Goal: Task Accomplishment & Management: Manage account settings

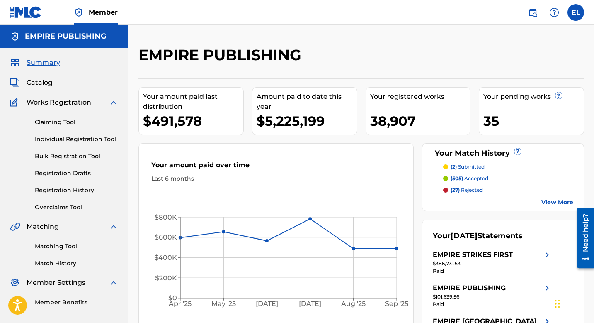
click at [50, 63] on span "Summary" at bounding box center [44, 63] width 34 height 10
click at [534, 14] on img at bounding box center [533, 12] width 10 height 10
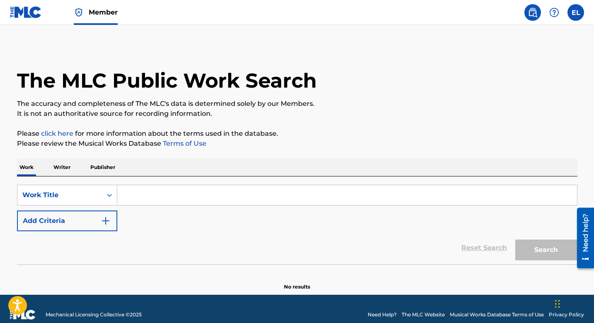
click at [219, 192] on input "Search Form" at bounding box center [347, 195] width 460 height 20
click at [28, 8] on img at bounding box center [26, 12] width 32 height 12
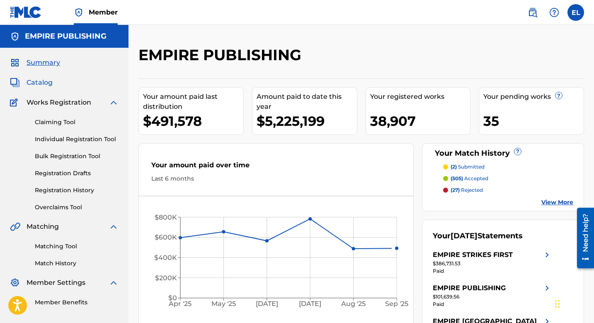
click at [42, 83] on span "Catalog" at bounding box center [40, 83] width 26 height 10
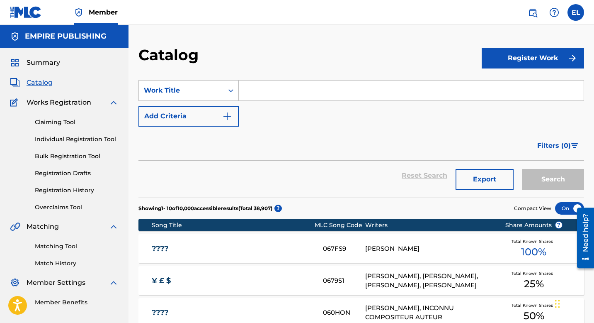
click at [262, 89] on input "Search Form" at bounding box center [411, 90] width 345 height 20
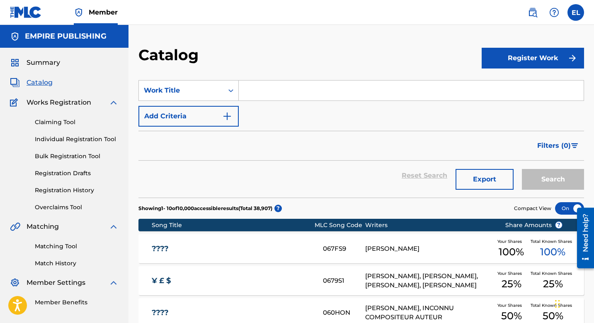
paste input "CANT BELIEVE IT"
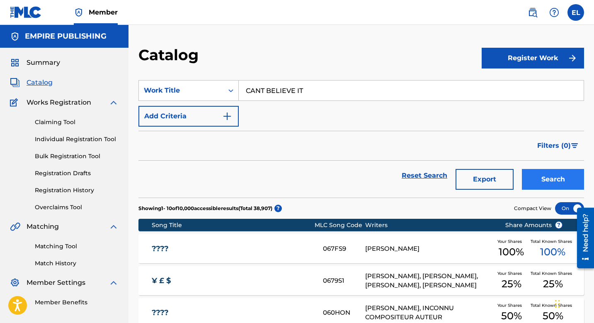
type input "CANT BELIEVE IT"
click at [548, 179] on button "Search" at bounding box center [553, 179] width 62 height 21
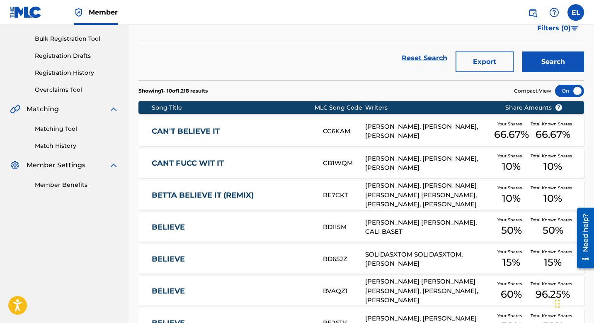
scroll to position [121, 0]
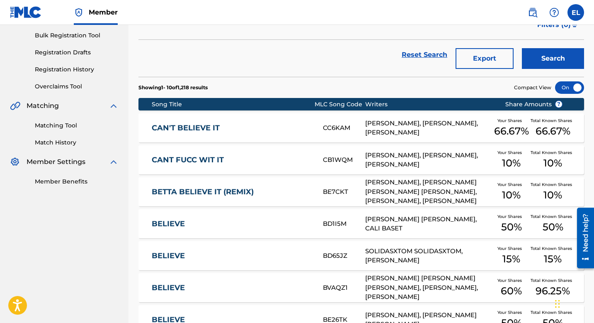
click at [260, 122] on div "CAN'T BELIEVE IT CC6KAM XAVIER DOTSON, JAYLAR ABRAM, DEON HAWKINS Your Shares 6…" at bounding box center [362, 127] width 446 height 29
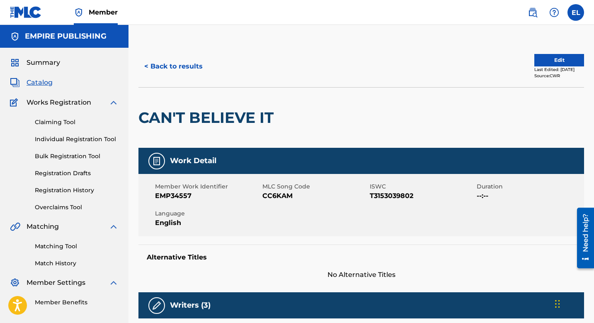
scroll to position [73, 0]
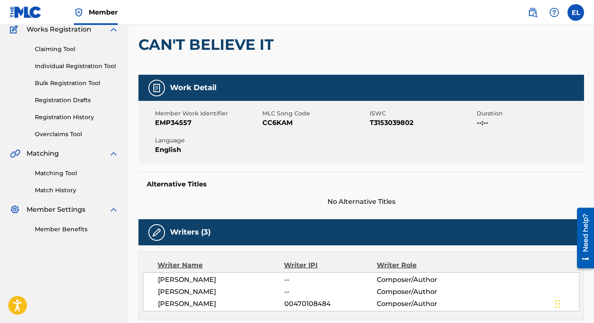
click at [175, 122] on span "EMP34557" at bounding box center [207, 123] width 105 height 10
click at [169, 122] on span "EMP34557" at bounding box center [207, 123] width 105 height 10
copy span "EMP34557"
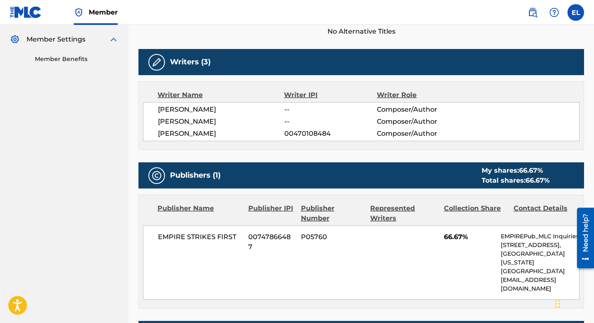
scroll to position [288, 0]
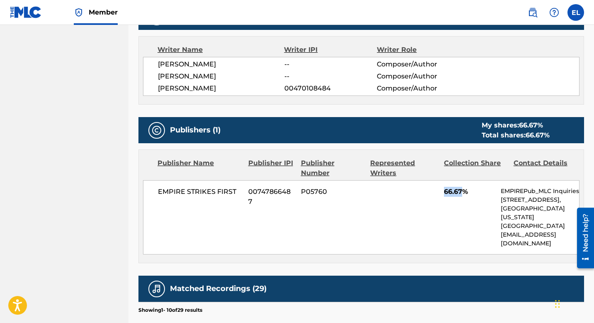
drag, startPoint x: 446, startPoint y: 191, endPoint x: 462, endPoint y: 190, distance: 16.6
click at [462, 191] on span "66.67%" at bounding box center [469, 192] width 51 height 10
copy span "66.67"
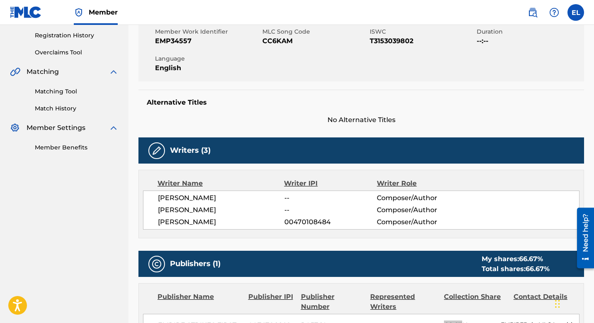
scroll to position [0, 0]
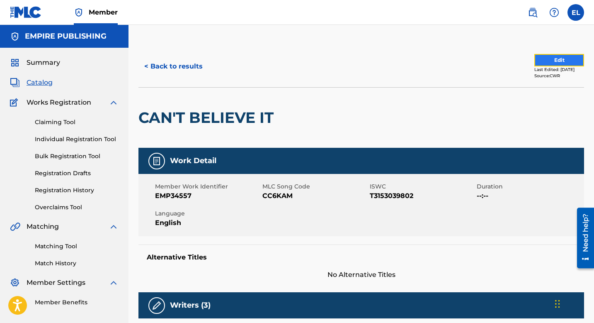
click at [541, 60] on button "Edit" at bounding box center [560, 60] width 50 height 12
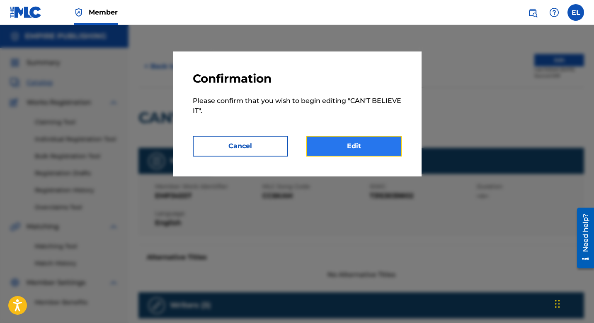
click at [334, 144] on link "Edit" at bounding box center [354, 146] width 95 height 21
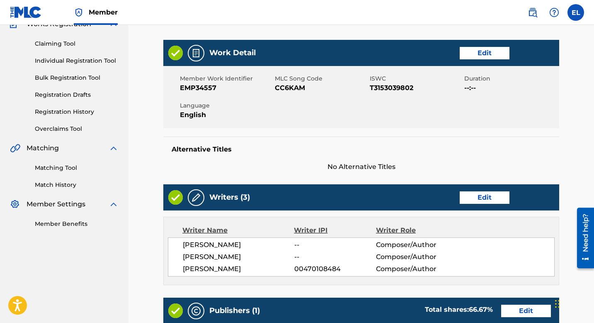
scroll to position [66, 0]
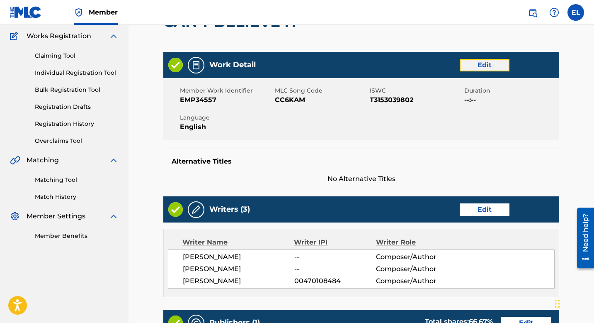
click at [487, 67] on link "Edit" at bounding box center [485, 65] width 50 height 12
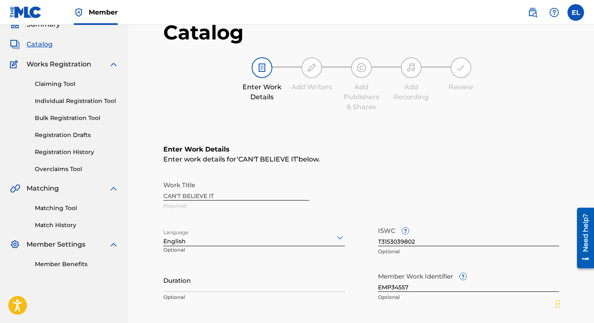
scroll to position [74, 0]
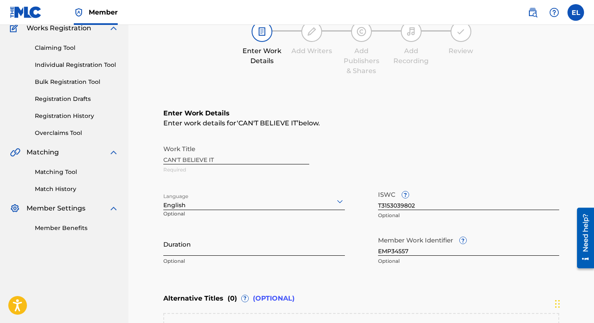
click at [234, 247] on input "Duration" at bounding box center [254, 244] width 182 height 24
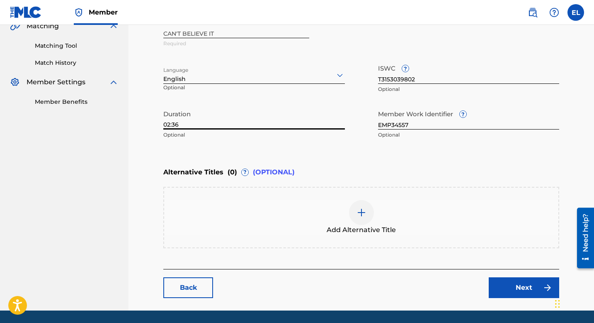
scroll to position [227, 0]
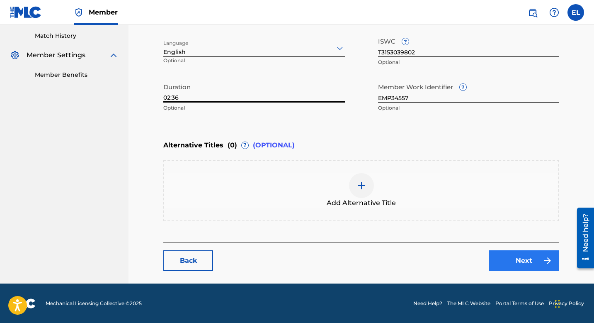
type input "02:36"
click at [519, 258] on link "Next" at bounding box center [524, 260] width 71 height 21
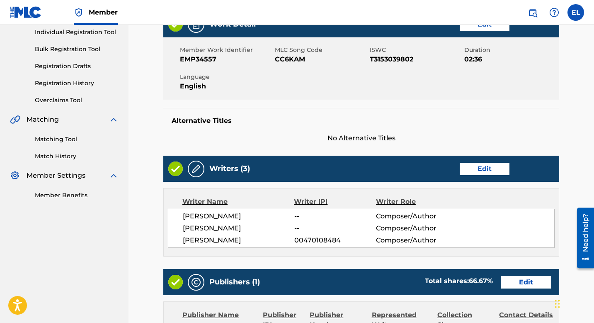
scroll to position [158, 0]
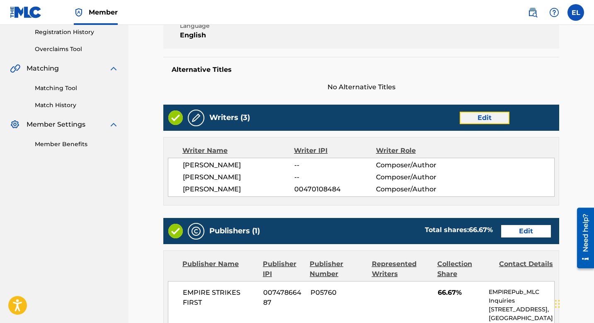
click at [487, 119] on link "Edit" at bounding box center [485, 118] width 50 height 12
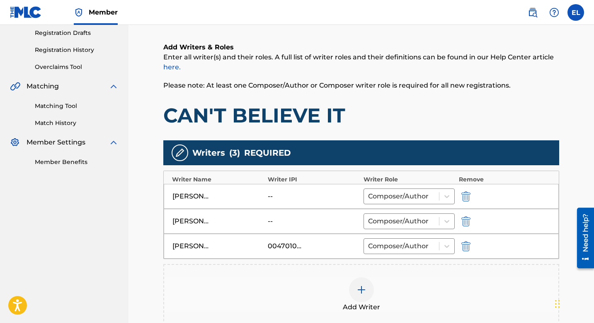
scroll to position [264, 0]
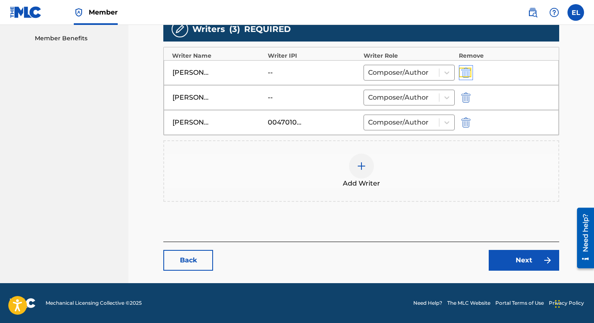
click at [465, 73] on img "submit" at bounding box center [466, 73] width 9 height 10
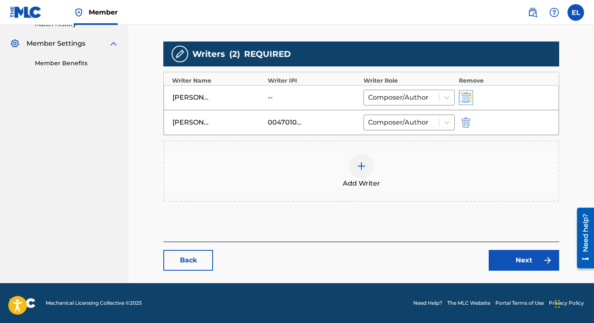
click at [463, 93] on img "submit" at bounding box center [466, 98] width 9 height 10
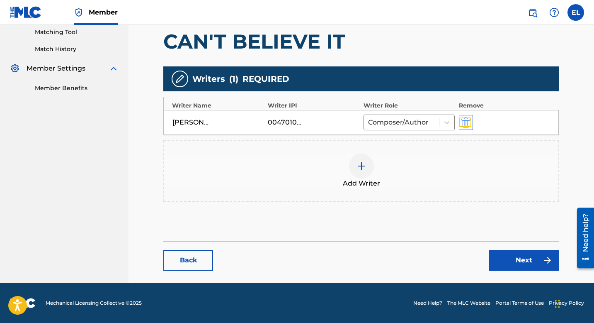
scroll to position [214, 0]
click at [367, 166] on div at bounding box center [361, 165] width 25 height 25
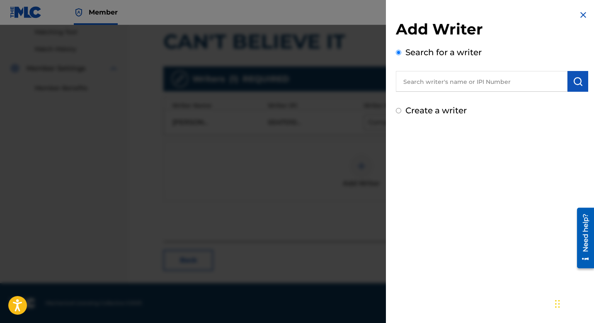
click at [461, 88] on input "text" at bounding box center [482, 81] width 172 height 21
paste input "782333140"
click at [404, 81] on input "782333140" at bounding box center [482, 81] width 172 height 21
type input "00782333140"
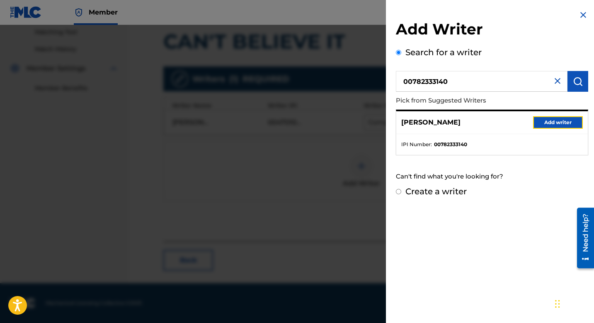
click at [551, 120] on button "Add writer" at bounding box center [559, 122] width 50 height 12
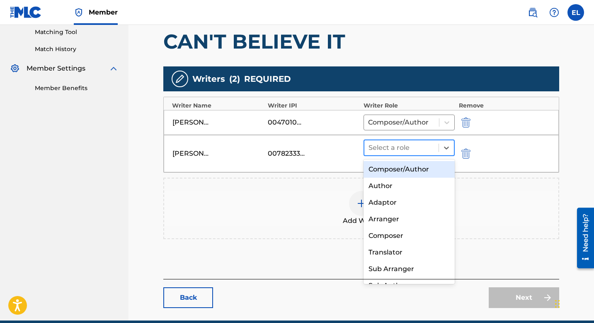
click at [420, 141] on div "Select a role" at bounding box center [402, 147] width 74 height 15
click at [409, 170] on div "Composer/Author" at bounding box center [409, 169] width 91 height 17
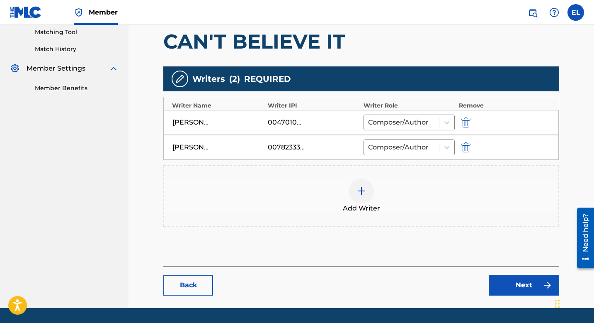
click at [366, 186] on img at bounding box center [362, 191] width 10 height 10
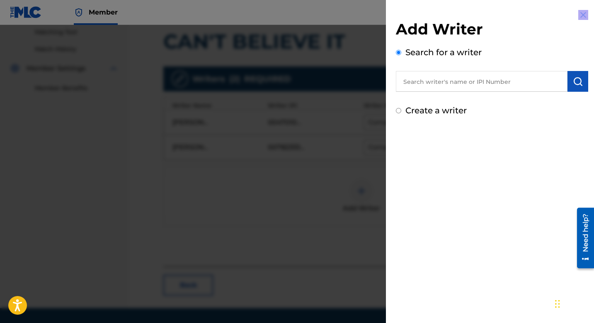
click at [366, 186] on div at bounding box center [297, 186] width 594 height 323
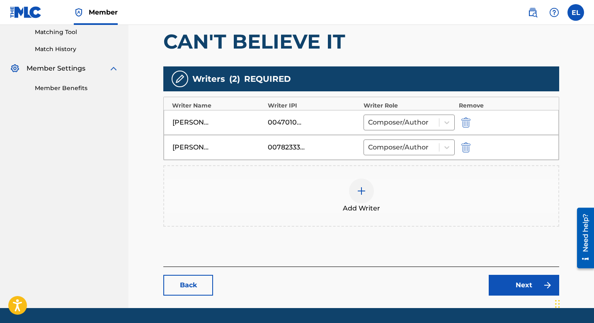
click at [348, 201] on div "Add Writer" at bounding box center [361, 195] width 395 height 35
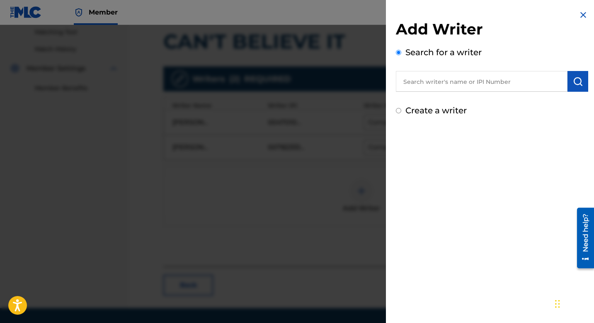
click at [433, 89] on input "text" at bounding box center [482, 81] width 172 height 21
paste input "376844417"
type input "00376844417"
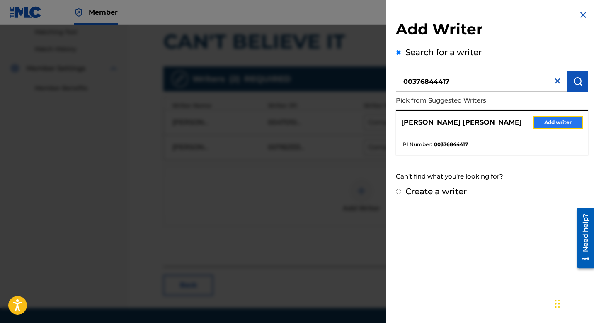
click at [571, 122] on button "Add writer" at bounding box center [559, 122] width 50 height 12
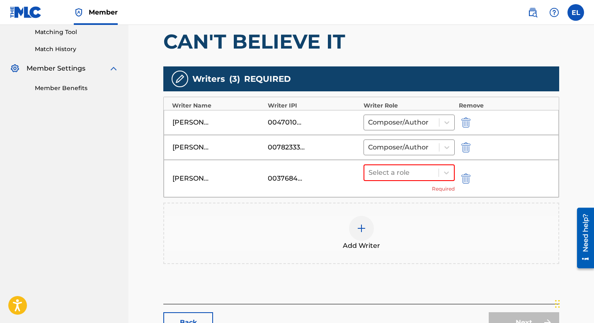
drag, startPoint x: 393, startPoint y: 169, endPoint x: 396, endPoint y: 183, distance: 14.5
click at [393, 169] on div at bounding box center [402, 173] width 66 height 12
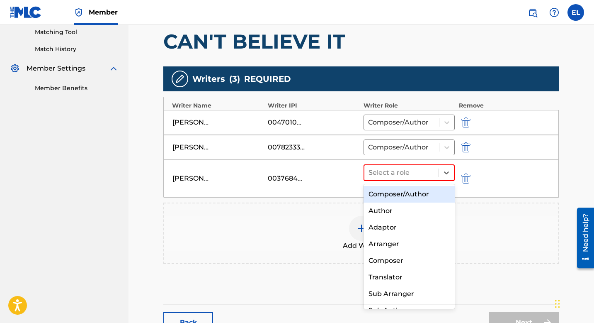
click at [396, 196] on div "Composer/Author" at bounding box center [409, 194] width 91 height 17
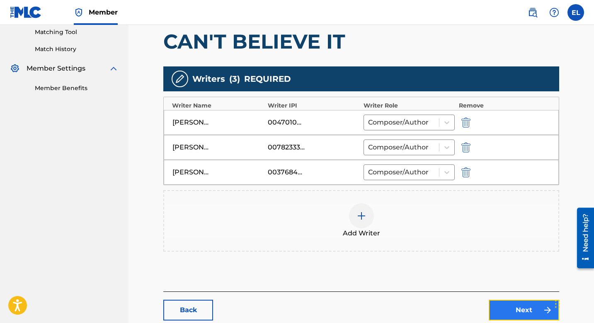
click at [522, 304] on link "Next" at bounding box center [524, 310] width 71 height 21
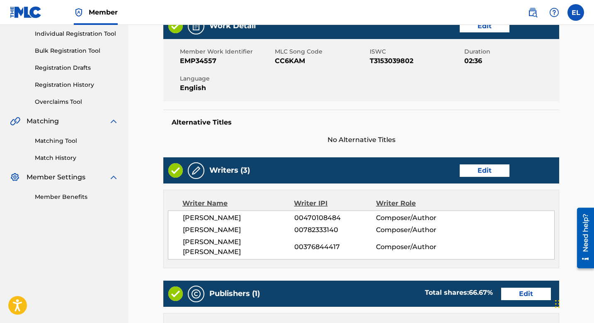
scroll to position [272, 0]
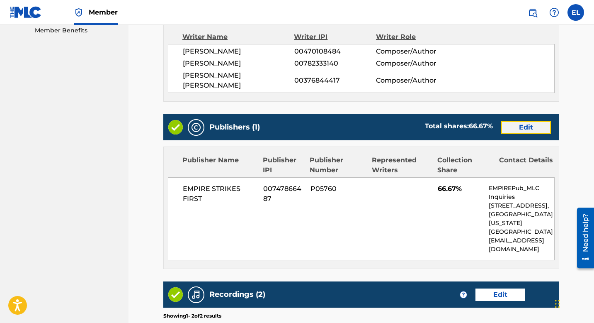
click at [512, 121] on link "Edit" at bounding box center [527, 127] width 50 height 12
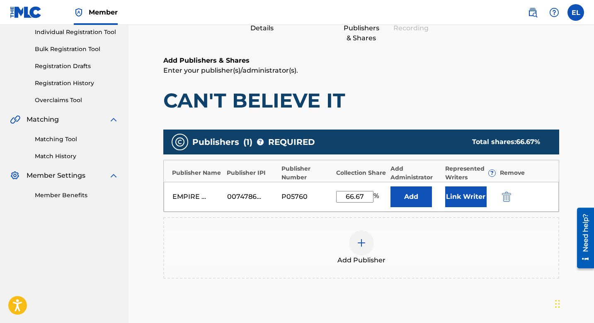
scroll to position [171, 0]
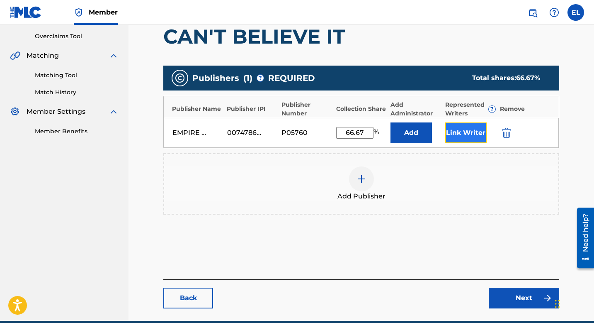
click at [466, 132] on button "Link Writer" at bounding box center [466, 132] width 41 height 21
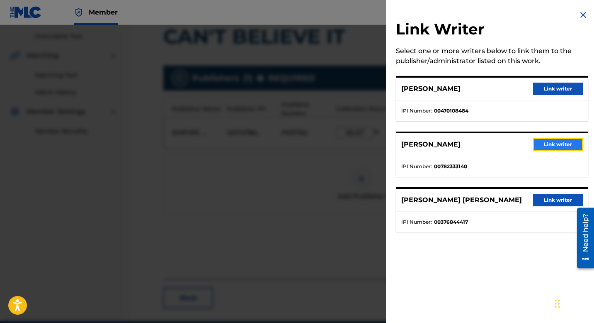
click at [546, 146] on button "Link writer" at bounding box center [559, 144] width 50 height 12
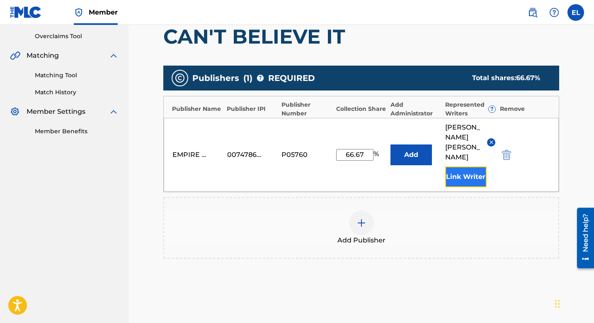
click at [473, 180] on button "Link Writer" at bounding box center [466, 176] width 41 height 21
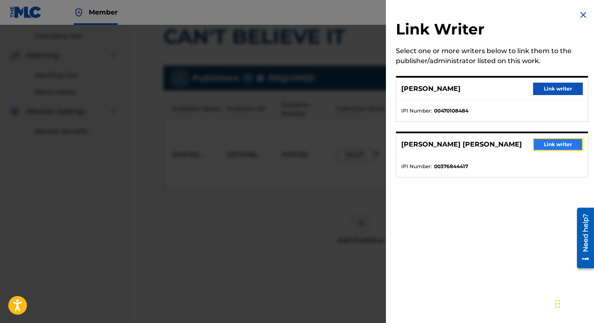
click at [553, 145] on button "Link writer" at bounding box center [559, 144] width 50 height 12
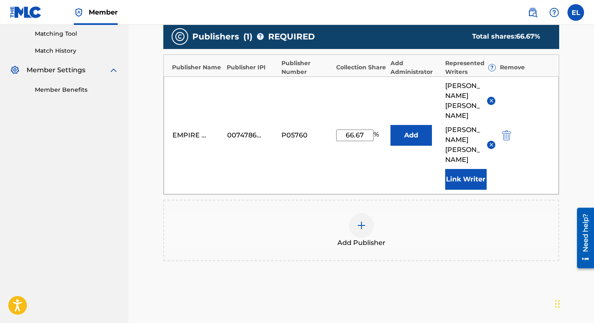
scroll to position [287, 0]
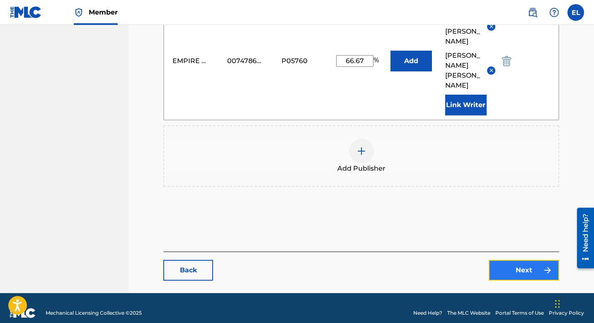
click at [525, 269] on link "Next" at bounding box center [524, 270] width 71 height 21
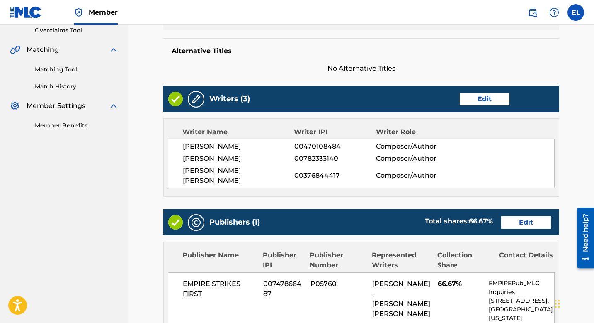
scroll to position [18, 0]
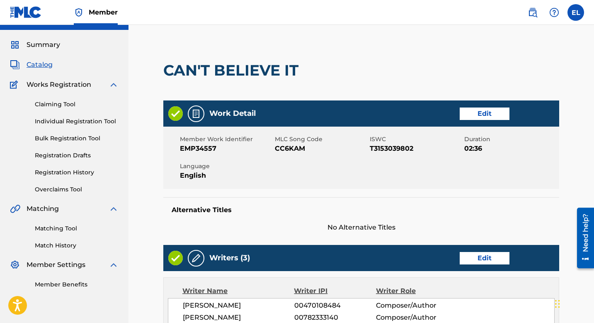
click at [290, 148] on span "CC6KAM" at bounding box center [321, 149] width 93 height 10
copy span "CC6KAM"
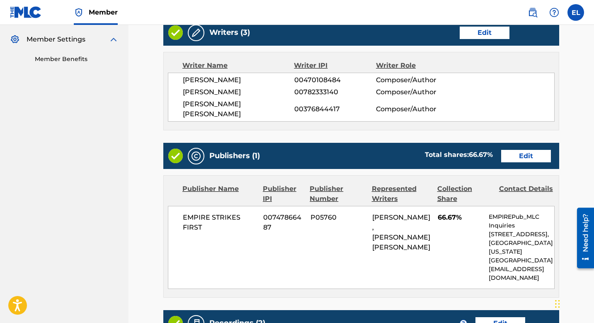
scroll to position [405, 0]
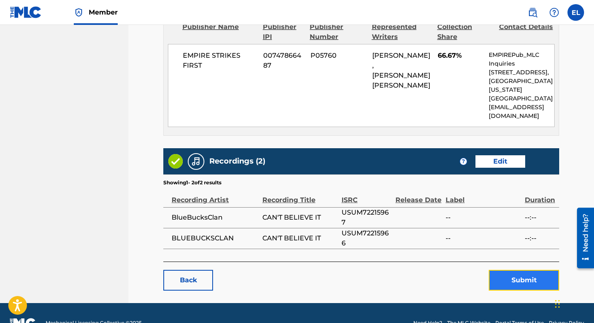
click at [518, 270] on button "Submit" at bounding box center [524, 280] width 71 height 21
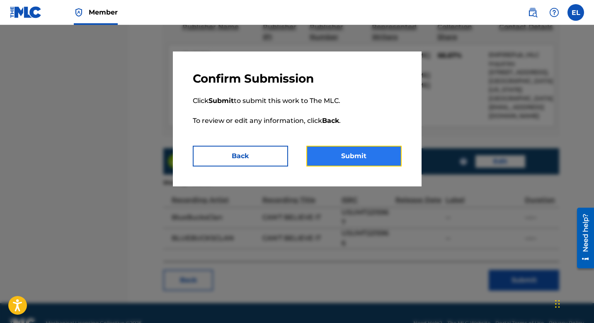
click at [368, 155] on button "Submit" at bounding box center [354, 156] width 95 height 21
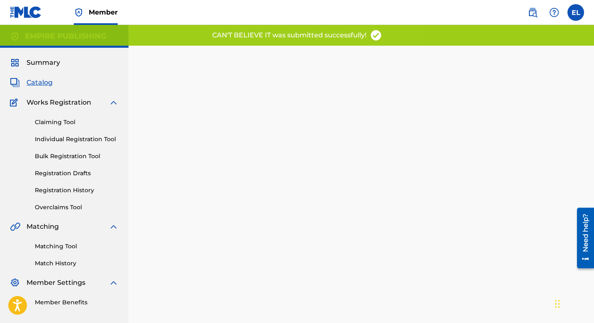
click at [44, 84] on span "Catalog" at bounding box center [40, 83] width 26 height 10
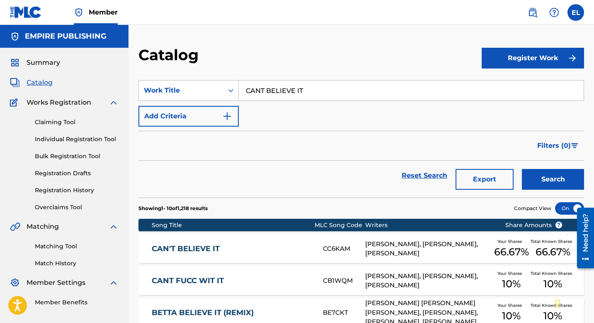
click at [302, 93] on input "CANT BELIEVE IT" at bounding box center [411, 90] width 345 height 20
paste input "LAST MINUTE"
type input "LAST MINUTE"
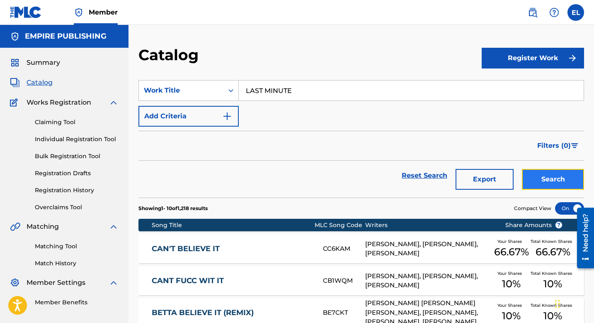
click at [542, 183] on button "Search" at bounding box center [553, 179] width 62 height 21
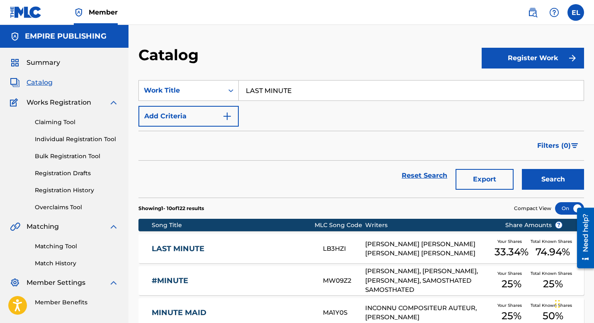
click at [243, 251] on link "LAST MINUTE" at bounding box center [232, 249] width 160 height 10
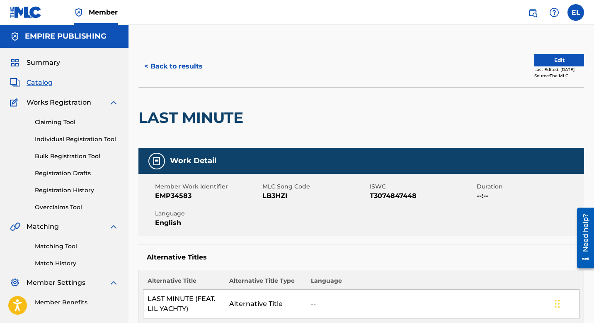
click at [275, 194] on span "LB3HZI" at bounding box center [315, 196] width 105 height 10
copy span "LB3HZI"
click at [541, 63] on button "Edit" at bounding box center [560, 60] width 50 height 12
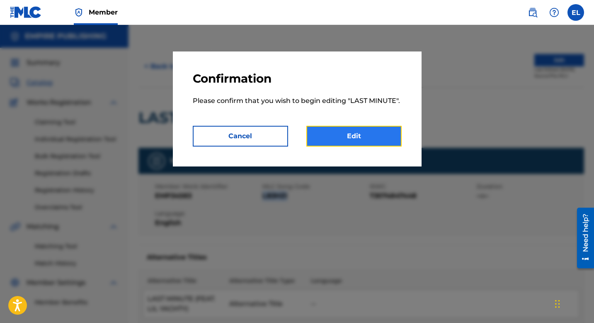
click at [351, 144] on link "Edit" at bounding box center [354, 136] width 95 height 21
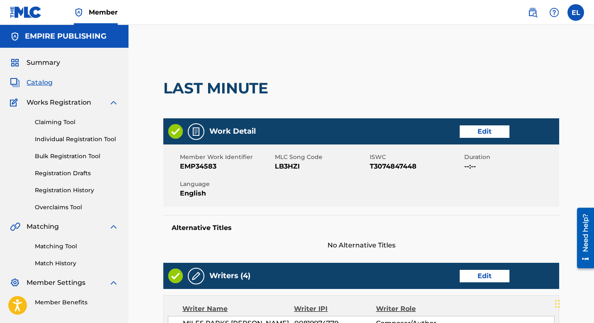
click at [199, 168] on span "EMP34583" at bounding box center [226, 166] width 93 height 10
drag, startPoint x: 196, startPoint y: 167, endPoint x: 248, endPoint y: 166, distance: 51.9
click at [248, 166] on span "EMP34583" at bounding box center [226, 166] width 93 height 10
click at [198, 167] on span "EMP34583" at bounding box center [226, 166] width 93 height 10
drag, startPoint x: 194, startPoint y: 167, endPoint x: 236, endPoint y: 165, distance: 42.0
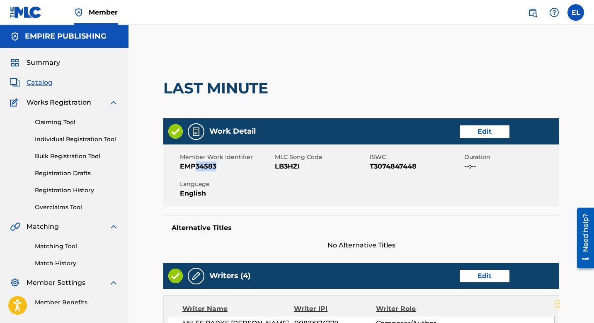
click at [236, 165] on span "EMP34583" at bounding box center [226, 166] width 93 height 10
copy span "34583"
click at [480, 131] on link "Edit" at bounding box center [485, 131] width 50 height 12
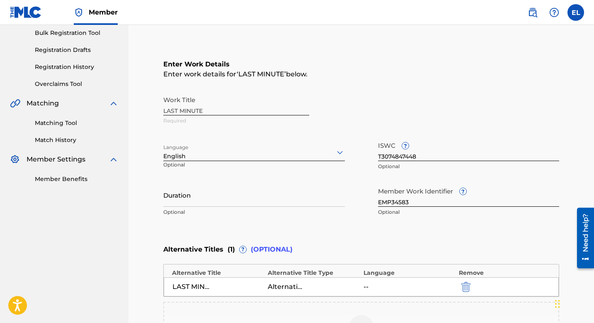
scroll to position [159, 0]
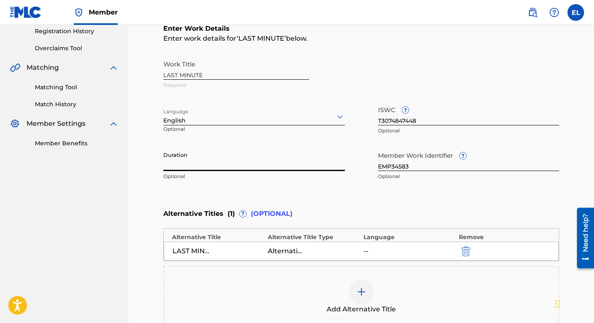
click at [286, 165] on input "Duration" at bounding box center [254, 159] width 182 height 24
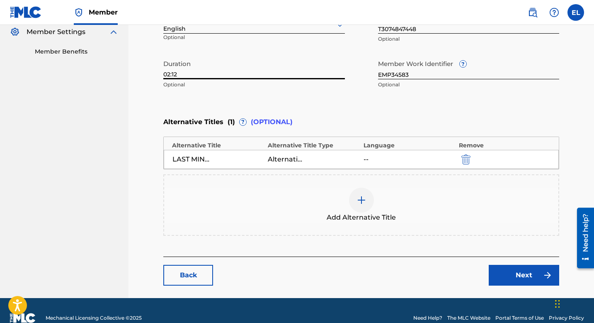
scroll to position [266, 0]
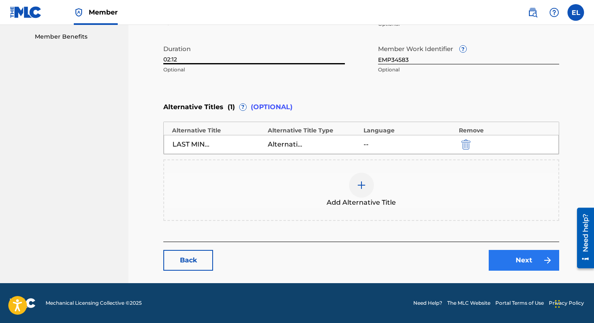
type input "02:12"
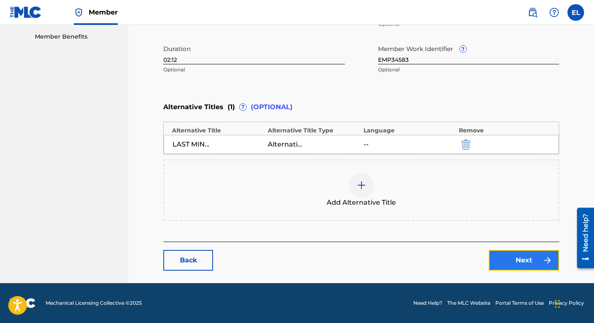
click at [529, 260] on link "Next" at bounding box center [524, 260] width 71 height 21
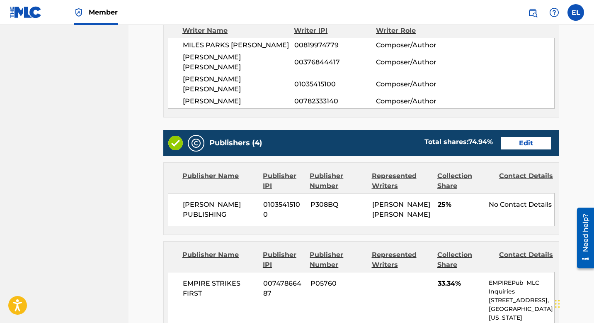
scroll to position [326, 0]
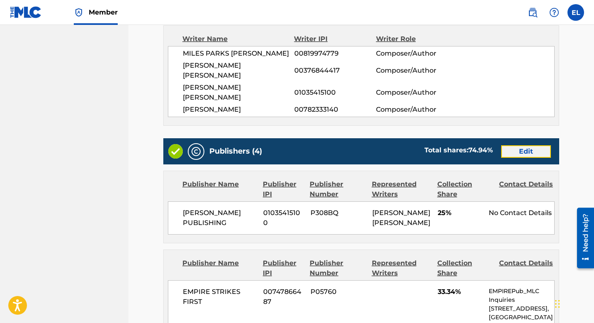
click at [527, 145] on link "Edit" at bounding box center [527, 151] width 50 height 12
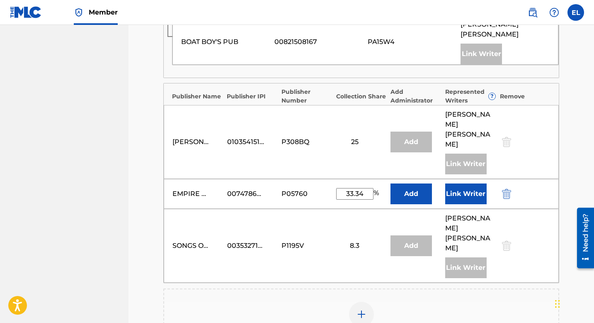
scroll to position [314, 0]
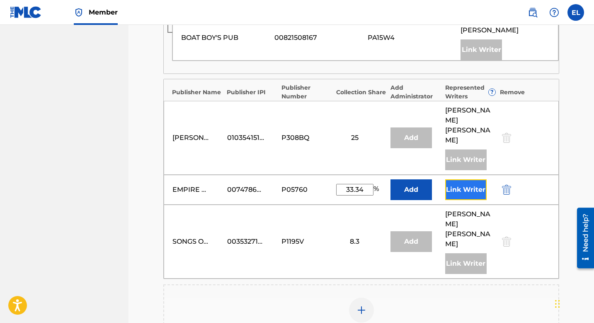
click at [466, 179] on button "Link Writer" at bounding box center [466, 189] width 41 height 21
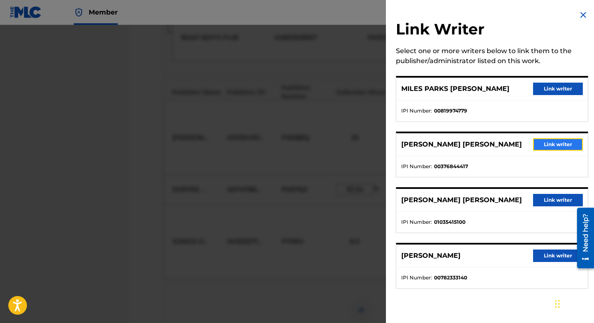
click at [545, 150] on button "Link writer" at bounding box center [559, 144] width 50 height 12
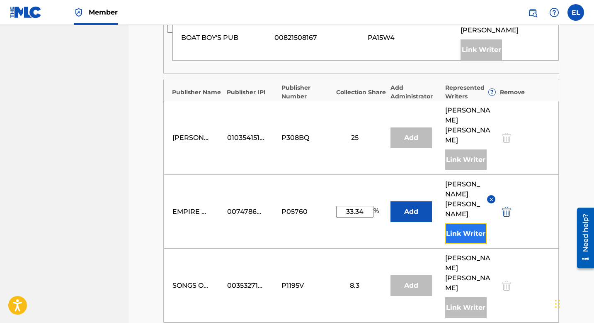
click at [475, 223] on button "Link Writer" at bounding box center [466, 233] width 41 height 21
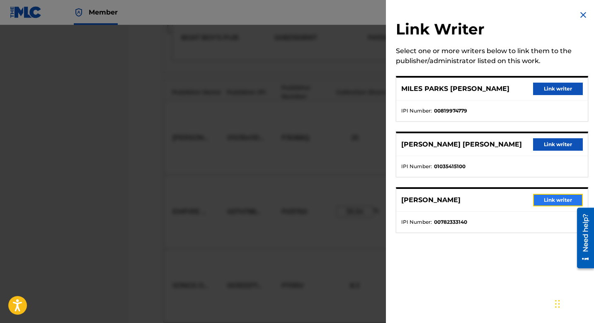
click at [548, 202] on button "Link writer" at bounding box center [559, 200] width 50 height 12
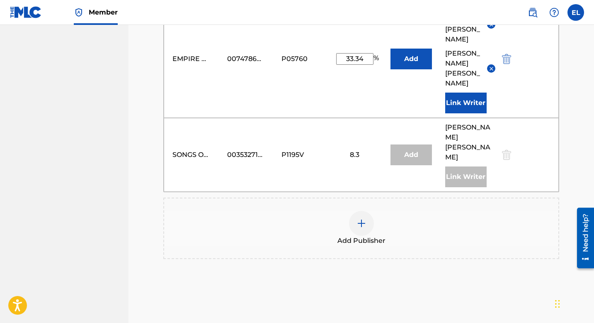
scroll to position [511, 0]
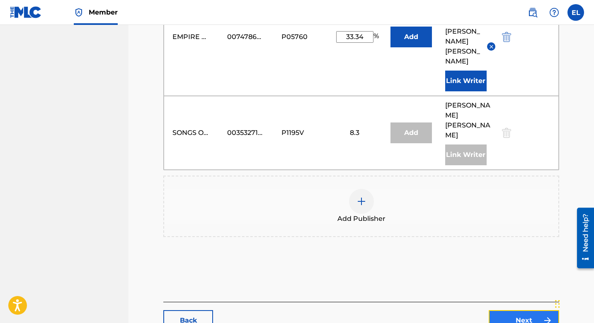
click at [521, 310] on link "Next" at bounding box center [524, 320] width 71 height 21
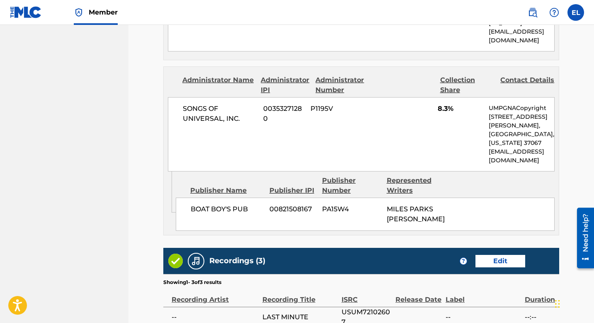
scroll to position [866, 0]
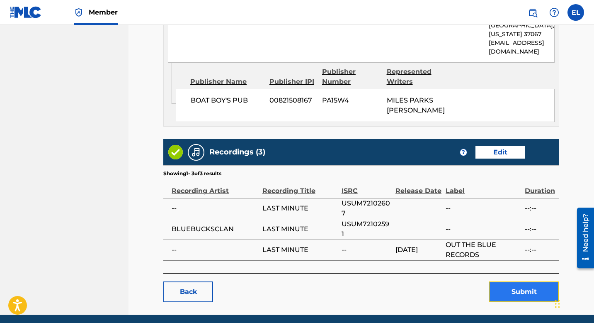
click at [517, 281] on button "Submit" at bounding box center [524, 291] width 71 height 21
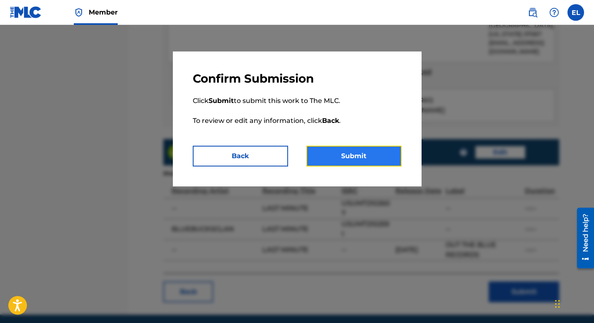
click at [384, 162] on button "Submit" at bounding box center [354, 156] width 95 height 21
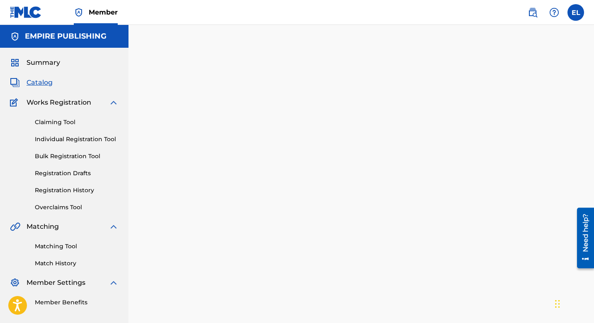
click at [38, 81] on span "Catalog" at bounding box center [40, 83] width 26 height 10
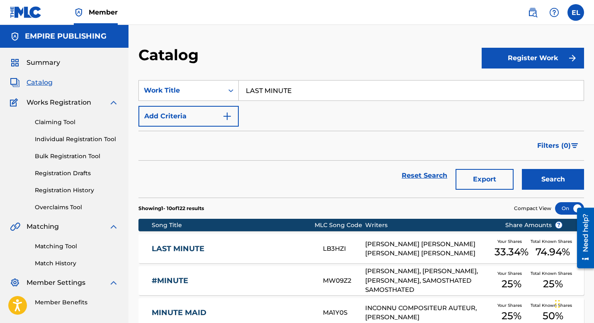
click at [293, 93] on input "LAST MINUTE" at bounding box center [411, 90] width 345 height 20
paste input "NOTHIN NEW"
type input "NOTHIN NEW"
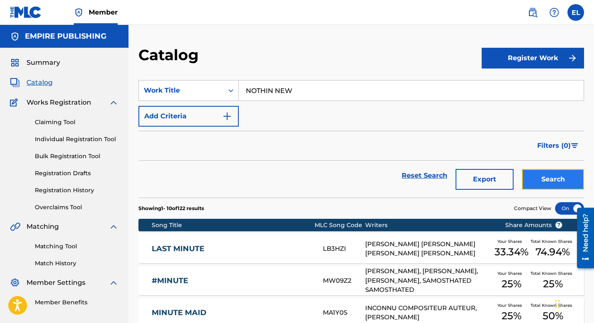
click at [556, 181] on button "Search" at bounding box center [553, 179] width 62 height 21
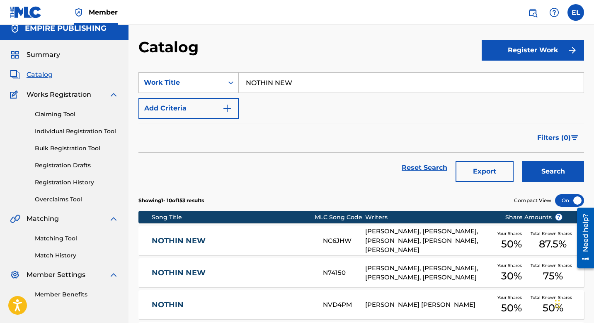
scroll to position [52, 0]
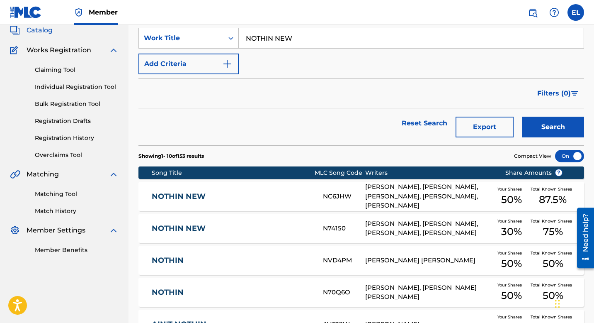
click at [190, 196] on link "NOTHIN NEW" at bounding box center [232, 197] width 160 height 10
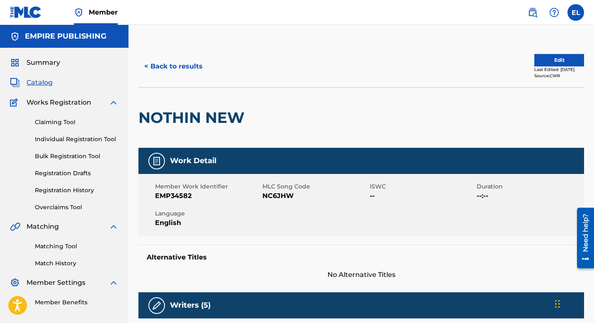
click at [286, 196] on span "NC6JHW" at bounding box center [315, 196] width 105 height 10
copy span "NC6JHW"
click at [164, 194] on span "EMP34582" at bounding box center [207, 196] width 105 height 10
drag, startPoint x: 173, startPoint y: 197, endPoint x: 218, endPoint y: 195, distance: 44.8
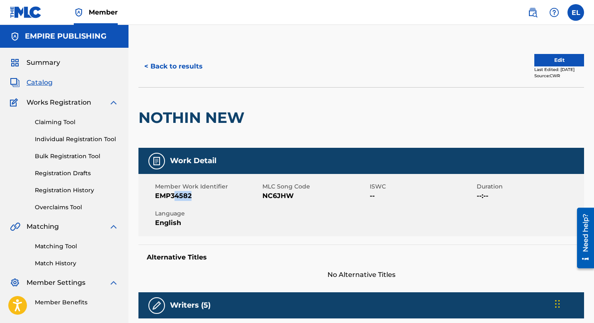
click at [218, 195] on span "EMP34582" at bounding box center [207, 196] width 105 height 10
drag, startPoint x: 171, startPoint y: 195, endPoint x: 222, endPoint y: 195, distance: 51.4
click at [223, 195] on span "EMP34582" at bounding box center [207, 196] width 105 height 10
copy span "34582"
click at [559, 61] on button "Edit" at bounding box center [560, 60] width 50 height 12
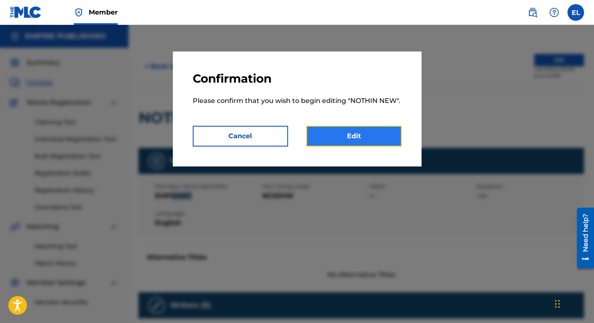
click at [382, 140] on link "Edit" at bounding box center [354, 136] width 95 height 21
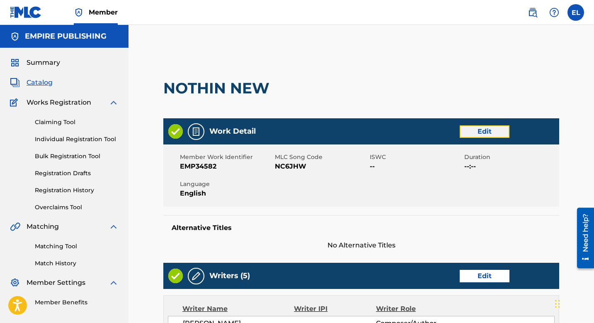
click at [496, 133] on link "Edit" at bounding box center [485, 131] width 50 height 12
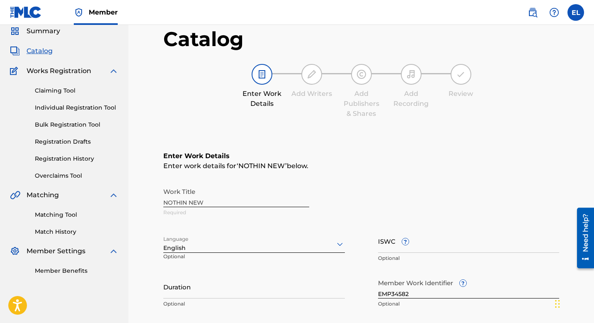
scroll to position [75, 0]
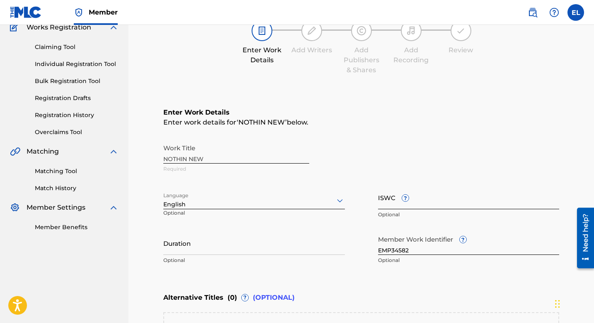
click at [440, 203] on input "ISWC ?" at bounding box center [469, 197] width 182 height 24
paste input "T3091005997"
type input "T3091005997"
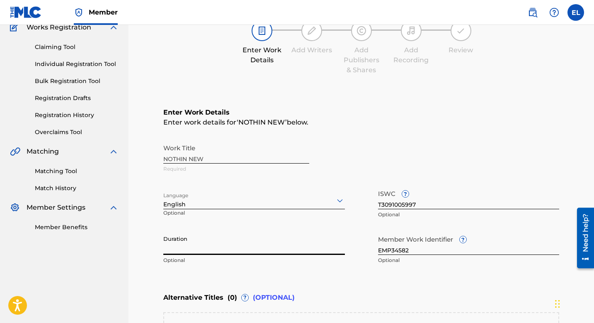
click at [272, 239] on input "Duration" at bounding box center [254, 243] width 182 height 24
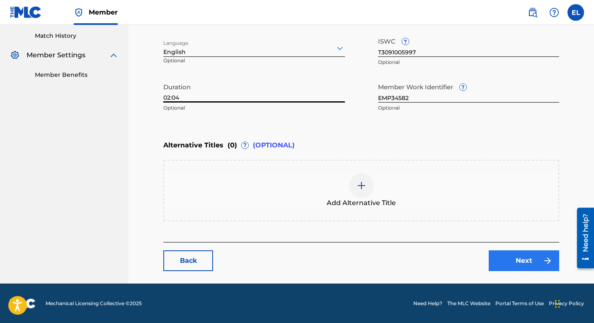
type input "02:04"
click at [526, 261] on link "Next" at bounding box center [524, 260] width 71 height 21
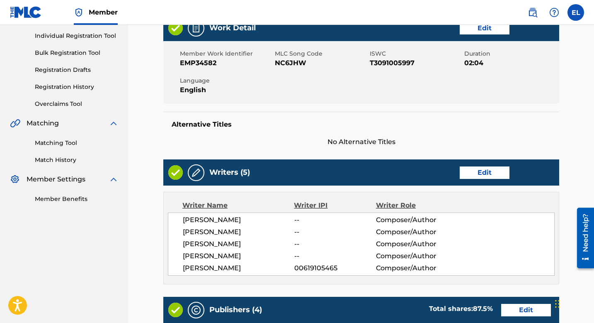
scroll to position [170, 0]
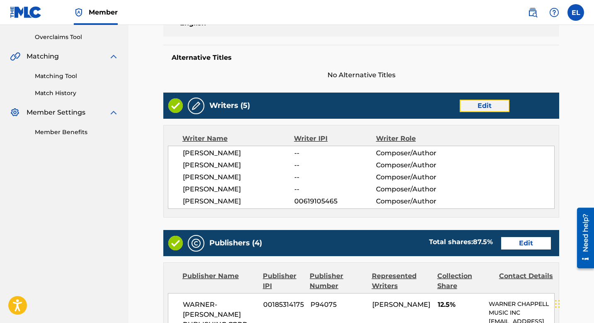
click at [485, 102] on link "Edit" at bounding box center [485, 106] width 50 height 12
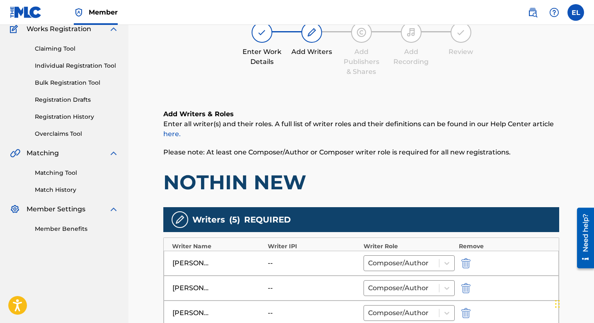
scroll to position [234, 0]
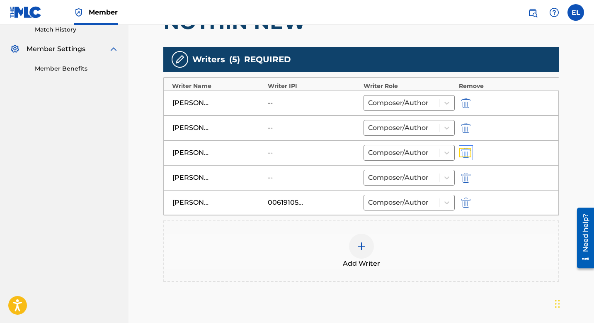
click at [470, 153] on img "submit" at bounding box center [466, 153] width 9 height 10
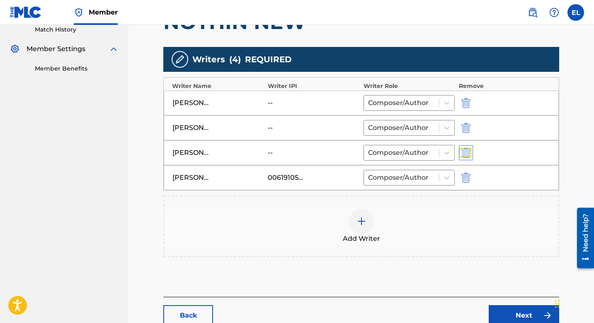
click at [465, 149] on img "submit" at bounding box center [466, 153] width 9 height 10
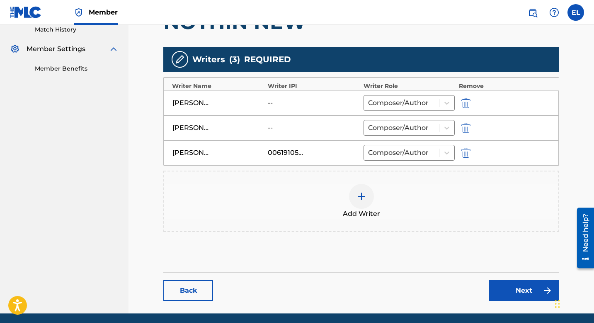
click at [368, 204] on div at bounding box center [361, 196] width 25 height 25
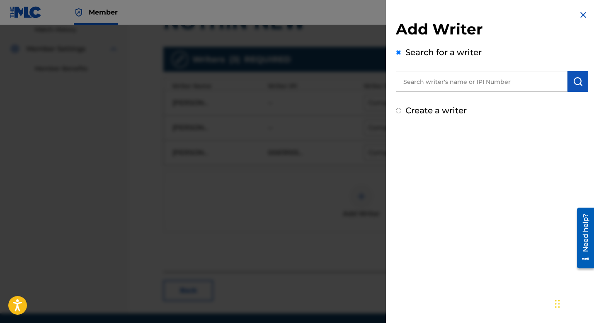
click at [424, 86] on input "text" at bounding box center [482, 81] width 172 height 21
paste input "782333140"
type input "00782333140"
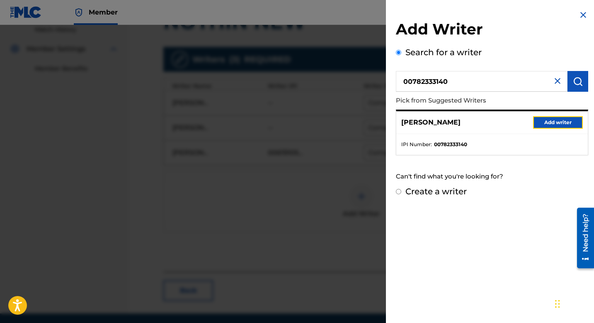
click at [555, 124] on button "Add writer" at bounding box center [559, 122] width 50 height 12
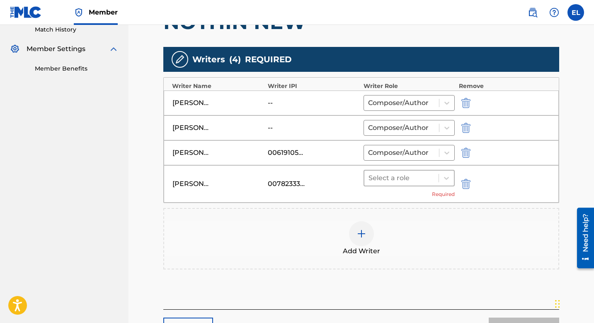
click at [428, 176] on div at bounding box center [402, 178] width 66 height 12
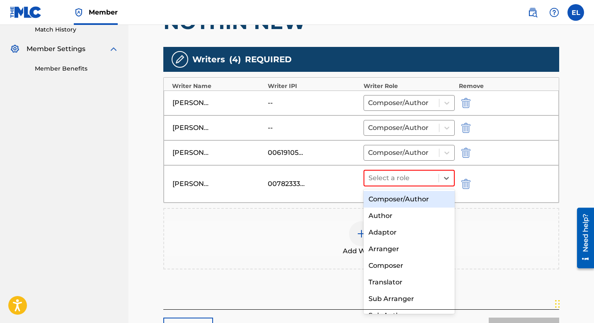
click at [404, 202] on div "Composer/Author" at bounding box center [409, 199] width 91 height 17
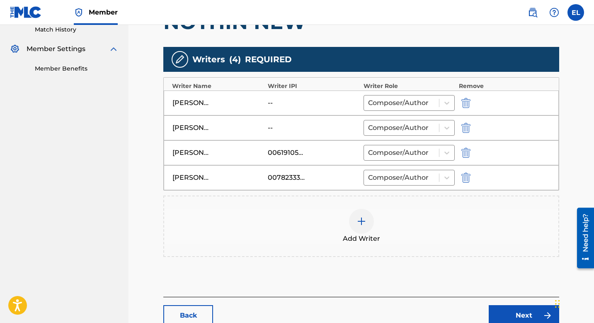
click at [362, 223] on img at bounding box center [362, 221] width 10 height 10
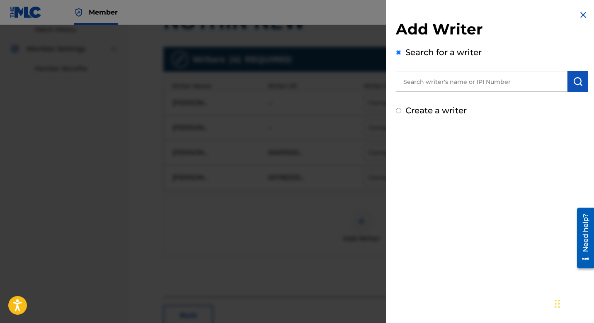
click at [473, 86] on input "text" at bounding box center [482, 81] width 172 height 21
paste input "376844417"
type input "00376844417"
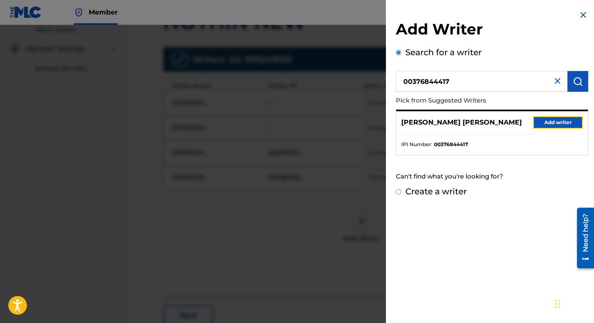
click at [560, 122] on button "Add writer" at bounding box center [559, 122] width 50 height 12
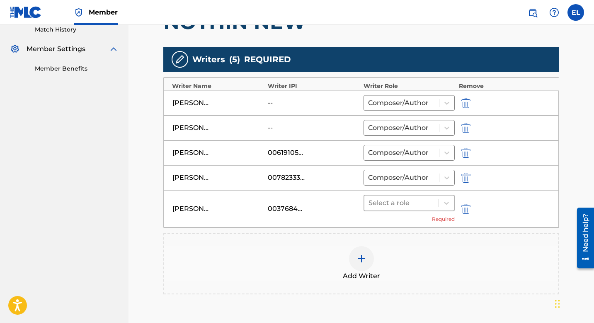
click at [399, 204] on div at bounding box center [402, 203] width 66 height 12
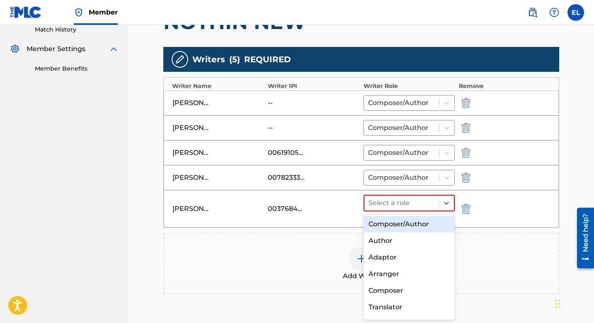
click at [397, 227] on div "Composer/Author" at bounding box center [409, 224] width 91 height 17
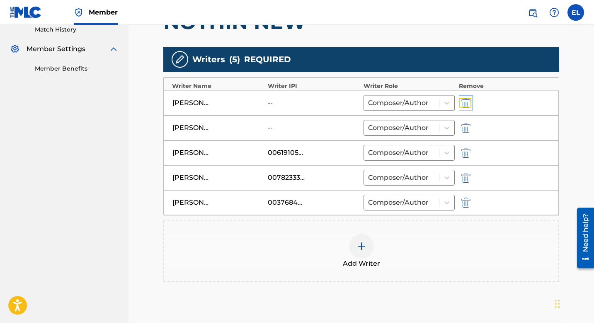
click at [468, 102] on img "submit" at bounding box center [466, 103] width 9 height 10
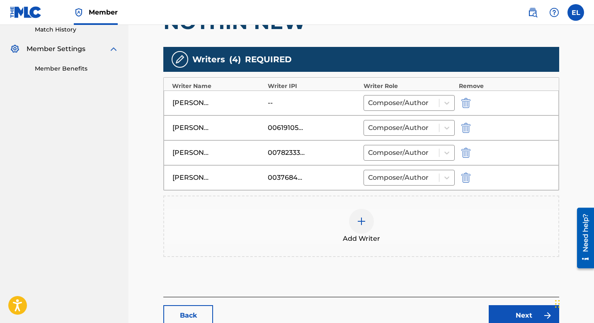
click at [350, 216] on div at bounding box center [361, 221] width 25 height 25
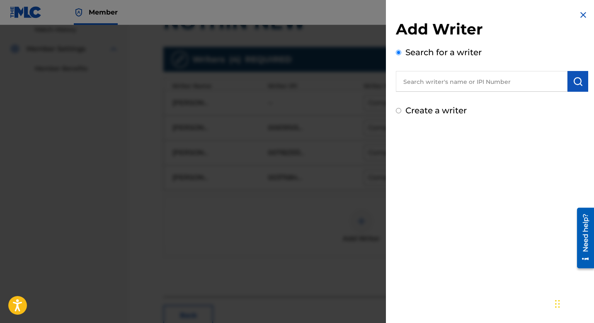
click at [468, 90] on input "text" at bounding box center [482, 81] width 172 height 21
paste input "1054053693"
type input "01054053693"
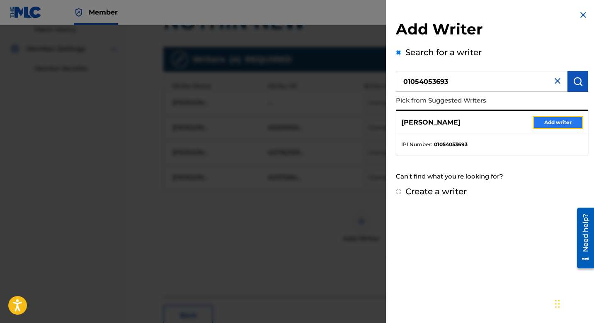
click at [555, 124] on button "Add writer" at bounding box center [559, 122] width 50 height 12
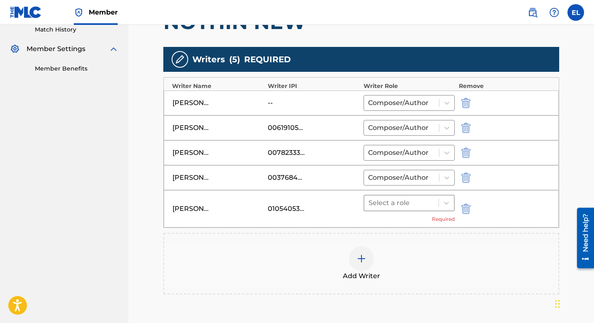
drag, startPoint x: 415, startPoint y: 200, endPoint x: 412, endPoint y: 206, distance: 6.1
click at [415, 200] on div at bounding box center [402, 203] width 66 height 12
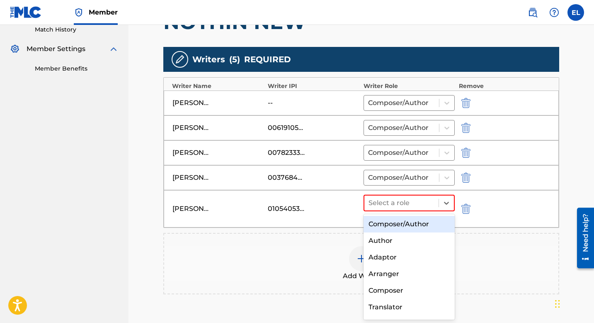
click at [405, 227] on div "Composer/Author" at bounding box center [409, 224] width 91 height 17
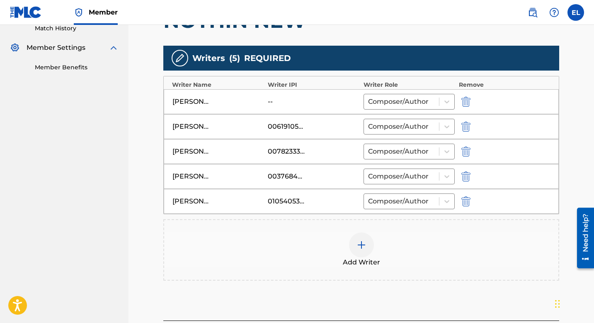
scroll to position [235, 0]
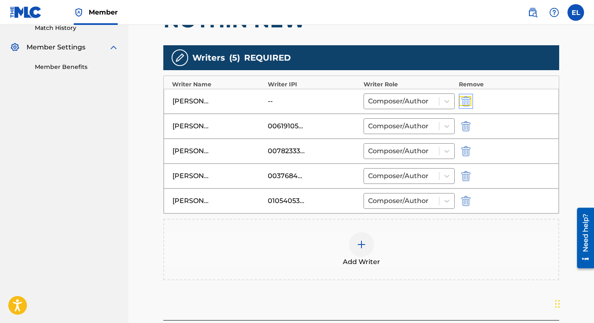
click at [465, 99] on img "submit" at bounding box center [466, 101] width 9 height 10
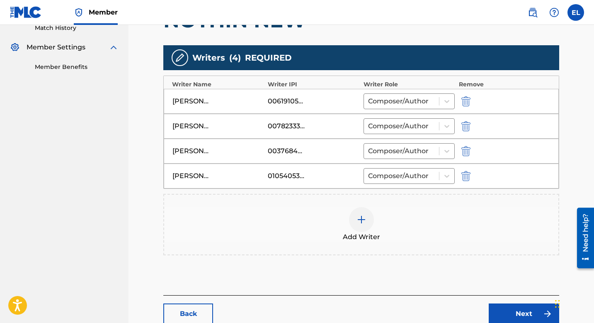
click at [358, 222] on img at bounding box center [362, 219] width 10 height 10
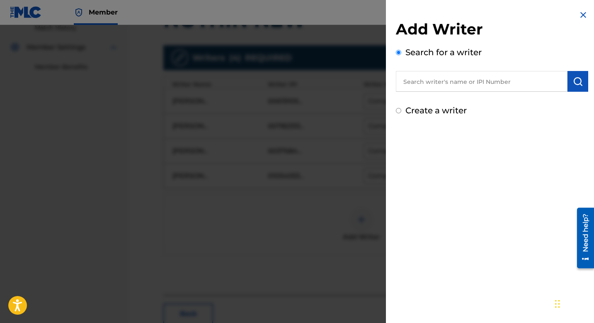
click at [451, 83] on input "text" at bounding box center [482, 81] width 172 height 21
paste input "1035415100"
type input "01035415100"
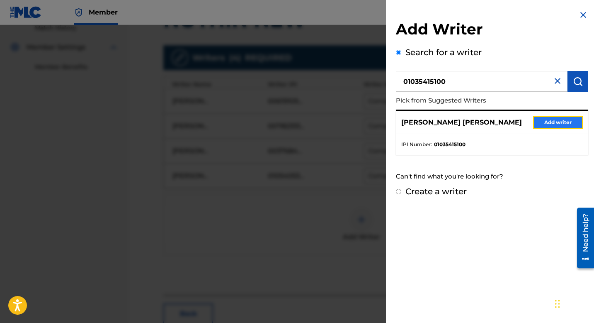
click at [541, 121] on button "Add writer" at bounding box center [559, 122] width 50 height 12
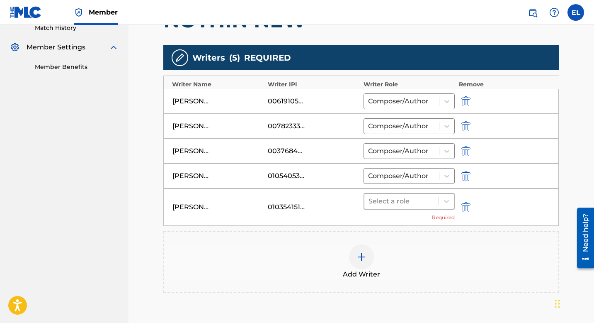
click at [408, 205] on div at bounding box center [402, 201] width 66 height 12
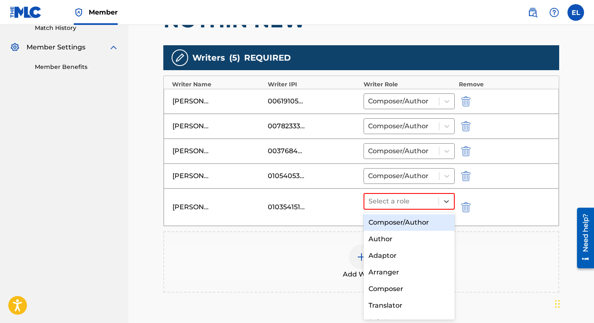
click at [407, 223] on div "Composer/Author" at bounding box center [409, 222] width 91 height 17
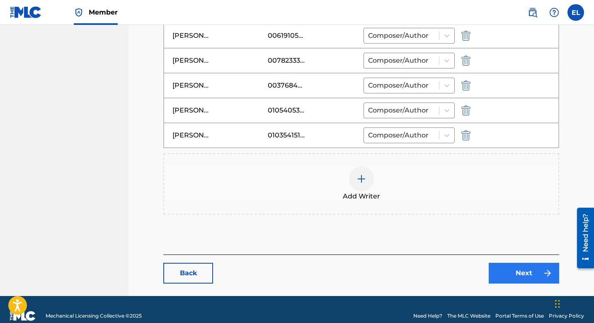
scroll to position [314, 0]
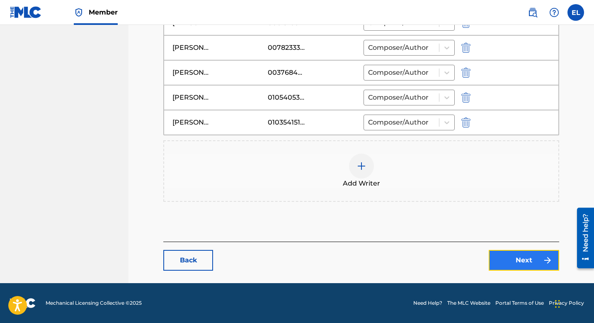
click at [549, 263] on img at bounding box center [548, 260] width 10 height 10
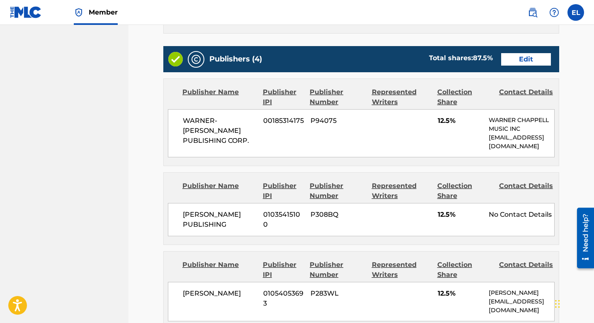
scroll to position [272, 0]
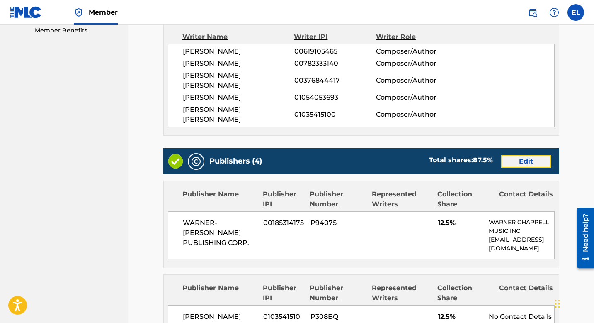
click at [520, 155] on link "Edit" at bounding box center [527, 161] width 50 height 12
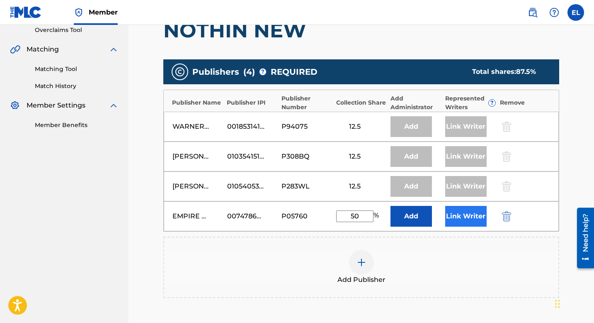
scroll to position [183, 0]
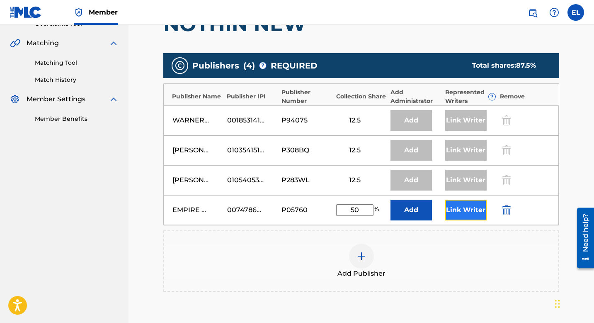
click at [469, 213] on button "Link Writer" at bounding box center [466, 210] width 41 height 21
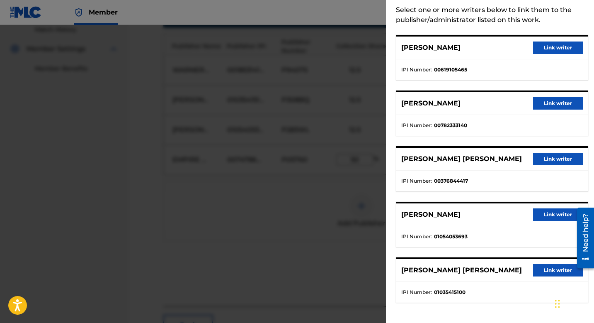
scroll to position [235, 0]
click at [548, 159] on button "Link writer" at bounding box center [559, 159] width 50 height 12
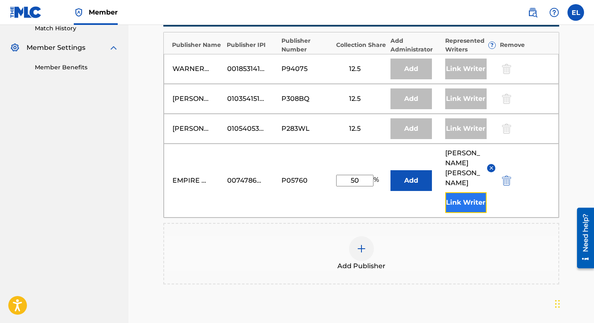
click at [471, 192] on button "Link Writer" at bounding box center [466, 202] width 41 height 21
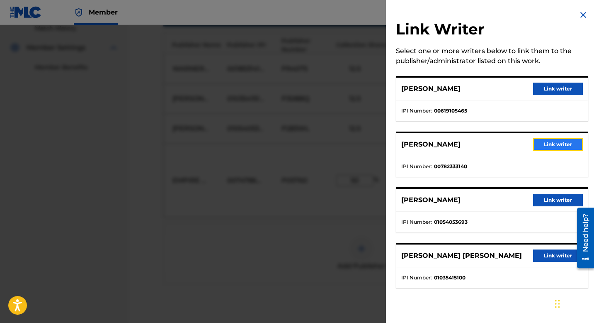
click at [547, 146] on button "Link writer" at bounding box center [559, 144] width 50 height 12
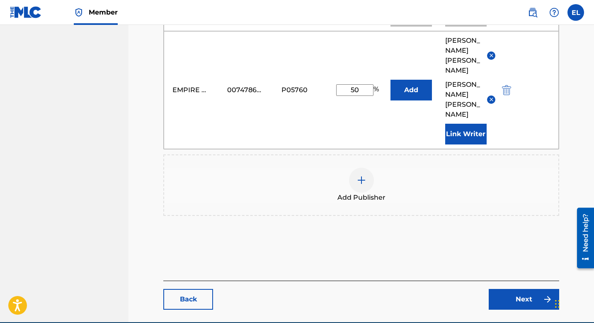
scroll to position [376, 0]
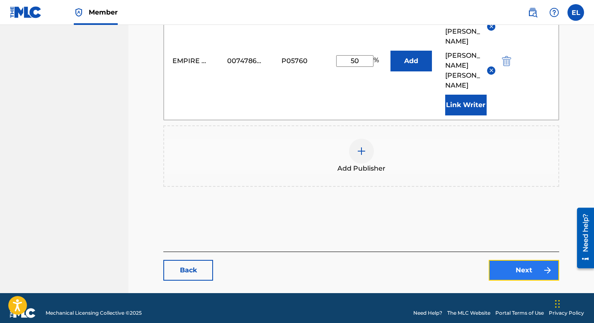
click at [514, 260] on link "Next" at bounding box center [524, 270] width 71 height 21
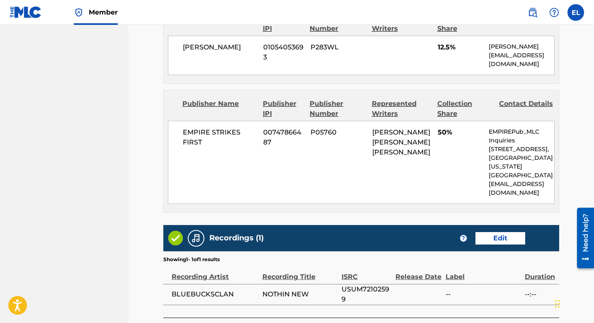
scroll to position [620, 0]
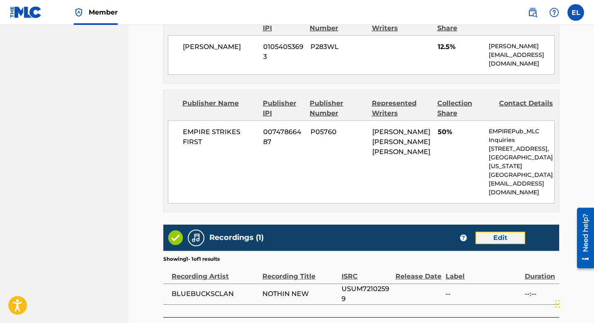
click at [507, 231] on link "Edit" at bounding box center [501, 237] width 50 height 12
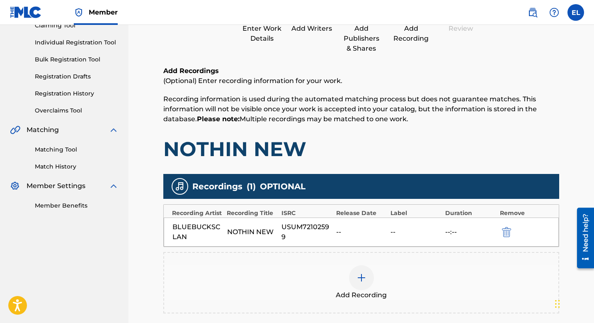
scroll to position [164, 0]
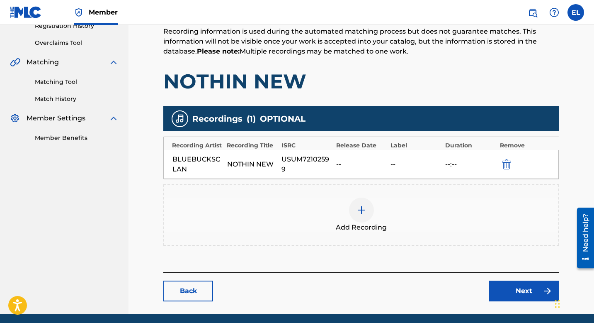
click at [195, 157] on div "BLUEBUCKSCLAN" at bounding box center [198, 164] width 51 height 20
copy div "BLUEBUCKSCLAN"
click at [365, 205] on img at bounding box center [362, 210] width 10 height 10
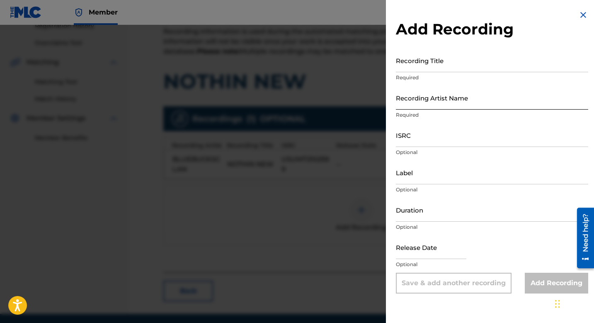
click at [428, 103] on input "Recording Artist Name" at bounding box center [492, 98] width 192 height 24
paste input "BLUEBUCKSCLAN"
type input "BLUEBUCKSCLAN"
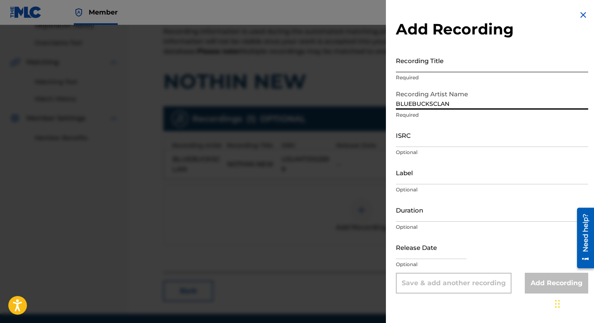
click at [433, 62] on input "Recording Title" at bounding box center [492, 61] width 192 height 24
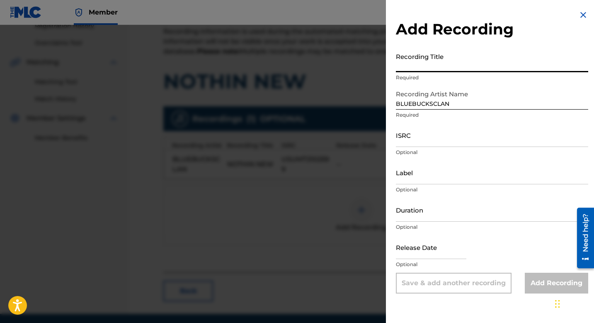
paste input "Nothin New"
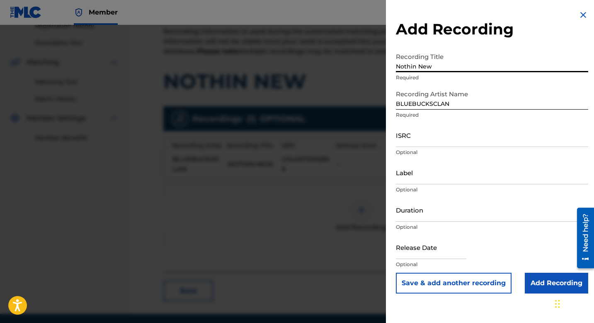
type input "Nothin New"
click at [511, 135] on input "ISRC" at bounding box center [492, 135] width 192 height 24
paste input "USUM72103413"
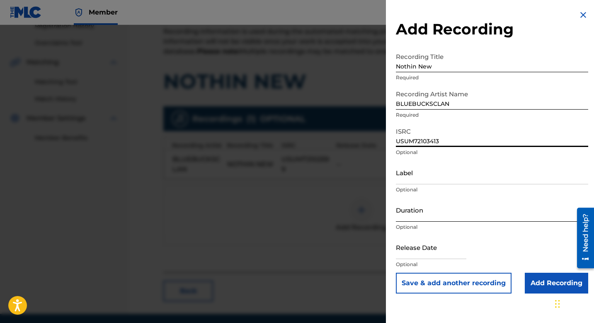
type input "USUM72103413"
click at [465, 209] on input "Duration" at bounding box center [492, 210] width 192 height 24
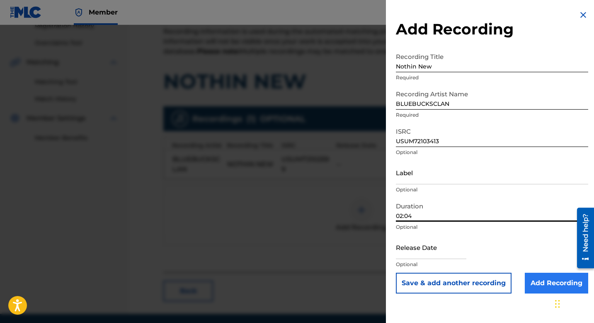
type input "02:04"
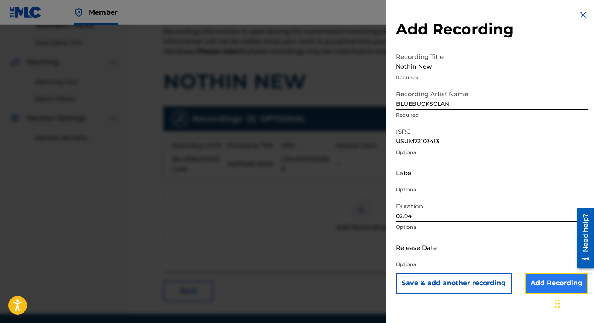
click at [538, 280] on input "Add Recording" at bounding box center [556, 283] width 63 height 21
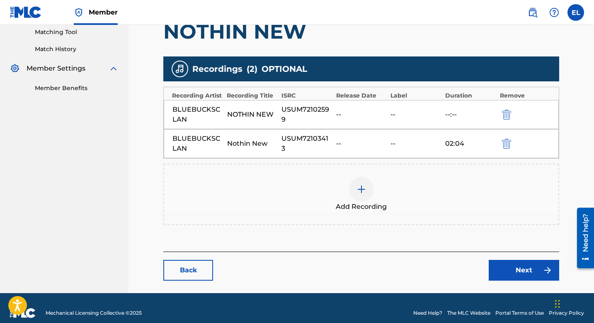
scroll to position [224, 0]
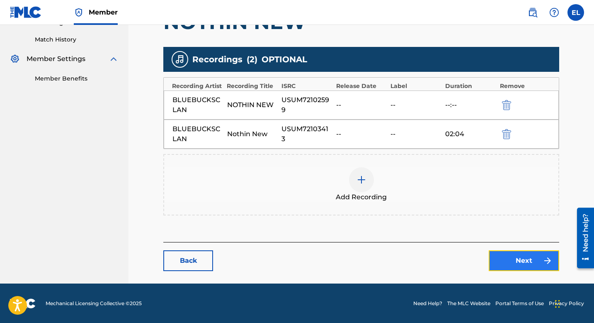
click at [525, 262] on link "Next" at bounding box center [524, 260] width 71 height 21
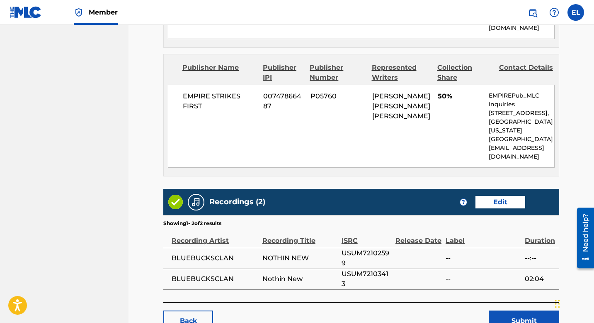
scroll to position [685, 0]
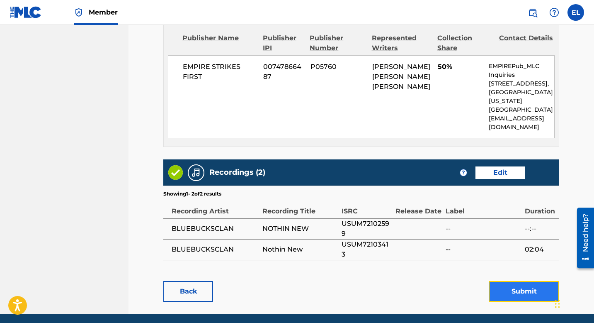
click at [517, 281] on button "Submit" at bounding box center [524, 291] width 71 height 21
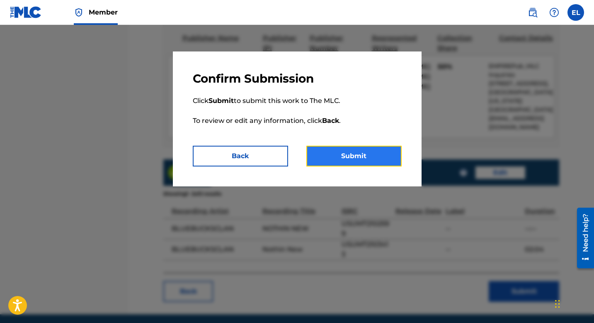
click at [344, 161] on button "Submit" at bounding box center [354, 156] width 95 height 21
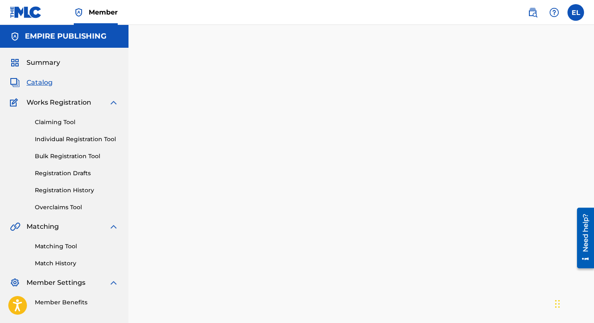
click at [39, 84] on span "Catalog" at bounding box center [40, 83] width 26 height 10
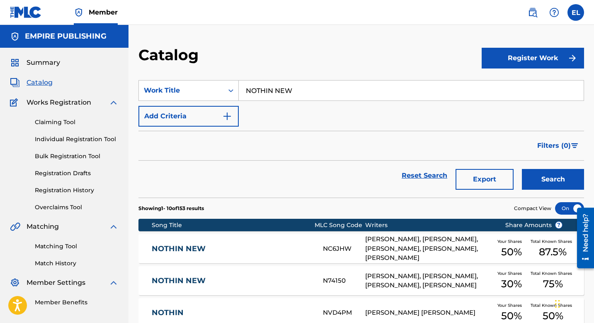
click at [261, 250] on link "NOTHIN NEW" at bounding box center [232, 249] width 160 height 10
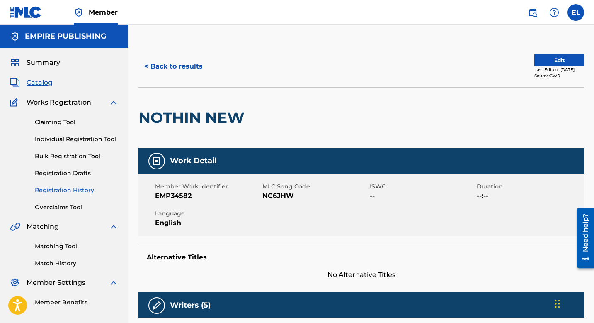
click at [70, 190] on link "Registration History" at bounding box center [77, 190] width 84 height 9
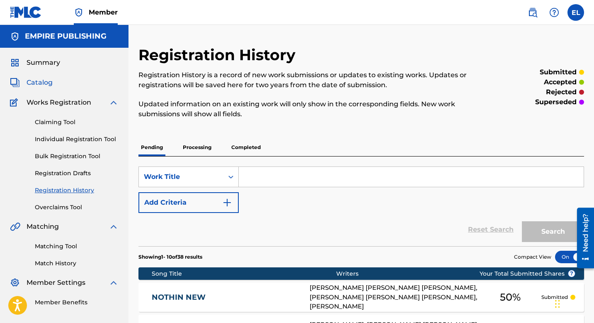
click at [49, 80] on span "Catalog" at bounding box center [40, 83] width 26 height 10
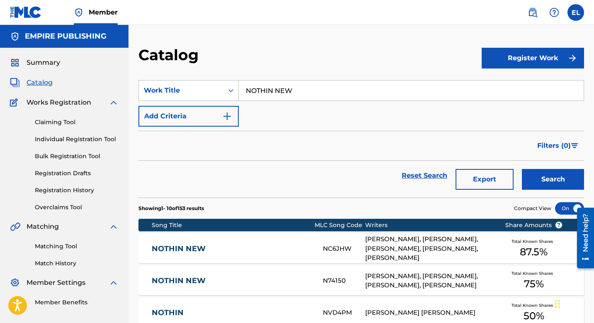
click at [263, 87] on input "NOTHIN NEW" at bounding box center [411, 90] width 345 height 20
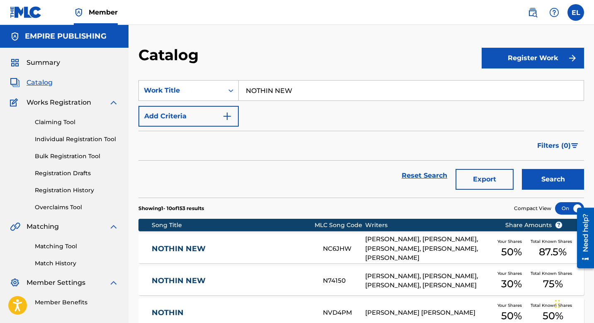
click at [263, 87] on input "NOTHIN NEW" at bounding box center [411, 90] width 345 height 20
paste input "CREEPIN"
type input "CREEPIN"
click at [546, 179] on button "Search" at bounding box center [553, 179] width 62 height 21
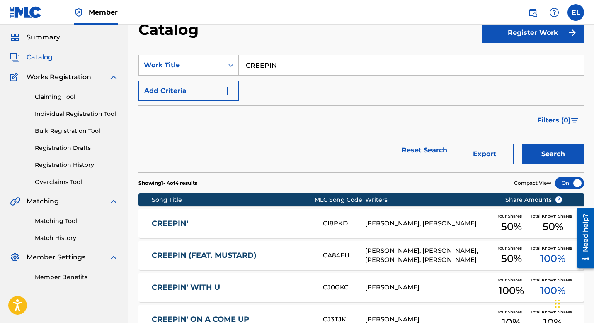
scroll to position [72, 0]
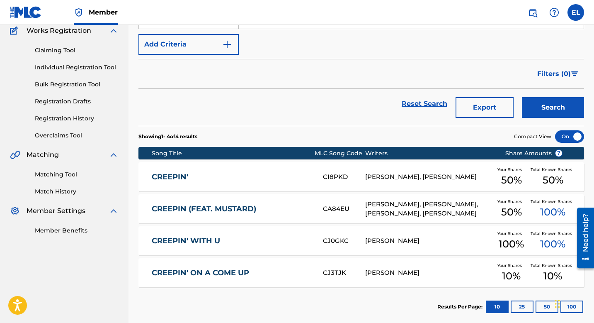
click at [237, 214] on div "CREEPIN (FEAT. MUSTARD) CA84EU JAYLAR ABRAMS, DEON HAWKINS, BRANDON RAINEY, DIJ…" at bounding box center [362, 208] width 446 height 29
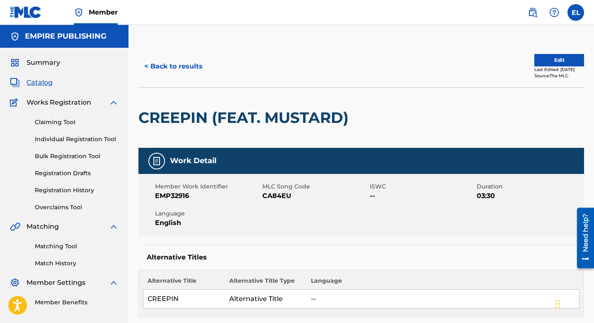
click at [273, 192] on span "CA84EU" at bounding box center [315, 196] width 105 height 10
copy span "CA84EU"
click at [168, 195] on span "EMP32916" at bounding box center [207, 196] width 105 height 10
drag, startPoint x: 171, startPoint y: 194, endPoint x: 215, endPoint y: 197, distance: 44.5
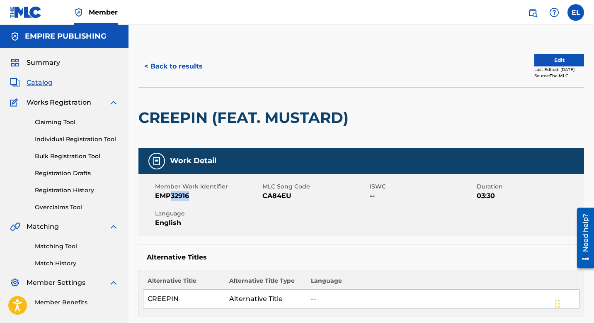
click at [215, 197] on span "EMP32916" at bounding box center [207, 196] width 105 height 10
copy span "32916"
click at [545, 63] on button "Edit" at bounding box center [560, 60] width 50 height 12
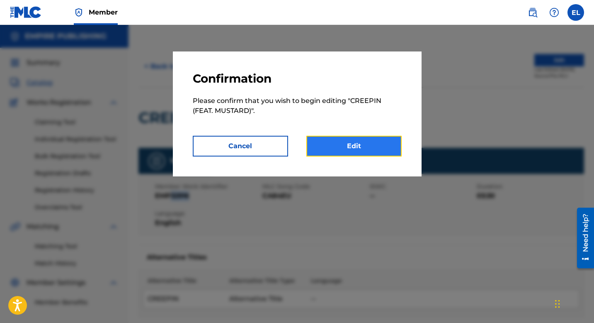
click at [385, 147] on link "Edit" at bounding box center [354, 146] width 95 height 21
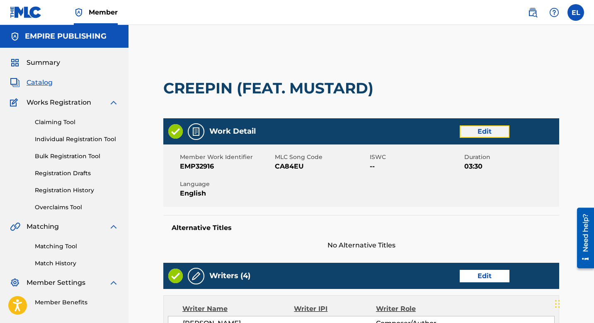
click at [487, 127] on link "Edit" at bounding box center [485, 131] width 50 height 12
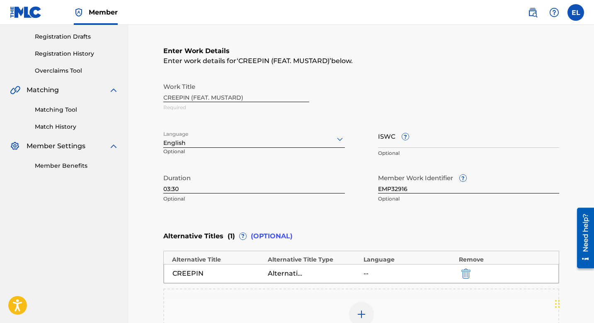
scroll to position [172, 0]
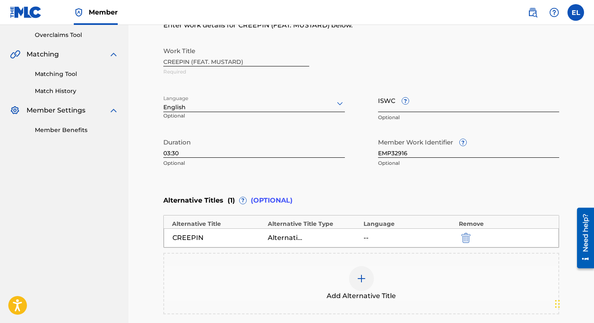
click at [430, 106] on input "ISWC ?" at bounding box center [469, 100] width 182 height 24
paste input "T3314945450"
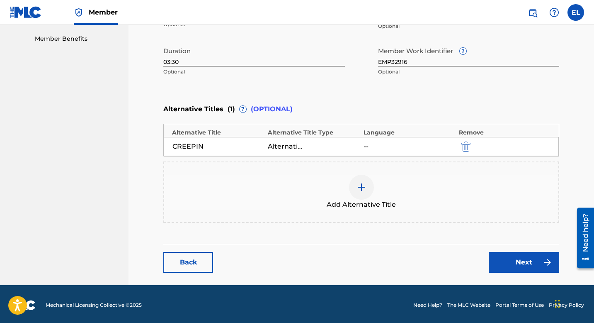
scroll to position [266, 0]
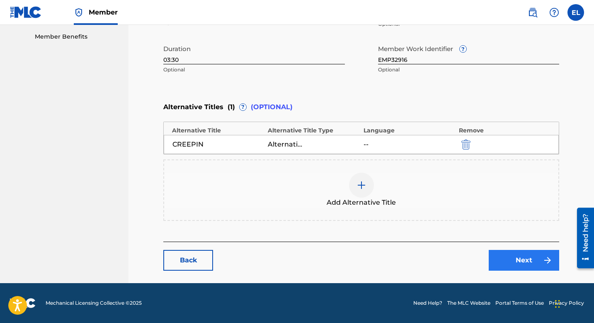
type input "T3314945450"
click at [530, 261] on link "Next" at bounding box center [524, 260] width 71 height 21
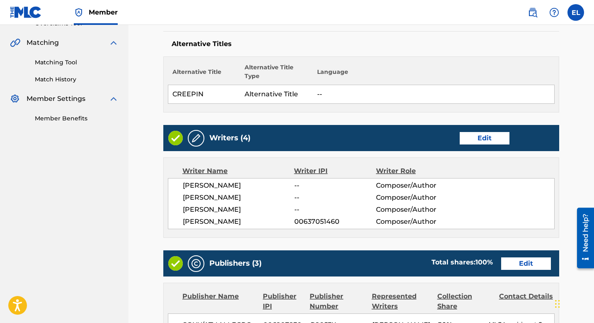
scroll to position [227, 0]
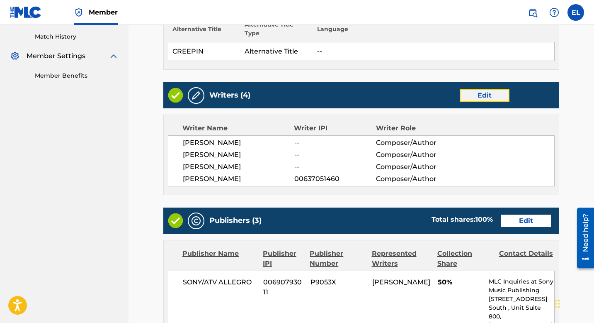
click at [475, 91] on link "Edit" at bounding box center [485, 95] width 50 height 12
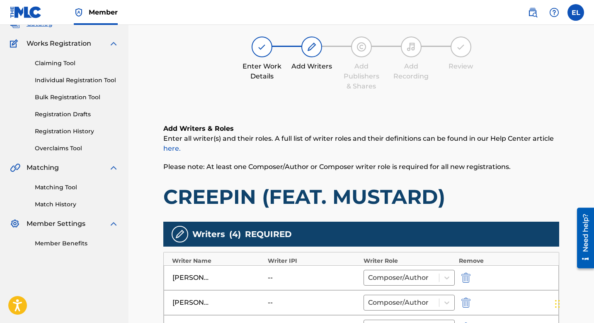
scroll to position [166, 0]
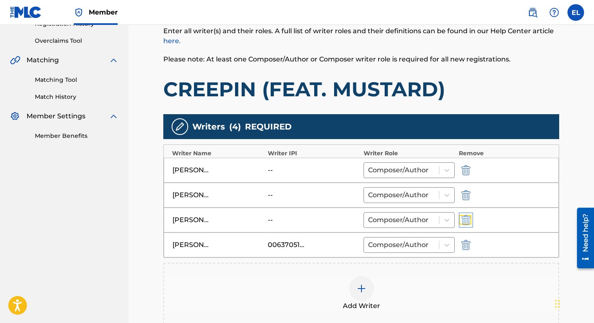
click at [465, 219] on img "submit" at bounding box center [466, 220] width 9 height 10
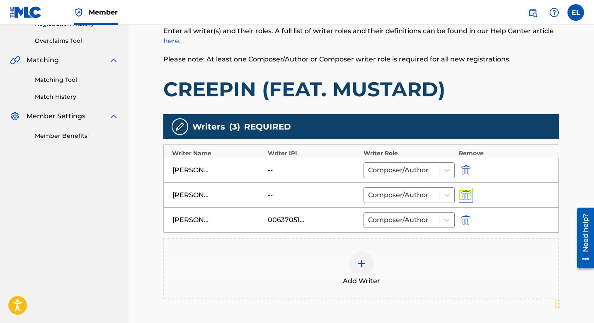
click at [462, 193] on img "submit" at bounding box center [466, 195] width 9 height 10
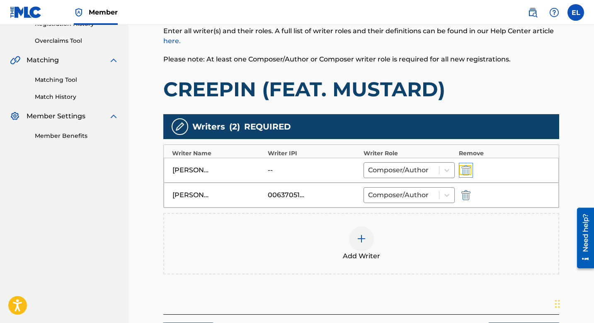
click at [465, 171] on img "submit" at bounding box center [466, 170] width 9 height 10
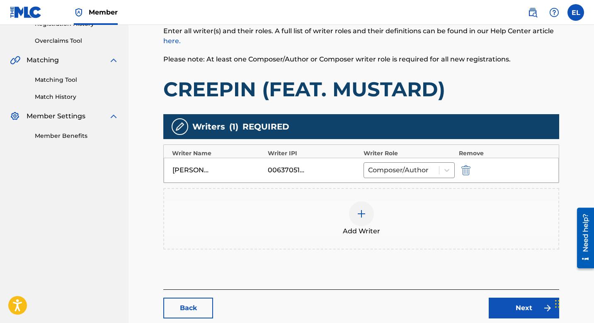
click at [362, 211] on img at bounding box center [362, 214] width 10 height 10
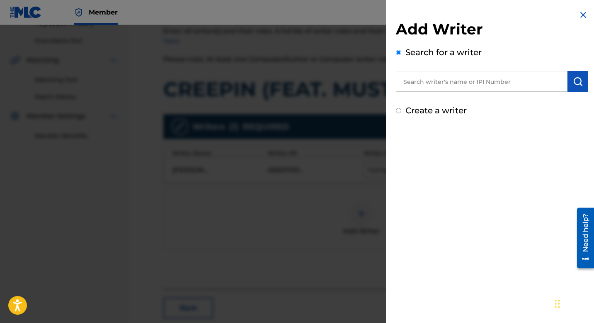
click at [441, 78] on input "text" at bounding box center [482, 81] width 172 height 21
paste input "701720783"
type input "00701720783"
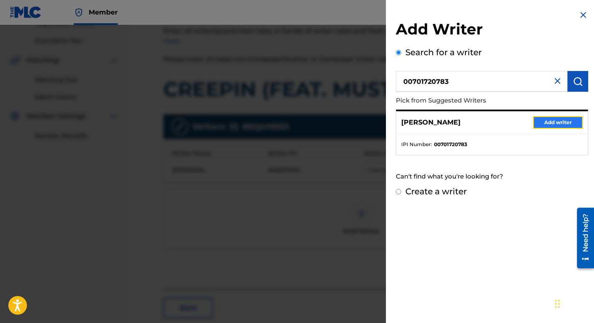
click at [542, 127] on button "Add writer" at bounding box center [559, 122] width 50 height 12
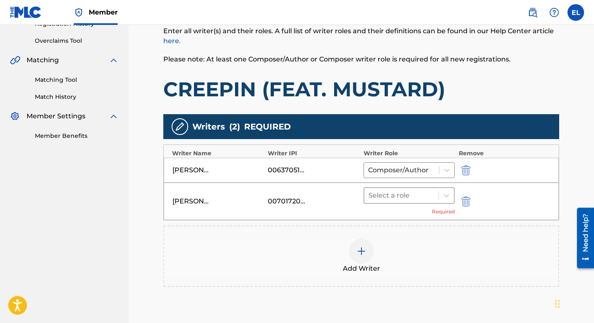
drag, startPoint x: 426, startPoint y: 194, endPoint x: 422, endPoint y: 198, distance: 5.6
click at [425, 195] on div at bounding box center [402, 196] width 66 height 12
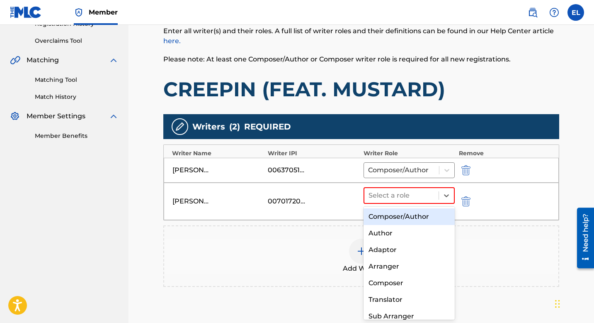
click at [409, 219] on div "Composer/Author" at bounding box center [409, 216] width 91 height 17
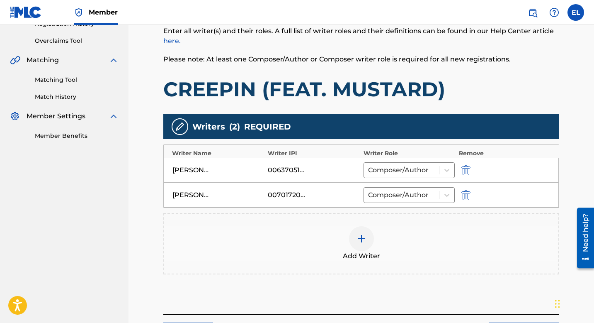
click at [361, 239] on img at bounding box center [362, 239] width 10 height 10
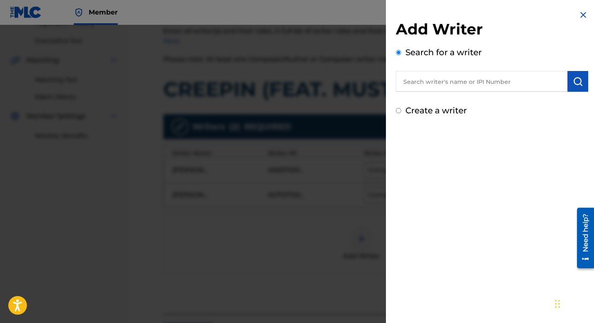
click at [457, 85] on input "text" at bounding box center [482, 81] width 172 height 21
paste input "782333140"
type input "00782333140"
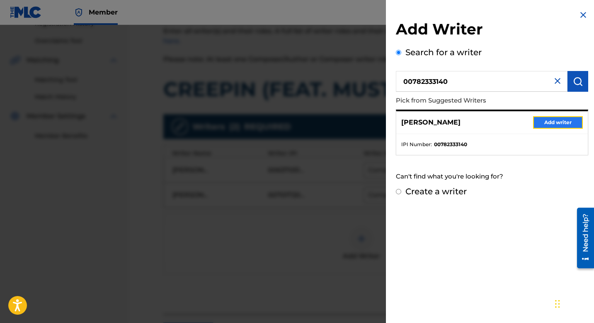
click at [553, 127] on button "Add writer" at bounding box center [559, 122] width 50 height 12
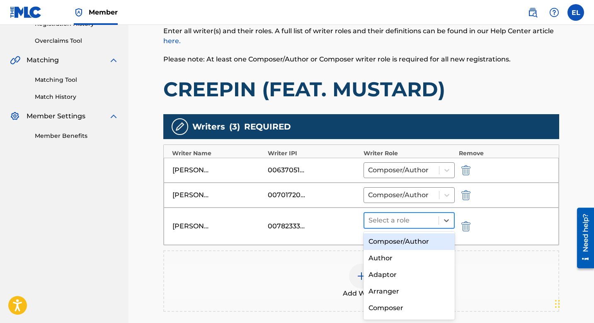
click at [419, 227] on div "Select a role" at bounding box center [402, 220] width 74 height 15
drag, startPoint x: 412, startPoint y: 239, endPoint x: 416, endPoint y: 233, distance: 6.8
click at [412, 239] on div "Composer/Author" at bounding box center [409, 241] width 91 height 17
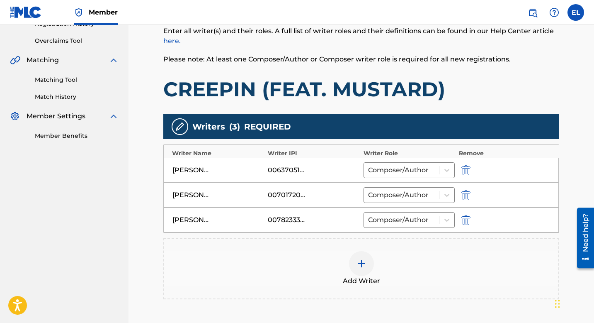
click at [366, 267] on img at bounding box center [362, 263] width 10 height 10
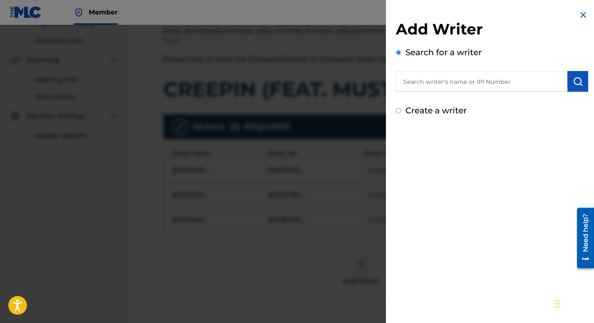
click at [424, 81] on input "text" at bounding box center [482, 81] width 172 height 21
type input "J"
paste input "376844417"
type input "00376844417"
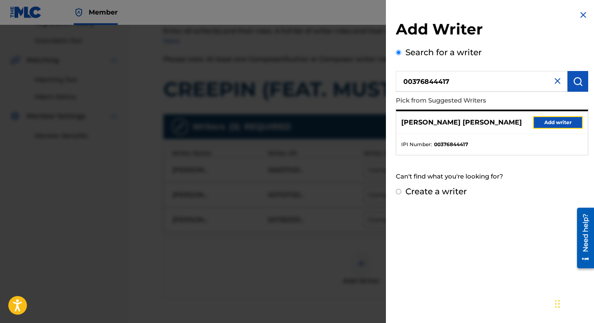
click at [560, 124] on button "Add writer" at bounding box center [559, 122] width 50 height 12
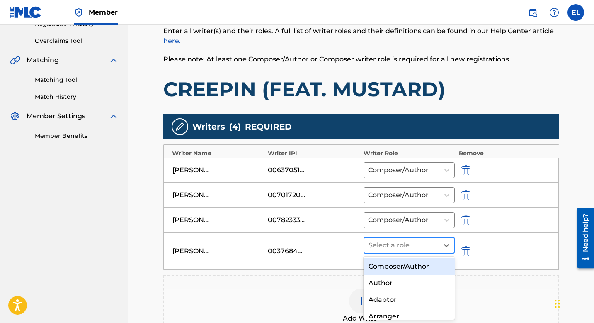
click at [407, 249] on div at bounding box center [402, 245] width 66 height 12
click at [400, 265] on div "Composer/Author" at bounding box center [409, 266] width 91 height 17
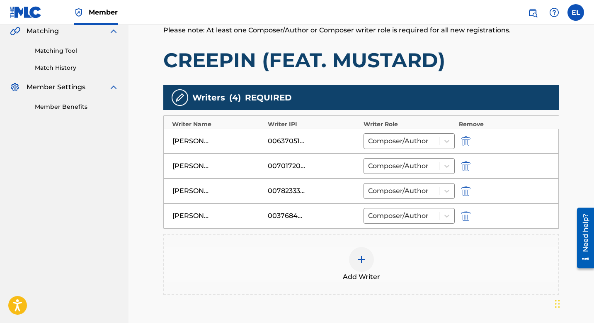
scroll to position [289, 0]
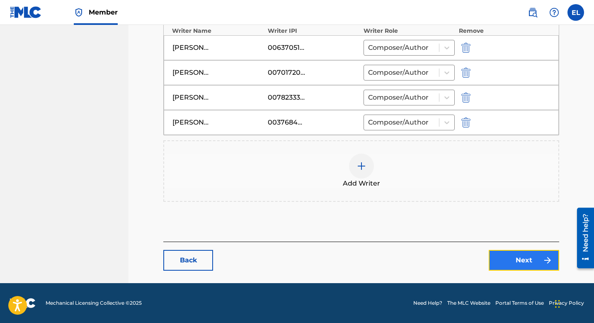
click at [516, 257] on link "Next" at bounding box center [524, 260] width 71 height 21
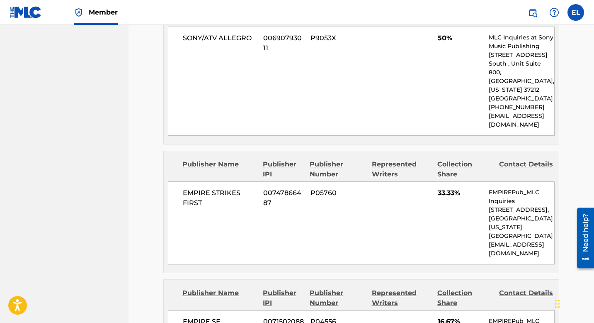
scroll to position [307, 0]
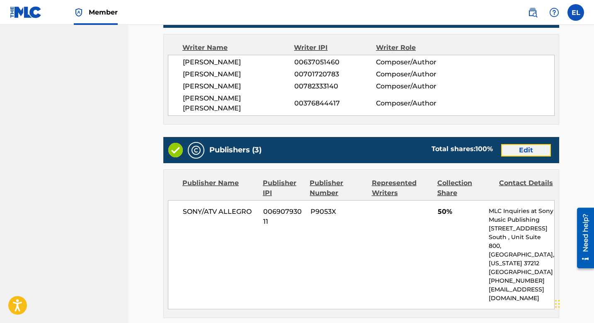
click at [517, 144] on link "Edit" at bounding box center [527, 150] width 50 height 12
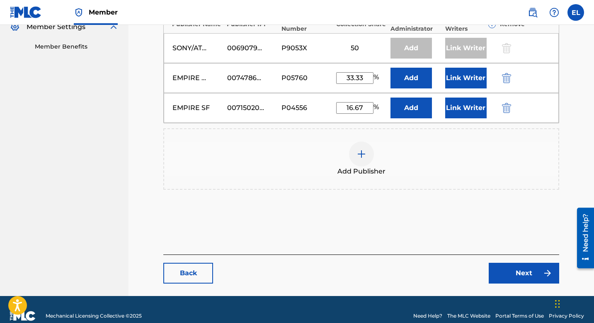
scroll to position [218, 0]
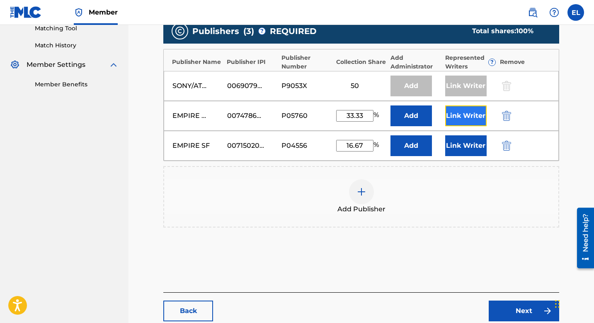
click at [470, 113] on button "Link Writer" at bounding box center [466, 115] width 41 height 21
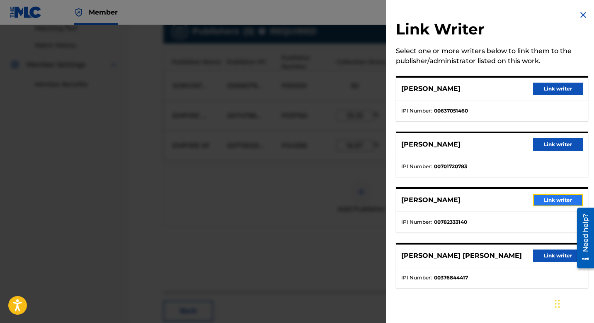
click at [555, 200] on button "Link writer" at bounding box center [559, 200] width 50 height 12
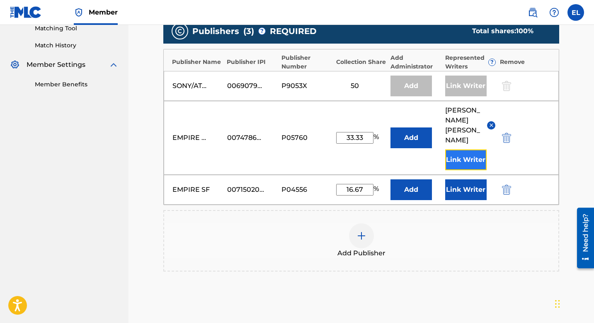
click at [476, 160] on button "Link Writer" at bounding box center [466, 159] width 41 height 21
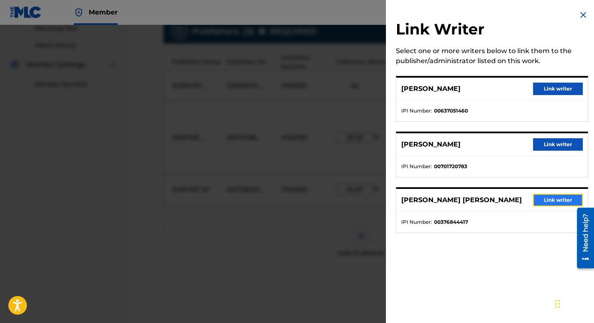
click at [546, 198] on button "Link writer" at bounding box center [559, 200] width 50 height 12
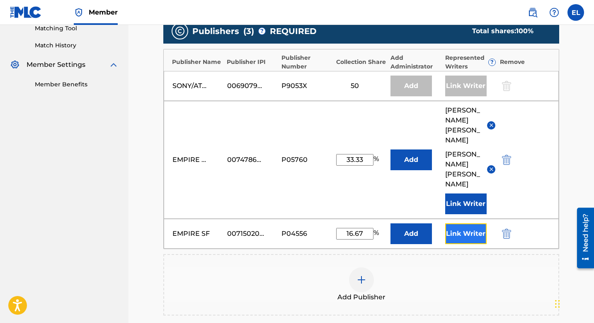
click at [458, 227] on button "Link Writer" at bounding box center [466, 233] width 41 height 21
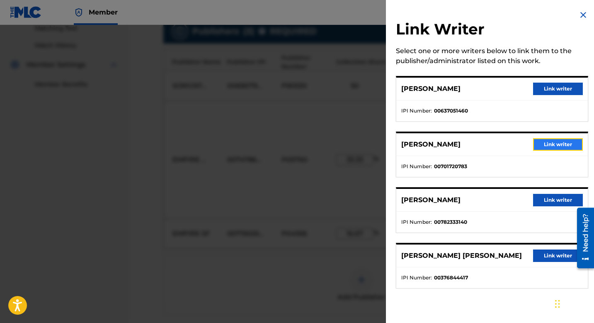
click at [554, 147] on button "Link writer" at bounding box center [559, 144] width 50 height 12
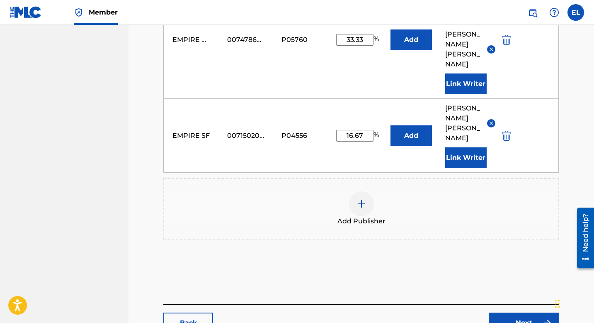
scroll to position [370, 0]
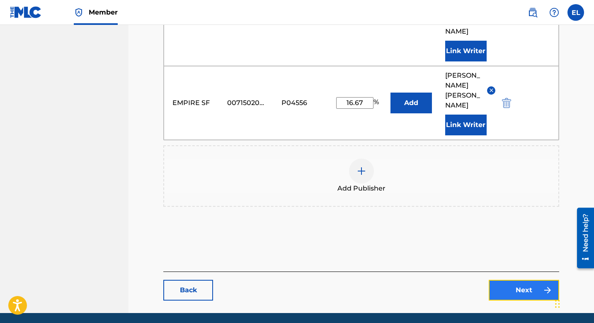
click at [517, 280] on link "Next" at bounding box center [524, 290] width 71 height 21
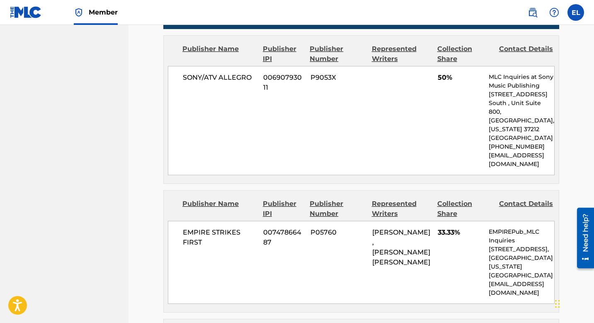
scroll to position [790, 0]
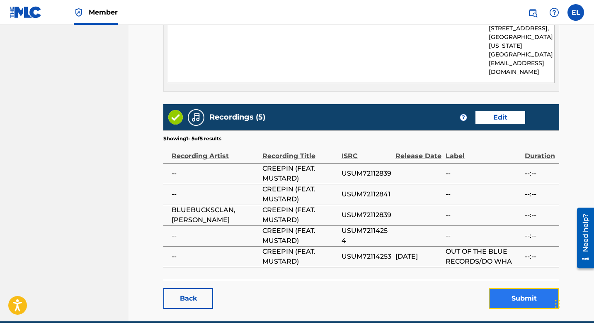
click at [534, 288] on button "Submit" at bounding box center [524, 298] width 71 height 21
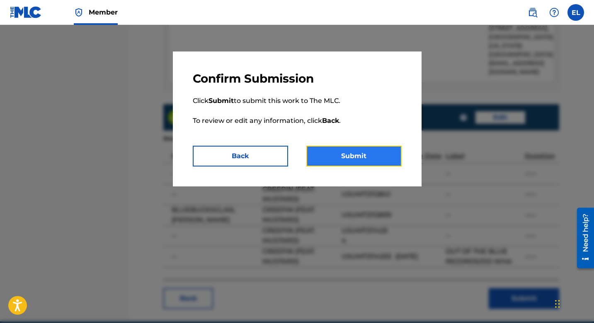
click at [363, 158] on button "Submit" at bounding box center [354, 156] width 95 height 21
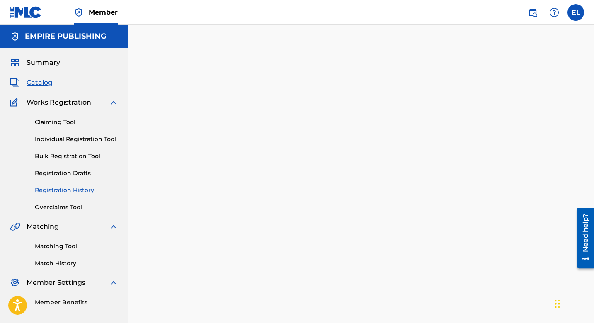
click at [50, 193] on link "Registration History" at bounding box center [77, 190] width 84 height 9
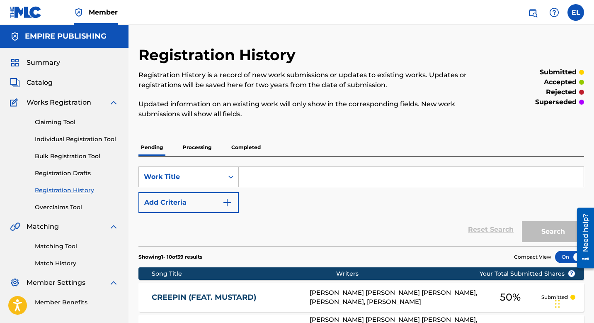
click at [241, 295] on link "CREEPIN (FEAT. MUSTARD)" at bounding box center [225, 297] width 147 height 10
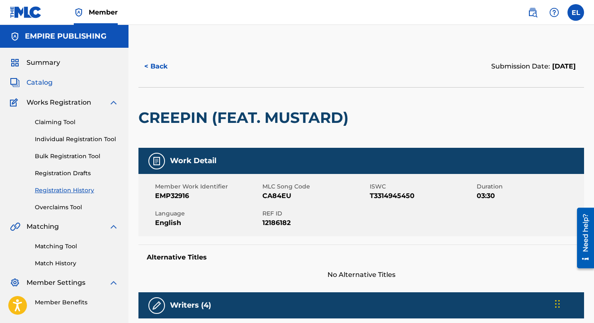
click at [38, 85] on span "Catalog" at bounding box center [40, 83] width 26 height 10
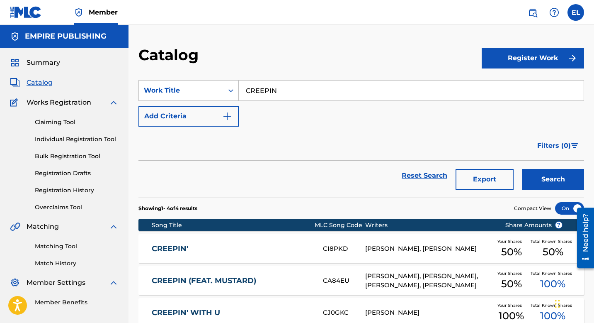
click at [308, 97] on input "CREEPIN" at bounding box center [411, 90] width 345 height 20
paste input "1st Place"
type input "1st Place"
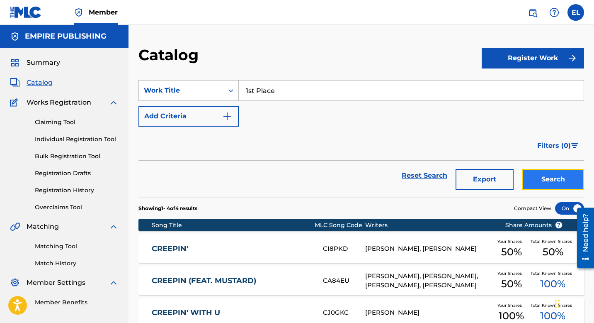
click at [533, 170] on button "Search" at bounding box center [553, 179] width 62 height 21
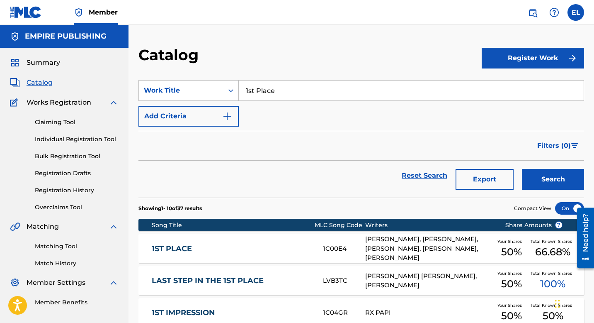
click at [226, 244] on link "1ST PLACE" at bounding box center [232, 249] width 160 height 10
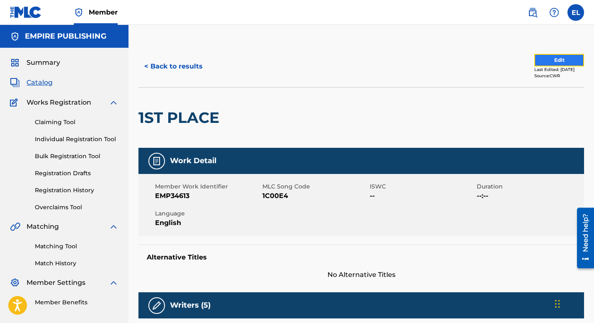
click at [553, 62] on button "Edit" at bounding box center [560, 60] width 50 height 12
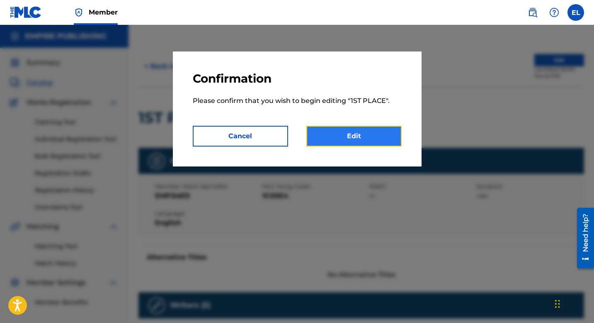
click at [385, 139] on link "Edit" at bounding box center [354, 136] width 95 height 21
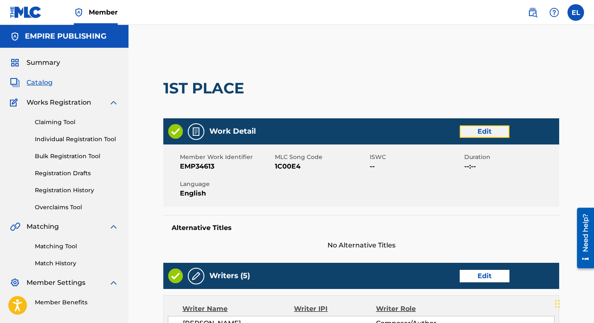
click at [497, 132] on link "Edit" at bounding box center [485, 131] width 50 height 12
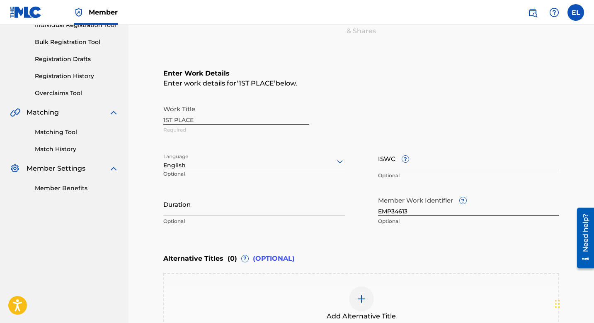
scroll to position [164, 0]
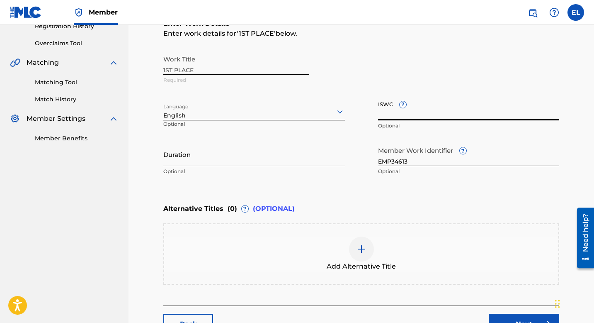
click at [430, 115] on input "ISWC ?" at bounding box center [469, 109] width 182 height 24
paste input "T3297666883"
type input "T3297666883"
click at [235, 159] on input "Duration" at bounding box center [254, 154] width 182 height 24
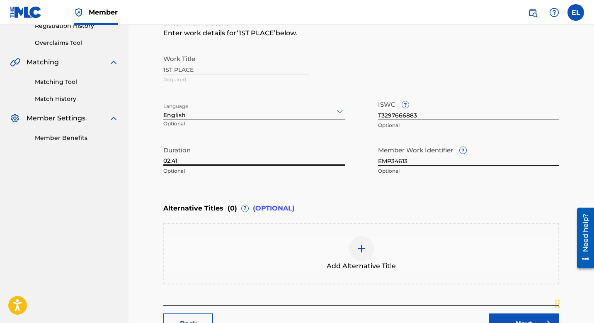
scroll to position [227, 0]
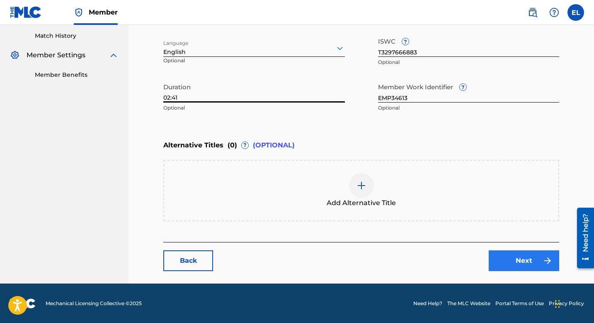
type input "02:41"
click at [533, 255] on link "Next" at bounding box center [524, 260] width 71 height 21
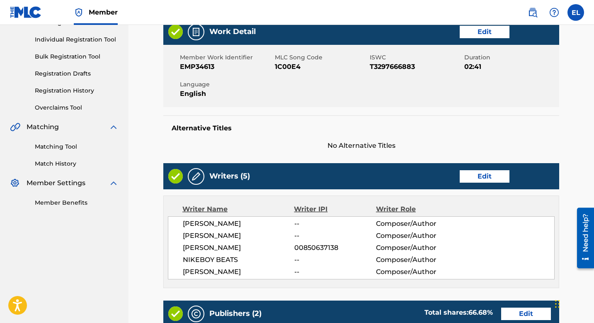
scroll to position [175, 0]
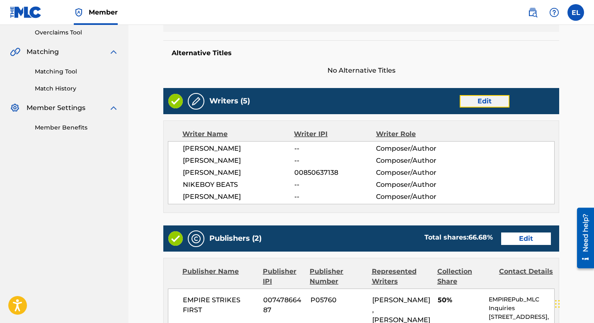
click at [487, 105] on link "Edit" at bounding box center [485, 101] width 50 height 12
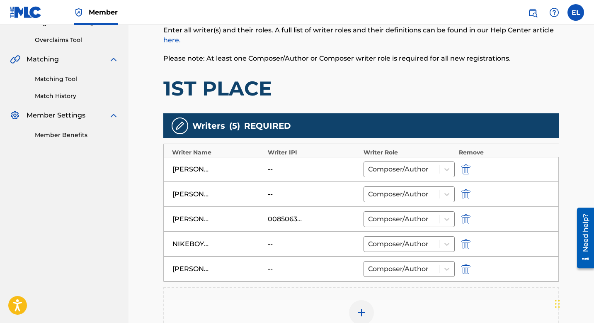
scroll to position [168, 0]
click at [464, 166] on img "submit" at bounding box center [466, 169] width 9 height 10
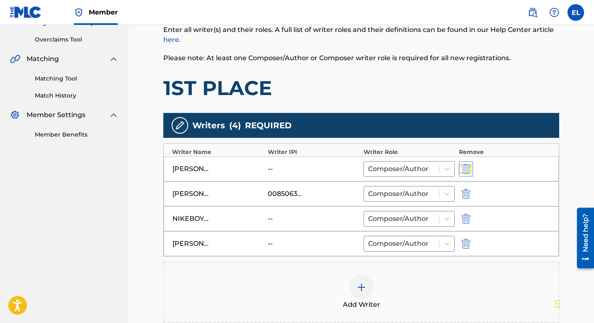
click at [467, 167] on img "submit" at bounding box center [466, 169] width 9 height 10
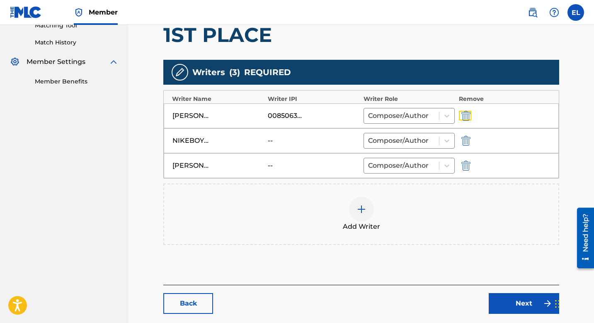
scroll to position [242, 0]
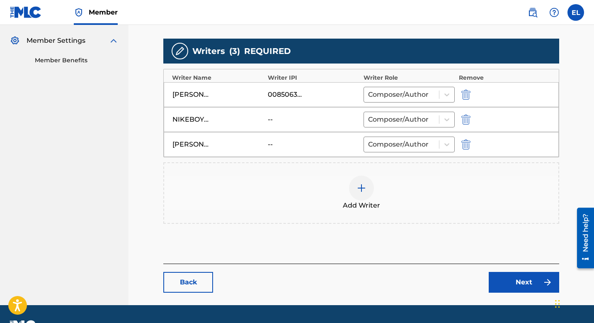
click at [361, 187] on img at bounding box center [362, 188] width 10 height 10
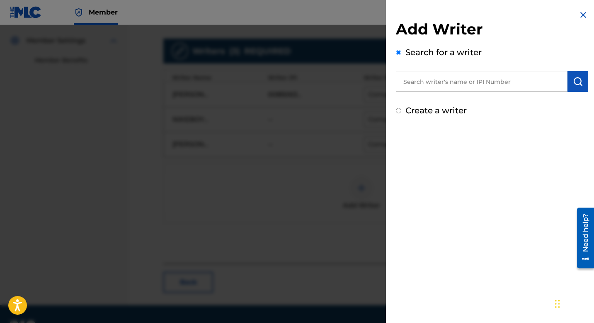
click at [437, 82] on input "text" at bounding box center [482, 81] width 172 height 21
paste input "782333140"
type input "00782333140"
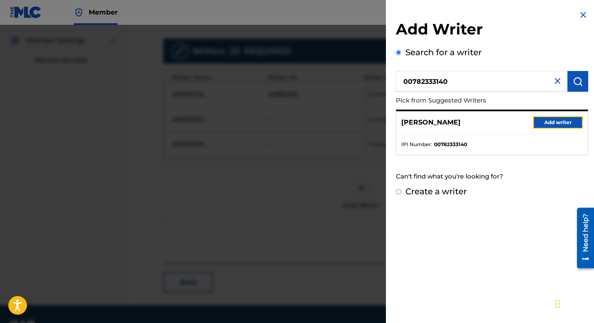
click at [544, 119] on button "Add writer" at bounding box center [559, 122] width 50 height 12
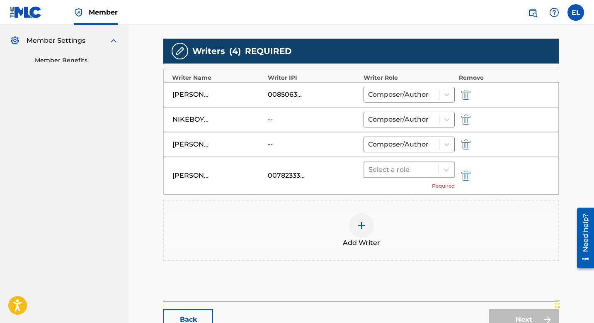
click at [419, 169] on div at bounding box center [402, 170] width 66 height 12
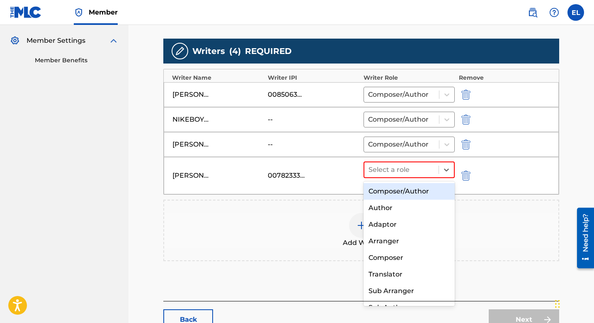
click at [405, 190] on div "Composer/Author" at bounding box center [409, 191] width 91 height 17
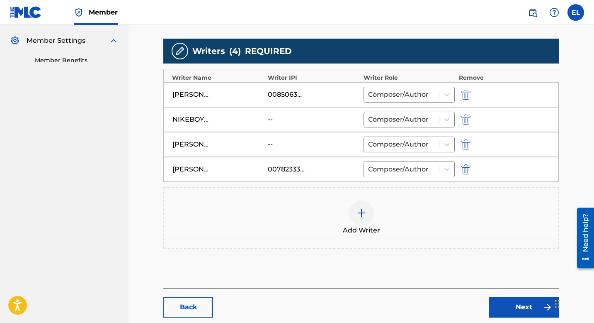
click at [362, 210] on img at bounding box center [362, 213] width 10 height 10
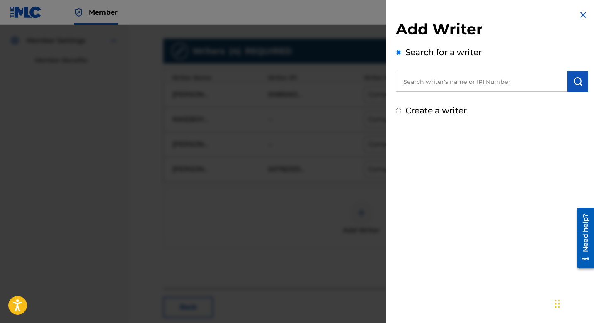
click at [437, 80] on input "text" at bounding box center [482, 81] width 172 height 21
paste input "376844417"
type input "00376844417"
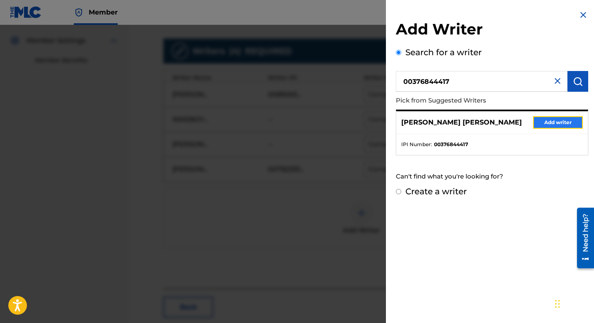
click at [567, 116] on button "Add writer" at bounding box center [559, 122] width 50 height 12
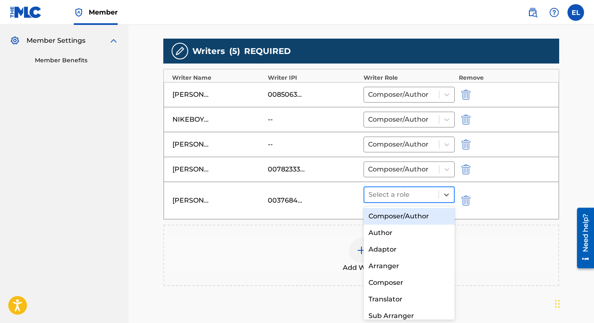
click at [413, 195] on div at bounding box center [402, 195] width 66 height 12
click at [413, 214] on div "Composer/Author" at bounding box center [409, 216] width 91 height 17
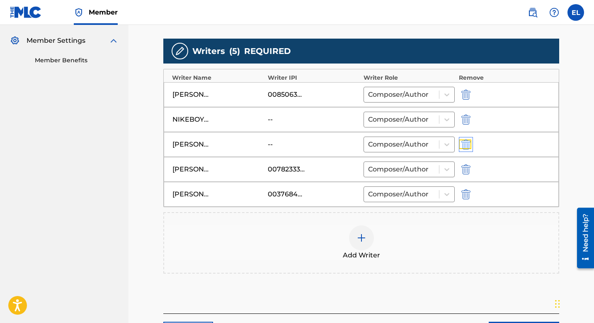
click at [470, 142] on img "submit" at bounding box center [466, 144] width 9 height 10
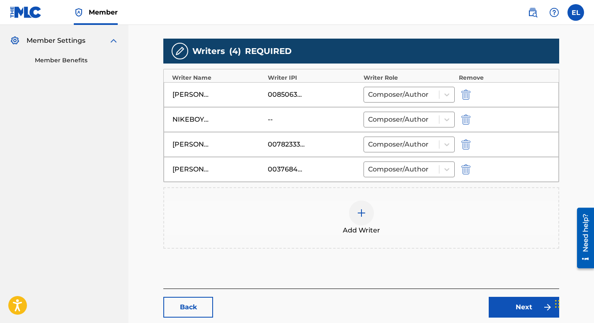
click at [357, 209] on img at bounding box center [362, 213] width 10 height 10
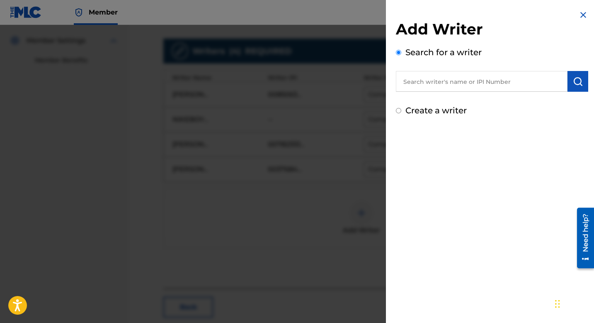
click at [478, 85] on input "text" at bounding box center [482, 81] width 172 height 21
paste input "00883055225"
type input "00883055225"
click at [573, 83] on img "submit" at bounding box center [578, 81] width 10 height 10
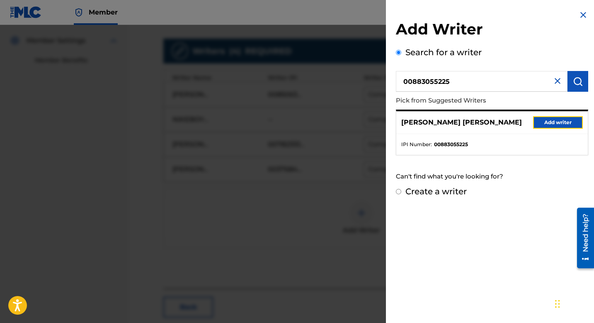
click at [560, 123] on button "Add writer" at bounding box center [559, 122] width 50 height 12
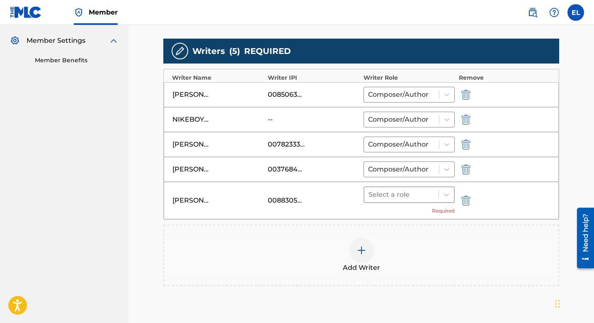
click at [423, 193] on div at bounding box center [402, 195] width 66 height 12
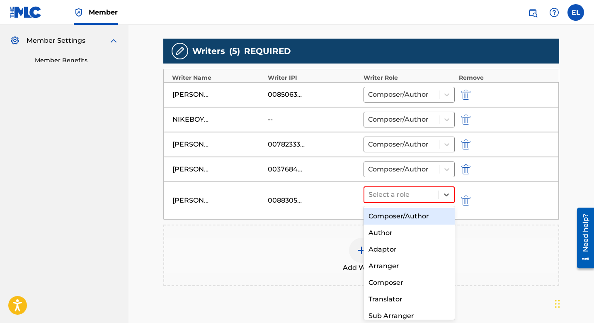
click at [406, 220] on div "Composer/Author" at bounding box center [409, 216] width 91 height 17
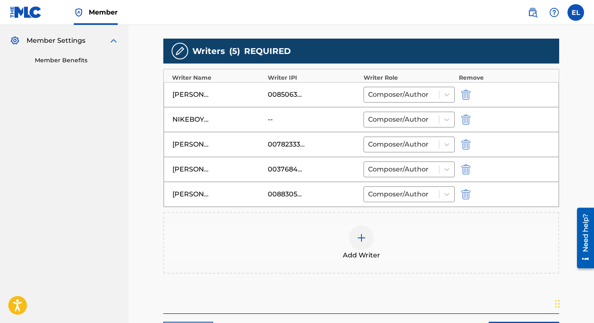
click at [436, 241] on div "Add Writer" at bounding box center [361, 242] width 395 height 35
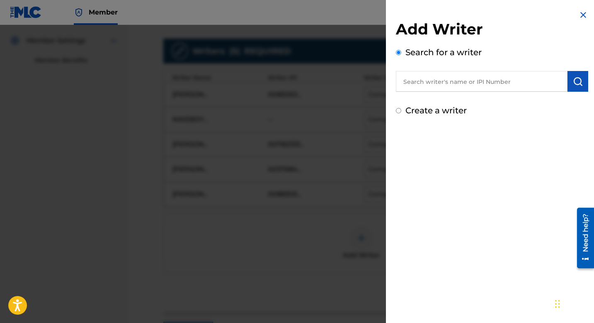
click at [174, 264] on div at bounding box center [297, 186] width 594 height 323
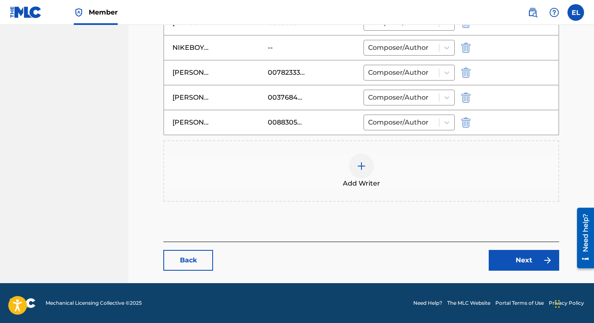
scroll to position [299, 0]
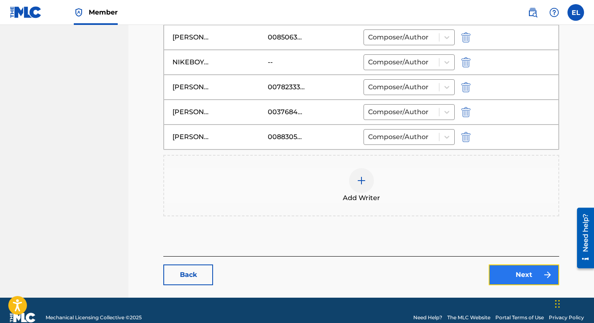
click at [521, 271] on link "Next" at bounding box center [524, 274] width 71 height 21
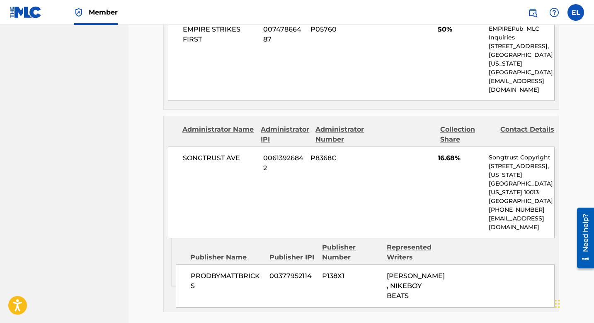
scroll to position [350, 0]
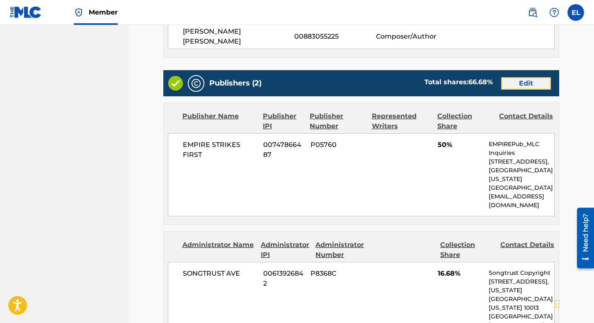
click at [530, 77] on link "Edit" at bounding box center [527, 83] width 50 height 12
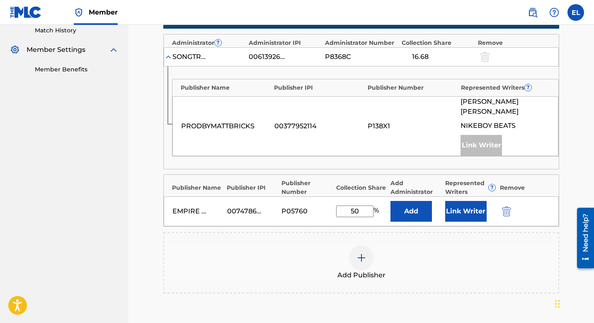
scroll to position [229, 0]
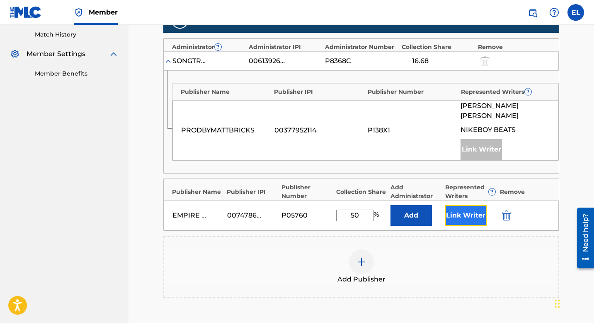
click at [476, 207] on button "Link Writer" at bounding box center [466, 215] width 41 height 21
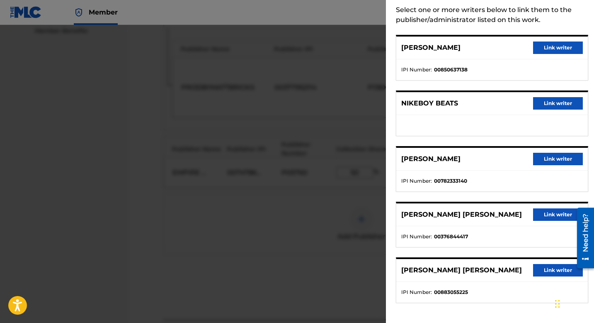
scroll to position [278, 0]
click at [541, 211] on button "Link writer" at bounding box center [559, 214] width 50 height 12
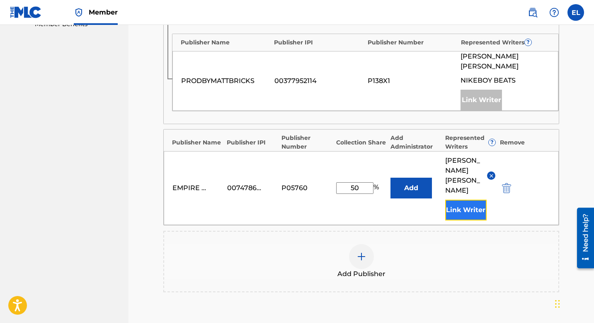
click at [476, 200] on button "Link Writer" at bounding box center [466, 210] width 41 height 21
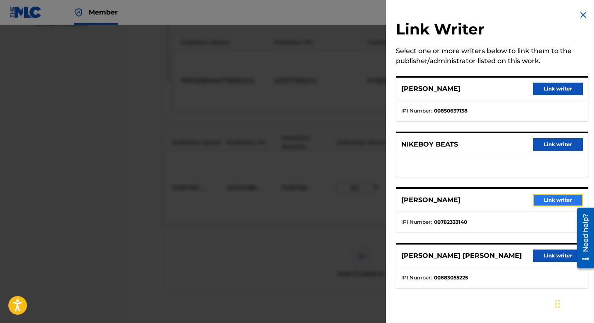
click at [552, 198] on button "Link writer" at bounding box center [559, 200] width 50 height 12
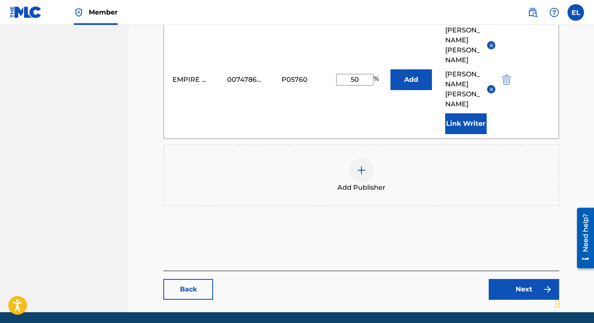
scroll to position [417, 0]
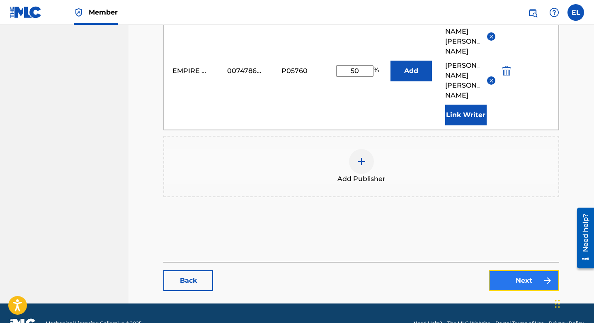
click at [530, 270] on link "Next" at bounding box center [524, 280] width 71 height 21
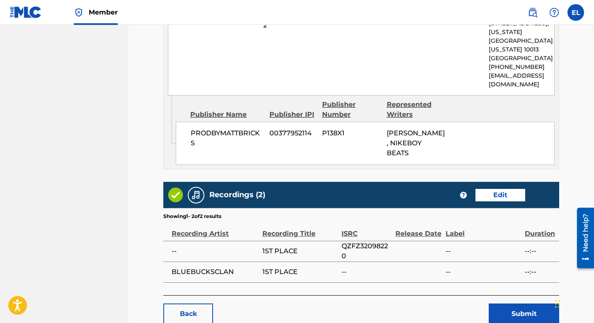
scroll to position [622, 0]
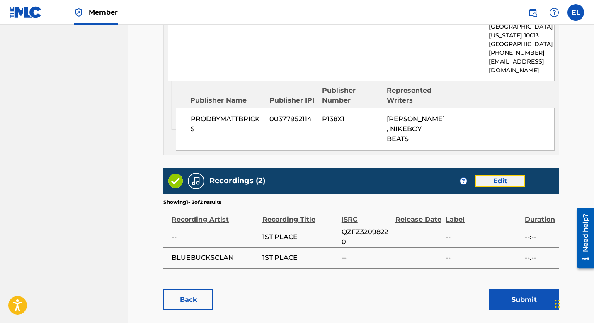
click at [501, 175] on link "Edit" at bounding box center [501, 181] width 50 height 12
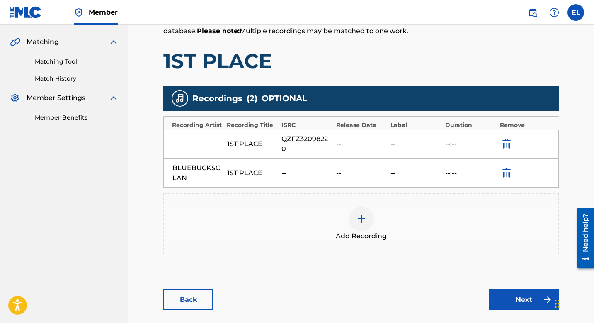
scroll to position [224, 0]
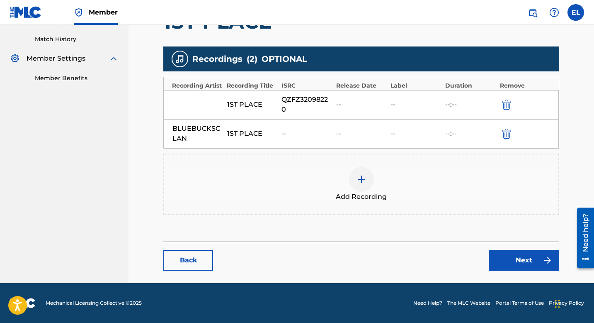
click at [282, 104] on div "QZFZ32098220" at bounding box center [307, 105] width 51 height 20
click at [368, 181] on div at bounding box center [361, 179] width 25 height 25
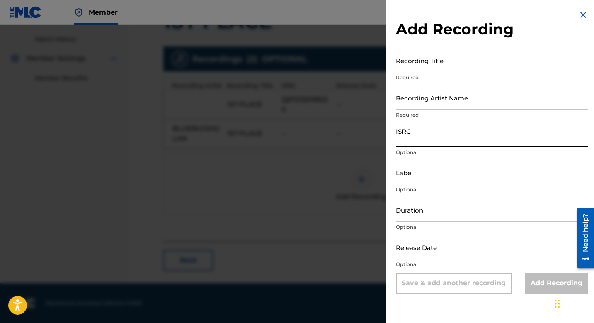
click at [426, 139] on input "ISRC" at bounding box center [492, 135] width 192 height 24
paste input "QZFZ32098220"
type input "QZFZ32098220"
click at [450, 71] on input "Recording Title" at bounding box center [492, 61] width 192 height 24
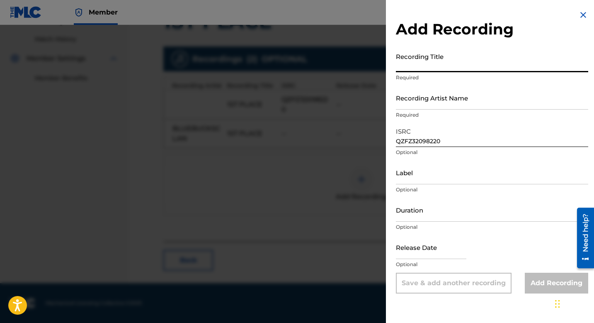
paste input "1st Place"
type input "1st Place"
click at [442, 103] on input "Recording Artist Name" at bounding box center [492, 98] width 192 height 24
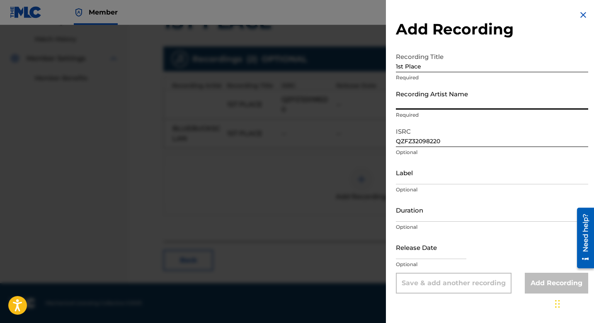
click at [442, 103] on input "Recording Artist Name" at bounding box center [492, 98] width 192 height 24
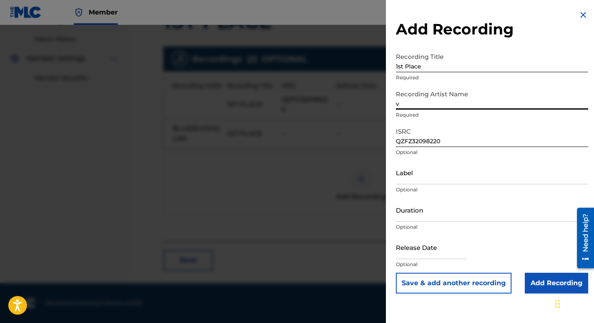
click at [421, 99] on input "v" at bounding box center [492, 98] width 192 height 24
click at [422, 99] on input "v" at bounding box center [492, 98] width 192 height 24
paste input "BlueBucksClan"
click at [421, 100] on input "BlueBucksClanv" at bounding box center [492, 98] width 192 height 24
click at [421, 99] on input "BlueBucksClanv" at bounding box center [492, 98] width 192 height 24
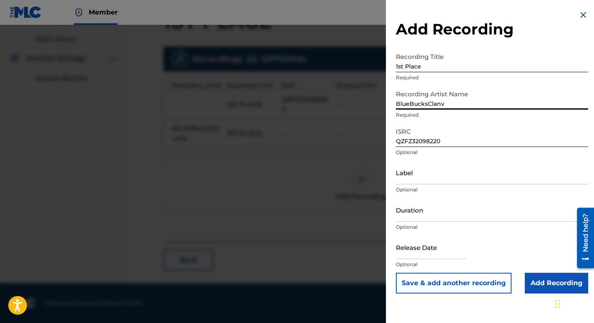
click at [421, 99] on input "BlueBucksClanv" at bounding box center [492, 98] width 192 height 24
paste input
type input "BlueBucksClan"
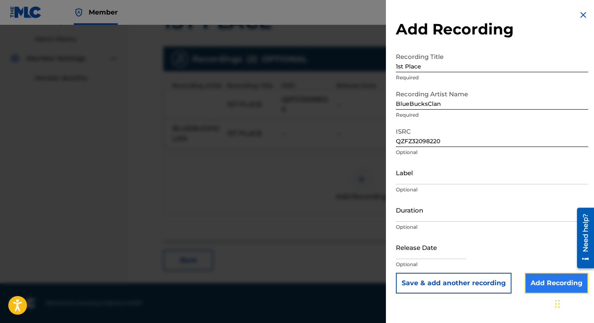
click at [551, 285] on input "Add Recording" at bounding box center [556, 283] width 63 height 21
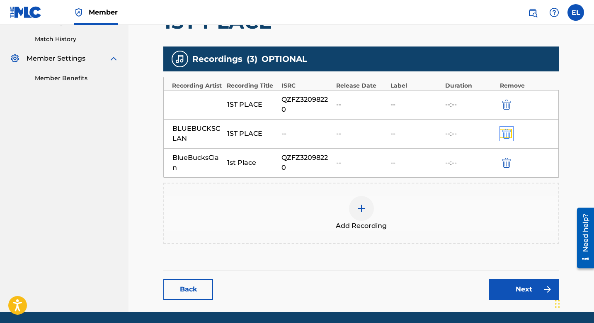
click at [507, 133] on img "submit" at bounding box center [506, 134] width 9 height 10
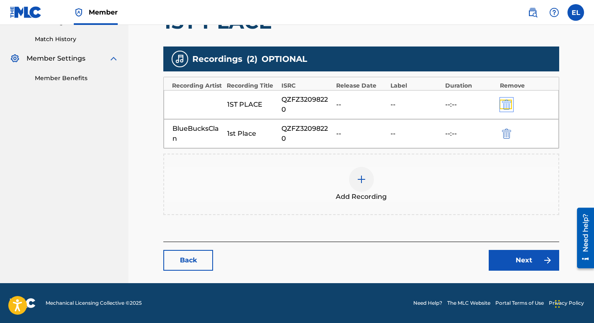
click at [510, 107] on img "submit" at bounding box center [506, 105] width 9 height 10
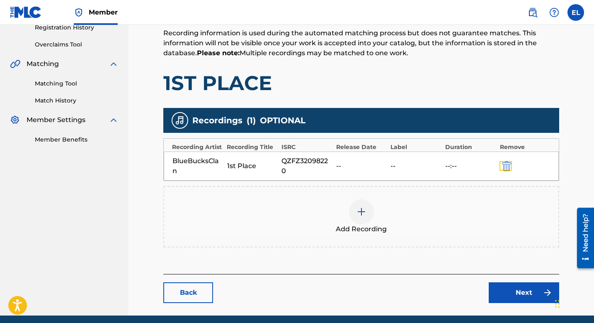
scroll to position [195, 0]
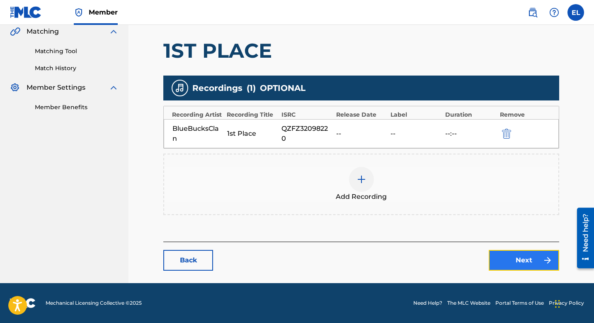
click at [508, 258] on link "Next" at bounding box center [524, 260] width 71 height 21
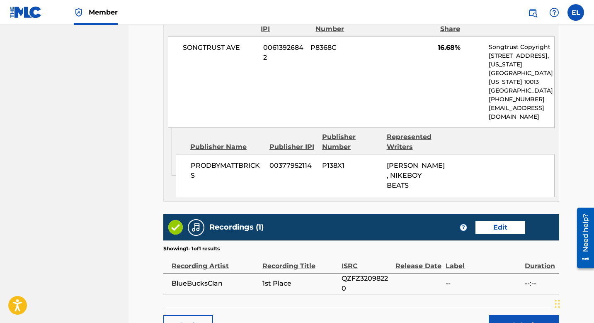
scroll to position [601, 0]
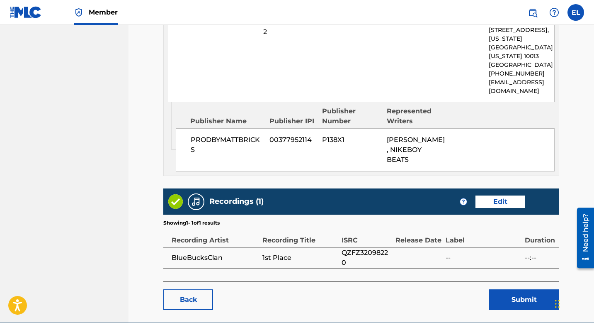
click at [509, 281] on div "Back Submit" at bounding box center [361, 295] width 396 height 29
click at [517, 289] on button "Submit" at bounding box center [524, 299] width 71 height 21
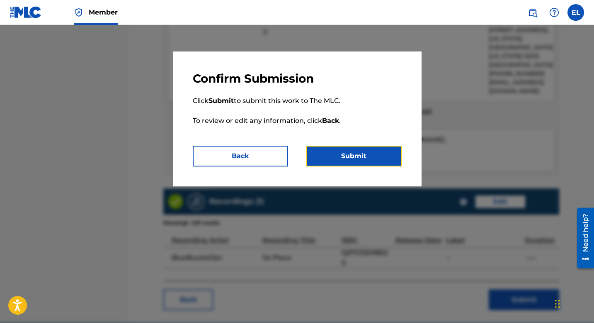
click at [348, 155] on button "Submit" at bounding box center [354, 156] width 95 height 21
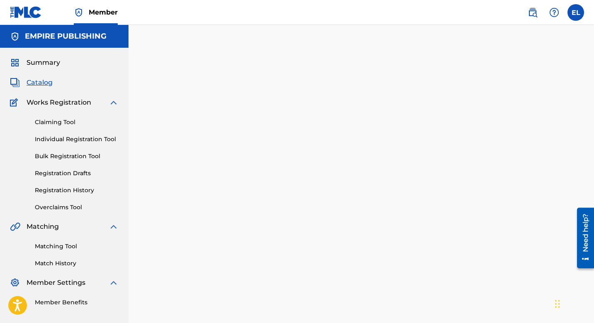
click at [50, 84] on span "Catalog" at bounding box center [40, 83] width 26 height 10
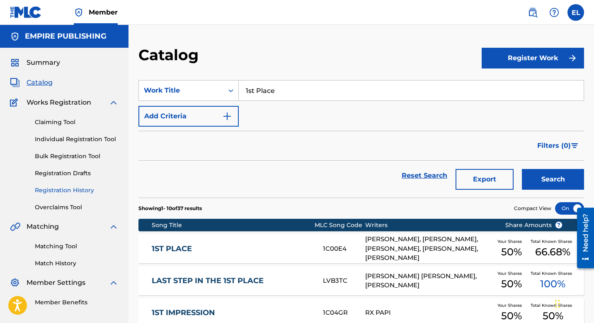
click at [79, 192] on link "Registration History" at bounding box center [77, 190] width 84 height 9
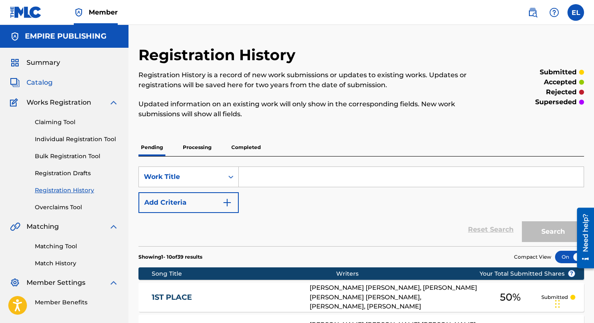
click at [44, 85] on span "Catalog" at bounding box center [40, 83] width 26 height 10
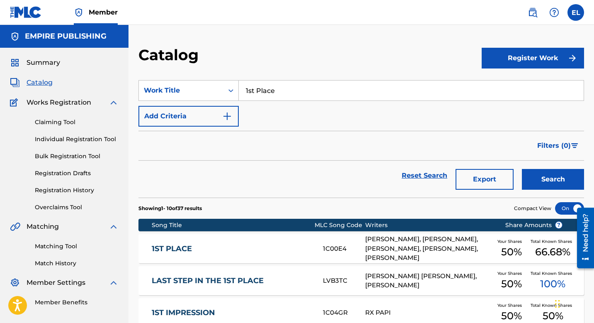
click at [173, 244] on link "1ST PLACE" at bounding box center [232, 249] width 160 height 10
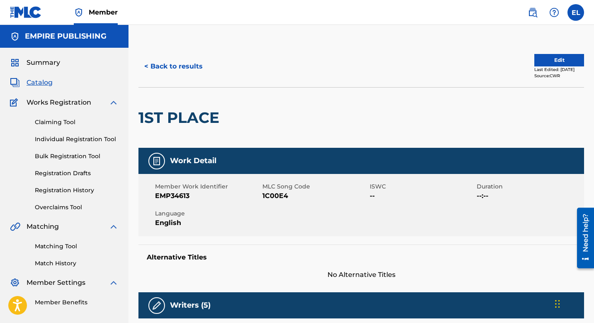
click at [275, 197] on span "1C00E4" at bounding box center [315, 196] width 105 height 10
click at [40, 85] on span "Catalog" at bounding box center [40, 83] width 26 height 10
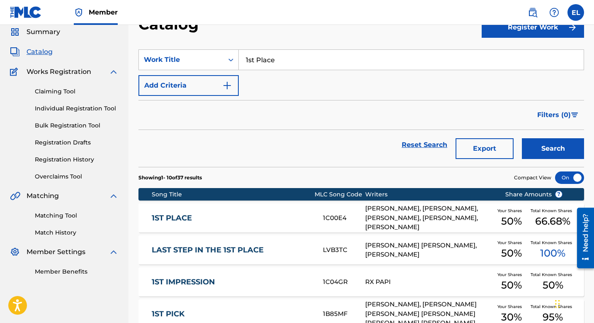
scroll to position [73, 0]
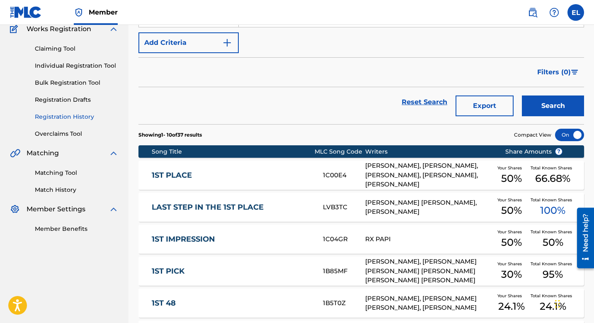
click at [66, 115] on link "Registration History" at bounding box center [77, 116] width 84 height 9
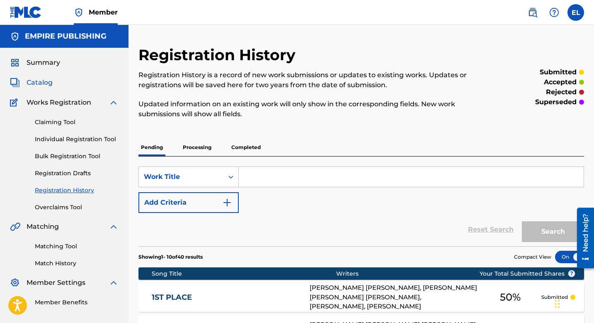
click at [44, 83] on span "Catalog" at bounding box center [40, 83] width 26 height 10
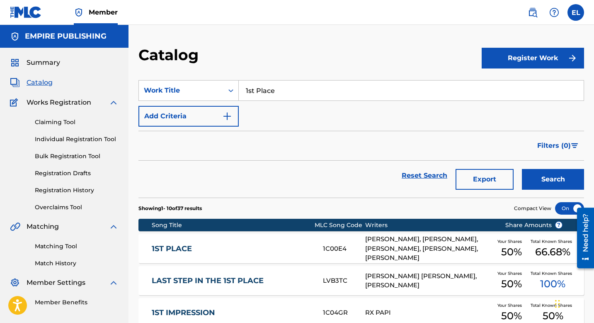
click at [290, 90] on input "1st Place" at bounding box center [411, 90] width 345 height 20
paste input "SUFFER"
type input "SUFFER"
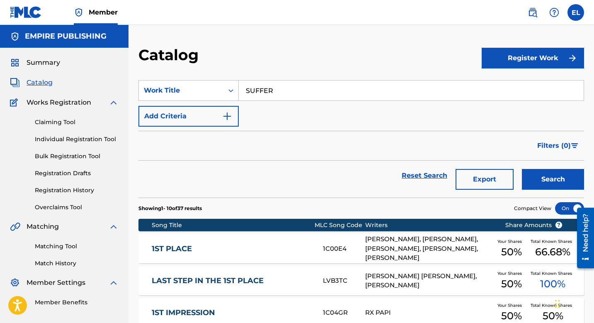
click at [304, 56] on div "Catalog" at bounding box center [311, 58] width 344 height 24
click at [570, 181] on button "Search" at bounding box center [553, 179] width 62 height 21
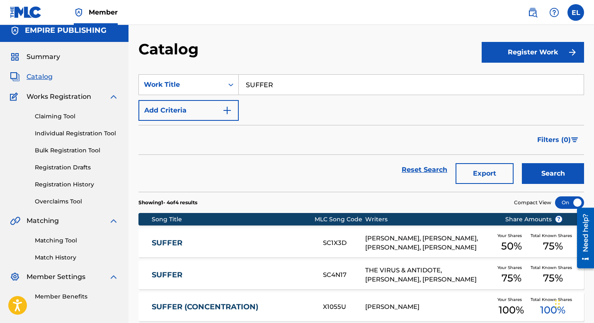
scroll to position [15, 0]
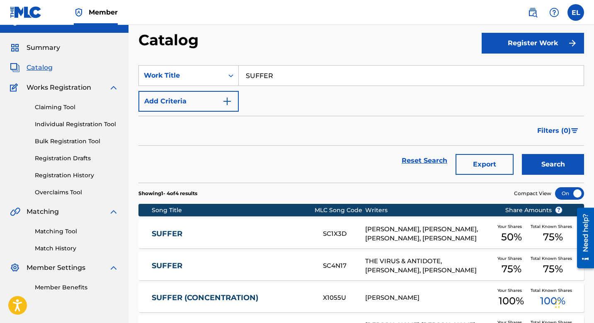
click at [245, 230] on link "SUFFER" at bounding box center [232, 234] width 160 height 10
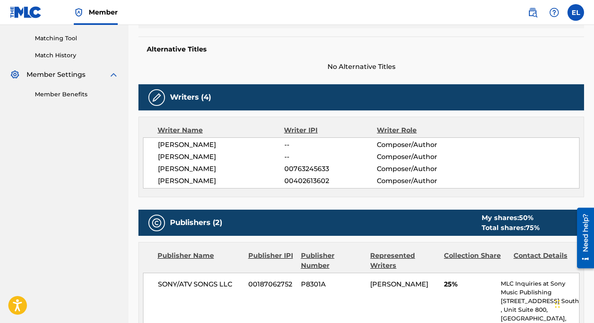
scroll to position [66, 0]
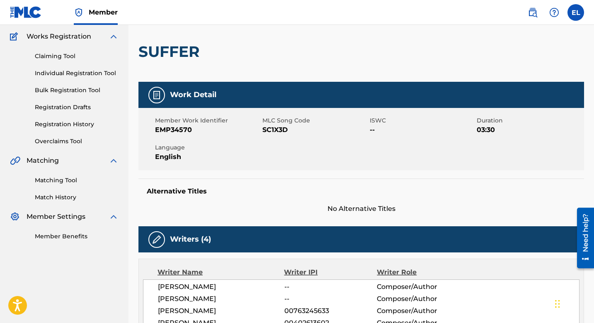
click at [274, 129] on span "SC1X3D" at bounding box center [315, 130] width 105 height 10
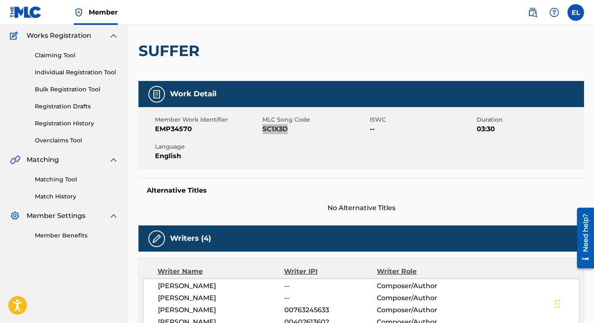
scroll to position [0, 0]
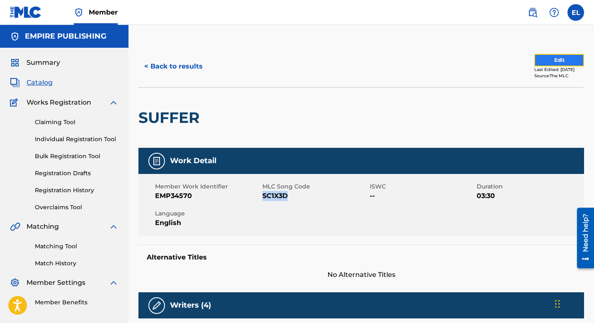
click at [549, 61] on button "Edit" at bounding box center [560, 60] width 50 height 12
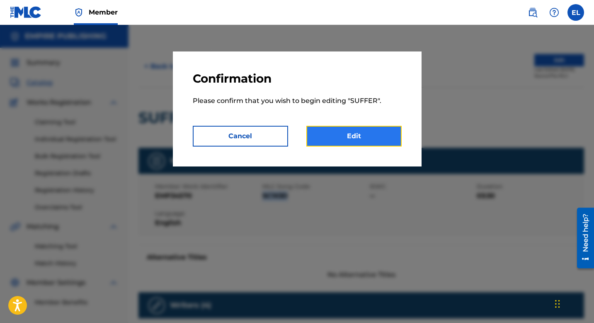
click at [365, 136] on link "Edit" at bounding box center [354, 136] width 95 height 21
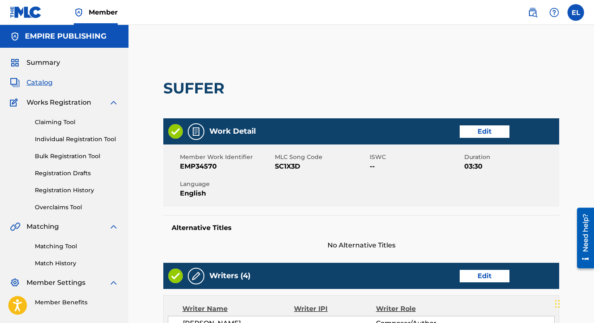
scroll to position [76, 0]
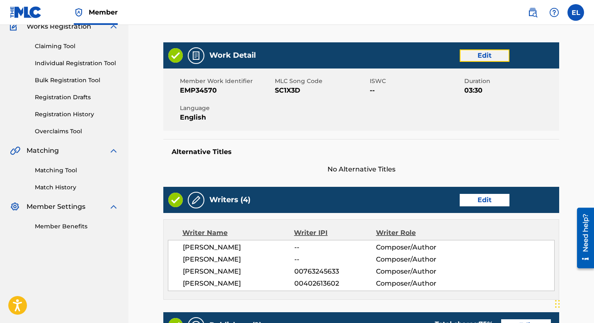
click at [486, 55] on link "Edit" at bounding box center [485, 55] width 50 height 12
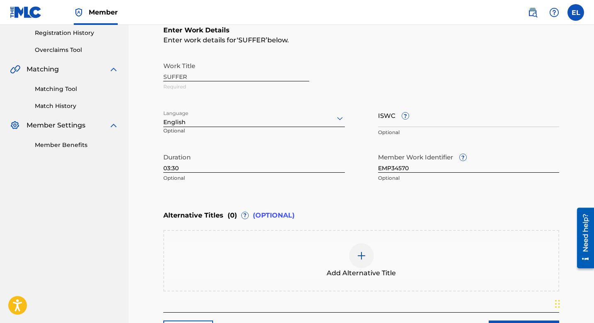
scroll to position [175, 0]
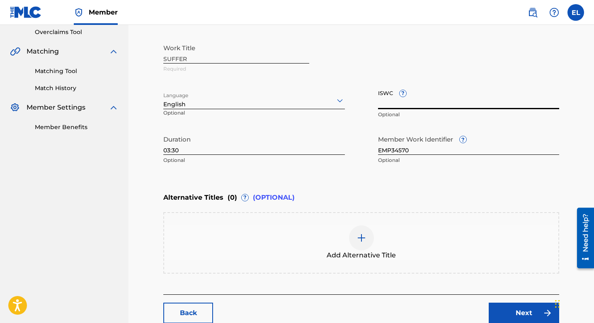
click at [393, 98] on input "ISWC ?" at bounding box center [469, 97] width 182 height 24
paste input "T3319194559"
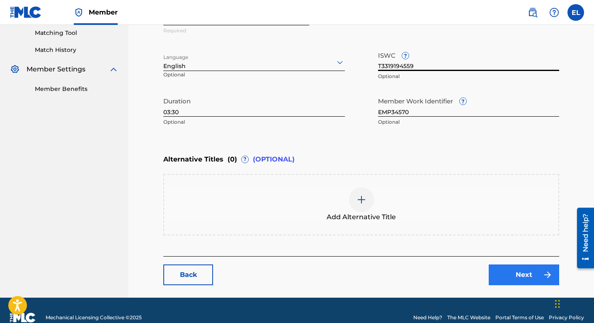
scroll to position [227, 0]
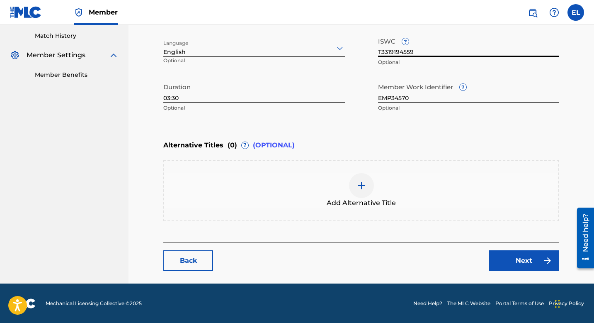
type input "T3319194559"
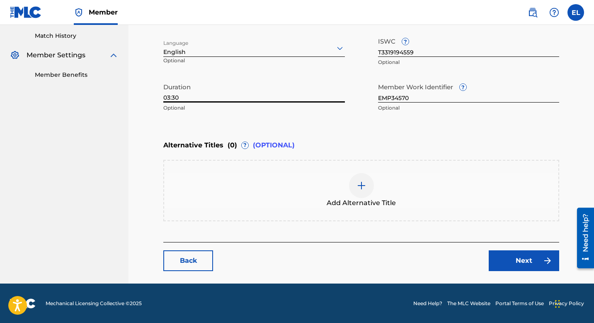
drag, startPoint x: 176, startPoint y: 94, endPoint x: 183, endPoint y: 93, distance: 6.3
click at [177, 94] on input "03:30" at bounding box center [254, 91] width 182 height 24
type input "03:00"
click at [524, 272] on main "Catalog Enter Work Details Add Writers Add Publishers & Shares Add Recording Re…" at bounding box center [362, 50] width 446 height 465
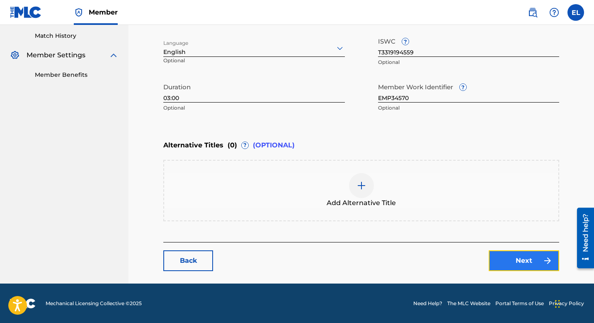
click at [524, 265] on link "Next" at bounding box center [524, 260] width 71 height 21
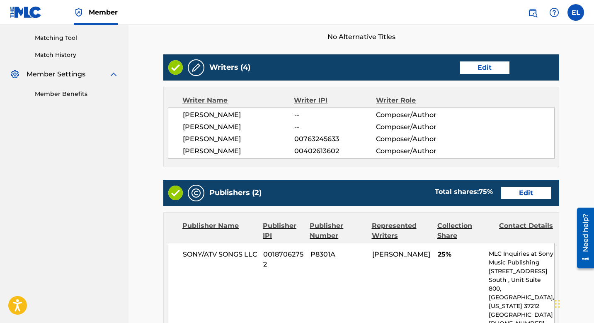
scroll to position [98, 0]
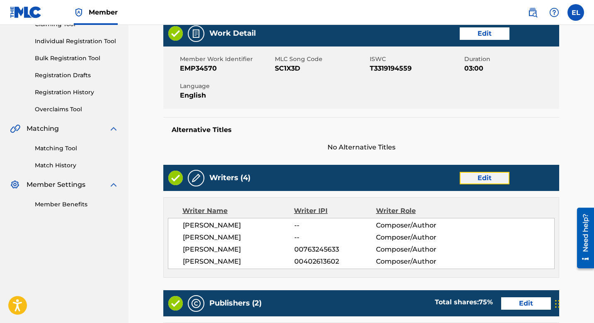
click at [501, 179] on link "Edit" at bounding box center [485, 178] width 50 height 12
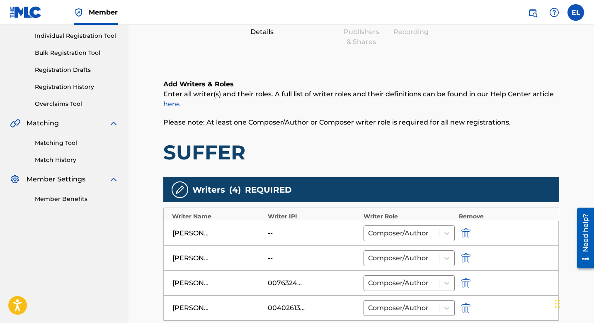
scroll to position [176, 0]
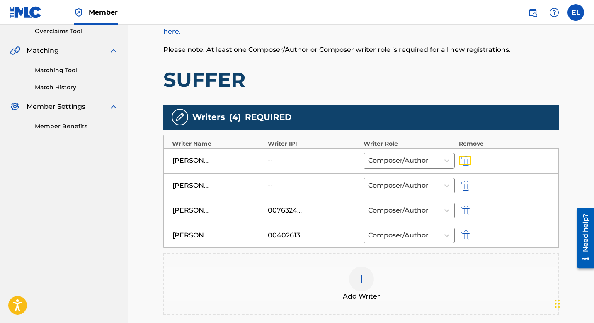
click at [471, 159] on button "submit" at bounding box center [465, 161] width 12 height 10
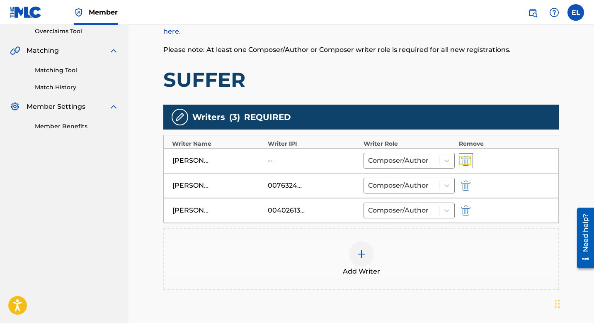
click at [467, 161] on img "submit" at bounding box center [466, 161] width 9 height 10
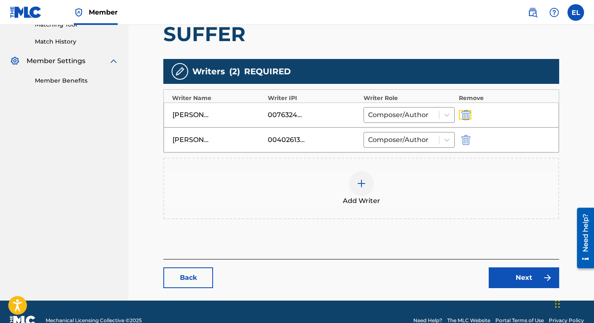
scroll to position [226, 0]
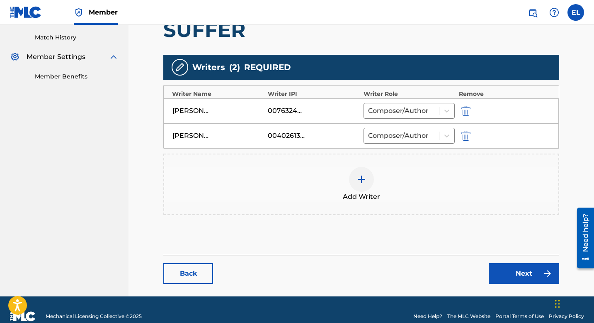
click at [360, 180] on img at bounding box center [362, 179] width 10 height 10
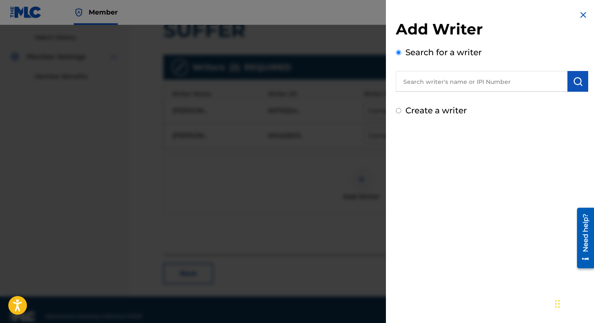
click at [495, 78] on input "text" at bounding box center [482, 81] width 172 height 21
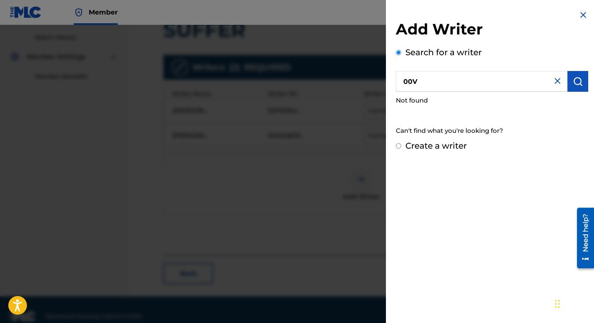
click at [460, 86] on input "00V" at bounding box center [482, 81] width 172 height 21
paste input "782333140"
drag, startPoint x: 401, startPoint y: 83, endPoint x: 407, endPoint y: 82, distance: 6.0
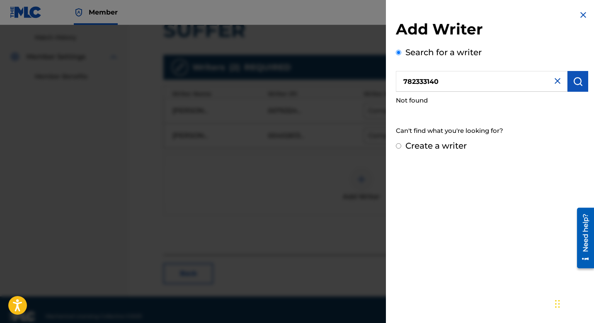
click at [402, 83] on input "782333140" at bounding box center [482, 81] width 172 height 21
type input "00782333140"
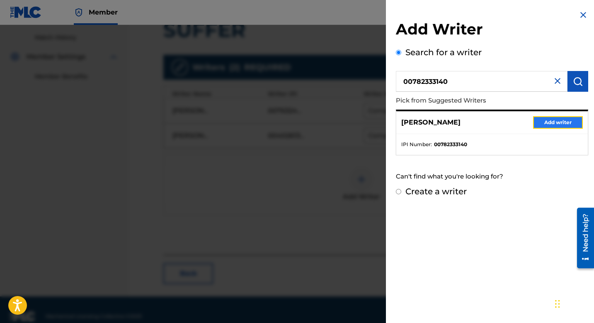
click at [564, 125] on button "Add writer" at bounding box center [559, 122] width 50 height 12
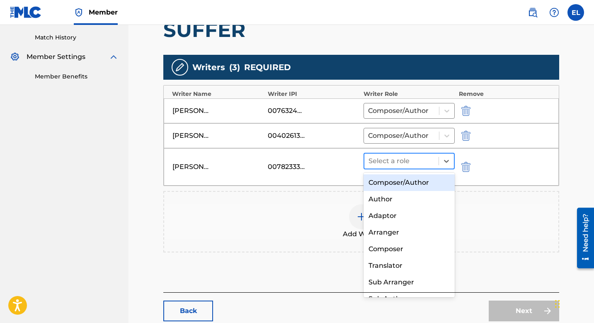
click at [399, 156] on div at bounding box center [402, 161] width 66 height 12
click at [397, 180] on div "Composer/Author" at bounding box center [409, 182] width 91 height 17
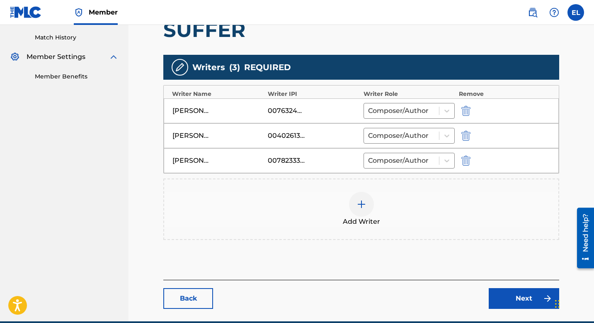
click at [363, 205] on img at bounding box center [362, 204] width 10 height 10
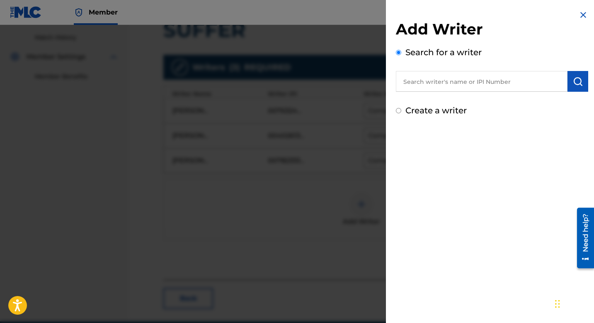
click at [440, 86] on input "text" at bounding box center [482, 81] width 172 height 21
paste input "376844417"
type input "00376844417"
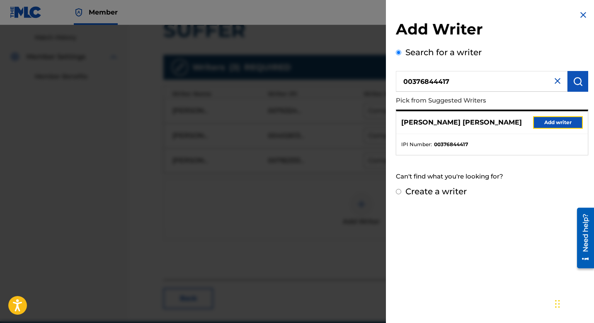
click at [547, 123] on button "Add writer" at bounding box center [559, 122] width 50 height 12
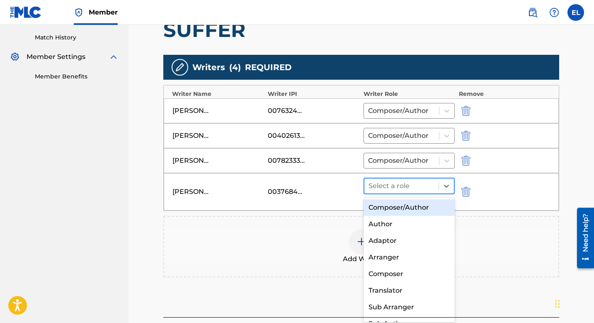
click at [422, 188] on div at bounding box center [402, 186] width 66 height 12
click at [414, 206] on div "Composer/Author" at bounding box center [409, 207] width 91 height 17
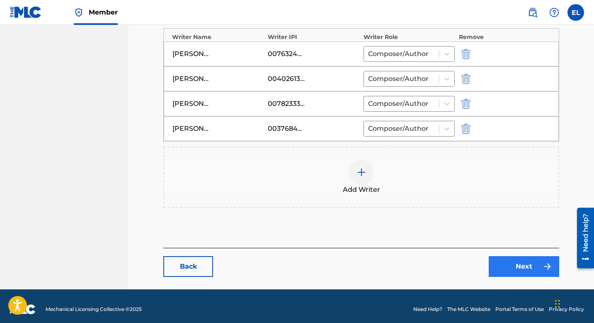
scroll to position [289, 0]
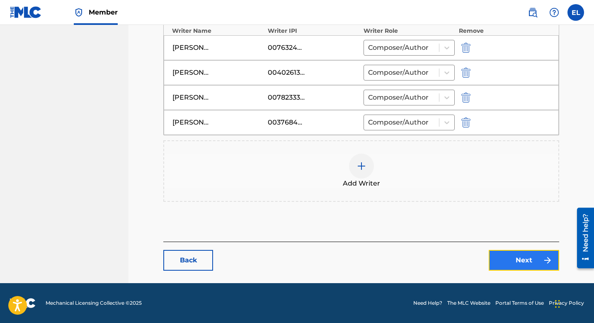
click at [524, 259] on link "Next" at bounding box center [524, 260] width 71 height 21
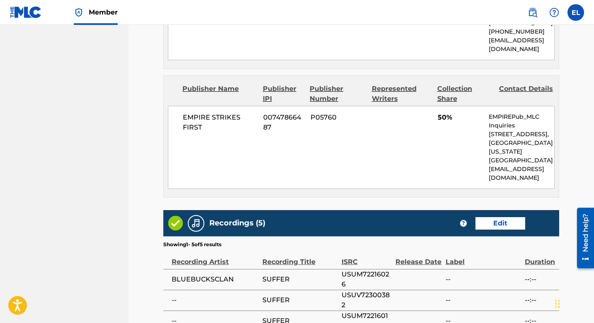
scroll to position [625, 0]
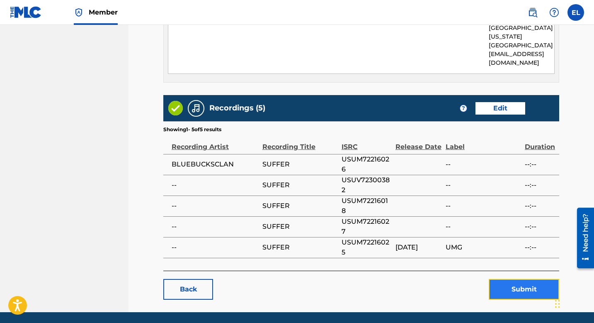
click at [525, 279] on button "Submit" at bounding box center [524, 289] width 71 height 21
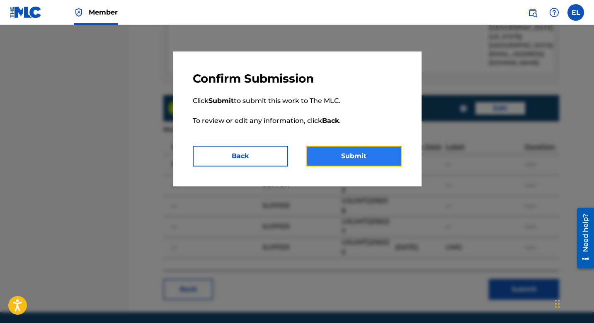
click at [380, 160] on button "Submit" at bounding box center [354, 156] width 95 height 21
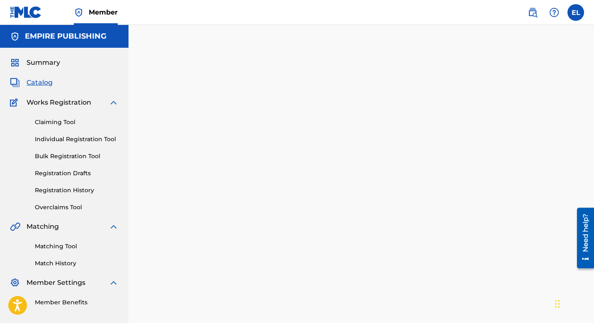
click at [49, 85] on span "Catalog" at bounding box center [40, 83] width 26 height 10
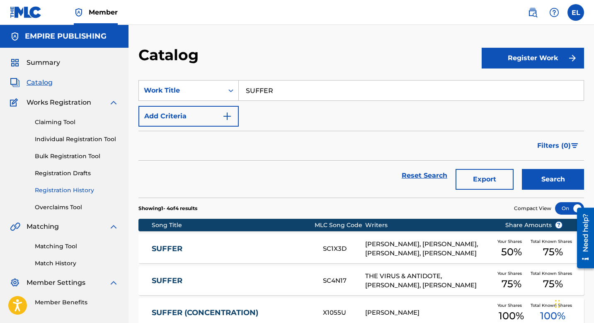
click at [78, 190] on link "Registration History" at bounding box center [77, 190] width 84 height 9
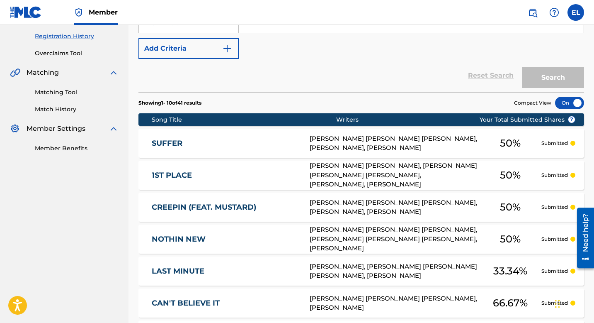
scroll to position [105, 0]
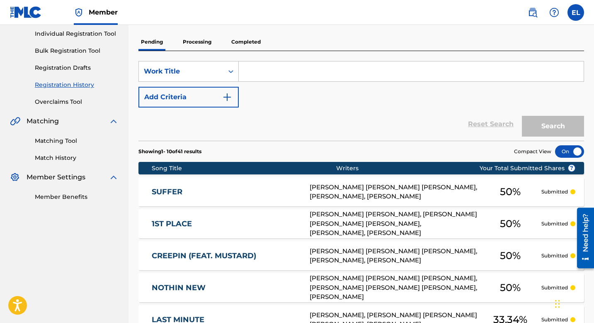
click at [266, 71] on input "Search Form" at bounding box center [411, 71] width 345 height 20
paste input "HAVE IT YOUR WAY"
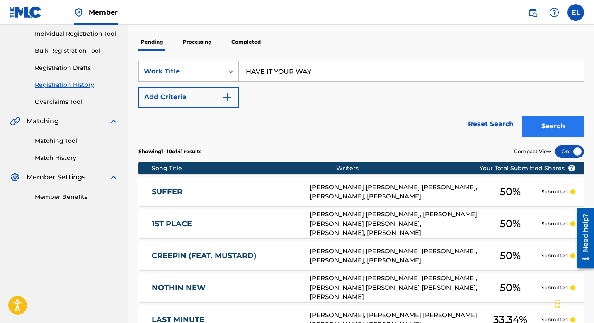
type input "HAVE IT YOUR WAY"
click at [556, 129] on button "Search" at bounding box center [553, 126] width 62 height 21
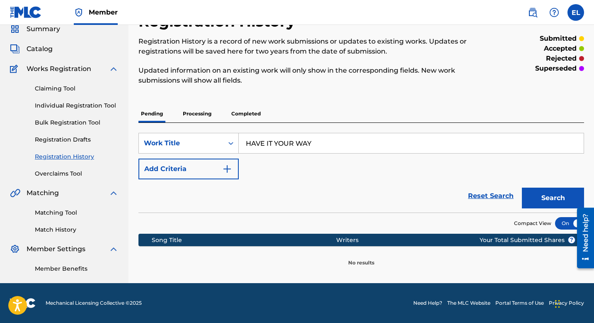
click at [42, 46] on span "Catalog" at bounding box center [40, 49] width 26 height 10
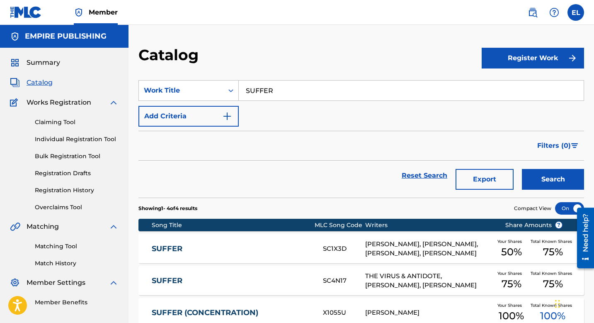
click at [277, 91] on input "SUFFER" at bounding box center [411, 90] width 345 height 20
paste input "HAVE IT YOUR WAY"
type input "HAVE IT YOUR WAY"
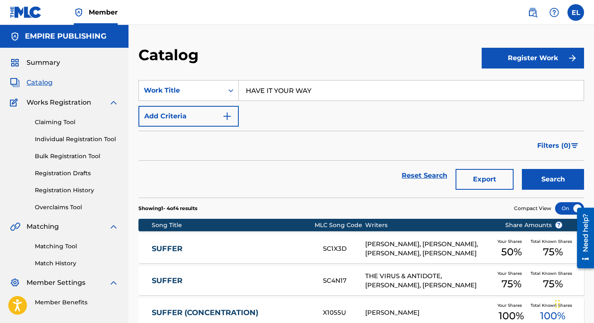
drag, startPoint x: 299, startPoint y: 64, endPoint x: 426, endPoint y: 111, distance: 135.9
click at [299, 64] on div "Catalog" at bounding box center [311, 58] width 344 height 24
click at [552, 173] on button "Search" at bounding box center [553, 179] width 62 height 21
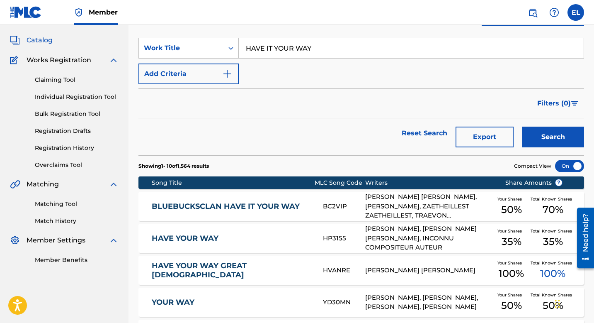
scroll to position [46, 0]
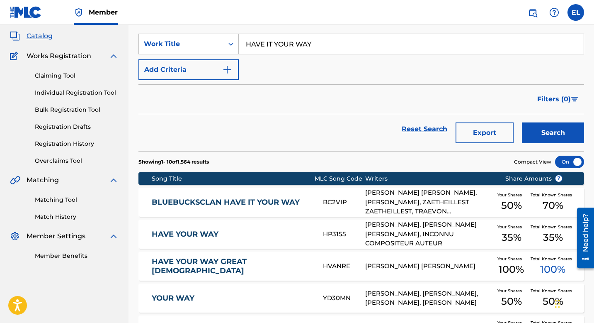
click at [271, 203] on link "BLUEBUCKSCLAN HAVE IT YOUR WAY" at bounding box center [232, 202] width 160 height 10
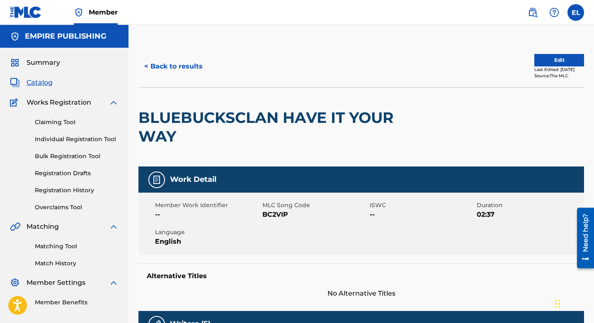
click at [272, 214] on span "BC2VIP" at bounding box center [315, 215] width 105 height 10
click at [551, 61] on button "Edit" at bounding box center [560, 60] width 50 height 12
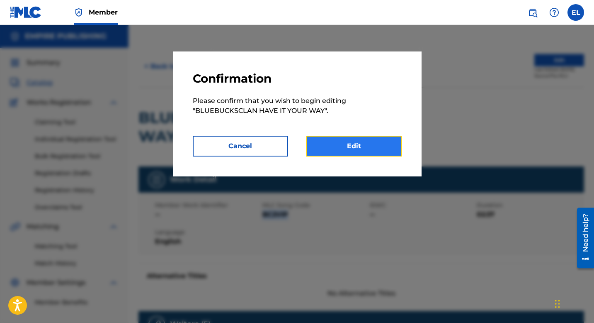
click at [363, 149] on link "Edit" at bounding box center [354, 146] width 95 height 21
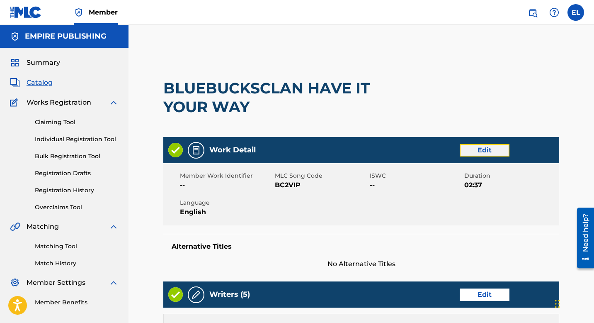
click at [477, 151] on link "Edit" at bounding box center [485, 150] width 50 height 12
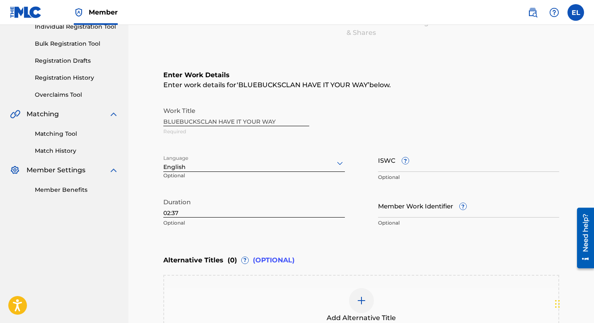
scroll to position [180, 0]
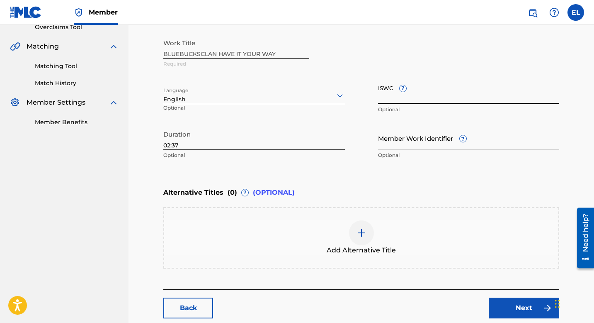
click at [428, 98] on input "ISWC ?" at bounding box center [469, 92] width 182 height 24
paste input "T3182281621"
type input "T3182281621"
click at [485, 140] on input "Member Work Identifier ?" at bounding box center [469, 138] width 182 height 24
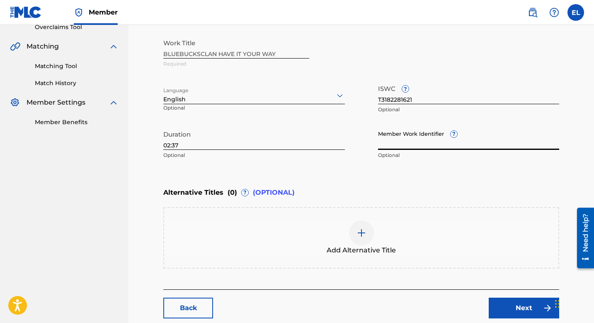
click at [485, 140] on input "Member Work Identifier ?" at bounding box center [469, 138] width 182 height 24
paste input "EMP34569"
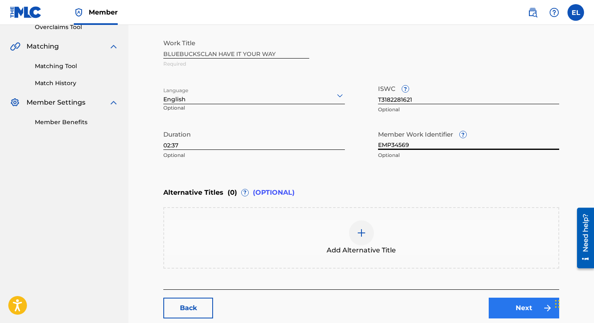
type input "EMP34569"
click at [517, 297] on link "Next" at bounding box center [524, 307] width 71 height 21
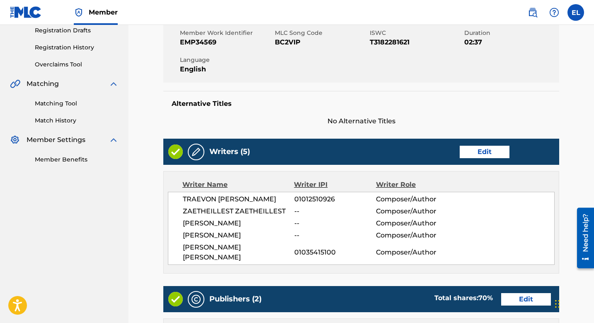
scroll to position [178, 0]
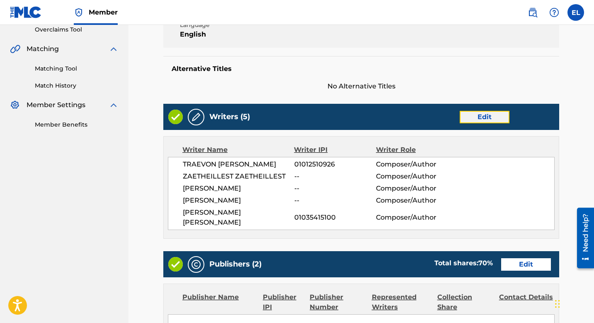
click at [507, 112] on link "Edit" at bounding box center [485, 117] width 50 height 12
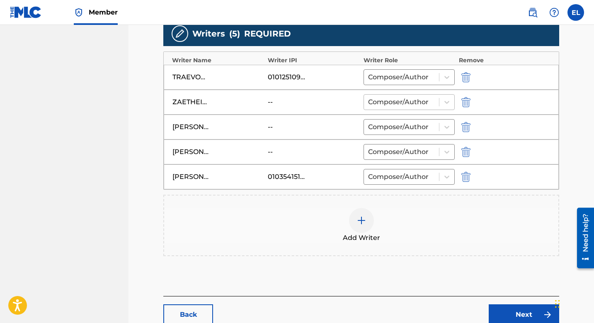
scroll to position [255, 0]
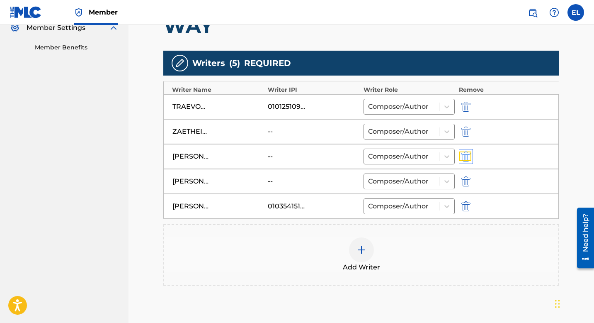
click at [464, 153] on img "submit" at bounding box center [466, 156] width 9 height 10
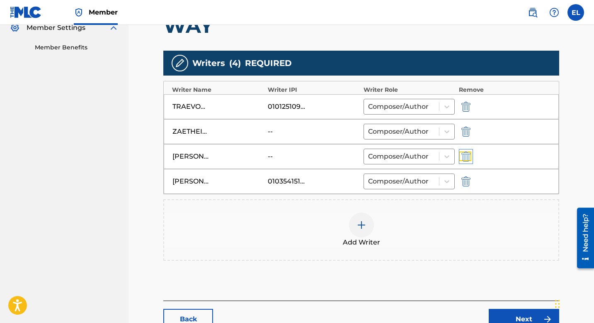
click at [465, 155] on img "submit" at bounding box center [466, 156] width 9 height 10
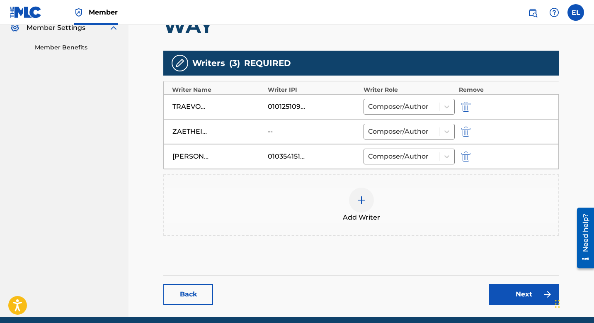
click at [354, 202] on div at bounding box center [361, 200] width 25 height 25
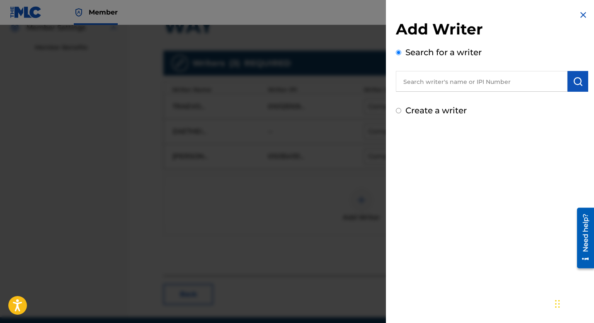
click at [417, 85] on input "text" at bounding box center [482, 81] width 172 height 21
paste input "782333140"
type input "00782333140"
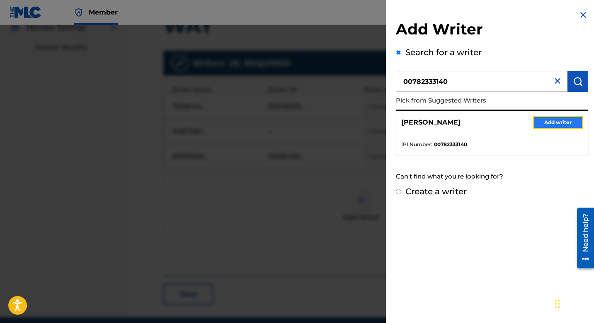
click at [546, 117] on button "Add writer" at bounding box center [559, 122] width 50 height 12
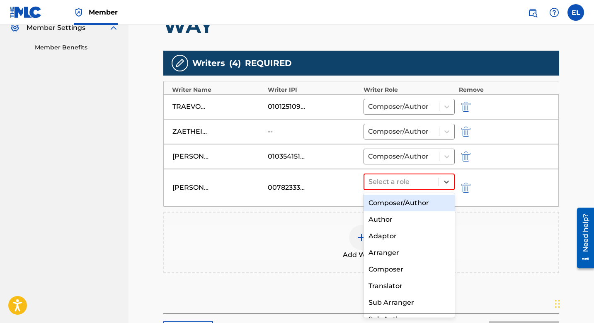
drag, startPoint x: 426, startPoint y: 180, endPoint x: 424, endPoint y: 191, distance: 11.7
click at [426, 180] on div at bounding box center [402, 182] width 66 height 12
click at [415, 205] on div "Composer/Author" at bounding box center [409, 203] width 91 height 17
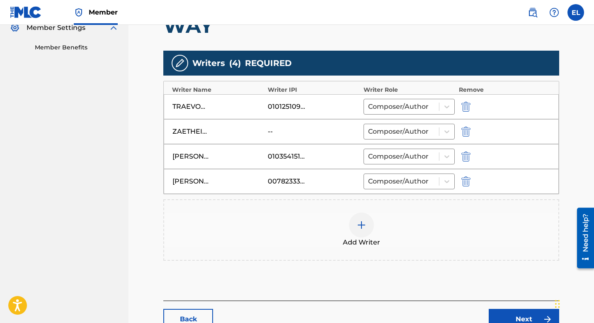
click at [358, 221] on img at bounding box center [362, 225] width 10 height 10
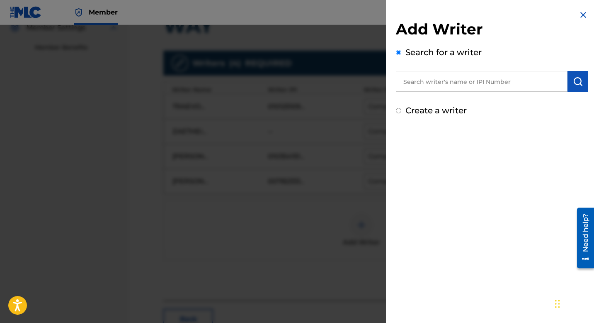
click at [440, 80] on input "text" at bounding box center [482, 81] width 172 height 21
paste input "376844417"
type input "00376844417"
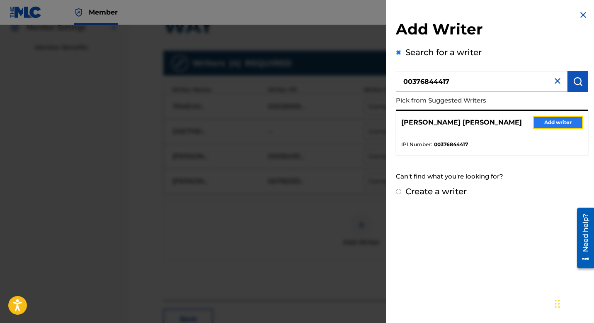
click at [567, 123] on button "Add writer" at bounding box center [559, 122] width 50 height 12
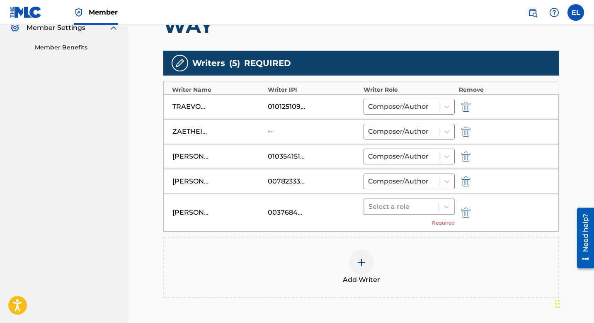
click at [423, 202] on div at bounding box center [402, 207] width 66 height 12
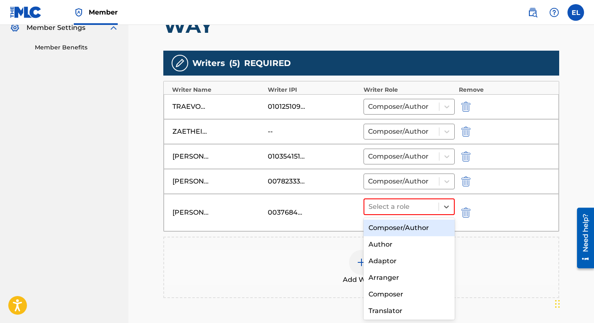
click at [416, 225] on div "Composer/Author" at bounding box center [409, 227] width 91 height 17
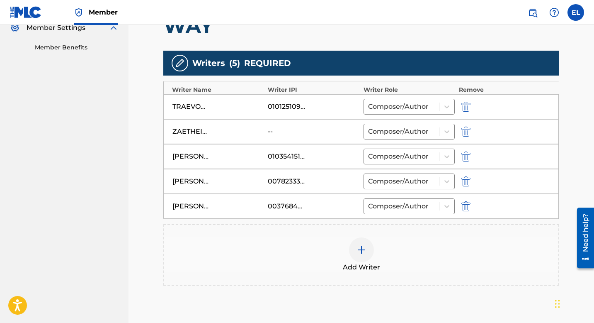
click at [366, 250] on img at bounding box center [362, 250] width 10 height 10
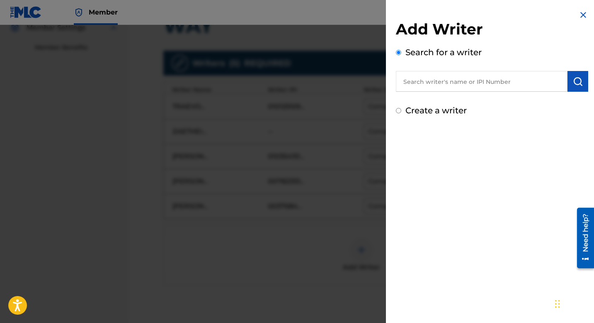
click at [434, 84] on input "text" at bounding box center [482, 81] width 172 height 21
paste input "836558897"
type input "00836558897"
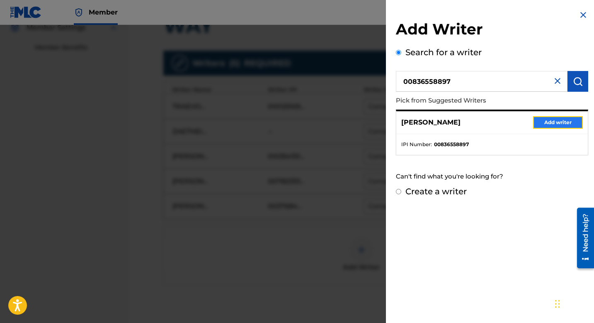
click at [553, 120] on button "Add writer" at bounding box center [559, 122] width 50 height 12
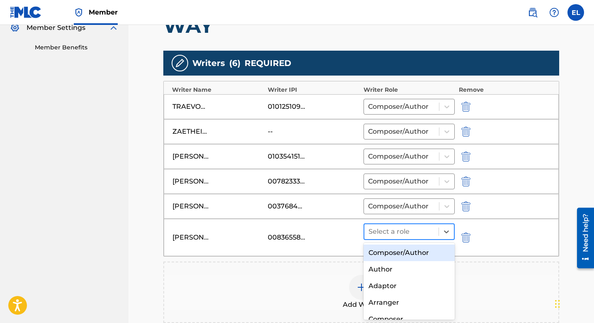
click at [416, 227] on div at bounding box center [402, 232] width 66 height 12
drag, startPoint x: 429, startPoint y: 250, endPoint x: 438, endPoint y: 243, distance: 10.9
click at [430, 250] on div "Composer/Author" at bounding box center [409, 252] width 91 height 17
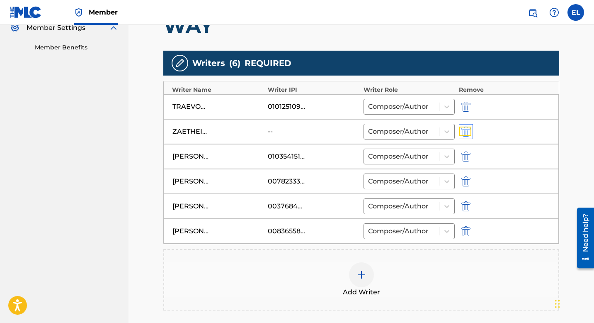
click at [466, 134] on img "submit" at bounding box center [466, 132] width 9 height 10
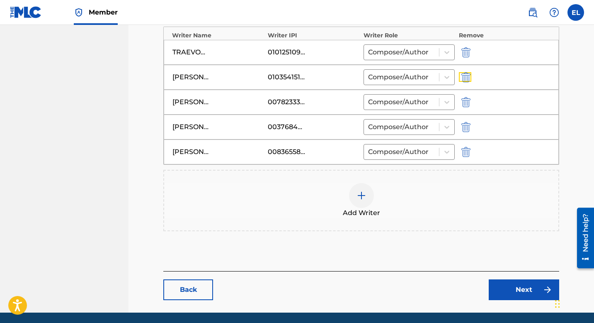
scroll to position [339, 0]
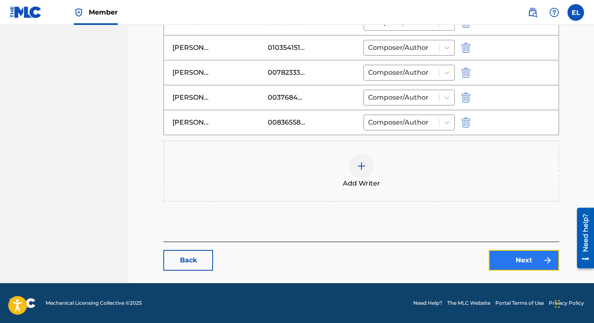
click at [519, 256] on link "Next" at bounding box center [524, 260] width 71 height 21
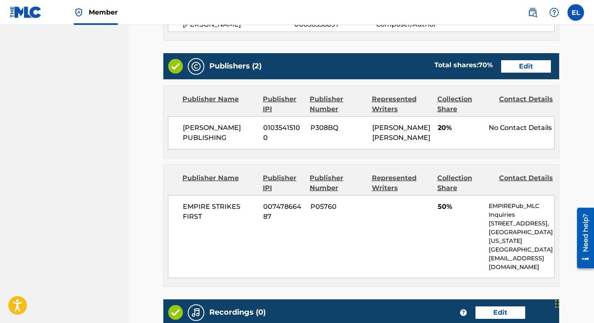
scroll to position [304, 0]
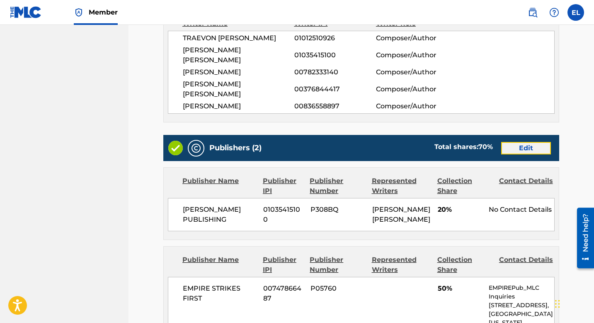
click at [522, 142] on link "Edit" at bounding box center [527, 148] width 50 height 12
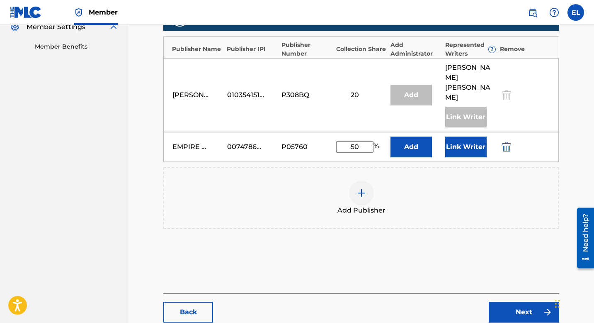
scroll to position [255, 0]
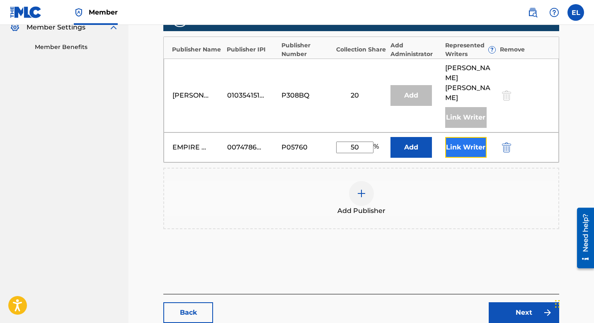
click at [470, 137] on button "Link Writer" at bounding box center [466, 147] width 41 height 21
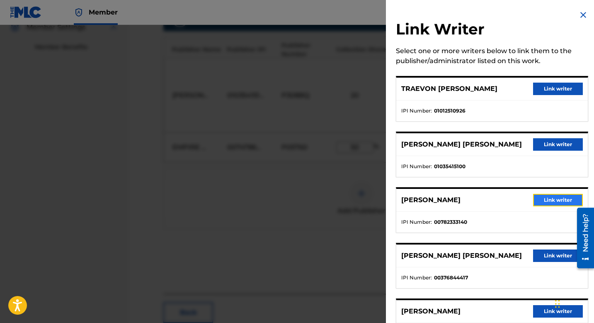
click at [542, 203] on button "Link writer" at bounding box center [559, 200] width 50 height 12
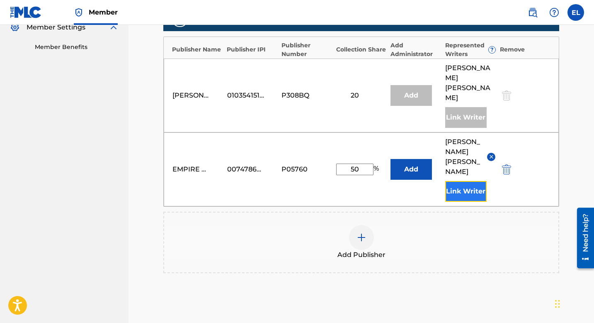
click at [475, 181] on button "Link Writer" at bounding box center [466, 191] width 41 height 21
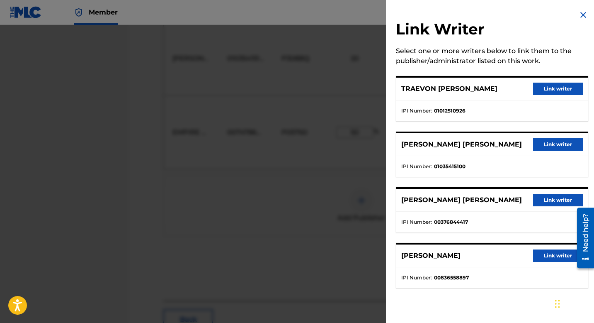
scroll to position [331, 0]
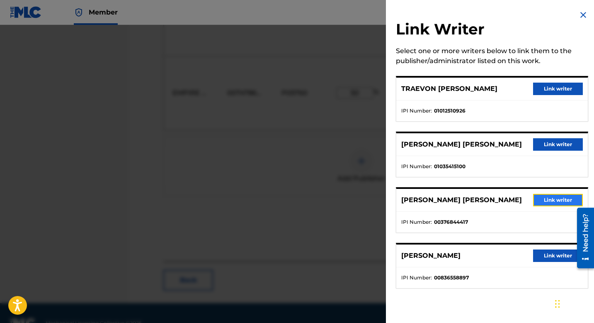
click at [543, 196] on button "Link writer" at bounding box center [559, 200] width 50 height 12
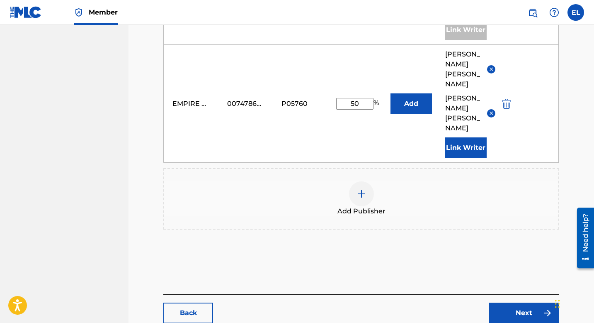
scroll to position [365, 0]
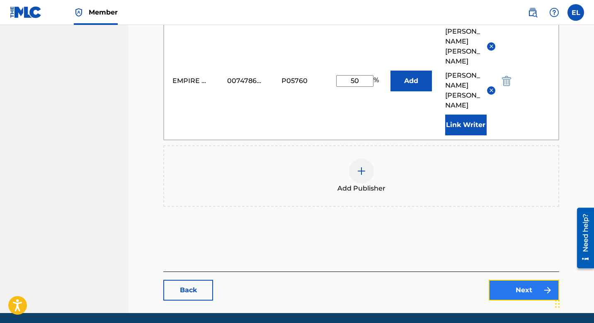
click at [514, 280] on link "Next" at bounding box center [524, 290] width 71 height 21
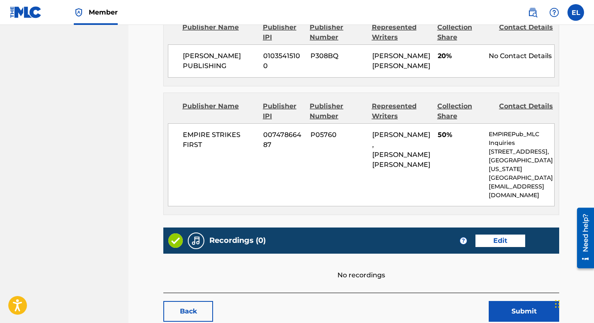
scroll to position [458, 0]
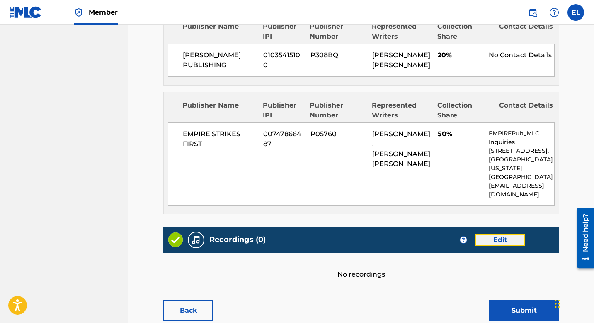
click at [509, 234] on link "Edit" at bounding box center [501, 240] width 50 height 12
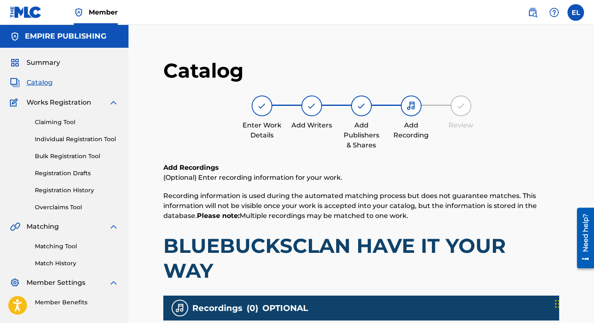
scroll to position [165, 0]
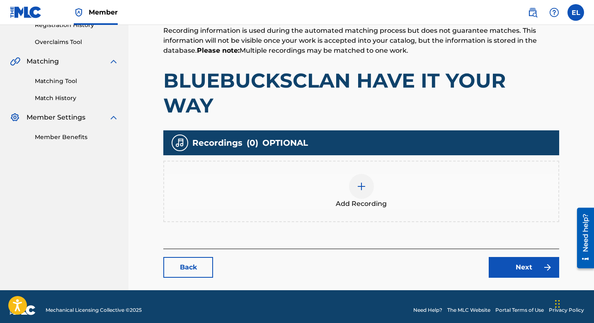
click at [365, 186] on img at bounding box center [362, 186] width 10 height 10
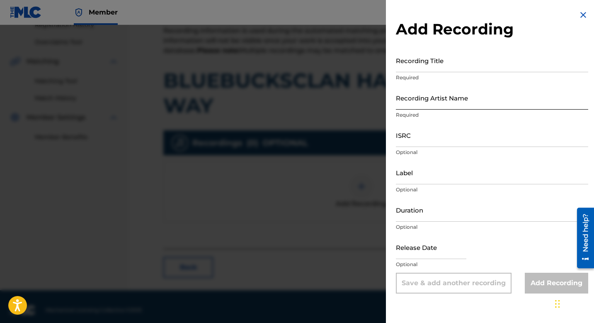
click at [427, 103] on input "Recording Artist Name" at bounding box center [492, 98] width 192 height 24
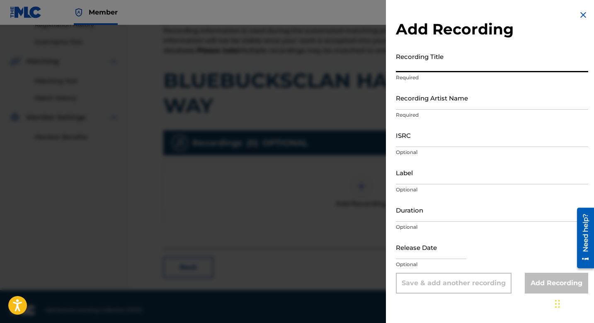
click at [434, 63] on input "Recording Title" at bounding box center [492, 61] width 192 height 24
paste input "Have it Your Way"
type input "Have it Your Way"
click at [427, 102] on input "Recording Artist Name" at bounding box center [492, 98] width 192 height 24
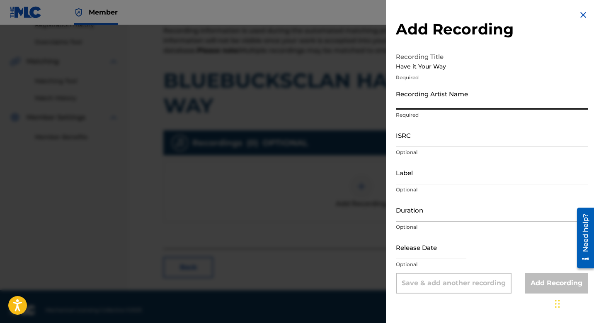
paste input "BlueBucksClan"
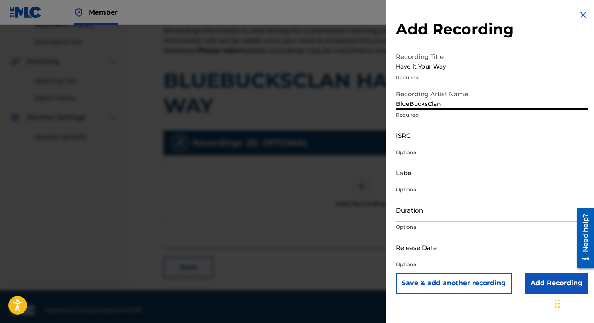
type input "BlueBucksClan"
click at [463, 136] on input "ISRC" at bounding box center [492, 135] width 192 height 24
paste input "USUM72216028"
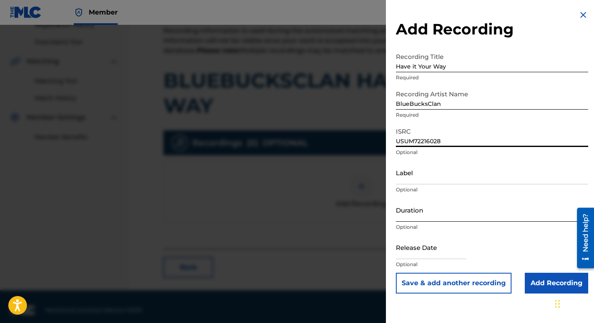
type input "USUM72216028"
click at [445, 216] on input "Duration" at bounding box center [492, 210] width 192 height 24
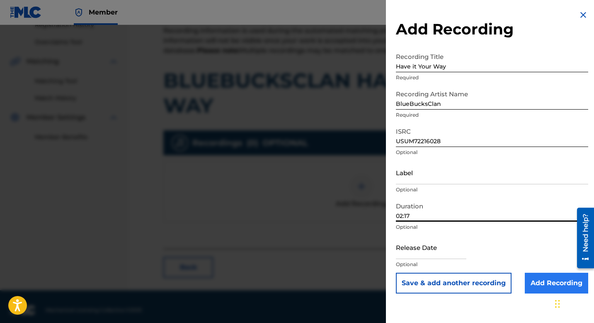
type input "02:17"
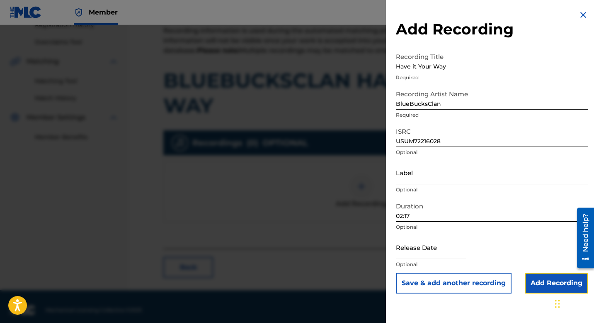
drag, startPoint x: 547, startPoint y: 279, endPoint x: 523, endPoint y: 270, distance: 26.1
click at [547, 279] on input "Add Recording" at bounding box center [556, 283] width 63 height 21
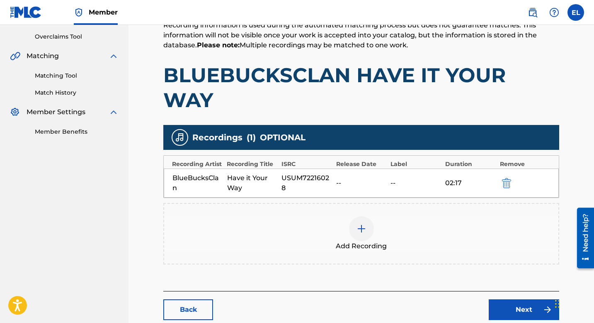
scroll to position [171, 0]
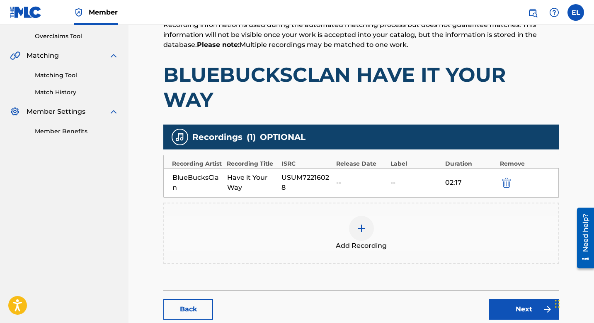
click at [361, 227] on img at bounding box center [362, 228] width 10 height 10
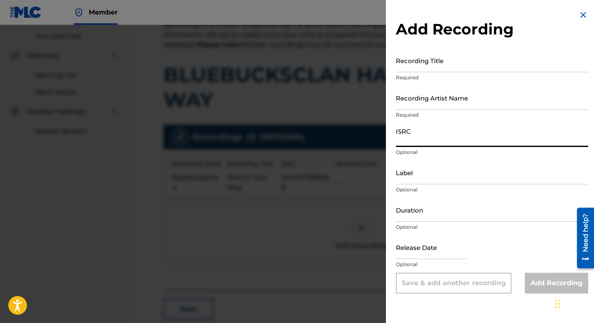
drag, startPoint x: 418, startPoint y: 143, endPoint x: 292, endPoint y: 128, distance: 127.0
click at [418, 143] on input "ISRC" at bounding box center [492, 135] width 192 height 24
paste input "USUM72216013"
type input "USUM72216013"
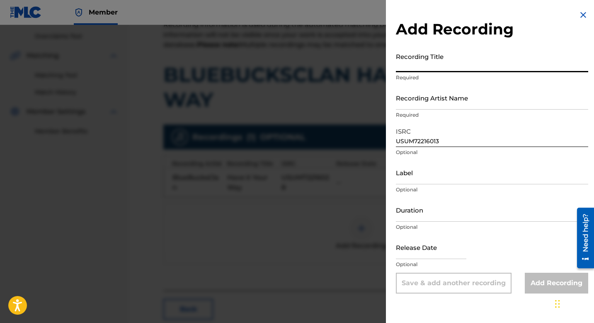
click at [430, 71] on input "Recording Title" at bounding box center [492, 61] width 192 height 24
paste input "Have it Your Way"
type input "Have it Your Way"
click at [419, 105] on input "Recording Artist Name" at bounding box center [492, 98] width 192 height 24
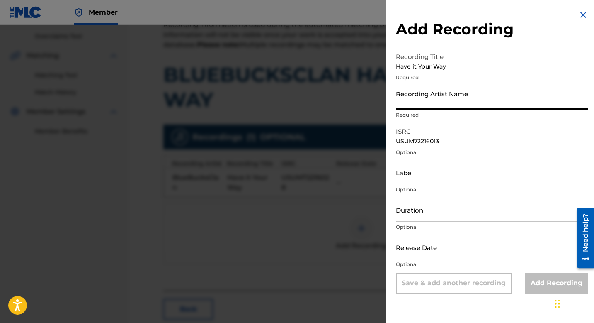
click at [419, 105] on input "Recording Artist Name" at bounding box center [492, 98] width 192 height 24
paste input "BlueBucksClan"
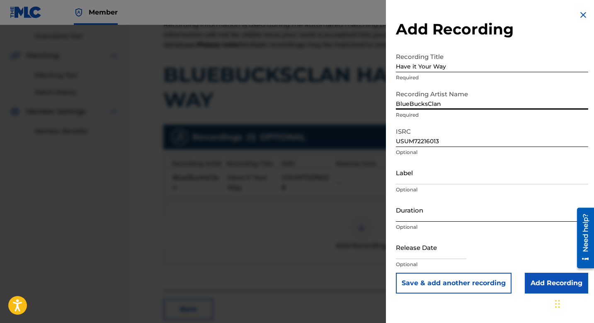
type input "BlueBucksClan"
click at [447, 216] on input "Duration" at bounding box center [492, 210] width 192 height 24
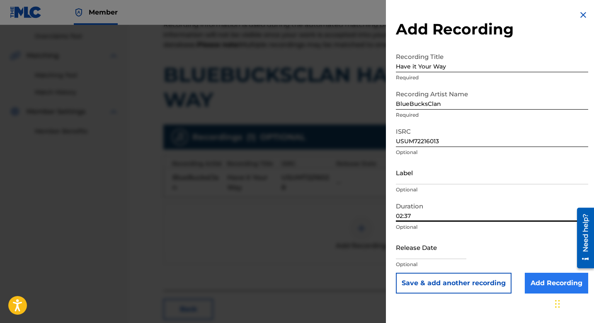
type input "02:37"
click at [542, 280] on input "Add Recording" at bounding box center [556, 283] width 63 height 21
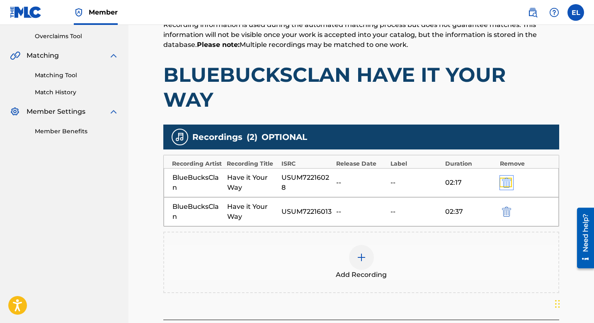
click at [505, 181] on img "submit" at bounding box center [506, 183] width 9 height 10
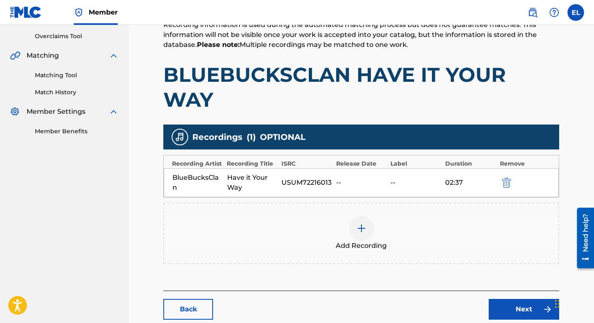
click at [362, 230] on img at bounding box center [362, 228] width 10 height 10
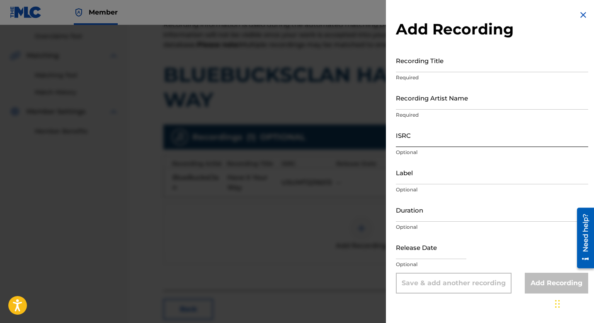
click at [440, 136] on input "ISRC" at bounding box center [492, 135] width 192 height 24
paste input "USUM72216028"
type input "USUM72216028"
click at [414, 68] on input "Recording Title" at bounding box center [492, 61] width 192 height 24
click at [457, 61] on input "Recording Title" at bounding box center [492, 61] width 192 height 24
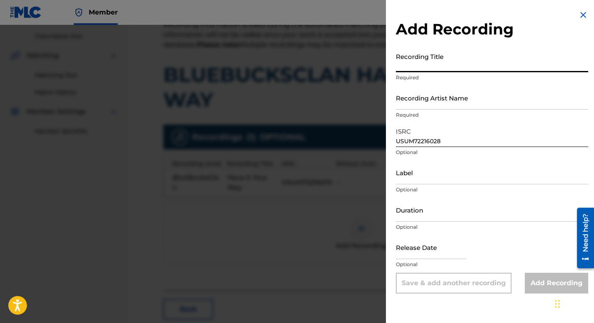
paste input "Have it Your Way"
type input "Have it Your Way"
click at [426, 102] on input "Recording Artist Name" at bounding box center [492, 98] width 192 height 24
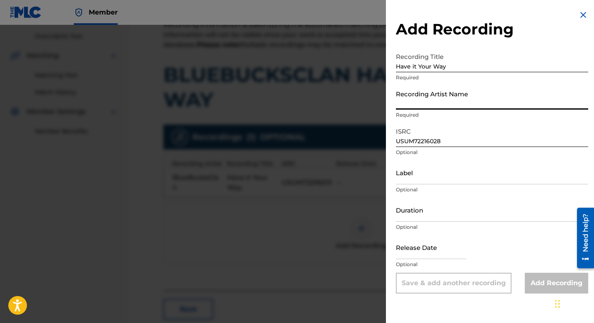
paste input "BlueBucksClan"
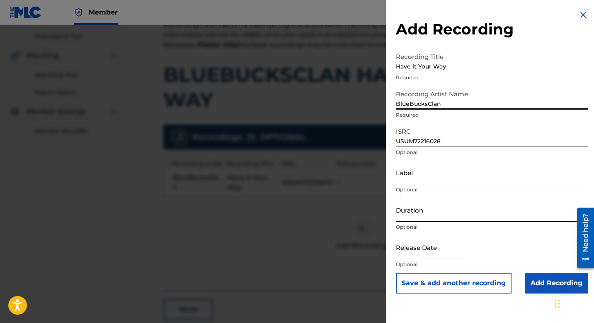
type input "BlueBucksClan"
click at [432, 214] on input "Duration" at bounding box center [492, 210] width 192 height 24
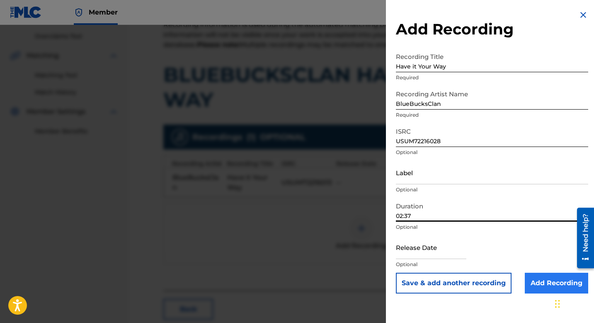
type input "02:37"
click at [547, 285] on input "Add Recording" at bounding box center [556, 283] width 63 height 21
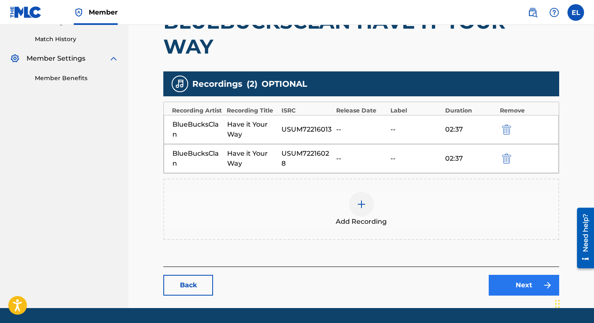
scroll to position [249, 0]
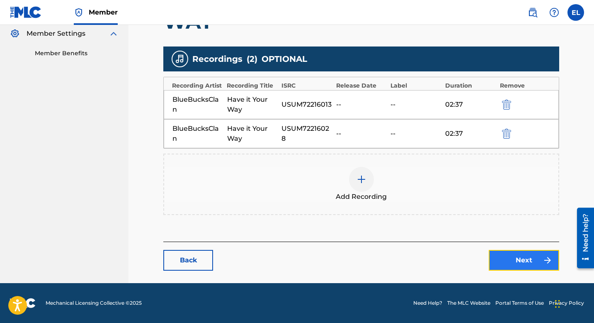
click at [534, 263] on link "Next" at bounding box center [524, 260] width 71 height 21
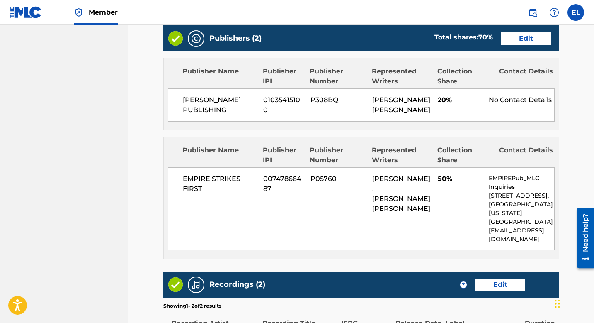
scroll to position [526, 0]
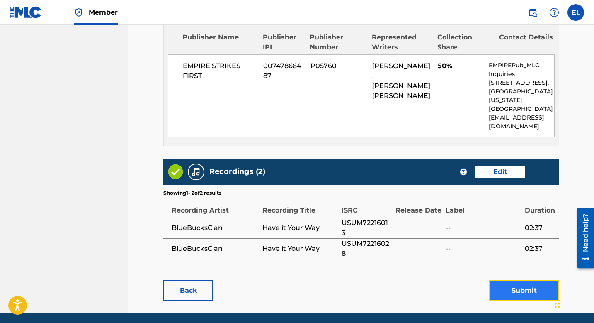
click at [524, 280] on button "Submit" at bounding box center [524, 290] width 71 height 21
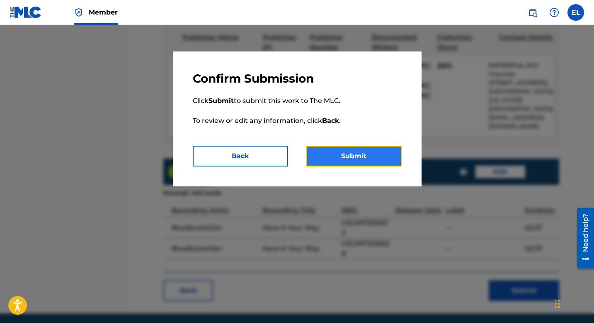
click at [368, 160] on button "Submit" at bounding box center [354, 156] width 95 height 21
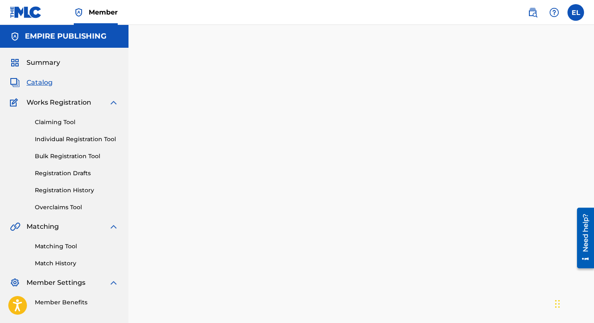
scroll to position [85, 0]
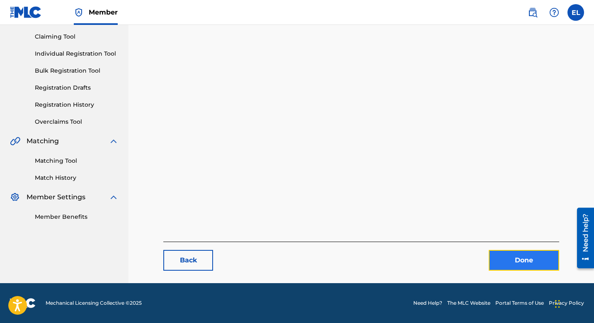
click at [522, 261] on link "Done" at bounding box center [524, 260] width 71 height 21
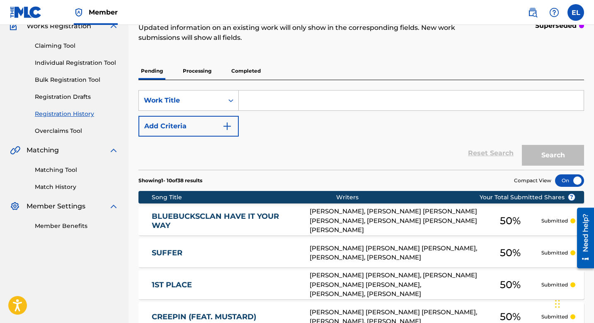
scroll to position [12, 0]
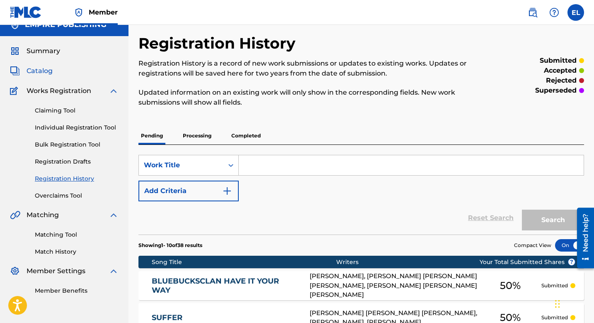
click at [44, 68] on span "Catalog" at bounding box center [40, 71] width 26 height 10
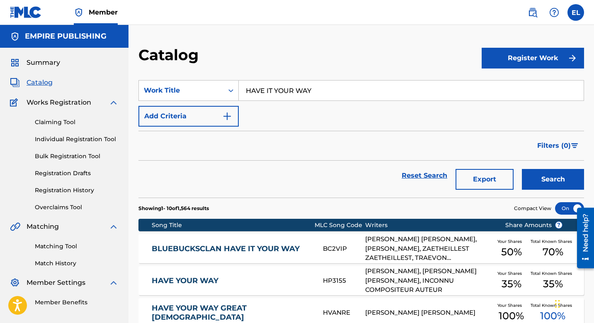
click at [239, 241] on div "BLUEBUCKSCLAN HAVE IT YOUR WAY BC2VIP FRED JR. ADKINS, DEON HAWKINS JR., JAYLAR…" at bounding box center [362, 248] width 446 height 29
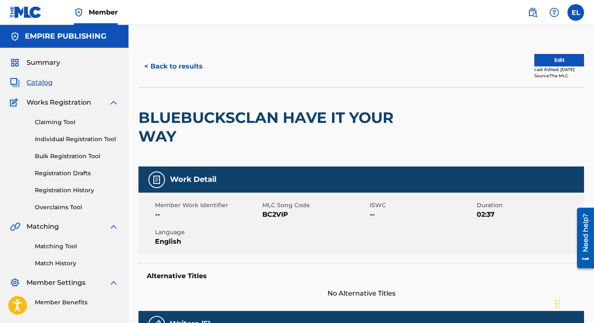
click at [39, 79] on span "Catalog" at bounding box center [40, 83] width 26 height 10
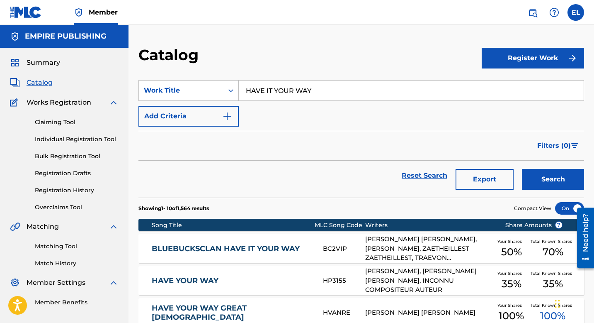
click at [353, 79] on section "SearchWithCriteria7508847e-3df3-40a5-b953-ea73ebb056cc Work Title HAVE IT YOUR …" at bounding box center [362, 133] width 446 height 127
drag, startPoint x: 353, startPoint y: 79, endPoint x: 350, endPoint y: 91, distance: 12.1
click at [353, 80] on section "SearchWithCriteria7508847e-3df3-40a5-b953-ea73ebb056cc Work Title HAVE IT YOUR …" at bounding box center [362, 133] width 446 height 127
click at [348, 93] on input "HAVE IT YOUR WAY" at bounding box center [411, 90] width 345 height 20
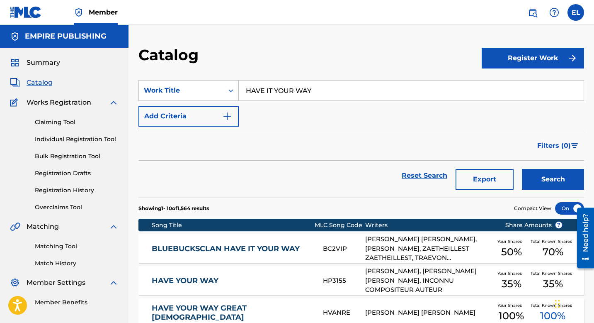
click at [348, 93] on input "HAVE IT YOUR WAY" at bounding box center [411, 90] width 345 height 20
paste input "FYM"
type input "FYM"
drag, startPoint x: 364, startPoint y: 70, endPoint x: 380, endPoint y: 80, distance: 18.6
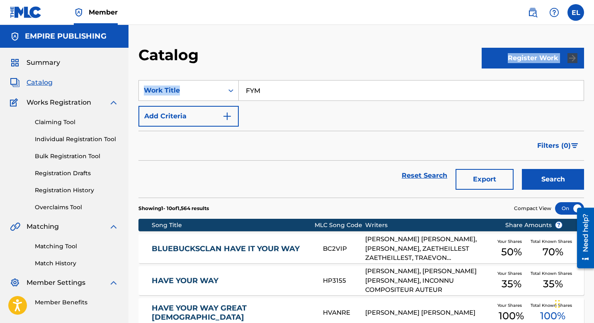
click at [364, 70] on section "SearchWithCriteria7508847e-3df3-40a5-b953-ea73ebb056cc Work Title FYM Add Crite…" at bounding box center [362, 133] width 446 height 127
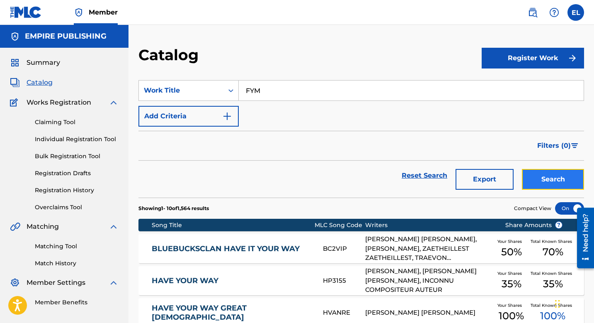
click at [546, 177] on button "Search" at bounding box center [553, 179] width 62 height 21
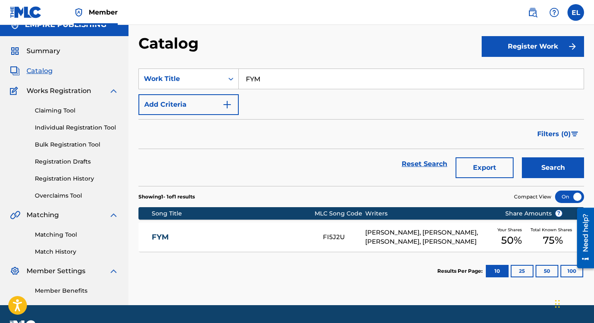
scroll to position [34, 0]
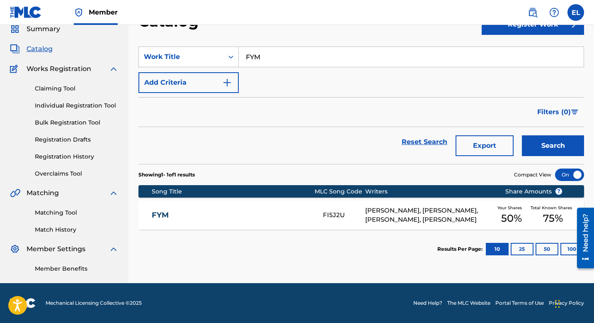
click at [251, 210] on link "FYM" at bounding box center [232, 215] width 160 height 10
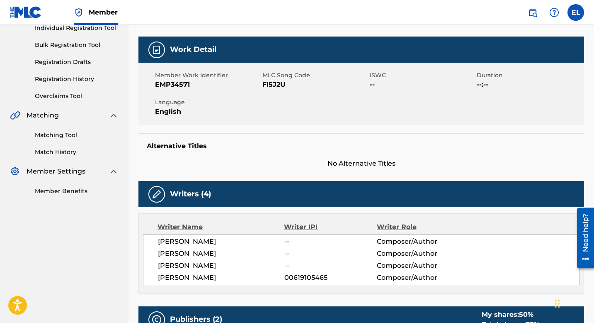
scroll to position [83, 0]
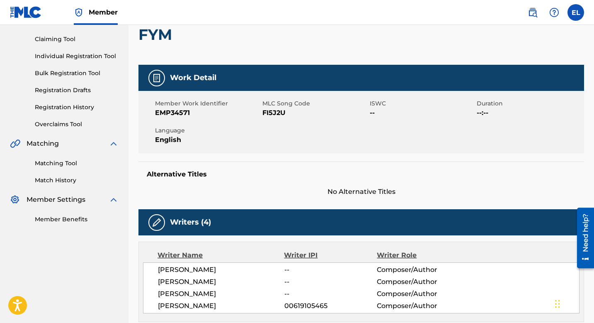
click at [268, 110] on span "FI5J2U" at bounding box center [315, 113] width 105 height 10
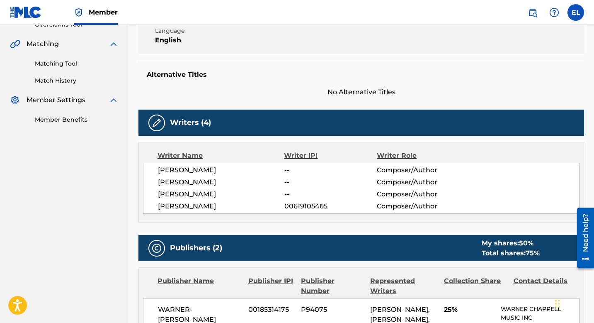
scroll to position [0, 0]
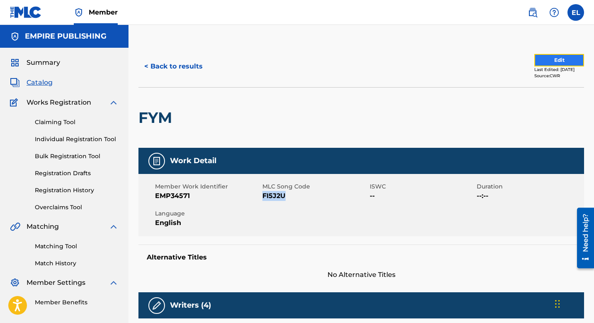
click at [560, 59] on button "Edit" at bounding box center [560, 60] width 50 height 12
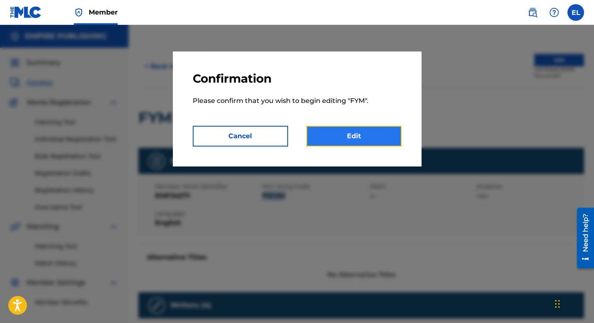
click at [372, 141] on link "Edit" at bounding box center [354, 136] width 95 height 21
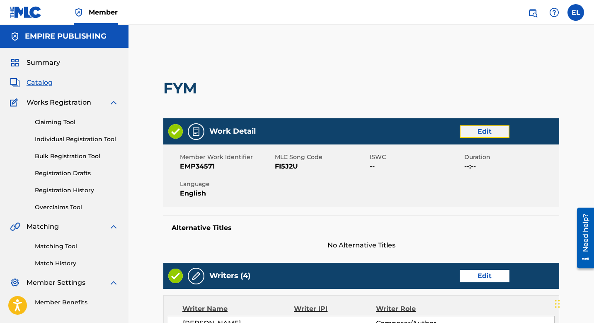
click at [484, 133] on link "Edit" at bounding box center [485, 131] width 50 height 12
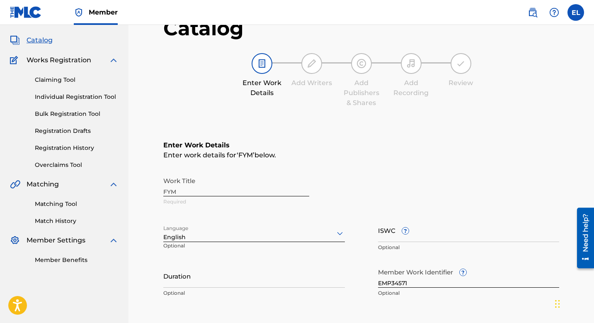
scroll to position [73, 0]
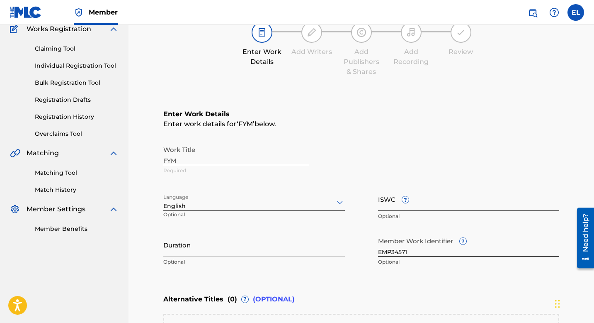
click at [479, 197] on input "ISWC ?" at bounding box center [469, 199] width 182 height 24
paste input "T3335188024"
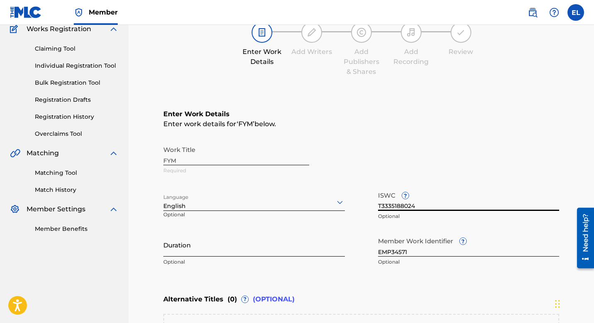
type input "T3335188024"
click at [257, 233] on input "Duration" at bounding box center [254, 245] width 182 height 24
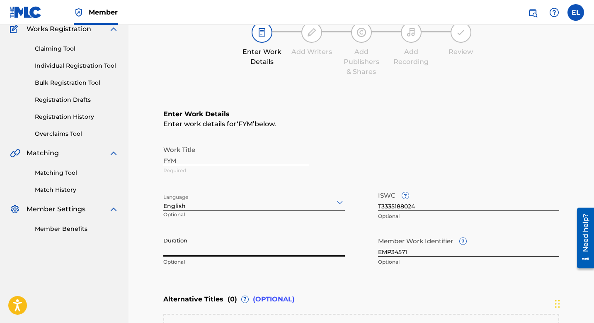
click at [254, 240] on input "Duration" at bounding box center [254, 245] width 182 height 24
type input "1"
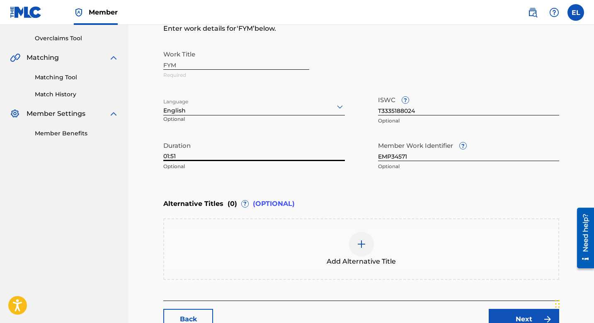
scroll to position [227, 0]
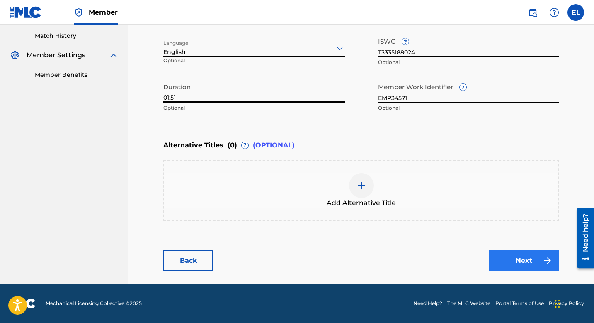
type input "01:51"
click at [514, 261] on link "Next" at bounding box center [524, 260] width 71 height 21
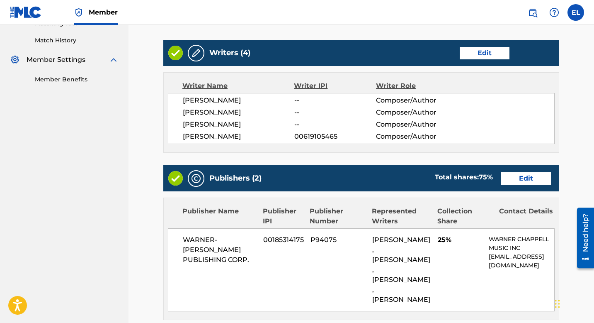
scroll to position [192, 0]
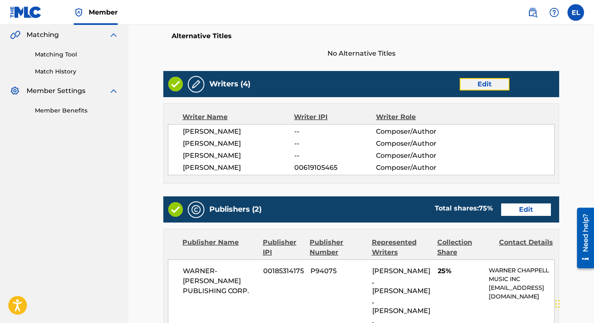
click at [488, 81] on link "Edit" at bounding box center [485, 84] width 50 height 12
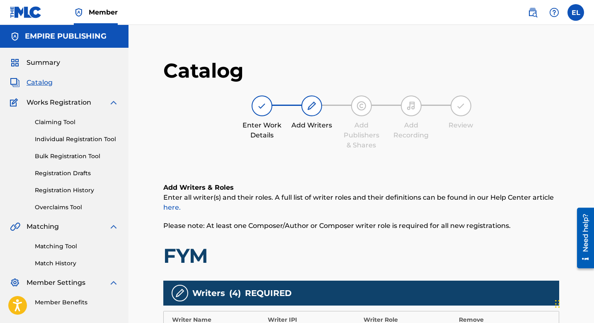
scroll to position [161, 0]
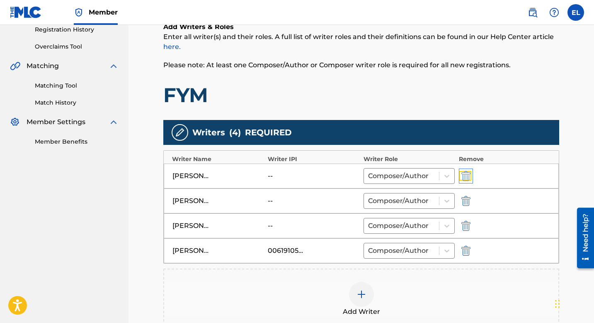
click at [468, 176] on img "submit" at bounding box center [466, 176] width 9 height 10
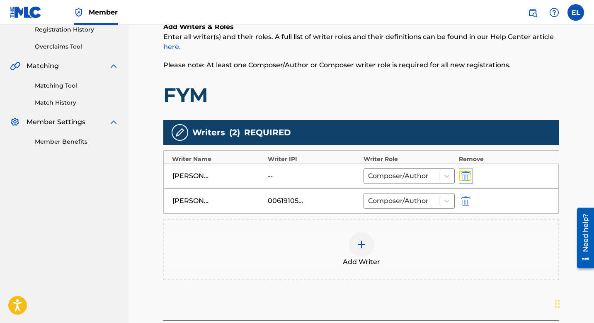
click at [468, 176] on img "submit" at bounding box center [466, 176] width 9 height 10
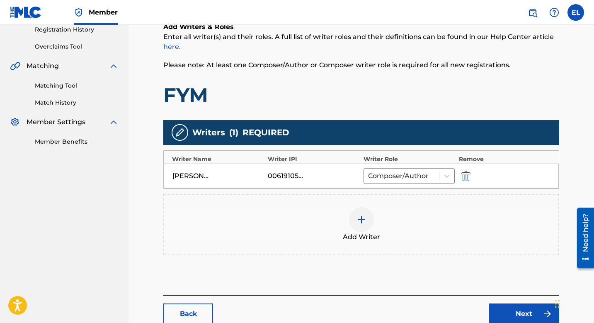
click at [362, 222] on img at bounding box center [362, 219] width 10 height 10
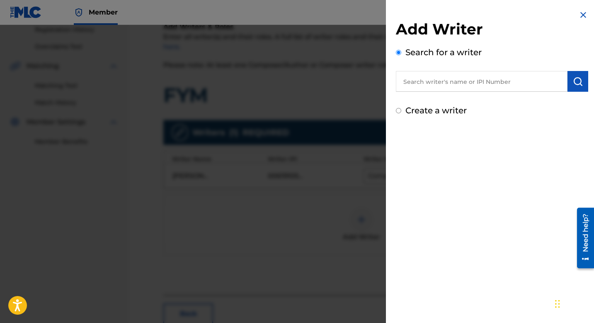
click at [463, 94] on div "Add Writer Search for a writer Create a writer" at bounding box center [492, 68] width 192 height 97
drag, startPoint x: 462, startPoint y: 84, endPoint x: 459, endPoint y: 81, distance: 4.4
click at [462, 84] on input "text" at bounding box center [482, 81] width 172 height 21
paste input "782333140"
type input "00782333140"
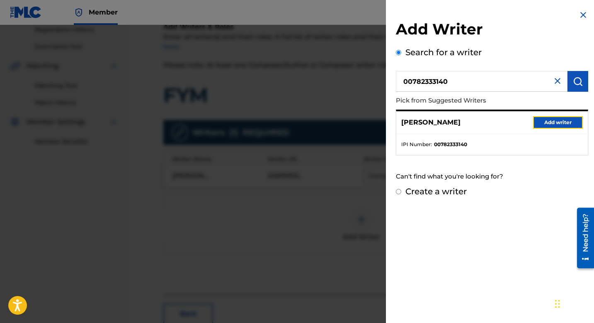
click at [555, 125] on button "Add writer" at bounding box center [559, 122] width 50 height 12
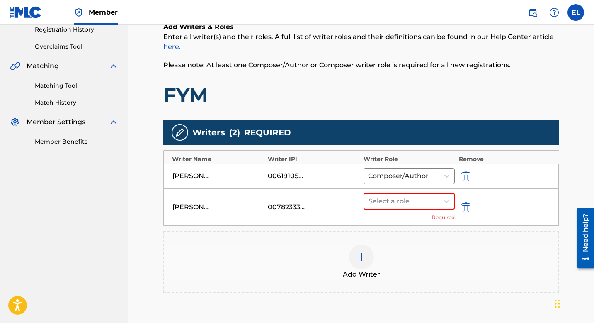
drag, startPoint x: 415, startPoint y: 200, endPoint x: 412, endPoint y: 210, distance: 10.9
click at [415, 200] on div at bounding box center [402, 201] width 66 height 12
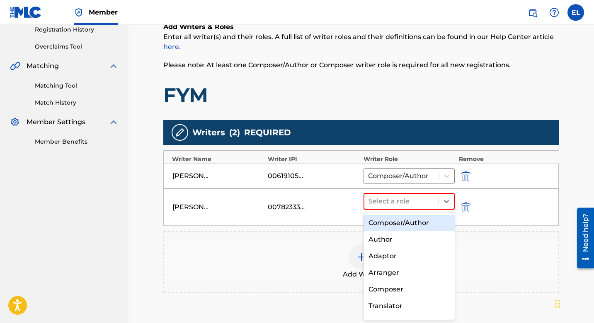
click at [410, 225] on div "Composer/Author" at bounding box center [409, 222] width 91 height 17
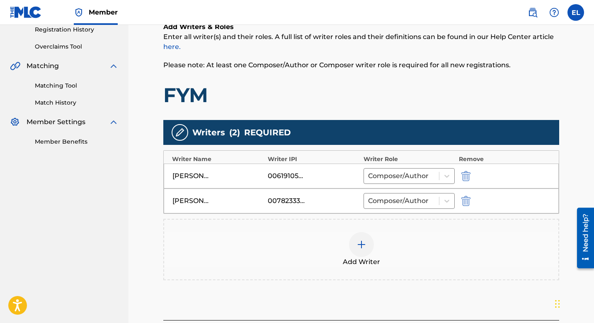
click at [361, 244] on img at bounding box center [362, 244] width 10 height 10
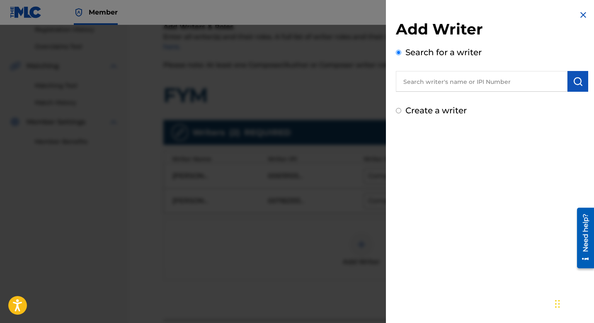
click at [456, 82] on input "text" at bounding box center [482, 81] width 172 height 21
paste input "376844417"
type input "00376844417"
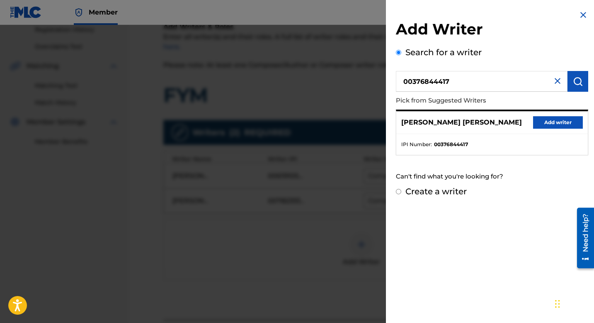
click at [543, 129] on div "JAYLAR JR. ABRAMS Add writer" at bounding box center [493, 122] width 192 height 23
click at [545, 125] on button "Add writer" at bounding box center [559, 122] width 50 height 12
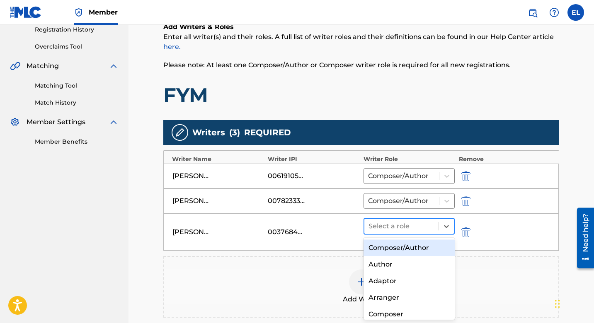
drag, startPoint x: 431, startPoint y: 222, endPoint x: 431, endPoint y: 228, distance: 6.2
click at [430, 222] on div at bounding box center [402, 226] width 66 height 12
click at [424, 245] on div "Composer/Author" at bounding box center [409, 247] width 91 height 17
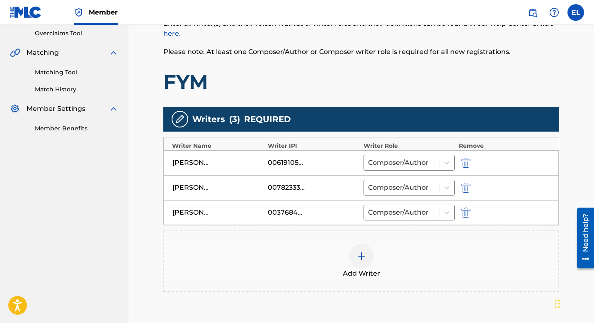
scroll to position [217, 0]
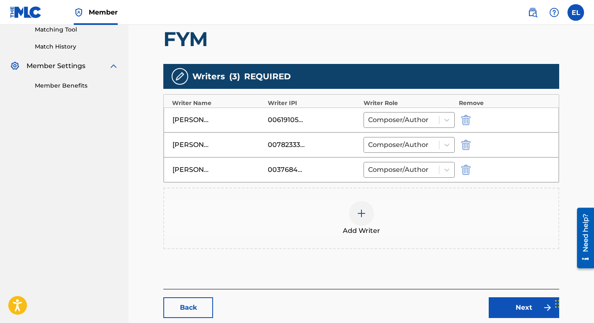
click at [363, 212] on img at bounding box center [362, 213] width 10 height 10
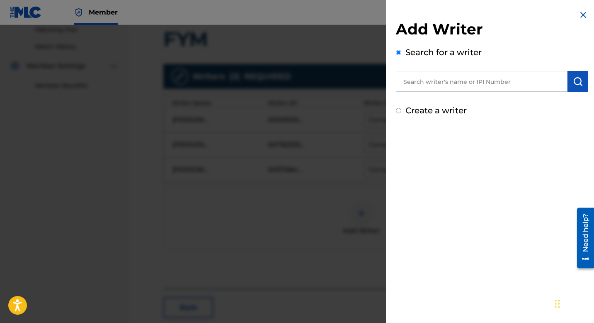
click at [441, 80] on input "text" at bounding box center [482, 81] width 172 height 21
paste input "1035415100"
type input "01035415100"
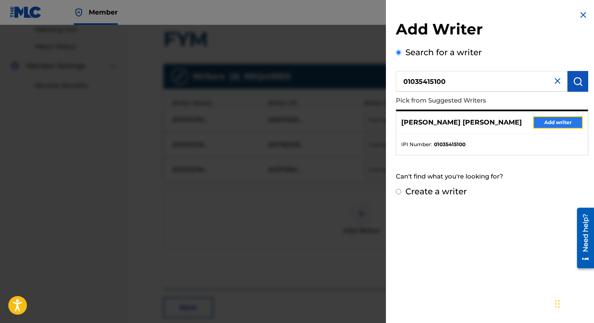
click at [557, 124] on button "Add writer" at bounding box center [559, 122] width 50 height 12
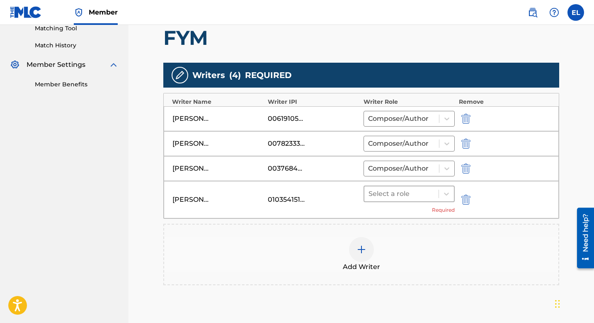
scroll to position [218, 0]
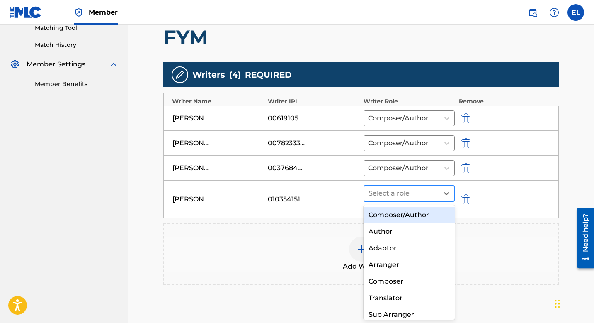
click at [391, 192] on div at bounding box center [402, 194] width 66 height 12
click at [400, 214] on div "Composer/Author" at bounding box center [409, 215] width 91 height 17
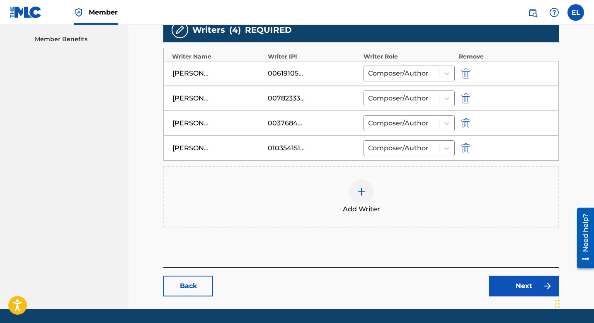
scroll to position [289, 0]
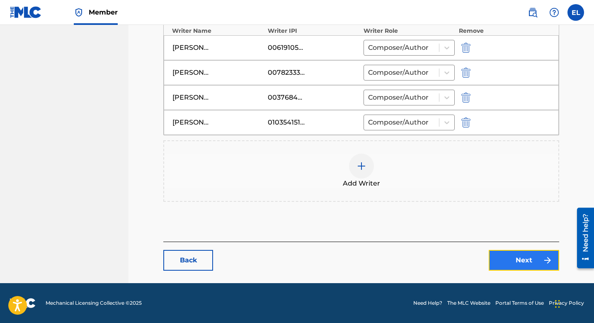
click at [528, 256] on link "Next" at bounding box center [524, 260] width 71 height 21
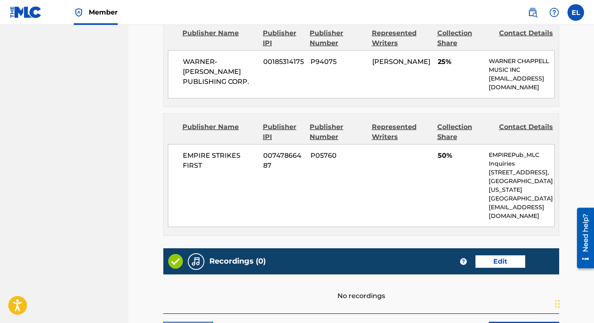
scroll to position [312, 0]
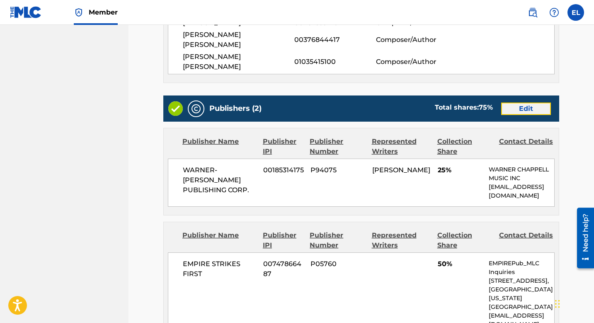
click at [535, 102] on link "Edit" at bounding box center [527, 108] width 50 height 12
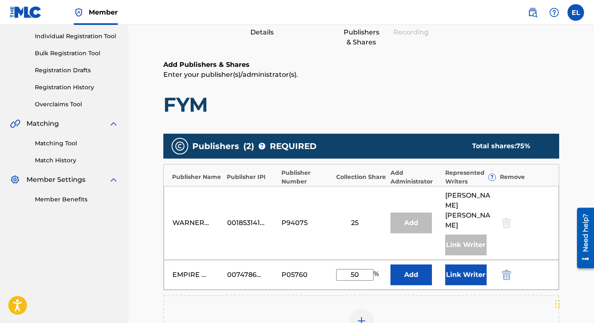
scroll to position [177, 0]
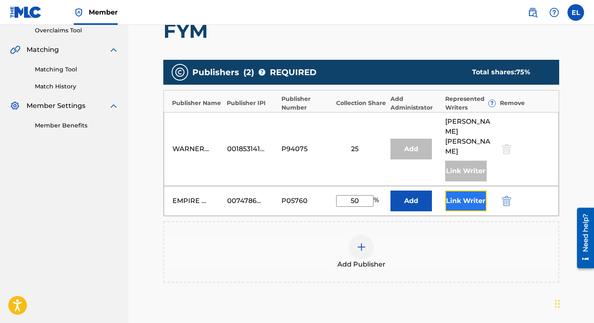
click at [470, 190] on button "Link Writer" at bounding box center [466, 200] width 41 height 21
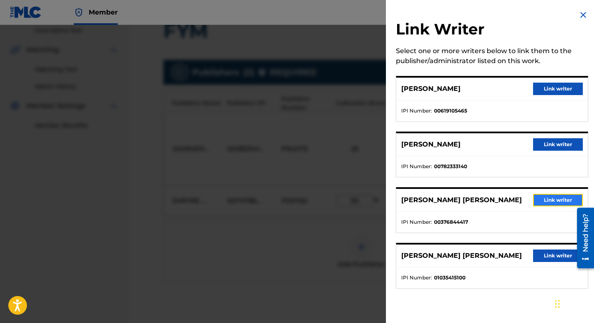
click at [545, 198] on button "Link writer" at bounding box center [559, 200] width 50 height 12
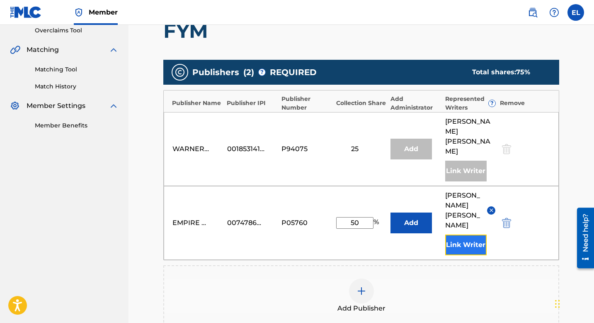
click at [475, 234] on button "Link Writer" at bounding box center [466, 244] width 41 height 21
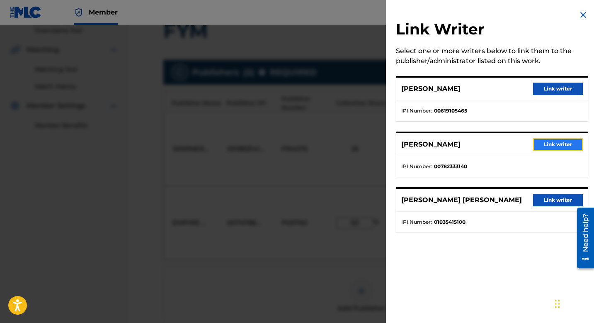
click at [548, 149] on button "Link writer" at bounding box center [559, 144] width 50 height 12
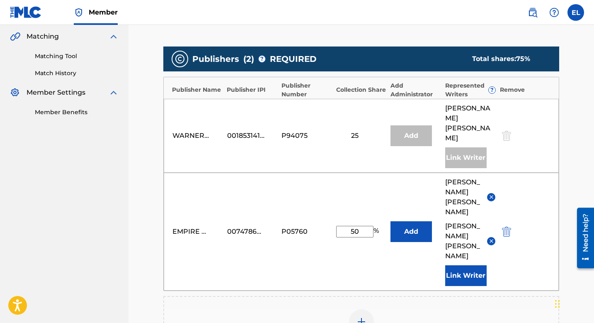
scroll to position [351, 0]
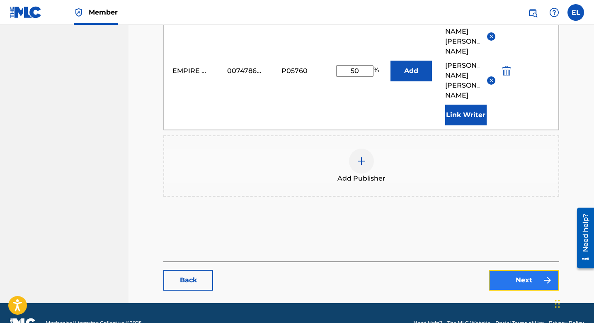
click at [517, 270] on link "Next" at bounding box center [524, 280] width 71 height 21
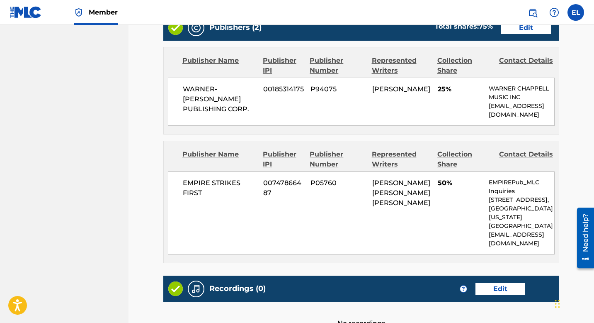
scroll to position [463, 0]
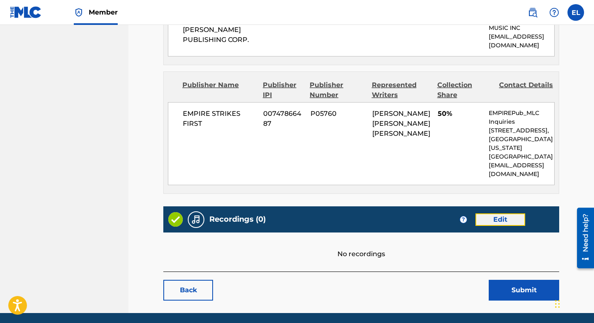
click at [502, 213] on link "Edit" at bounding box center [501, 219] width 50 height 12
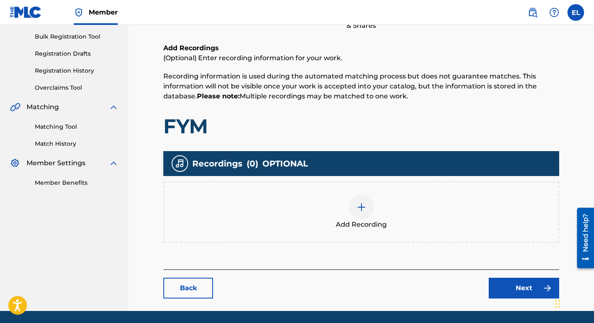
scroll to position [147, 0]
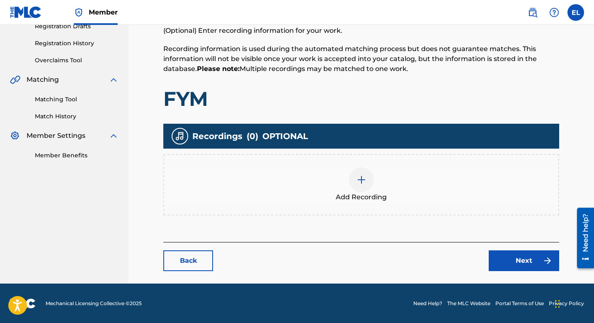
click at [359, 182] on img at bounding box center [362, 180] width 10 height 10
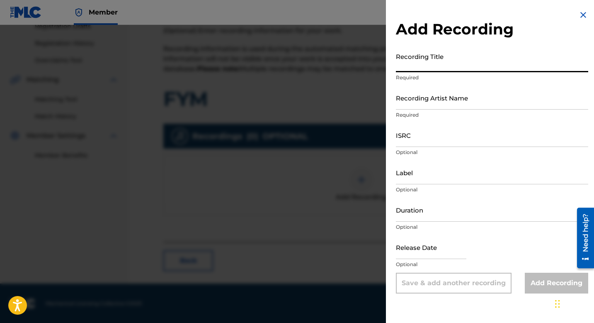
click at [445, 71] on input "Recording Title" at bounding box center [492, 61] width 192 height 24
paste input "FYM"
type input "FYM"
click at [486, 100] on input "Recording Artist Name" at bounding box center [492, 98] width 192 height 24
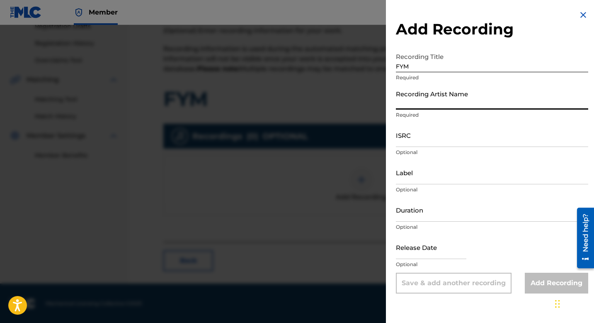
click at [486, 102] on input "Recording Artist Name" at bounding box center [492, 98] width 192 height 24
paste input "BlueBucksClan"
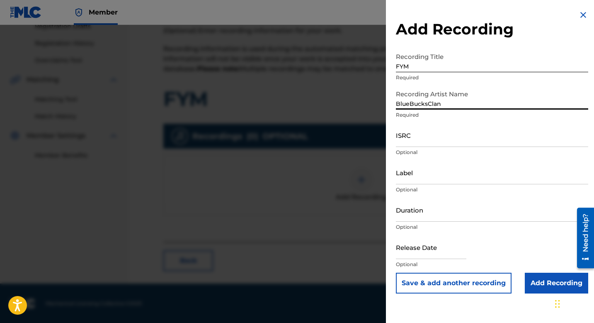
type input "BlueBucksClan"
click at [470, 136] on input "ISRC" at bounding box center [492, 135] width 192 height 24
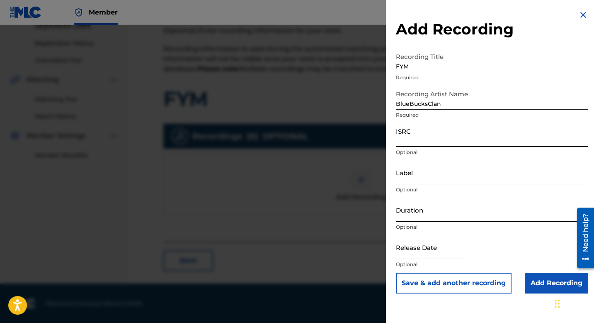
paste input "USUM72210664"
type input "USUM72210664"
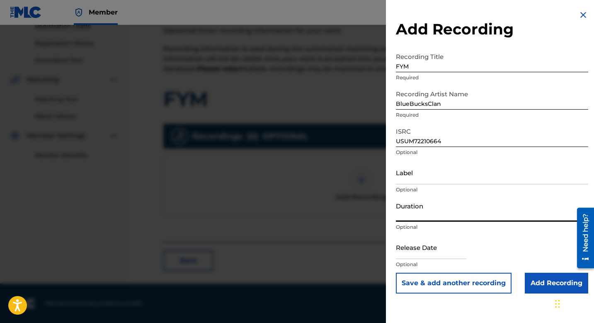
click at [459, 219] on input "Duration" at bounding box center [492, 210] width 192 height 24
type input "01:51"
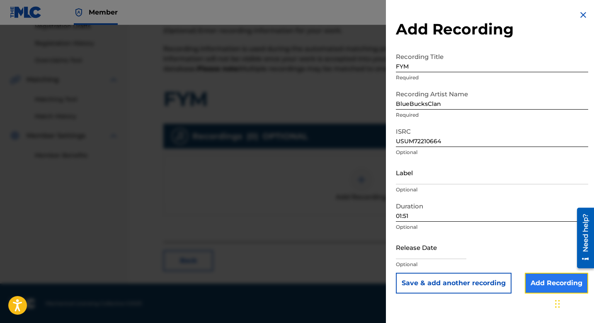
click at [543, 283] on input "Add Recording" at bounding box center [556, 283] width 63 height 21
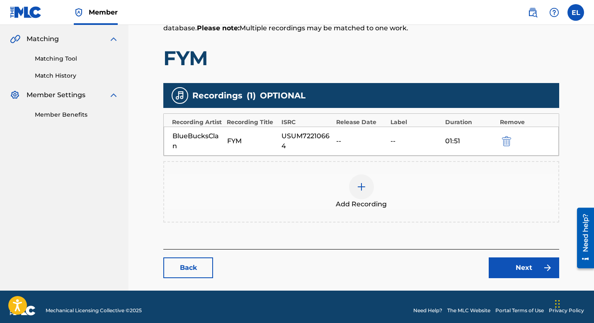
scroll to position [195, 0]
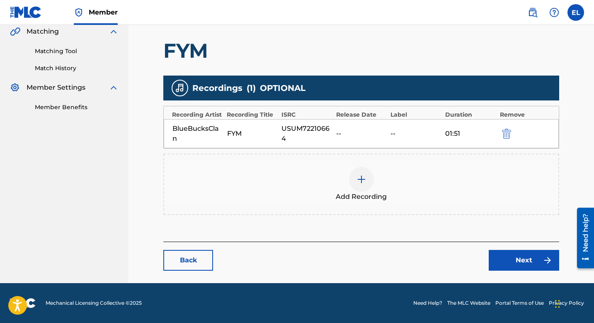
click at [363, 185] on div at bounding box center [361, 179] width 25 height 25
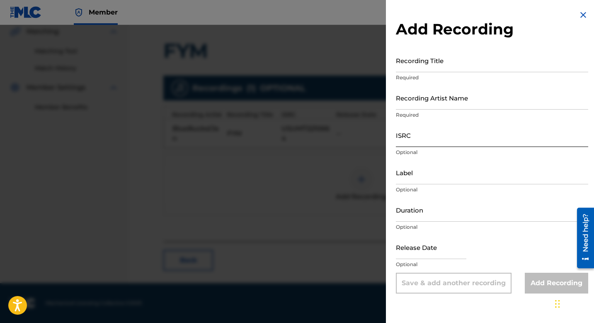
click at [446, 135] on input "ISRC" at bounding box center [492, 135] width 192 height 24
click at [444, 136] on input "ISRC" at bounding box center [492, 135] width 192 height 24
paste input "USUM72210658"
type input "USUM72210658"
drag, startPoint x: 431, startPoint y: 68, endPoint x: 237, endPoint y: 90, distance: 195.0
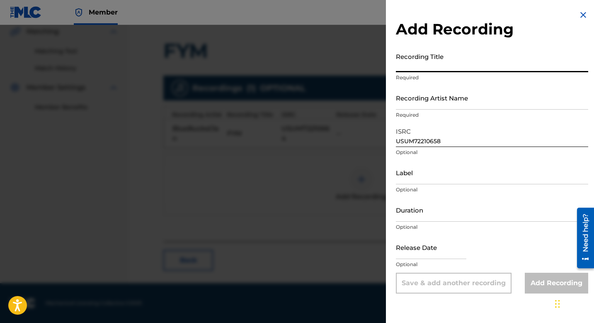
click at [431, 68] on input "Recording Title" at bounding box center [492, 61] width 192 height 24
paste input "FYM"
type input "FYM"
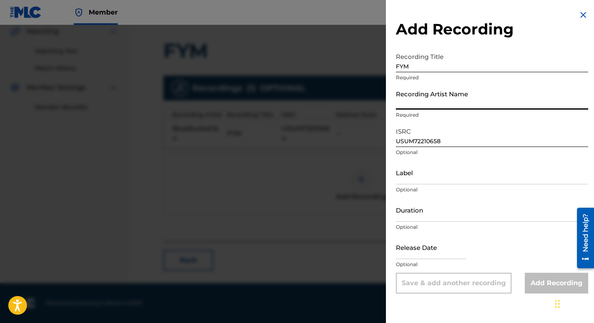
drag, startPoint x: 444, startPoint y: 103, endPoint x: 439, endPoint y: 107, distance: 7.1
click at [444, 103] on input "Recording Artist Name" at bounding box center [492, 98] width 192 height 24
paste input "BlueBucksClan"
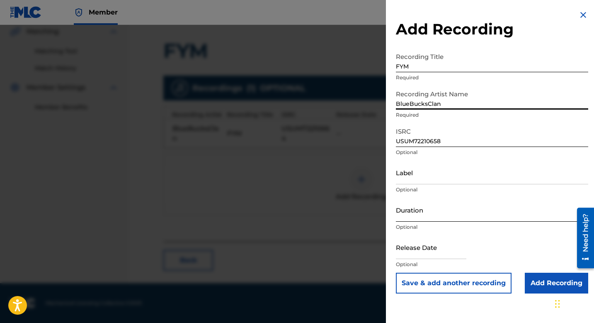
type input "BlueBucksClan"
click at [438, 214] on input "Duration" at bounding box center [492, 210] width 192 height 24
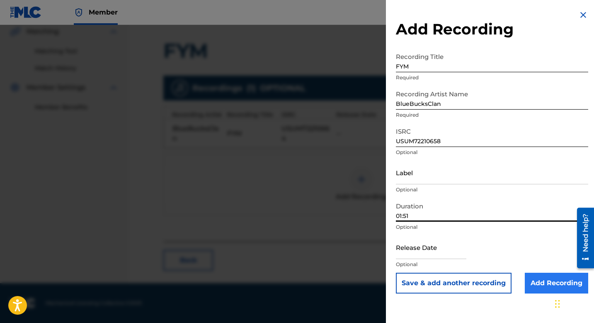
type input "01:51"
click at [548, 283] on input "Add Recording" at bounding box center [556, 283] width 63 height 21
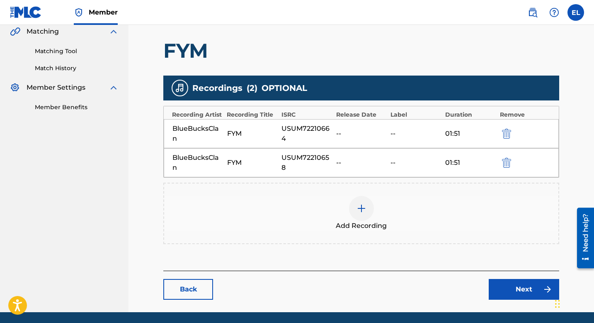
scroll to position [197, 0]
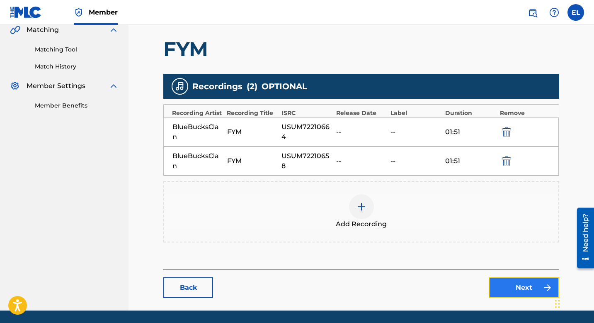
click at [525, 281] on link "Next" at bounding box center [524, 287] width 71 height 21
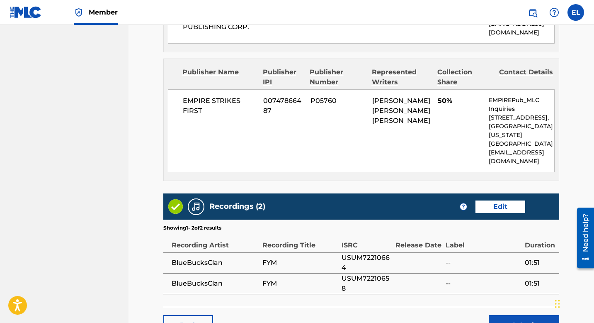
scroll to position [510, 0]
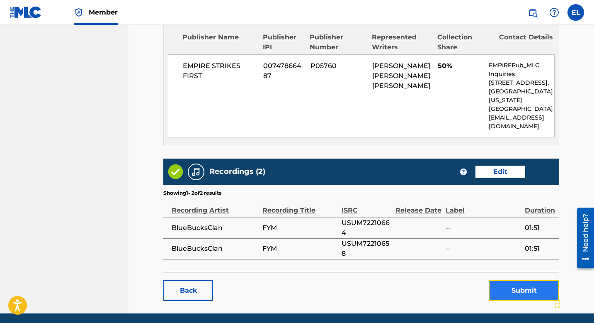
click at [511, 280] on button "Submit" at bounding box center [524, 290] width 71 height 21
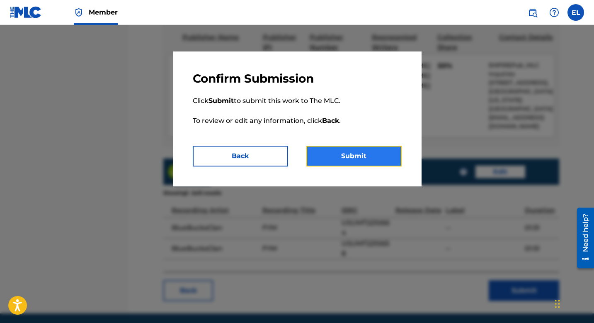
click at [341, 155] on button "Submit" at bounding box center [354, 156] width 95 height 21
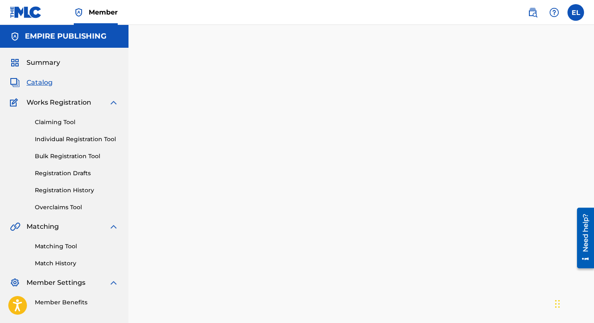
click at [45, 81] on span "Catalog" at bounding box center [40, 83] width 26 height 10
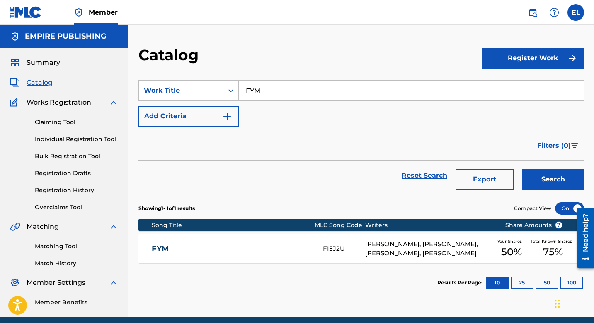
click at [288, 92] on input "FYM" at bounding box center [411, 90] width 345 height 20
paste input "REMEMBER"
type input "REMEMBER"
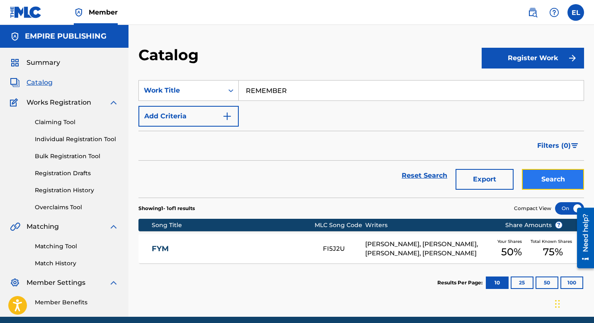
click at [572, 188] on button "Search" at bounding box center [553, 179] width 62 height 21
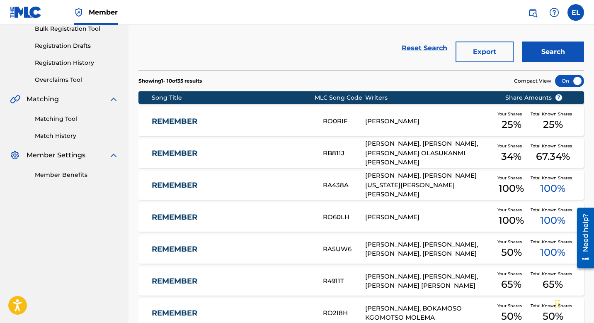
scroll to position [228, 0]
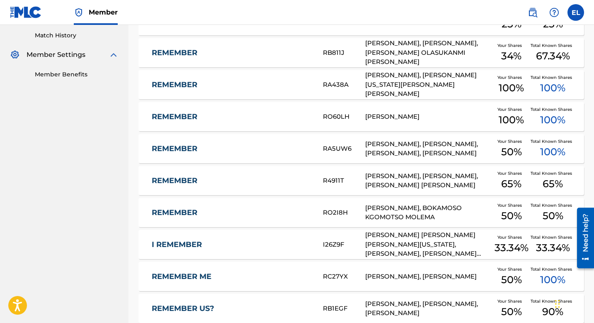
click at [185, 149] on link "REMEMBER" at bounding box center [232, 149] width 160 height 10
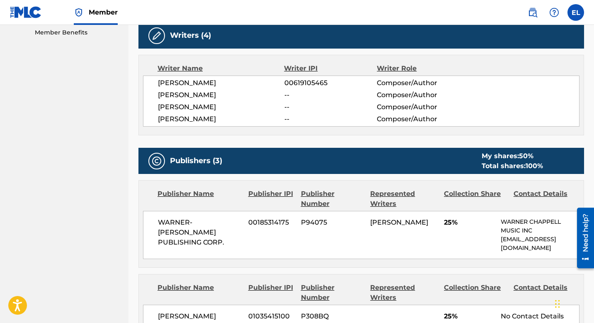
scroll to position [0, 0]
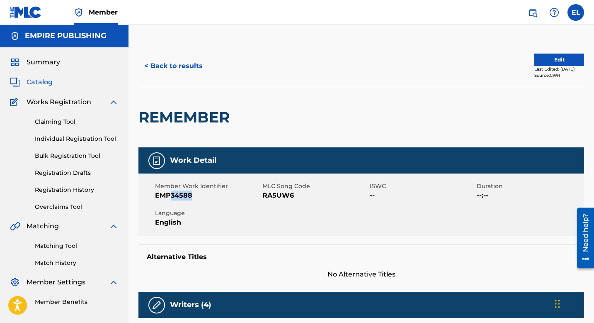
drag, startPoint x: 171, startPoint y: 195, endPoint x: 326, endPoint y: 176, distance: 156.2
click at [240, 197] on span "EMP34588" at bounding box center [207, 195] width 105 height 10
click at [549, 61] on button "Edit" at bounding box center [560, 60] width 50 height 12
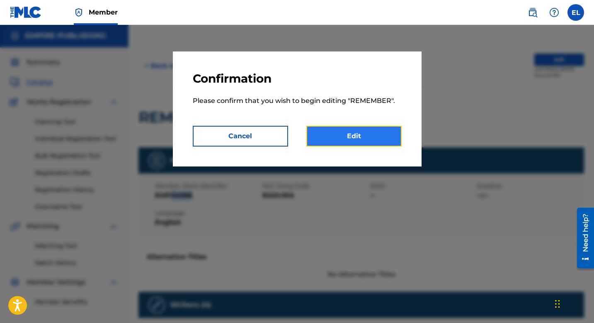
click at [368, 138] on link "Edit" at bounding box center [354, 136] width 95 height 21
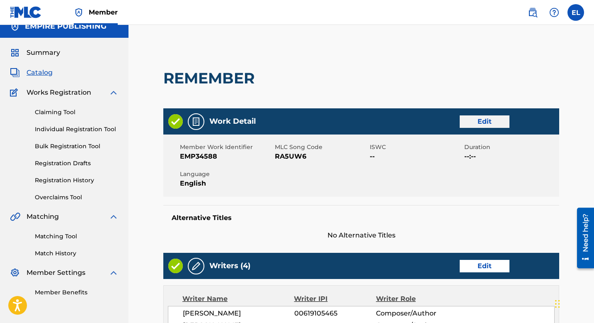
scroll to position [10, 0]
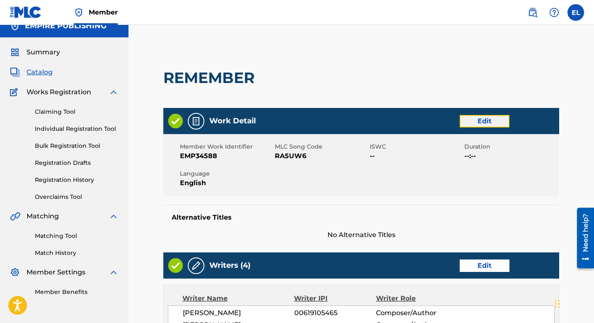
click at [493, 116] on link "Edit" at bounding box center [485, 121] width 50 height 12
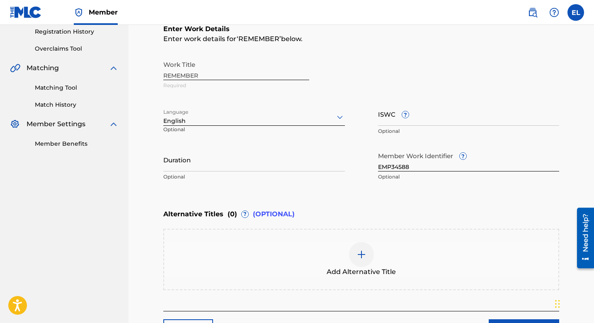
scroll to position [150, 0]
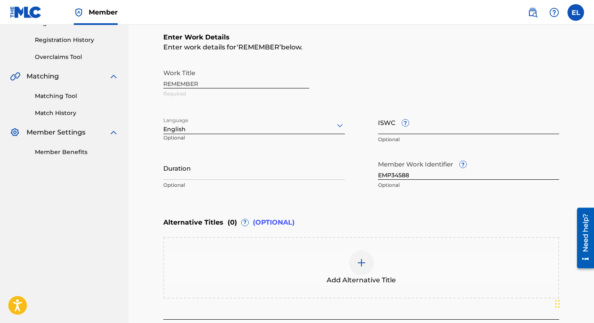
click at [454, 123] on input "ISWC ?" at bounding box center [469, 122] width 182 height 24
paste input "T9307932703"
type input "T9307932703"
click at [307, 159] on input "Duration" at bounding box center [254, 168] width 182 height 24
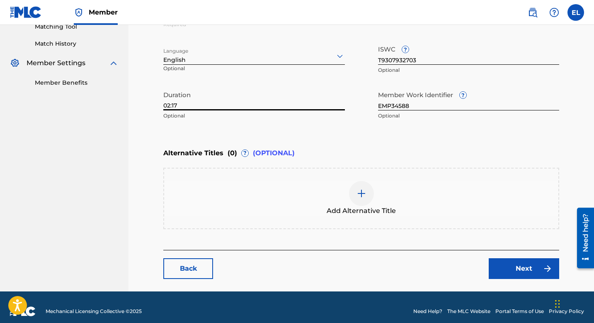
scroll to position [227, 0]
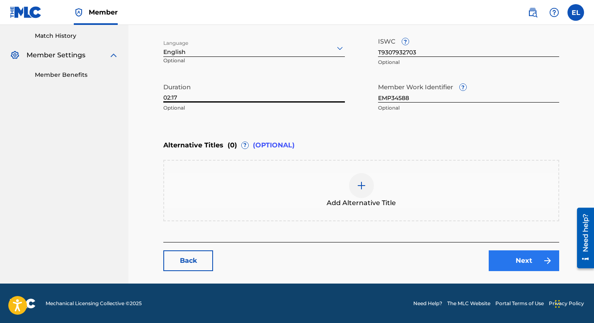
type input "02:17"
click at [511, 259] on link "Next" at bounding box center [524, 260] width 71 height 21
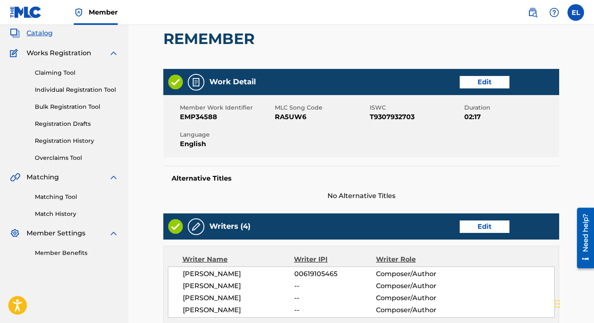
scroll to position [169, 0]
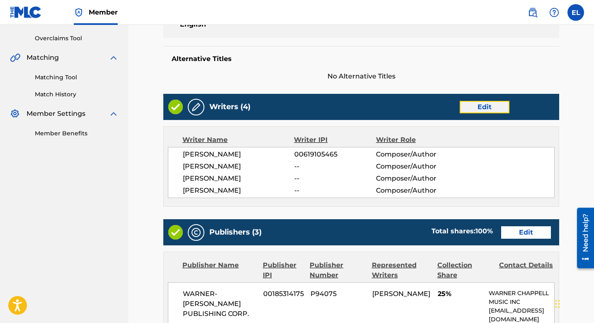
click at [499, 103] on link "Edit" at bounding box center [485, 107] width 50 height 12
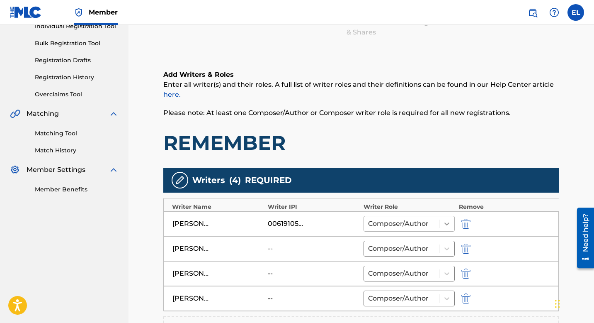
scroll to position [178, 0]
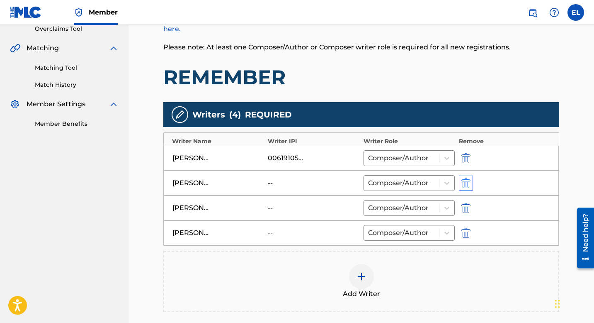
drag, startPoint x: 473, startPoint y: 183, endPoint x: 468, endPoint y: 183, distance: 5.0
click at [471, 183] on div at bounding box center [477, 183] width 37 height 10
click at [465, 182] on img "submit" at bounding box center [466, 183] width 9 height 10
click at [467, 184] on img "submit" at bounding box center [466, 183] width 9 height 10
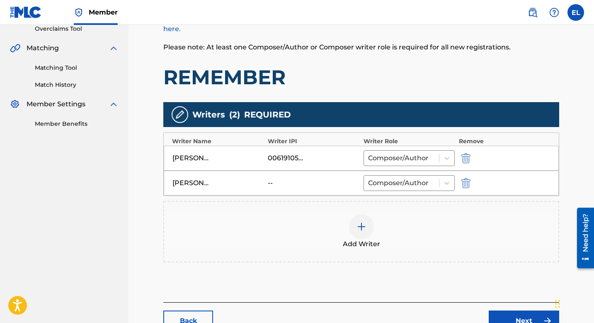
click at [466, 192] on div "DEON HAWKINS -- Composer/Author" at bounding box center [361, 183] width 395 height 25
click at [468, 183] on img "submit" at bounding box center [466, 183] width 9 height 10
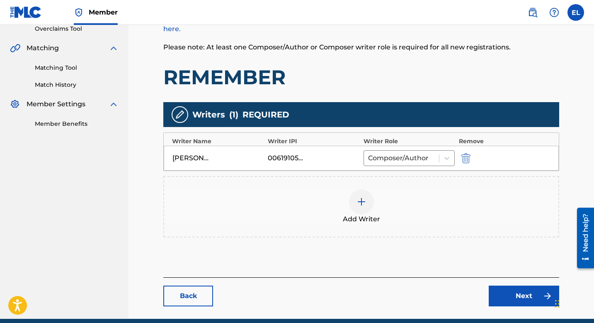
click at [363, 206] on div at bounding box center [361, 201] width 25 height 25
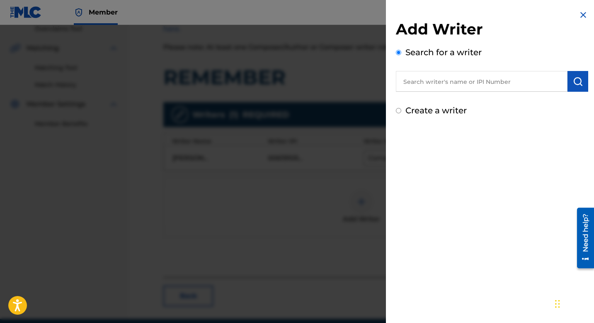
click at [465, 82] on input "text" at bounding box center [482, 81] width 172 height 21
paste input "782333140"
type input "00782333140"
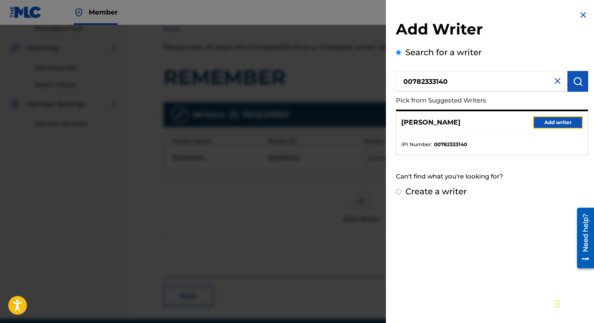
click at [546, 118] on button "Add writer" at bounding box center [559, 122] width 50 height 12
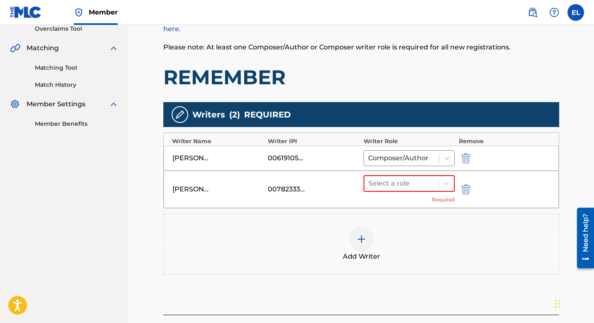
click at [358, 235] on img at bounding box center [362, 239] width 10 height 10
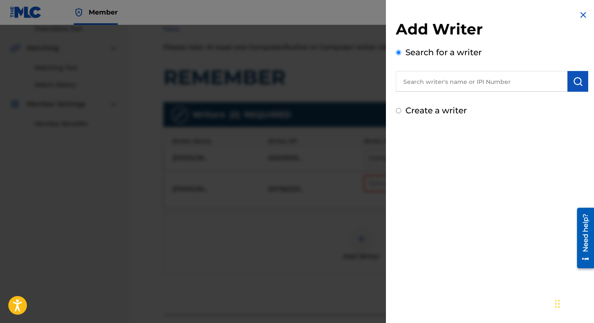
click at [448, 89] on input "text" at bounding box center [482, 81] width 172 height 21
paste input "376844417"
type input "00376844417"
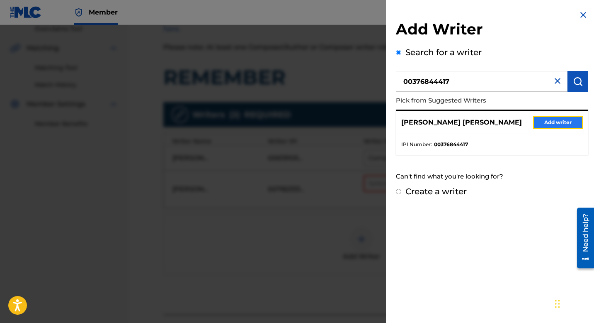
click at [546, 125] on button "Add writer" at bounding box center [559, 122] width 50 height 12
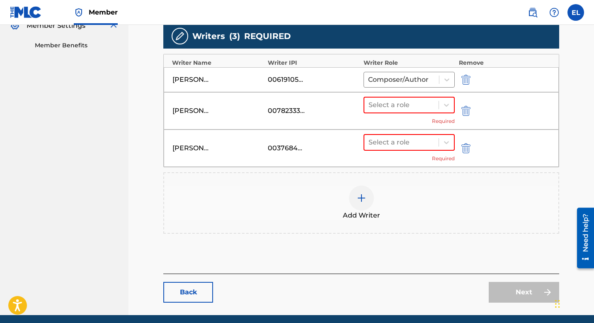
scroll to position [289, 0]
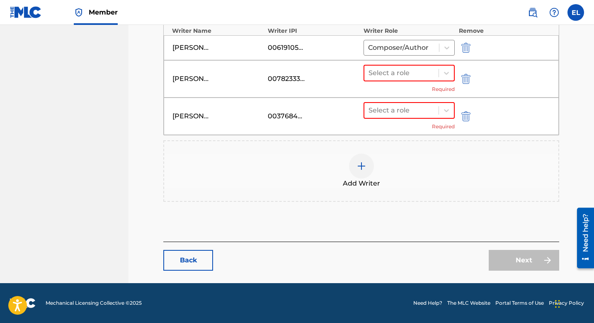
click at [363, 164] on img at bounding box center [362, 166] width 10 height 10
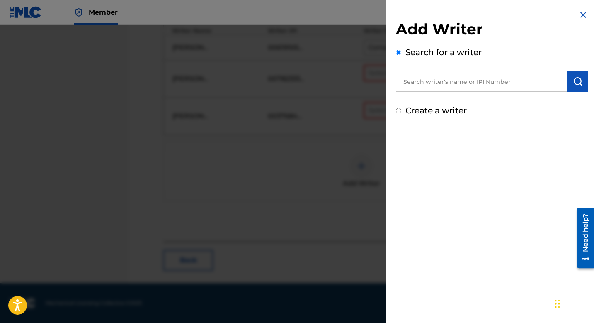
click at [427, 86] on input "text" at bounding box center [482, 81] width 172 height 21
paste input "1035415100"
type input "01035415100"
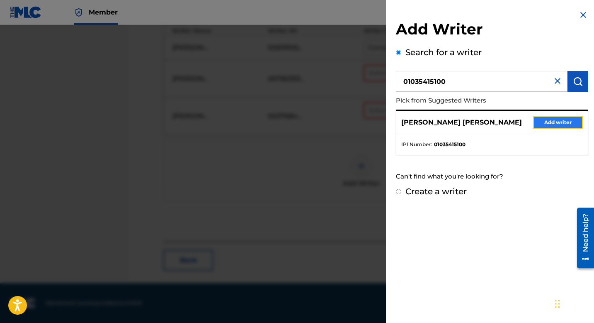
click at [560, 124] on button "Add writer" at bounding box center [559, 122] width 50 height 12
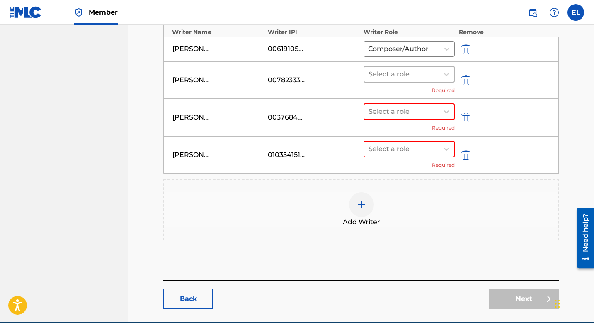
scroll to position [287, 0]
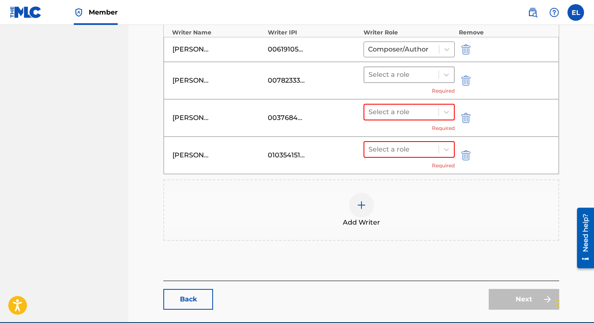
click at [413, 73] on div at bounding box center [402, 75] width 66 height 12
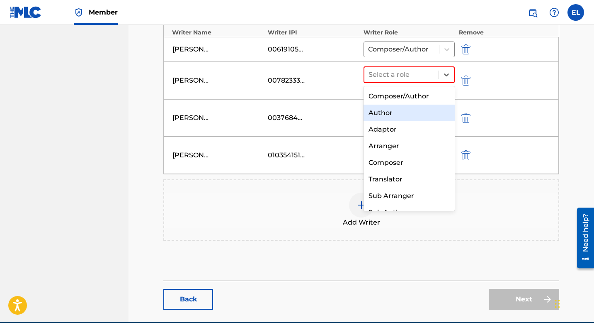
drag, startPoint x: 397, startPoint y: 108, endPoint x: 398, endPoint y: 103, distance: 4.7
click at [397, 105] on div "Author" at bounding box center [409, 113] width 91 height 17
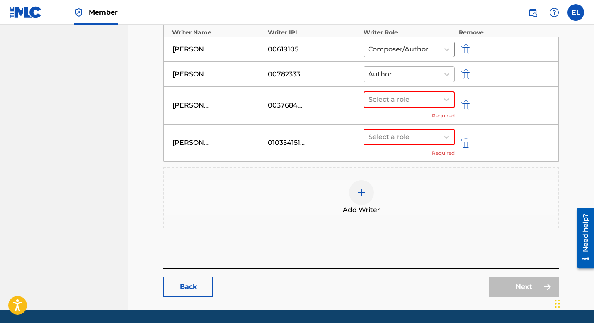
drag, startPoint x: 399, startPoint y: 74, endPoint x: 398, endPoint y: 79, distance: 4.6
click at [399, 75] on div at bounding box center [401, 74] width 67 height 12
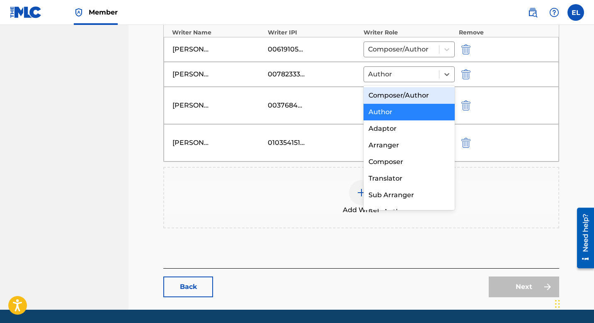
click at [396, 87] on div "Composer/Author" at bounding box center [409, 95] width 91 height 17
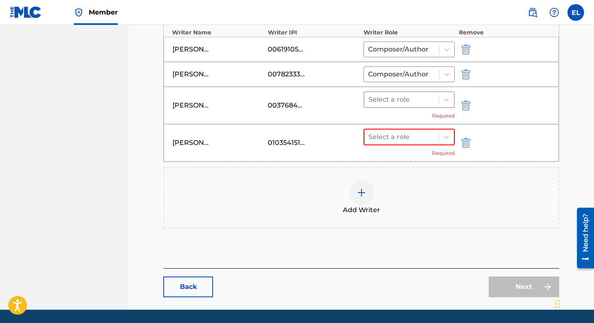
click at [400, 98] on div at bounding box center [402, 100] width 66 height 12
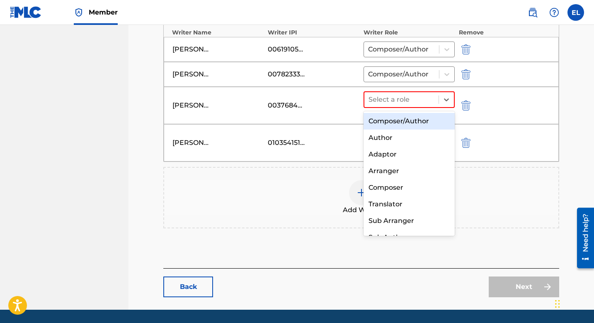
click at [399, 120] on div "Composer/Author" at bounding box center [409, 121] width 91 height 17
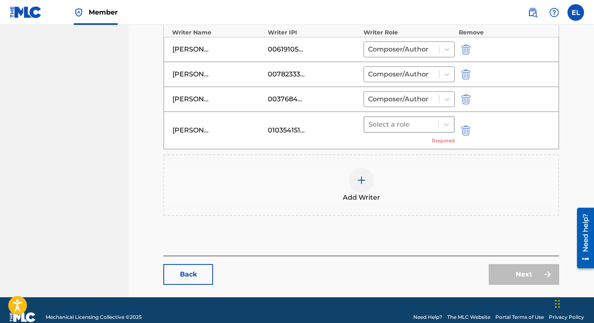
click at [398, 127] on div at bounding box center [402, 125] width 66 height 12
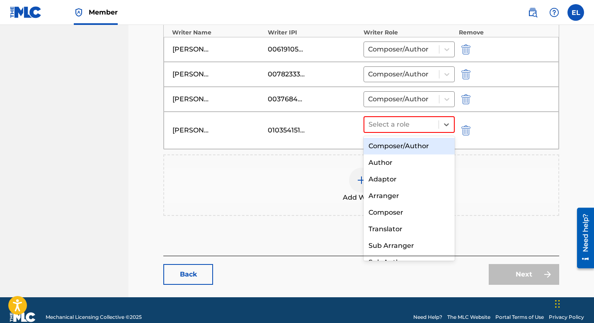
click at [397, 148] on div "Composer/Author" at bounding box center [409, 146] width 91 height 17
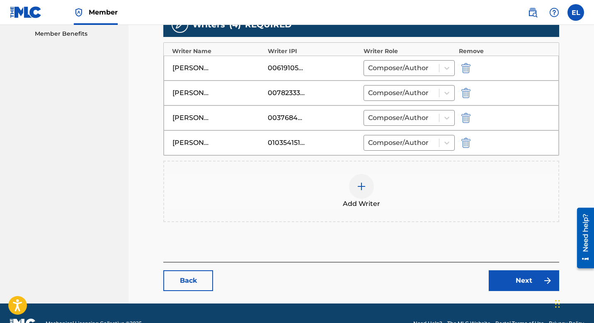
scroll to position [289, 0]
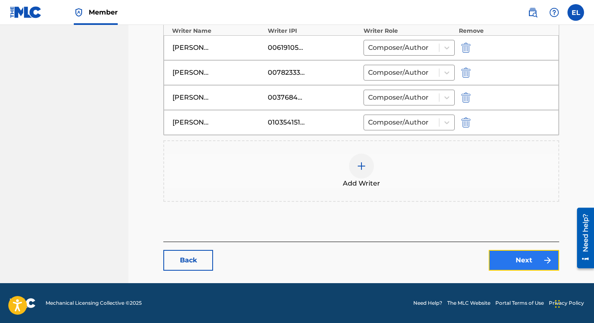
click at [543, 260] on img at bounding box center [548, 260] width 10 height 10
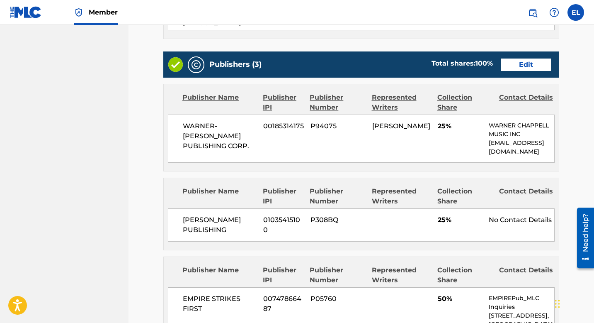
scroll to position [313, 0]
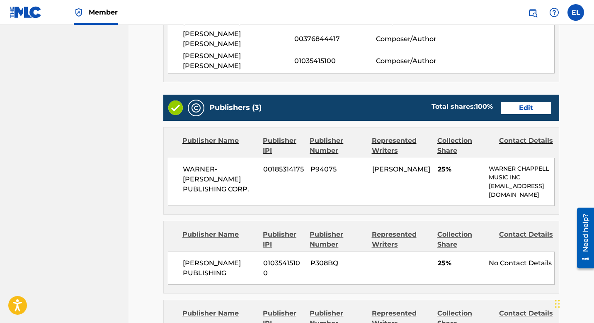
click at [522, 95] on div "Publishers (3) Total shares: 100 % Edit" at bounding box center [361, 108] width 396 height 26
click at [524, 102] on link "Edit" at bounding box center [527, 108] width 50 height 12
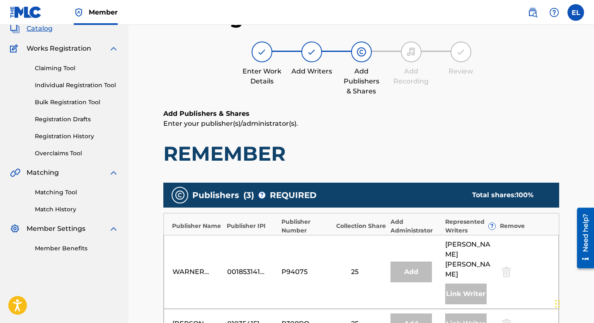
scroll to position [177, 0]
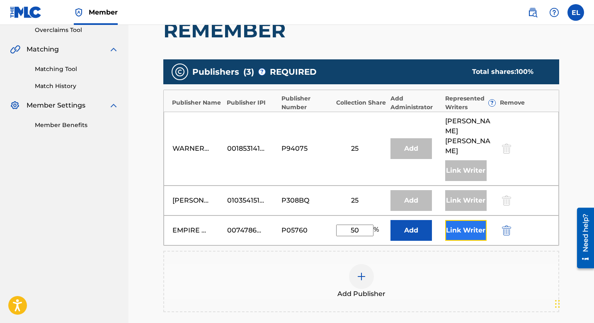
click at [470, 222] on button "Link Writer" at bounding box center [466, 230] width 41 height 21
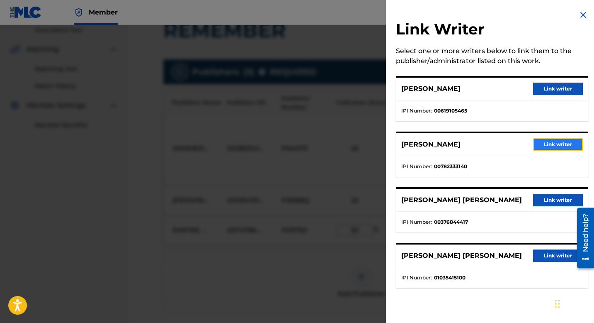
click at [541, 149] on button "Link writer" at bounding box center [559, 144] width 50 height 12
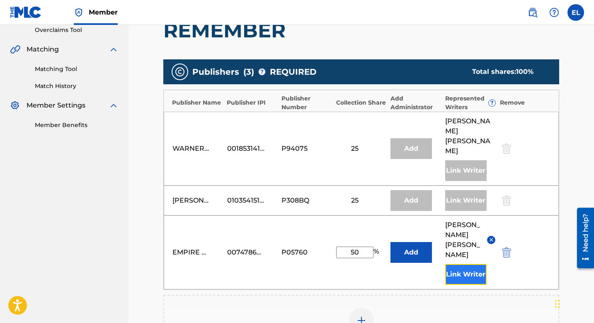
click at [470, 264] on button "Link Writer" at bounding box center [466, 274] width 41 height 21
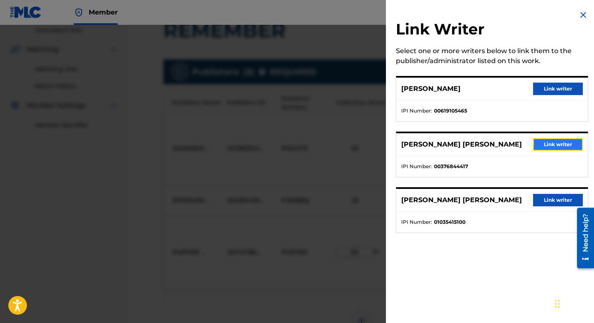
click at [552, 144] on button "Link writer" at bounding box center [559, 144] width 50 height 12
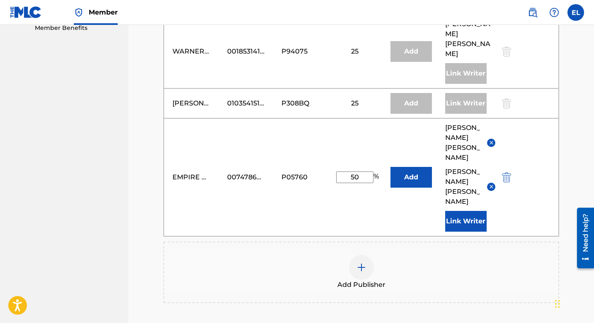
scroll to position [380, 0]
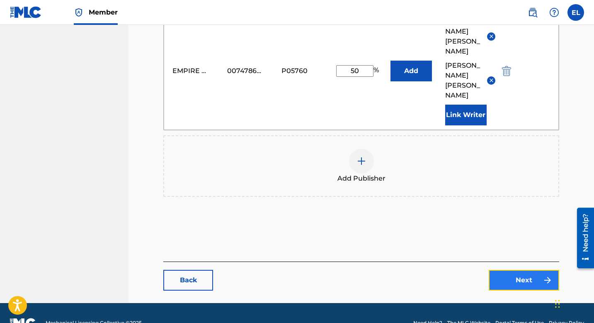
click at [525, 270] on link "Next" at bounding box center [524, 280] width 71 height 21
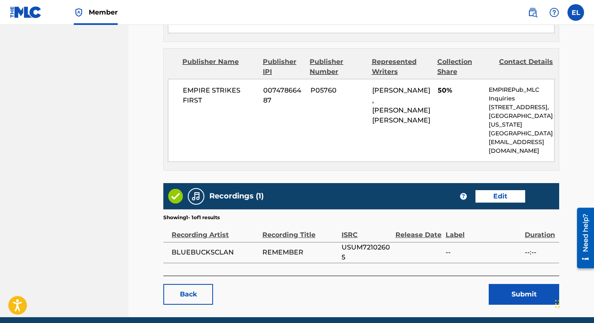
scroll to position [568, 0]
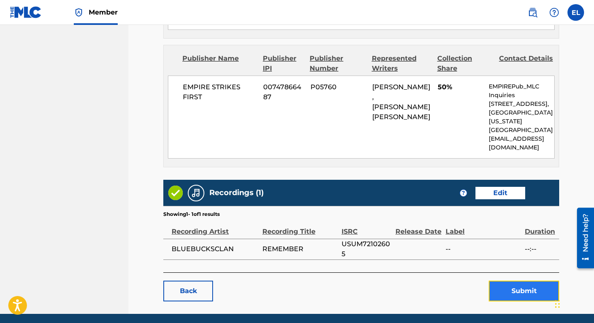
click at [517, 280] on button "Submit" at bounding box center [524, 290] width 71 height 21
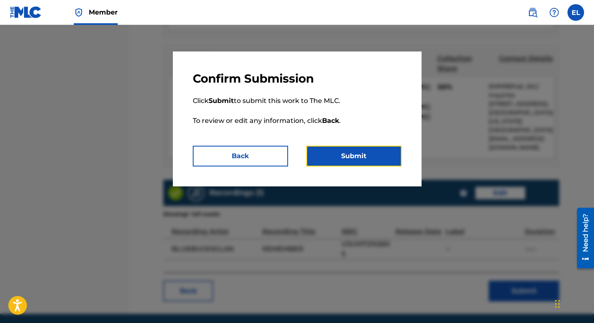
click at [371, 164] on button "Submit" at bounding box center [354, 156] width 95 height 21
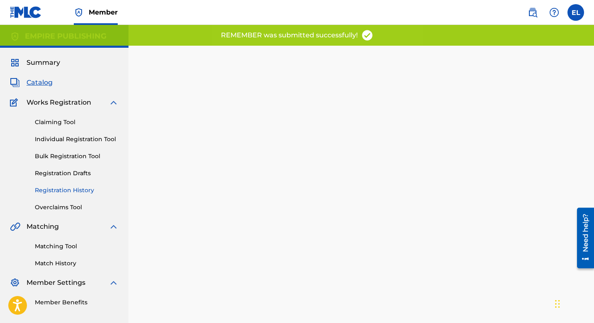
click at [79, 193] on link "Registration History" at bounding box center [77, 190] width 84 height 9
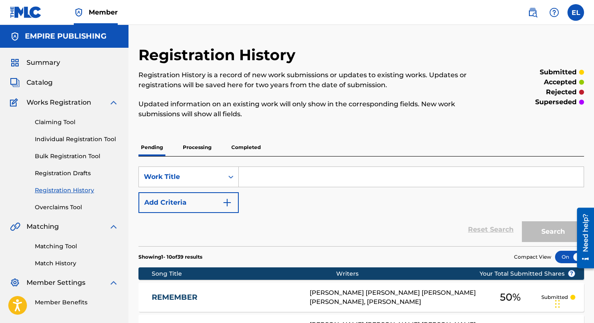
click at [263, 295] on link "REMEMBER" at bounding box center [225, 297] width 147 height 10
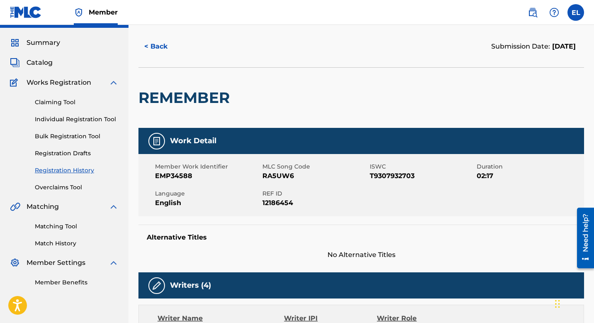
scroll to position [65, 0]
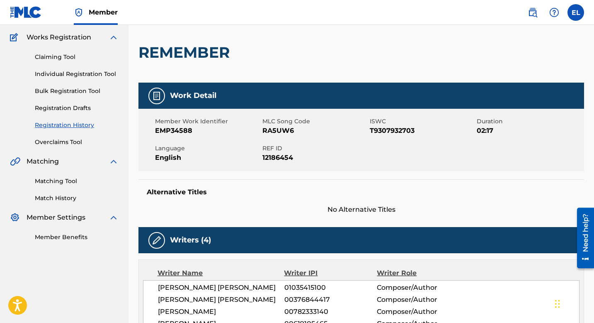
click at [283, 130] on span "RA5UW6" at bounding box center [315, 131] width 105 height 10
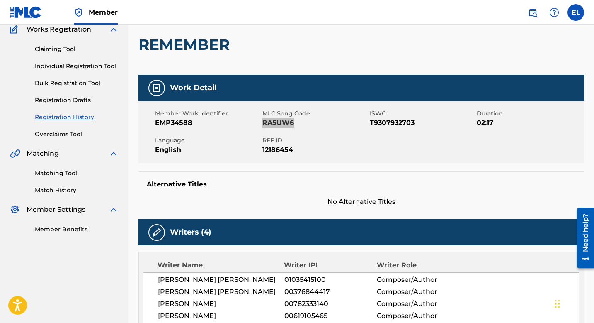
scroll to position [0, 0]
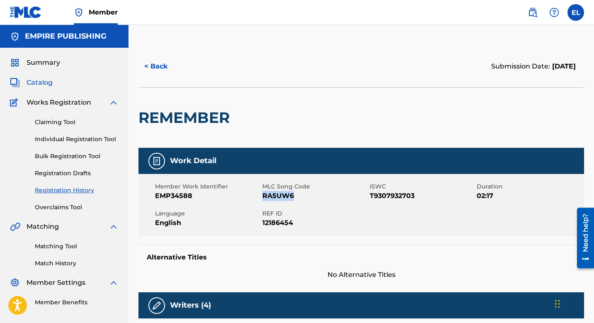
click at [43, 84] on span "Catalog" at bounding box center [40, 83] width 26 height 10
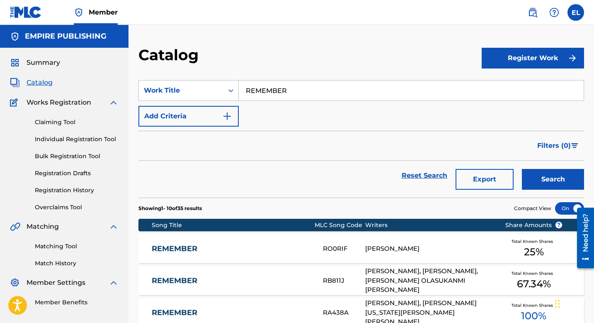
click at [317, 89] on input "REMEMBER" at bounding box center [411, 90] width 345 height 20
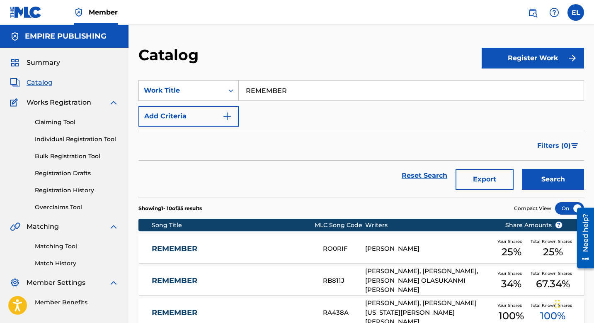
click at [317, 89] on input "REMEMBER" at bounding box center [411, 90] width 345 height 20
paste input "ON CAMERA"
type input "ON CAMERA"
click at [318, 56] on div "Catalog" at bounding box center [311, 58] width 344 height 24
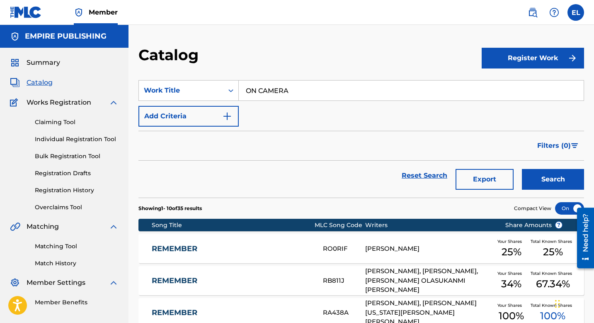
click at [553, 164] on div "Search" at bounding box center [551, 176] width 66 height 30
click at [551, 178] on button "Search" at bounding box center [553, 179] width 62 height 21
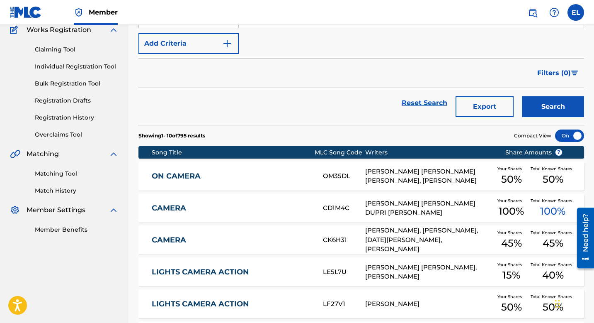
scroll to position [109, 0]
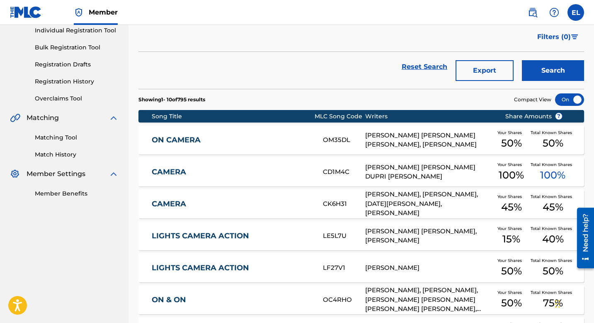
click at [265, 142] on link "ON CAMERA" at bounding box center [232, 140] width 160 height 10
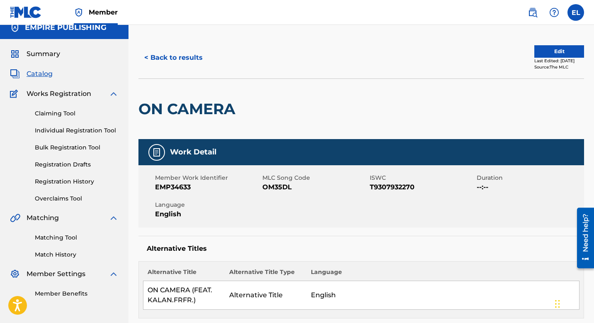
scroll to position [65, 0]
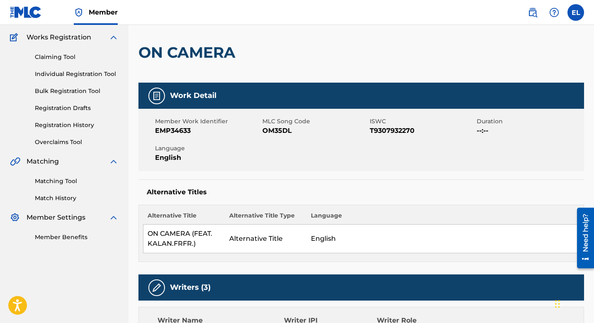
click at [268, 133] on span "OM35DL" at bounding box center [315, 131] width 105 height 10
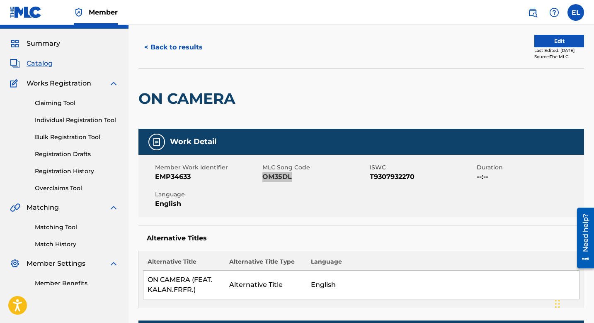
scroll to position [0, 0]
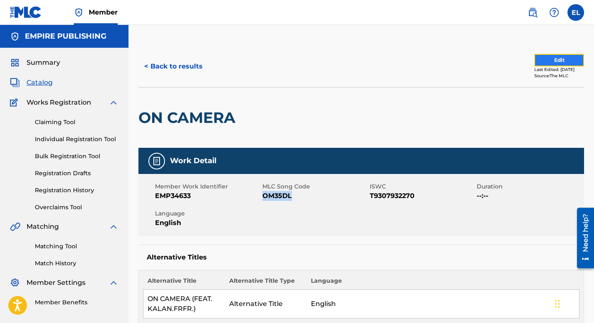
click at [542, 63] on button "Edit" at bounding box center [560, 60] width 50 height 12
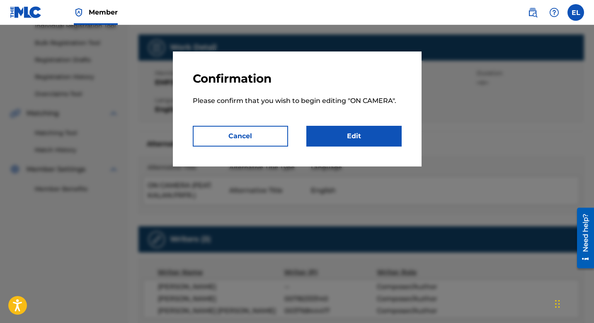
scroll to position [175, 0]
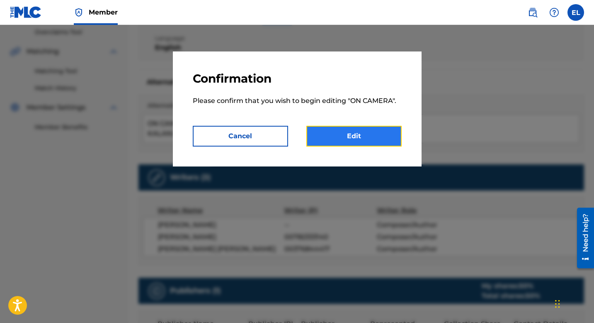
click at [392, 138] on link "Edit" at bounding box center [354, 136] width 95 height 21
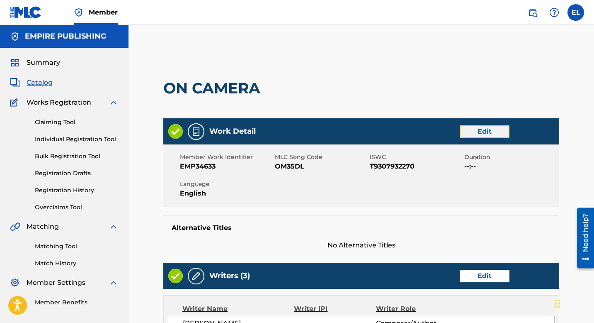
click at [488, 134] on link "Edit" at bounding box center [485, 131] width 50 height 12
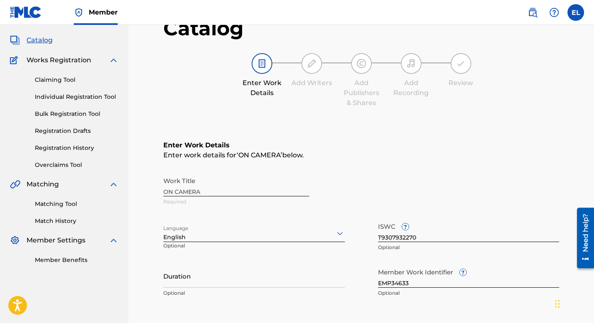
scroll to position [179, 0]
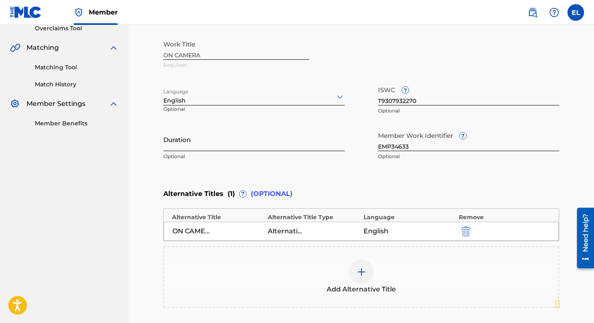
click at [234, 145] on input "Duration" at bounding box center [254, 139] width 182 height 24
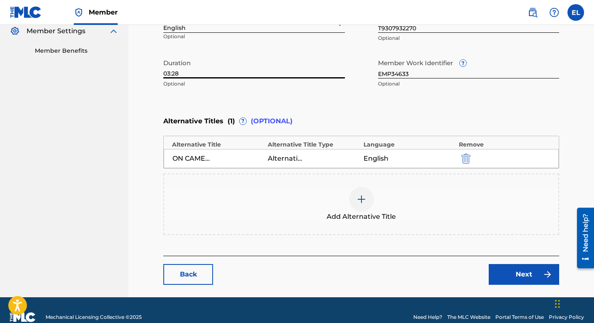
scroll to position [266, 0]
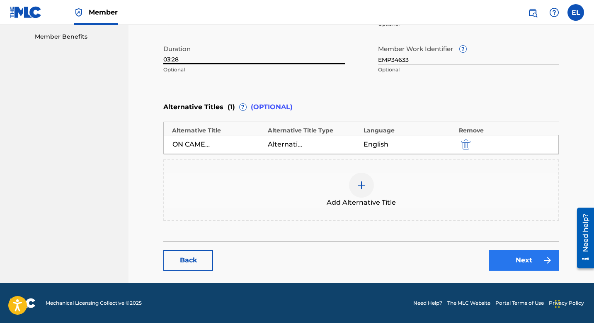
type input "03:28"
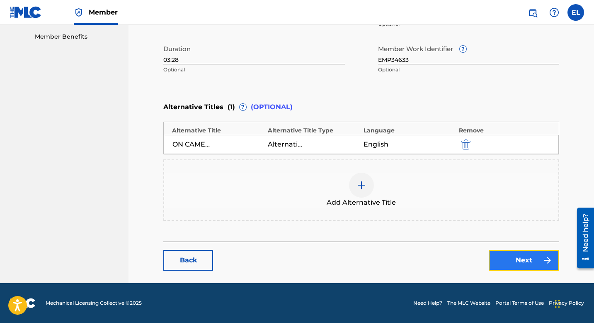
click at [520, 254] on link "Next" at bounding box center [524, 260] width 71 height 21
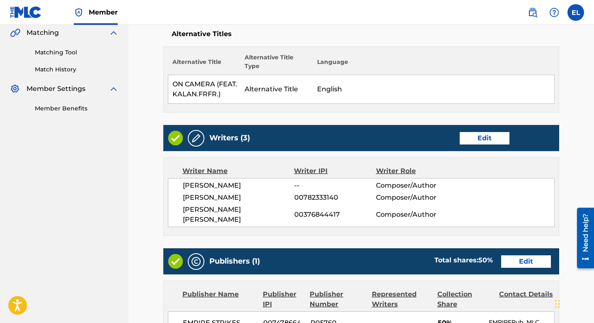
scroll to position [194, 0]
click at [482, 140] on link "Edit" at bounding box center [485, 138] width 50 height 12
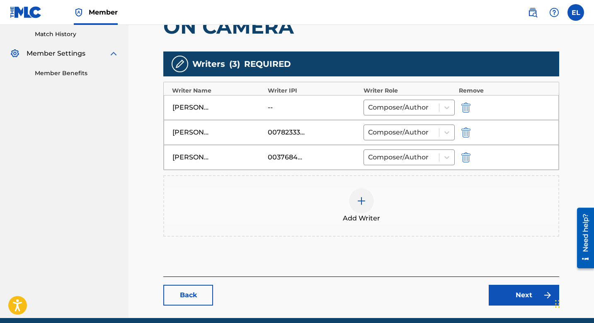
scroll to position [264, 0]
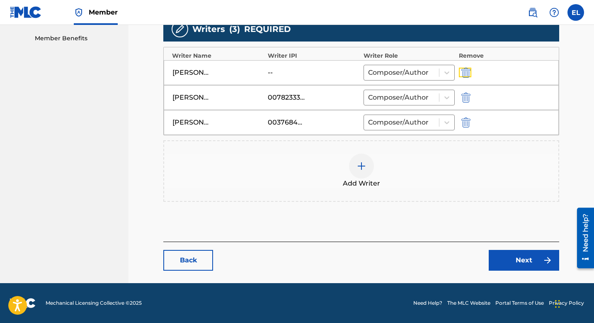
click at [465, 71] on img "submit" at bounding box center [466, 73] width 9 height 10
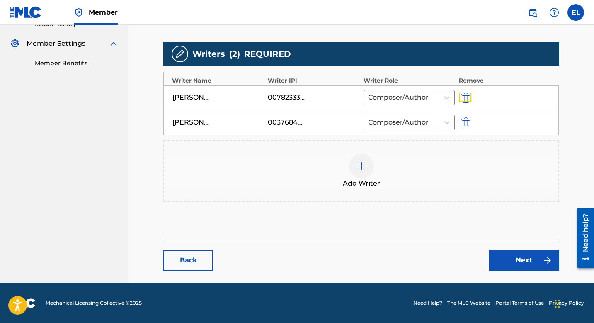
scroll to position [239, 0]
click at [364, 162] on img at bounding box center [362, 166] width 10 height 10
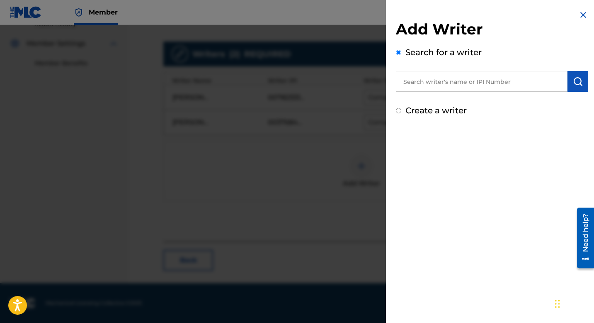
click at [424, 73] on input "text" at bounding box center [482, 81] width 172 height 21
paste input "805532947"
type input "00805532947"
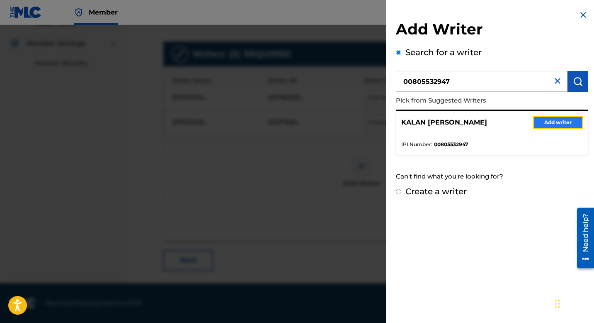
click at [560, 121] on button "Add writer" at bounding box center [559, 122] width 50 height 12
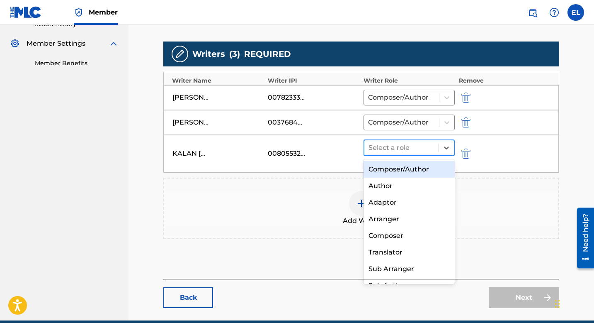
click at [416, 149] on div at bounding box center [402, 148] width 66 height 12
click at [414, 173] on div "Composer/Author" at bounding box center [409, 169] width 91 height 17
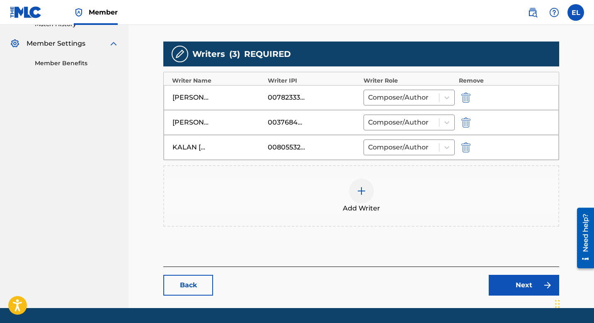
scroll to position [241, 0]
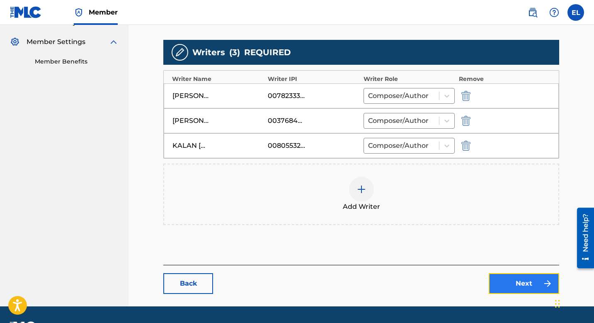
click at [508, 281] on link "Next" at bounding box center [524, 283] width 71 height 21
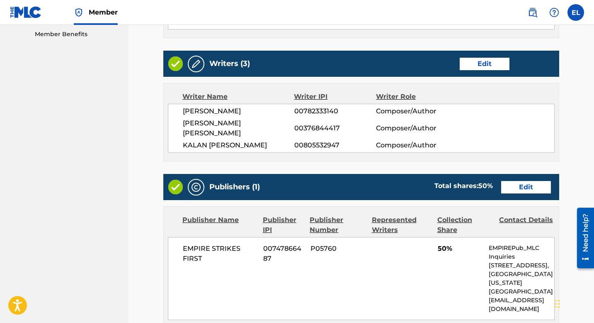
scroll to position [263, 0]
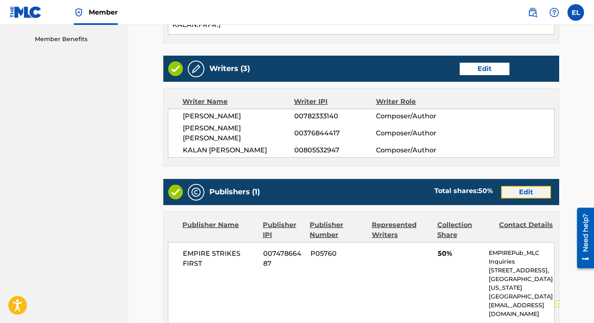
click at [529, 186] on link "Edit" at bounding box center [527, 192] width 50 height 12
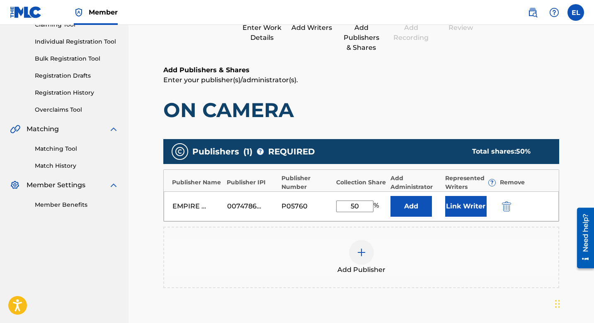
scroll to position [171, 0]
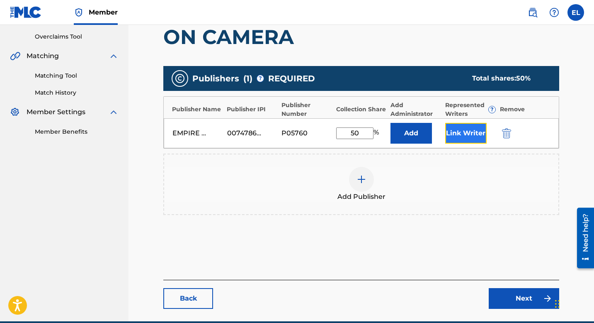
click at [480, 131] on button "Link Writer" at bounding box center [466, 133] width 41 height 21
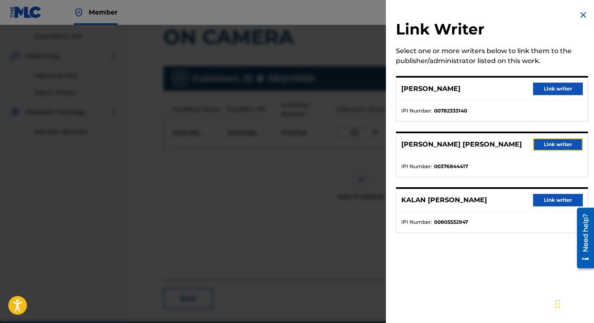
click at [544, 143] on button "Link writer" at bounding box center [559, 144] width 50 height 12
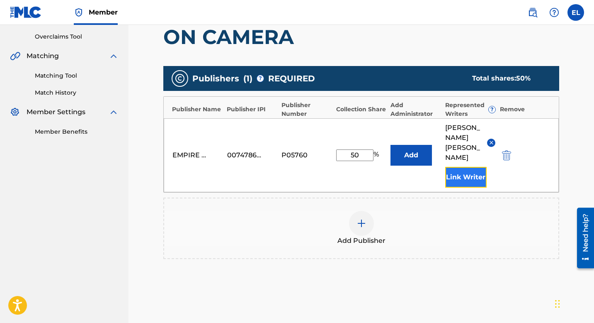
click at [480, 175] on button "Link Writer" at bounding box center [466, 177] width 41 height 21
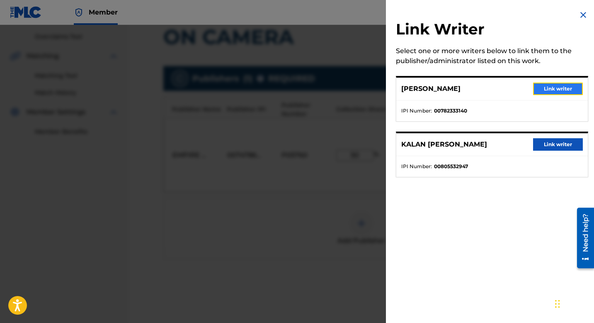
click at [553, 85] on button "Link writer" at bounding box center [559, 89] width 50 height 12
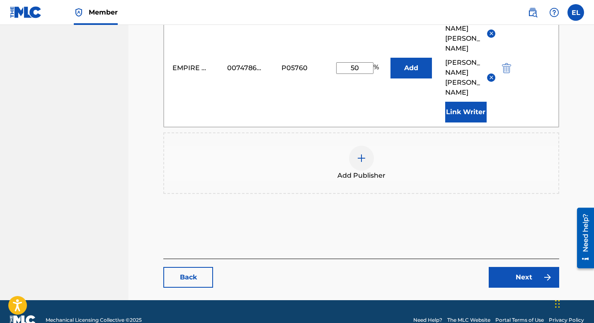
scroll to position [287, 0]
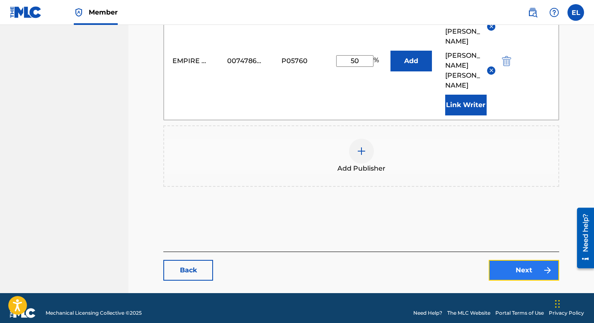
click at [532, 261] on link "Next" at bounding box center [524, 270] width 71 height 21
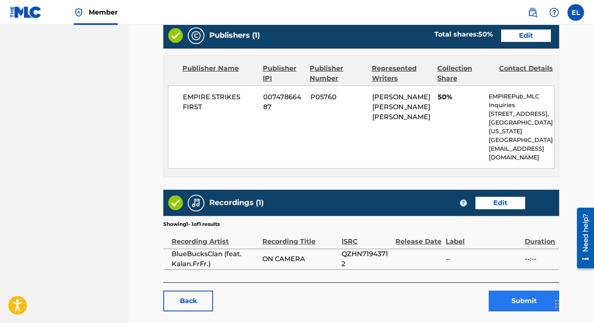
scroll to position [440, 0]
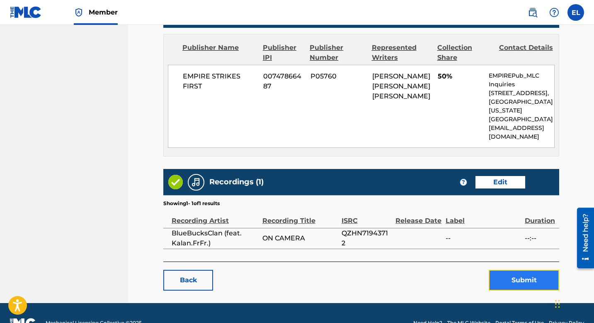
click at [521, 270] on button "Submit" at bounding box center [524, 280] width 71 height 21
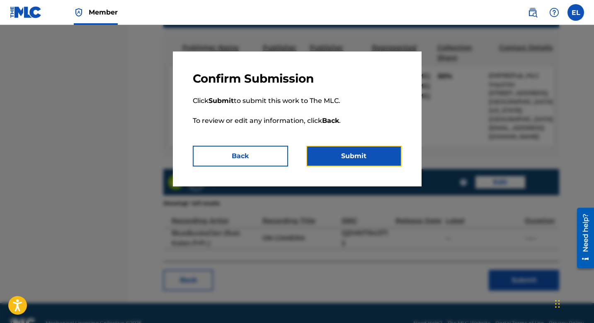
click at [387, 157] on button "Submit" at bounding box center [354, 156] width 95 height 21
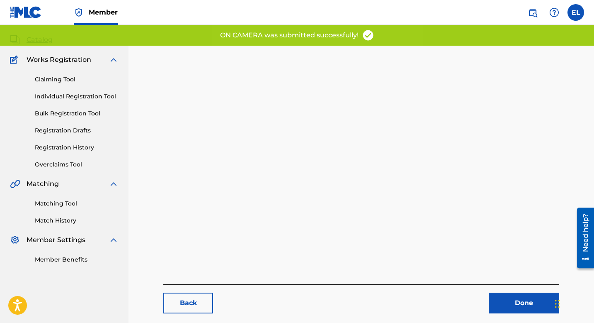
scroll to position [56, 0]
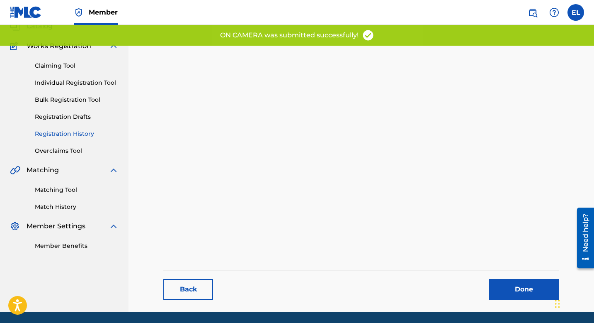
click at [78, 135] on link "Registration History" at bounding box center [77, 133] width 84 height 9
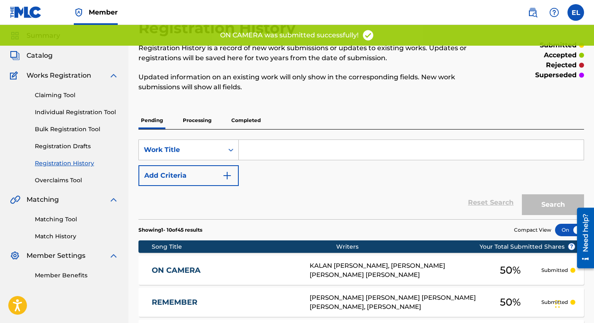
scroll to position [76, 0]
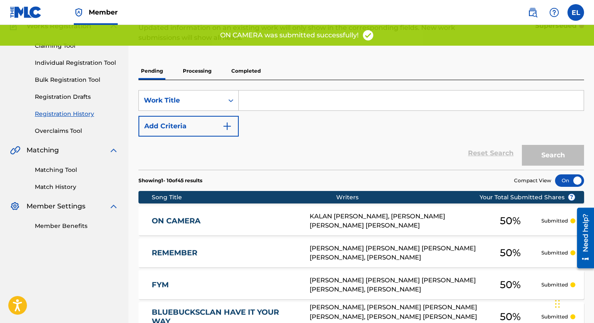
click at [272, 219] on link "ON CAMERA" at bounding box center [225, 221] width 147 height 10
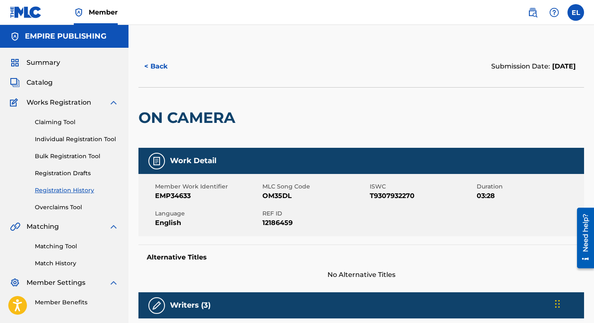
click at [283, 197] on span "OM35DL" at bounding box center [315, 196] width 105 height 10
click at [56, 85] on div "Catalog" at bounding box center [64, 83] width 109 height 10
click at [46, 81] on span "Catalog" at bounding box center [40, 83] width 26 height 10
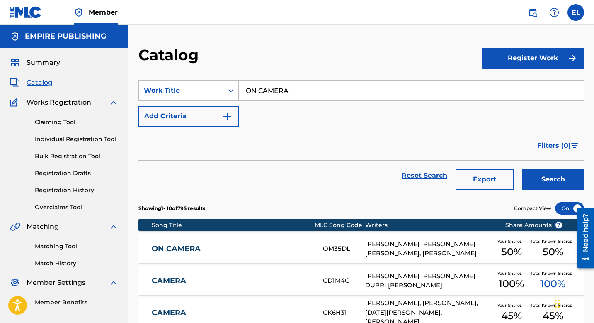
click at [45, 84] on span "Catalog" at bounding box center [40, 83] width 26 height 10
click at [331, 93] on input "ON CAMERA" at bounding box center [411, 90] width 345 height 20
click at [327, 91] on input "ON CAMERA" at bounding box center [411, 90] width 345 height 20
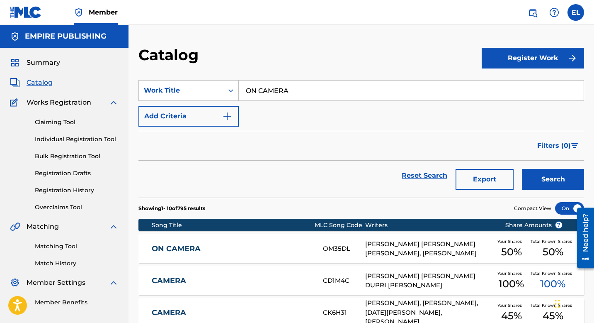
click at [327, 91] on input "ON CAMERA" at bounding box center [411, 90] width 345 height 20
paste input "THINK OF ME"
click at [555, 173] on button "Search" at bounding box center [553, 179] width 62 height 21
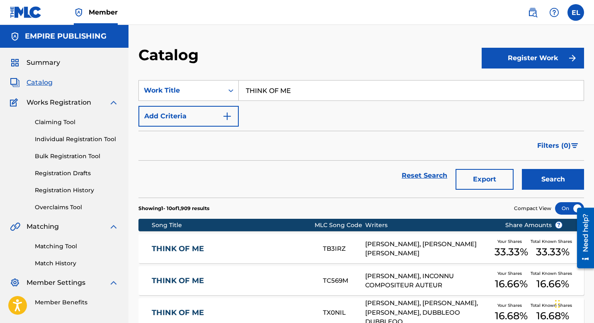
click at [286, 89] on input "THINK OF ME" at bounding box center [411, 90] width 345 height 20
drag, startPoint x: 286, startPoint y: 89, endPoint x: 334, endPoint y: 114, distance: 54.5
click at [286, 89] on input "THINK OF ME" at bounding box center [411, 90] width 345 height 20
paste input "Hit Stick"
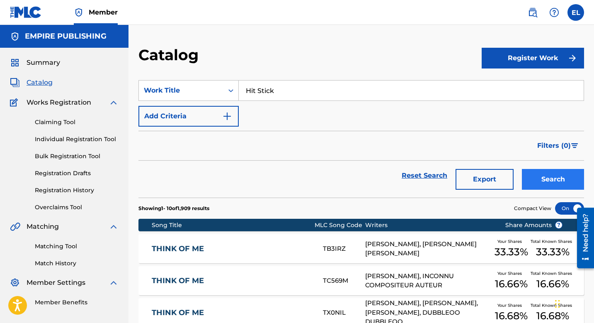
type input "Hit Stick"
click at [562, 177] on button "Search" at bounding box center [553, 179] width 62 height 21
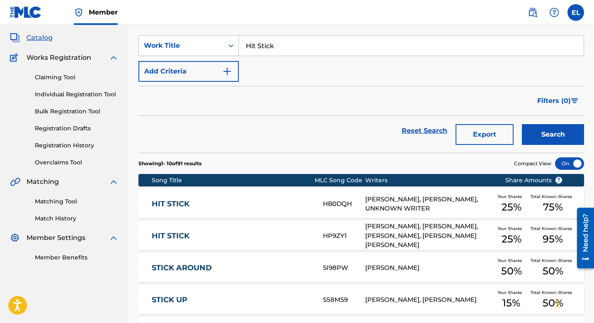
scroll to position [113, 0]
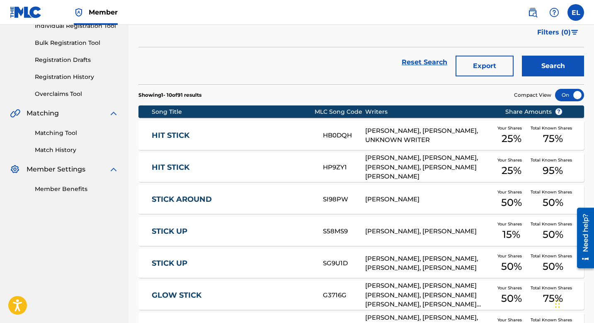
click at [177, 133] on link "HIT STICK" at bounding box center [232, 136] width 160 height 10
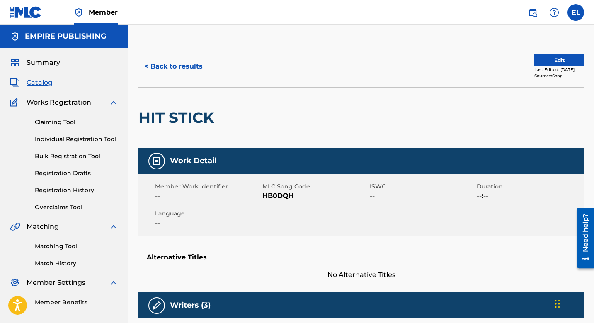
click at [170, 116] on h2 "HIT STICK" at bounding box center [179, 117] width 80 height 19
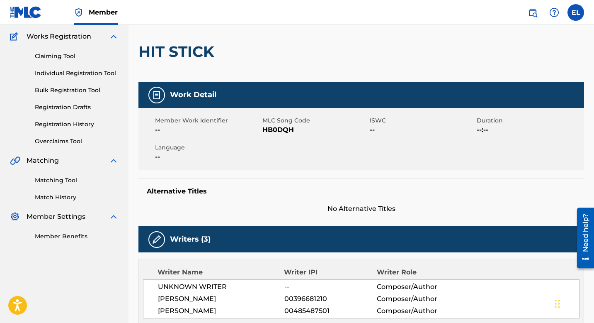
scroll to position [6, 0]
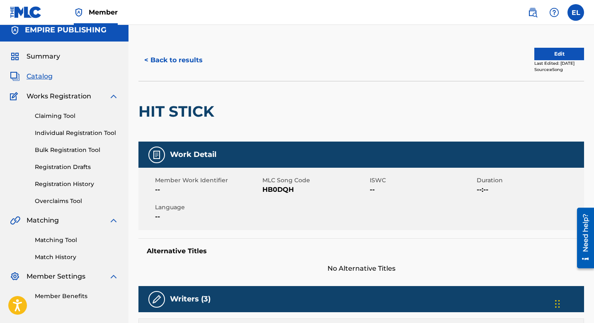
click at [284, 187] on span "HB0DQH" at bounding box center [315, 190] width 105 height 10
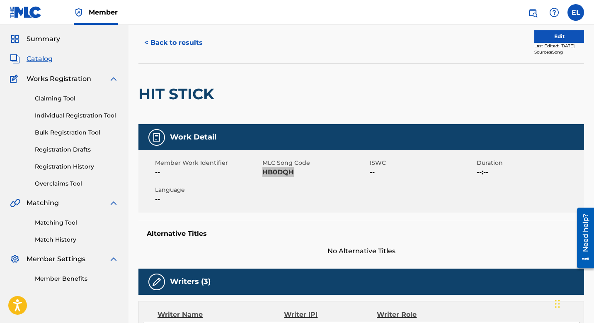
scroll to position [0, 0]
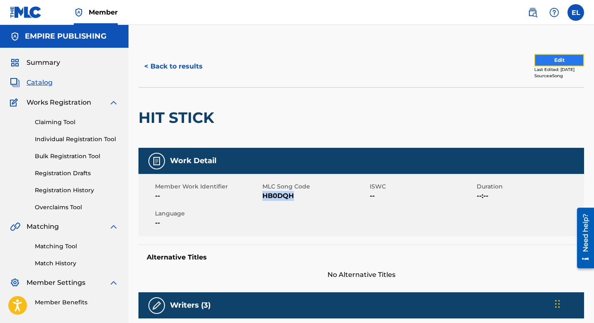
click at [548, 59] on button "Edit" at bounding box center [560, 60] width 50 height 12
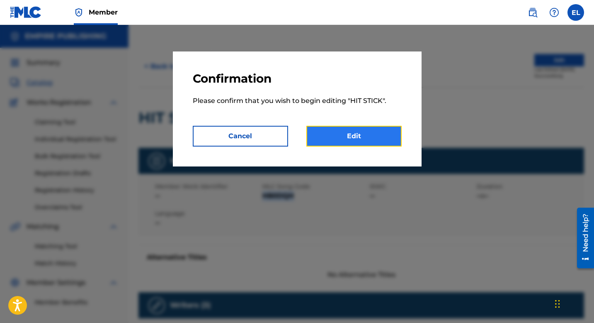
click at [378, 134] on link "Edit" at bounding box center [354, 136] width 95 height 21
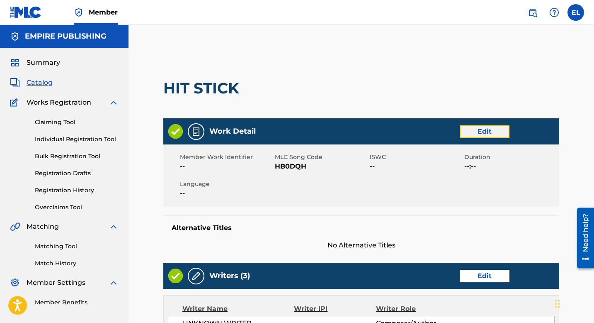
click at [489, 131] on link "Edit" at bounding box center [485, 131] width 50 height 12
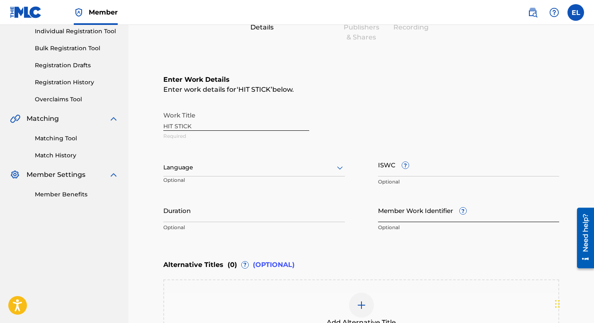
scroll to position [168, 0]
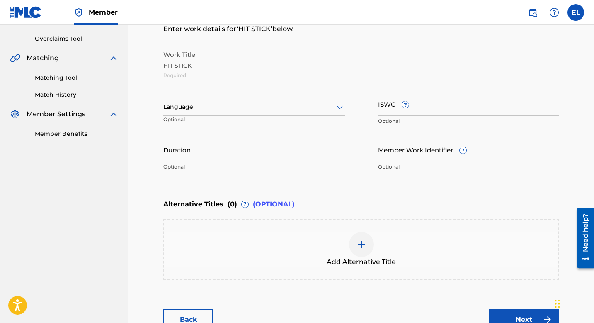
click at [248, 111] on div at bounding box center [254, 107] width 182 height 10
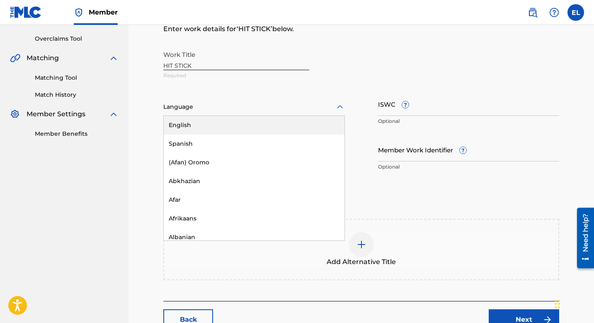
click at [240, 122] on div "English" at bounding box center [254, 125] width 181 height 19
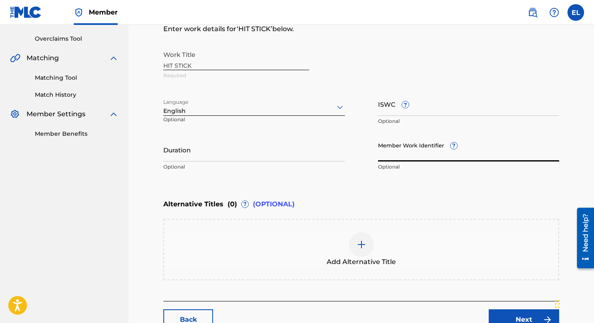
click at [400, 149] on input "Member Work Identifier ?" at bounding box center [469, 150] width 182 height 24
paste input "EMP36627"
type input "EMP36627"
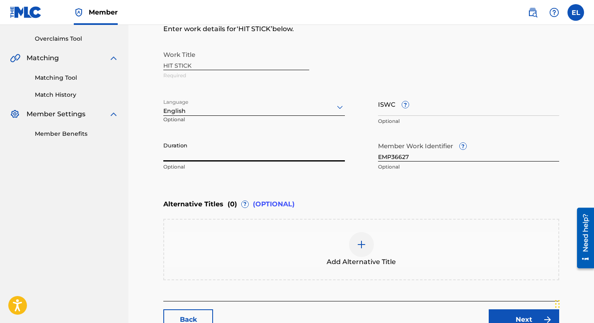
click at [291, 150] on input "Duration" at bounding box center [254, 150] width 182 height 24
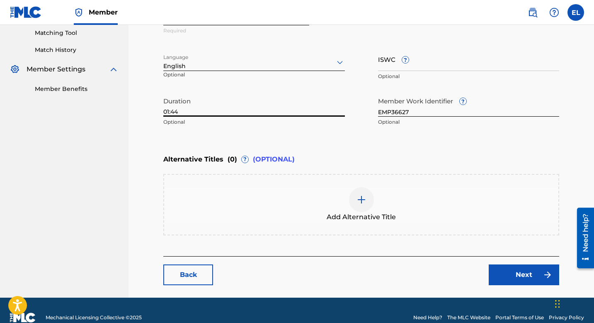
scroll to position [227, 0]
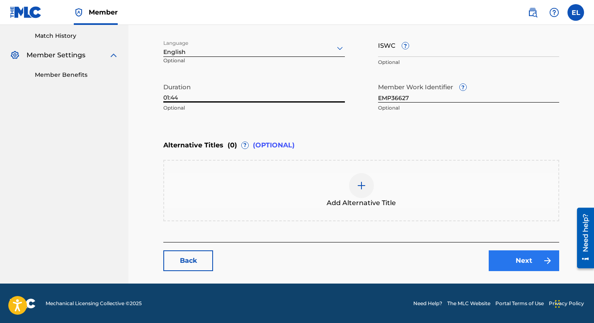
type input "01:44"
click at [526, 258] on link "Next" at bounding box center [524, 260] width 71 height 21
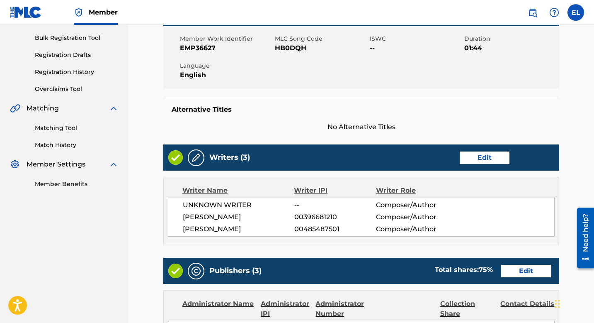
scroll to position [169, 0]
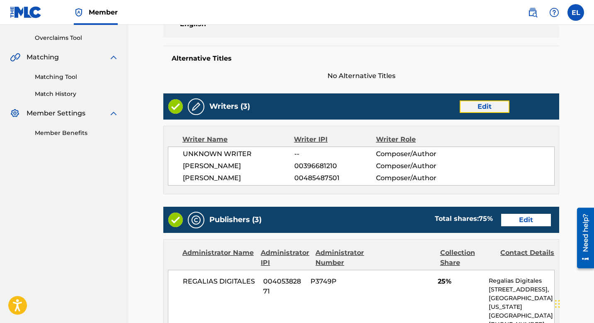
click at [498, 105] on link "Edit" at bounding box center [485, 106] width 50 height 12
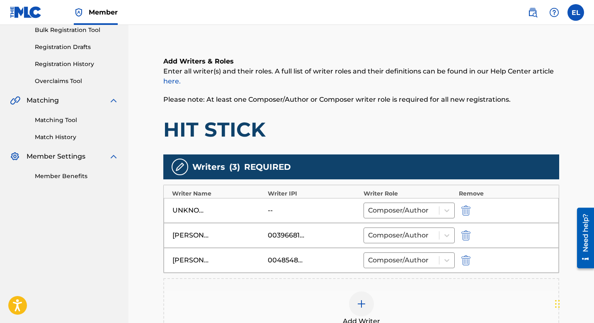
scroll to position [176, 0]
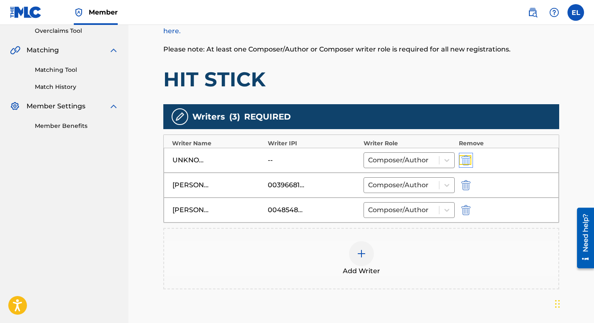
click at [467, 159] on img "submit" at bounding box center [466, 160] width 9 height 10
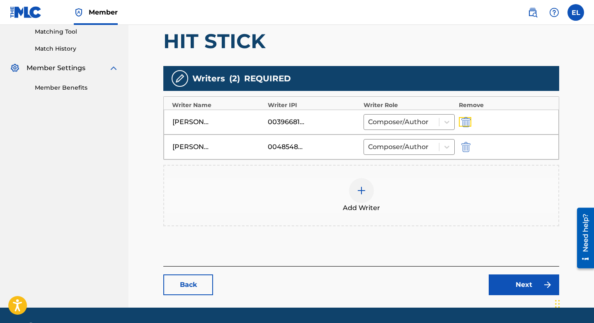
scroll to position [239, 0]
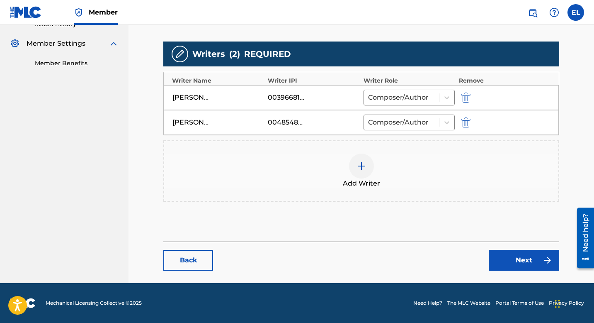
click at [357, 168] on img at bounding box center [362, 166] width 10 height 10
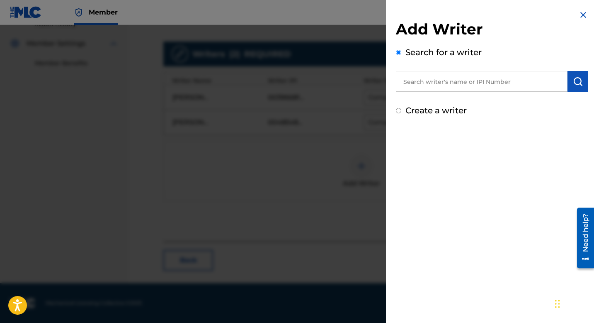
click at [473, 99] on div "Add Writer Search for a writer Create a writer" at bounding box center [492, 68] width 192 height 97
click at [479, 88] on input "text" at bounding box center [482, 81] width 172 height 21
paste input "Da Realest Beats"
type input "Da Realest Beats"
click at [557, 83] on img at bounding box center [558, 81] width 10 height 10
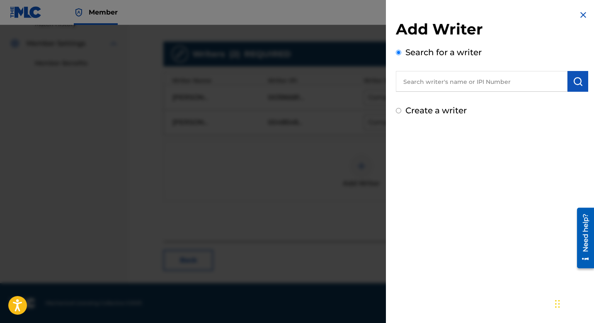
click at [512, 84] on input "text" at bounding box center [482, 81] width 172 height 21
paste input "Da Realest Beats"
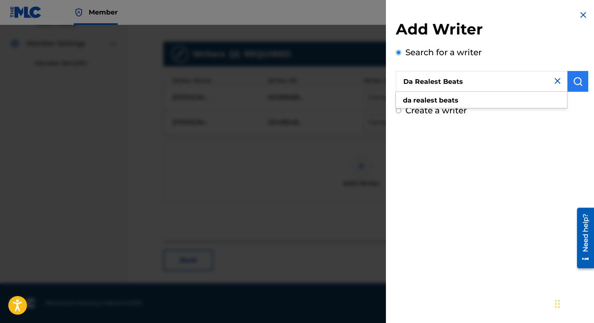
type input "Da Realest Beats"
click at [568, 83] on button "submit" at bounding box center [578, 81] width 21 height 21
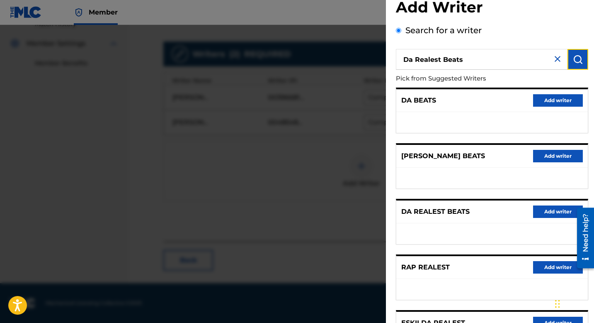
scroll to position [68, 0]
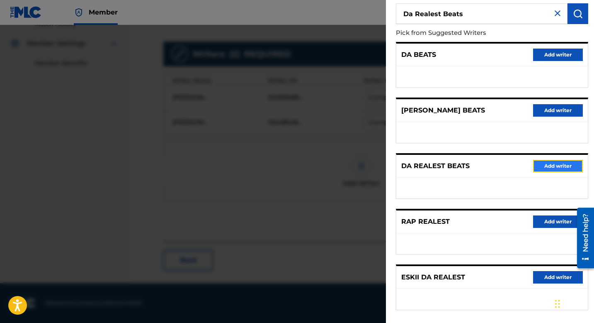
click at [553, 166] on button "Add writer" at bounding box center [559, 166] width 50 height 12
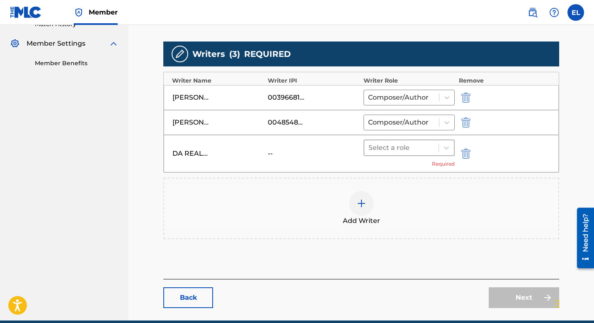
click at [410, 151] on div at bounding box center [402, 148] width 66 height 12
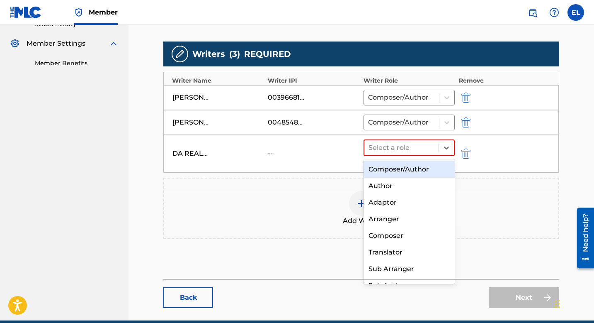
click at [418, 166] on div "Composer/Author" at bounding box center [409, 169] width 91 height 17
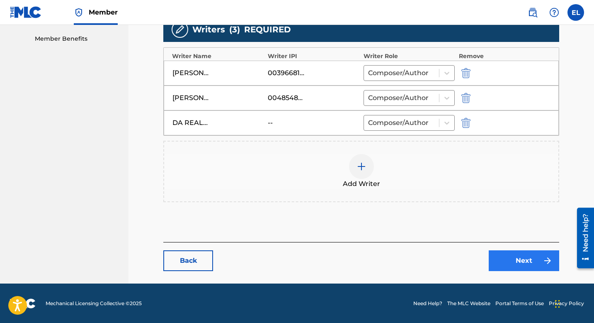
scroll to position [264, 0]
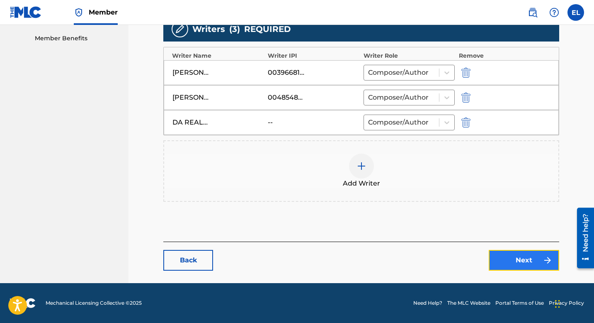
click at [521, 258] on link "Next" at bounding box center [524, 260] width 71 height 21
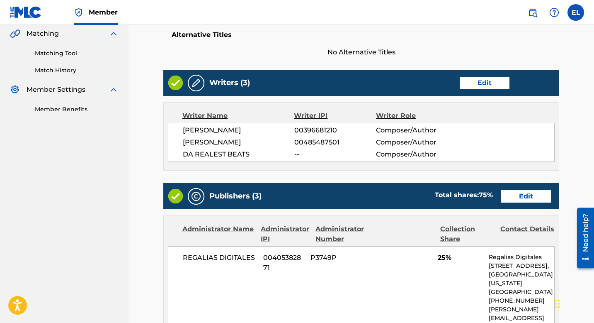
scroll to position [150, 0]
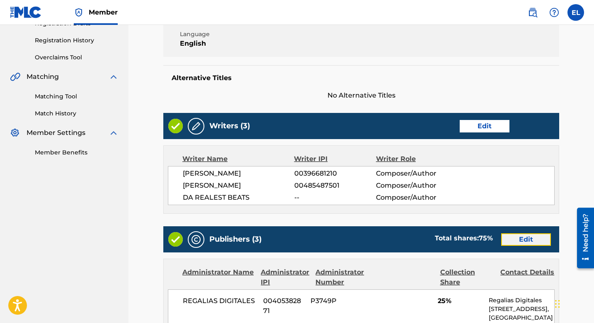
click at [521, 236] on link "Edit" at bounding box center [527, 239] width 50 height 12
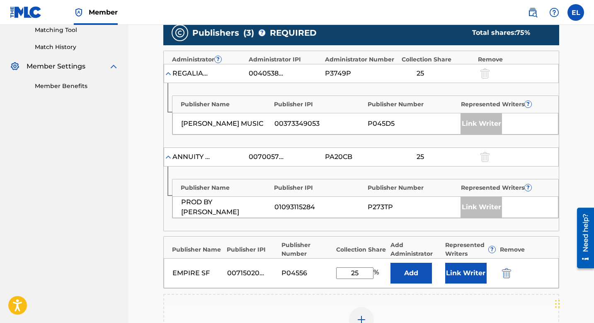
scroll to position [251, 0]
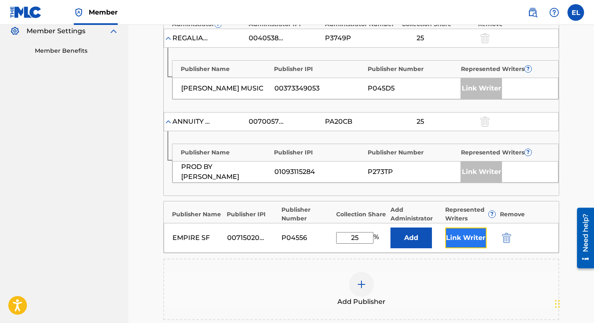
click at [477, 236] on button "Link Writer" at bounding box center [466, 237] width 41 height 21
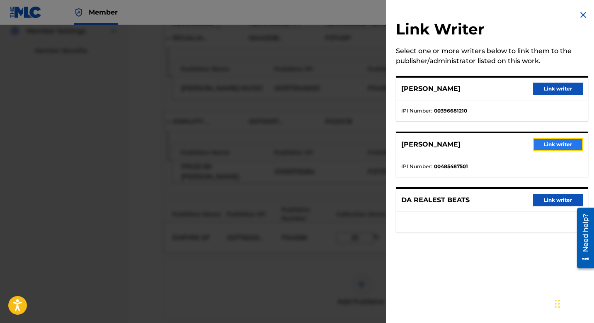
click at [545, 147] on button "Link writer" at bounding box center [559, 144] width 50 height 12
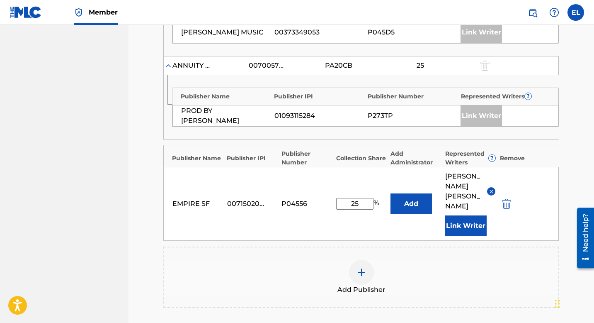
scroll to position [416, 0]
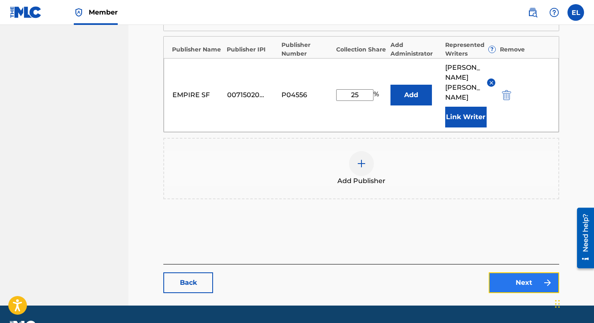
click at [519, 272] on link "Next" at bounding box center [524, 282] width 71 height 21
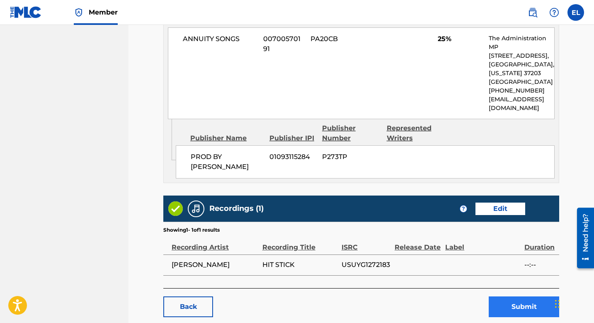
scroll to position [756, 0]
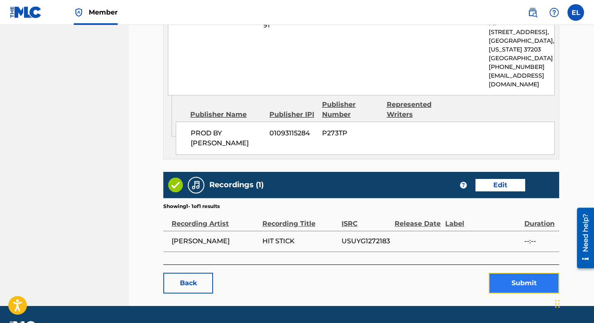
click at [523, 273] on button "Submit" at bounding box center [524, 283] width 71 height 21
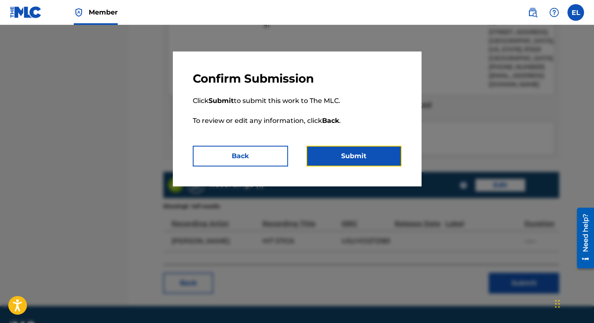
click at [376, 159] on button "Submit" at bounding box center [354, 156] width 95 height 21
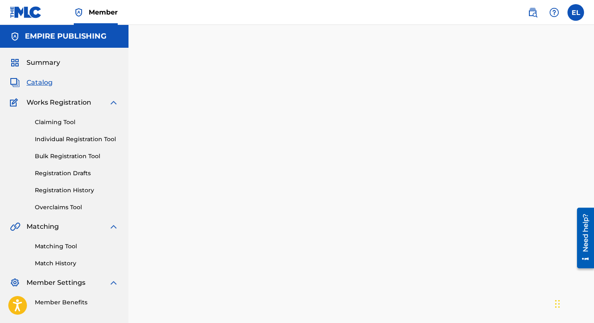
click at [230, 122] on div "Back Done" at bounding box center [361, 207] width 396 height 298
click at [47, 85] on span "Catalog" at bounding box center [40, 83] width 26 height 10
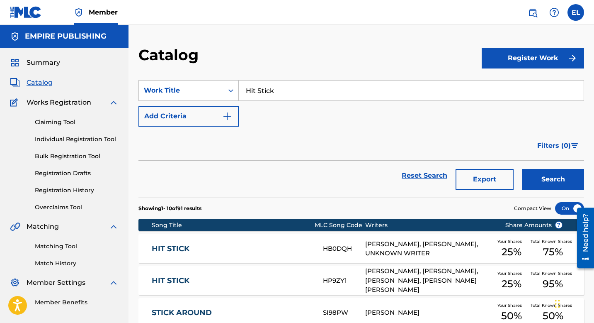
click at [304, 92] on input "Hit Stick" at bounding box center [411, 90] width 345 height 20
paste input "3RD WORLD FREE BOSKI TRUNT UP"
type input "3RD WORLD FREE BOSKI TRUNT UP"
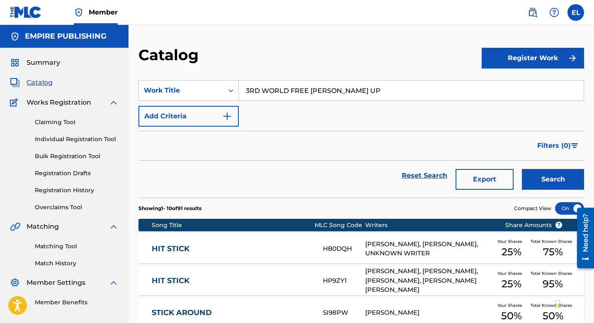
click at [289, 61] on div "Catalog" at bounding box center [311, 58] width 344 height 24
click at [538, 169] on button "Search" at bounding box center [553, 179] width 62 height 21
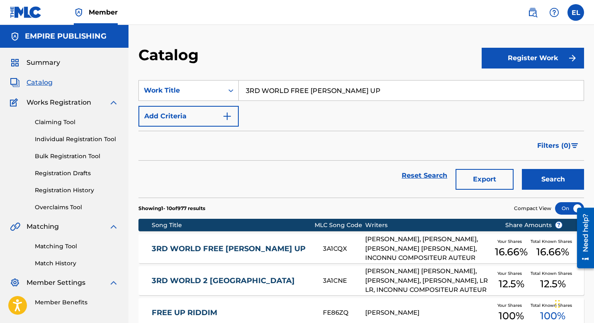
click at [259, 246] on link "3RD WORLD FREE BOSKI TRUNT UP" at bounding box center [232, 249] width 160 height 10
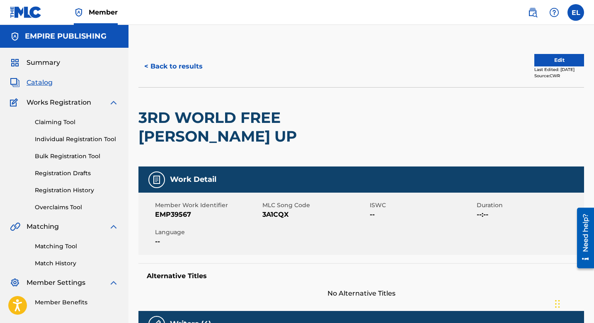
click at [307, 116] on h2 "3RD WORLD FREE BOSKI TRUNT UP" at bounding box center [273, 126] width 268 height 37
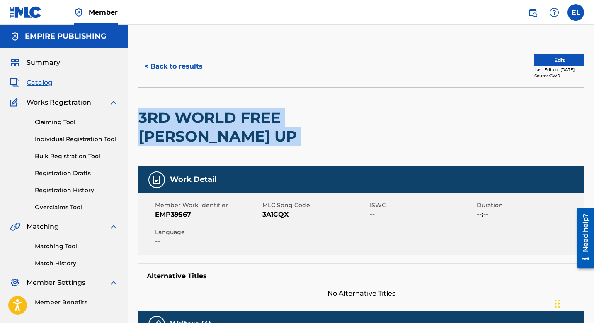
click at [307, 116] on h2 "3RD WORLD FREE BOSKI TRUNT UP" at bounding box center [273, 126] width 268 height 37
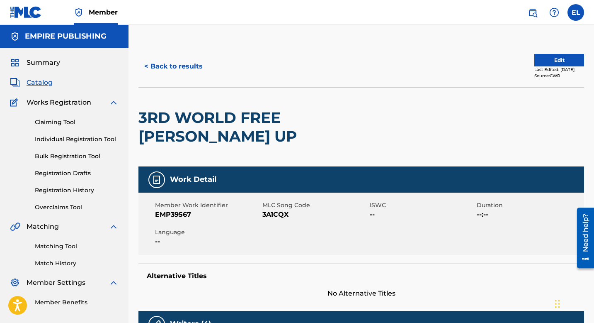
click at [278, 214] on span "3A1CQX" at bounding box center [315, 215] width 105 height 10
click at [44, 85] on span "Catalog" at bounding box center [40, 83] width 26 height 10
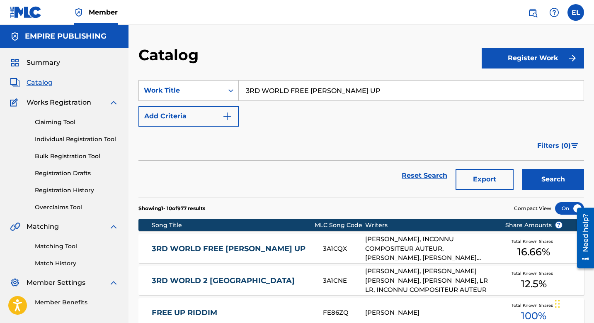
click at [285, 90] on input "3RD WORLD FREE BOSKI TRUNT UP" at bounding box center [411, 90] width 345 height 20
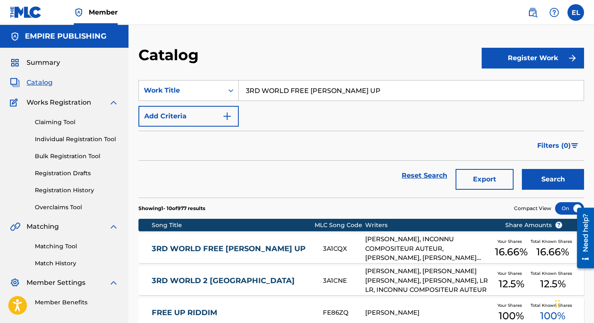
click at [286, 90] on input "3RD WORLD FREE BOSKI TRUNT UP" at bounding box center [411, 90] width 345 height 20
paste input "MAKE A LIVING"
type input "MAKE A LIVING"
click at [559, 178] on button "Search" at bounding box center [553, 179] width 62 height 21
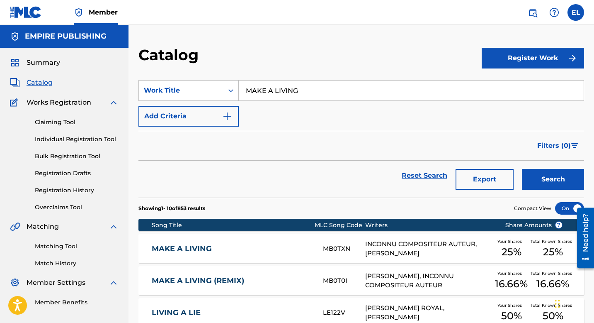
scroll to position [12, 0]
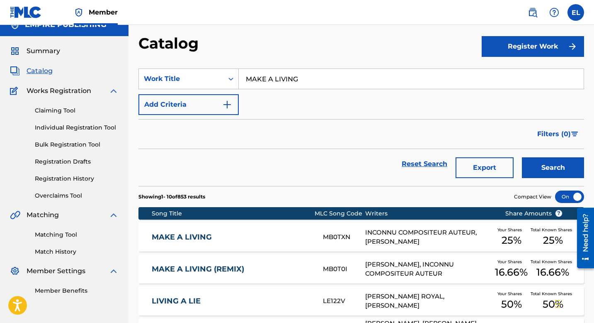
click at [194, 233] on link "MAKE A LIVING" at bounding box center [232, 237] width 160 height 10
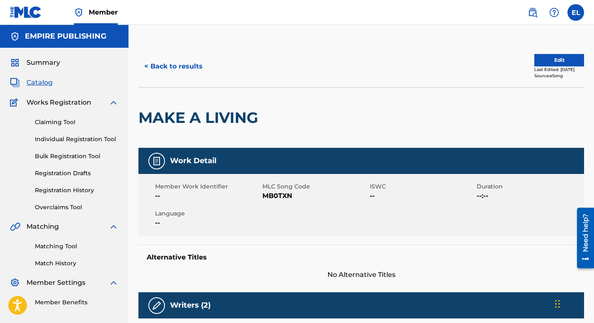
click at [285, 194] on span "MB0TXN" at bounding box center [315, 196] width 105 height 10
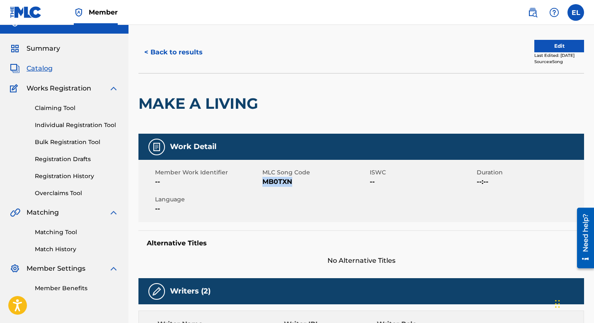
scroll to position [12, 0]
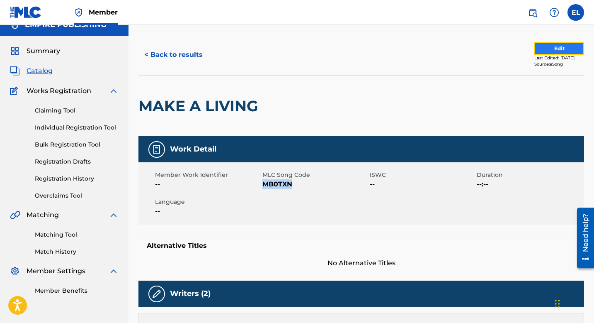
click at [548, 47] on button "Edit" at bounding box center [560, 48] width 50 height 12
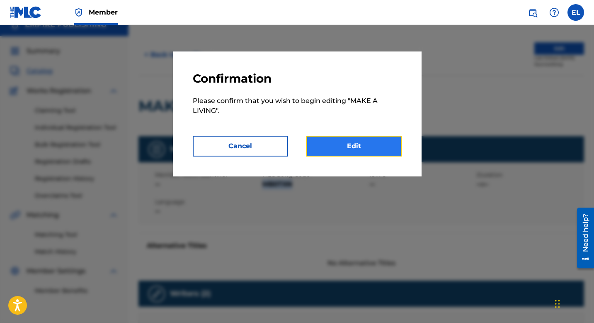
click at [374, 141] on link "Edit" at bounding box center [354, 146] width 95 height 21
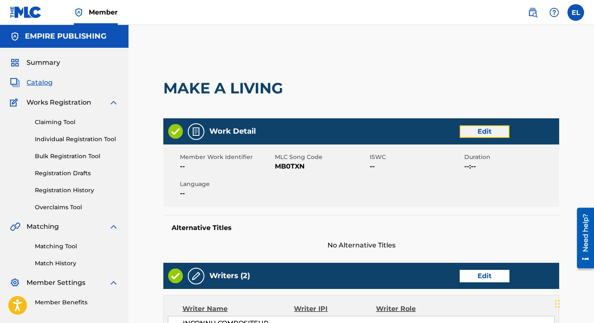
click at [493, 131] on link "Edit" at bounding box center [485, 131] width 50 height 12
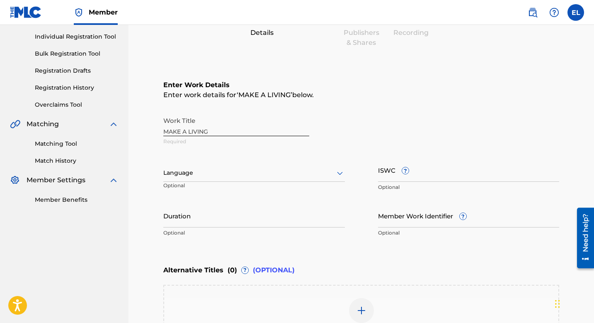
scroll to position [173, 0]
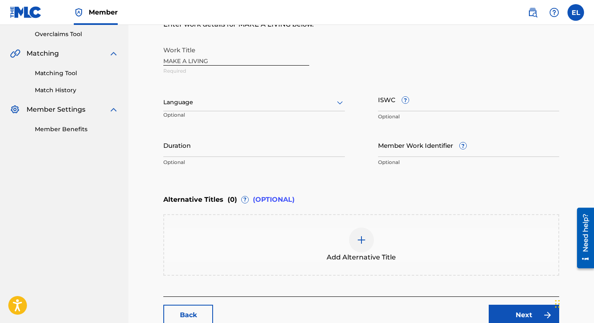
click at [420, 114] on p "Optional" at bounding box center [469, 116] width 182 height 7
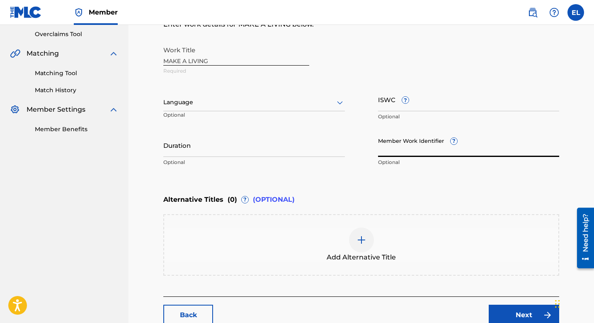
click at [417, 150] on input "Member Work Identifier ?" at bounding box center [469, 145] width 182 height 24
paste input "EMP36945"
type input "EMP36945"
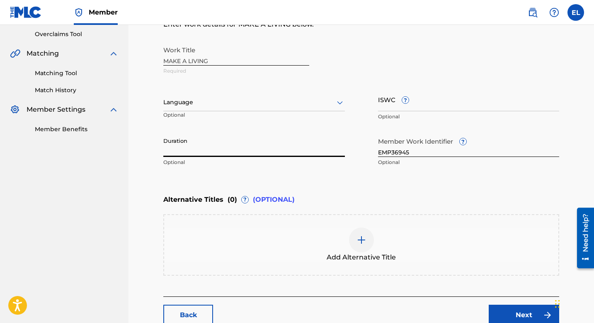
click at [232, 151] on input "Duration" at bounding box center [254, 145] width 182 height 24
type input "03:20"
click at [251, 102] on div at bounding box center [254, 102] width 182 height 10
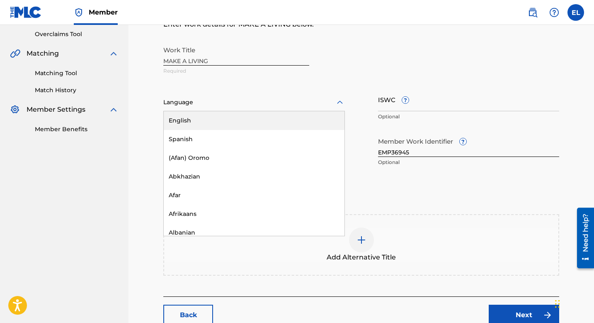
click at [241, 123] on div "English" at bounding box center [254, 120] width 181 height 19
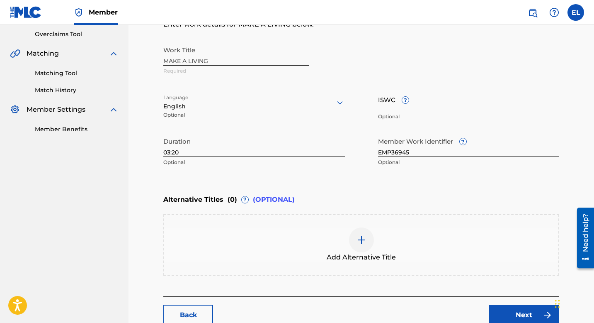
scroll to position [227, 0]
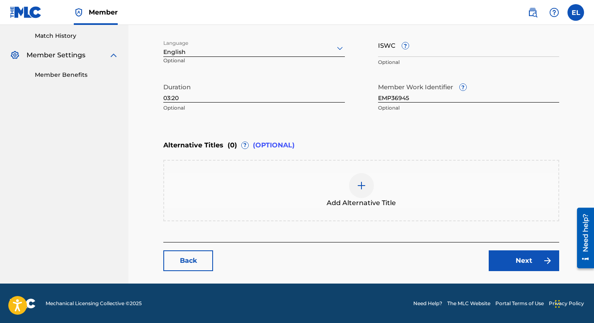
click at [373, 189] on div at bounding box center [361, 185] width 25 height 25
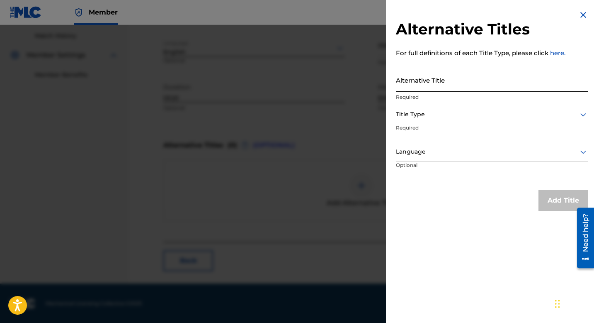
click at [465, 83] on input "Alternative Title" at bounding box center [492, 80] width 192 height 24
paste input "Make A Living feat. Iamsu!"
type input "Make A Living feat. Iamsu!"
click at [461, 115] on div at bounding box center [492, 114] width 192 height 10
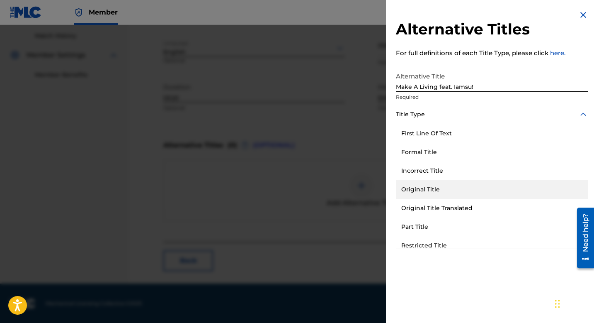
scroll to position [81, 0]
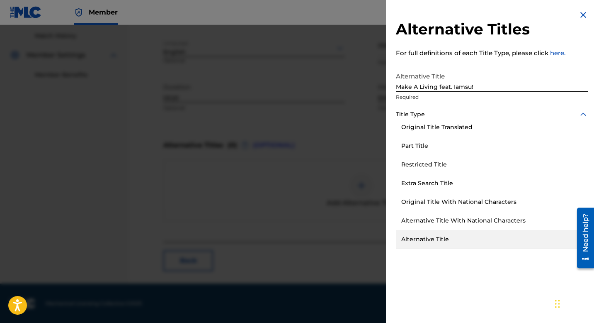
click at [472, 233] on div "Alternative Title" at bounding box center [493, 239] width 192 height 19
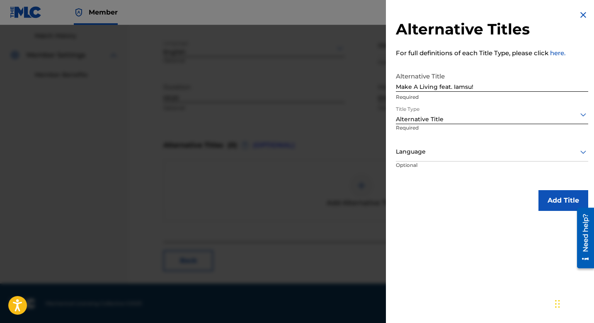
click at [514, 144] on div "Language" at bounding box center [492, 152] width 192 height 19
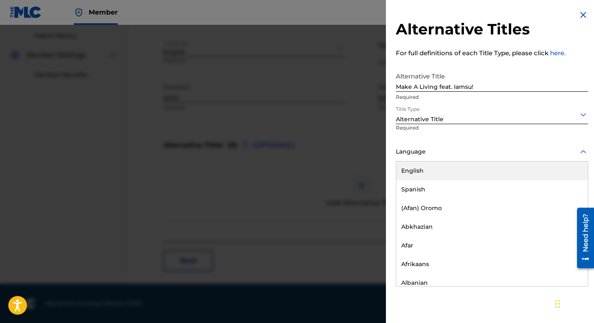
drag, startPoint x: 499, startPoint y: 170, endPoint x: 517, endPoint y: 180, distance: 21.0
click at [499, 171] on div "English" at bounding box center [493, 170] width 192 height 19
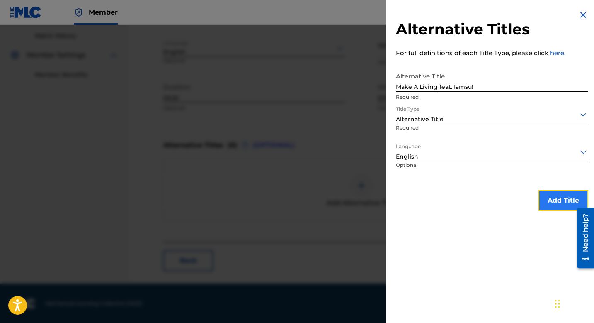
click at [553, 193] on button "Add Title" at bounding box center [564, 200] width 50 height 21
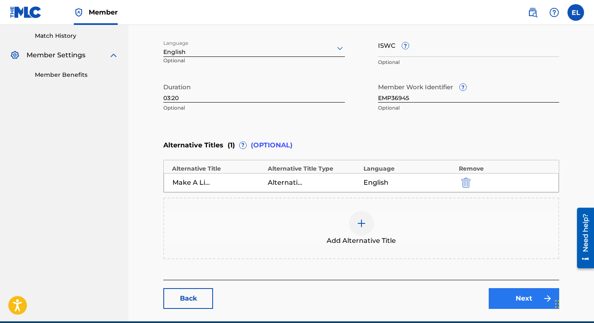
scroll to position [266, 0]
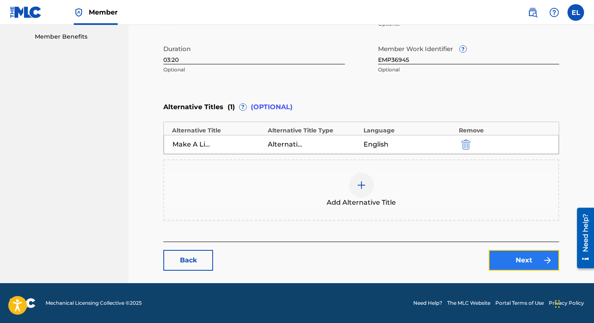
click at [529, 260] on link "Next" at bounding box center [524, 260] width 71 height 21
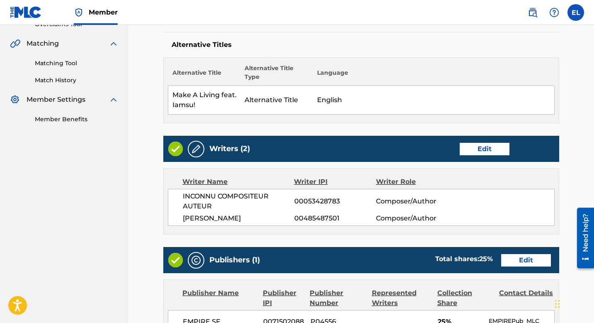
scroll to position [111, 0]
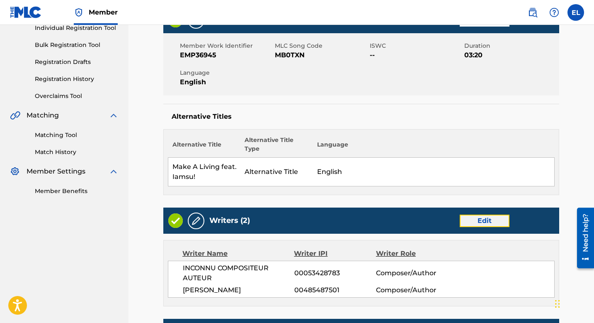
click at [494, 219] on link "Edit" at bounding box center [485, 220] width 50 height 12
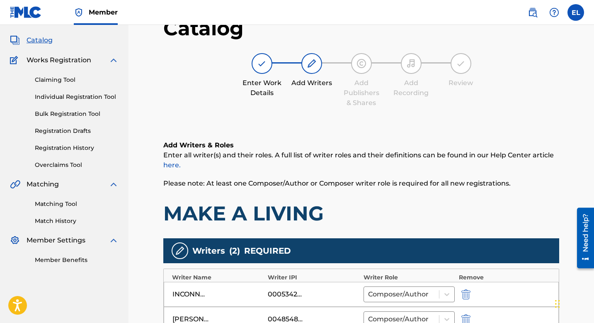
scroll to position [78, 0]
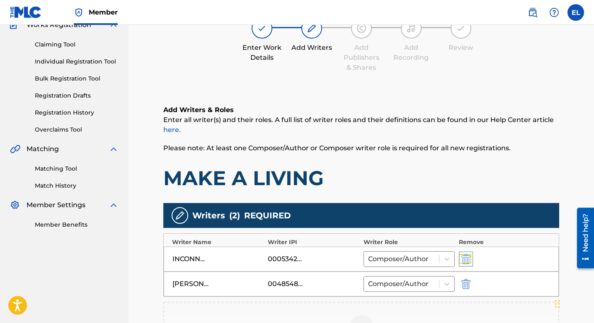
click at [470, 255] on img "submit" at bounding box center [466, 259] width 9 height 10
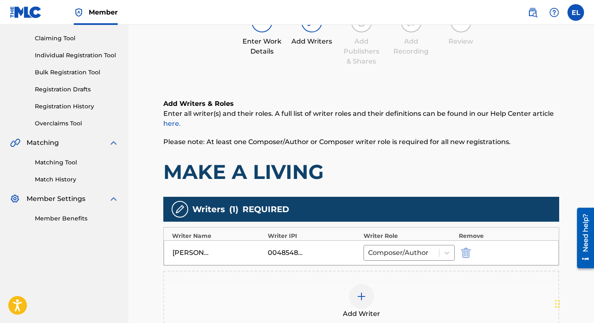
scroll to position [90, 0]
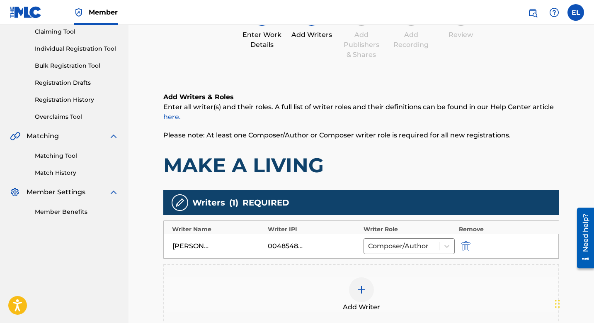
click at [358, 289] on img at bounding box center [362, 290] width 10 height 10
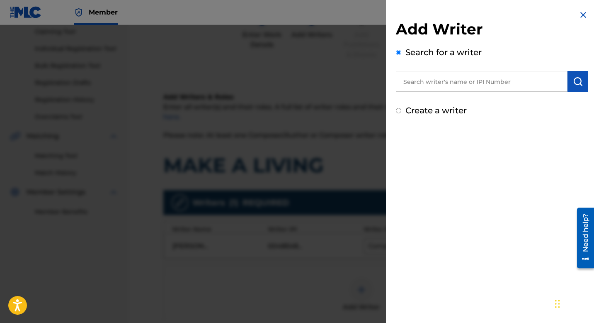
click at [422, 83] on input "text" at bounding box center [482, 81] width 172 height 21
paste input "542280864"
type input "00542280864"
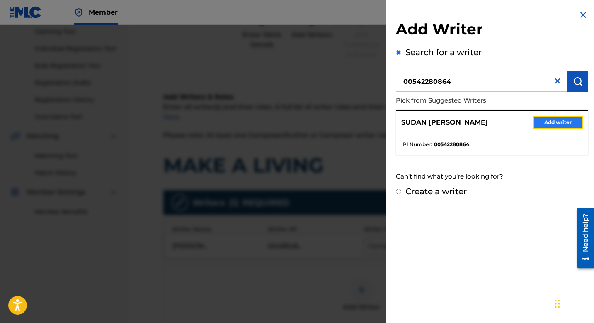
click at [553, 127] on button "Add writer" at bounding box center [559, 122] width 50 height 12
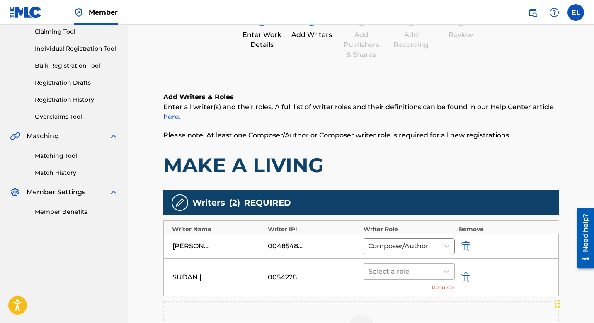
click at [422, 268] on div at bounding box center [402, 272] width 66 height 12
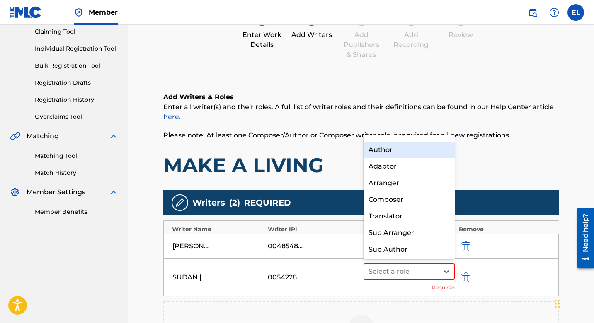
scroll to position [0, 0]
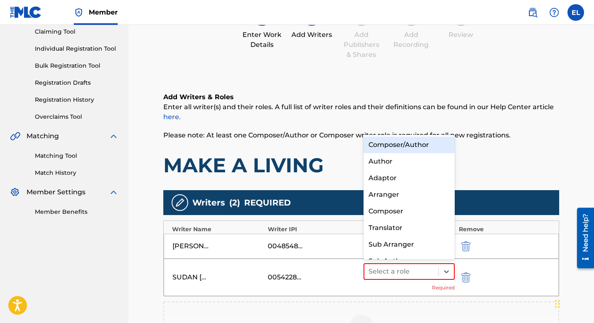
click at [415, 147] on div "Composer/Author" at bounding box center [409, 144] width 91 height 17
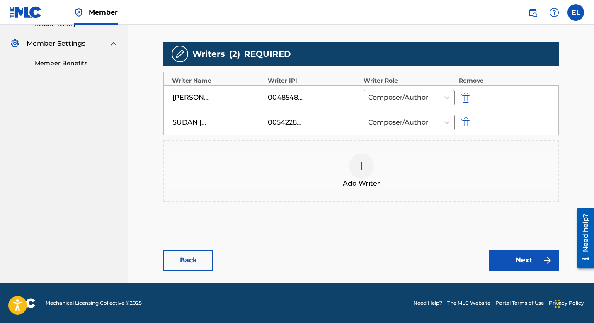
scroll to position [175, 0]
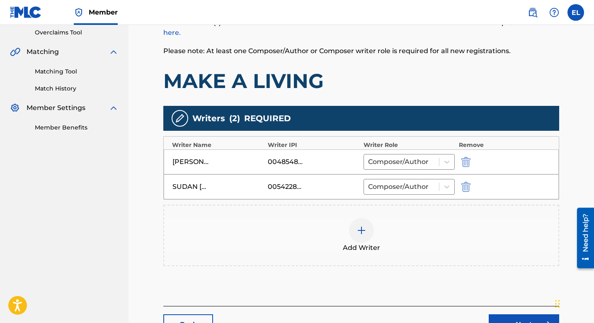
click at [357, 228] on img at bounding box center [362, 230] width 10 height 10
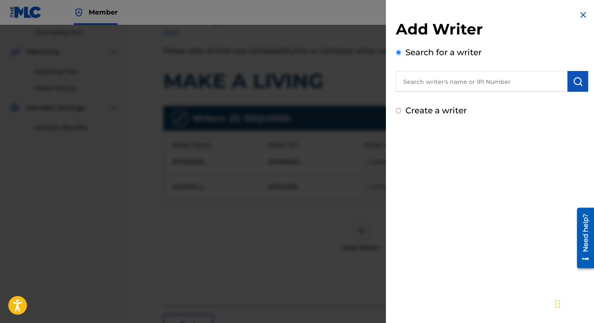
click at [505, 83] on input "text" at bounding box center [482, 81] width 172 height 21
paste input "573696207"
type input "00573696207"
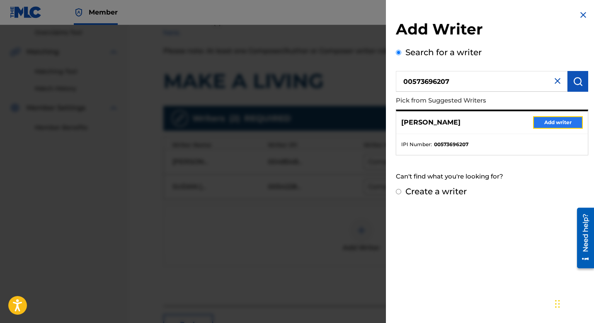
click at [545, 122] on button "Add writer" at bounding box center [559, 122] width 50 height 12
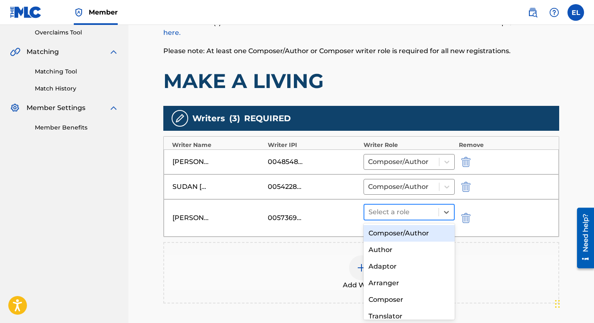
drag, startPoint x: 415, startPoint y: 206, endPoint x: 409, endPoint y: 212, distance: 8.8
click at [414, 206] on div at bounding box center [402, 212] width 66 height 12
click at [400, 231] on div "Composer/Author" at bounding box center [409, 233] width 91 height 17
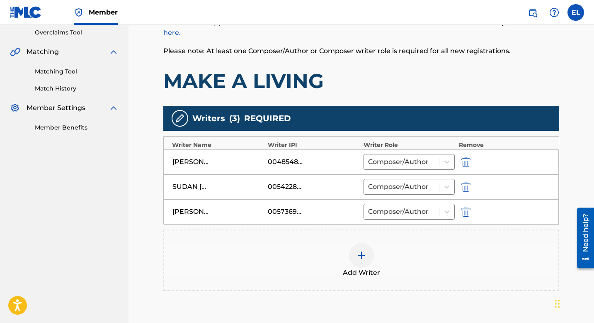
click at [358, 251] on img at bounding box center [362, 255] width 10 height 10
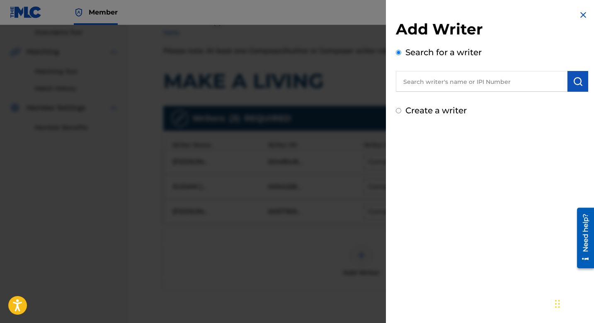
click at [433, 88] on input "text" at bounding box center [482, 81] width 172 height 21
type input "D"
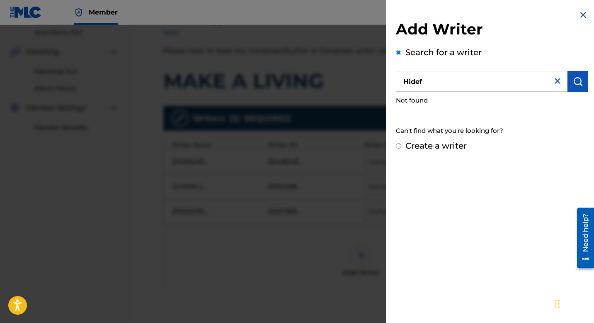
drag, startPoint x: 414, startPoint y: 84, endPoint x: 420, endPoint y: 80, distance: 7.6
click at [416, 83] on input "Hidef" at bounding box center [482, 81] width 172 height 21
click at [411, 81] on input "HiDef" at bounding box center [482, 81] width 172 height 21
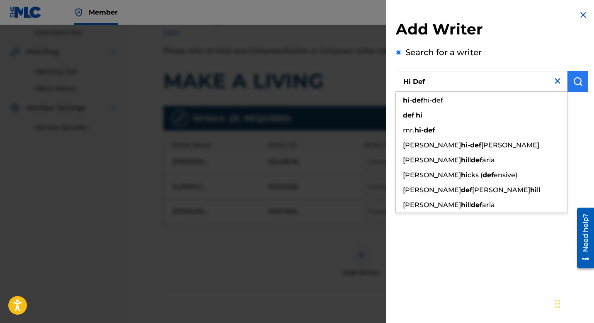
type input "Hi Def"
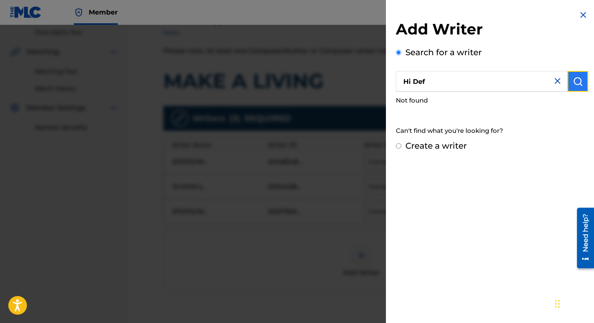
click at [573, 83] on img "submit" at bounding box center [578, 81] width 10 height 10
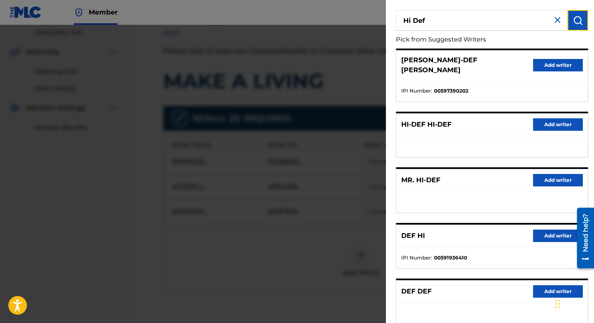
scroll to position [44, 0]
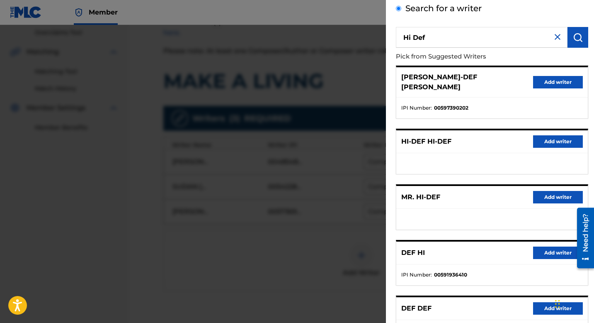
click at [297, 261] on div at bounding box center [297, 186] width 594 height 323
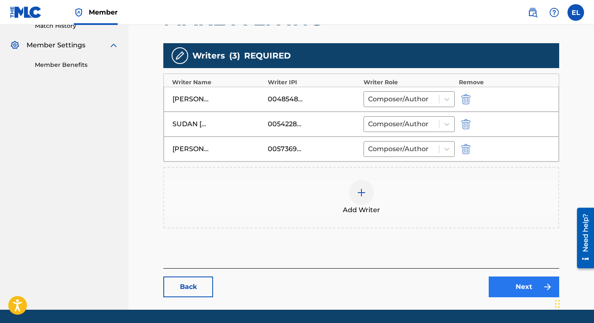
scroll to position [264, 0]
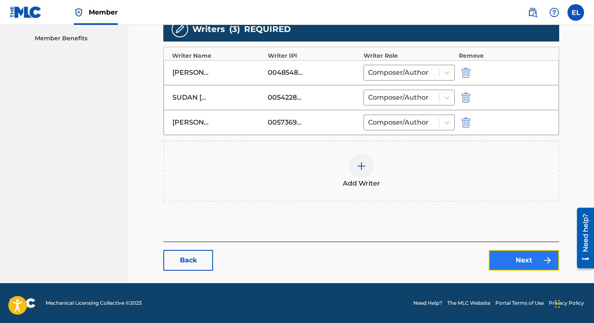
click at [527, 265] on link "Next" at bounding box center [524, 260] width 71 height 21
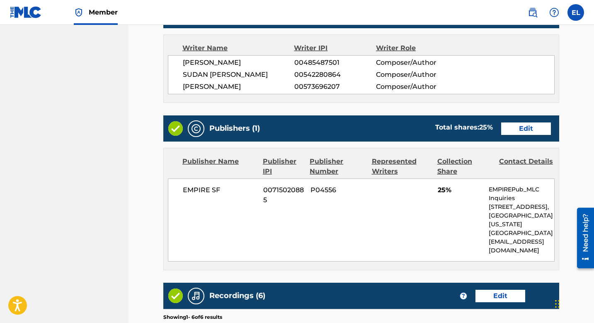
scroll to position [387, 0]
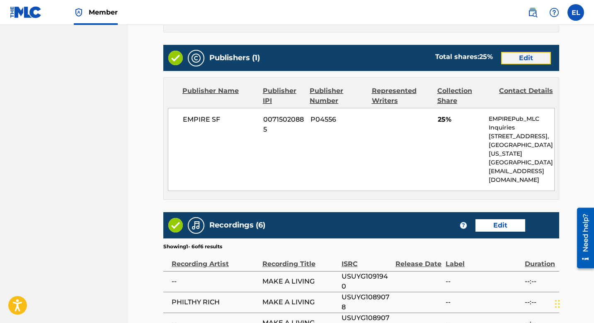
click at [529, 60] on link "Edit" at bounding box center [527, 58] width 50 height 12
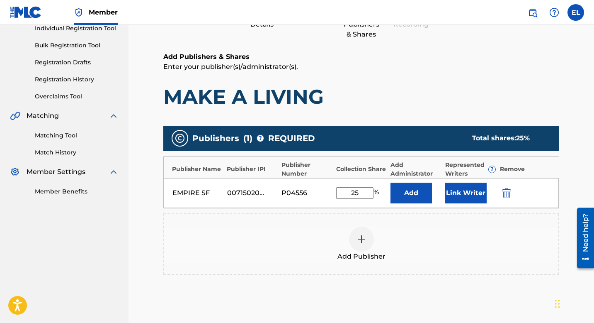
scroll to position [168, 0]
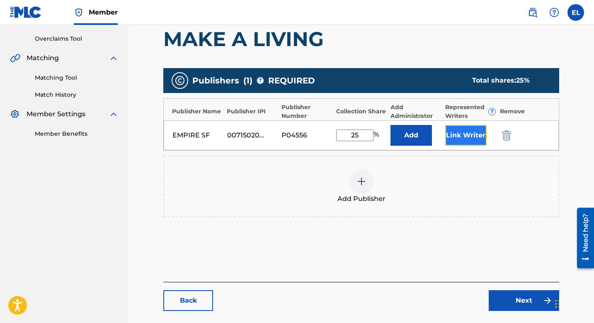
click at [465, 130] on button "Link Writer" at bounding box center [466, 135] width 41 height 21
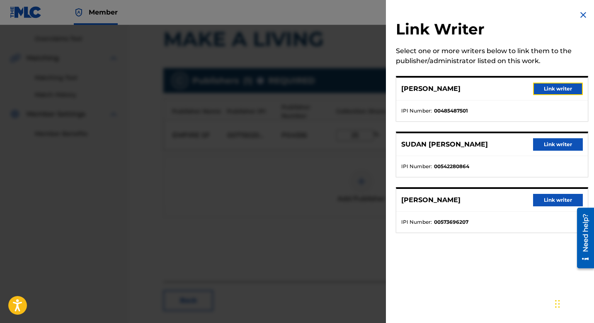
click at [545, 90] on button "Link writer" at bounding box center [559, 89] width 50 height 12
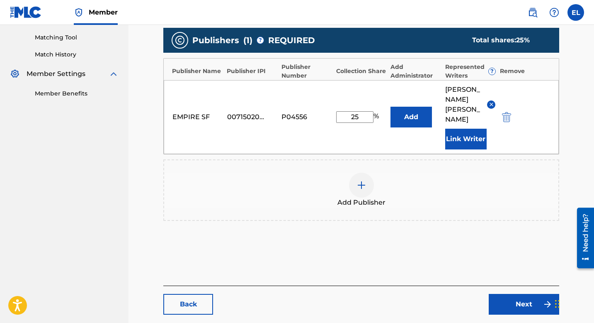
scroll to position [233, 0]
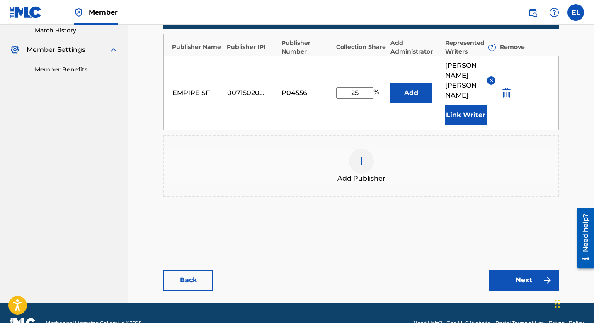
click at [519, 261] on div "Back Next" at bounding box center [361, 275] width 396 height 29
click at [518, 270] on link "Next" at bounding box center [524, 280] width 71 height 21
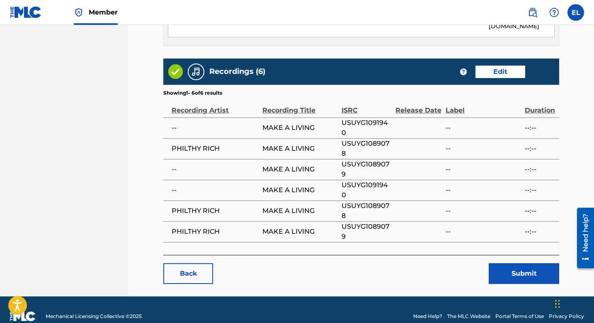
scroll to position [544, 0]
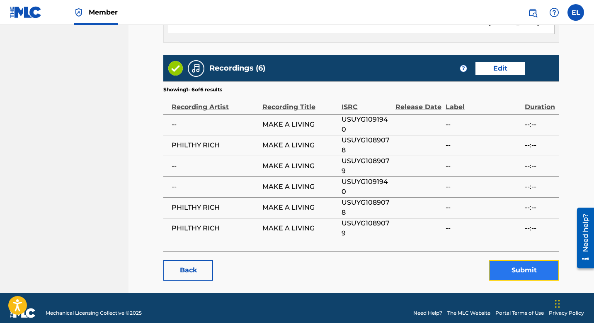
click at [521, 260] on button "Submit" at bounding box center [524, 270] width 71 height 21
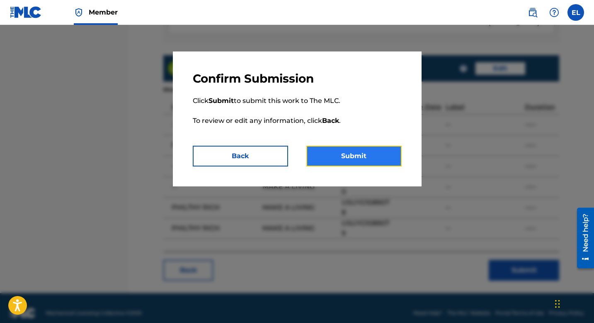
click at [380, 158] on button "Submit" at bounding box center [354, 156] width 95 height 21
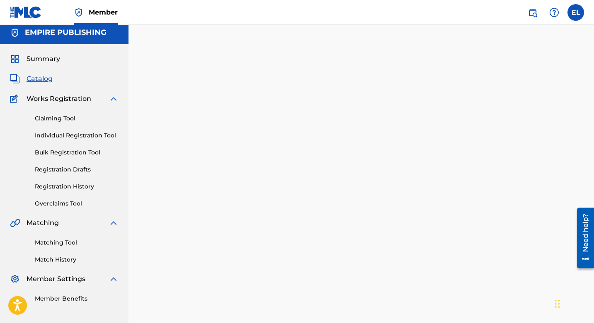
scroll to position [5, 0]
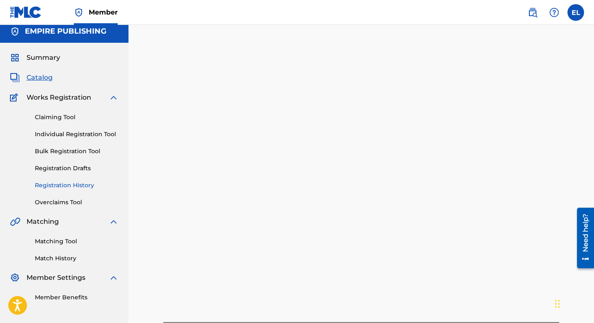
click at [65, 183] on link "Registration History" at bounding box center [77, 185] width 84 height 9
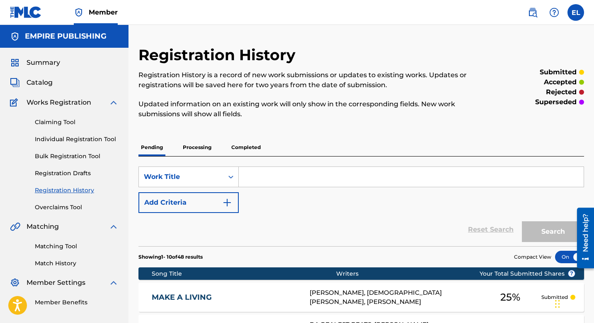
click at [279, 177] on input "Search Form" at bounding box center [411, 177] width 345 height 20
click at [45, 88] on div "Summary Catalog Works Registration Claiming Tool Individual Registration Tool B…" at bounding box center [64, 182] width 129 height 269
click at [45, 87] on span "Catalog" at bounding box center [40, 83] width 26 height 10
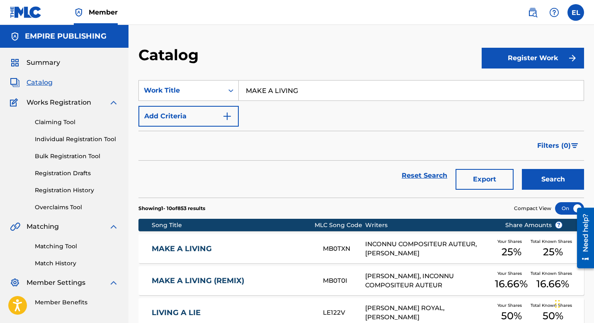
click at [275, 99] on input "MAKE A LIVING" at bounding box center [411, 90] width 345 height 20
click at [239, 281] on link "MAKE A LIVING (REMIX)" at bounding box center [232, 281] width 160 height 10
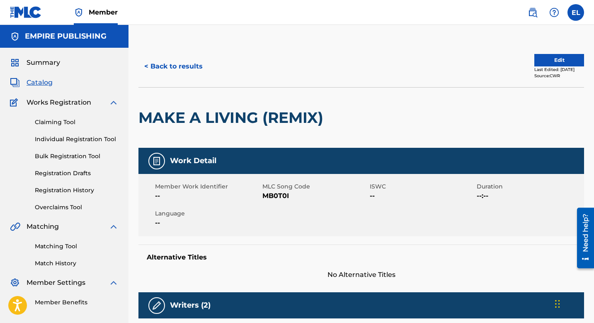
click at [274, 199] on span "MB0T0I" at bounding box center [315, 196] width 105 height 10
drag, startPoint x: 274, startPoint y: 199, endPoint x: 153, endPoint y: 184, distance: 122.1
click at [274, 199] on span "MB0T0I" at bounding box center [315, 196] width 105 height 10
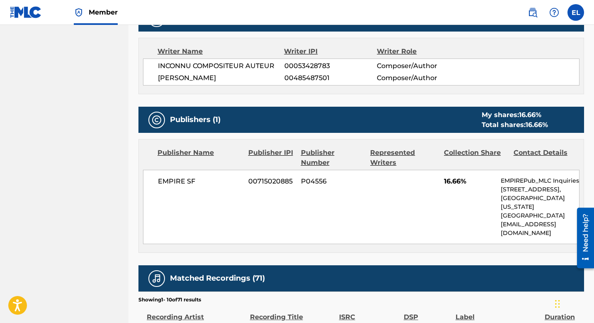
scroll to position [5, 0]
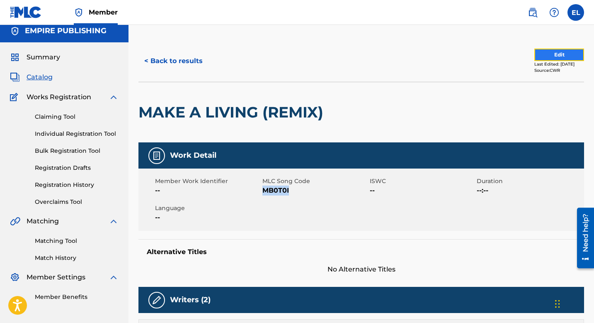
click at [556, 55] on button "Edit" at bounding box center [560, 55] width 50 height 12
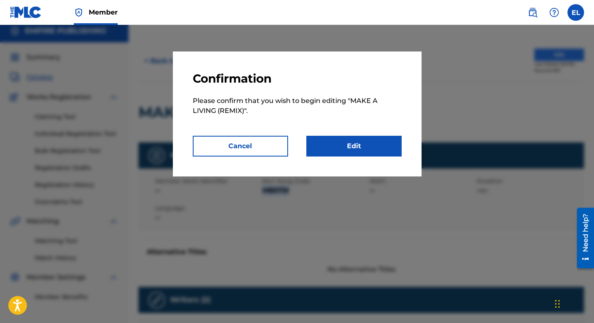
click at [556, 55] on div at bounding box center [297, 186] width 594 height 323
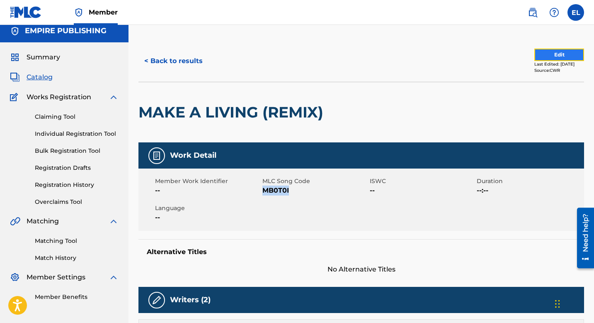
click at [549, 55] on button "Edit" at bounding box center [560, 55] width 50 height 12
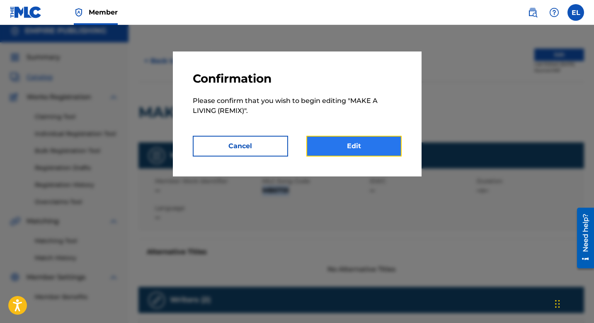
click at [370, 138] on link "Edit" at bounding box center [354, 146] width 95 height 21
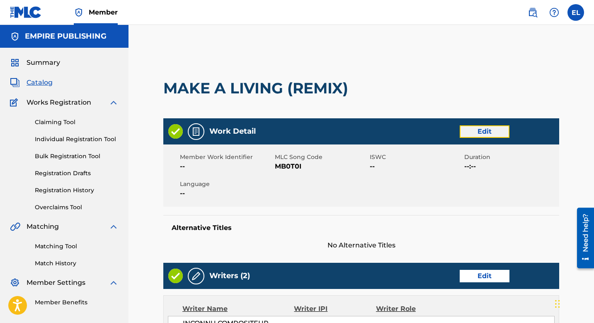
click at [475, 130] on link "Edit" at bounding box center [485, 131] width 50 height 12
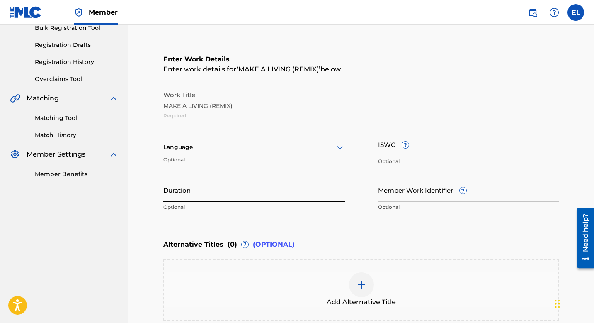
scroll to position [160, 0]
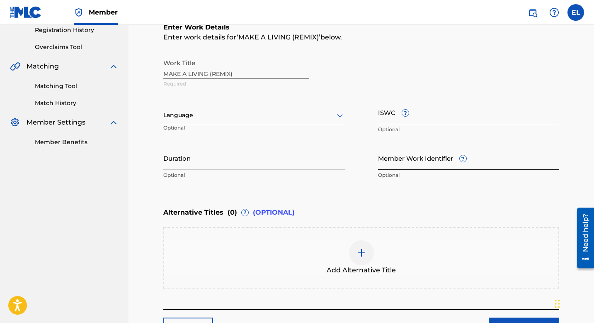
click at [421, 164] on input "Member Work Identifier ?" at bounding box center [469, 158] width 182 height 24
paste input "EMP38273"
type input "EMP38273"
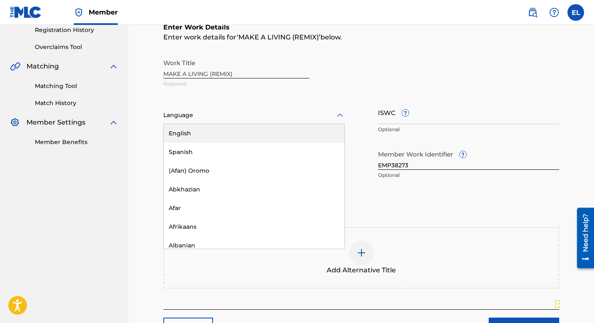
drag, startPoint x: 282, startPoint y: 112, endPoint x: 278, endPoint y: 115, distance: 5.6
click at [282, 112] on div at bounding box center [254, 115] width 182 height 10
click at [257, 134] on div "English" at bounding box center [254, 133] width 181 height 19
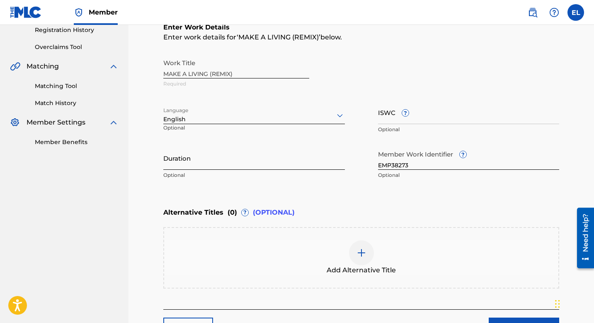
click at [229, 163] on input "Duration" at bounding box center [254, 158] width 182 height 24
type input "03:20"
click at [363, 253] on img at bounding box center [362, 253] width 10 height 10
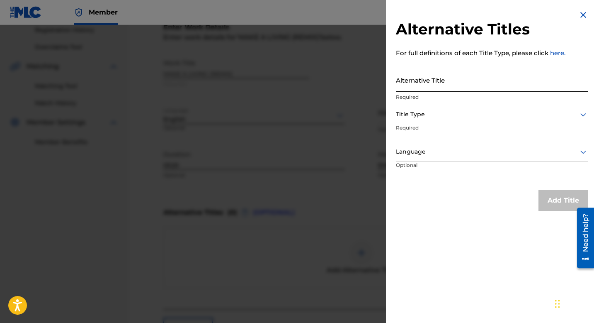
click at [467, 82] on input "Alternative Title" at bounding box center [492, 80] width 192 height 24
paste input "Make a Living (Remix) feat. Iamsu! & G-Eazy"
type input "Make a Living (Remix) feat. Iamsu! & G-Eazy"
click at [471, 117] on div at bounding box center [492, 114] width 192 height 10
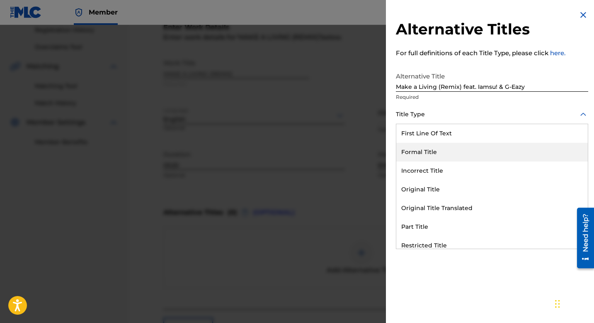
scroll to position [81, 0]
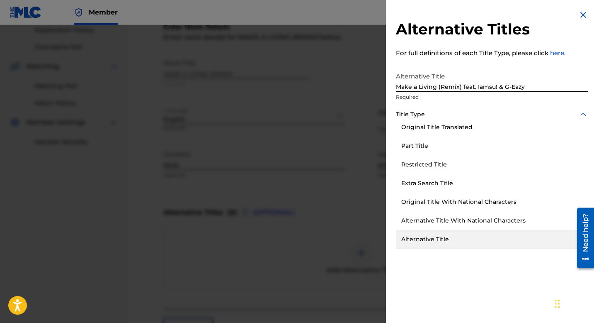
drag, startPoint x: 487, startPoint y: 234, endPoint x: 486, endPoint y: 202, distance: 31.6
click at [487, 234] on div "Alternative Title" at bounding box center [493, 239] width 192 height 19
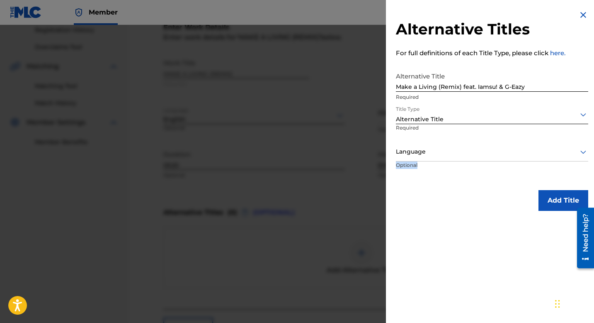
click at [464, 167] on div "Language Optional" at bounding box center [492, 161] width 192 height 37
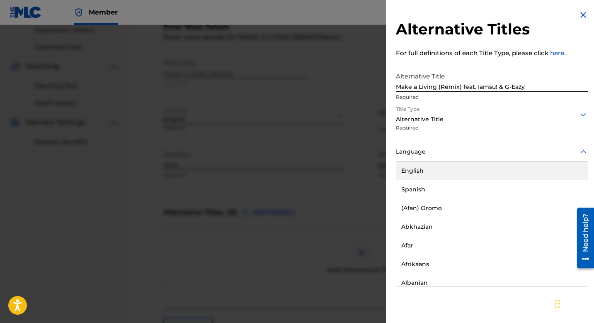
click at [463, 160] on div "Language" at bounding box center [492, 152] width 192 height 19
click at [464, 168] on div "English" at bounding box center [493, 170] width 192 height 19
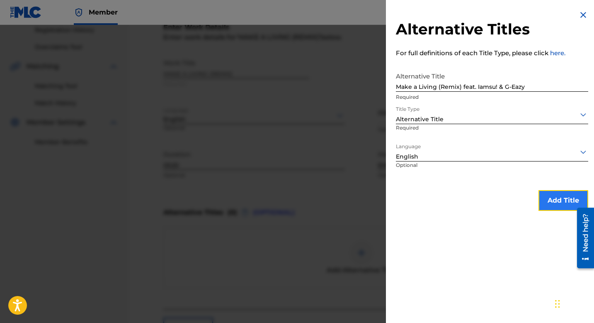
click at [562, 207] on button "Add Title" at bounding box center [564, 200] width 50 height 21
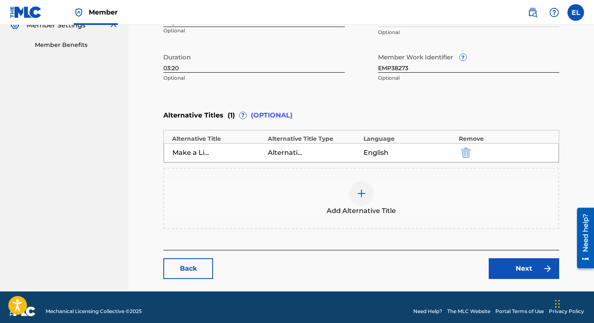
scroll to position [266, 0]
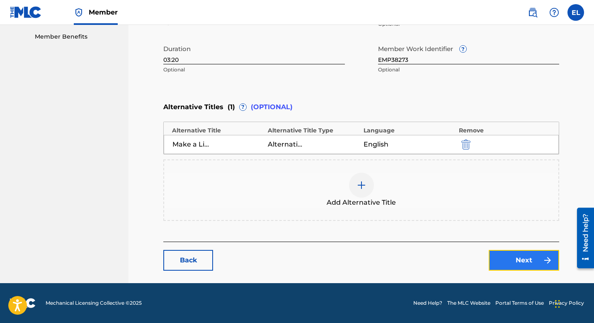
click at [526, 256] on link "Next" at bounding box center [524, 260] width 71 height 21
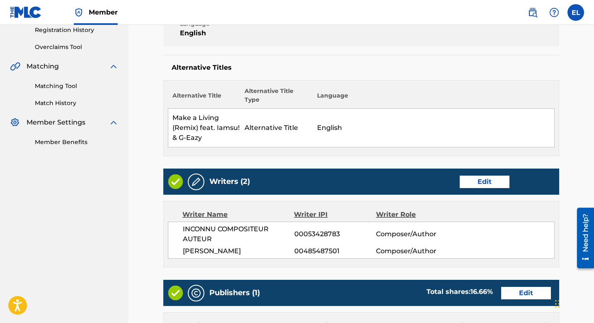
scroll to position [173, 0]
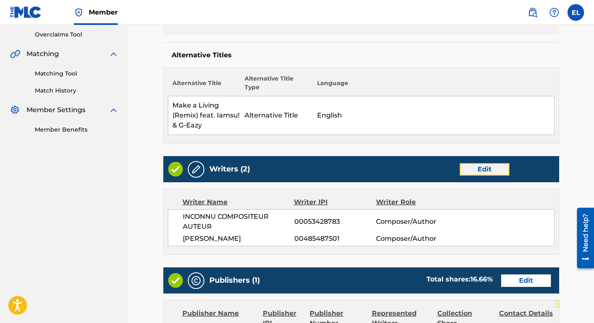
click at [500, 168] on link "Edit" at bounding box center [485, 169] width 50 height 12
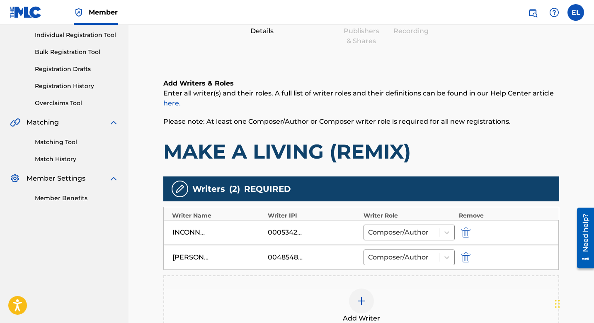
scroll to position [177, 0]
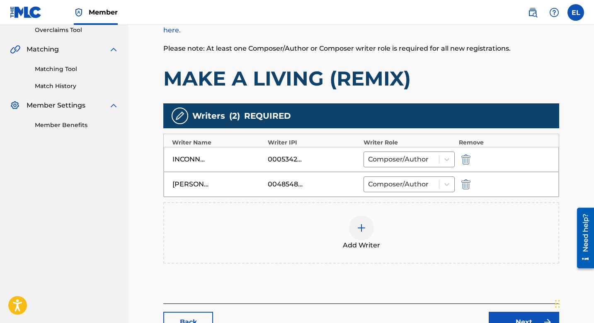
click at [472, 159] on div at bounding box center [477, 159] width 37 height 10
click at [469, 160] on img "submit" at bounding box center [466, 159] width 9 height 10
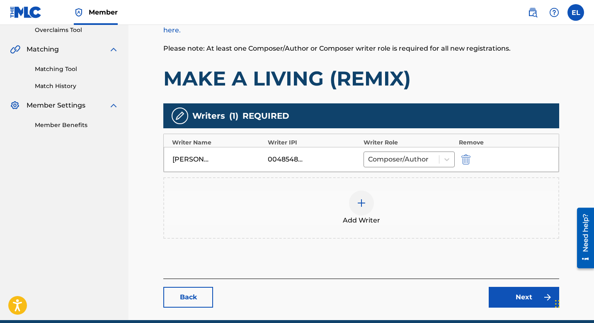
click at [361, 203] on img at bounding box center [362, 203] width 10 height 10
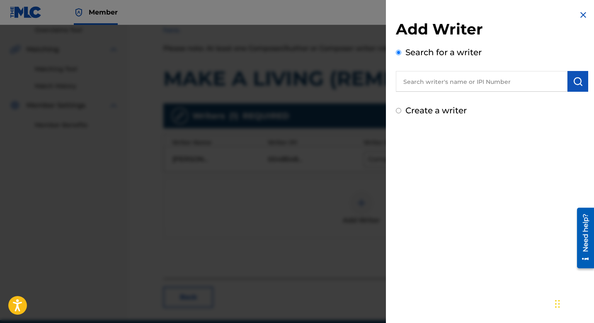
click at [438, 82] on input "text" at bounding box center [482, 81] width 172 height 21
paste input "573696207"
type input "00573696207"
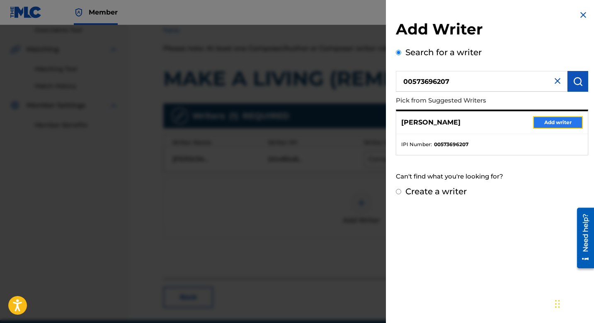
click at [558, 120] on button "Add writer" at bounding box center [559, 122] width 50 height 12
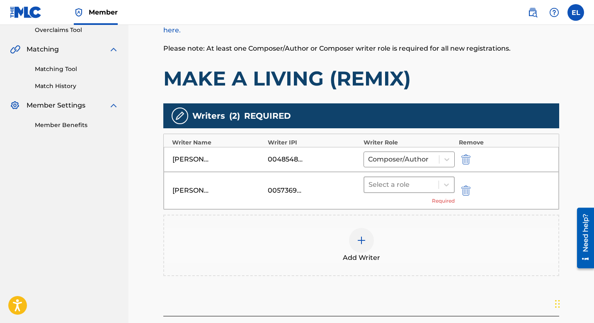
drag, startPoint x: 419, startPoint y: 187, endPoint x: 421, endPoint y: 192, distance: 5.2
click at [419, 187] on div at bounding box center [402, 185] width 66 height 12
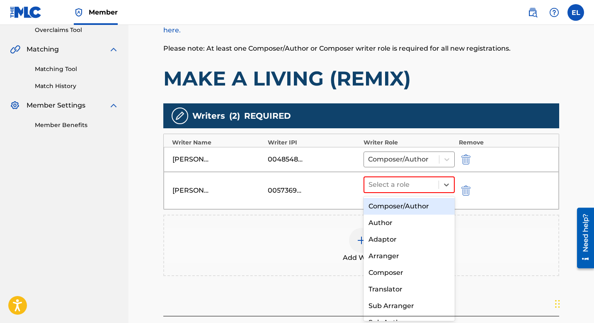
click at [412, 209] on div "Composer/Author" at bounding box center [409, 206] width 91 height 17
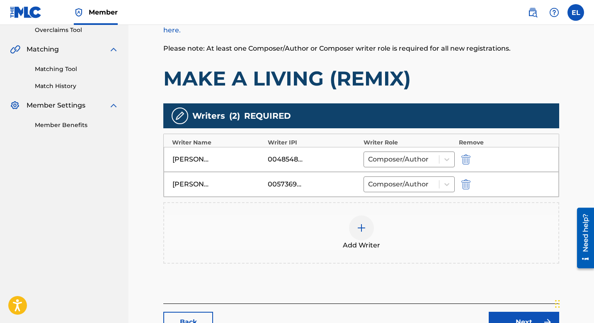
click at [365, 224] on img at bounding box center [362, 228] width 10 height 10
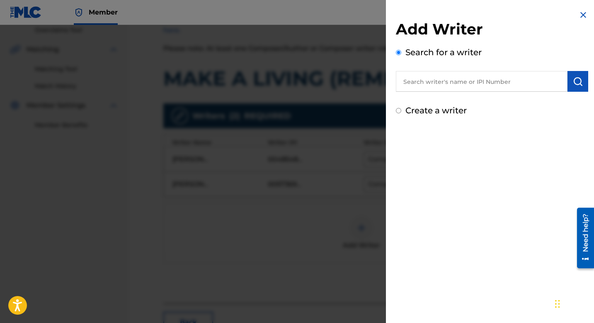
drag, startPoint x: 449, startPoint y: 85, endPoint x: 446, endPoint y: 82, distance: 4.7
click at [449, 86] on input "text" at bounding box center [482, 81] width 172 height 21
paste input "549516131"
type input "00549516131"
click at [579, 79] on img "submit" at bounding box center [578, 81] width 10 height 10
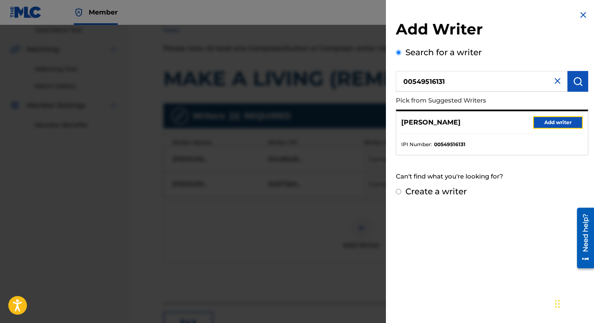
click at [552, 123] on button "Add writer" at bounding box center [559, 122] width 50 height 12
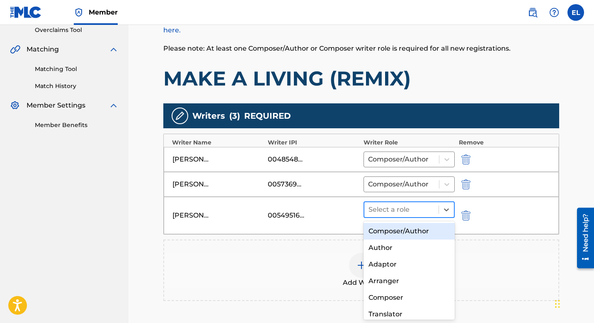
drag, startPoint x: 420, startPoint y: 209, endPoint x: 414, endPoint y: 215, distance: 9.1
click at [417, 210] on div at bounding box center [402, 210] width 66 height 12
click at [408, 226] on div "Composer/Author" at bounding box center [409, 231] width 91 height 17
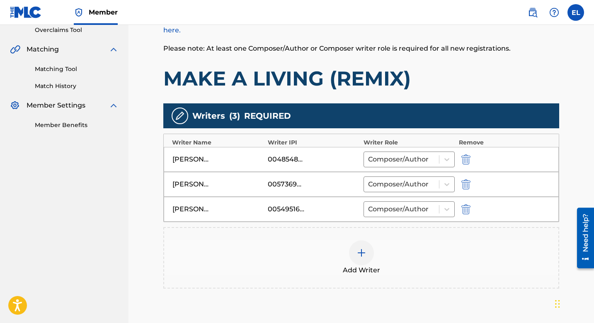
click at [361, 260] on div at bounding box center [361, 252] width 25 height 25
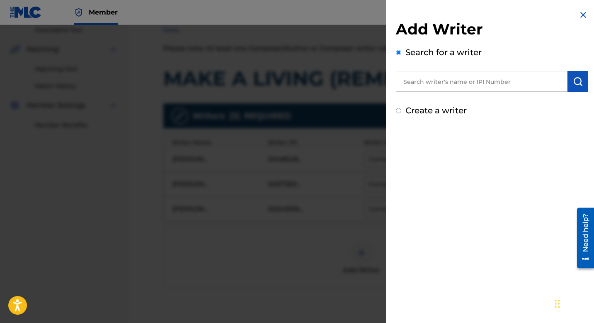
click at [456, 88] on input "text" at bounding box center [482, 81] width 172 height 21
click at [460, 88] on input "text" at bounding box center [482, 81] width 172 height 21
paste input "542280864"
type input "00542280864"
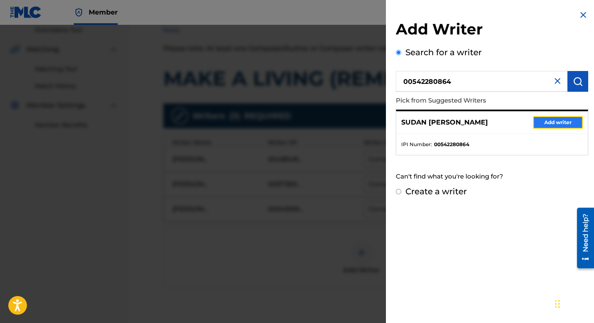
click at [548, 122] on button "Add writer" at bounding box center [559, 122] width 50 height 12
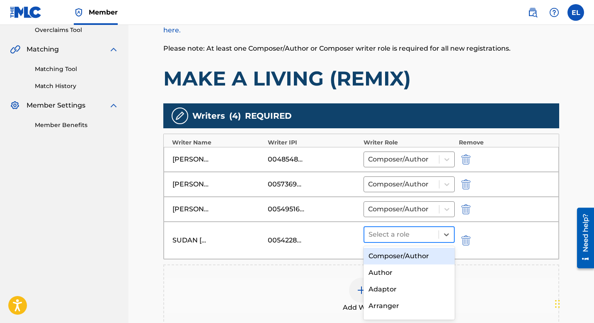
click at [410, 238] on div at bounding box center [402, 235] width 66 height 12
click at [409, 255] on div "Composer/Author" at bounding box center [409, 256] width 91 height 17
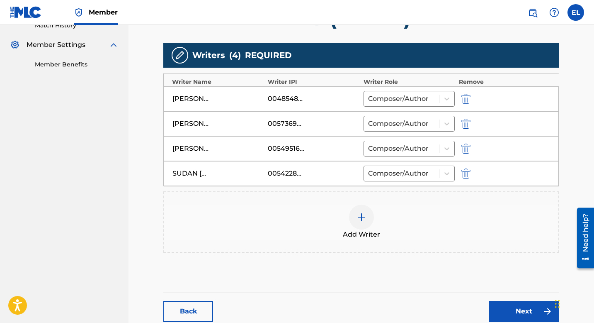
scroll to position [254, 0]
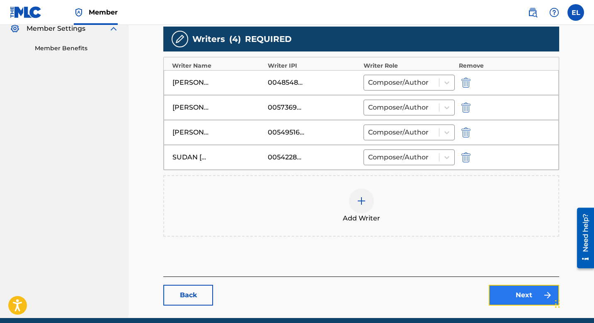
click at [513, 293] on link "Next" at bounding box center [524, 295] width 71 height 21
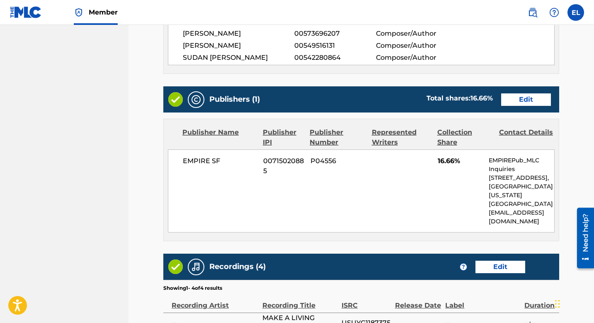
scroll to position [367, 0]
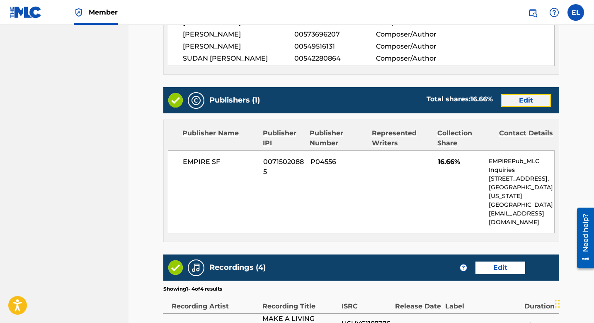
click at [512, 103] on link "Edit" at bounding box center [527, 100] width 50 height 12
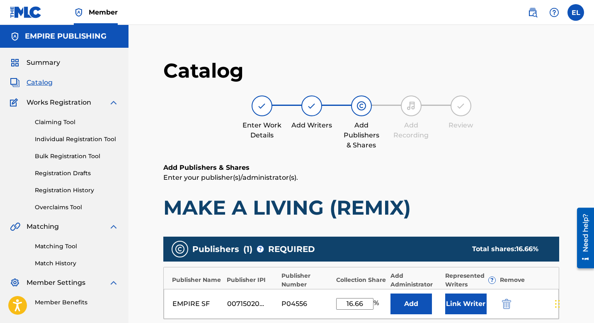
click at [517, 102] on div "Enter Work Details Add Writers Add Publishers & Shares Add Recording Review" at bounding box center [361, 122] width 396 height 55
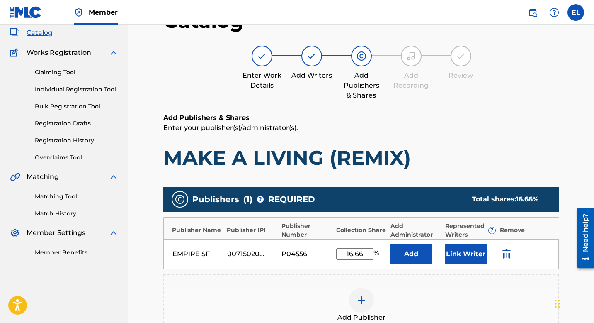
scroll to position [84, 0]
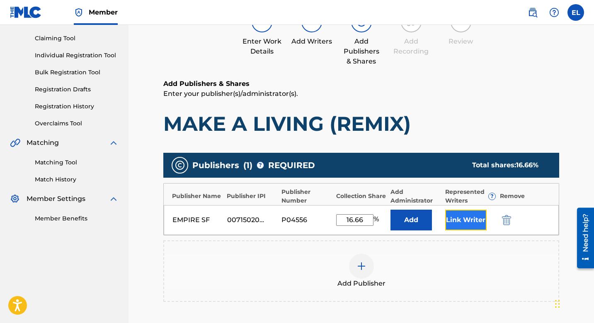
click at [456, 217] on button "Link Writer" at bounding box center [466, 220] width 41 height 21
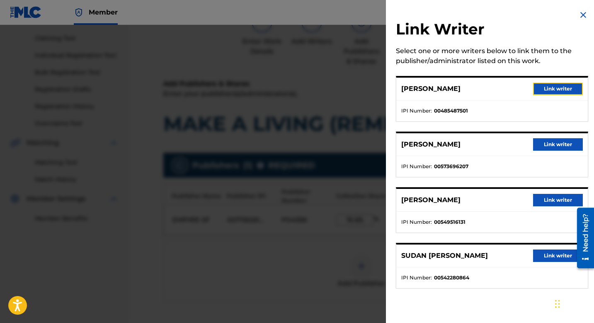
click at [559, 83] on button "Link writer" at bounding box center [559, 89] width 50 height 12
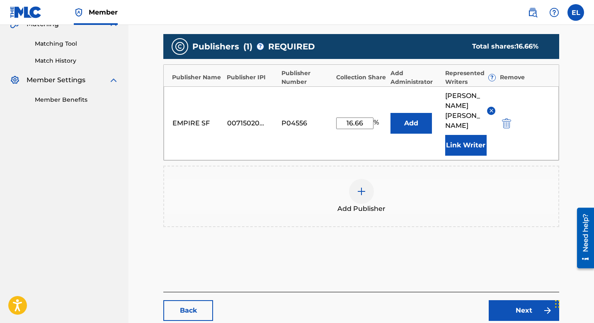
scroll to position [233, 0]
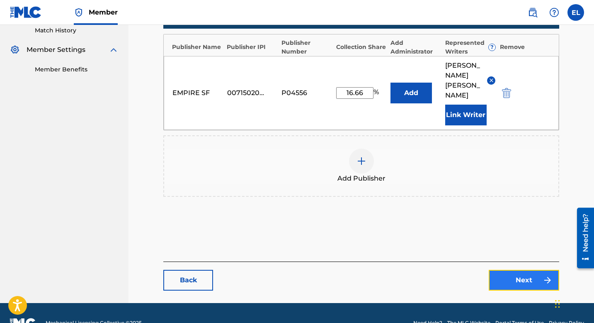
click at [534, 270] on link "Next" at bounding box center [524, 280] width 71 height 21
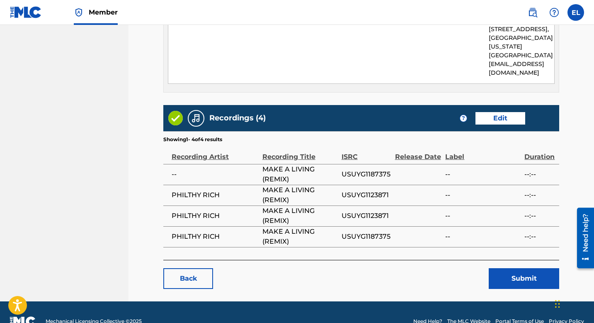
scroll to position [524, 0]
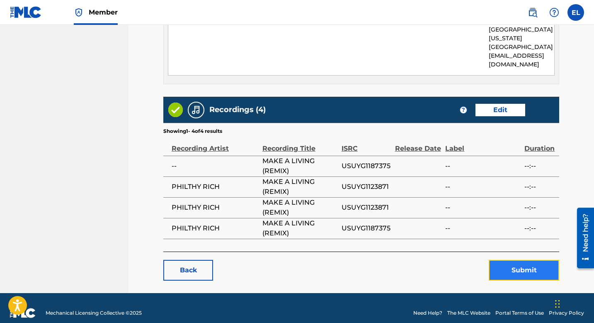
click at [546, 265] on button "Submit" at bounding box center [524, 270] width 71 height 21
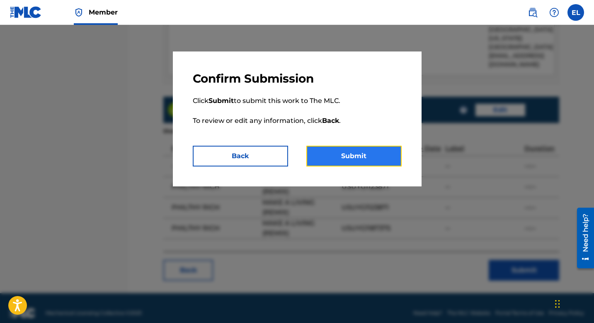
click at [378, 159] on button "Submit" at bounding box center [354, 156] width 95 height 21
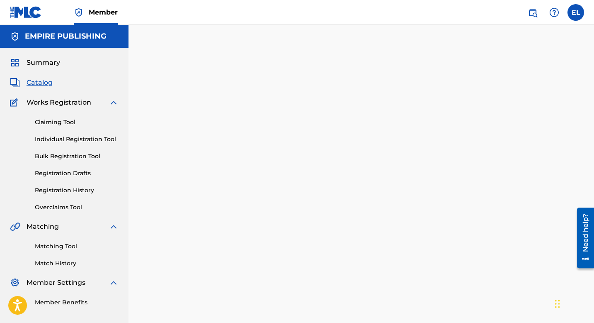
click at [44, 83] on span "Catalog" at bounding box center [40, 83] width 26 height 10
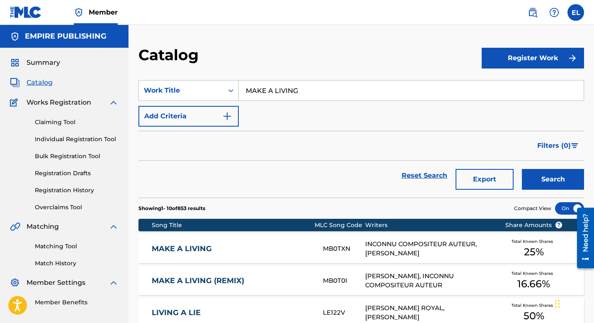
click at [316, 94] on input "MAKE A LIVING" at bounding box center [411, 90] width 345 height 20
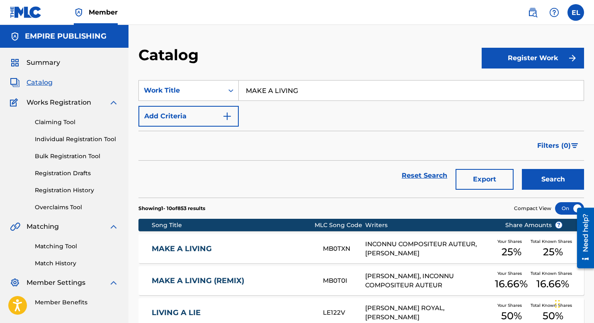
click at [317, 93] on input "MAKE A LIVING" at bounding box center [411, 90] width 345 height 20
paste input "EAST OAKLAND LEGEND"
type input "EAST OAKLAND LEGEND"
click at [550, 176] on button "Search" at bounding box center [553, 179] width 62 height 21
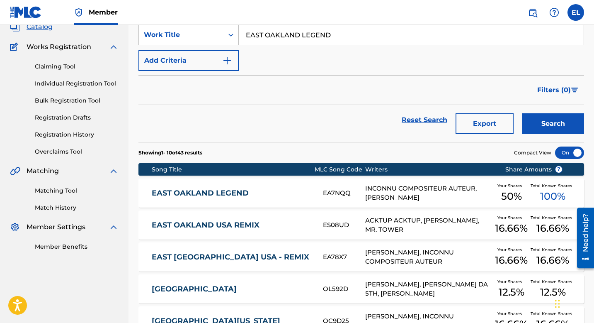
scroll to position [160, 0]
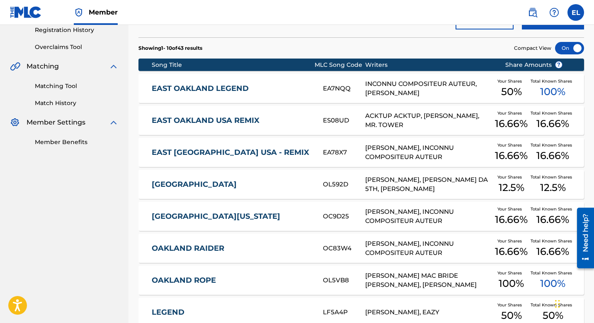
click at [268, 97] on div "EAST OAKLAND LEGEND EA7NQQ INCONNU COMPOSITEUR AUTEUR, PHILIP BEASLEY Your Shar…" at bounding box center [362, 88] width 446 height 29
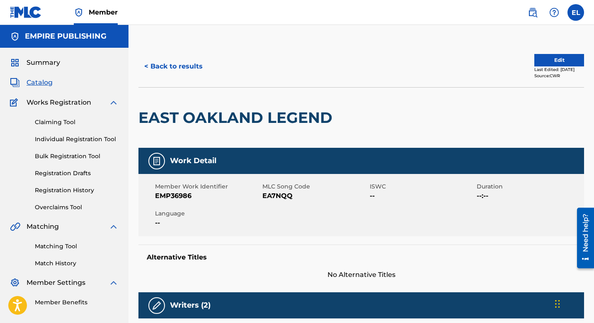
click at [172, 198] on span "EMP36986" at bounding box center [207, 196] width 105 height 10
drag, startPoint x: 170, startPoint y: 196, endPoint x: 210, endPoint y: 194, distance: 40.3
click at [214, 196] on span "EMP36986" at bounding box center [207, 196] width 105 height 10
click at [547, 61] on button "Edit" at bounding box center [560, 60] width 50 height 12
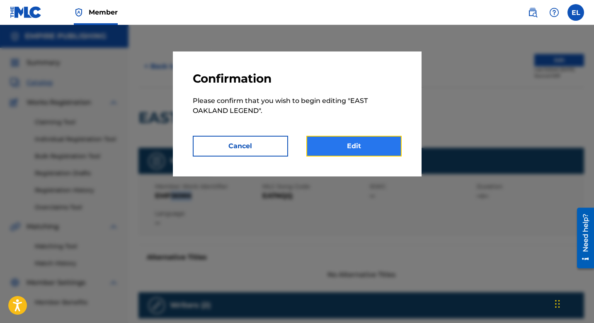
click at [362, 154] on link "Edit" at bounding box center [354, 146] width 95 height 21
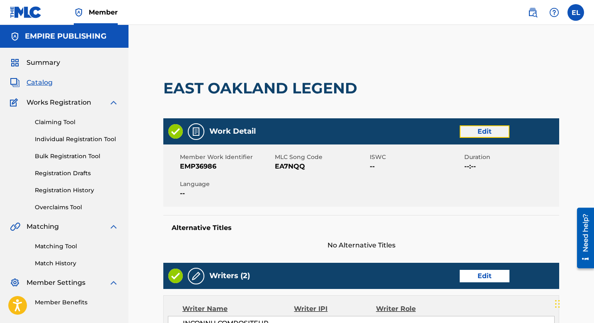
click at [482, 135] on link "Edit" at bounding box center [485, 131] width 50 height 12
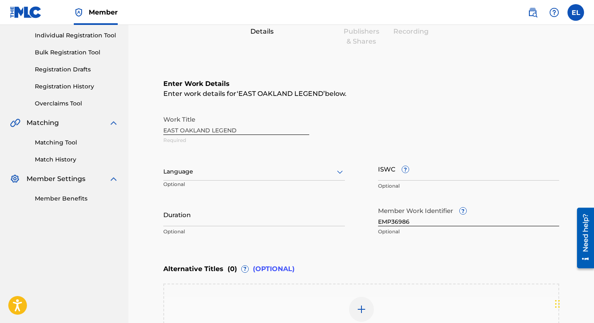
scroll to position [127, 0]
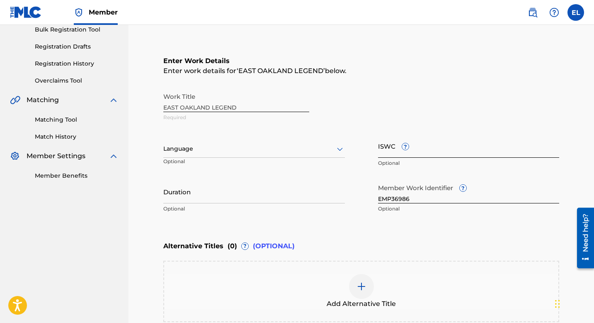
click at [418, 140] on input "ISWC ?" at bounding box center [469, 146] width 182 height 24
paste input "T3027696959"
type input "T3027696959"
click at [225, 192] on input "Duration" at bounding box center [254, 192] width 182 height 24
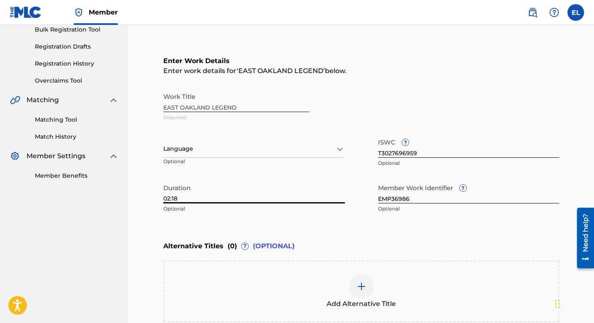
type input "02:18"
click at [244, 146] on div at bounding box center [254, 149] width 182 height 10
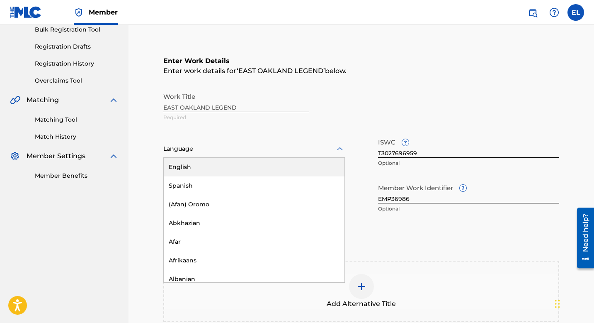
drag, startPoint x: 229, startPoint y: 161, endPoint x: 232, endPoint y: 163, distance: 4.7
click at [229, 161] on div "English" at bounding box center [254, 167] width 181 height 19
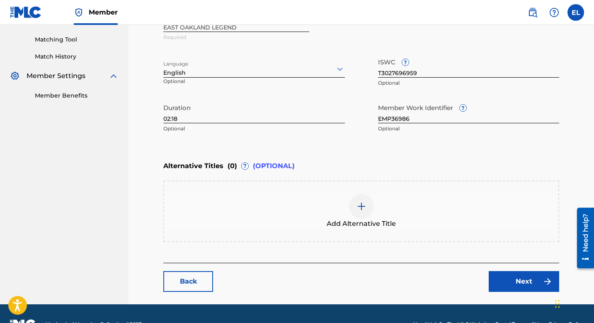
scroll to position [227, 0]
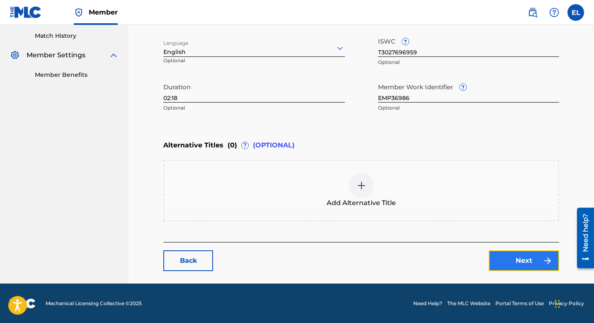
click at [520, 261] on link "Next" at bounding box center [524, 260] width 71 height 21
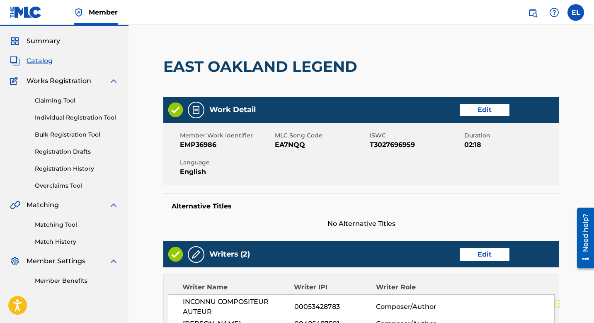
scroll to position [175, 0]
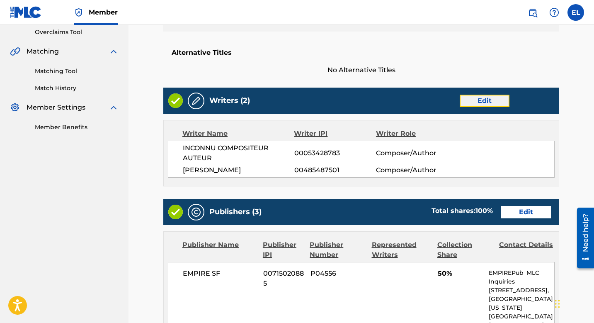
click at [480, 98] on link "Edit" at bounding box center [485, 101] width 50 height 12
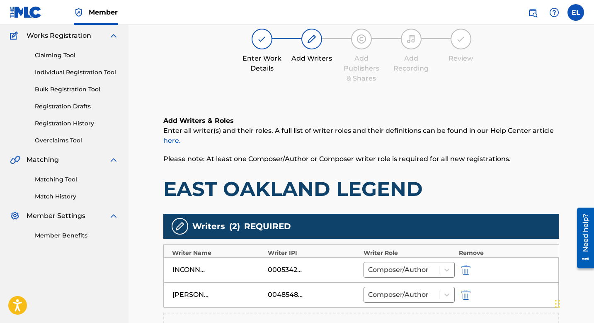
scroll to position [160, 0]
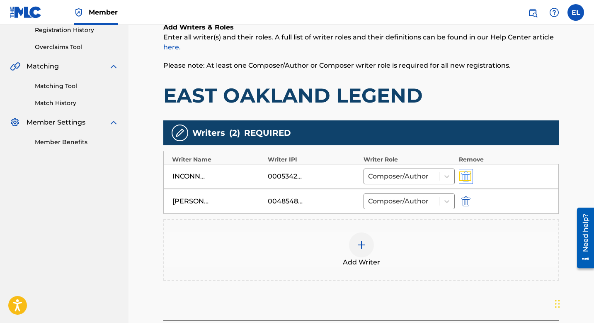
click at [465, 176] on img "submit" at bounding box center [466, 176] width 9 height 10
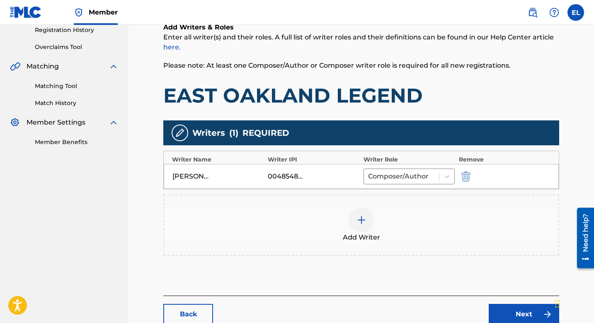
click at [367, 217] on div at bounding box center [361, 219] width 25 height 25
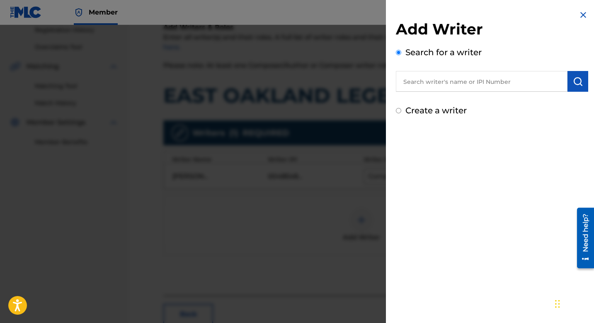
click at [462, 82] on input "text" at bounding box center [482, 81] width 172 height 21
paste input "629140261"
type input "00629140261"
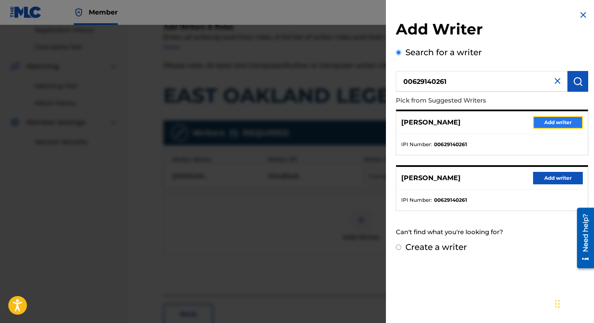
click at [546, 121] on button "Add writer" at bounding box center [559, 122] width 50 height 12
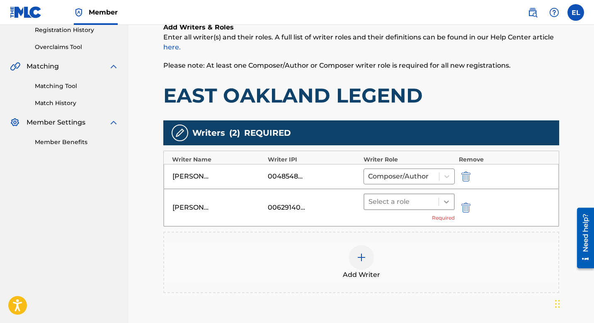
click at [442, 198] on div at bounding box center [446, 201] width 15 height 15
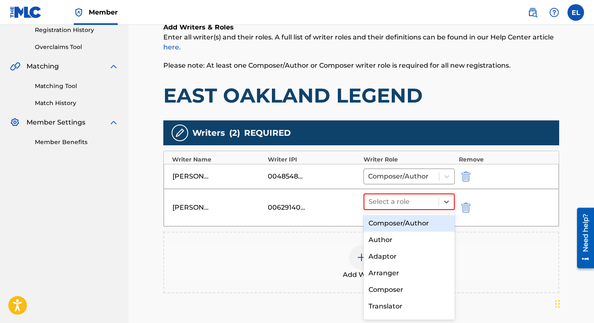
click at [428, 219] on div "Composer/Author" at bounding box center [409, 223] width 91 height 17
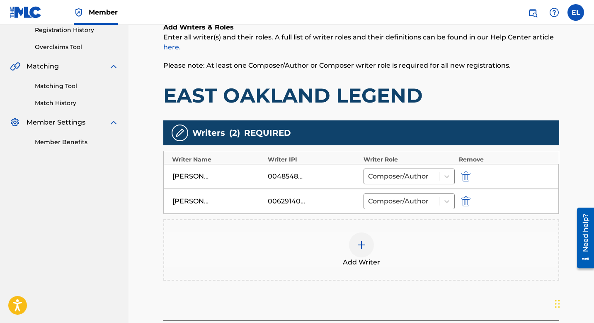
click at [370, 244] on div at bounding box center [361, 244] width 25 height 25
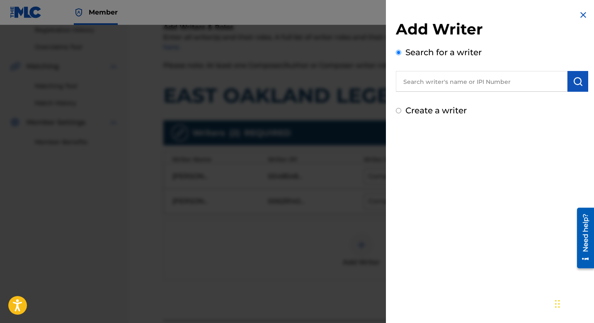
click at [445, 86] on input "text" at bounding box center [482, 81] width 172 height 21
paste input "370980052"
type input "00370980052"
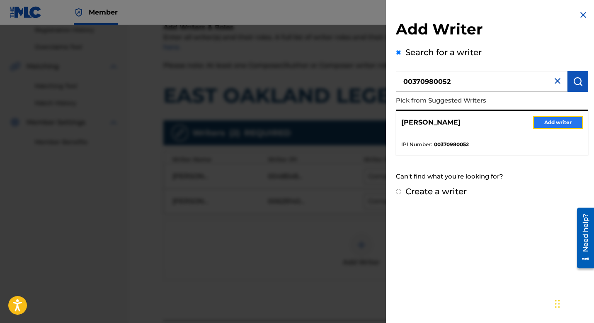
click at [555, 122] on button "Add writer" at bounding box center [559, 122] width 50 height 12
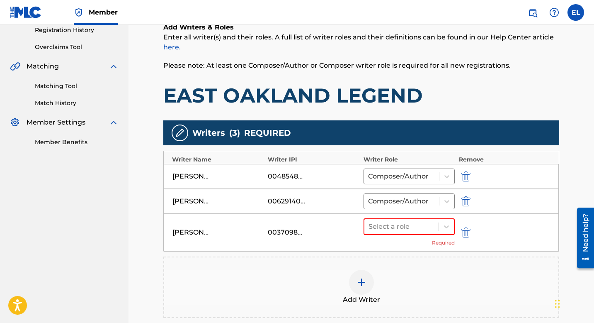
drag, startPoint x: 408, startPoint y: 229, endPoint x: 411, endPoint y: 235, distance: 6.7
click at [408, 229] on div at bounding box center [402, 227] width 66 height 12
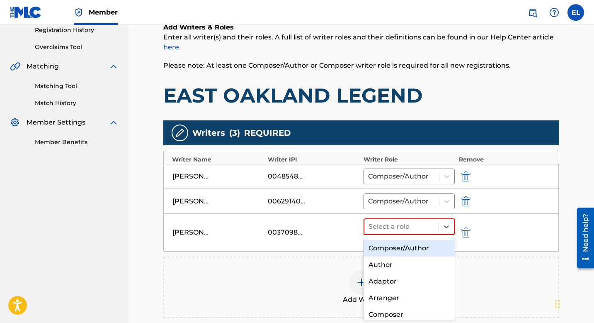
drag, startPoint x: 410, startPoint y: 245, endPoint x: 415, endPoint y: 242, distance: 5.4
click at [411, 245] on div "Composer/Author" at bounding box center [409, 248] width 91 height 17
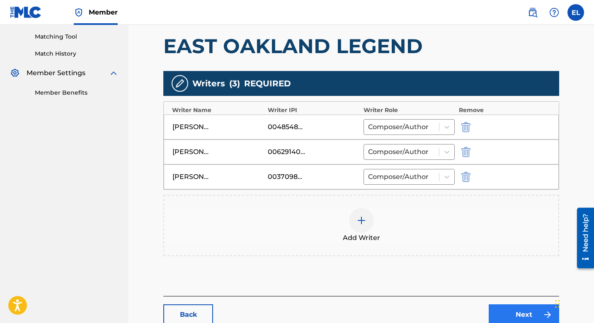
scroll to position [264, 0]
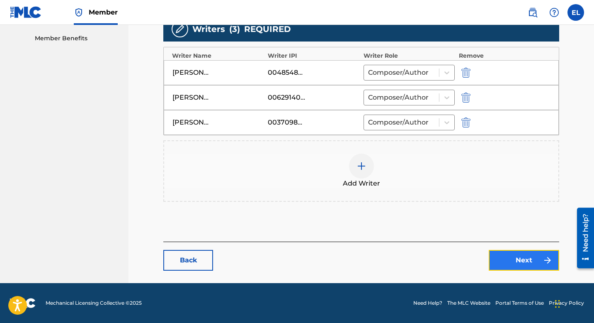
click at [528, 263] on link "Next" at bounding box center [524, 260] width 71 height 21
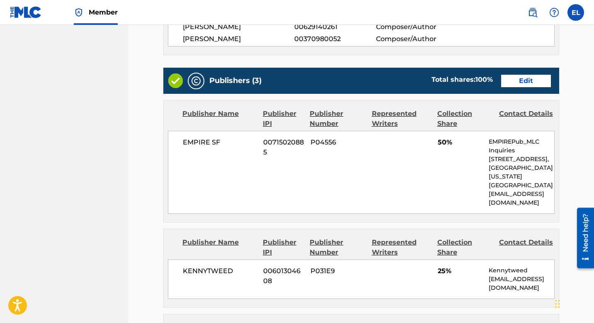
scroll to position [299, 0]
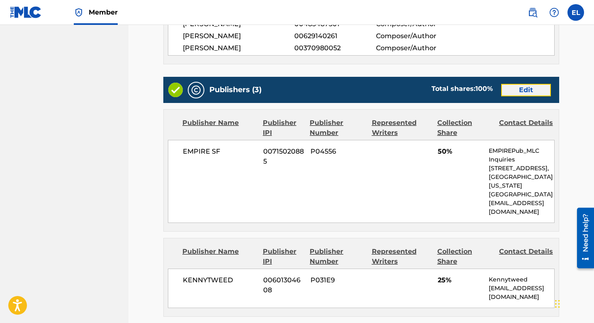
click at [529, 84] on link "Edit" at bounding box center [527, 90] width 50 height 12
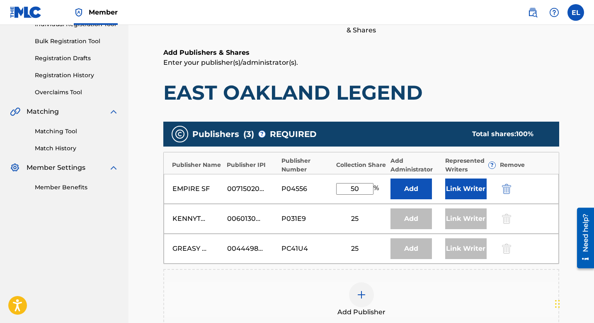
scroll to position [136, 0]
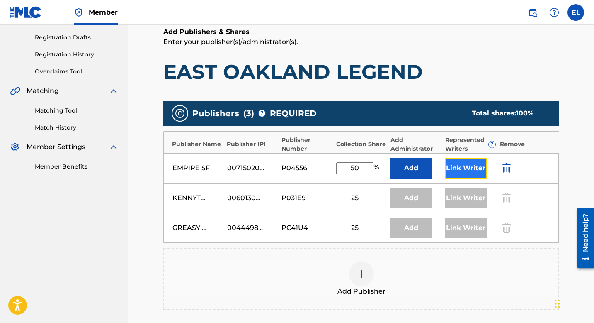
click at [469, 171] on button "Link Writer" at bounding box center [466, 168] width 41 height 21
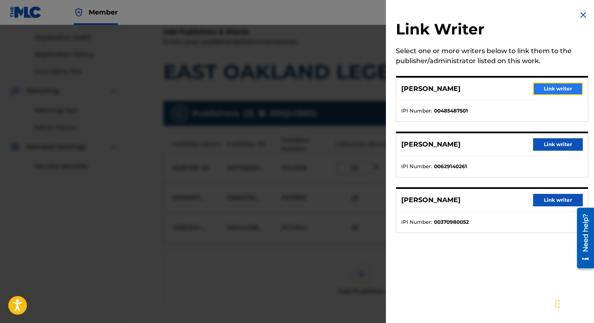
click at [548, 83] on button "Link writer" at bounding box center [559, 89] width 50 height 12
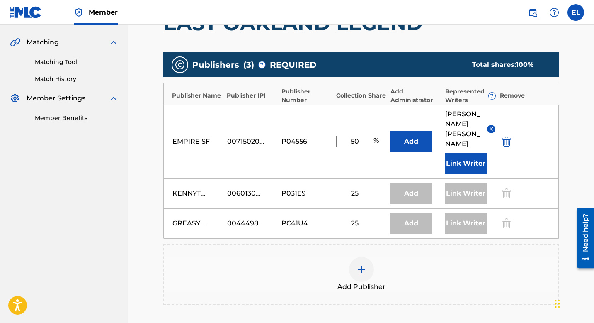
scroll to position [292, 0]
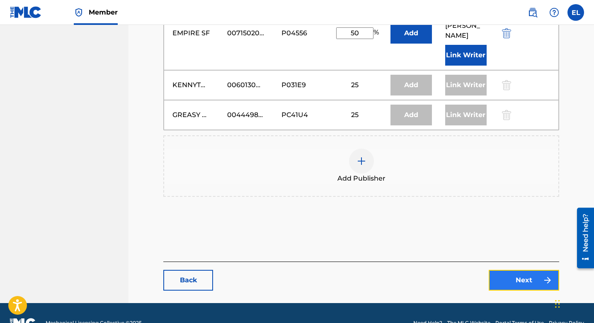
click at [518, 270] on link "Next" at bounding box center [524, 280] width 71 height 21
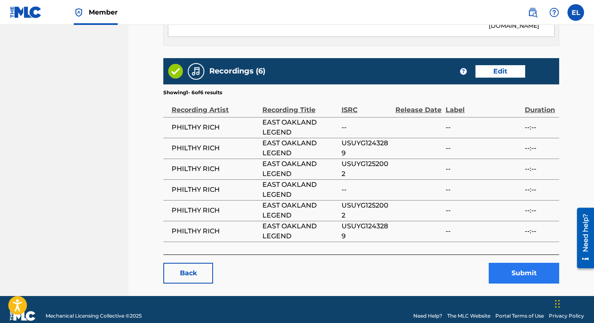
scroll to position [666, 0]
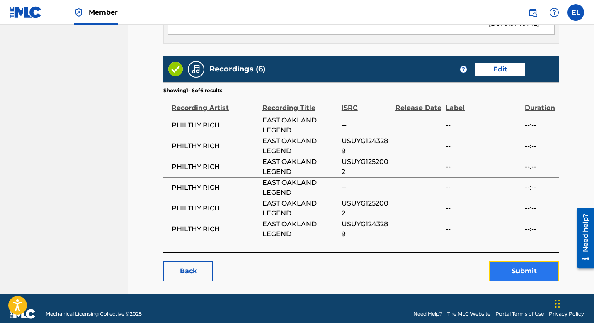
click at [522, 261] on button "Submit" at bounding box center [524, 271] width 71 height 21
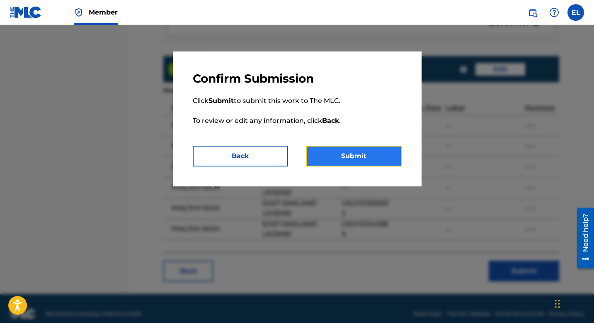
click at [393, 157] on button "Submit" at bounding box center [354, 156] width 95 height 21
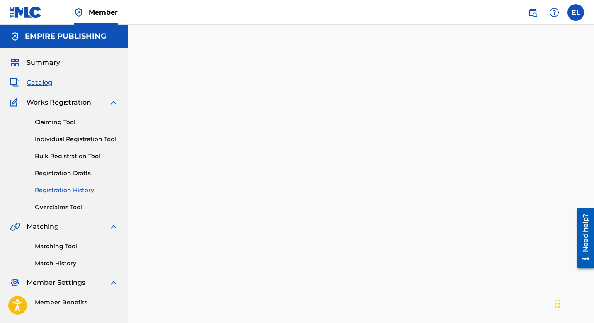
click at [70, 192] on link "Registration History" at bounding box center [77, 190] width 84 height 9
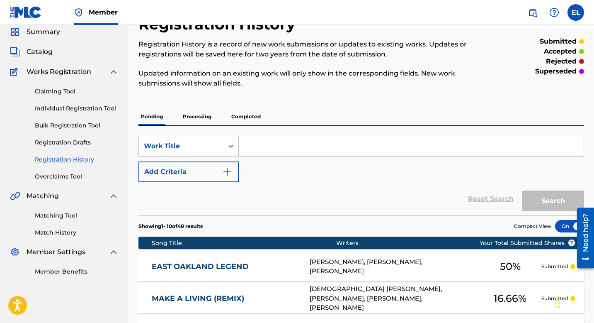
scroll to position [66, 0]
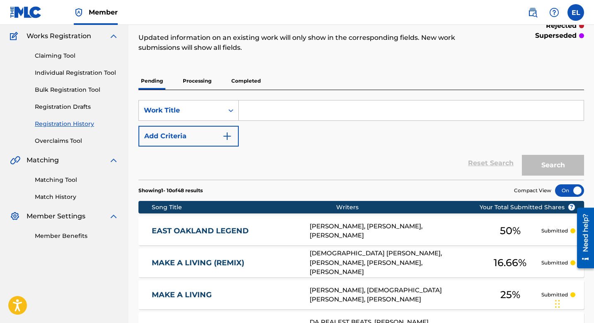
click at [281, 224] on div "EAST OAKLAND LEGEND EA7NQQ KENNETH TULLIS JR, DONTRELL MAYFIELD, PHILIP BEASLEY…" at bounding box center [362, 230] width 446 height 29
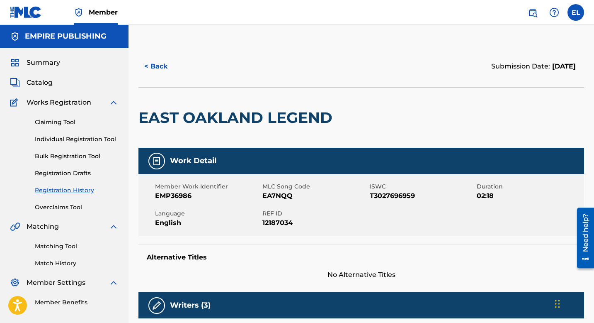
click at [276, 195] on span "EA7NQQ" at bounding box center [315, 196] width 105 height 10
click at [41, 82] on span "Catalog" at bounding box center [40, 83] width 26 height 10
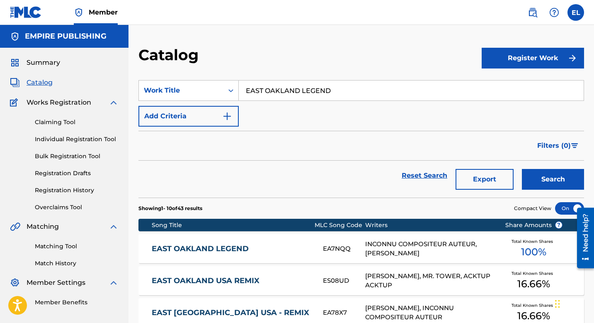
click at [324, 92] on input "EAST OAKLAND LEGEND" at bounding box center [411, 90] width 345 height 20
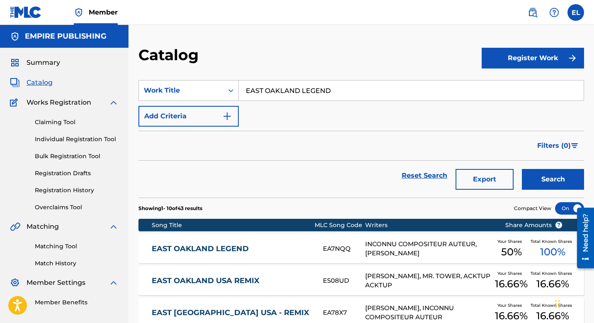
click at [324, 92] on input "EAST OAKLAND LEGEND" at bounding box center [411, 90] width 345 height 20
paste input "DO BETTER (REMIX)"
type input "DO BETTER (REMIX)"
click at [546, 169] on button "Search" at bounding box center [553, 179] width 62 height 21
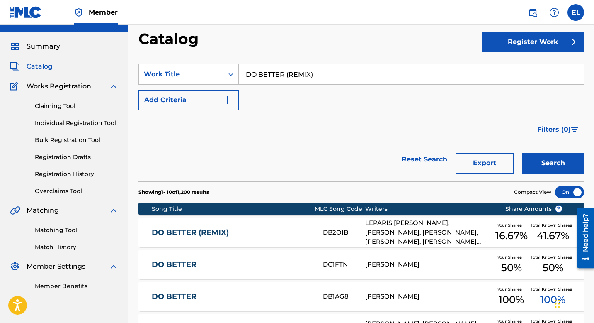
scroll to position [68, 0]
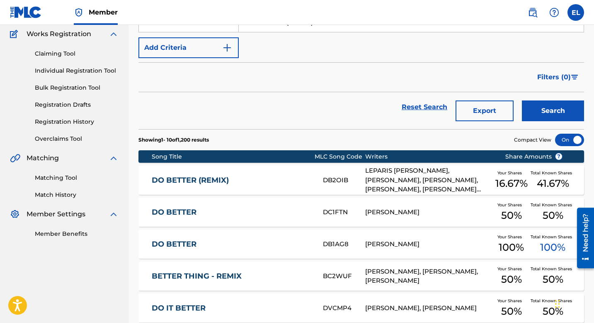
click at [243, 181] on link "DO BETTER (REMIX)" at bounding box center [232, 180] width 160 height 10
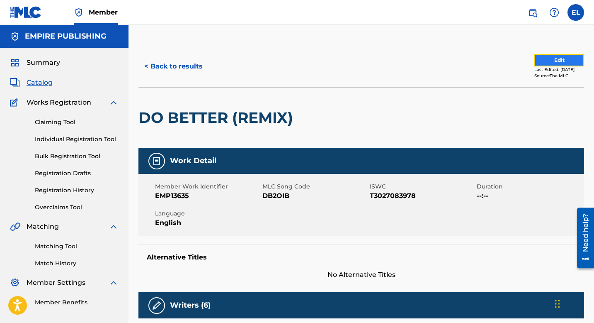
click at [547, 63] on button "Edit" at bounding box center [560, 60] width 50 height 12
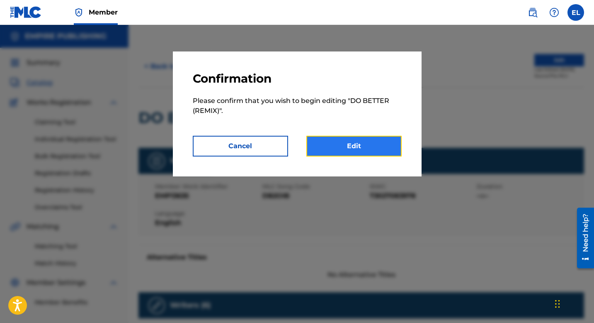
click at [366, 145] on link "Edit" at bounding box center [354, 146] width 95 height 21
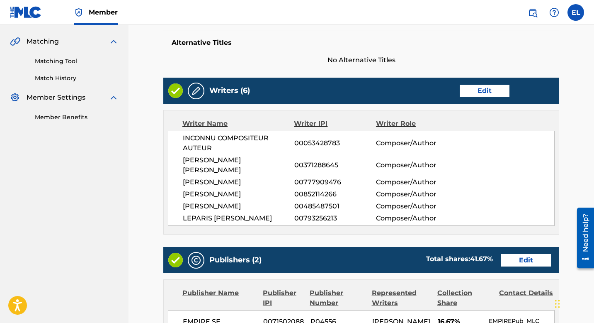
scroll to position [144, 0]
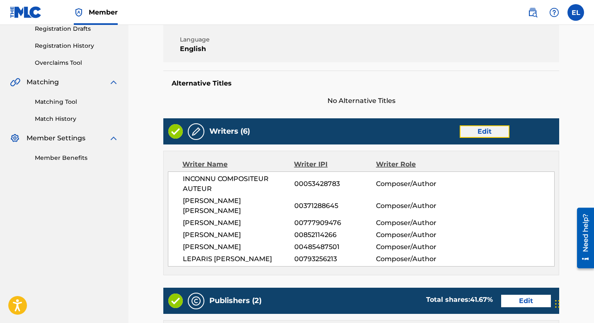
click at [490, 131] on link "Edit" at bounding box center [485, 131] width 50 height 12
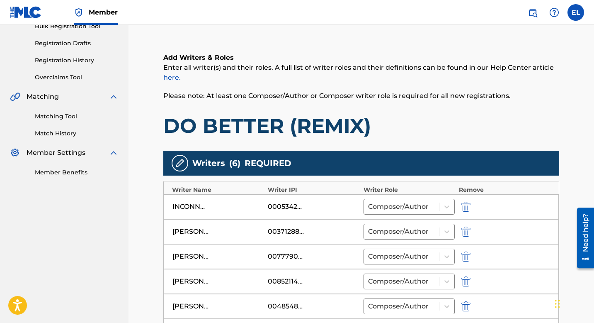
scroll to position [179, 0]
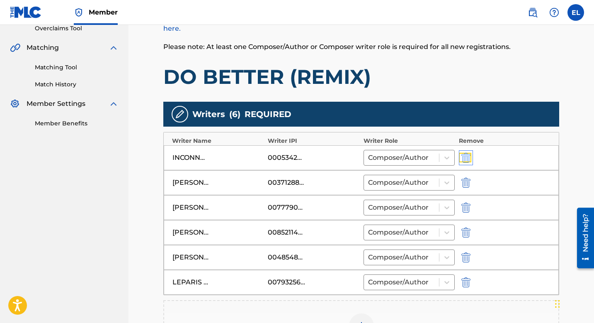
click at [465, 153] on img "submit" at bounding box center [466, 158] width 9 height 10
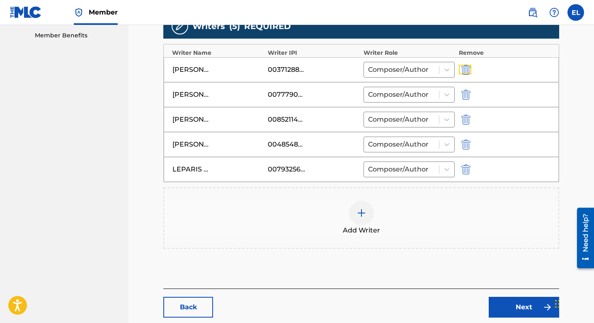
scroll to position [314, 0]
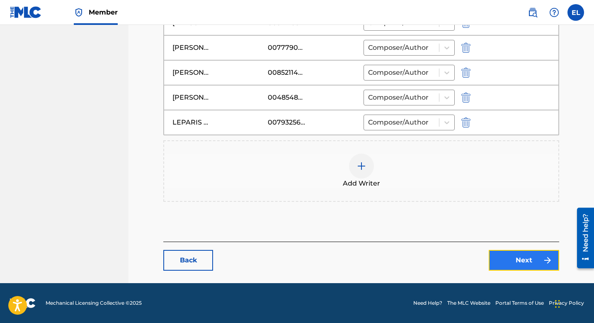
click at [532, 262] on link "Next" at bounding box center [524, 260] width 71 height 21
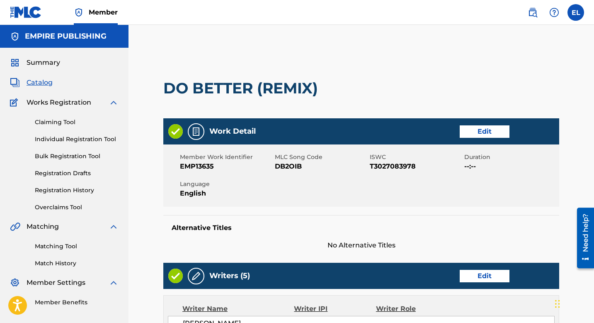
click at [197, 169] on span "EMP13635" at bounding box center [226, 166] width 93 height 10
drag, startPoint x: 196, startPoint y: 168, endPoint x: 225, endPoint y: 167, distance: 29.1
click at [230, 165] on span "EMP13635" at bounding box center [226, 166] width 93 height 10
click at [475, 132] on link "Edit" at bounding box center [485, 131] width 50 height 12
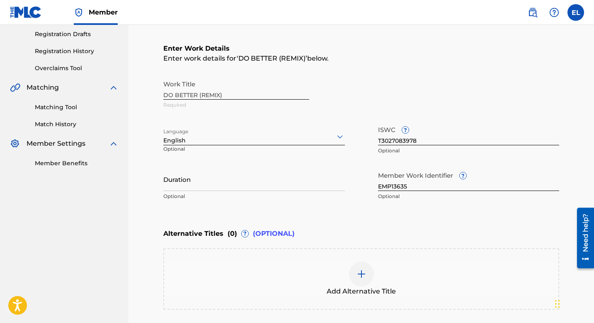
scroll to position [168, 0]
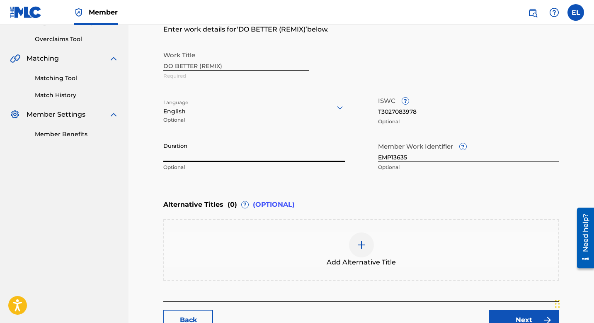
click at [237, 158] on input "Duration" at bounding box center [254, 150] width 182 height 24
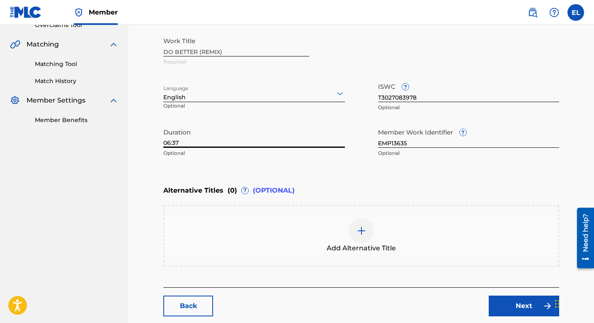
scroll to position [227, 0]
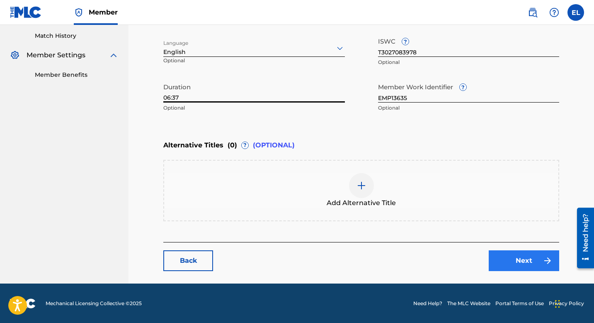
type input "06:37"
click at [530, 263] on link "Next" at bounding box center [524, 260] width 71 height 21
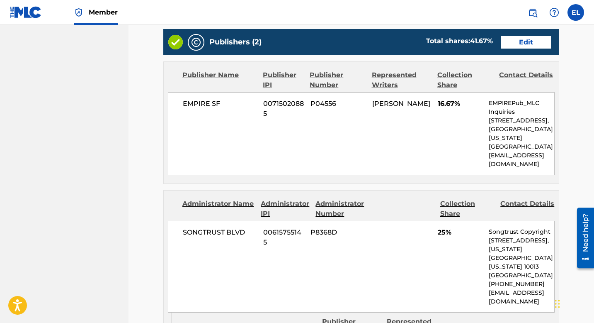
scroll to position [334, 0]
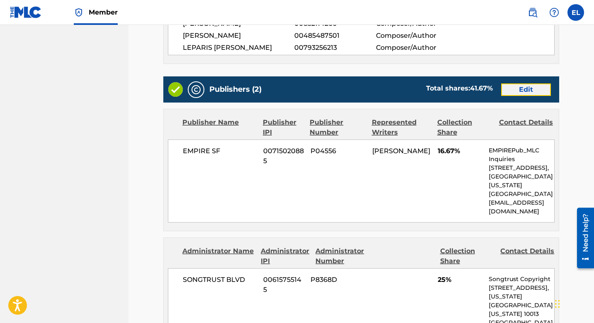
click at [527, 83] on link "Edit" at bounding box center [527, 89] width 50 height 12
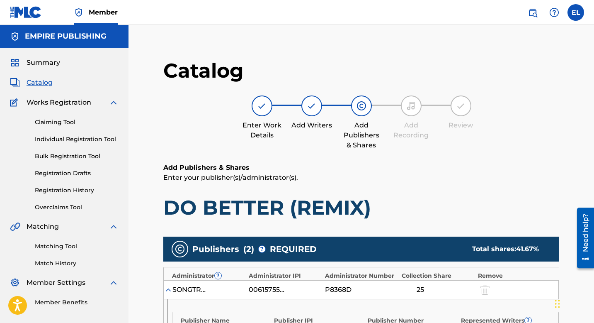
scroll to position [280, 0]
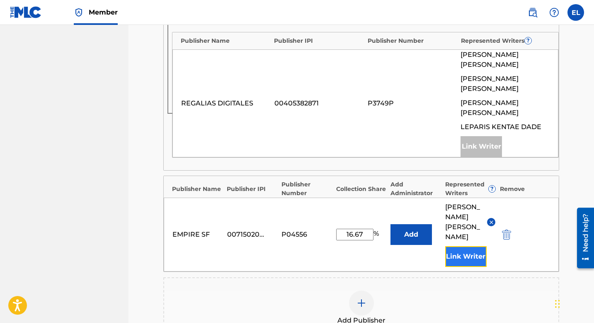
click at [470, 246] on button "Link Writer" at bounding box center [466, 256] width 41 height 21
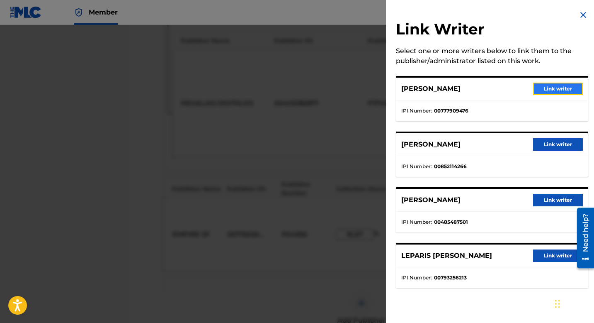
drag, startPoint x: 559, startPoint y: 87, endPoint x: 555, endPoint y: 93, distance: 6.9
click at [559, 88] on button "Link writer" at bounding box center [559, 89] width 50 height 12
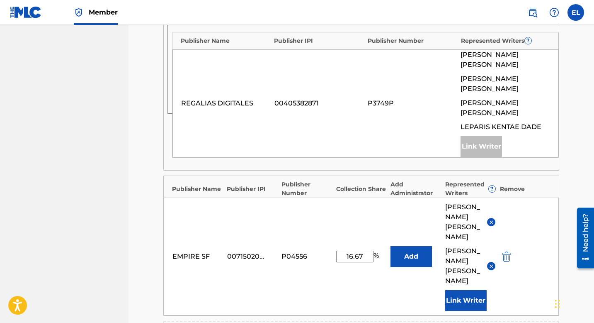
scroll to position [435, 0]
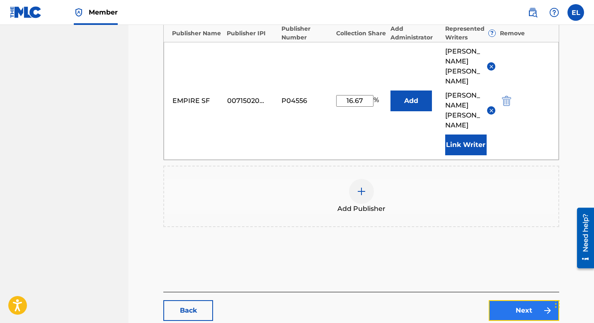
click at [527, 300] on link "Next" at bounding box center [524, 310] width 71 height 21
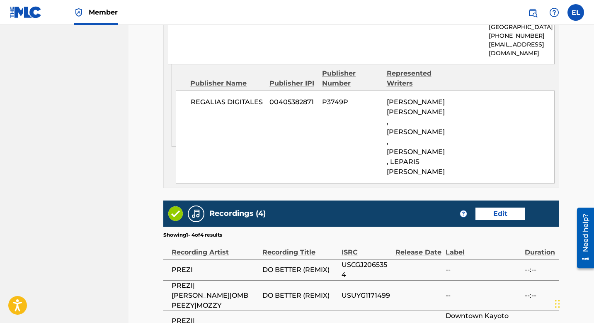
scroll to position [742, 0]
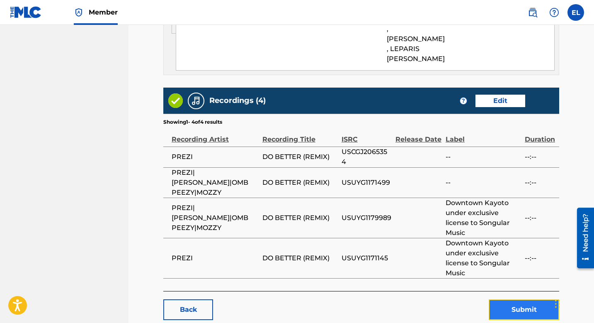
click at [517, 299] on button "Submit" at bounding box center [524, 309] width 71 height 21
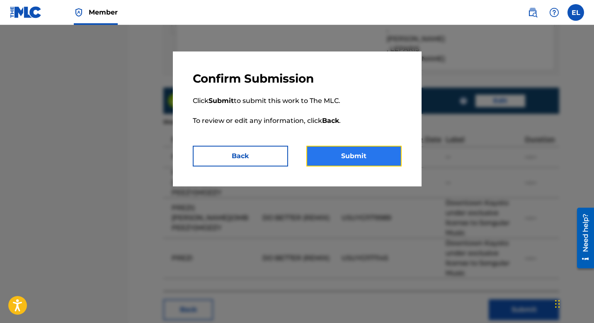
click at [384, 163] on button "Submit" at bounding box center [354, 156] width 95 height 21
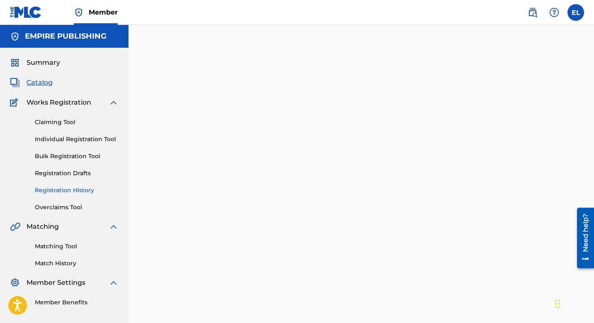
click at [81, 190] on link "Registration History" at bounding box center [77, 190] width 84 height 9
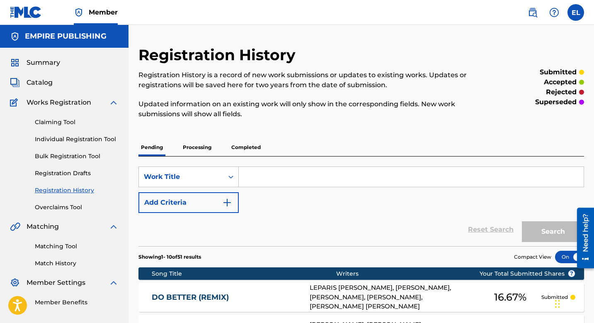
click at [229, 292] on div "DO BETTER (REMIX) DB2OIB LEPARIS KENTAE DADE, PHILIP BEASLEY, JUAN T JONES, TIM…" at bounding box center [362, 297] width 446 height 29
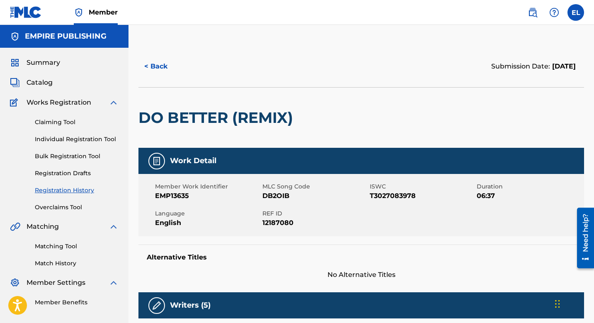
click at [275, 191] on span "DB2OIB" at bounding box center [315, 196] width 105 height 10
click at [42, 82] on span "Catalog" at bounding box center [40, 83] width 26 height 10
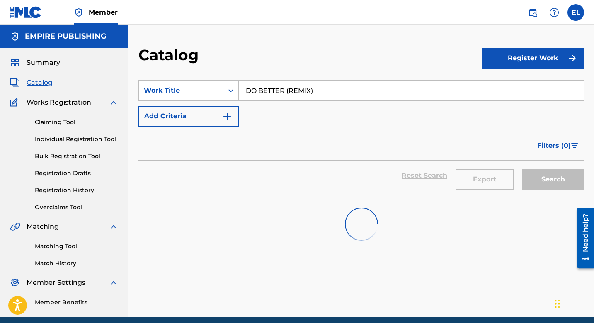
click at [42, 82] on span "Catalog" at bounding box center [40, 83] width 26 height 10
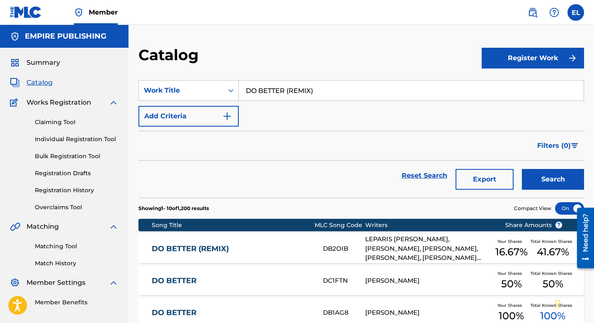
click at [257, 83] on input "DO BETTER (REMIX)" at bounding box center [411, 90] width 345 height 20
paste input "7 MILE X SEMINARY"
type input "7 MILE X SEMINARY"
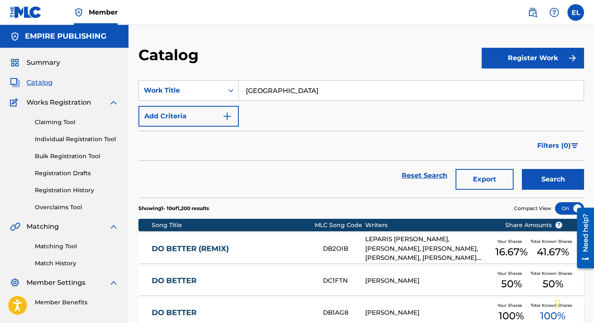
click at [314, 58] on div "Catalog" at bounding box center [311, 58] width 344 height 24
click at [553, 173] on button "Search" at bounding box center [553, 179] width 62 height 21
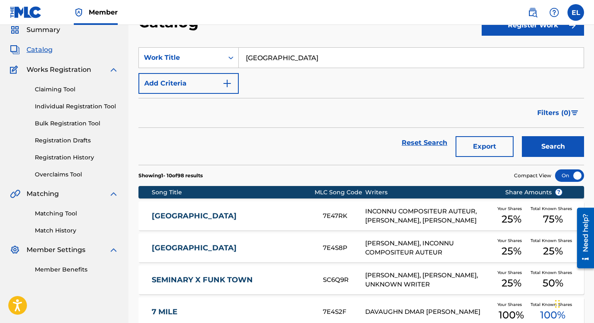
scroll to position [33, 0]
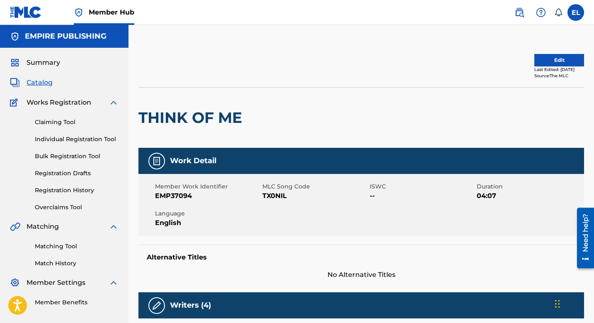
click at [267, 199] on span "TX0NIL" at bounding box center [315, 196] width 105 height 10
click at [269, 198] on span "TX0NIL" at bounding box center [315, 196] width 105 height 10
copy span "TX0NIL"
click at [174, 116] on h2 "THINK OF ME" at bounding box center [193, 117] width 108 height 19
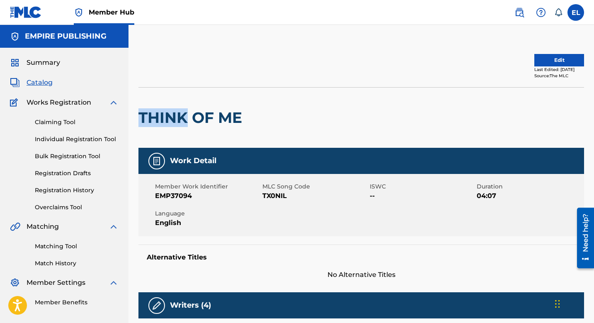
click at [174, 116] on h2 "THINK OF ME" at bounding box center [193, 117] width 108 height 19
copy div "THINK OF ME"
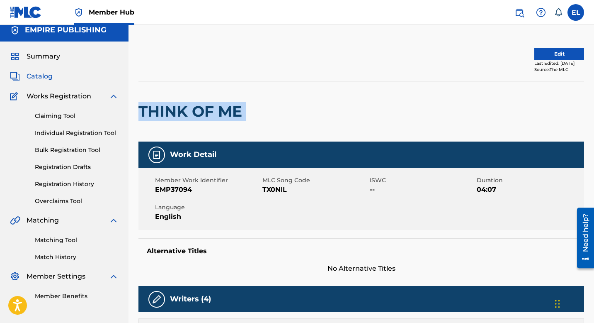
scroll to position [15, 0]
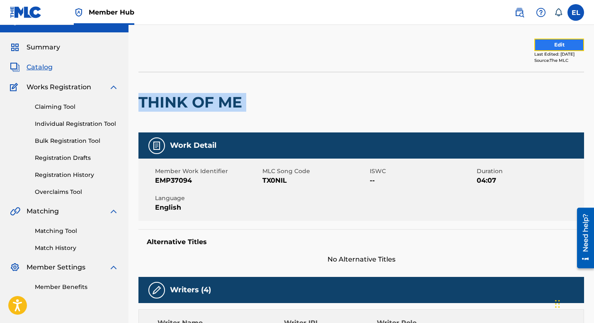
click at [543, 48] on button "Edit" at bounding box center [560, 45] width 50 height 12
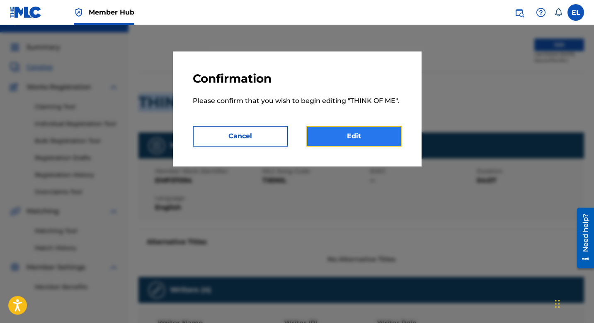
click at [339, 144] on link "Edit" at bounding box center [354, 136] width 95 height 21
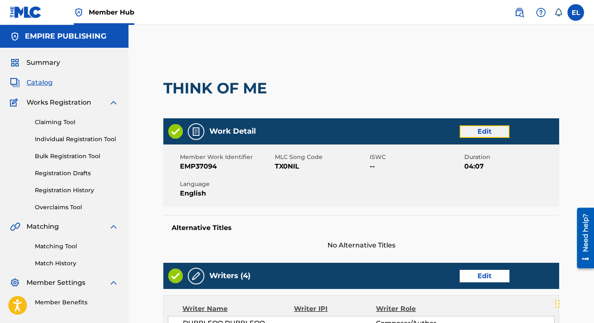
click at [483, 133] on link "Edit" at bounding box center [485, 131] width 50 height 12
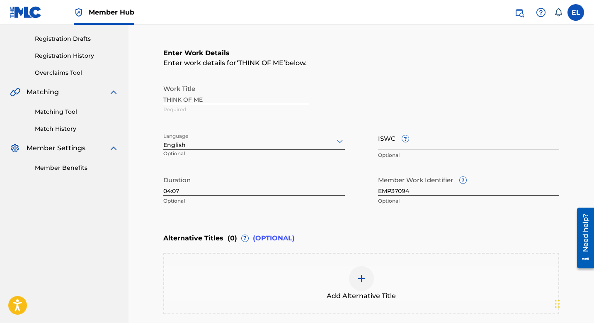
scroll to position [165, 0]
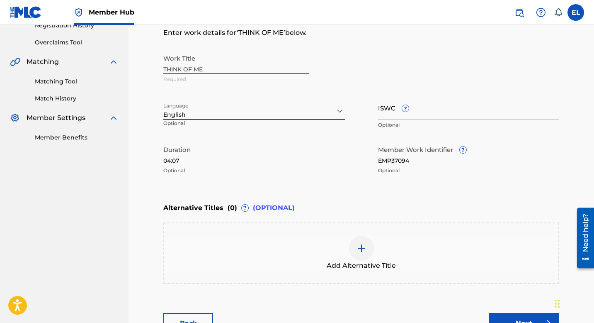
click at [358, 240] on div at bounding box center [361, 248] width 25 height 25
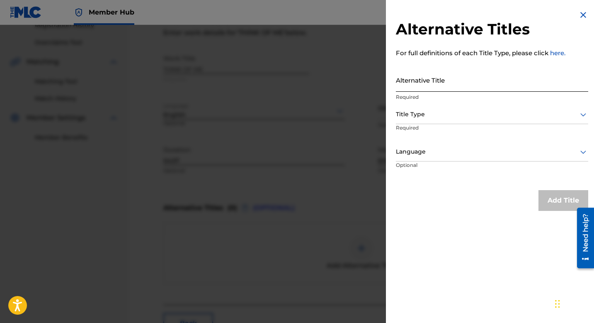
click at [434, 84] on input "Alternative Title" at bounding box center [492, 80] width 192 height 24
paste input "Think of Me feat. Fetti Mac"
type input "Think of Me feat. Fetti Mac"
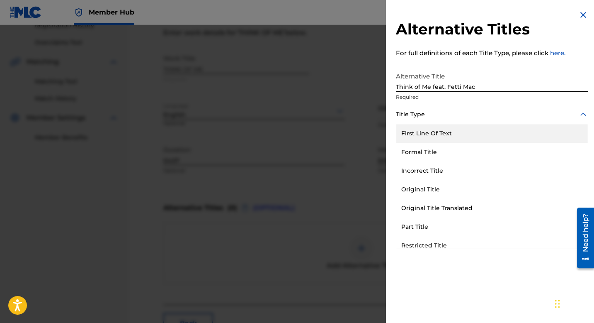
click at [438, 111] on div at bounding box center [492, 114] width 192 height 10
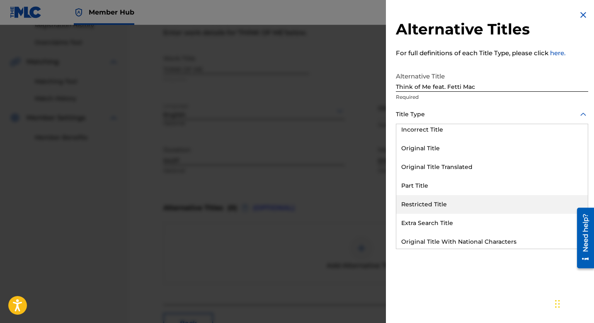
scroll to position [81, 0]
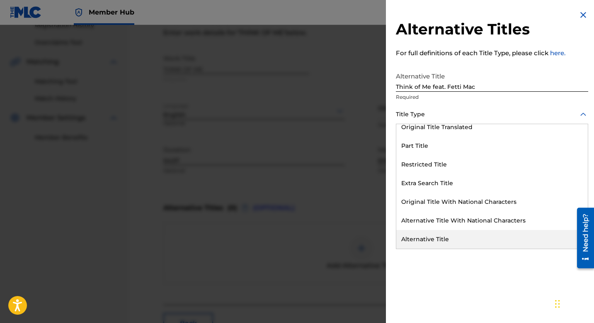
drag, startPoint x: 461, startPoint y: 237, endPoint x: 463, endPoint y: 228, distance: 9.2
click at [461, 237] on div "Alternative Title" at bounding box center [493, 239] width 192 height 19
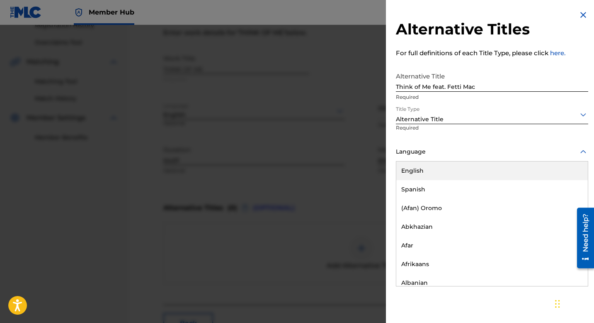
drag, startPoint x: 468, startPoint y: 149, endPoint x: 468, endPoint y: 158, distance: 8.7
click at [468, 150] on div at bounding box center [492, 151] width 192 height 10
drag, startPoint x: 463, startPoint y: 172, endPoint x: 474, endPoint y: 178, distance: 12.5
click at [464, 172] on div "English" at bounding box center [493, 170] width 192 height 19
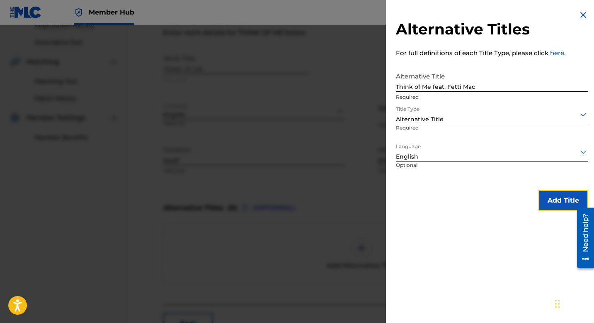
click at [558, 199] on button "Add Title" at bounding box center [564, 200] width 50 height 21
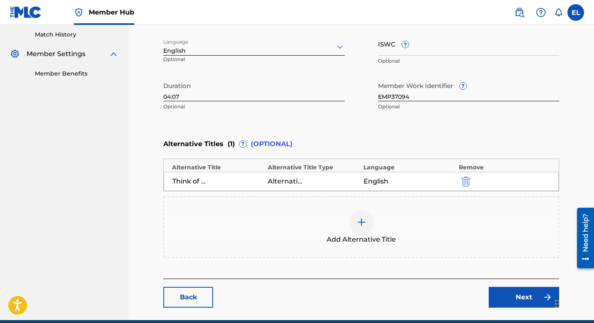
scroll to position [266, 0]
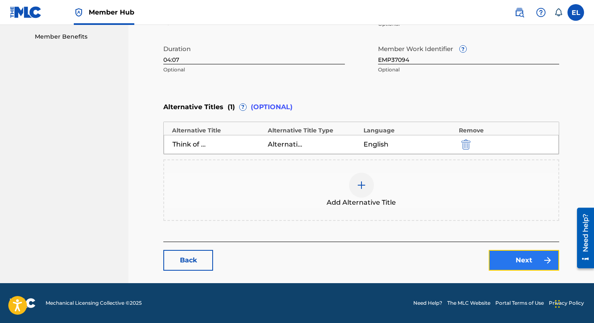
click at [498, 255] on link "Next" at bounding box center [524, 260] width 71 height 21
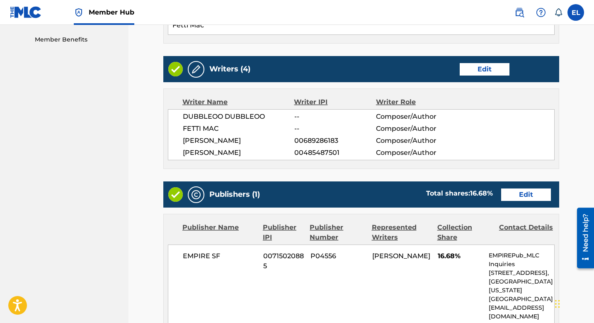
scroll to position [265, 0]
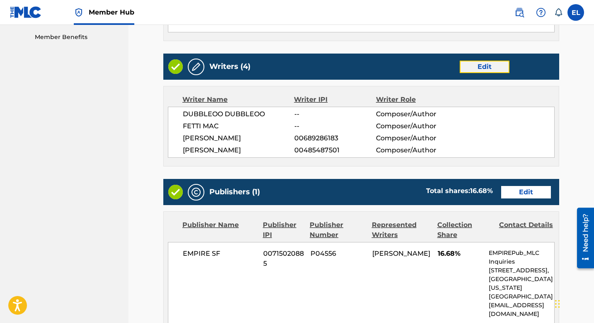
click at [475, 64] on link "Edit" at bounding box center [485, 67] width 50 height 12
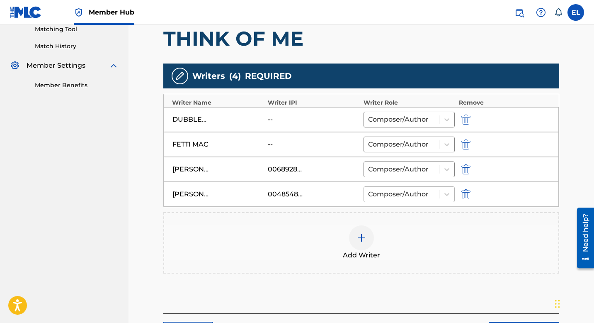
scroll to position [288, 0]
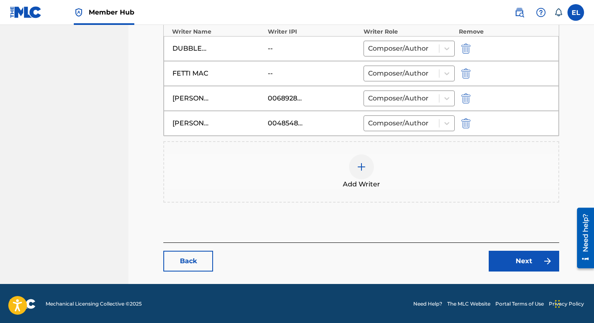
click at [362, 163] on img at bounding box center [362, 167] width 10 height 10
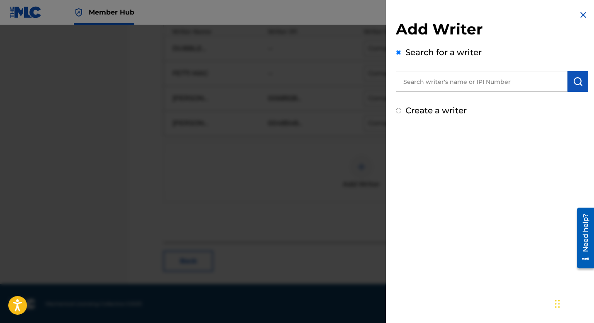
drag, startPoint x: 470, startPoint y: 81, endPoint x: 504, endPoint y: 81, distance: 34.0
click at [470, 81] on input "text" at bounding box center [482, 81] width 172 height 21
paste input "01181682447"
type input "01181682447"
click at [576, 83] on img "submit" at bounding box center [578, 81] width 10 height 10
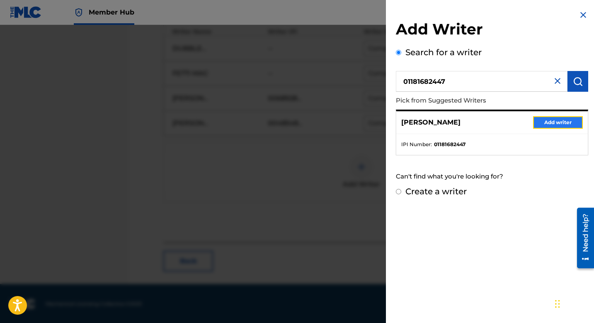
click at [561, 122] on button "Add writer" at bounding box center [559, 122] width 50 height 12
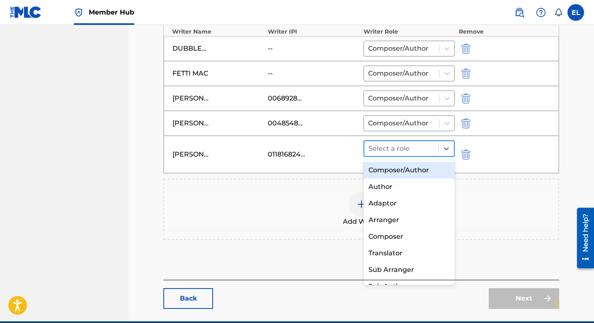
drag, startPoint x: 397, startPoint y: 151, endPoint x: 394, endPoint y: 156, distance: 5.6
click at [396, 151] on div at bounding box center [402, 149] width 66 height 12
click at [393, 167] on div "Composer/Author" at bounding box center [409, 170] width 91 height 17
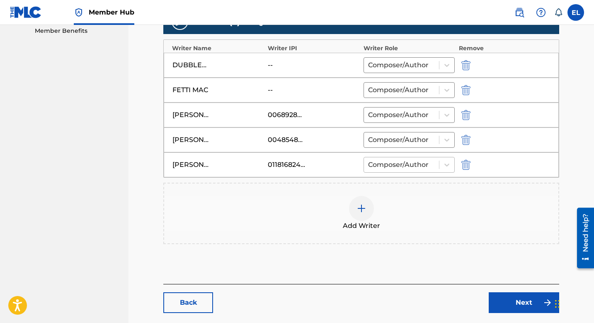
scroll to position [236, 0]
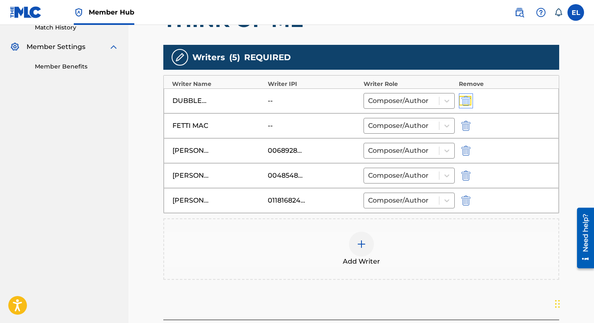
click at [467, 97] on img "submit" at bounding box center [466, 101] width 9 height 10
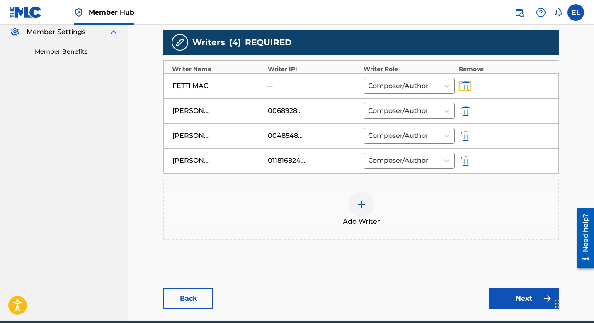
scroll to position [289, 0]
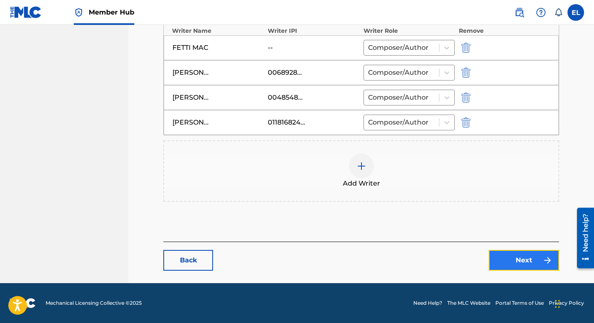
click at [526, 263] on link "Next" at bounding box center [524, 260] width 71 height 21
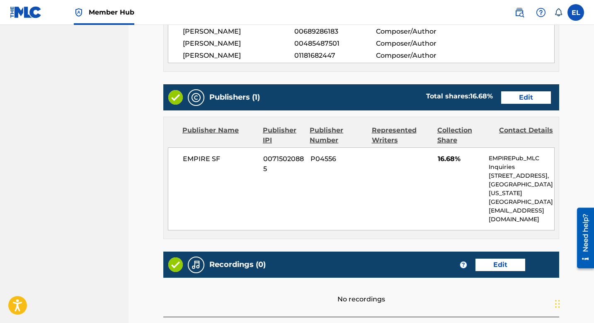
scroll to position [253, 0]
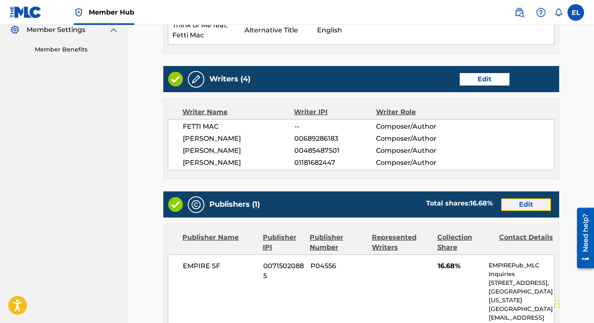
click at [519, 207] on link "Edit" at bounding box center [527, 204] width 50 height 12
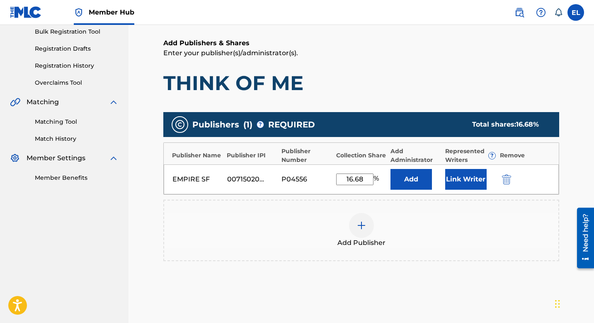
scroll to position [179, 0]
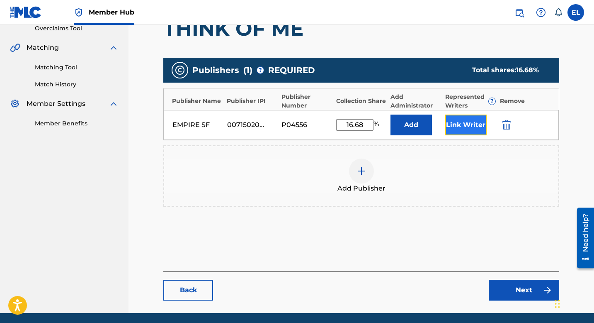
click at [460, 123] on button "Link Writer" at bounding box center [466, 125] width 41 height 21
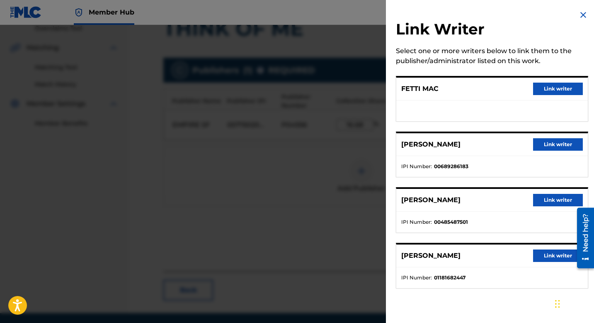
click at [552, 212] on ul "IPI Number : 00485487501" at bounding box center [493, 222] width 192 height 21
click at [553, 203] on button "Link writer" at bounding box center [559, 200] width 50 height 12
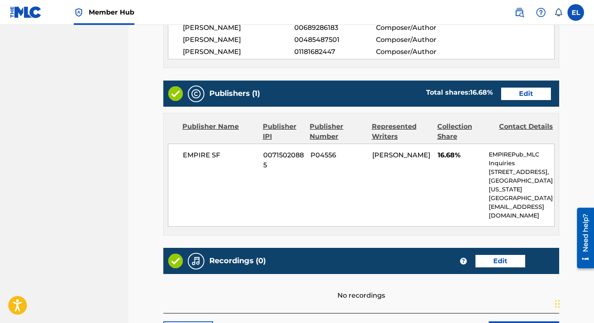
scroll to position [425, 0]
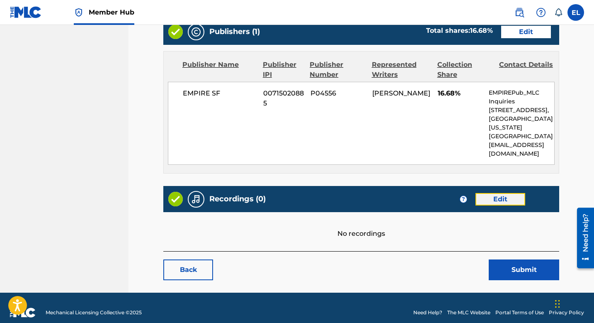
click at [499, 193] on link "Edit" at bounding box center [501, 199] width 50 height 12
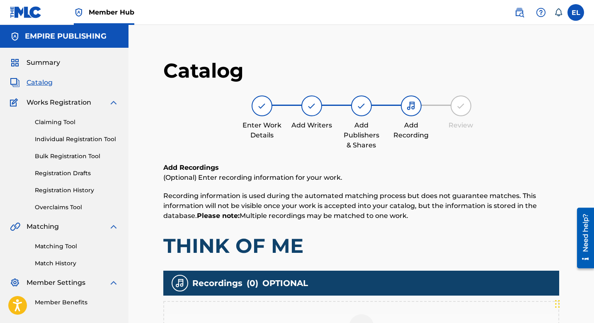
scroll to position [147, 0]
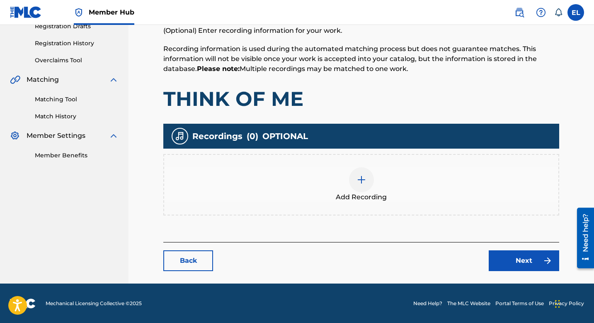
click at [363, 177] on img at bounding box center [362, 180] width 10 height 10
click at [371, 172] on div at bounding box center [361, 179] width 25 height 25
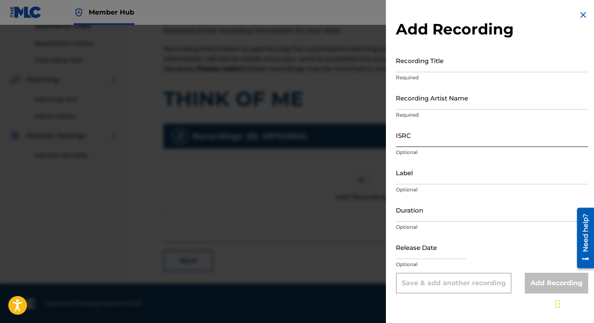
click at [441, 142] on input "ISRC" at bounding box center [492, 135] width 192 height 24
paste input "QZK6Q2418389"
type input "QZK6Q2418389"
click at [428, 104] on input "Recording Artist Name" at bounding box center [492, 98] width 192 height 24
click at [433, 62] on input "Recording Title" at bounding box center [492, 61] width 192 height 24
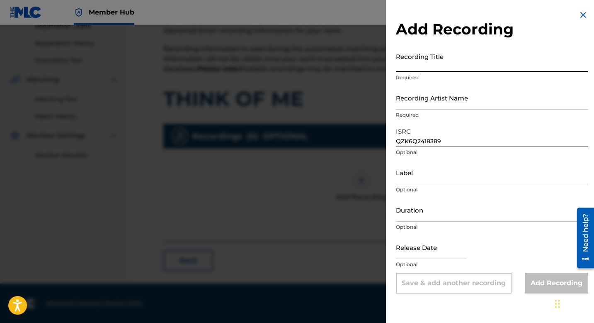
paste input "Think of Me"
type input "Think of Me"
click at [429, 102] on input "Recording Artist Name" at bounding box center [492, 98] width 192 height 24
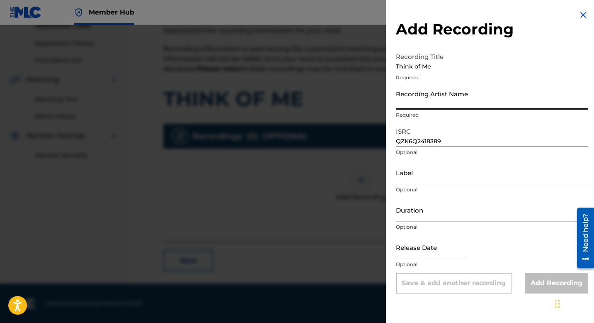
click at [429, 102] on input "Recording Artist Name" at bounding box center [492, 98] width 192 height 24
paste input "Philthy Rich"
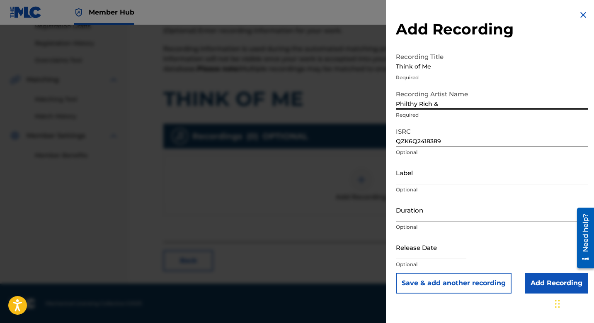
click at [485, 102] on input "Philthy Rich &" at bounding box center [492, 98] width 192 height 24
paste input "DubbleOO"
type input "Philthy Rich & DubbleOO"
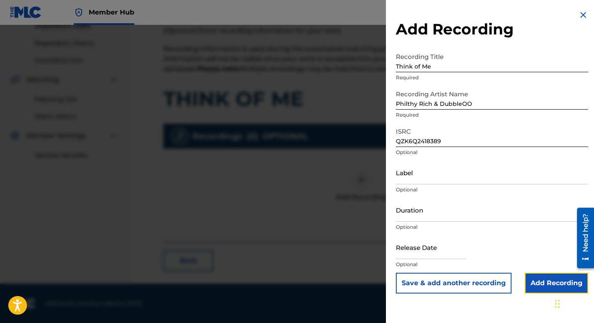
click at [548, 288] on input "Add Recording" at bounding box center [556, 283] width 63 height 21
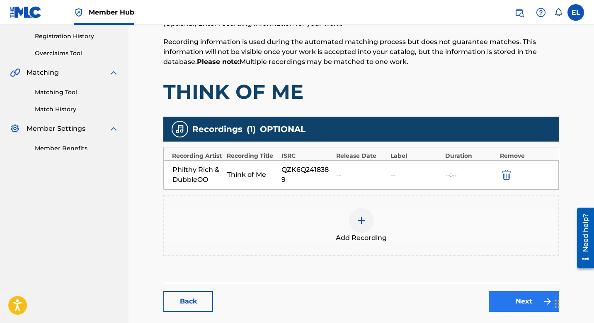
scroll to position [163, 0]
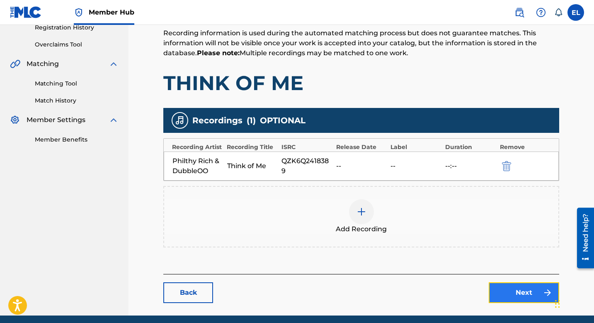
click at [519, 294] on link "Next" at bounding box center [524, 292] width 71 height 21
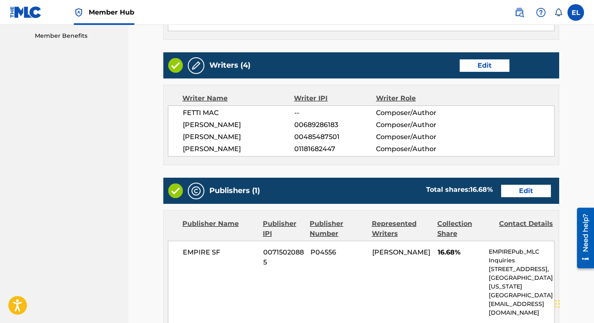
scroll to position [442, 0]
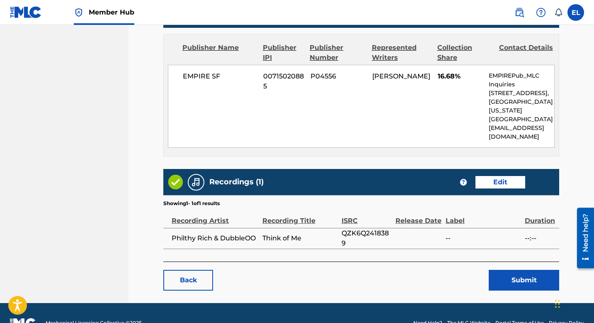
click at [442, 77] on span "16.68%" at bounding box center [460, 76] width 45 height 10
click at [525, 271] on button "Submit" at bounding box center [524, 280] width 71 height 21
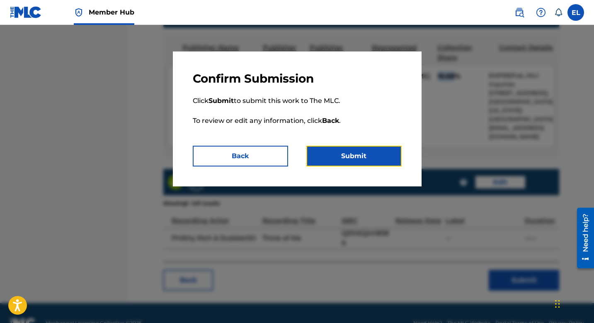
click at [363, 155] on button "Submit" at bounding box center [354, 156] width 95 height 21
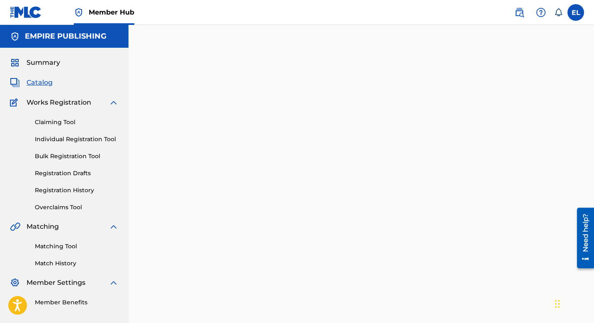
click at [44, 85] on span "Catalog" at bounding box center [40, 83] width 26 height 10
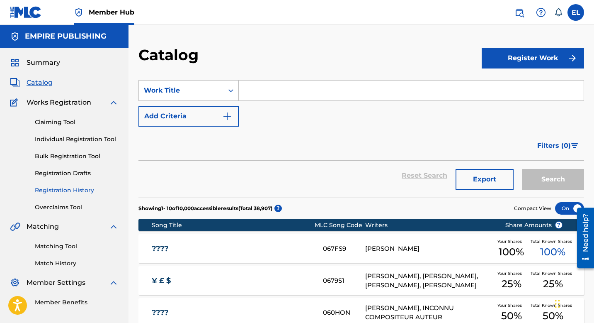
click at [68, 192] on link "Registration History" at bounding box center [77, 190] width 84 height 9
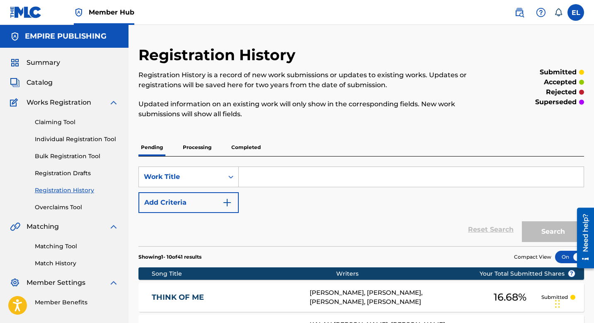
click at [240, 290] on div "THINK OF ME TX0NIL TALAL HALEPOTA, PHILIP BEASLEY, ALVIN KUMAR, FETTI MAC 16.68…" at bounding box center [362, 297] width 446 height 29
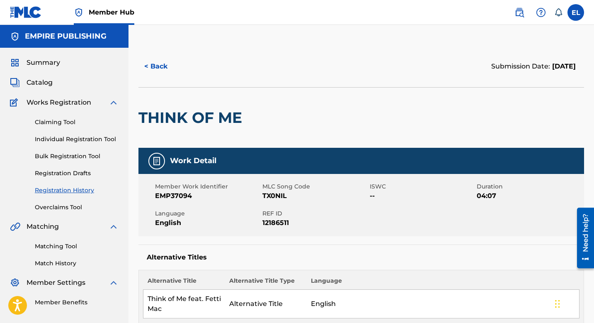
click at [269, 190] on div "MLC Song Code TX0NIL" at bounding box center [316, 191] width 107 height 19
click at [269, 190] on span "MLC Song Code" at bounding box center [315, 186] width 105 height 9
click at [271, 197] on span "TX0NIL" at bounding box center [315, 196] width 105 height 10
copy span "TX0NIL"
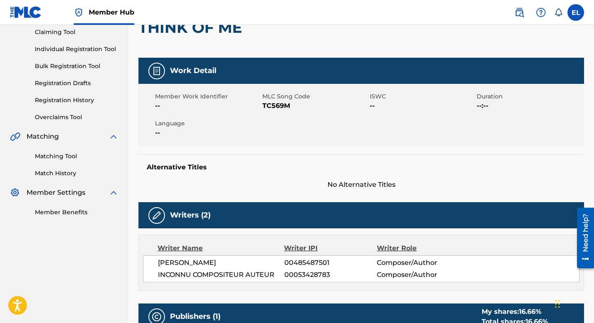
scroll to position [34, 0]
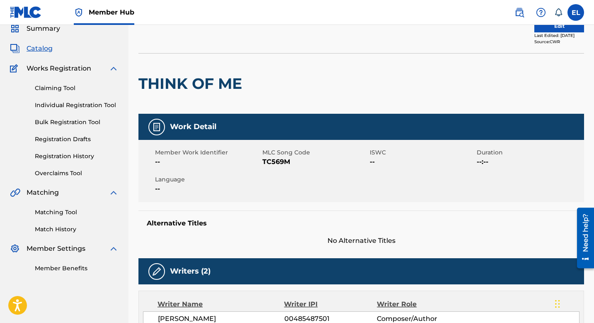
click at [277, 164] on span "TC569M" at bounding box center [315, 162] width 105 height 10
copy span "TC569M"
click at [267, 158] on span "TC569M" at bounding box center [315, 162] width 105 height 10
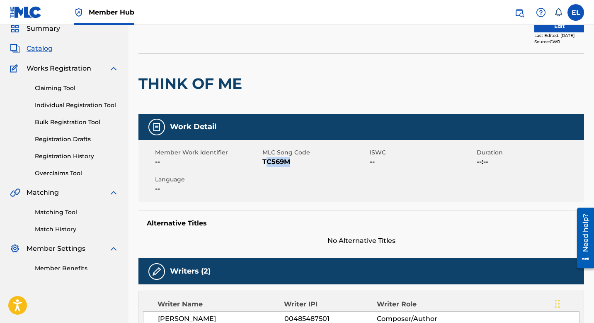
copy span "C569M"
click at [278, 161] on span "TC569M" at bounding box center [315, 162] width 105 height 10
click at [166, 76] on h2 "THINK OF ME" at bounding box center [193, 83] width 108 height 19
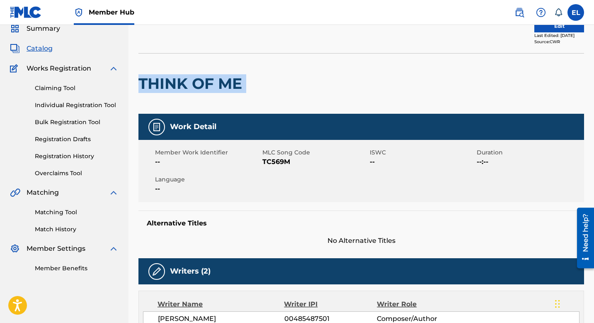
click at [166, 76] on h2 "THINK OF ME" at bounding box center [193, 83] width 108 height 19
copy div "THINK OF ME"
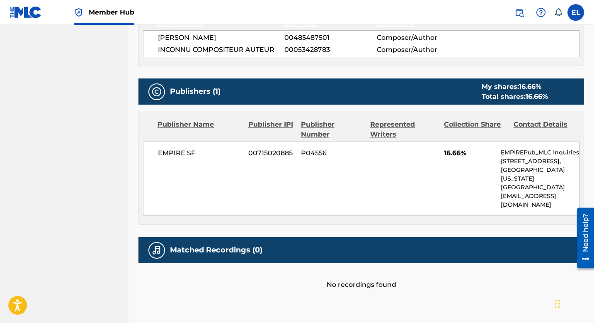
scroll to position [0, 0]
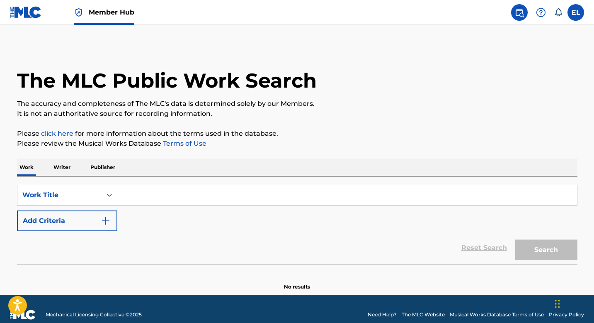
click at [306, 186] on input "Search Form" at bounding box center [347, 195] width 460 height 20
paste input "3RD WORLD FREE [PERSON_NAME] UP"
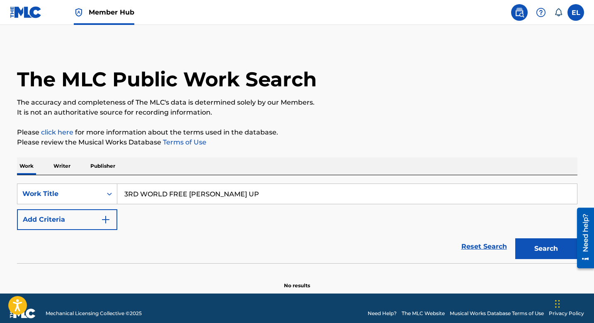
scroll to position [12, 0]
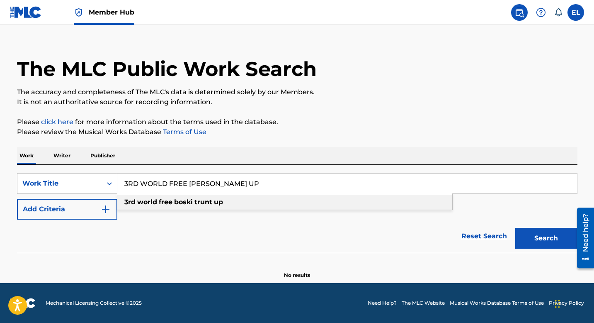
click at [376, 200] on div "3rd world free boski trunt up" at bounding box center [284, 202] width 335 height 15
type input "3rd world free boski trunt up"
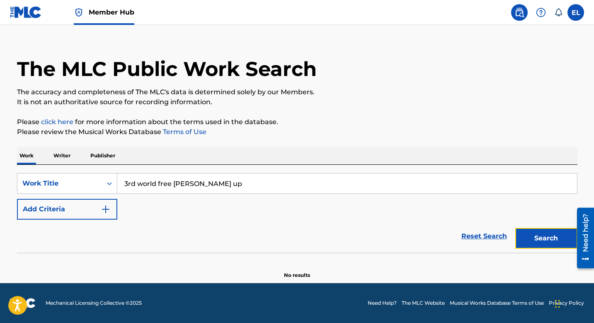
click at [538, 238] on button "Search" at bounding box center [547, 238] width 62 height 21
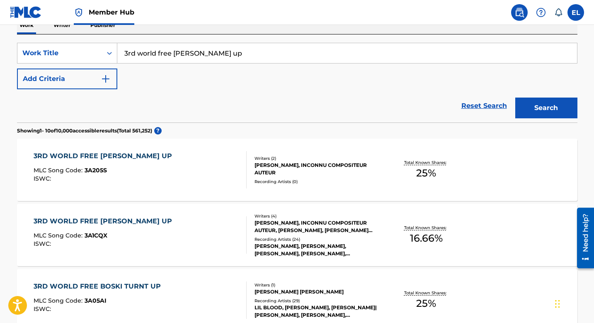
scroll to position [213, 0]
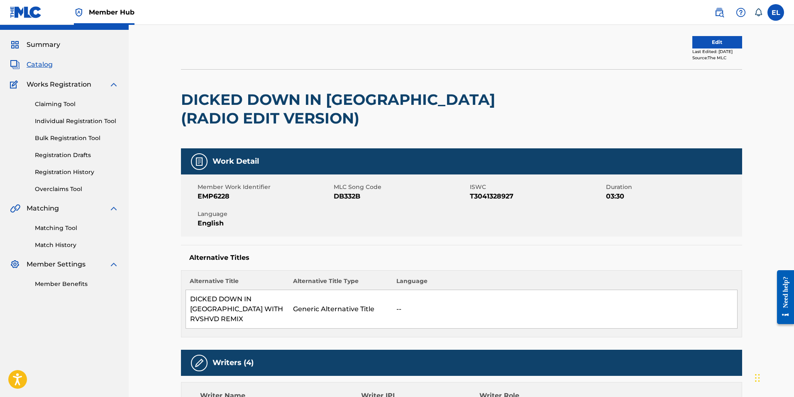
scroll to position [17, 0]
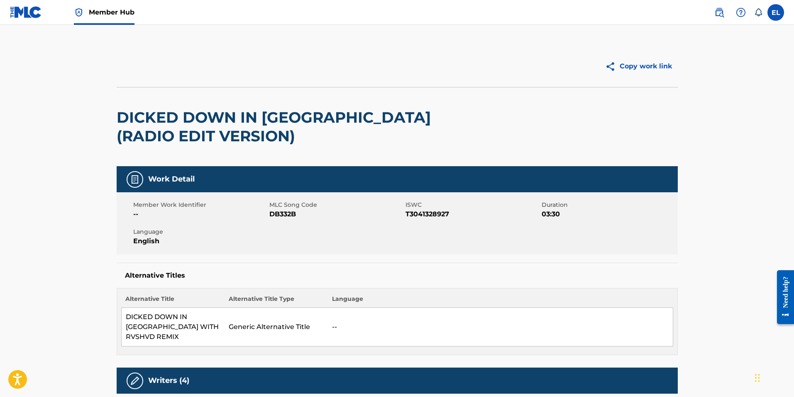
click at [198, 113] on h2 "DICKED DOWN IN [GEOGRAPHIC_DATA] (RADIO EDIT VERSION)" at bounding box center [285, 126] width 336 height 37
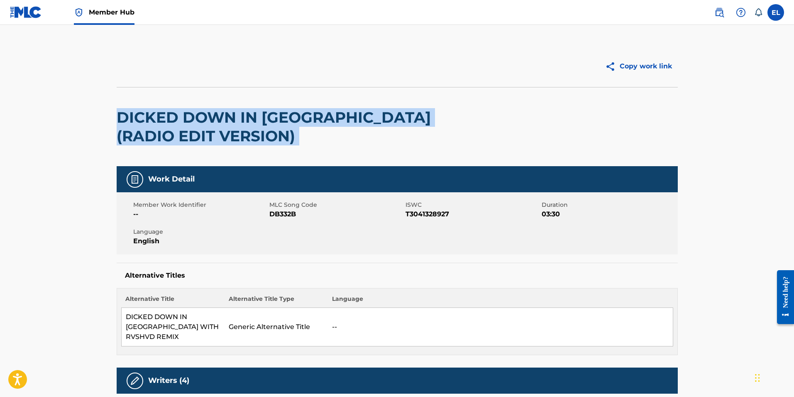
click at [198, 113] on h2 "DICKED DOWN IN [GEOGRAPHIC_DATA] (RADIO EDIT VERSION)" at bounding box center [285, 126] width 336 height 37
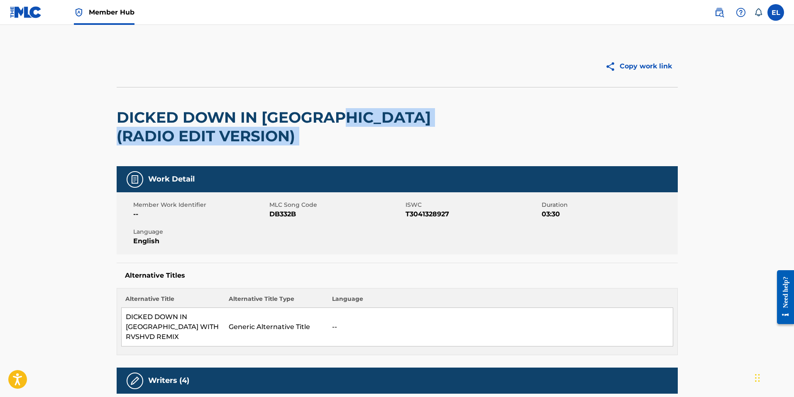
click at [333, 117] on h2 "DICKED DOWN IN [GEOGRAPHIC_DATA] (RADIO EDIT VERSION)" at bounding box center [285, 126] width 336 height 37
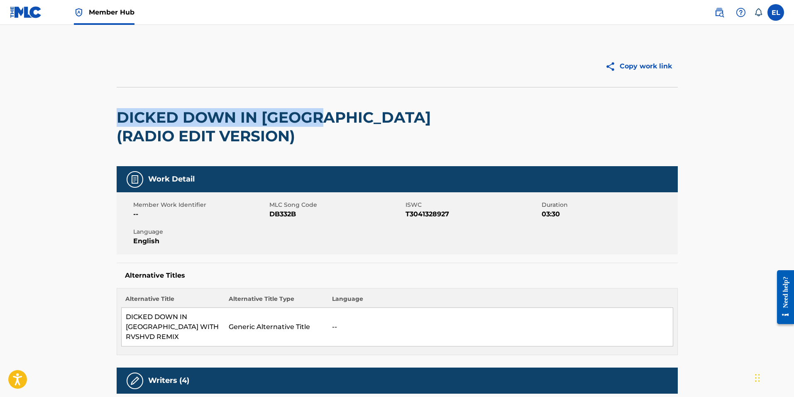
drag, startPoint x: 322, startPoint y: 116, endPoint x: 117, endPoint y: 108, distance: 205.5
click at [117, 108] on h2 "DICKED DOWN IN [GEOGRAPHIC_DATA] (RADIO EDIT VERSION)" at bounding box center [285, 126] width 336 height 37
copy h2 "DICKED DOWN IN [GEOGRAPHIC_DATA]"
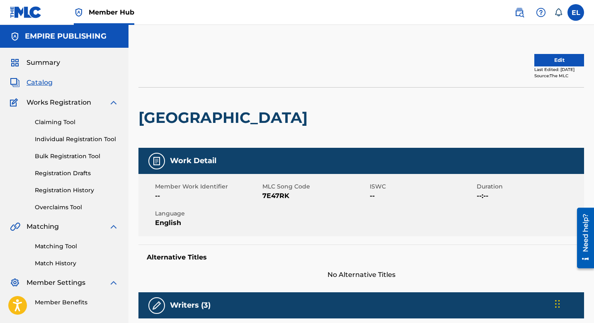
click at [219, 117] on h2 "[GEOGRAPHIC_DATA]" at bounding box center [225, 117] width 173 height 19
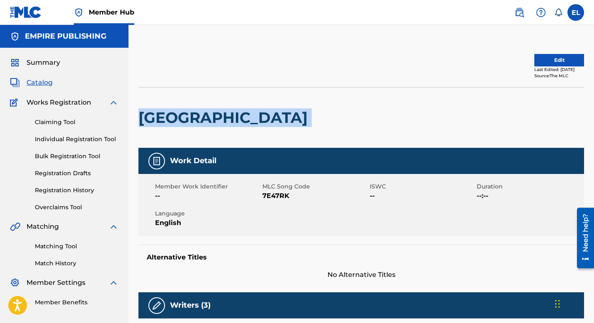
click at [219, 117] on h2 "[GEOGRAPHIC_DATA]" at bounding box center [225, 117] width 173 height 19
copy div "[GEOGRAPHIC_DATA]"
click at [274, 195] on span "7E47RK" at bounding box center [315, 196] width 105 height 10
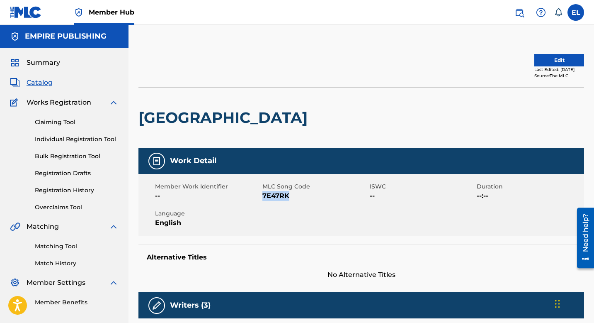
click at [274, 195] on span "7E47RK" at bounding box center [315, 196] width 105 height 10
copy span "7E47RK"
click at [275, 195] on span "7E4S8P" at bounding box center [315, 196] width 105 height 10
copy span "7E4S8P"
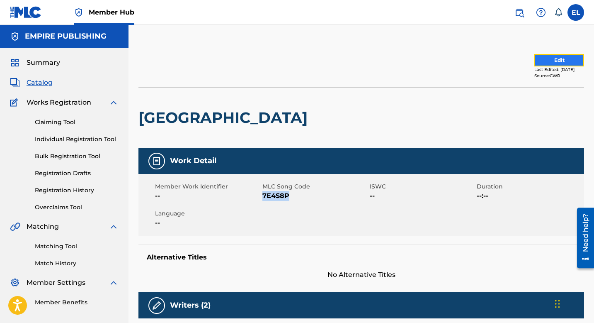
click at [553, 59] on button "Edit" at bounding box center [560, 60] width 50 height 12
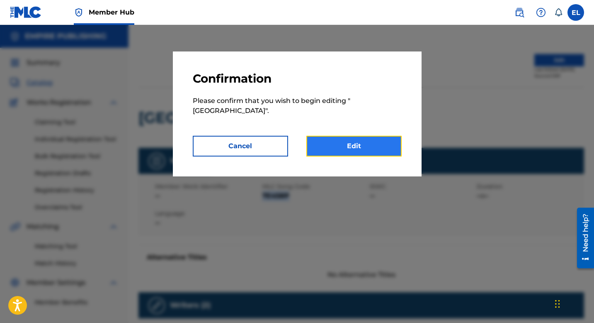
click at [370, 142] on link "Edit" at bounding box center [354, 146] width 95 height 21
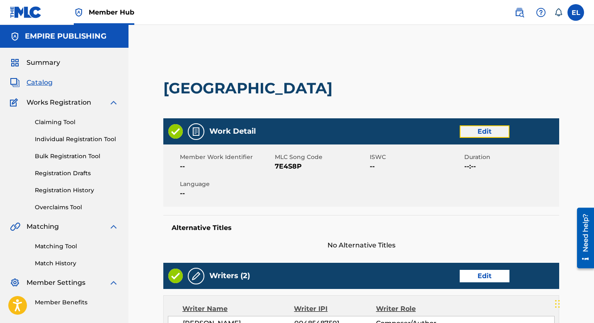
click at [487, 132] on link "Edit" at bounding box center [485, 131] width 50 height 12
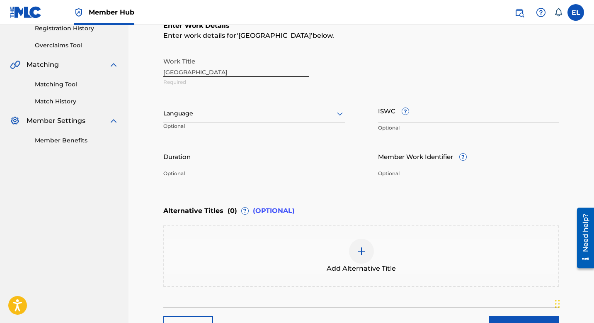
scroll to position [144, 0]
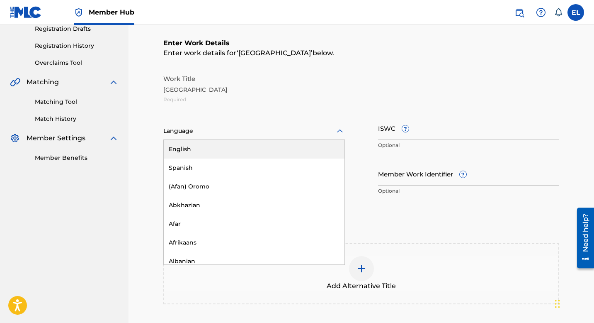
click at [210, 130] on div at bounding box center [254, 131] width 182 height 10
click at [208, 149] on div "English" at bounding box center [254, 149] width 181 height 19
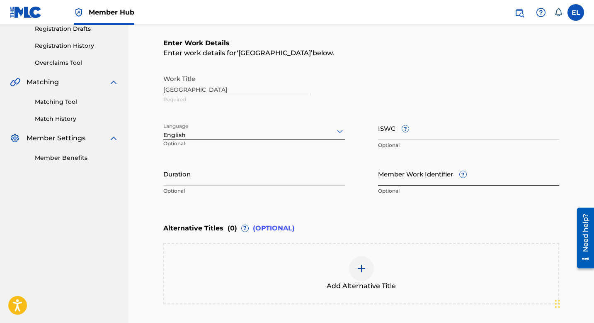
click at [422, 173] on input "Member Work Identifier ?" at bounding box center [469, 174] width 182 height 24
paste input "EMP37170"
type input "EMP37170"
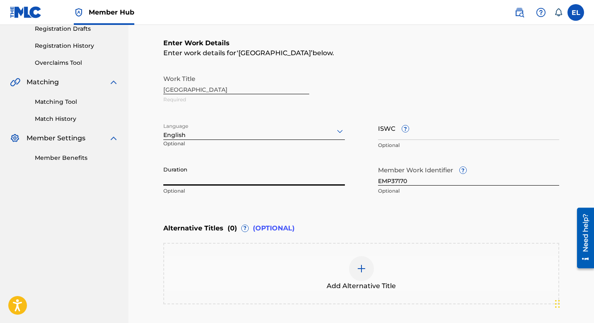
click at [232, 175] on input "Duration" at bounding box center [254, 174] width 182 height 24
type input "01:40"
click at [435, 217] on div "Enter Work Details Enter work details for ‘ 7MILE X SEMINARY ’ below. Work Titl…" at bounding box center [361, 118] width 396 height 201
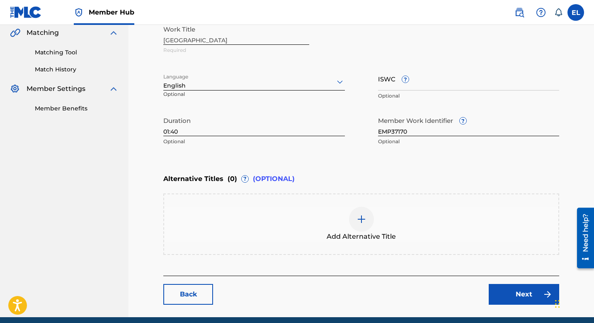
scroll to position [227, 0]
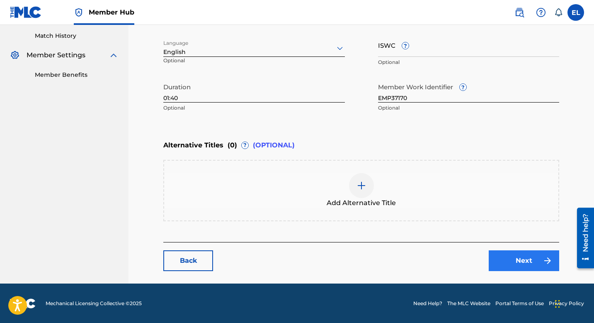
click at [531, 271] on main "Catalog Enter Work Details Add Writers Add Publishers & Shares Add Recording Re…" at bounding box center [362, 50] width 446 height 465
click at [529, 263] on link "Next" at bounding box center [524, 260] width 71 height 21
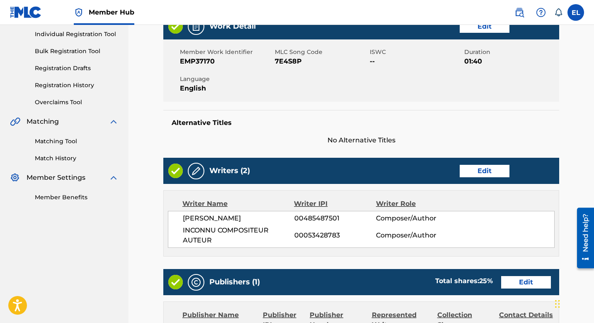
scroll to position [177, 0]
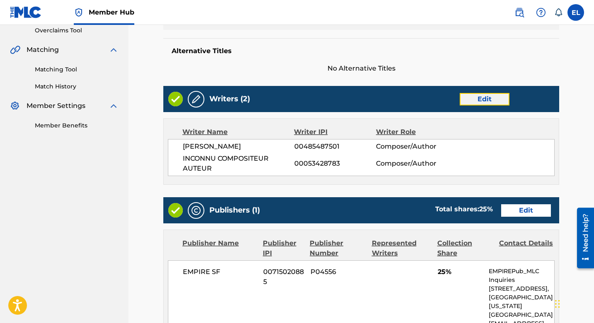
click at [479, 98] on link "Edit" at bounding box center [485, 99] width 50 height 12
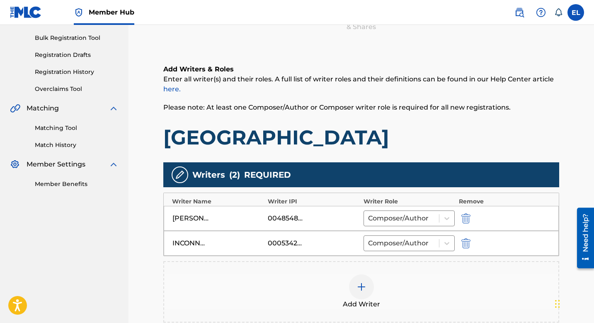
scroll to position [177, 0]
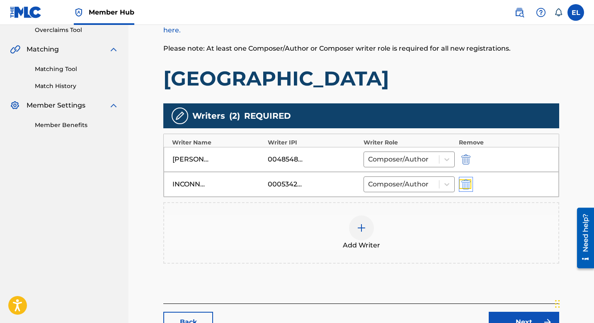
click at [468, 182] on img "submit" at bounding box center [466, 184] width 9 height 10
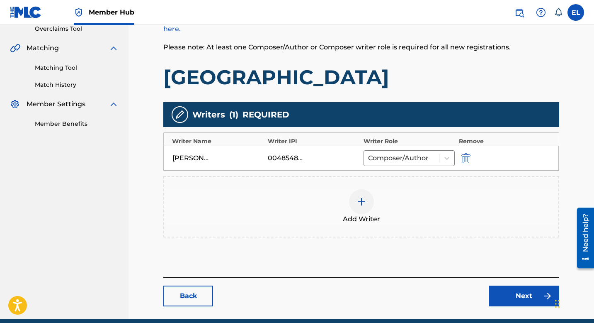
scroll to position [179, 0]
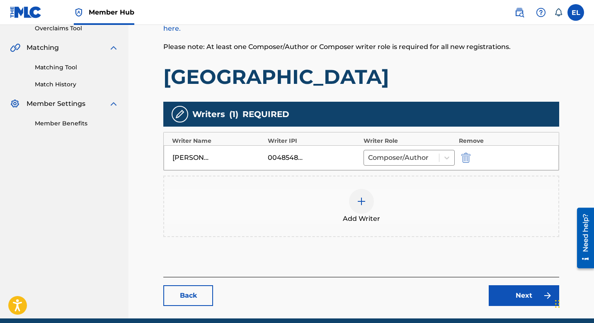
click at [363, 201] on img at bounding box center [362, 201] width 10 height 10
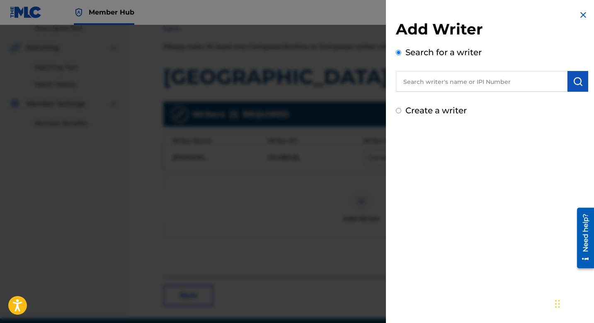
click at [457, 80] on input "text" at bounding box center [482, 81] width 172 height 21
paste input "841496422"
type input "00841496422"
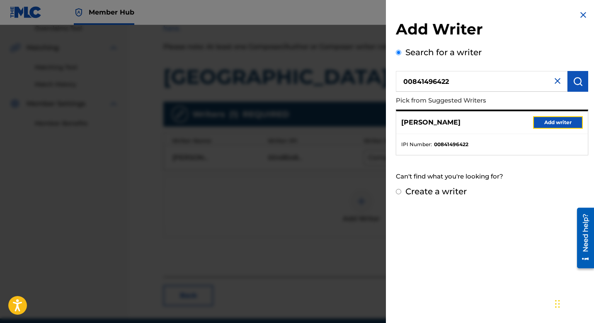
click at [550, 127] on button "Add writer" at bounding box center [559, 122] width 50 height 12
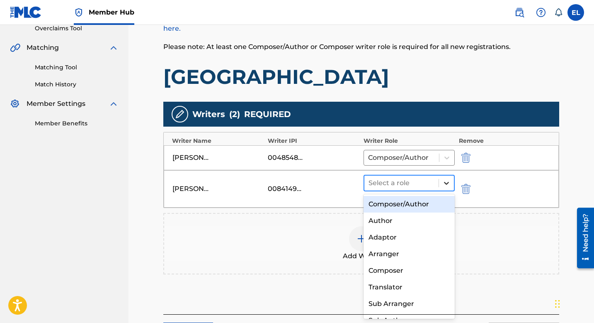
click at [443, 179] on icon at bounding box center [447, 183] width 8 height 8
click at [434, 208] on div "Composer/Author" at bounding box center [409, 204] width 91 height 17
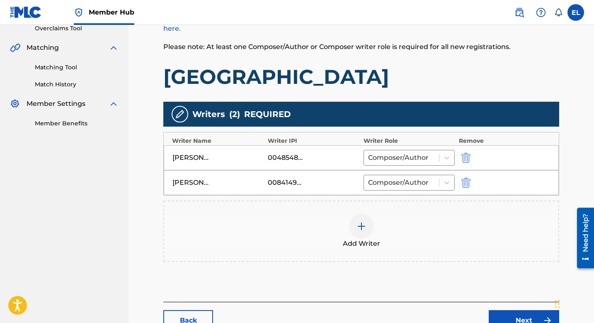
click at [362, 227] on img at bounding box center [362, 226] width 10 height 10
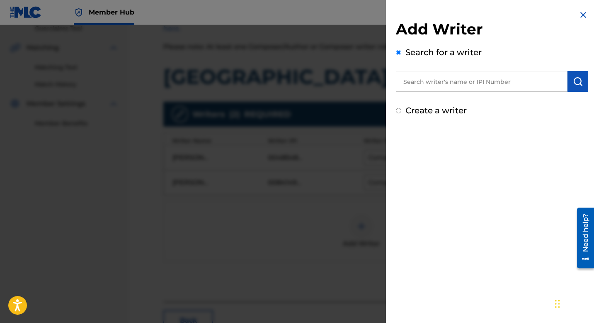
click at [468, 83] on input "text" at bounding box center [482, 81] width 172 height 21
paste input "799908355"
type input "00799908355"
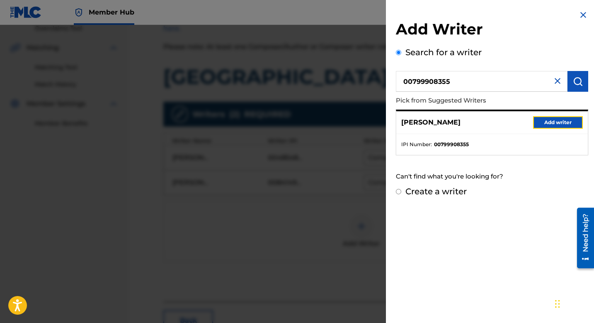
click at [556, 124] on button "Add writer" at bounding box center [559, 122] width 50 height 12
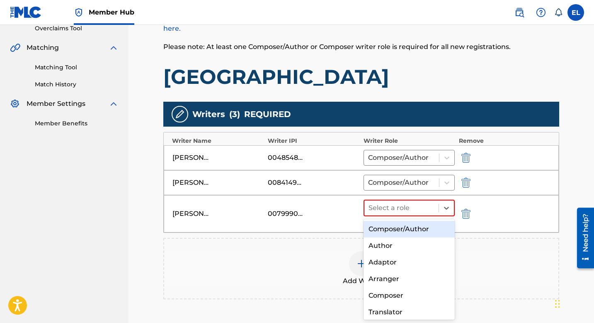
drag, startPoint x: 404, startPoint y: 204, endPoint x: 413, endPoint y: 216, distance: 15.4
click at [405, 204] on div at bounding box center [402, 208] width 66 height 12
click at [417, 224] on div "Composer/Author" at bounding box center [409, 229] width 91 height 17
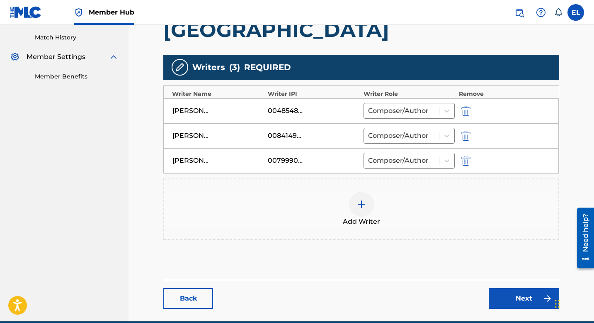
scroll to position [264, 0]
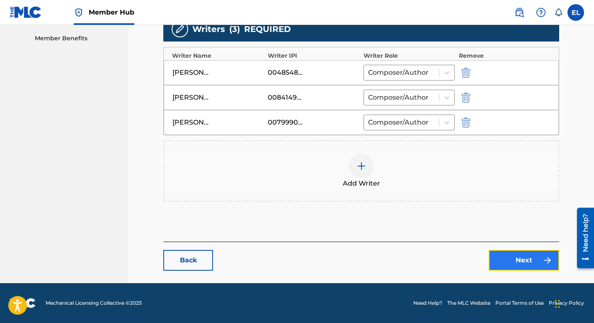
click at [534, 263] on link "Next" at bounding box center [524, 260] width 71 height 21
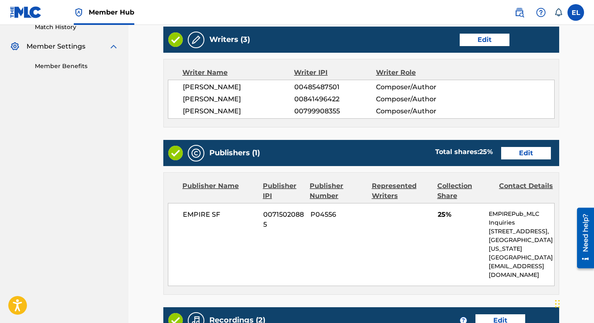
scroll to position [346, 0]
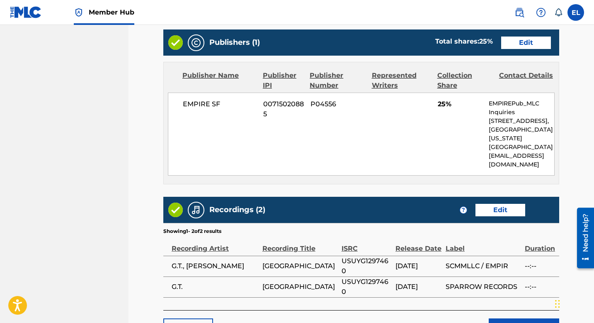
click at [518, 34] on div "Publishers (1) Total shares: 25 % Edit" at bounding box center [361, 42] width 396 height 26
click at [519, 42] on link "Edit" at bounding box center [527, 43] width 50 height 12
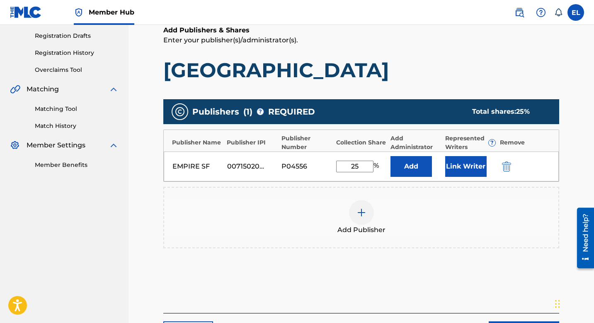
scroll to position [209, 0]
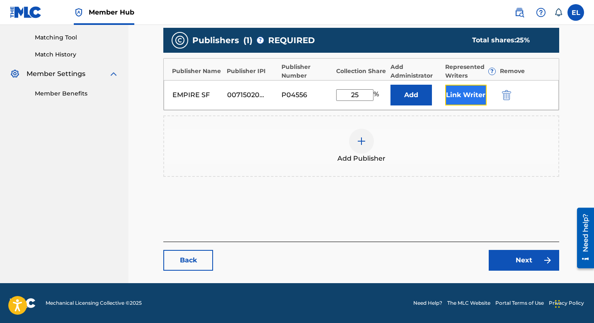
click at [475, 97] on button "Link Writer" at bounding box center [466, 95] width 41 height 21
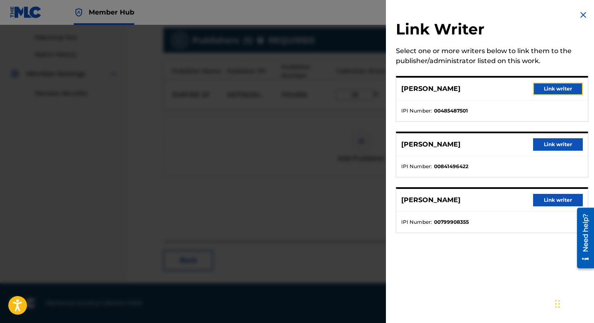
click at [546, 89] on button "Link writer" at bounding box center [559, 89] width 50 height 12
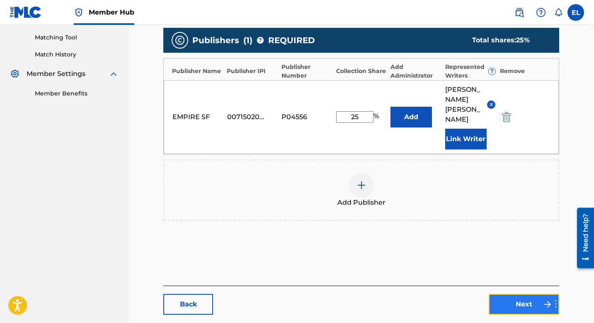
click at [531, 294] on link "Next" at bounding box center [524, 304] width 71 height 21
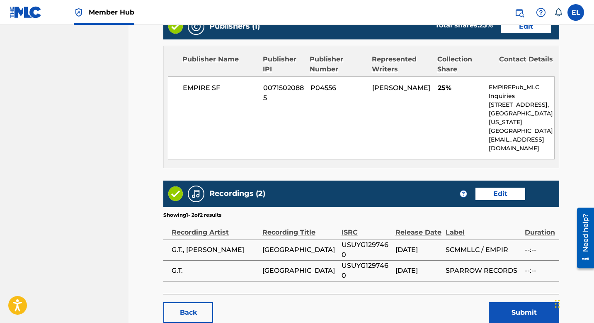
scroll to position [405, 0]
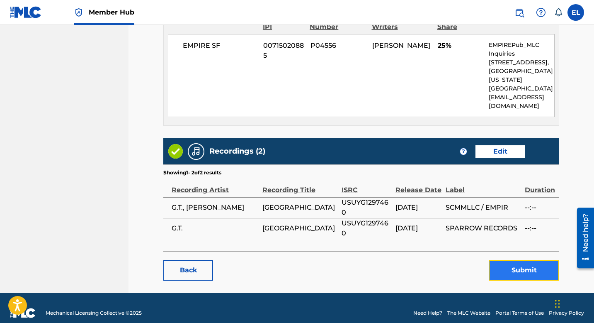
click at [541, 260] on button "Submit" at bounding box center [524, 270] width 71 height 21
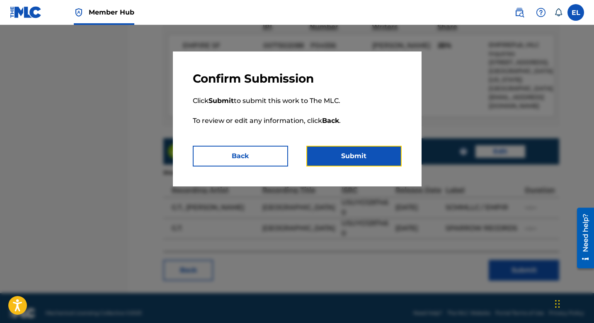
click at [381, 160] on button "Submit" at bounding box center [354, 156] width 95 height 21
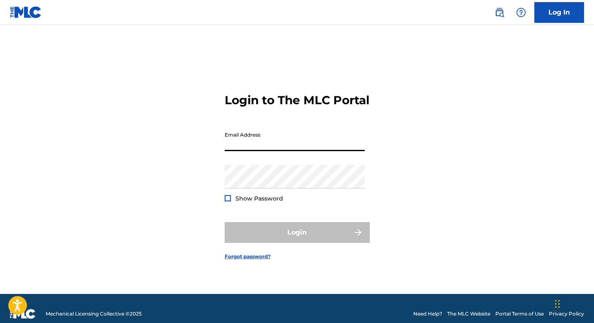
click at [304, 144] on input "Email Address" at bounding box center [295, 139] width 140 height 24
type input "[DOMAIN_NAME][EMAIL_ADDRESS][DOMAIN_NAME]"
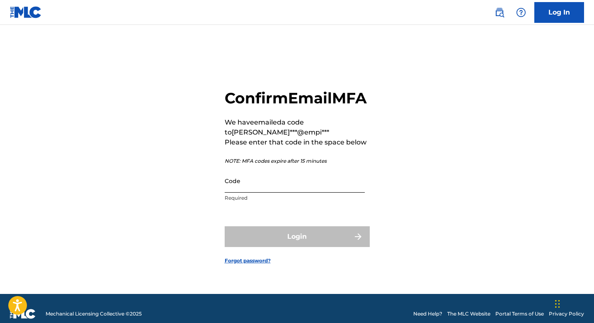
click at [292, 184] on input "Code" at bounding box center [295, 181] width 140 height 24
drag, startPoint x: 292, startPoint y: 184, endPoint x: 296, endPoint y: 188, distance: 5.9
click at [292, 184] on input "Code" at bounding box center [295, 181] width 140 height 24
paste input "086867"
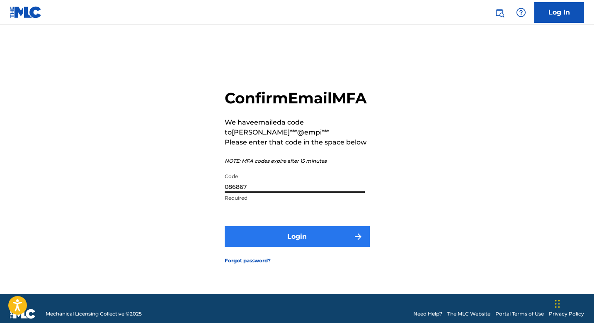
type input "086867"
click at [337, 244] on button "Login" at bounding box center [297, 236] width 145 height 21
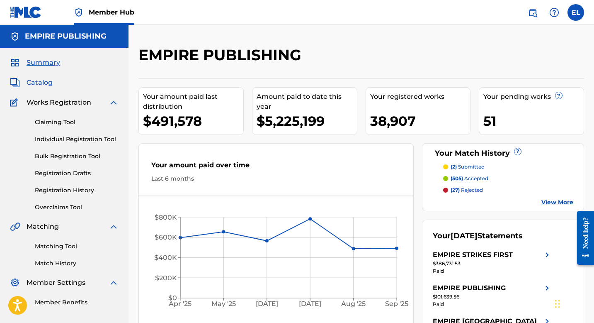
click at [44, 81] on span "Catalog" at bounding box center [40, 83] width 26 height 10
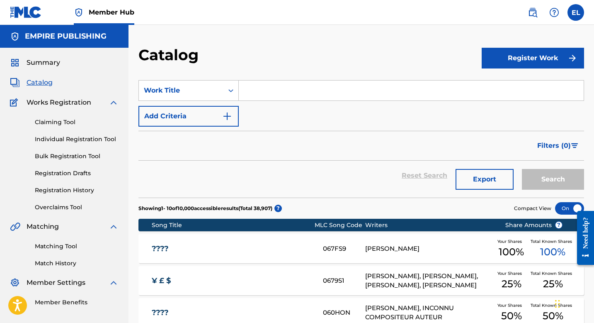
click at [265, 93] on input "Search Form" at bounding box center [411, 90] width 345 height 20
drag, startPoint x: 265, startPoint y: 93, endPoint x: 255, endPoint y: 87, distance: 11.7
click at [265, 93] on input "Search Form" at bounding box center [411, 90] width 345 height 20
paste input "7 Mile x Seminary"
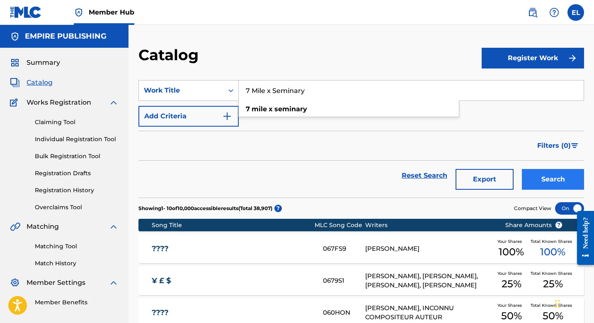
type input "7 Mile x Seminary"
click at [568, 176] on button "Search" at bounding box center [553, 179] width 62 height 21
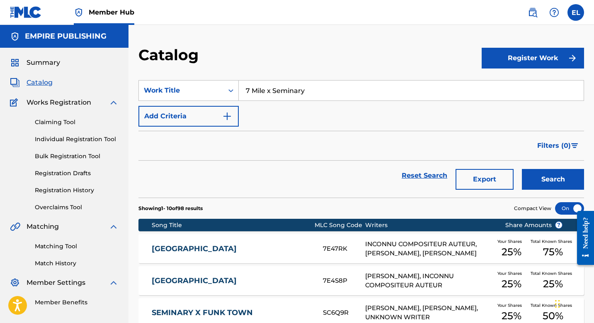
scroll to position [68, 0]
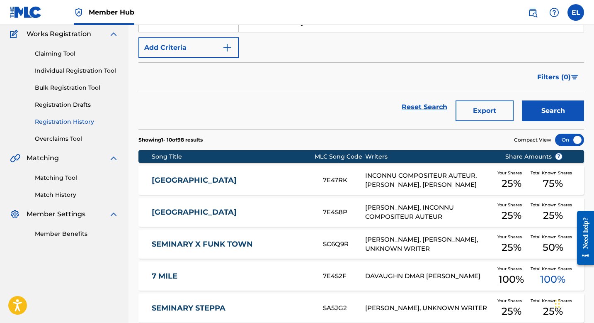
click at [69, 122] on link "Registration History" at bounding box center [77, 121] width 84 height 9
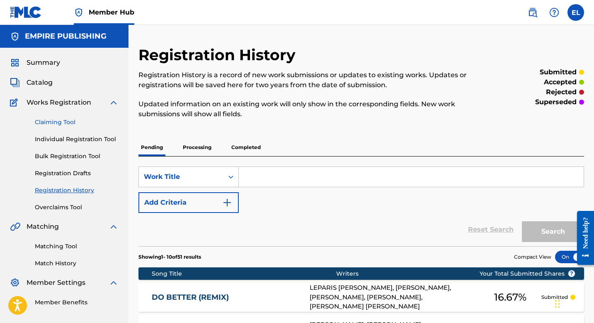
click at [65, 122] on link "Claiming Tool" at bounding box center [77, 122] width 84 height 9
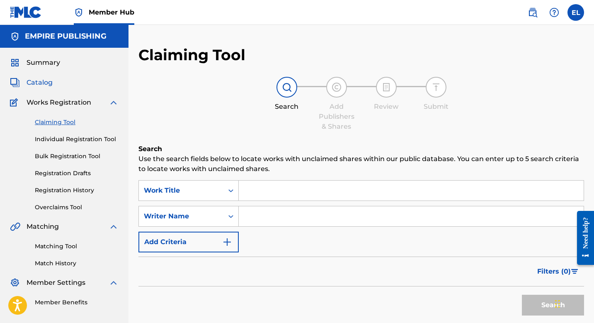
click at [44, 83] on span "Catalog" at bounding box center [40, 83] width 26 height 10
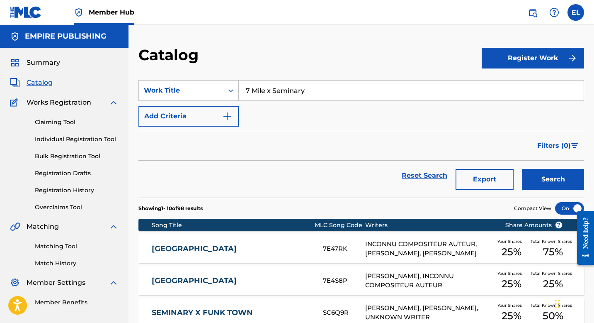
click at [295, 92] on input "7 Mile x Seminary" at bounding box center [411, 90] width 345 height 20
paste input "SO HARD"
type input "SO HARD"
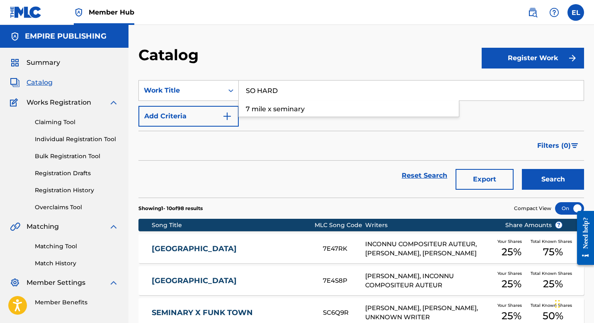
drag, startPoint x: 317, startPoint y: 54, endPoint x: 332, endPoint y: 59, distance: 16.3
click at [317, 54] on div "Catalog" at bounding box center [311, 58] width 344 height 24
click at [556, 173] on button "Search" at bounding box center [553, 179] width 62 height 21
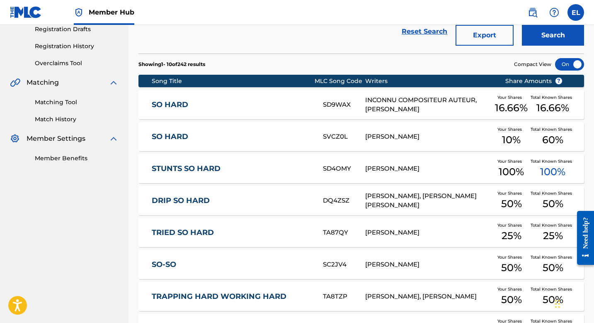
scroll to position [170, 0]
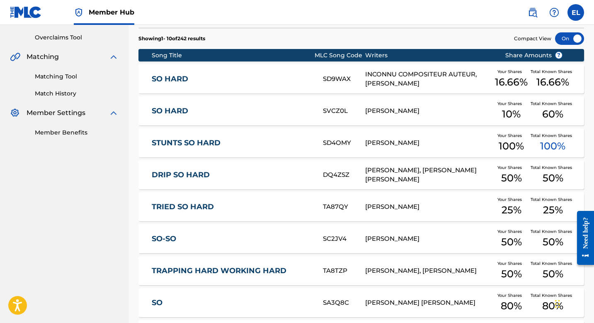
click at [265, 80] on link "SO HARD" at bounding box center [232, 79] width 160 height 10
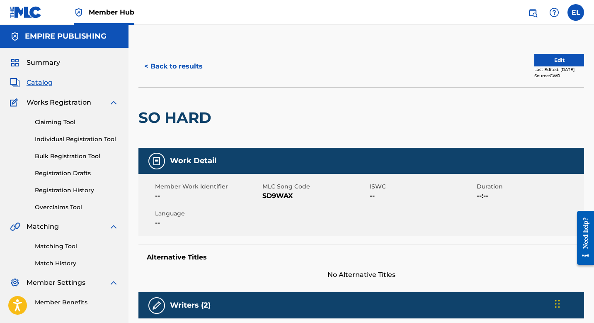
click at [275, 195] on span "SD9WAX" at bounding box center [315, 196] width 105 height 10
copy span "SD9WAX"
click at [269, 234] on div "Member Work Identifier -- MLC Song Code SD9WAX ISWC -- Duration --:-- Language …" at bounding box center [362, 205] width 446 height 62
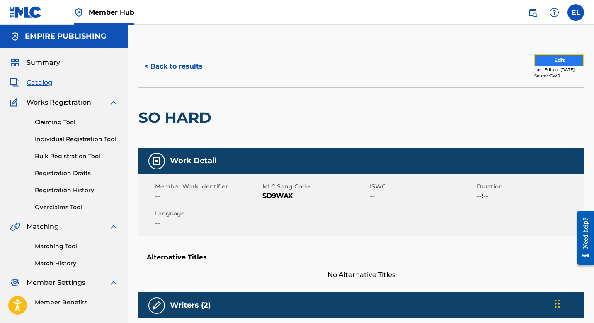
click at [552, 61] on button "Edit" at bounding box center [560, 60] width 50 height 12
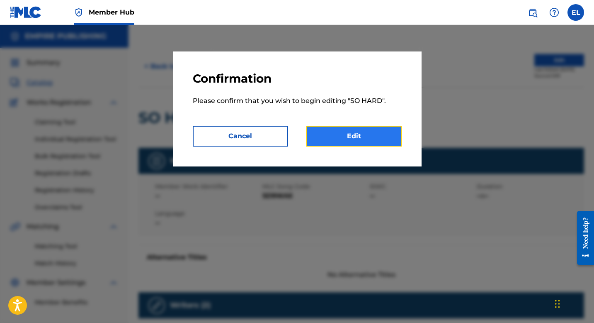
click at [361, 137] on link "Edit" at bounding box center [354, 136] width 95 height 21
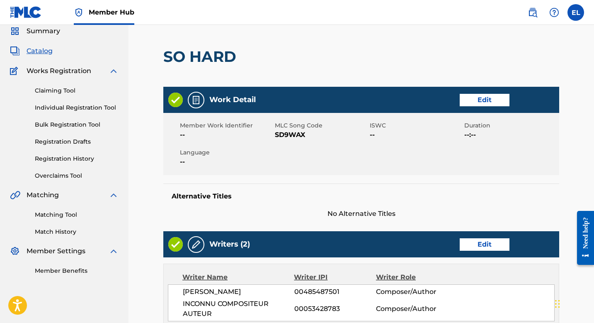
scroll to position [78, 0]
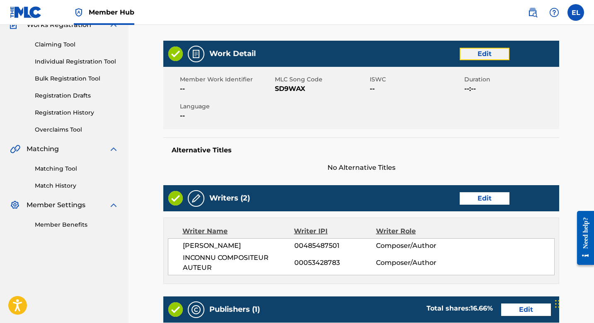
click at [485, 54] on link "Edit" at bounding box center [485, 54] width 50 height 12
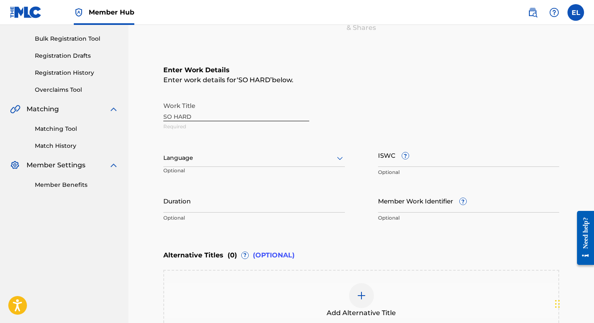
scroll to position [175, 0]
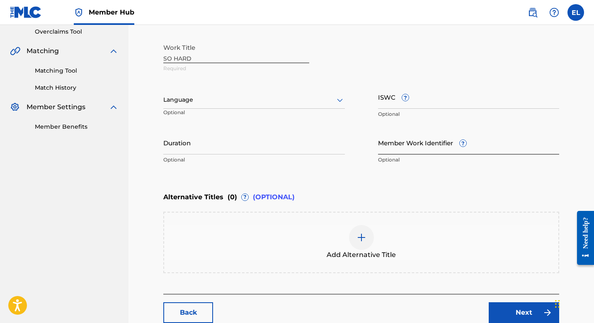
click at [416, 149] on input "Member Work Identifier ?" at bounding box center [469, 143] width 182 height 24
paste input "EMP37619"
type input "EMP37619"
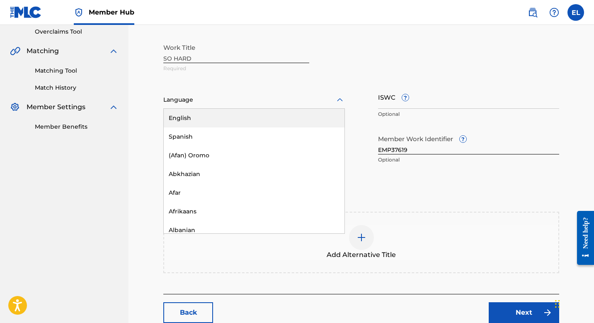
click at [245, 104] on div at bounding box center [254, 100] width 182 height 10
click at [237, 121] on div "English" at bounding box center [254, 118] width 181 height 19
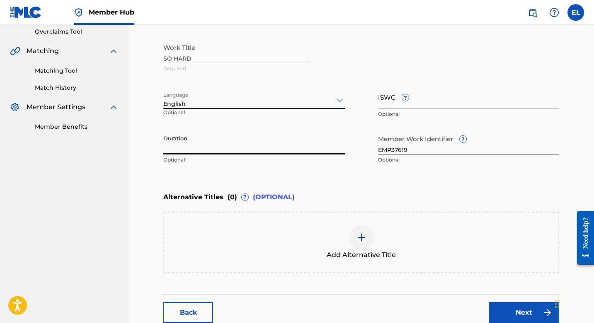
click at [217, 149] on input "Duration" at bounding box center [254, 143] width 182 height 24
type input "03:41"
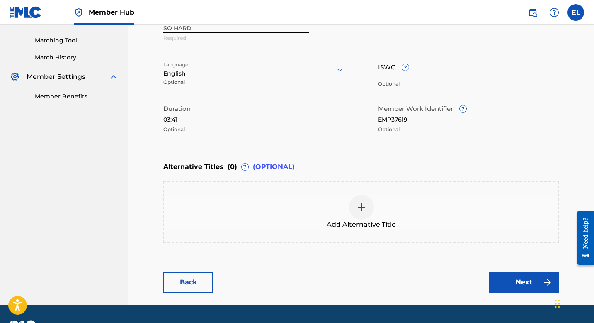
scroll to position [227, 0]
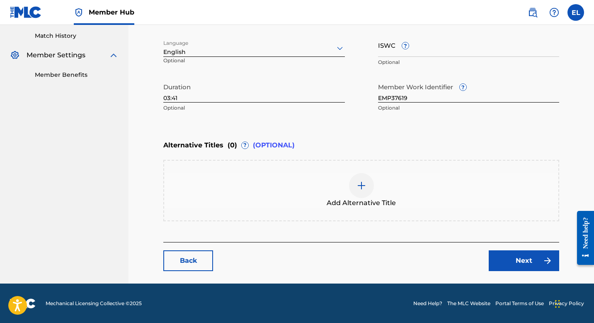
click at [361, 184] on img at bounding box center [362, 185] width 10 height 10
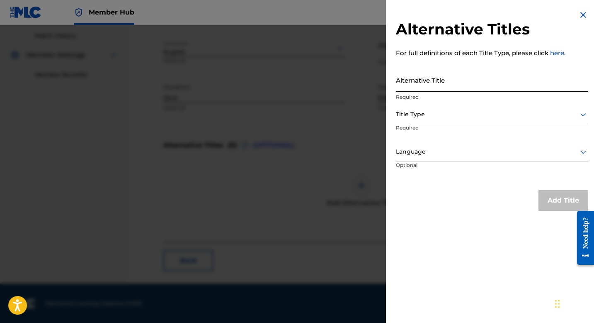
click at [437, 85] on input "Alternative Title" at bounding box center [492, 80] width 192 height 24
paste input "So Hard feat. [PERSON_NAME] & Free Lil Blood"
type input "So Hard feat. [PERSON_NAME] & Free Lil Blood"
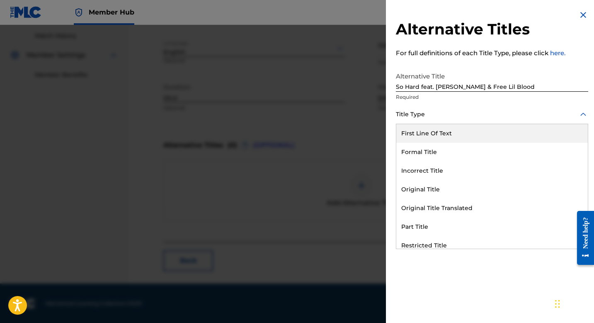
click at [448, 117] on div at bounding box center [492, 114] width 192 height 10
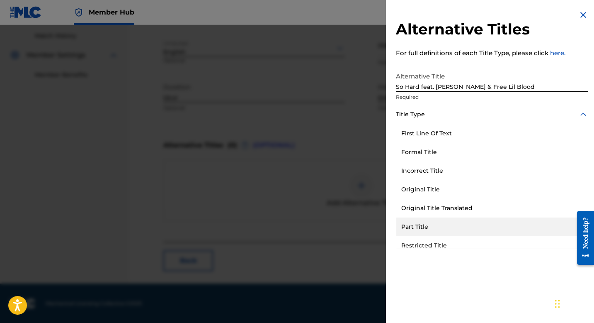
scroll to position [81, 0]
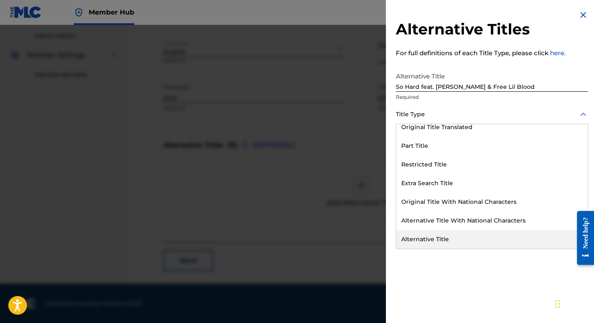
click at [458, 238] on div "Alternative Title" at bounding box center [493, 239] width 192 height 19
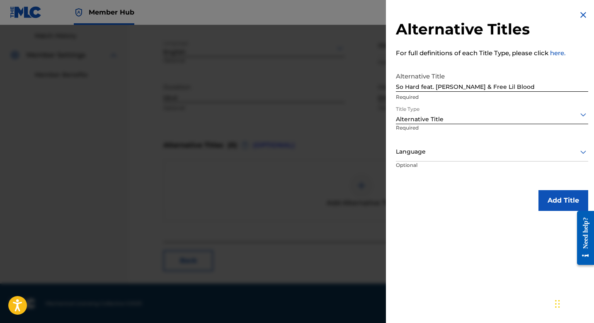
click at [446, 160] on div "Language" at bounding box center [492, 152] width 192 height 19
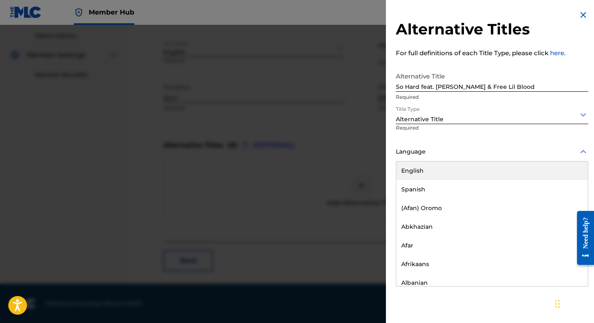
click at [442, 176] on div "English" at bounding box center [493, 170] width 192 height 19
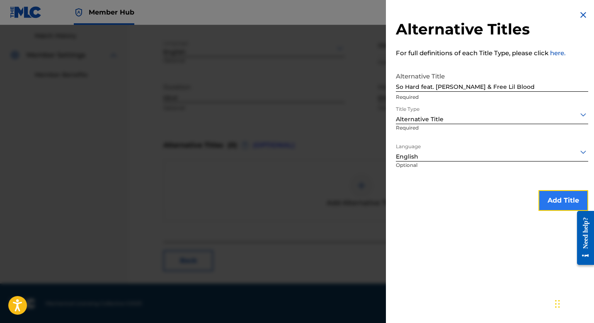
click at [551, 192] on button "Add Title" at bounding box center [564, 200] width 50 height 21
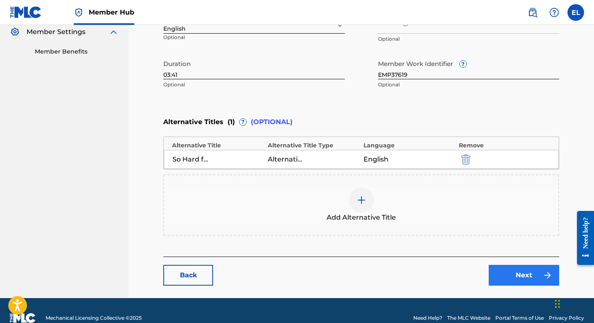
scroll to position [266, 0]
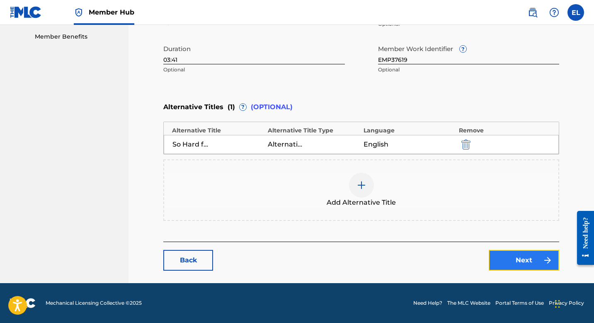
click at [516, 266] on link "Next" at bounding box center [524, 260] width 71 height 21
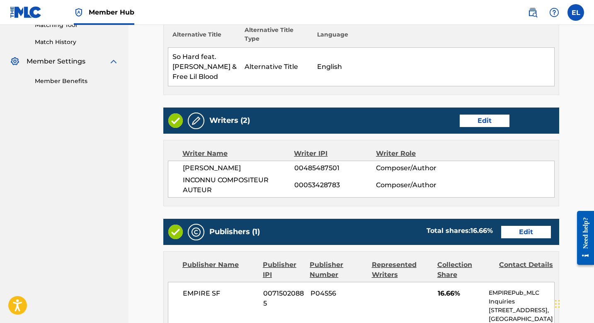
scroll to position [221, 0]
click at [495, 119] on link "Edit" at bounding box center [485, 121] width 50 height 12
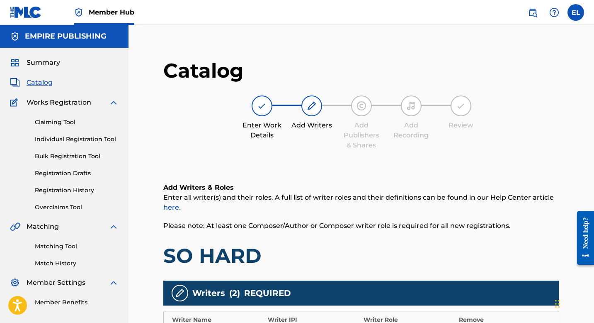
scroll to position [179, 0]
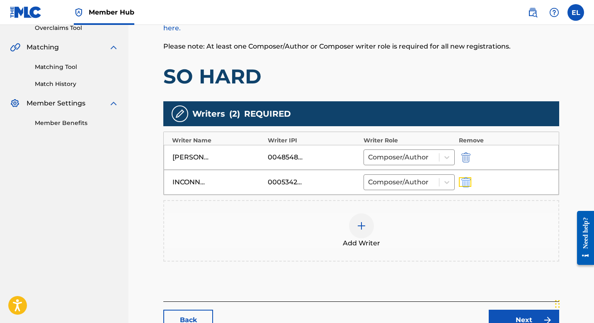
click at [460, 179] on button "submit" at bounding box center [465, 182] width 12 height 10
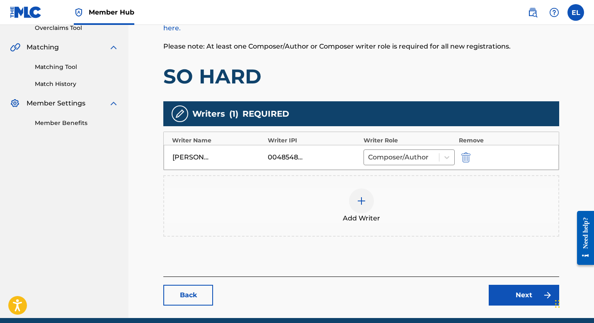
click at [359, 200] on img at bounding box center [362, 201] width 10 height 10
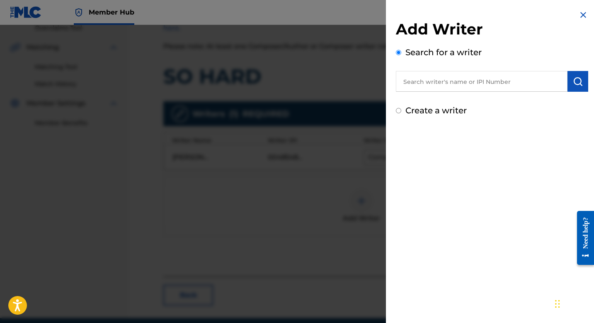
click at [439, 88] on input "text" at bounding box center [482, 81] width 172 height 21
paste input "474096141"
type input "00474096141"
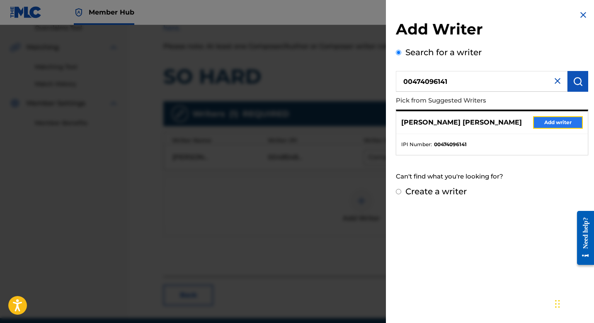
click at [559, 125] on button "Add writer" at bounding box center [559, 122] width 50 height 12
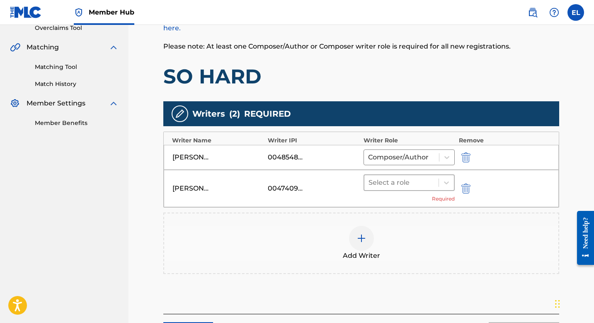
click at [422, 187] on div at bounding box center [402, 183] width 66 height 12
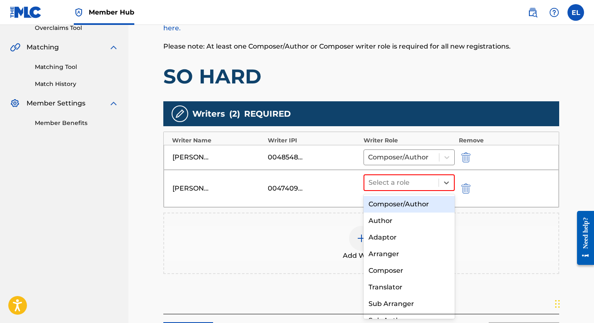
drag, startPoint x: 416, startPoint y: 204, endPoint x: 420, endPoint y: 205, distance: 4.2
click at [416, 204] on div "Composer/Author" at bounding box center [409, 204] width 91 height 17
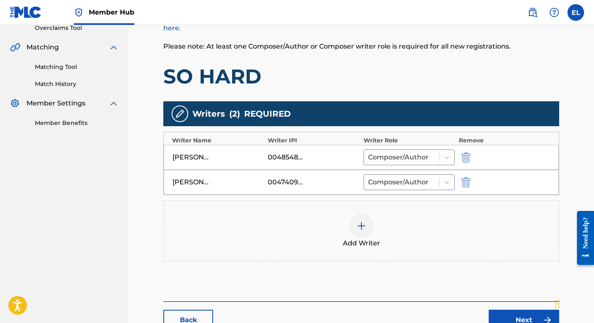
click at [359, 229] on img at bounding box center [362, 226] width 10 height 10
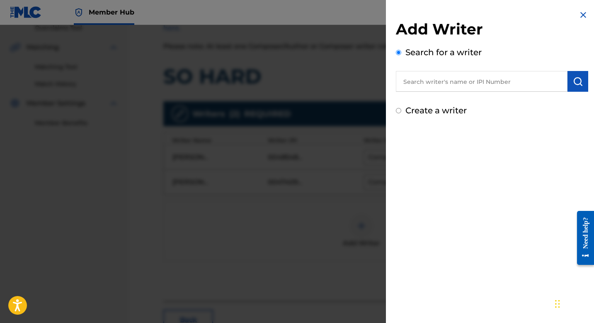
click at [442, 93] on div "Add Writer Search for a writer Create a writer" at bounding box center [492, 68] width 192 height 97
drag, startPoint x: 444, startPoint y: 86, endPoint x: 439, endPoint y: 79, distance: 9.2
click at [444, 86] on input "text" at bounding box center [482, 81] width 172 height 21
paste input "853222453"
type input "00853222453"
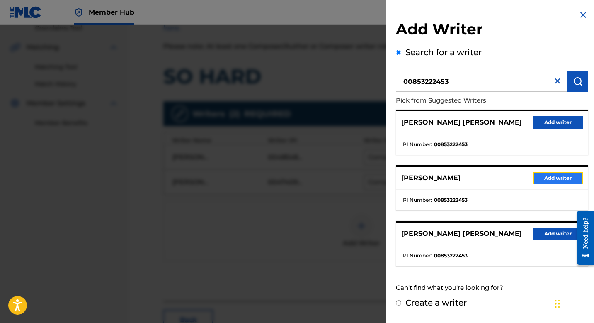
click at [542, 180] on button "Add writer" at bounding box center [559, 178] width 50 height 12
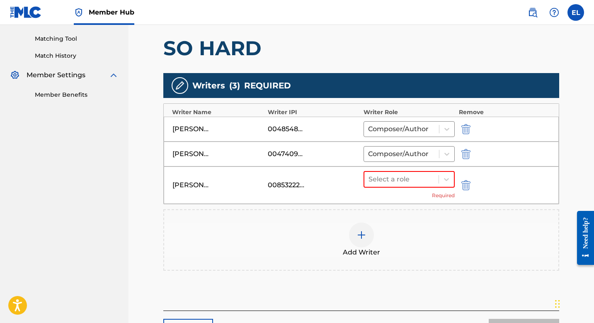
scroll to position [257, 0]
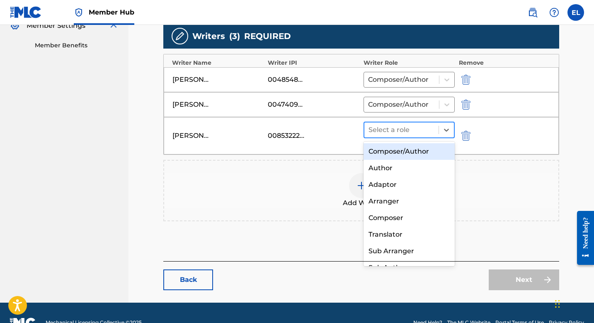
click at [382, 131] on div at bounding box center [402, 130] width 66 height 12
click at [386, 156] on div "Composer/Author" at bounding box center [409, 151] width 91 height 17
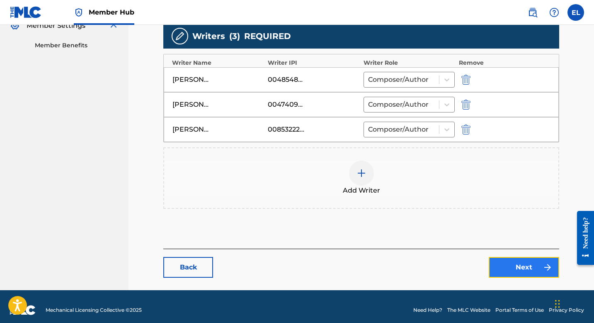
click at [516, 266] on link "Next" at bounding box center [524, 267] width 71 height 21
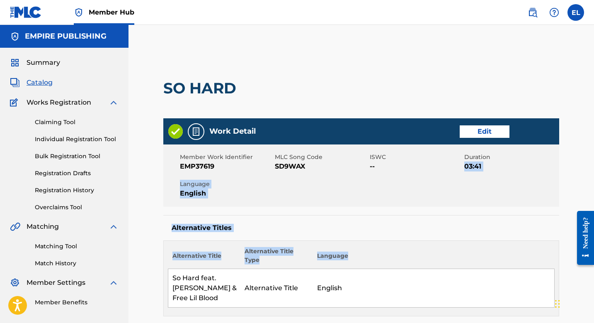
click at [516, 266] on div "Work Detail Edit Member Work Identifier EMP37619 MLC Song Code SD9WAX ISWC -- D…" at bounding box center [361, 217] width 396 height 198
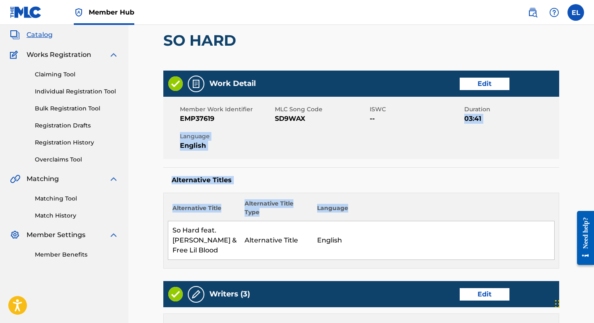
scroll to position [172, 0]
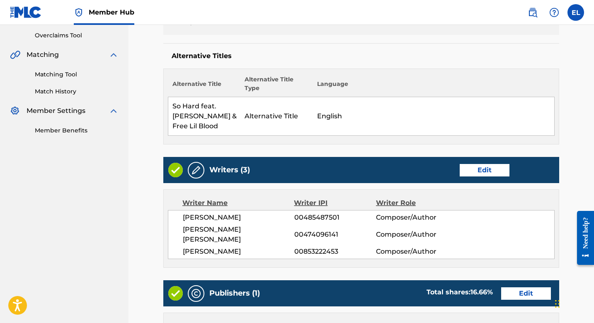
click at [407, 146] on div "Work Detail Edit Member Work Identifier EMP37619 MLC Song Code SD9WAX ISWC -- D…" at bounding box center [361, 229] width 396 height 566
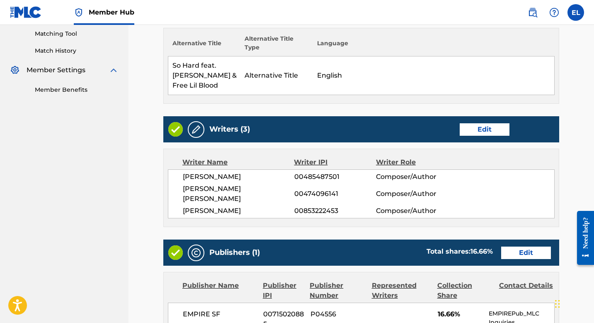
scroll to position [341, 0]
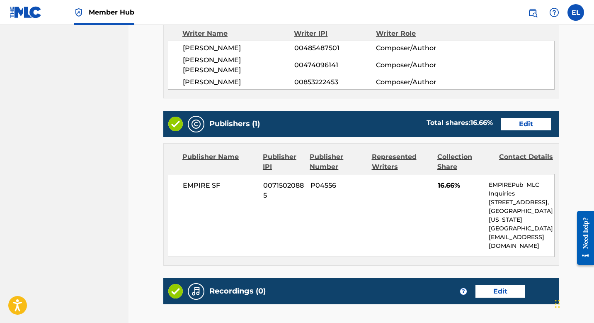
click at [536, 121] on div "Publishers (1) Total shares: 16.66 % Edit" at bounding box center [361, 124] width 396 height 26
click at [536, 120] on div "Publishers (1) Total shares: 16.66 % Edit" at bounding box center [361, 124] width 396 height 26
click at [535, 118] on link "Edit" at bounding box center [527, 124] width 50 height 12
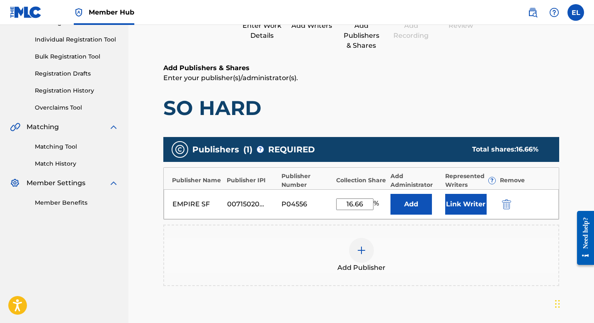
scroll to position [172, 0]
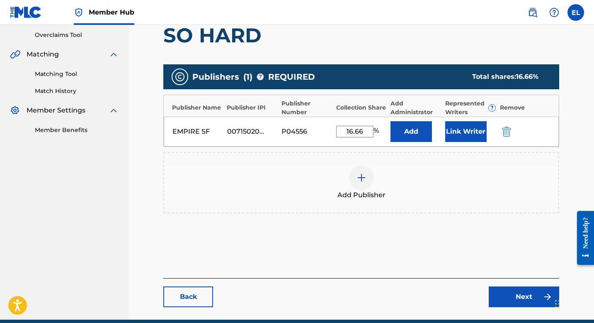
click at [351, 129] on input "16.66" at bounding box center [354, 132] width 37 height 12
type input "33.34"
click at [479, 132] on button "Link Writer" at bounding box center [466, 131] width 41 height 21
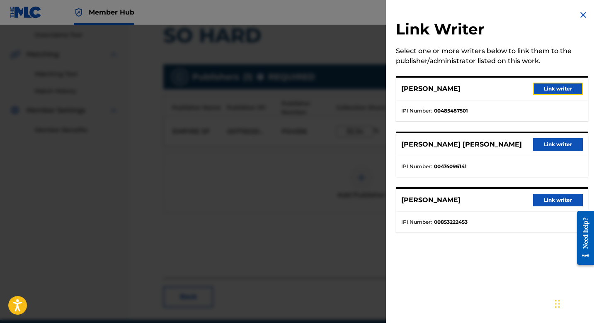
drag, startPoint x: 531, startPoint y: 89, endPoint x: 539, endPoint y: 89, distance: 7.9
click at [536, 89] on button "Link writer" at bounding box center [559, 89] width 50 height 12
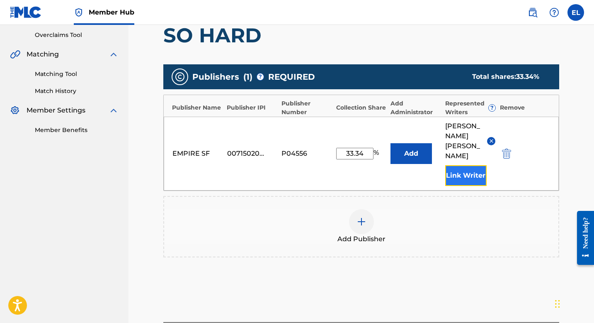
click at [472, 165] on button "Link Writer" at bounding box center [466, 175] width 41 height 21
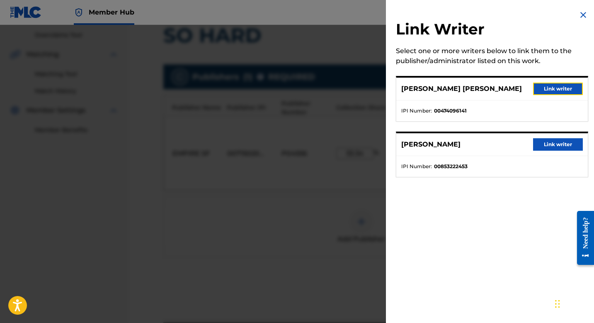
click at [544, 92] on button "Link writer" at bounding box center [559, 89] width 50 height 12
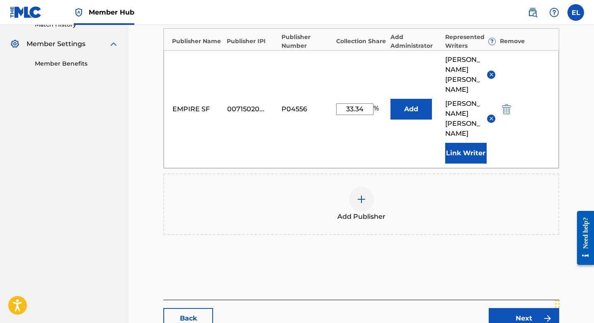
scroll to position [267, 0]
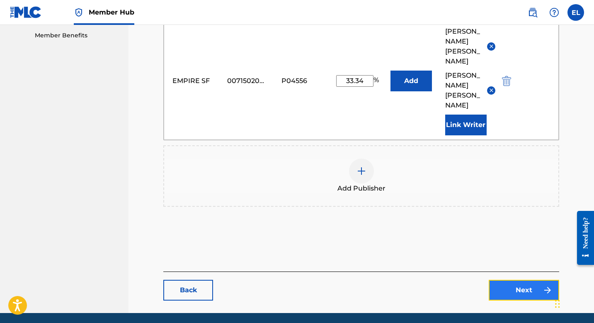
click at [534, 280] on link "Next" at bounding box center [524, 290] width 71 height 21
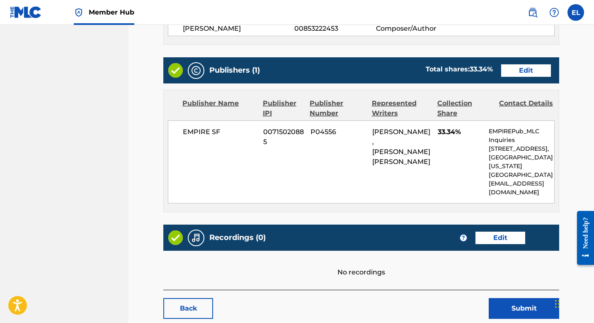
scroll to position [423, 0]
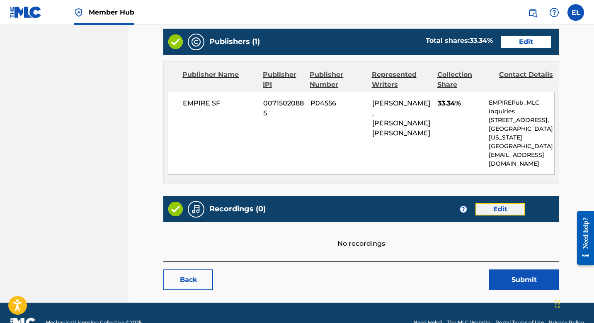
click at [503, 203] on link "Edit" at bounding box center [501, 209] width 50 height 12
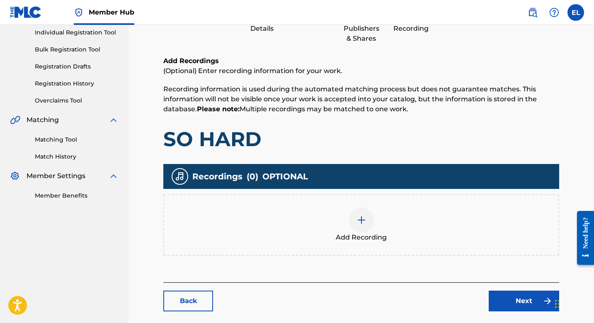
scroll to position [147, 0]
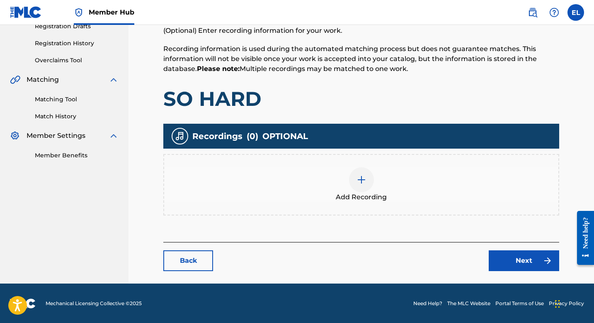
click at [358, 175] on img at bounding box center [362, 180] width 10 height 10
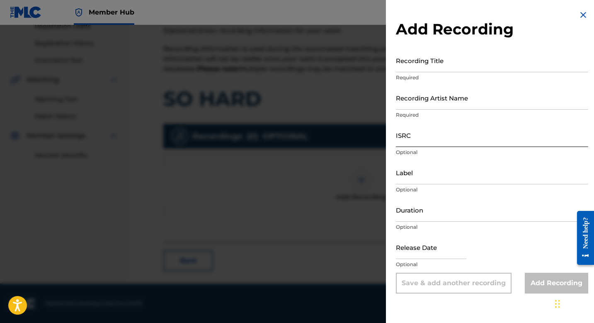
click at [415, 137] on input "ISRC" at bounding box center [492, 135] width 192 height 24
paste input "USBAE0902093"
type input "USBAE0902093"
click at [448, 65] on input "Recording Title" at bounding box center [492, 61] width 192 height 24
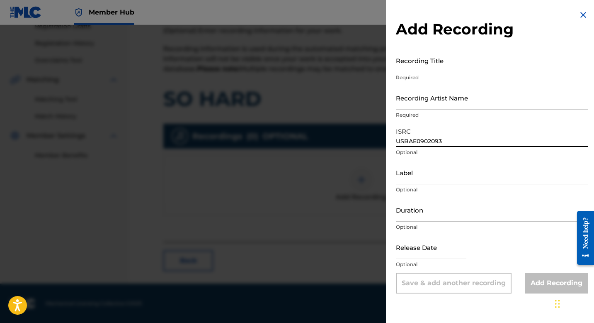
paste input "So Hard"
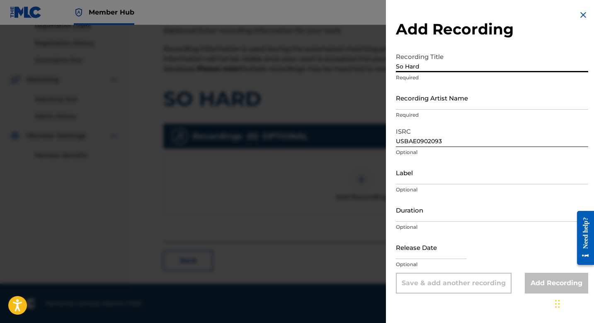
type input "So Hard"
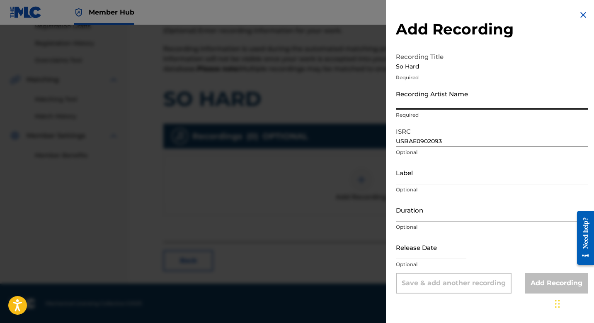
click at [441, 100] on input "Recording Artist Name" at bounding box center [492, 98] width 192 height 24
paste input "Philthy Rich"
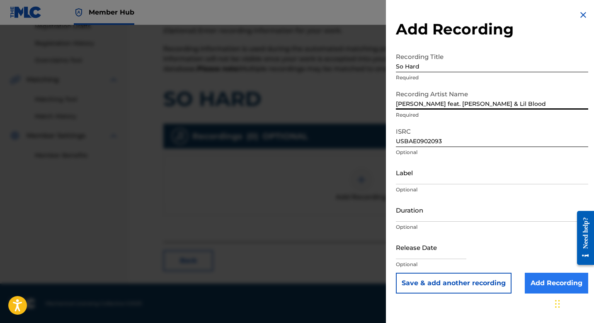
type input "Philthy Rich feat. J. Stalin & Lil Blood"
click at [535, 279] on input "Add Recording" at bounding box center [556, 283] width 63 height 21
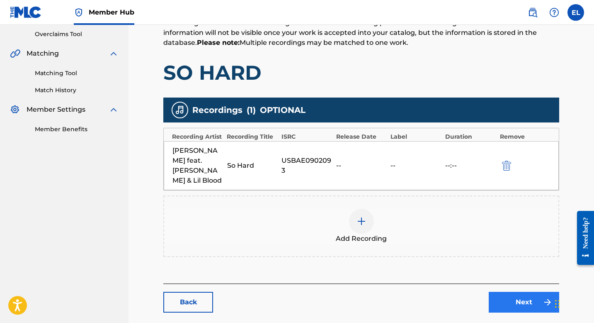
scroll to position [205, 0]
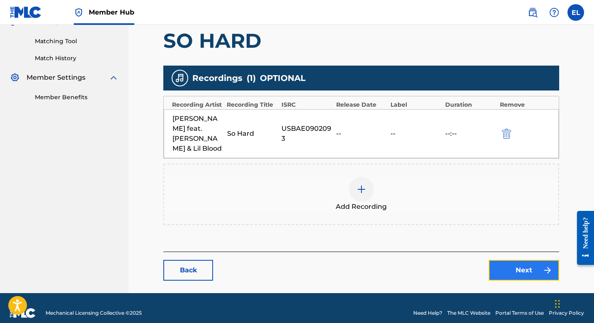
click at [512, 263] on link "Next" at bounding box center [524, 270] width 71 height 21
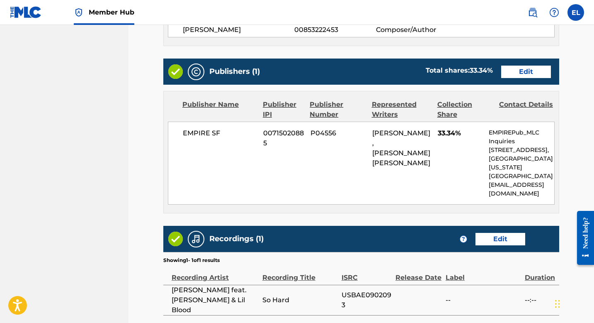
scroll to position [450, 0]
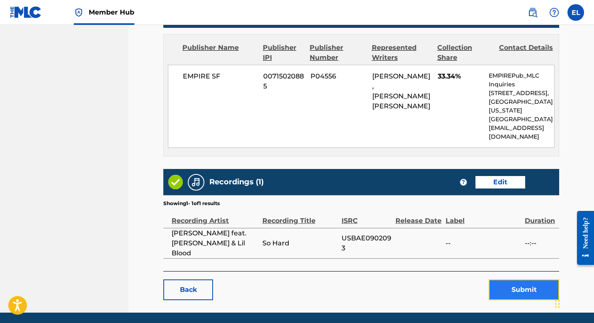
click at [541, 279] on button "Submit" at bounding box center [524, 289] width 71 height 21
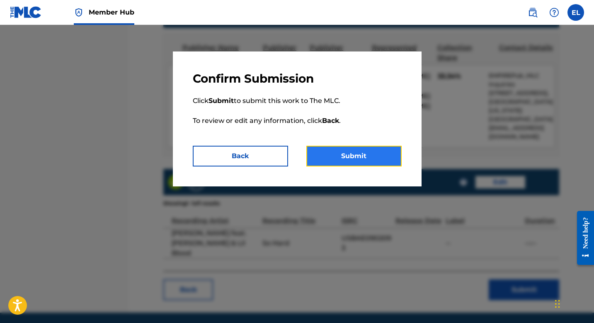
click at [383, 161] on button "Submit" at bounding box center [354, 156] width 95 height 21
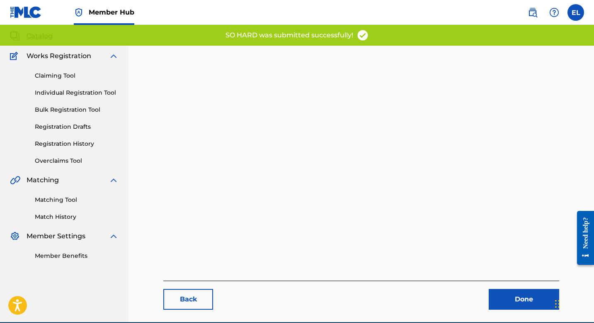
scroll to position [85, 0]
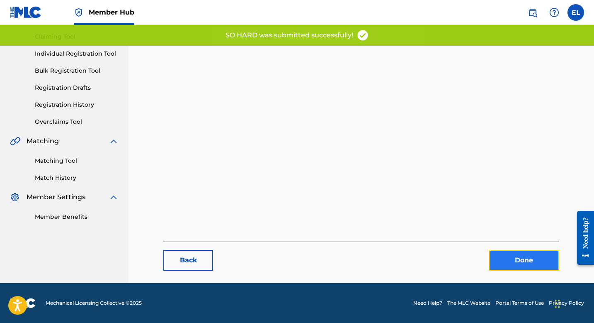
click at [529, 259] on link "Done" at bounding box center [524, 260] width 71 height 21
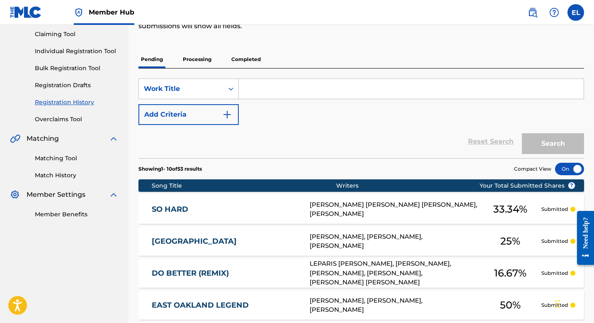
scroll to position [81, 0]
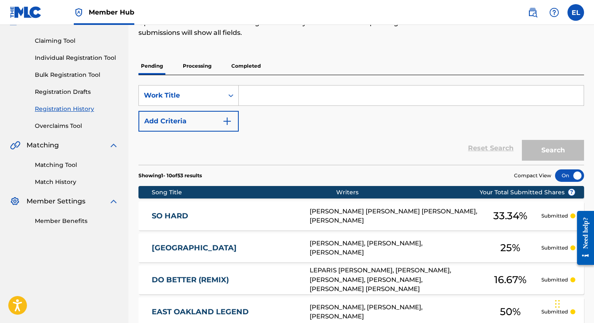
click at [251, 214] on link "SO HARD" at bounding box center [225, 216] width 147 height 10
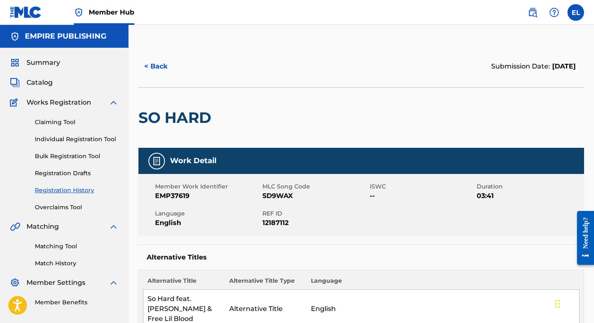
click at [176, 117] on h2 "SO HARD" at bounding box center [177, 117] width 77 height 19
copy div "SO HARD"
click at [276, 197] on span "SD9WAX" at bounding box center [315, 196] width 105 height 10
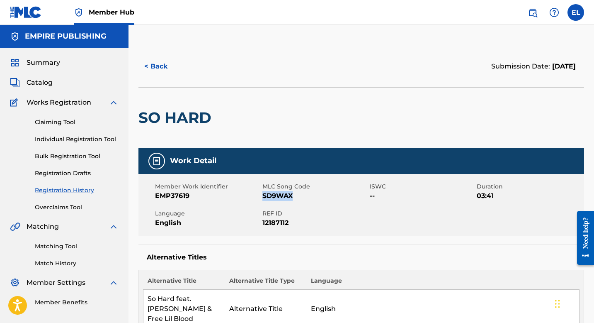
click at [276, 197] on span "SD9WAX" at bounding box center [315, 196] width 105 height 10
copy span "SD9WAX"
click at [47, 81] on span "Catalog" at bounding box center [40, 83] width 26 height 10
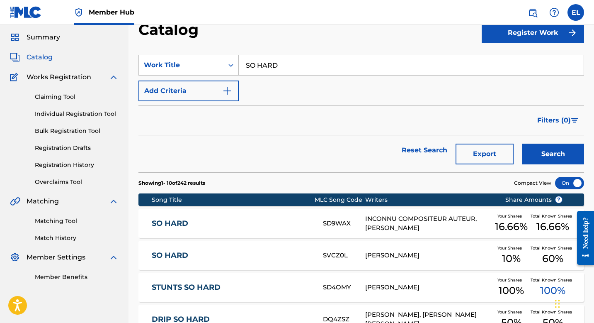
scroll to position [39, 0]
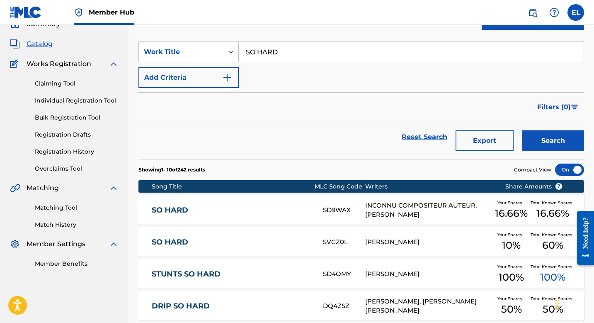
click at [203, 209] on link "SO HARD" at bounding box center [232, 210] width 160 height 10
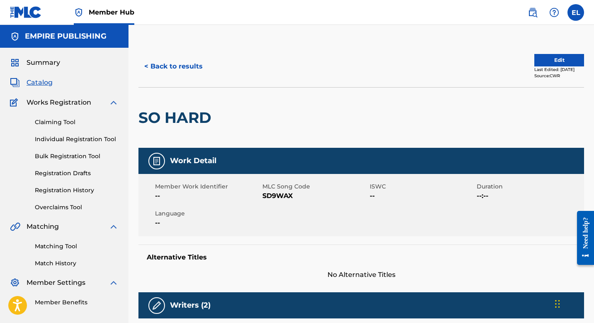
click at [282, 200] on span "SD9WAX" at bounding box center [315, 196] width 105 height 10
click at [280, 195] on span "SD9WAX" at bounding box center [315, 196] width 105 height 10
copy span "SD9WAX"
click at [41, 84] on span "Catalog" at bounding box center [40, 83] width 26 height 10
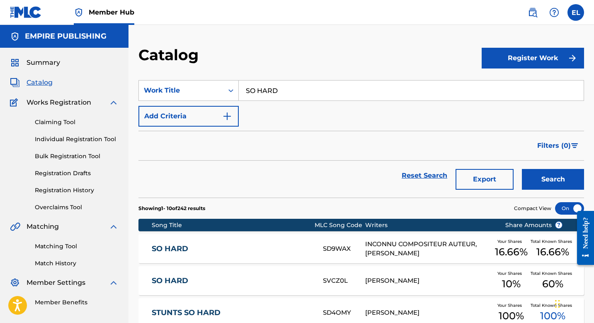
click at [282, 89] on input "SO HARD" at bounding box center [411, 90] width 345 height 20
paste input "59 BOTTLES"
type input "59 BOTTLES"
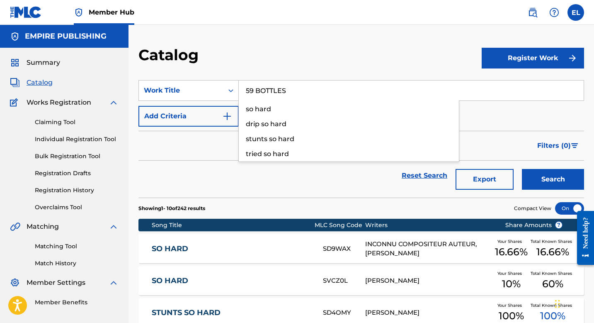
click at [295, 59] on div "Catalog" at bounding box center [311, 58] width 344 height 24
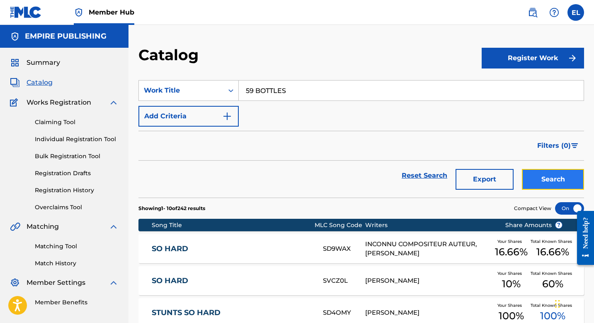
click at [551, 179] on button "Search" at bounding box center [553, 179] width 62 height 21
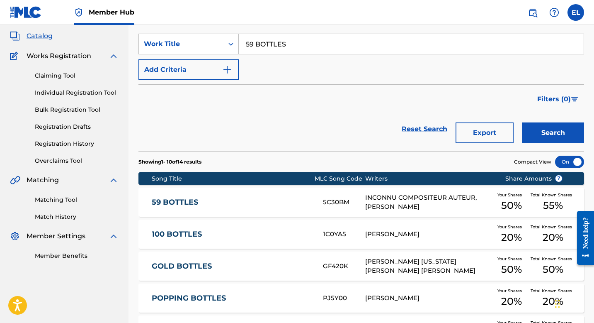
scroll to position [47, 0]
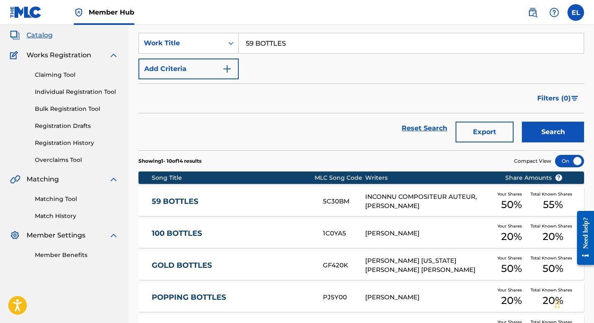
click at [181, 197] on link "59 BOTTLES" at bounding box center [232, 202] width 160 height 10
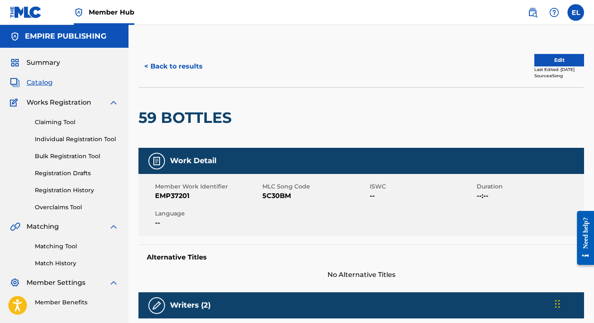
click at [188, 117] on h2 "59 BOTTLES" at bounding box center [187, 117] width 97 height 19
copy div "59 BOTTLES"
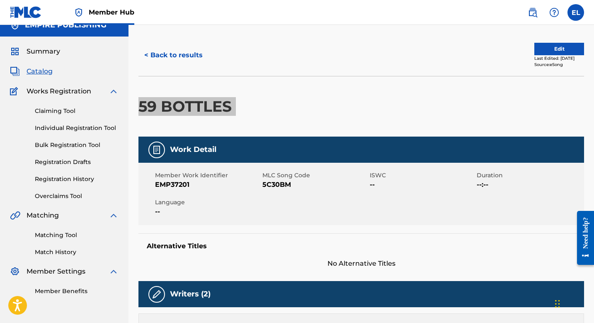
scroll to position [9, 0]
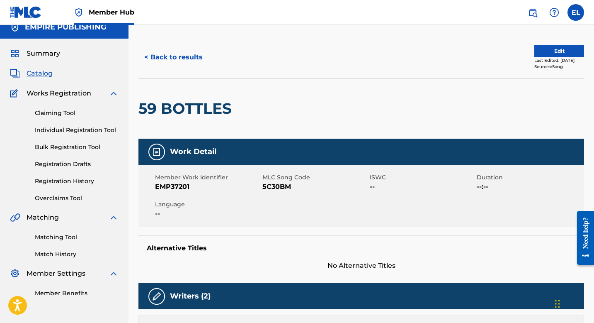
click at [178, 186] on span "EMP37201" at bounding box center [207, 187] width 105 height 10
click at [172, 188] on span "EMP37201" at bounding box center [207, 187] width 105 height 10
drag, startPoint x: 171, startPoint y: 188, endPoint x: 205, endPoint y: 187, distance: 34.4
click at [205, 188] on span "EMP37201" at bounding box center [207, 187] width 105 height 10
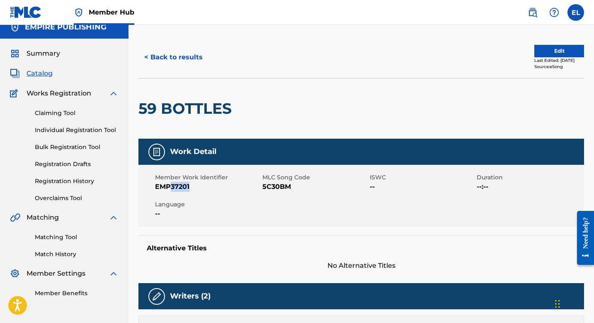
copy span "37201"
click at [555, 53] on button "Edit" at bounding box center [560, 51] width 50 height 12
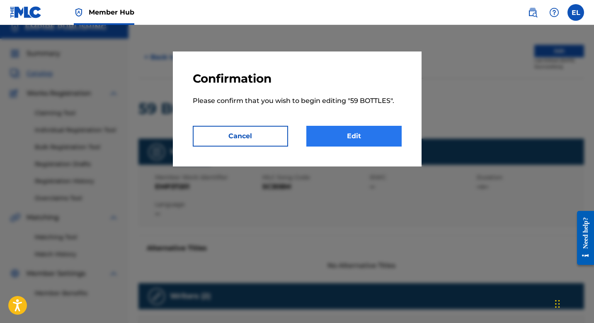
drag, startPoint x: 381, startPoint y: 120, endPoint x: 373, endPoint y: 129, distance: 12.1
click at [380, 123] on p "Please confirm that you wish to begin editing " 59 BOTTLES "." at bounding box center [297, 106] width 209 height 40
click at [371, 132] on link "Edit" at bounding box center [354, 136] width 95 height 21
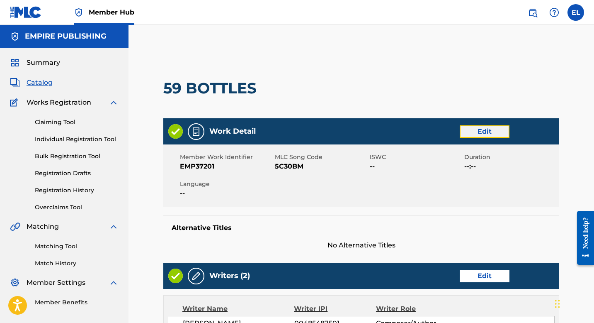
click at [494, 132] on link "Edit" at bounding box center [485, 131] width 50 height 12
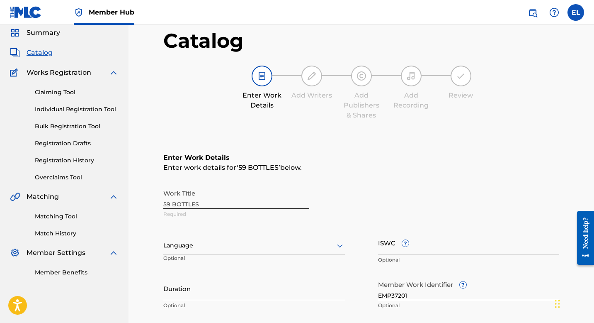
scroll to position [76, 0]
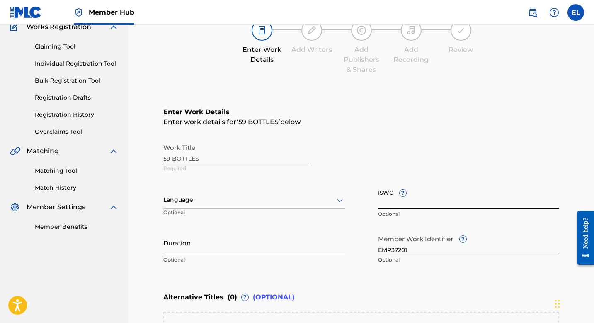
click at [429, 202] on input "ISWC ?" at bounding box center [469, 197] width 182 height 24
paste input "T3061958309"
type input "T3061958309"
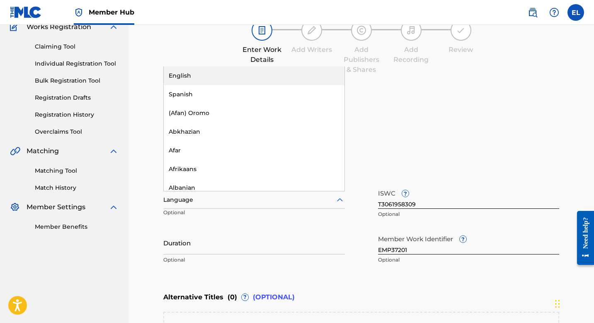
click at [229, 205] on div "Language" at bounding box center [254, 199] width 182 height 17
click at [202, 80] on div "English" at bounding box center [254, 75] width 181 height 19
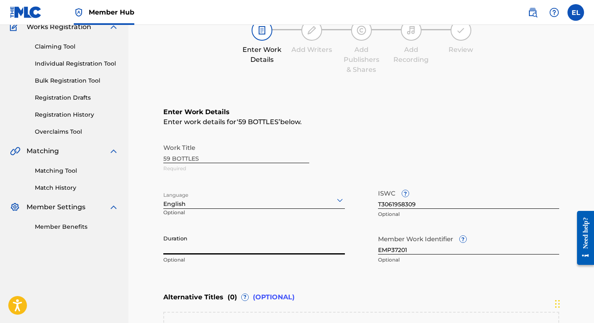
click at [198, 250] on input "Duration" at bounding box center [254, 243] width 182 height 24
click at [198, 247] on input "Duration" at bounding box center [254, 243] width 182 height 24
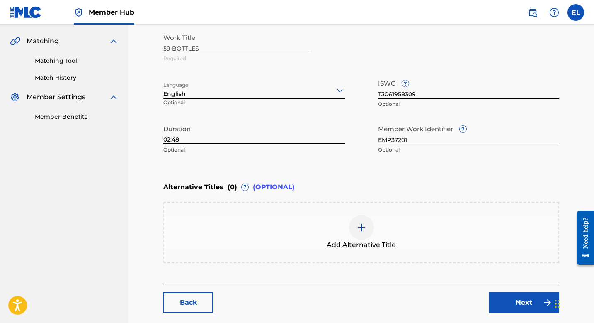
scroll to position [227, 0]
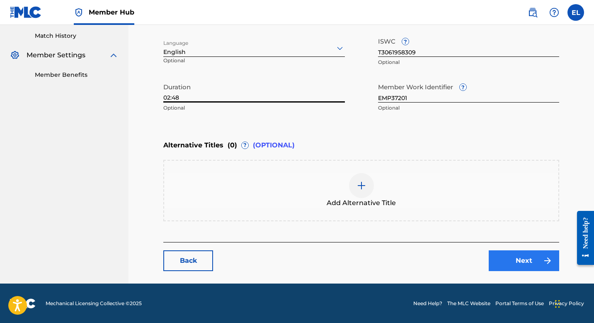
type input "02:48"
click at [512, 262] on link "Next" at bounding box center [524, 260] width 71 height 21
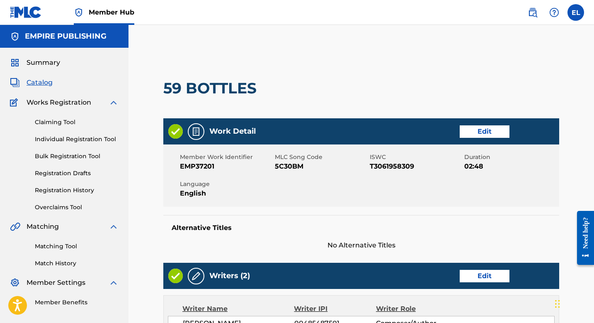
scroll to position [161, 0]
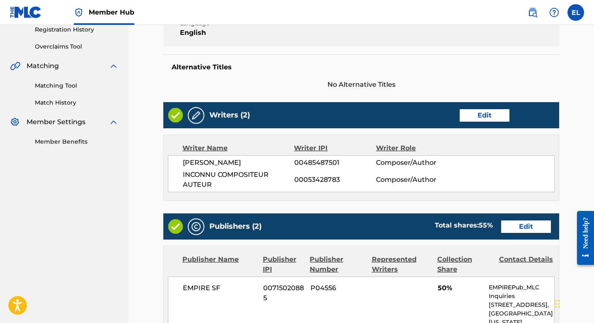
click at [475, 122] on div "Writers (2) Edit" at bounding box center [361, 115] width 396 height 26
click at [478, 117] on link "Edit" at bounding box center [485, 115] width 50 height 12
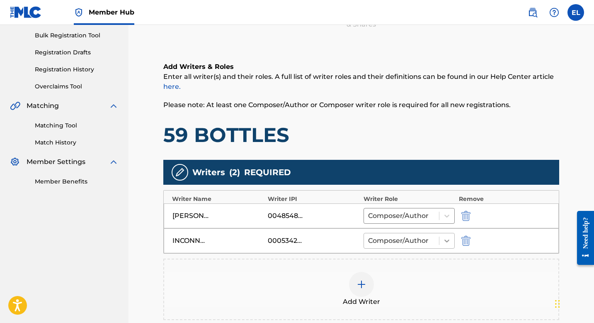
scroll to position [176, 0]
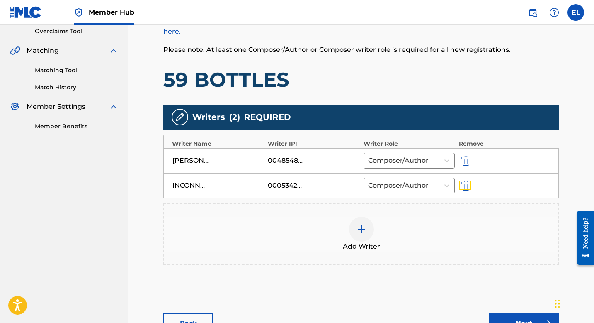
click at [468, 180] on img "submit" at bounding box center [466, 185] width 9 height 10
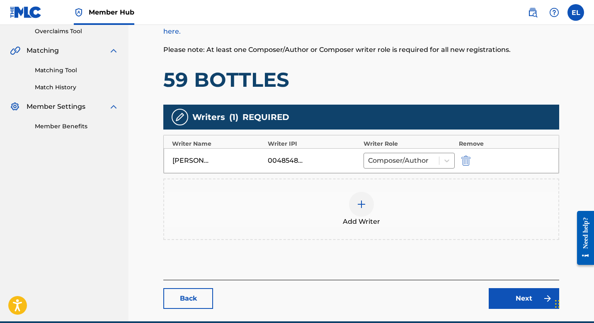
click at [361, 202] on img at bounding box center [362, 204] width 10 height 10
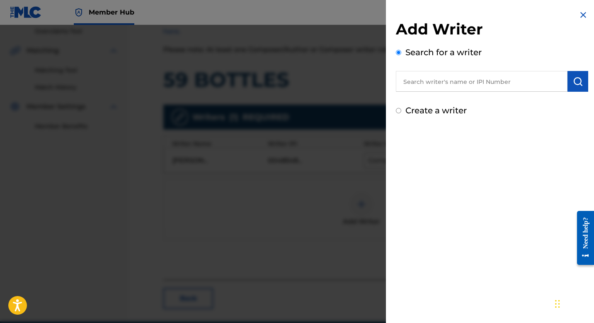
click at [443, 80] on input "text" at bounding box center [482, 81] width 172 height 21
paste input "636626531"
click at [402, 80] on input "636626531" at bounding box center [482, 81] width 172 height 21
type input "00636626531"
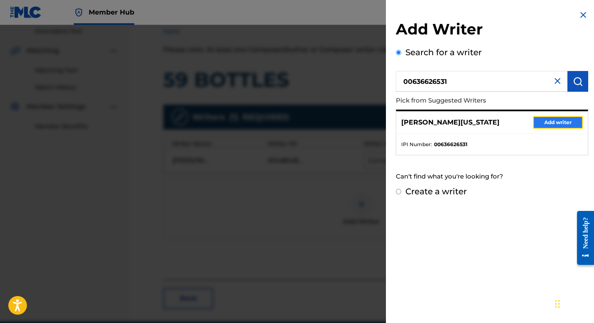
click at [568, 122] on button "Add writer" at bounding box center [559, 122] width 50 height 12
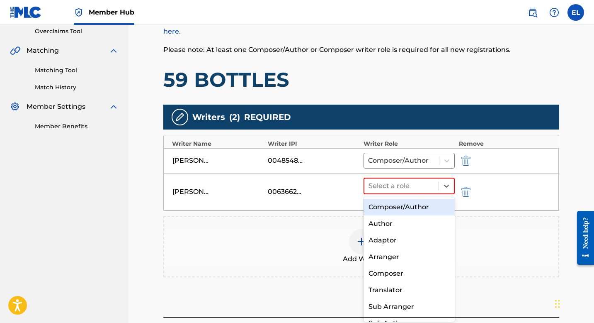
drag, startPoint x: 431, startPoint y: 186, endPoint x: 424, endPoint y: 199, distance: 14.3
click at [431, 187] on div at bounding box center [402, 186] width 66 height 12
click at [417, 206] on div "Composer/Author" at bounding box center [409, 207] width 91 height 17
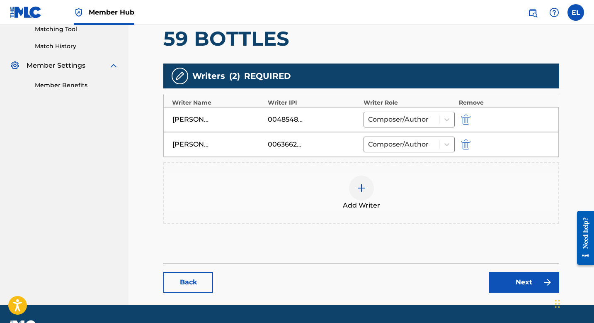
scroll to position [239, 0]
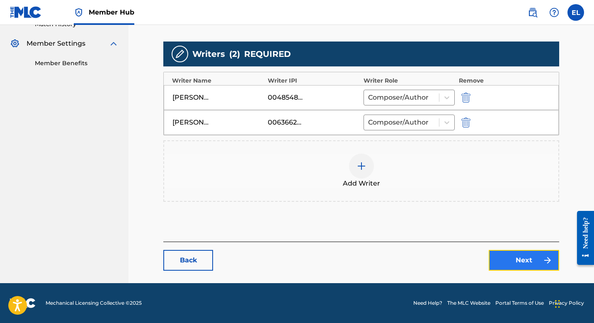
click at [514, 256] on link "Next" at bounding box center [524, 260] width 71 height 21
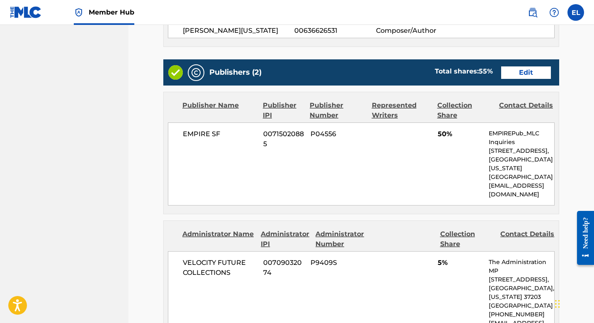
scroll to position [269, 0]
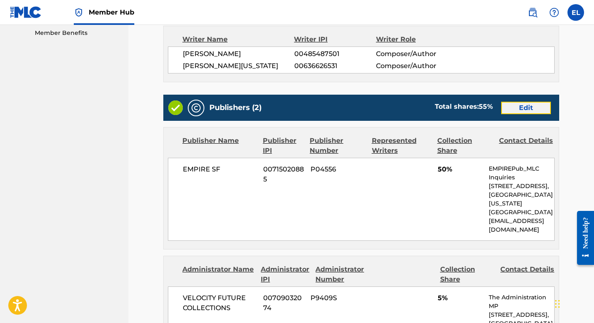
click at [519, 108] on link "Edit" at bounding box center [527, 108] width 50 height 12
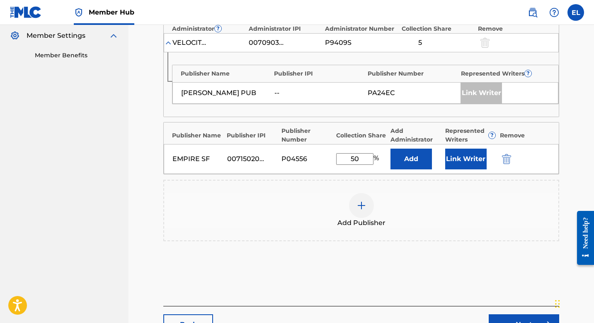
scroll to position [244, 0]
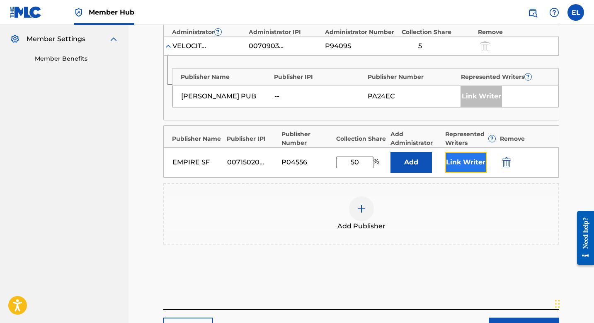
click at [472, 166] on button "Link Writer" at bounding box center [466, 162] width 41 height 21
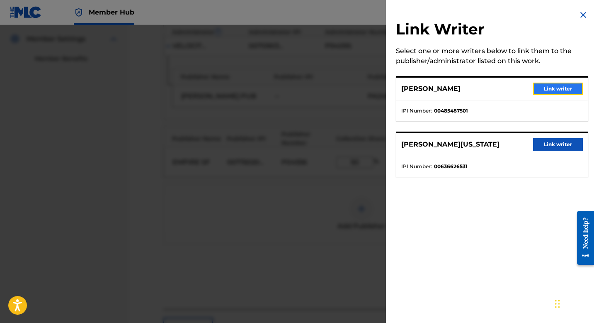
click at [556, 89] on button "Link writer" at bounding box center [559, 89] width 50 height 12
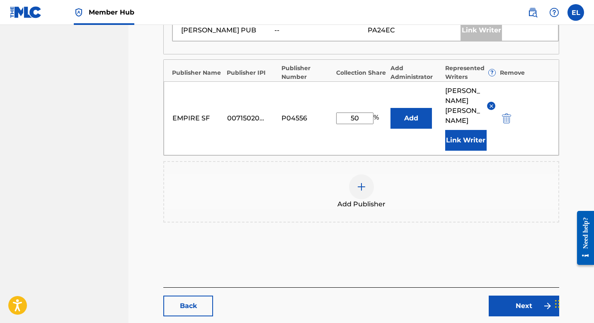
scroll to position [335, 0]
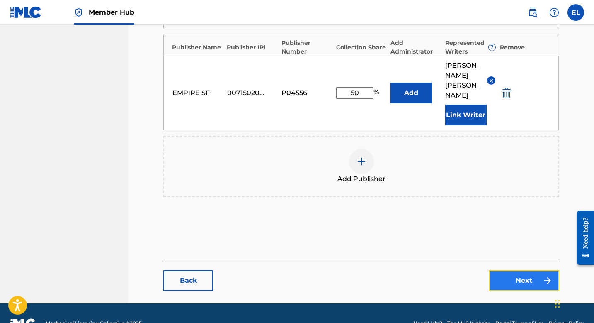
click at [519, 270] on link "Next" at bounding box center [524, 280] width 71 height 21
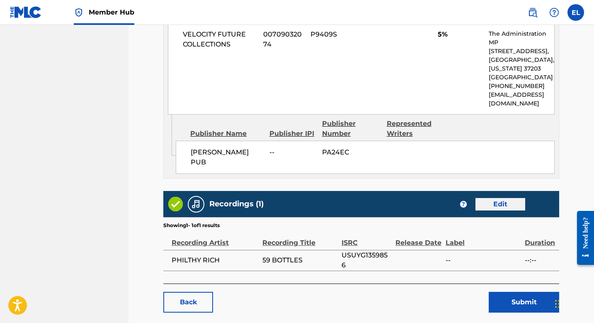
scroll to position [573, 0]
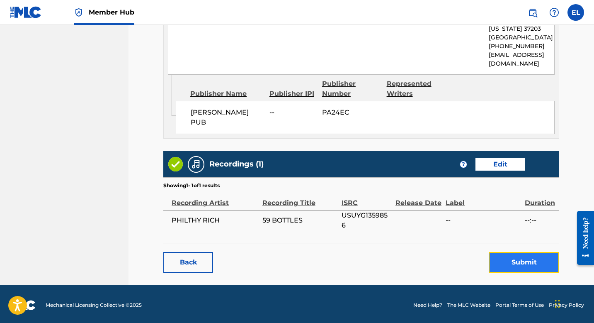
click at [519, 259] on button "Submit" at bounding box center [524, 262] width 71 height 21
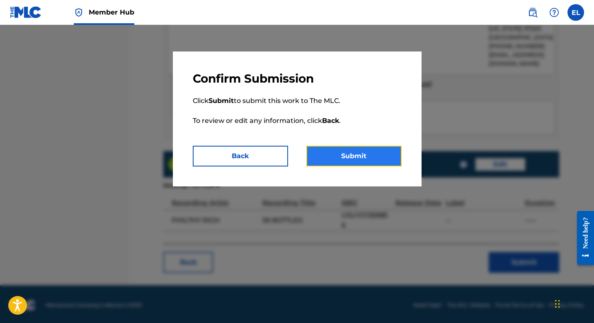
click at [375, 158] on button "Submit" at bounding box center [354, 156] width 95 height 21
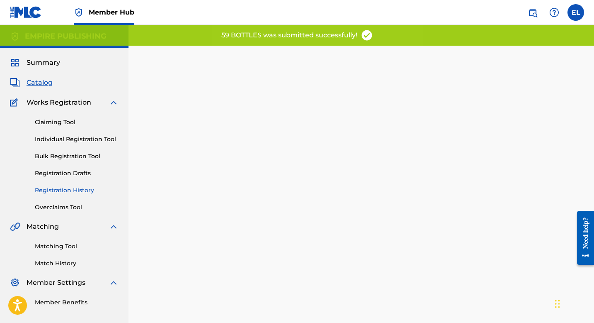
click at [73, 191] on link "Registration History" at bounding box center [77, 190] width 84 height 9
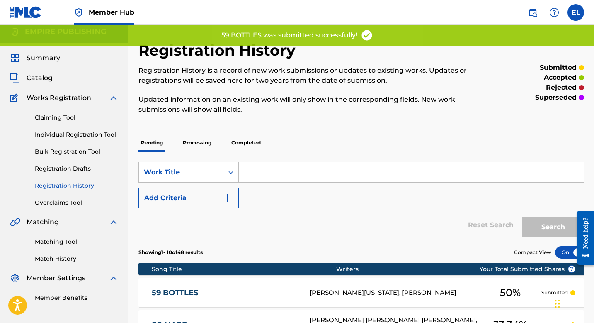
scroll to position [75, 0]
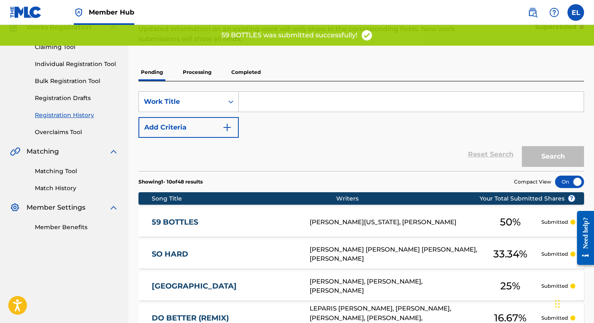
click at [234, 214] on div "59 BOTTLES 5C30BM CARRON WASHINGTON, PHILIP BEASLEY 50 % Submitted" at bounding box center [362, 221] width 446 height 29
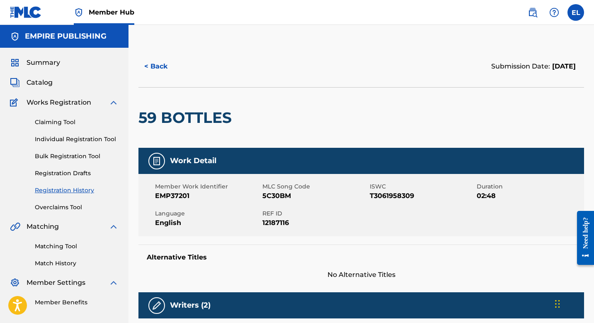
click at [366, 198] on span "5C30BM" at bounding box center [315, 196] width 105 height 10
click at [377, 194] on span "T3061958309" at bounding box center [422, 196] width 105 height 10
copy span "T3061958309"
click at [281, 196] on span "5C30BM" at bounding box center [315, 196] width 105 height 10
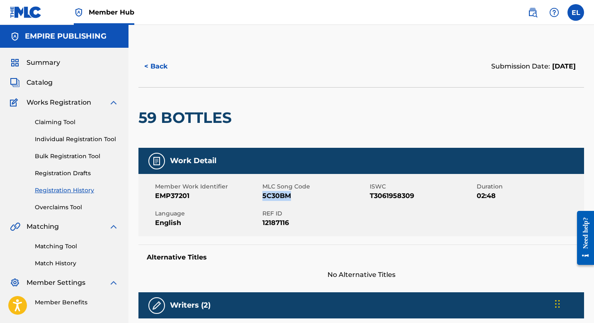
click at [281, 196] on span "5C30BM" at bounding box center [315, 196] width 105 height 10
copy span "5C30BM"
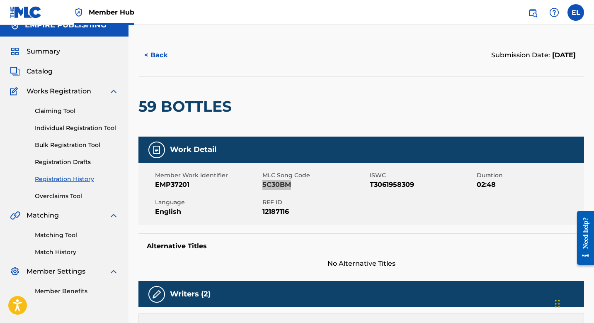
scroll to position [12, 0]
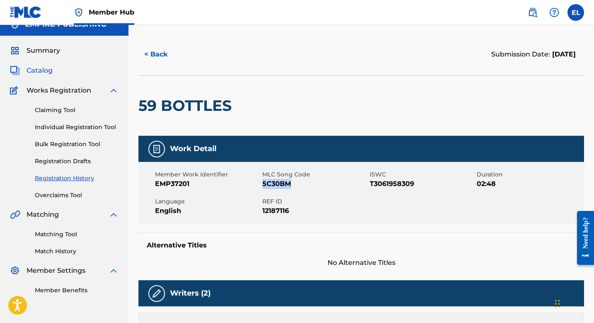
click at [40, 70] on span "Catalog" at bounding box center [40, 71] width 26 height 10
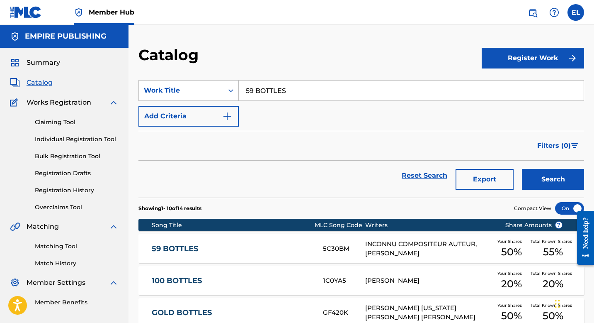
click at [290, 93] on input "59 BOTTLES" at bounding box center [411, 90] width 345 height 20
paste input "RAZ, DRUGI, TRZECI"
click at [295, 90] on input "59 RAZ, DRUGI, TRZECI" at bounding box center [411, 90] width 345 height 20
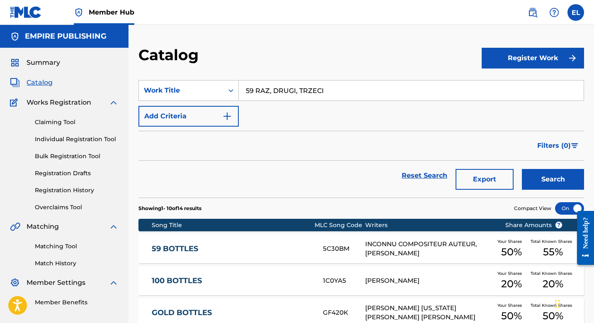
click at [295, 90] on input "59 RAZ, DRUGI, TRZECI" at bounding box center [411, 90] width 345 height 20
paste input "Search Form"
type input "RAZ, DRUGI, TRZECI"
click at [302, 58] on div "Catalog" at bounding box center [311, 58] width 344 height 24
click at [565, 178] on button "Search" at bounding box center [553, 179] width 62 height 21
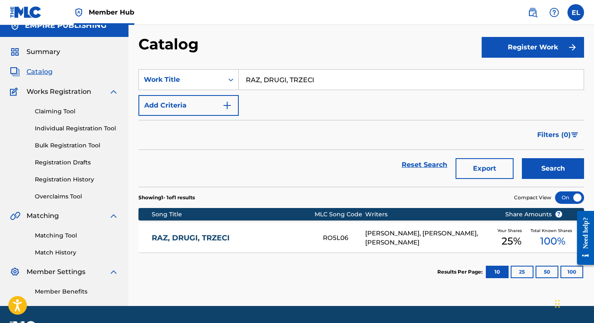
scroll to position [34, 0]
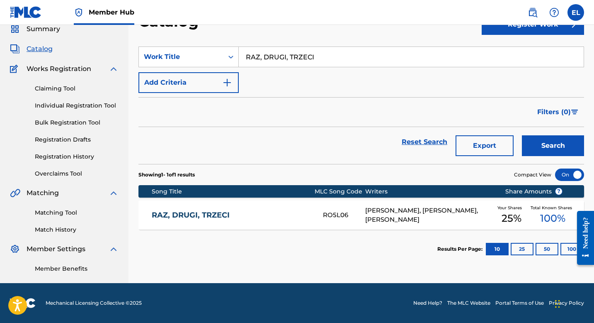
click at [282, 196] on div "Song Title MLC Song Code Writers Share Amounts ?" at bounding box center [362, 191] width 446 height 12
click at [270, 209] on div "RAZ, DRUGI, TRZECI RO5L06 PIOTR WENZEL, JACEK SWITALSKI, PHILIP BEASLEY Your Sh…" at bounding box center [362, 214] width 446 height 29
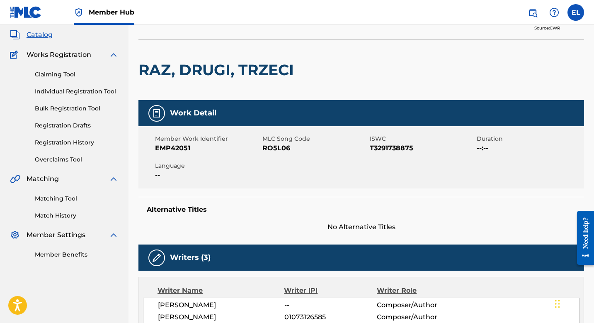
scroll to position [28, 0]
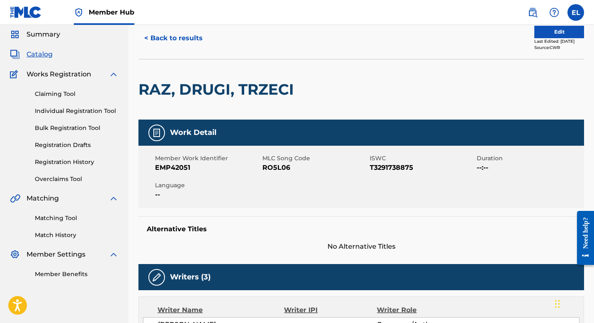
click at [271, 170] on span "RO5L06" at bounding box center [315, 168] width 105 height 10
copy span "RO5L06"
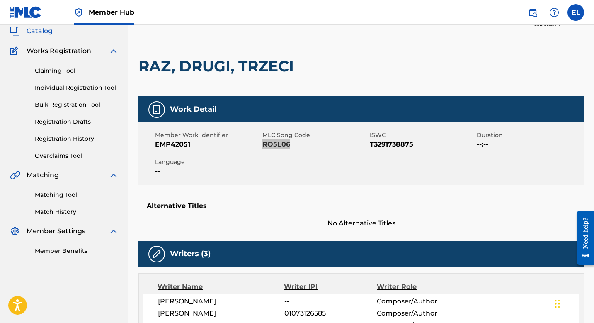
scroll to position [17, 0]
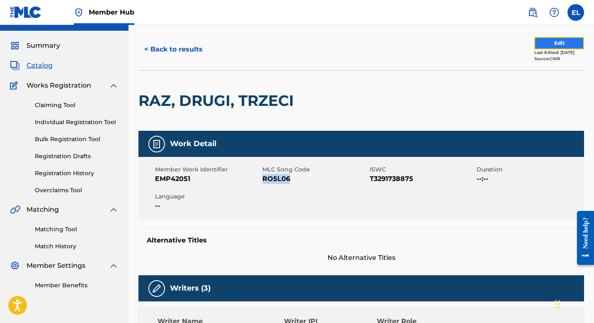
click at [551, 44] on button "Edit" at bounding box center [560, 43] width 50 height 12
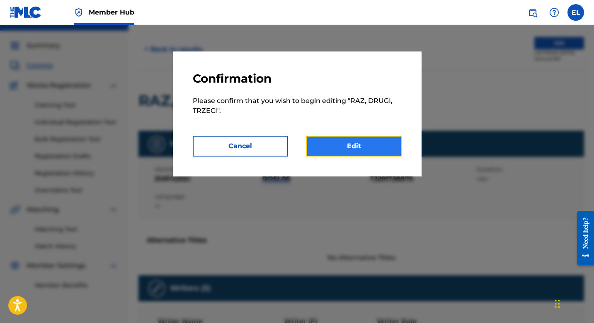
click at [360, 150] on link "Edit" at bounding box center [354, 146] width 95 height 21
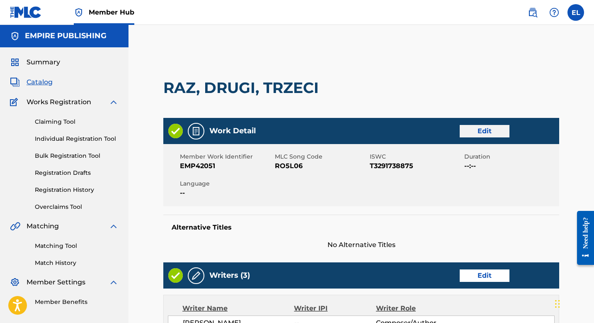
scroll to position [2, 0]
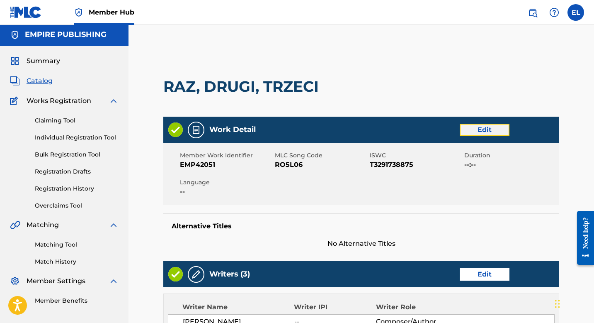
click at [480, 130] on link "Edit" at bounding box center [485, 130] width 50 height 12
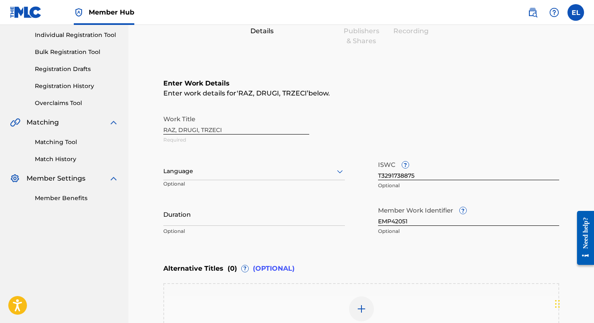
scroll to position [168, 0]
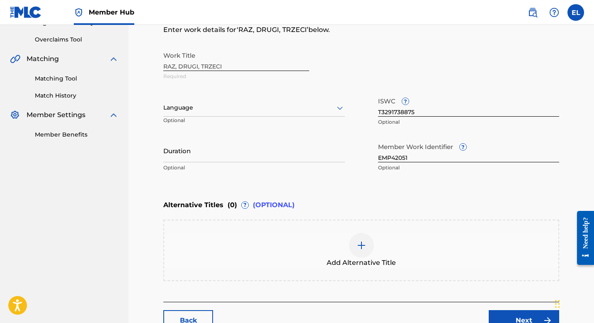
click at [256, 112] on div at bounding box center [254, 107] width 182 height 10
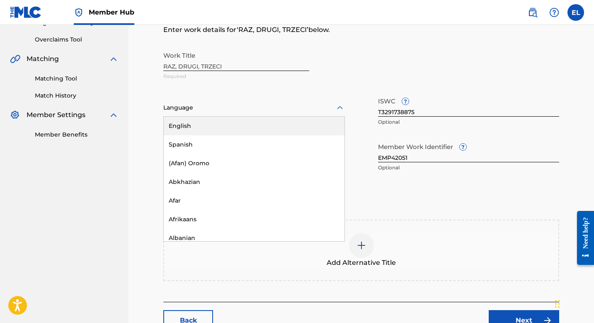
drag, startPoint x: 247, startPoint y: 126, endPoint x: 242, endPoint y: 146, distance: 20.6
click at [248, 126] on div "English" at bounding box center [254, 126] width 181 height 19
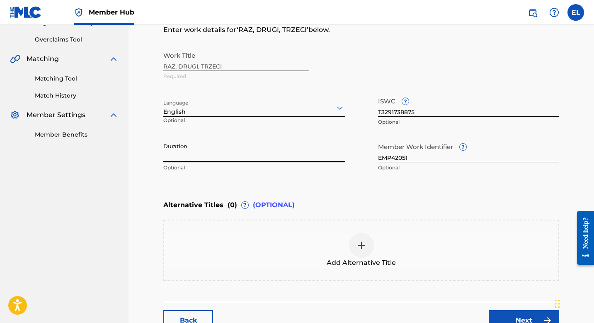
click at [175, 159] on input "Duration" at bounding box center [254, 151] width 182 height 24
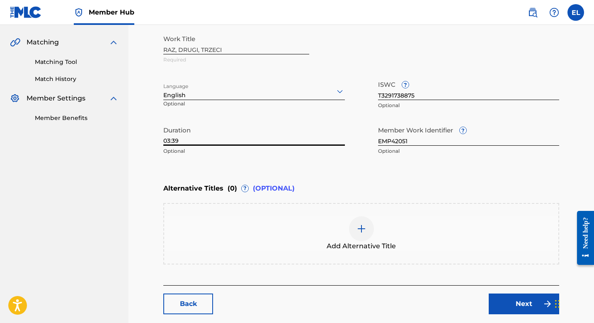
scroll to position [227, 0]
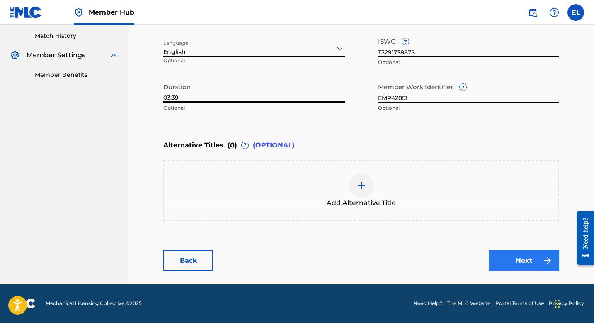
type input "03:39"
click at [529, 263] on link "Next" at bounding box center [524, 260] width 71 height 21
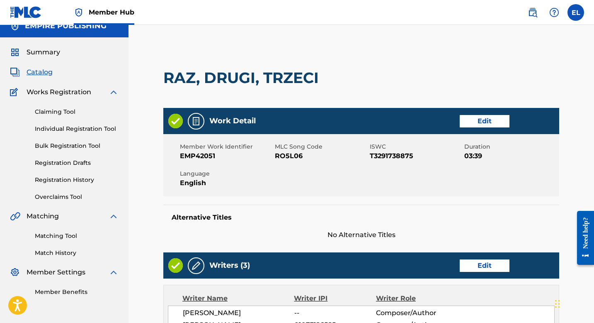
scroll to position [184, 0]
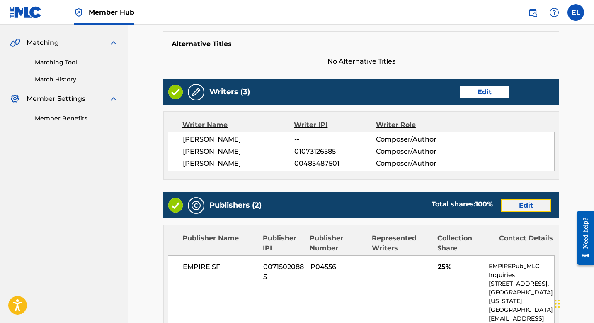
click at [515, 207] on link "Edit" at bounding box center [527, 205] width 50 height 12
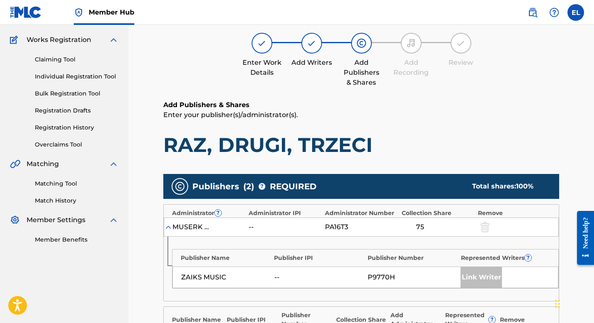
scroll to position [162, 0]
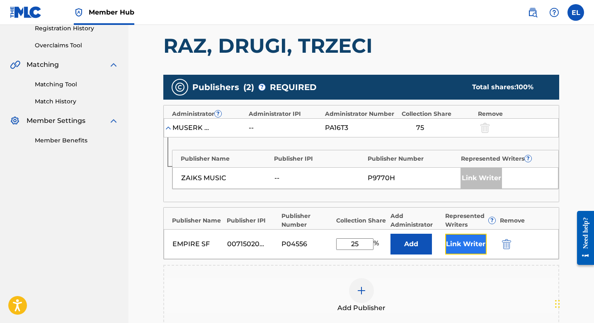
click at [474, 241] on button "Link Writer" at bounding box center [466, 244] width 41 height 21
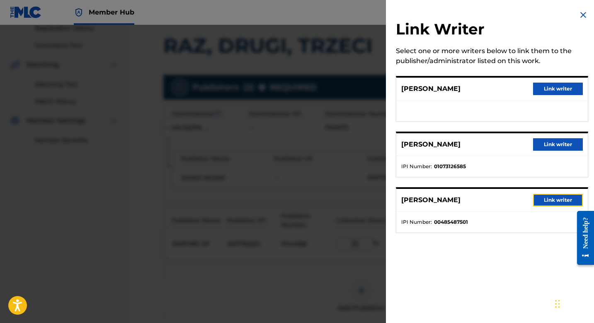
click at [548, 194] on button "Link writer" at bounding box center [559, 200] width 50 height 12
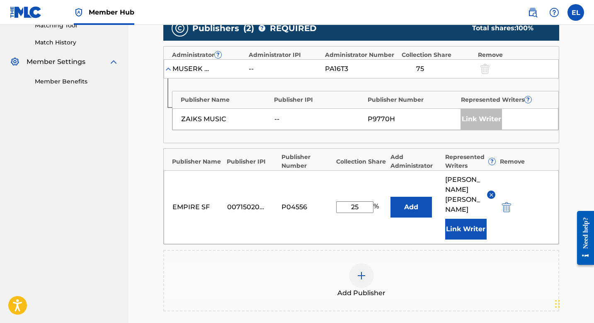
scroll to position [320, 0]
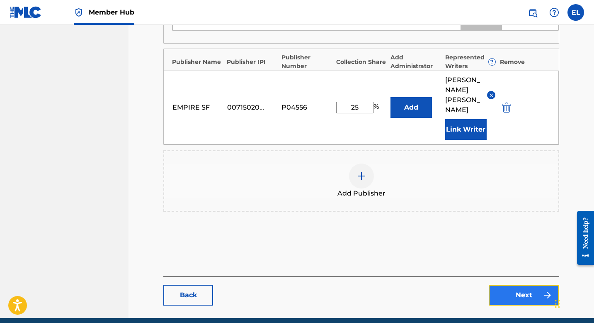
click at [524, 285] on link "Next" at bounding box center [524, 295] width 71 height 21
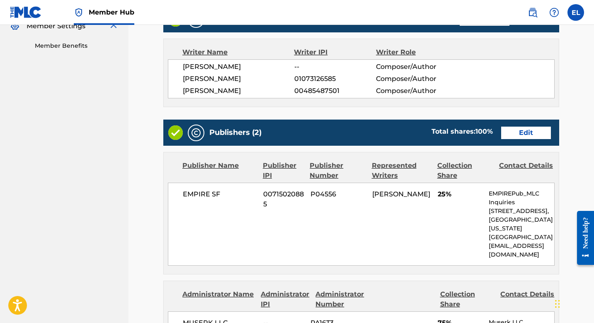
scroll to position [73, 0]
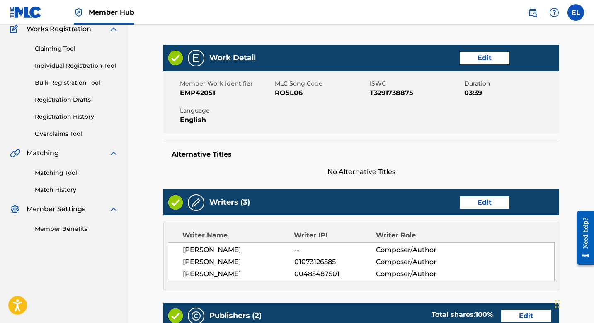
click at [294, 95] on span "RO5L06" at bounding box center [321, 93] width 93 height 10
copy span "RO5L06"
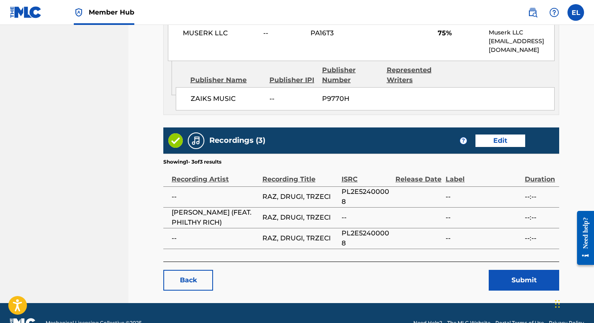
scroll to position [546, 0]
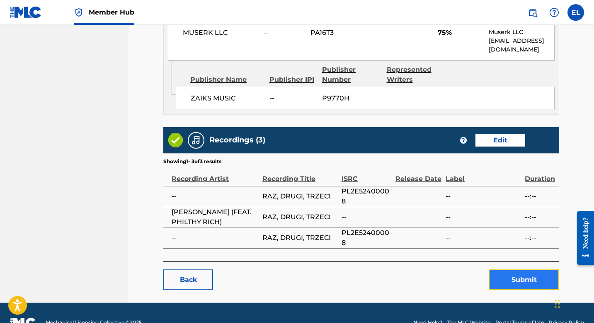
click at [521, 269] on button "Submit" at bounding box center [524, 279] width 71 height 21
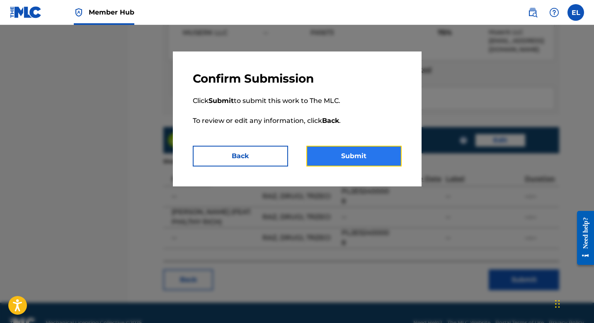
click at [387, 155] on button "Submit" at bounding box center [354, 156] width 95 height 21
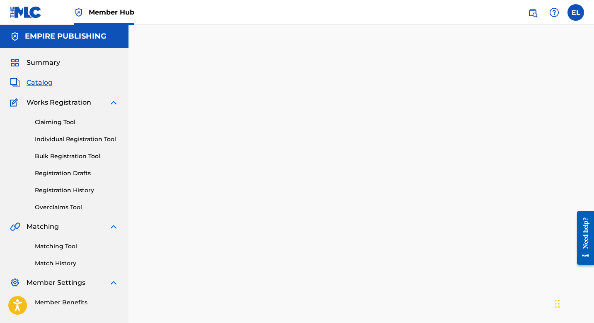
click at [44, 86] on span "Catalog" at bounding box center [40, 83] width 26 height 10
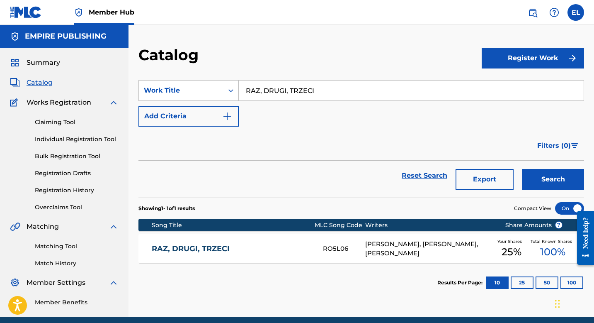
click at [304, 94] on input "RAZ, DRUGI, TRZECI" at bounding box center [411, 90] width 345 height 20
drag, startPoint x: 304, startPoint y: 94, endPoint x: 309, endPoint y: 93, distance: 5.6
click at [304, 94] on input "RAZ, DRUGI, TRZECI" at bounding box center [411, 90] width 345 height 20
paste input "STICK UP"
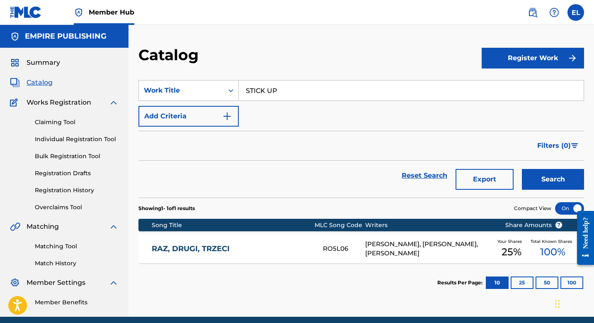
type input "STICK UP"
drag, startPoint x: 339, startPoint y: 61, endPoint x: 385, endPoint y: 84, distance: 51.0
click at [340, 61] on div "Catalog" at bounding box center [311, 58] width 344 height 24
click at [557, 178] on button "Search" at bounding box center [553, 179] width 62 height 21
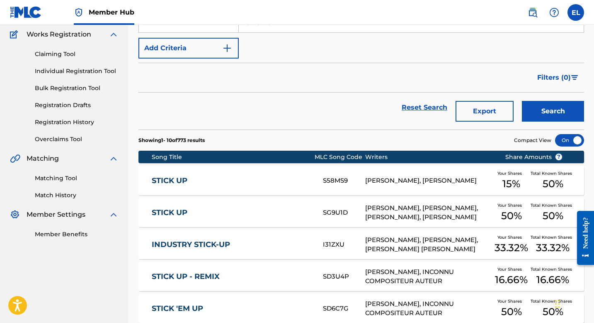
scroll to position [158, 0]
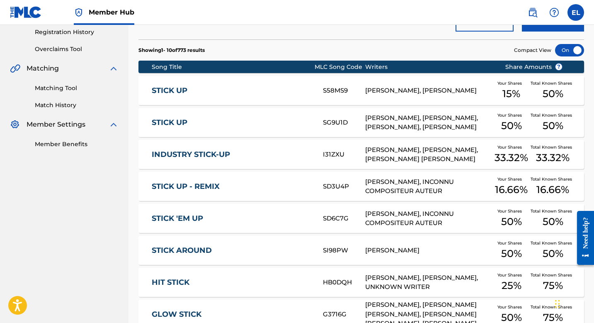
click at [201, 118] on link "STICK UP" at bounding box center [232, 123] width 160 height 10
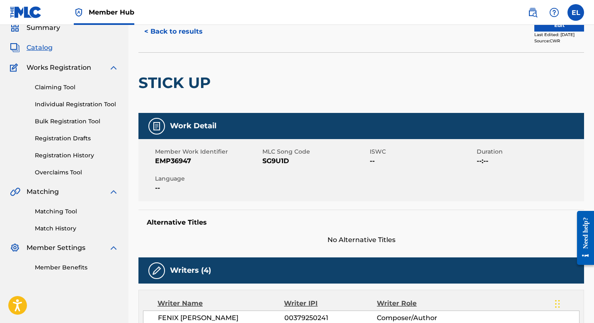
scroll to position [5, 0]
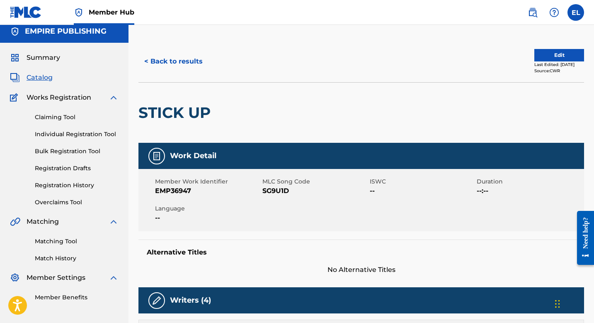
click at [172, 190] on span "EMP36947" at bounding box center [207, 191] width 105 height 10
drag, startPoint x: 175, startPoint y: 190, endPoint x: 204, endPoint y: 194, distance: 28.8
click at [205, 195] on span "EMP36947" at bounding box center [207, 191] width 105 height 10
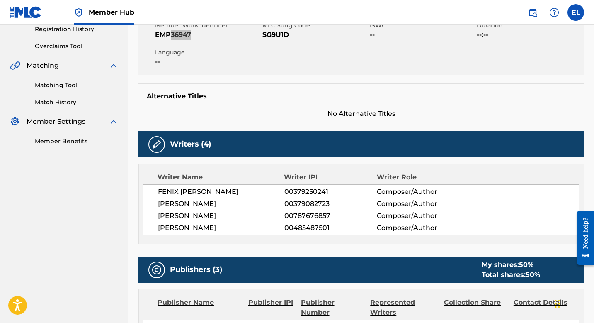
scroll to position [0, 0]
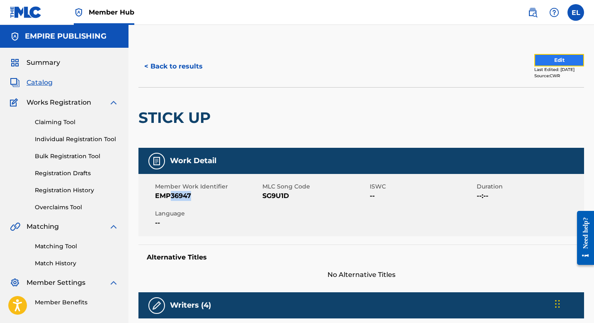
click at [551, 61] on button "Edit" at bounding box center [560, 60] width 50 height 12
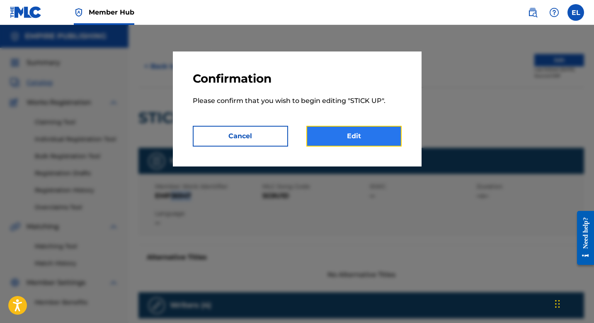
click at [365, 138] on link "Edit" at bounding box center [354, 136] width 95 height 21
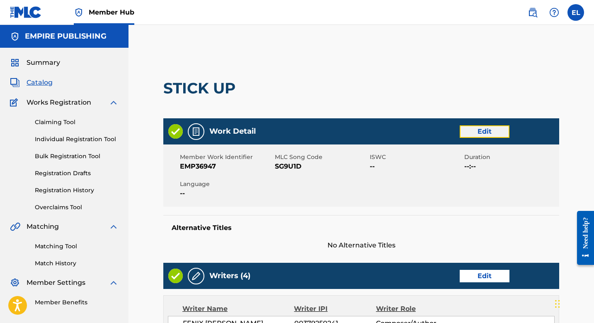
click at [478, 135] on link "Edit" at bounding box center [485, 131] width 50 height 12
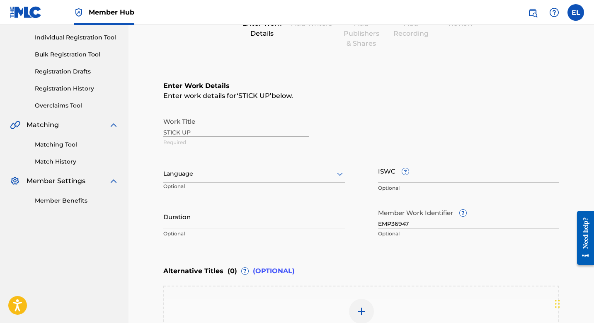
scroll to position [175, 0]
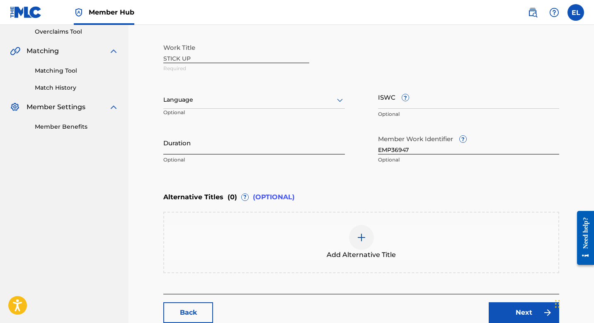
click at [222, 149] on input "Duration" at bounding box center [254, 143] width 182 height 24
type input "04:21"
click at [210, 107] on div "Language" at bounding box center [254, 99] width 182 height 17
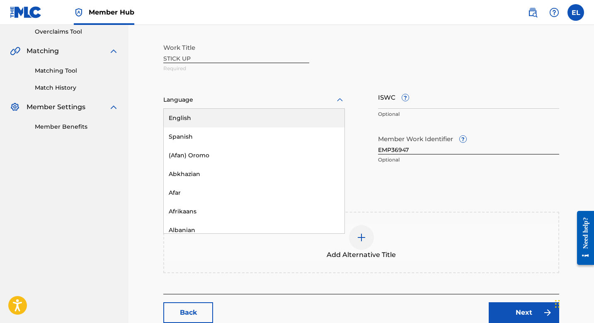
click at [210, 119] on div "English" at bounding box center [254, 118] width 181 height 19
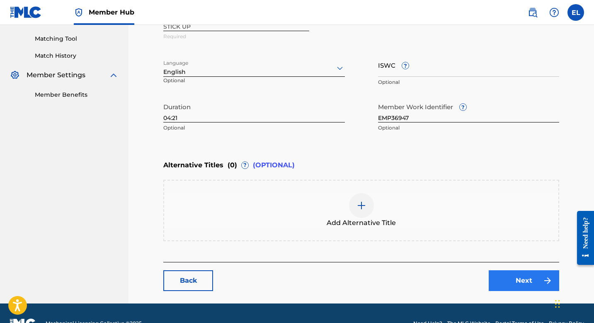
scroll to position [227, 0]
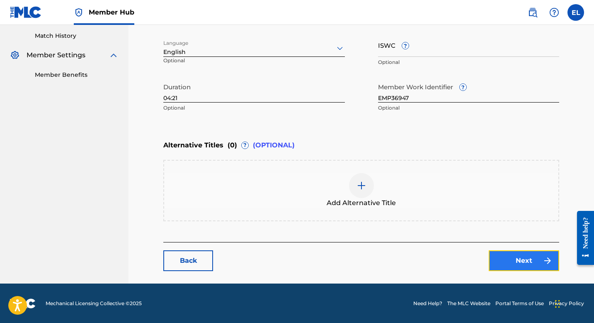
click at [524, 263] on link "Next" at bounding box center [524, 260] width 71 height 21
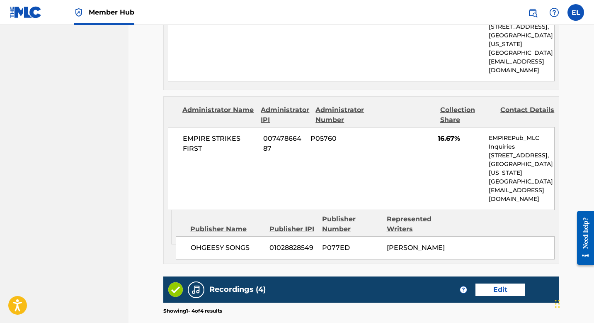
scroll to position [752, 0]
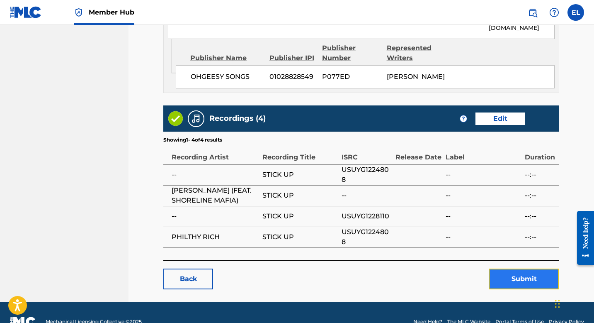
click at [519, 268] on button "Submit" at bounding box center [524, 278] width 71 height 21
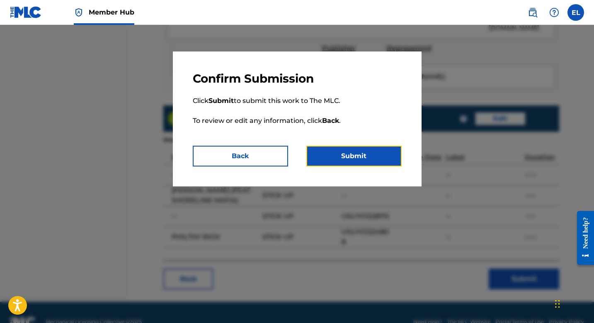
click at [348, 160] on button "Submit" at bounding box center [354, 156] width 95 height 21
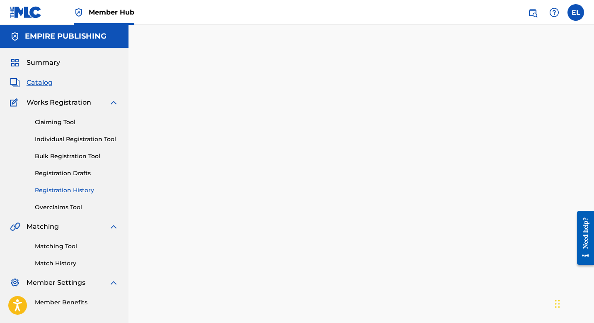
click at [86, 190] on link "Registration History" at bounding box center [77, 190] width 84 height 9
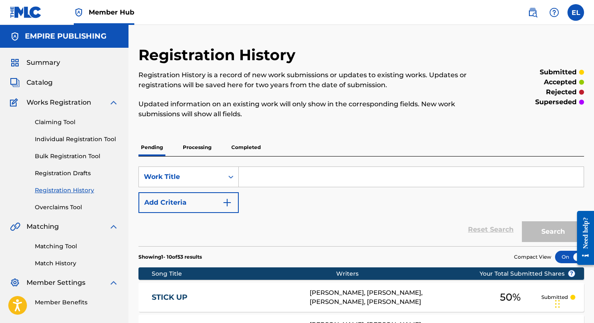
click at [249, 295] on link "STICK UP" at bounding box center [225, 297] width 147 height 10
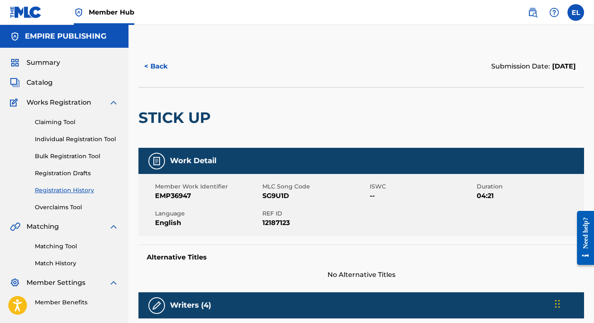
click at [277, 196] on span "SG9U1D" at bounding box center [315, 196] width 105 height 10
click at [51, 83] on span "Catalog" at bounding box center [40, 83] width 26 height 10
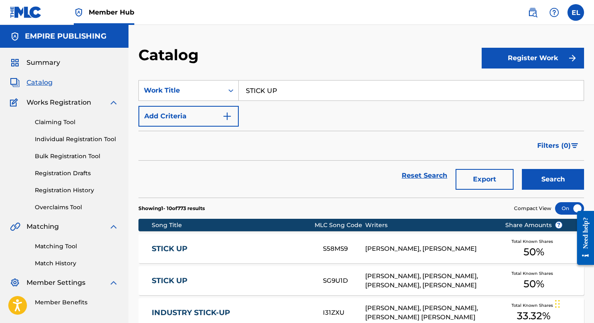
click at [307, 92] on input "STICK UP" at bounding box center [411, 90] width 345 height 20
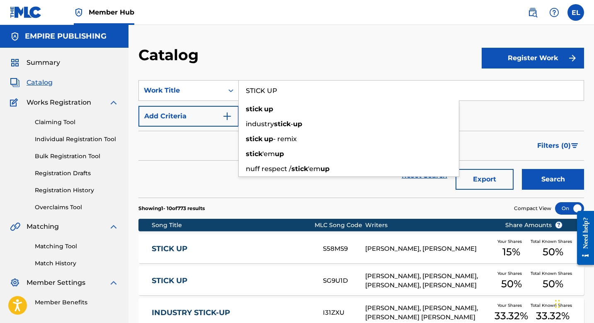
click at [307, 92] on input "STICK UP" at bounding box center [411, 90] width 345 height 20
paste input "Gone Break"
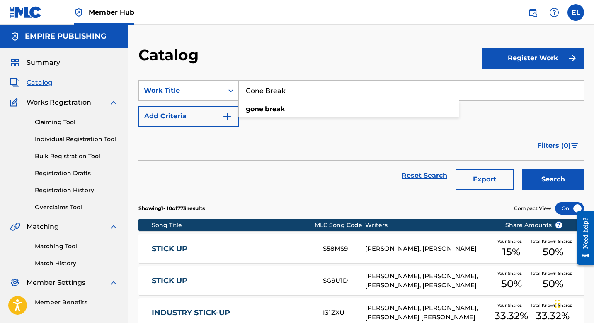
type input "Gone Break"
click at [547, 182] on button "Search" at bounding box center [553, 179] width 62 height 21
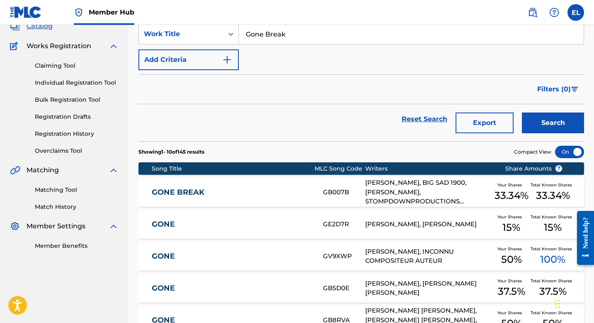
scroll to position [153, 0]
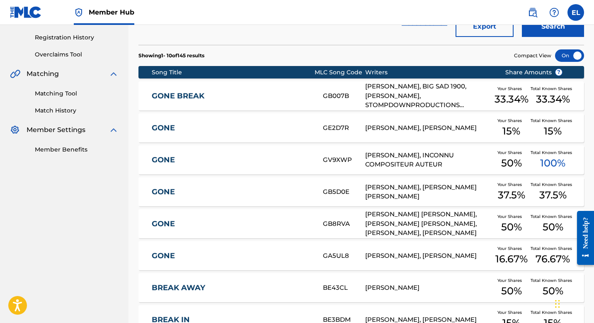
click at [201, 95] on link "GONE BREAK" at bounding box center [232, 96] width 160 height 10
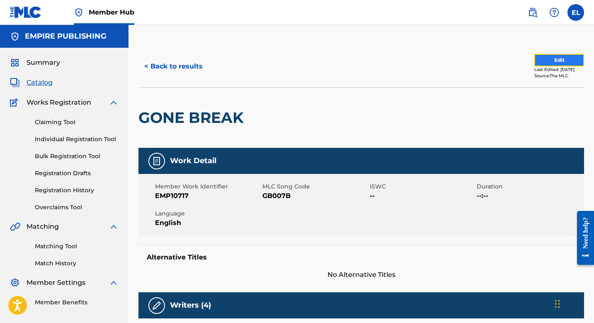
click at [546, 61] on button "Edit" at bounding box center [560, 60] width 50 height 12
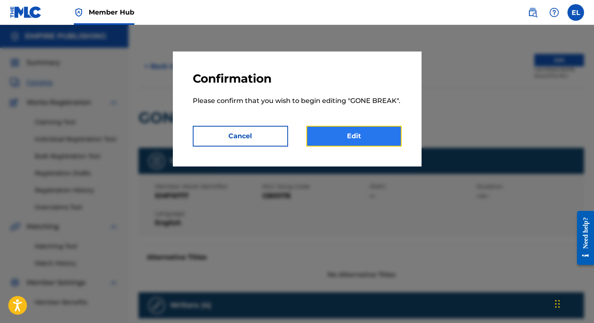
click at [370, 135] on link "Edit" at bounding box center [354, 136] width 95 height 21
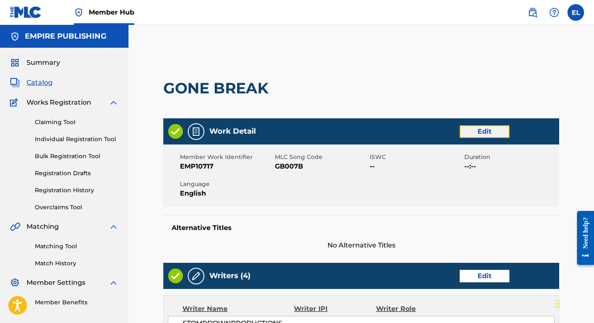
click at [492, 136] on link "Edit" at bounding box center [485, 131] width 50 height 12
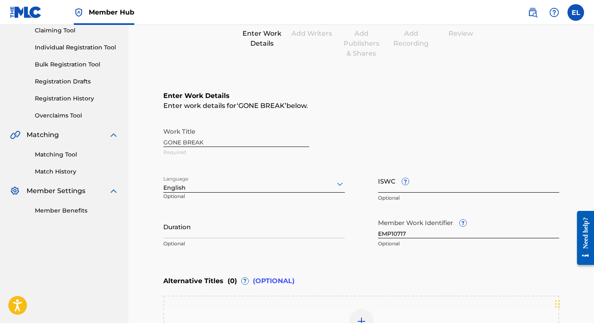
scroll to position [128, 0]
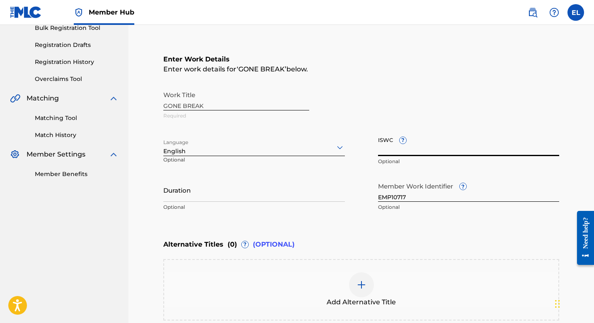
click at [386, 149] on input "ISWC ?" at bounding box center [469, 144] width 182 height 24
click at [217, 189] on input "Duration" at bounding box center [254, 190] width 182 height 24
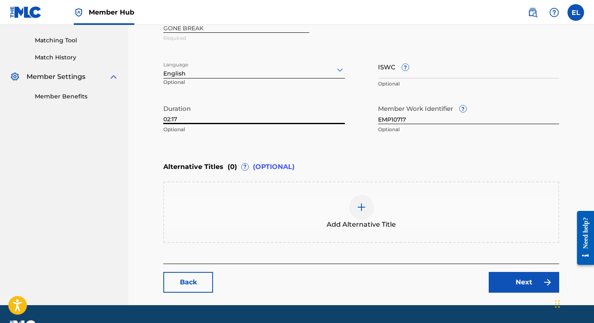
scroll to position [227, 0]
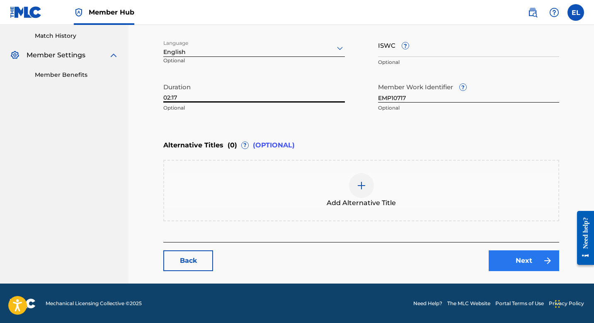
type input "02:17"
click at [503, 259] on link "Next" at bounding box center [524, 260] width 71 height 21
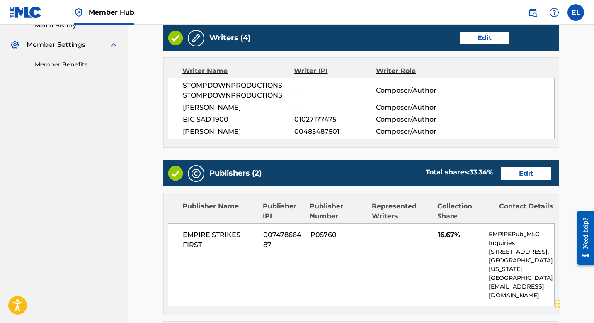
scroll to position [229, 0]
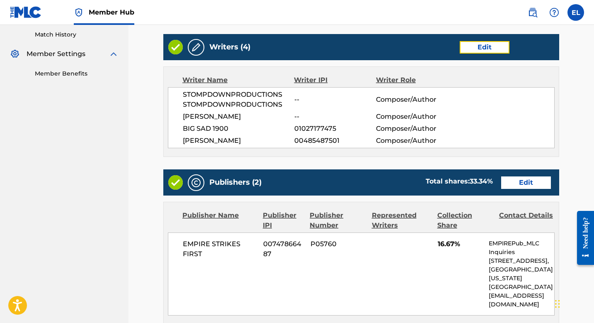
click at [489, 45] on link "Edit" at bounding box center [485, 47] width 50 height 12
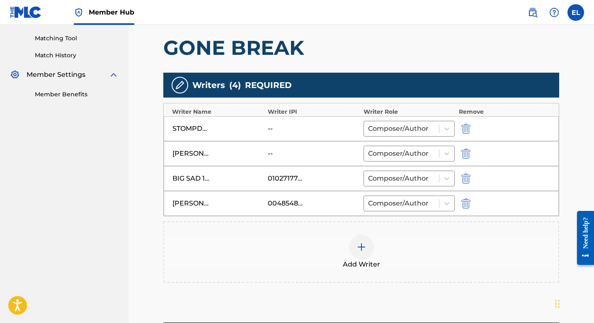
scroll to position [281, 0]
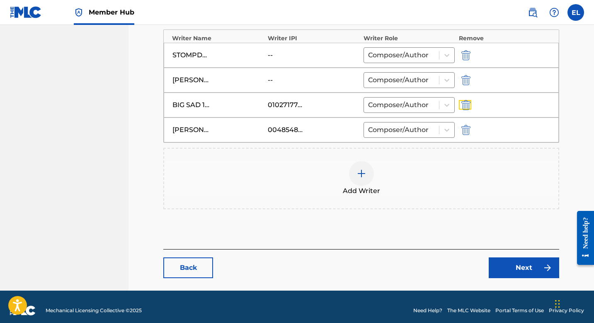
click at [466, 105] on img "submit" at bounding box center [466, 105] width 9 height 10
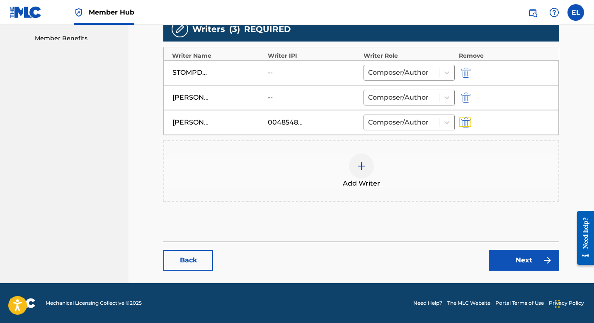
scroll to position [264, 0]
click at [351, 173] on div "Add Writer" at bounding box center [361, 170] width 395 height 35
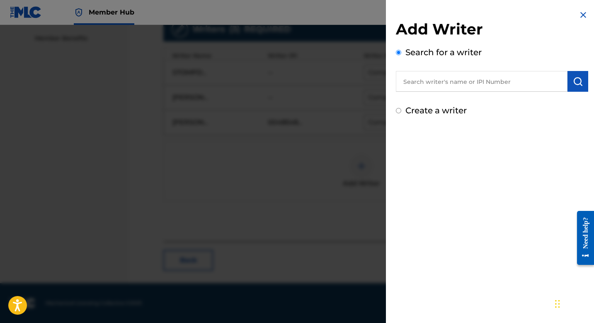
click at [465, 90] on input "text" at bounding box center [482, 81] width 172 height 21
paste input "389642212"
type input "00389642212"
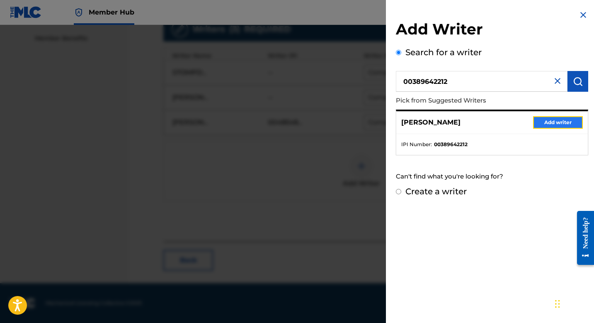
click at [548, 122] on button "Add writer" at bounding box center [559, 122] width 50 height 12
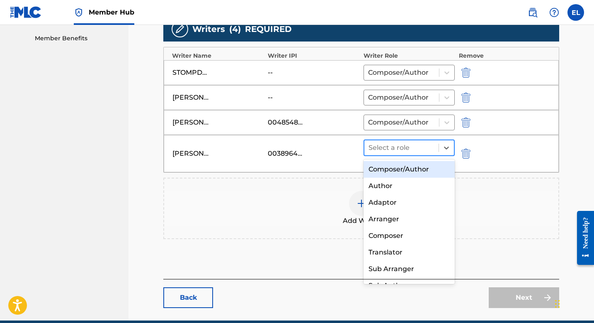
click at [412, 151] on div at bounding box center [402, 148] width 66 height 12
drag, startPoint x: 406, startPoint y: 167, endPoint x: 379, endPoint y: 155, distance: 29.4
click at [406, 167] on div "Composer/Author" at bounding box center [409, 169] width 91 height 17
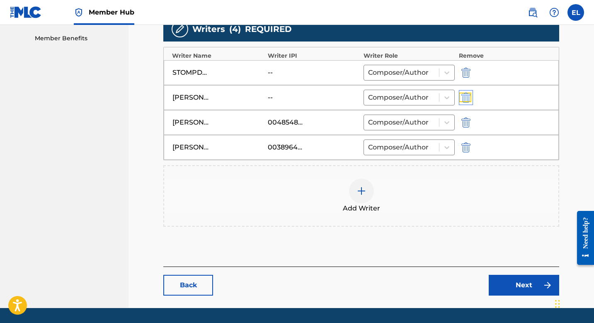
click at [466, 95] on img "submit" at bounding box center [466, 98] width 9 height 10
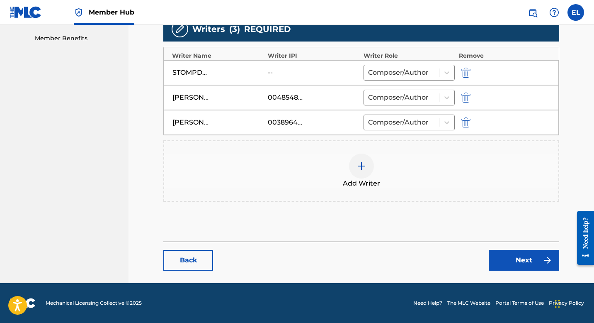
click at [361, 162] on img at bounding box center [362, 166] width 10 height 10
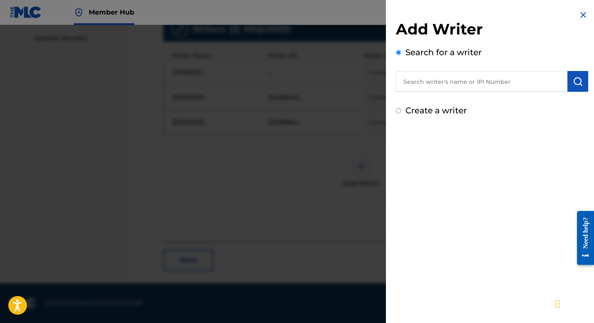
click at [458, 87] on input "text" at bounding box center [482, 81] width 172 height 21
paste input "01014148310"
click at [575, 88] on button "submit" at bounding box center [578, 81] width 21 height 21
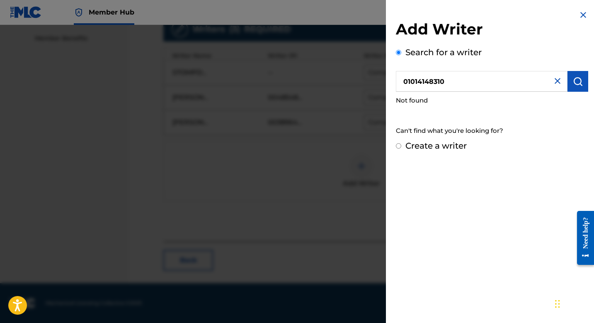
click at [406, 83] on input "01014148310" at bounding box center [482, 81] width 172 height 21
type input "001014148310"
click at [465, 81] on input "001014148310" at bounding box center [482, 81] width 172 height 21
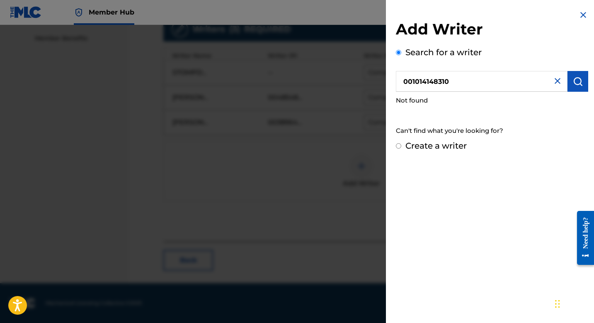
click at [427, 146] on label "Create a writer" at bounding box center [436, 146] width 61 height 10
radio input "true"
click at [402, 146] on input "Create a writer" at bounding box center [398, 145] width 5 height 5
radio input "false"
radio input "true"
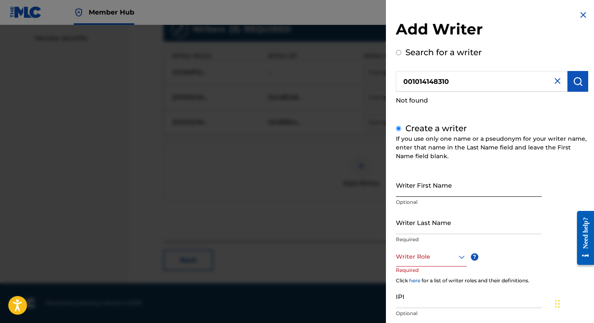
click at [448, 184] on input "Writer First Name" at bounding box center [469, 185] width 146 height 24
type input "Stevo"
click at [452, 229] on input "Writer Last Name" at bounding box center [469, 222] width 146 height 24
type input "WLA"
click at [561, 208] on div "Writer First Name Stevo Optional Writer Last Name WLA Required Writer Role ? Re…" at bounding box center [492, 264] width 192 height 182
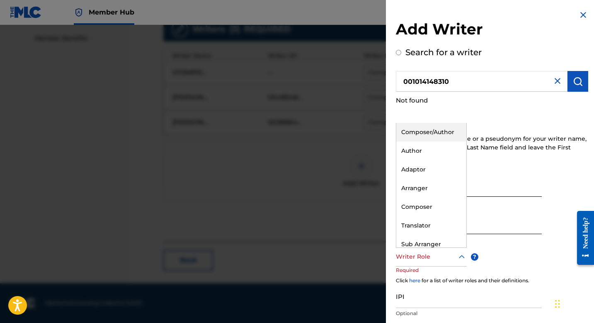
click at [438, 264] on div "Writer Role" at bounding box center [431, 257] width 71 height 19
click at [456, 135] on div "Composer/Author" at bounding box center [432, 132] width 70 height 19
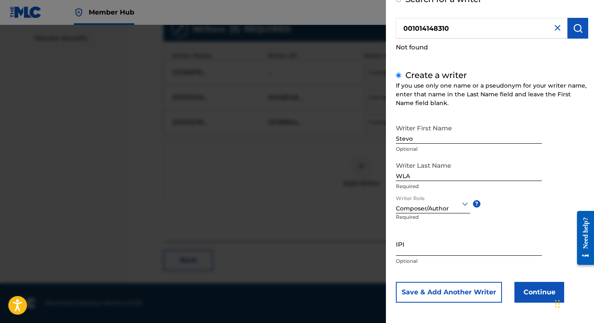
scroll to position [55, 0]
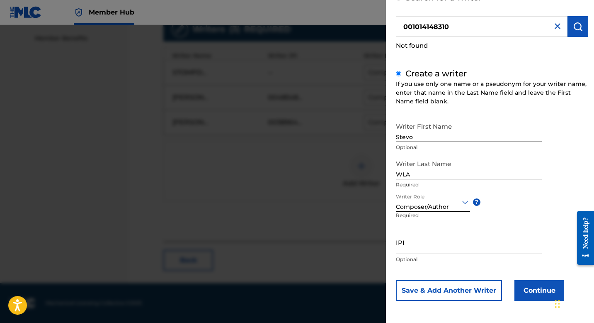
click at [463, 249] on input "IPI" at bounding box center [469, 242] width 146 height 24
paste input "01014148310"
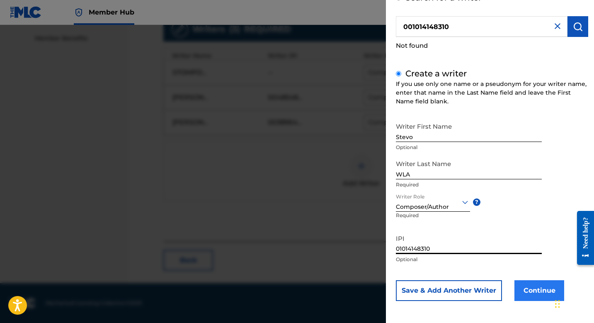
type input "01014148310"
click at [531, 290] on button "Continue" at bounding box center [540, 290] width 50 height 21
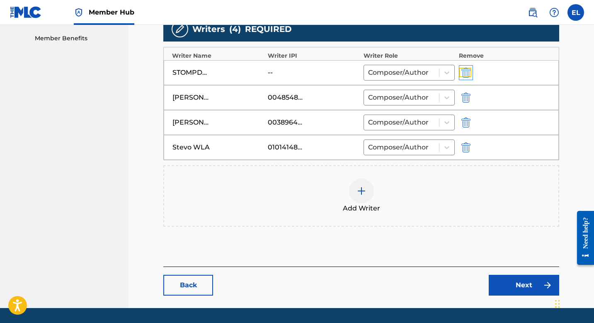
click at [466, 71] on img "submit" at bounding box center [466, 73] width 9 height 10
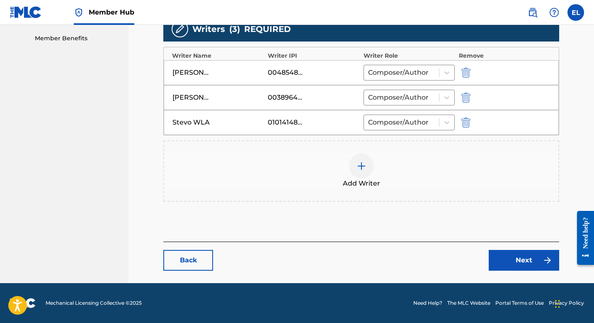
click at [362, 162] on img at bounding box center [362, 166] width 10 height 10
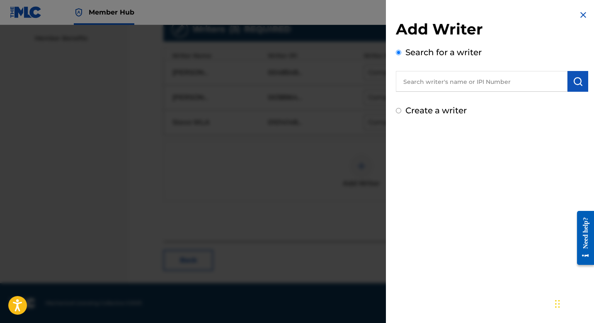
click at [430, 90] on input "text" at bounding box center [482, 81] width 172 height 21
paste input "Jacques Davon Hillsman"
click at [574, 83] on img "submit" at bounding box center [578, 81] width 10 height 10
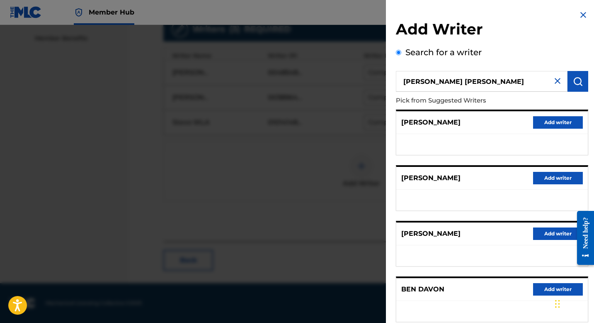
click at [444, 79] on input "Jacques Davon Hillsman" at bounding box center [482, 81] width 172 height 21
paste input "365787116"
type input "00365787116"
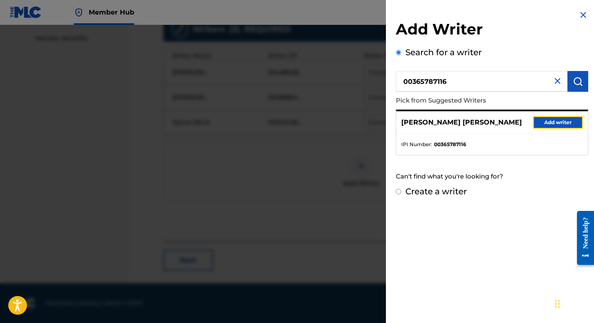
click at [556, 124] on button "Add writer" at bounding box center [559, 122] width 50 height 12
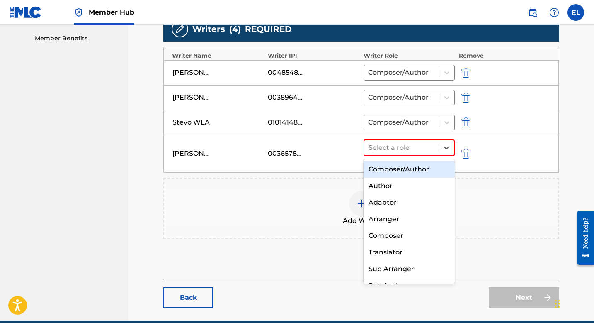
drag, startPoint x: 417, startPoint y: 144, endPoint x: 421, endPoint y: 162, distance: 18.6
click at [417, 144] on div at bounding box center [402, 148] width 66 height 12
click at [420, 164] on div "Composer/Author" at bounding box center [409, 169] width 91 height 17
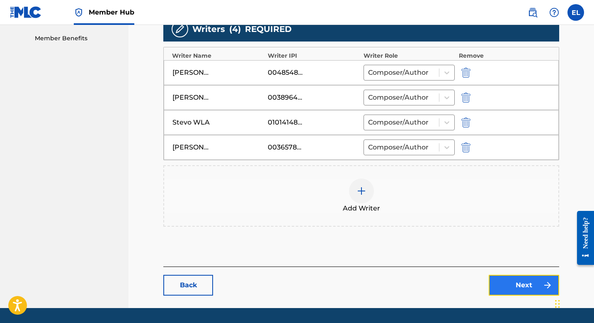
click at [515, 286] on link "Next" at bounding box center [524, 285] width 71 height 21
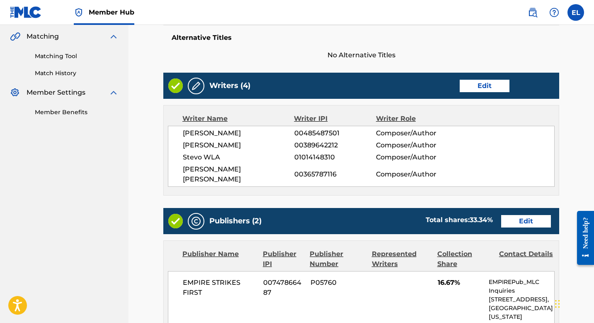
scroll to position [516, 0]
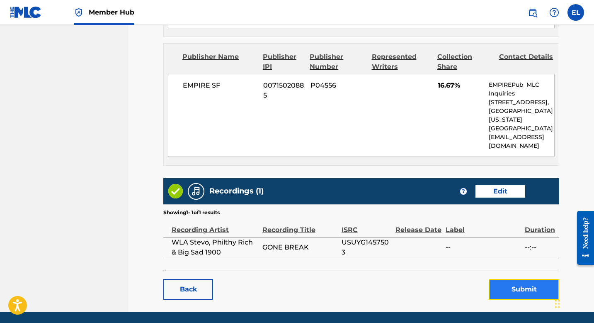
click at [533, 279] on button "Submit" at bounding box center [524, 289] width 71 height 21
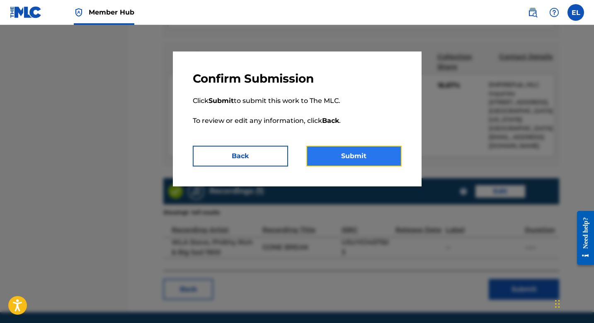
click at [387, 163] on button "Submit" at bounding box center [354, 156] width 95 height 21
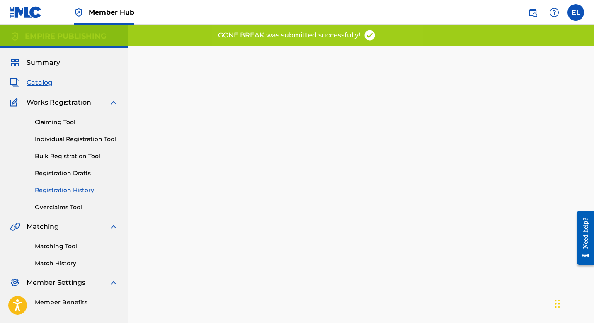
click at [82, 192] on link "Registration History" at bounding box center [77, 190] width 84 height 9
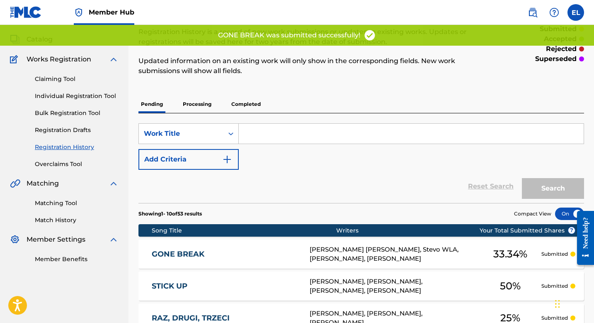
scroll to position [78, 0]
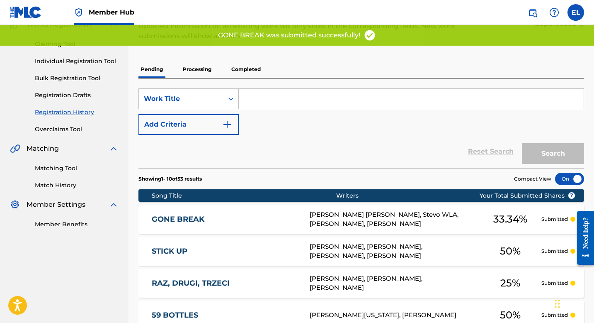
click at [231, 219] on link "GONE BREAK" at bounding box center [225, 219] width 147 height 10
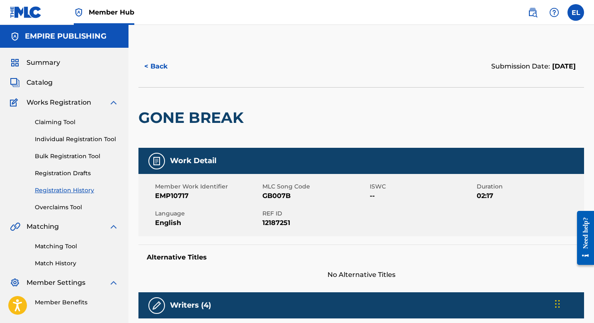
click at [268, 196] on span "GB007B" at bounding box center [315, 196] width 105 height 10
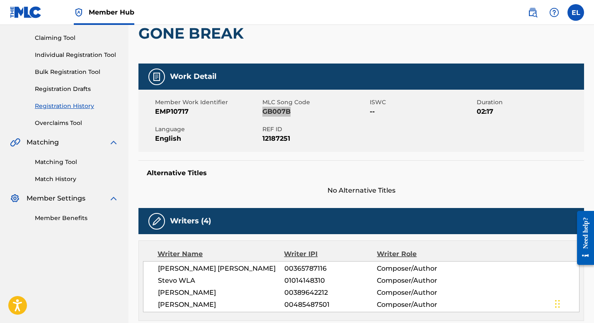
scroll to position [34, 0]
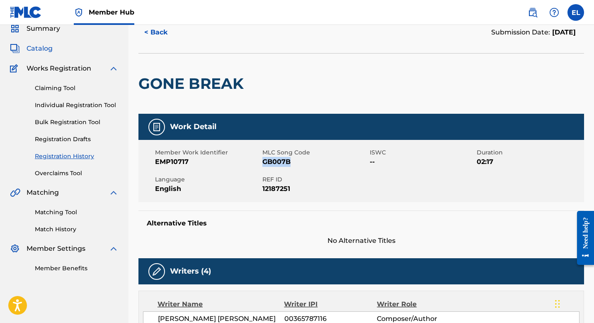
click at [45, 49] on span "Catalog" at bounding box center [40, 49] width 26 height 10
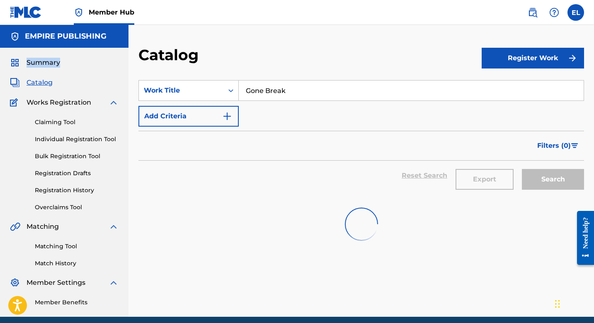
click at [45, 49] on div "Summary Catalog Works Registration Claiming Tool Individual Registration Tool B…" at bounding box center [64, 182] width 129 height 269
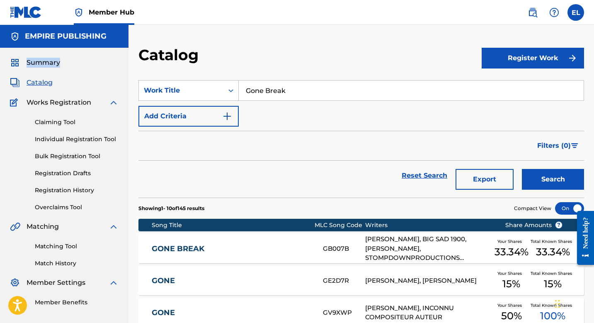
click at [46, 85] on span "Catalog" at bounding box center [40, 83] width 26 height 10
click at [359, 94] on input "Gone Break" at bounding box center [411, 90] width 345 height 20
paste input "THINKING OF YOU"
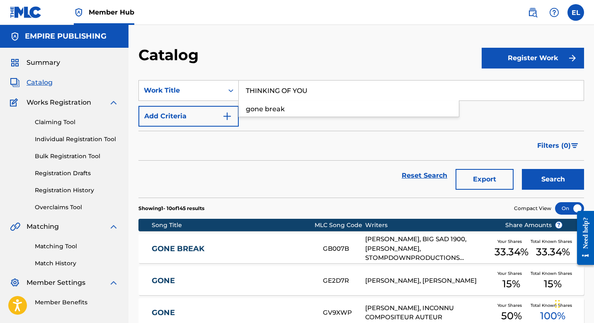
type input "THINKING OF YOU"
drag, startPoint x: 333, startPoint y: 55, endPoint x: 371, endPoint y: 80, distance: 45.8
click at [333, 55] on div "Catalog" at bounding box center [311, 58] width 344 height 24
click at [554, 178] on button "Search" at bounding box center [553, 179] width 62 height 21
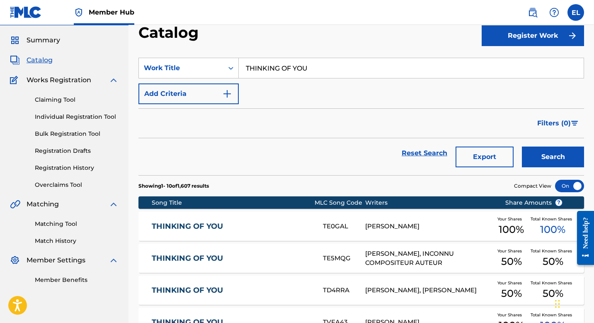
scroll to position [150, 0]
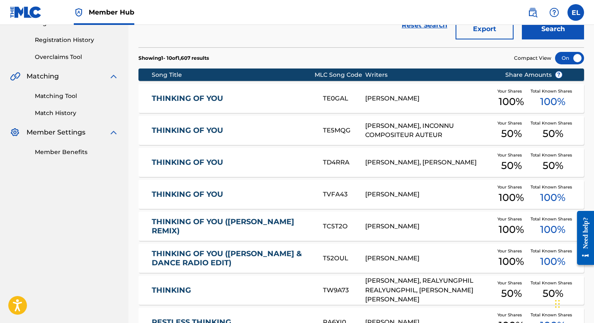
click at [194, 129] on link "THINKING OF YOU" at bounding box center [232, 131] width 160 height 10
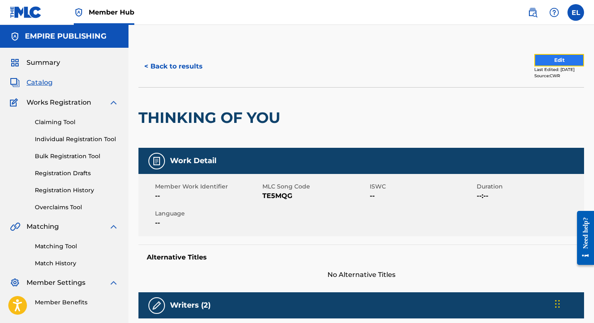
click at [551, 59] on button "Edit" at bounding box center [560, 60] width 50 height 12
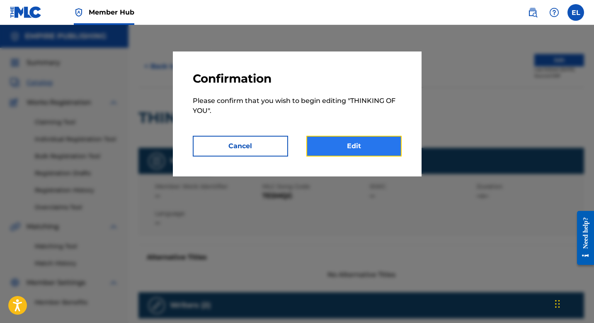
click at [373, 140] on link "Edit" at bounding box center [354, 146] width 95 height 21
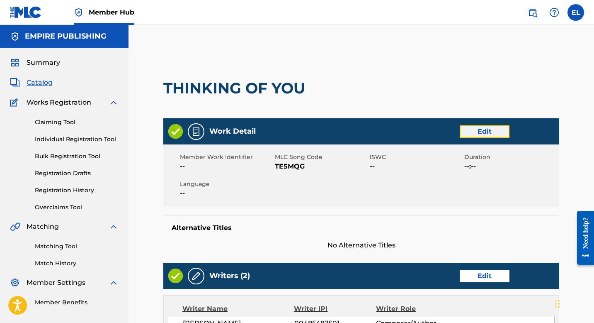
click at [489, 128] on link "Edit" at bounding box center [485, 131] width 50 height 12
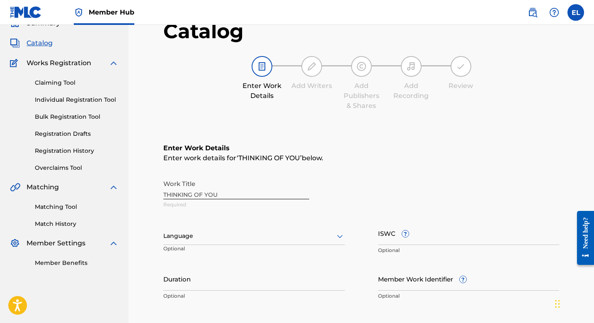
scroll to position [63, 0]
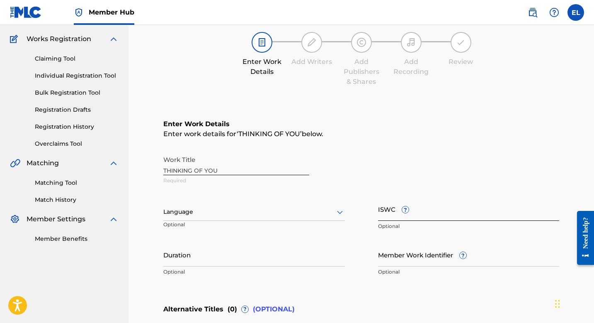
click at [429, 213] on input "ISWC ?" at bounding box center [469, 209] width 182 height 24
click at [274, 255] on input "Duration" at bounding box center [254, 255] width 182 height 24
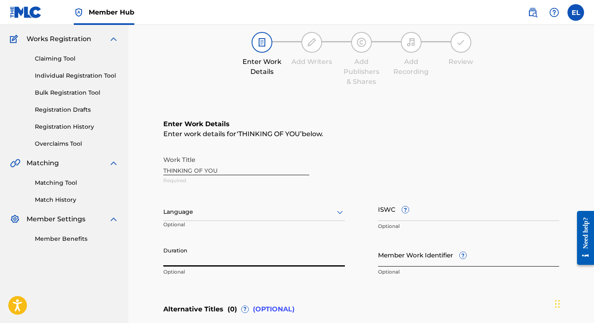
drag, startPoint x: 408, startPoint y: 257, endPoint x: 385, endPoint y: 256, distance: 22.4
click at [407, 257] on input "Member Work Identifier ?" at bounding box center [469, 255] width 182 height 24
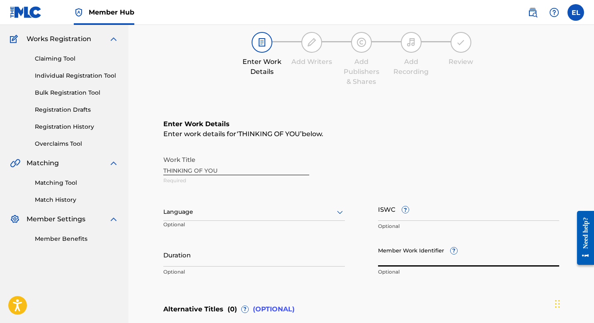
paste input "EMP36949"
type input "EMP36949"
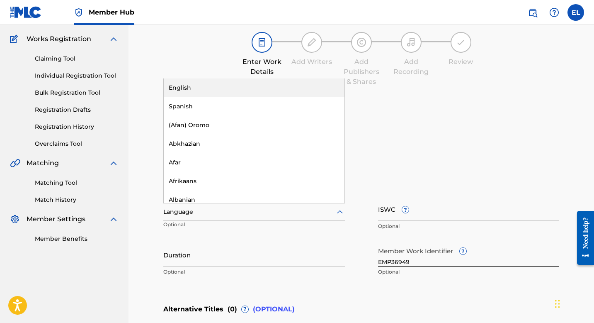
drag, startPoint x: 233, startPoint y: 210, endPoint x: 226, endPoint y: 215, distance: 8.1
click at [232, 211] on div at bounding box center [254, 212] width 182 height 10
drag, startPoint x: 200, startPoint y: 82, endPoint x: 196, endPoint y: 86, distance: 5.9
click at [200, 82] on div "English" at bounding box center [254, 87] width 181 height 19
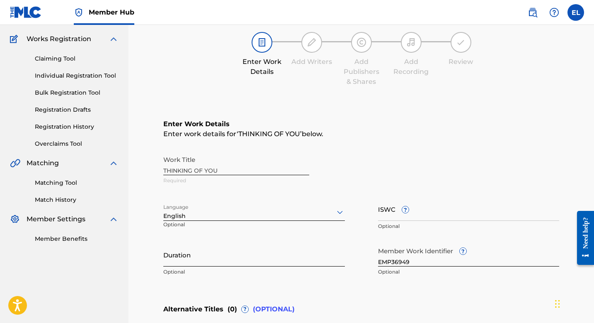
click at [199, 263] on input "Duration" at bounding box center [254, 255] width 182 height 24
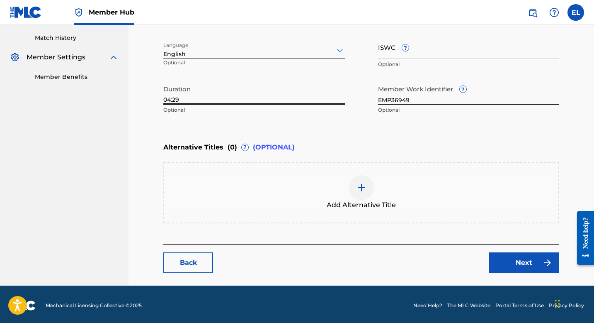
scroll to position [227, 0]
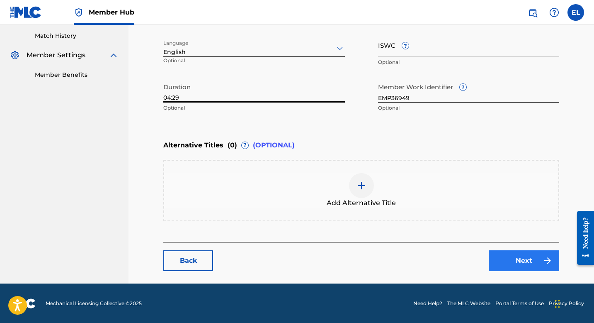
type input "04:29"
click at [526, 260] on link "Next" at bounding box center [524, 260] width 71 height 21
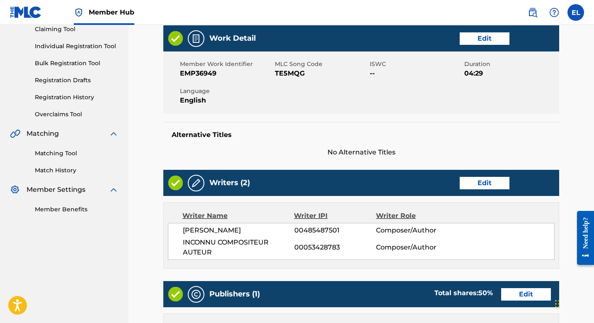
scroll to position [161, 0]
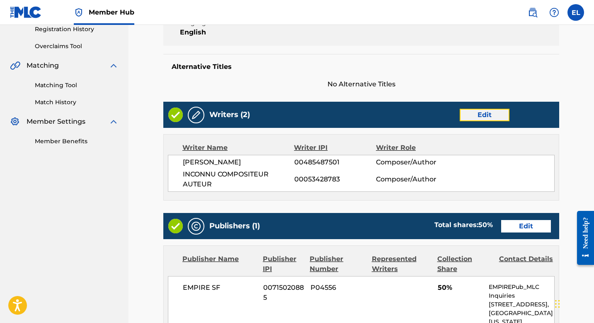
click at [477, 109] on link "Edit" at bounding box center [485, 115] width 50 height 12
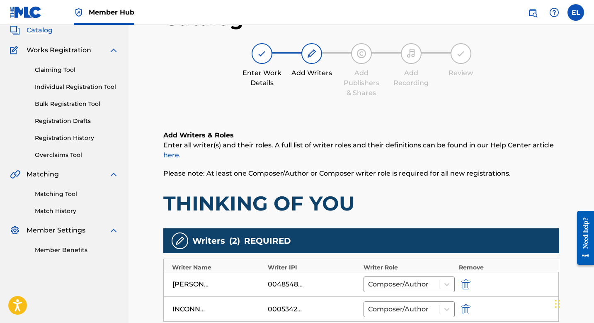
scroll to position [165, 0]
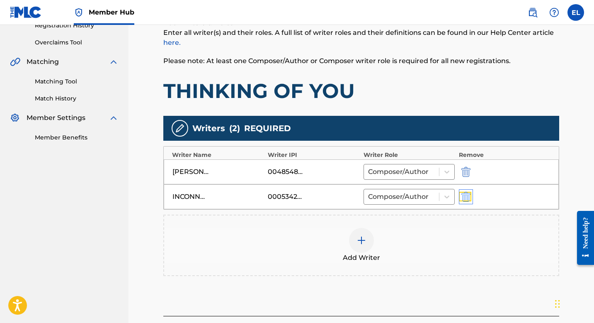
click at [465, 195] on img "submit" at bounding box center [466, 197] width 9 height 10
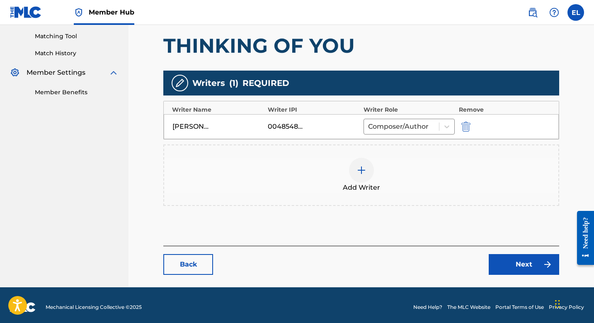
scroll to position [214, 0]
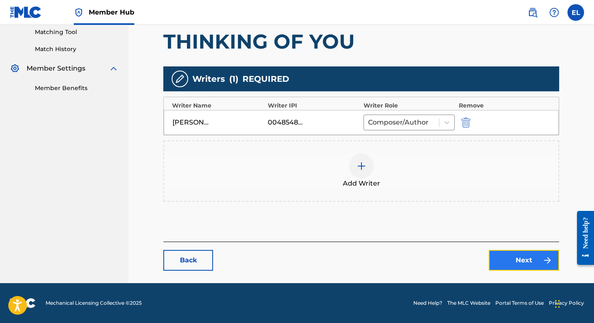
click at [516, 267] on link "Next" at bounding box center [524, 260] width 71 height 21
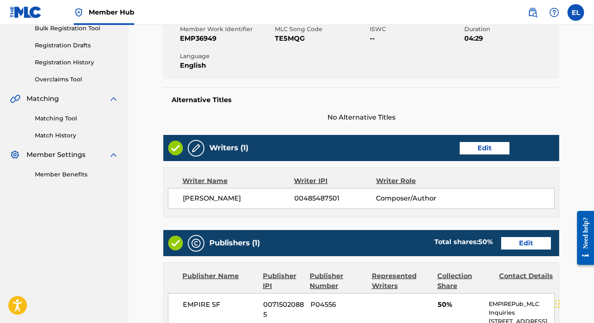
scroll to position [231, 0]
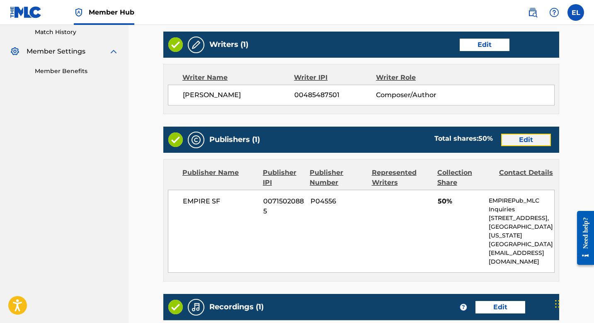
click at [526, 137] on link "Edit" at bounding box center [527, 140] width 50 height 12
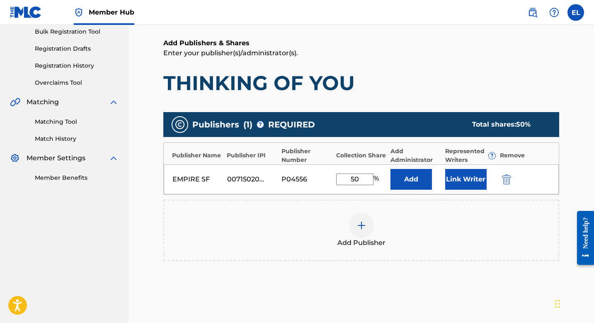
scroll to position [173, 0]
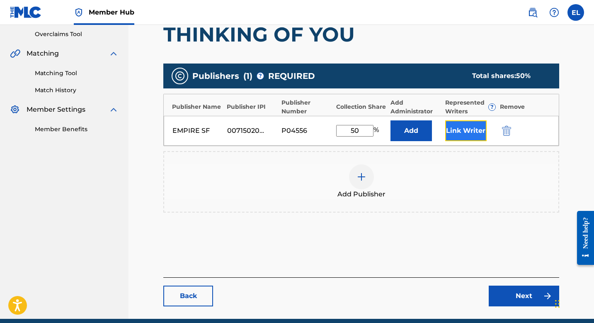
click at [456, 128] on button "Link Writer" at bounding box center [466, 130] width 41 height 21
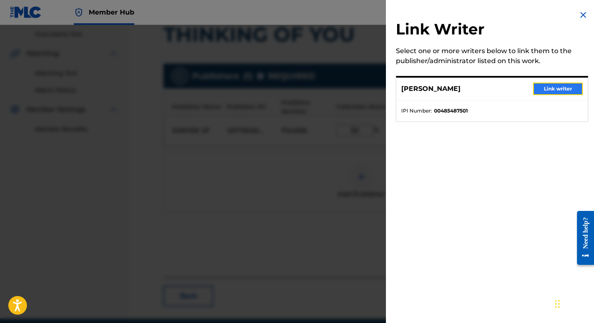
click at [543, 88] on button "Link writer" at bounding box center [559, 89] width 50 height 12
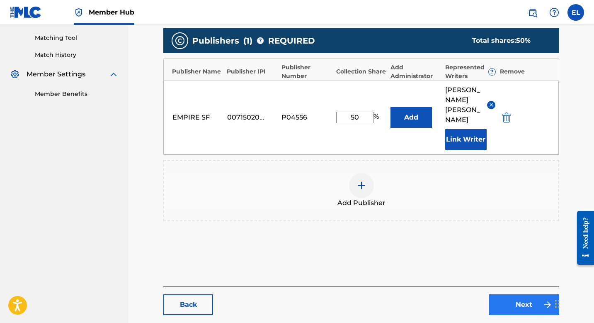
scroll to position [233, 0]
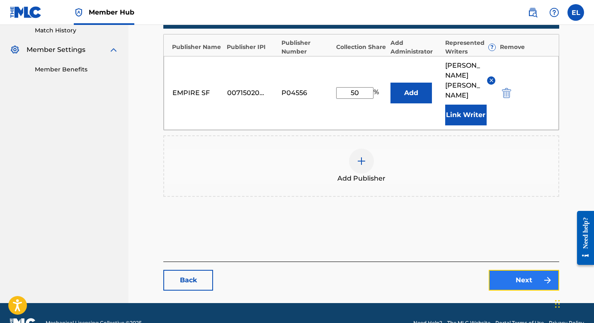
click at [514, 270] on link "Next" at bounding box center [524, 280] width 71 height 21
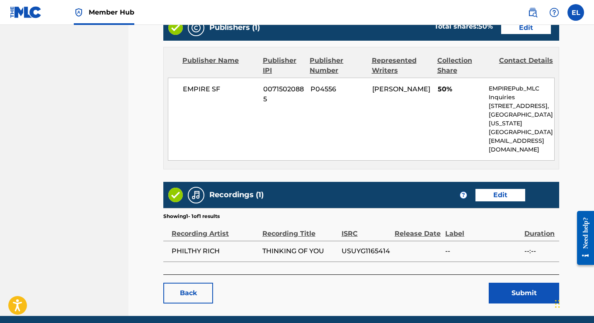
scroll to position [366, 0]
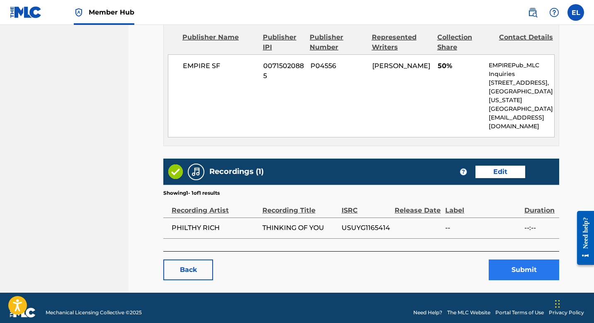
drag, startPoint x: 510, startPoint y: 248, endPoint x: 513, endPoint y: 254, distance: 6.7
click at [510, 251] on div "Back Submit" at bounding box center [361, 265] width 396 height 29
click at [513, 259] on button "Submit" at bounding box center [524, 269] width 71 height 21
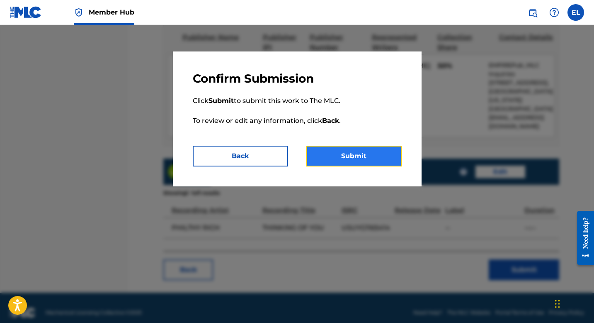
click at [342, 149] on button "Submit" at bounding box center [354, 156] width 95 height 21
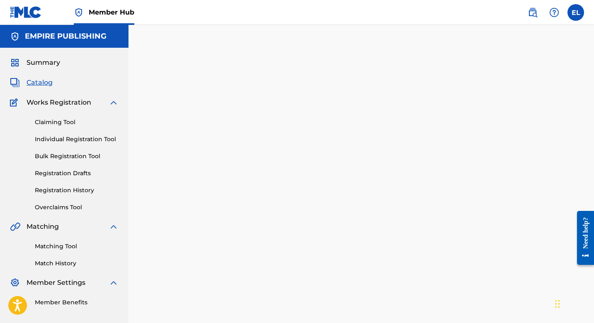
click at [38, 81] on span "Catalog" at bounding box center [40, 83] width 26 height 10
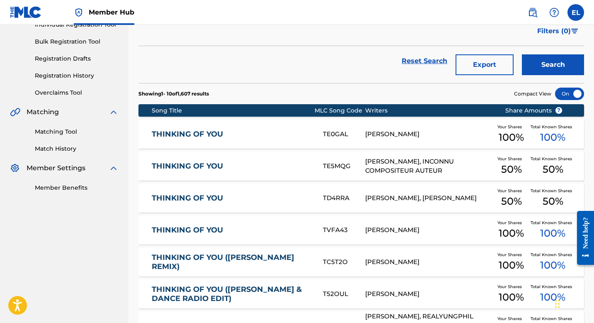
scroll to position [131, 0]
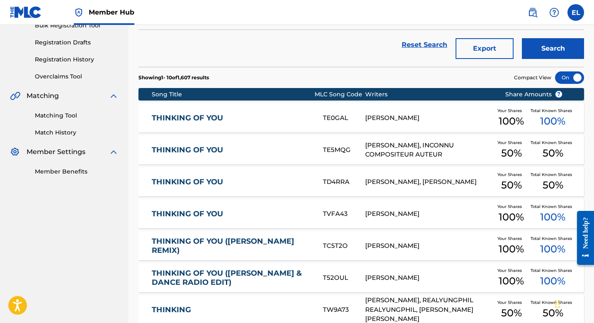
click at [305, 143] on div "THINKING OF YOU TE5MQG PHILIP BEASLEY, INCONNU COMPOSITEUR AUTEUR Your Shares 5…" at bounding box center [362, 149] width 446 height 29
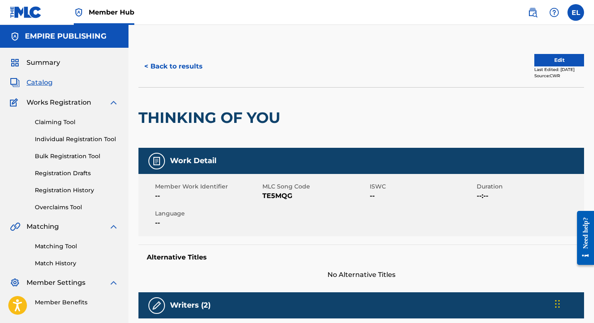
click at [270, 196] on span "TE5MQG" at bounding box center [315, 196] width 105 height 10
drag, startPoint x: 270, startPoint y: 196, endPoint x: 264, endPoint y: 192, distance: 7.4
click at [270, 196] on span "TE5MQG" at bounding box center [315, 196] width 105 height 10
click at [40, 83] on span "Catalog" at bounding box center [40, 83] width 26 height 10
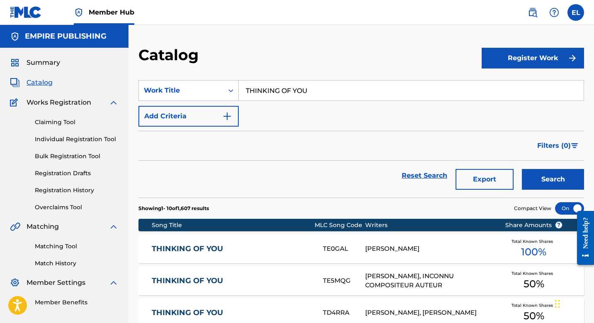
click at [297, 85] on input "THINKING OF YOU" at bounding box center [411, 90] width 345 height 20
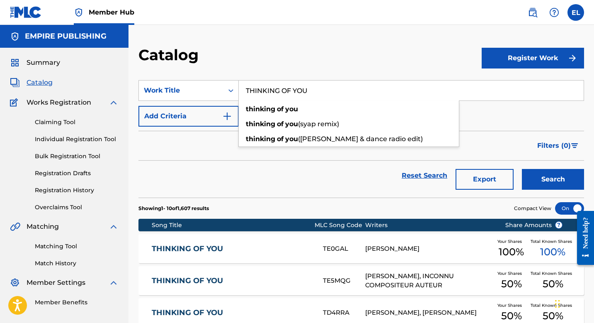
click at [297, 85] on input "THINKING OF YOU" at bounding box center [411, 90] width 345 height 20
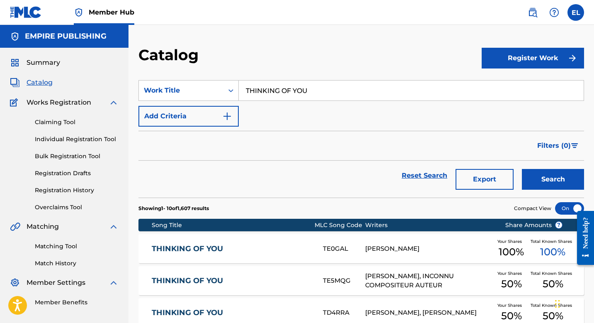
click at [312, 92] on input "THINKING OF YOU" at bounding box center [411, 90] width 345 height 20
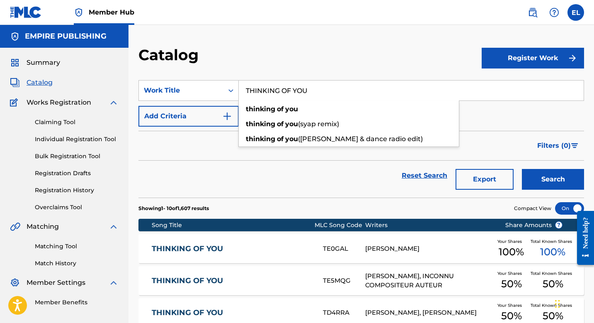
click at [312, 92] on input "THINKING OF YOU" at bounding box center [411, 90] width 345 height 20
paste input "WALK AWAY"
type input "WALK AWAY"
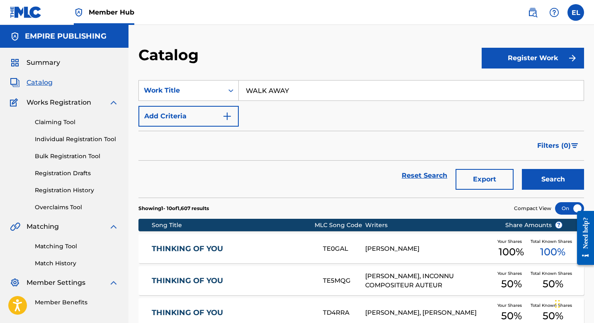
drag, startPoint x: 334, startPoint y: 47, endPoint x: 384, endPoint y: 89, distance: 64.8
click at [334, 47] on div "Catalog" at bounding box center [311, 58] width 344 height 24
click at [544, 182] on button "Search" at bounding box center [553, 179] width 62 height 21
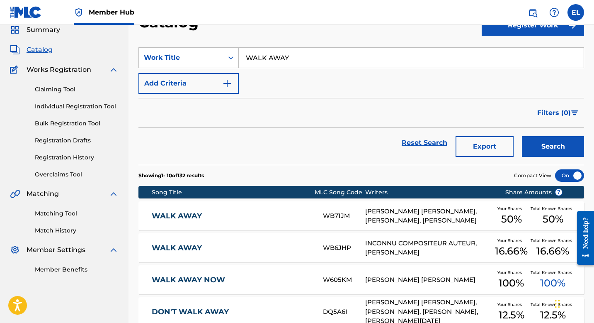
scroll to position [164, 0]
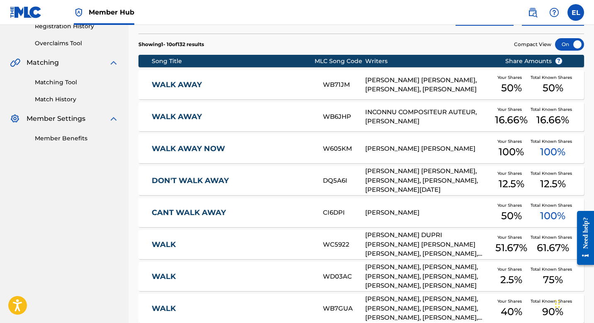
click at [231, 123] on div "WALK AWAY WB6JHP INCONNU COMPOSITEUR AUTEUR, PHILIP BEASLEY Your Shares 16.66 %…" at bounding box center [362, 116] width 446 height 29
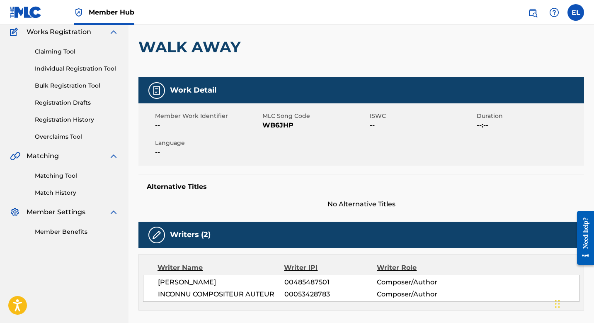
scroll to position [26, 0]
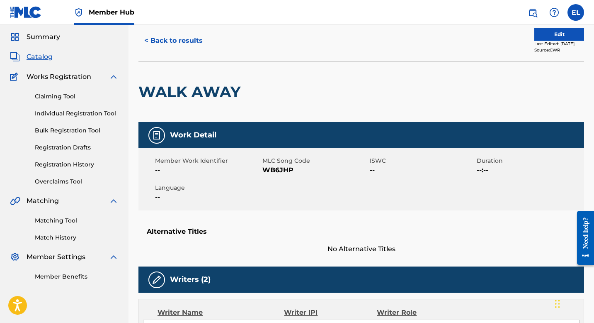
click at [183, 90] on h2 "WALK AWAY" at bounding box center [192, 92] width 106 height 19
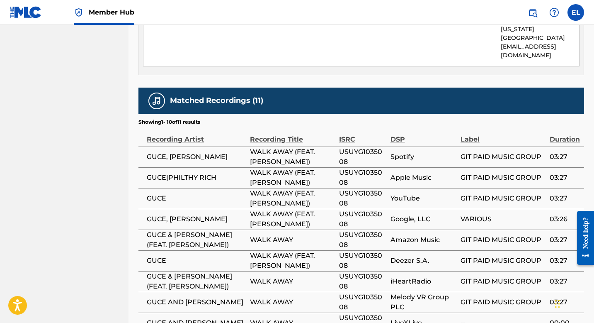
scroll to position [465, 0]
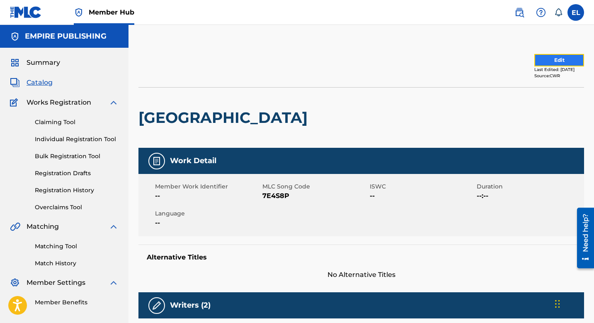
click at [548, 62] on button "Edit" at bounding box center [560, 60] width 50 height 12
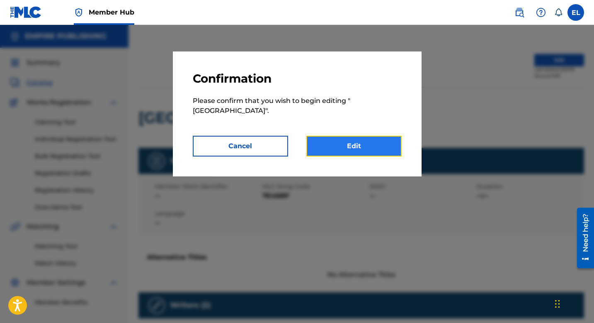
click at [366, 143] on link "Edit" at bounding box center [354, 146] width 95 height 21
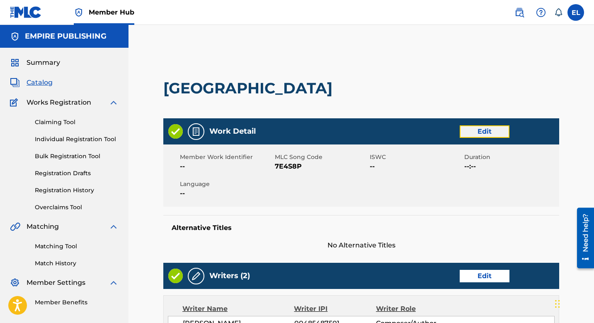
click at [474, 131] on link "Edit" at bounding box center [485, 131] width 50 height 12
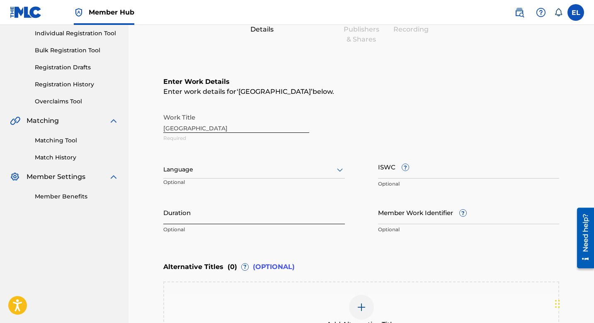
scroll to position [170, 0]
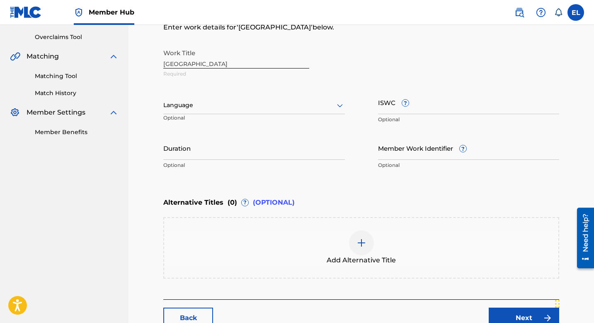
click at [181, 106] on div at bounding box center [254, 105] width 182 height 10
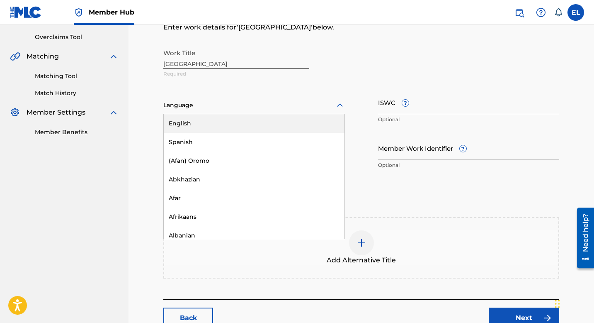
click at [198, 128] on div "English" at bounding box center [254, 123] width 181 height 19
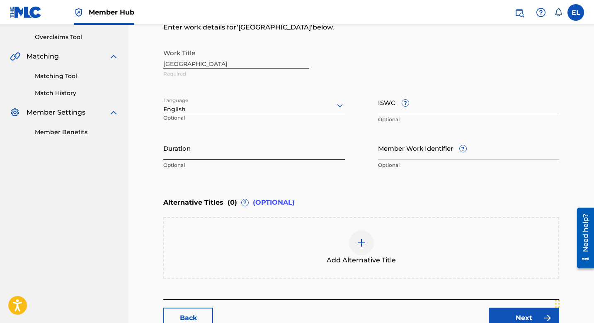
click at [199, 149] on input "Duration" at bounding box center [254, 148] width 182 height 24
type input "01:40"
click at [402, 151] on input "Member Work Identifier ?" at bounding box center [469, 148] width 182 height 24
paste input "EMP37170"
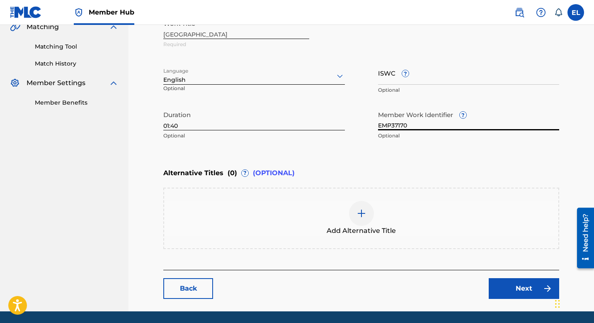
scroll to position [227, 0]
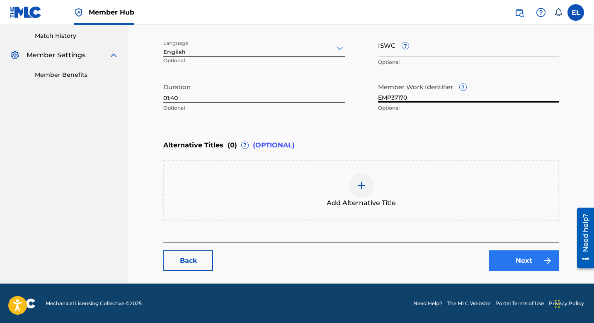
type input "EMP37170"
click at [526, 269] on link "Next" at bounding box center [524, 260] width 71 height 21
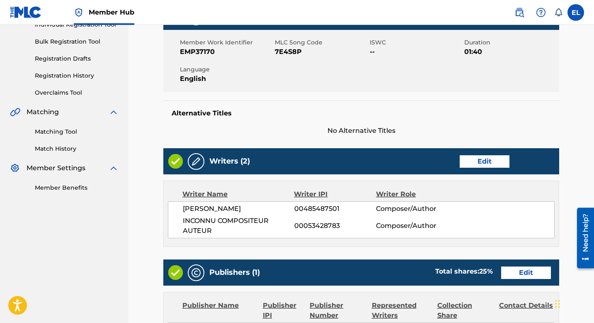
scroll to position [178, 0]
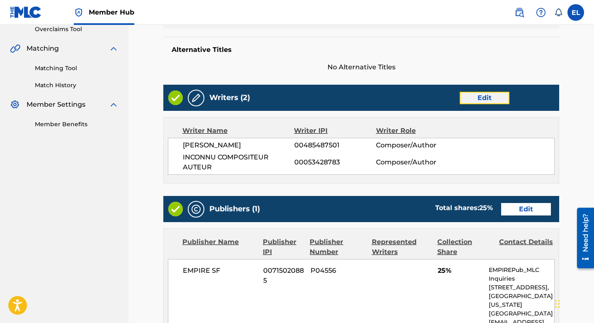
click at [489, 101] on link "Edit" at bounding box center [485, 98] width 50 height 12
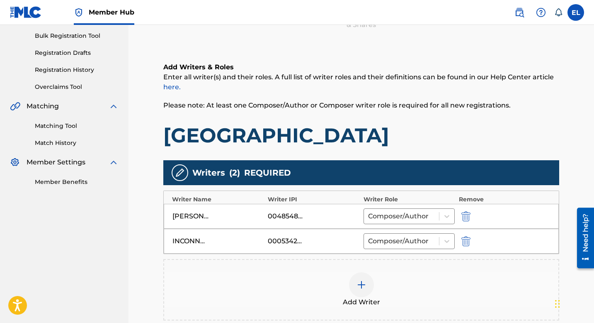
scroll to position [175, 0]
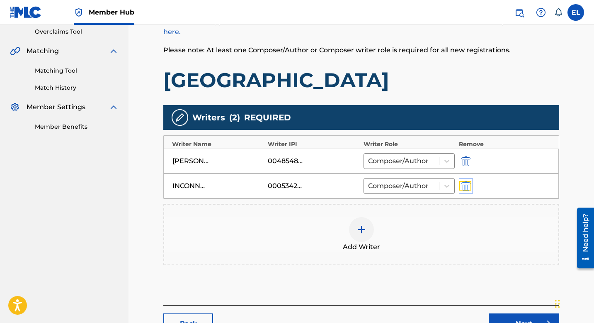
click at [465, 185] on img "submit" at bounding box center [466, 186] width 9 height 10
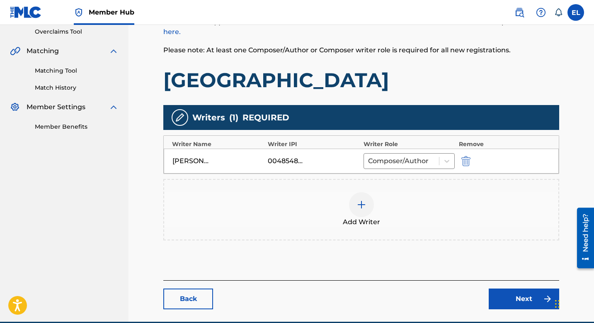
click at [370, 207] on div at bounding box center [361, 204] width 25 height 25
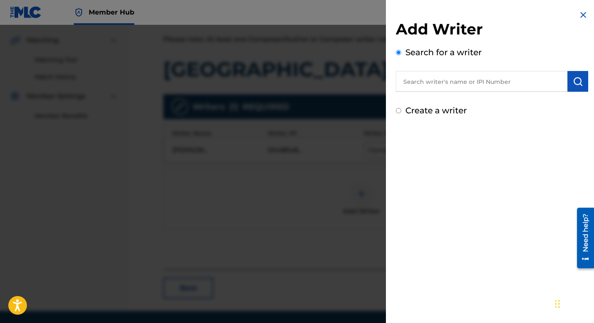
scroll to position [192, 0]
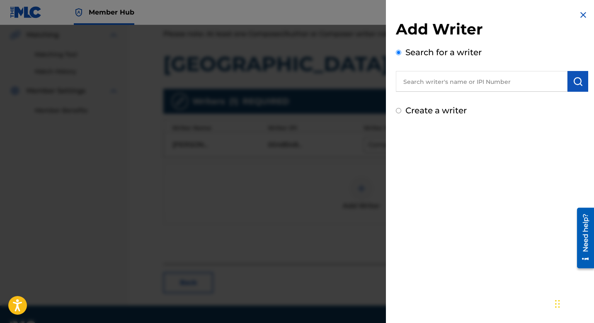
click at [471, 80] on input "text" at bounding box center [482, 81] width 172 height 21
paste input "841496422"
type input "00841496422"
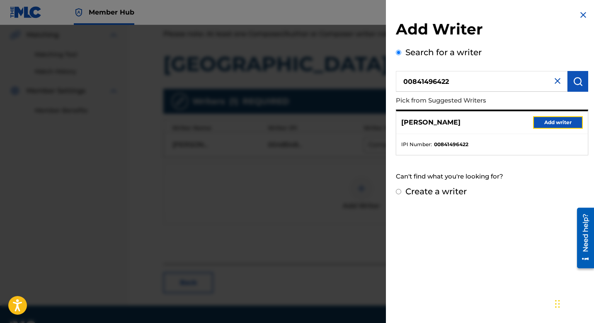
click at [548, 123] on button "Add writer" at bounding box center [559, 122] width 50 height 12
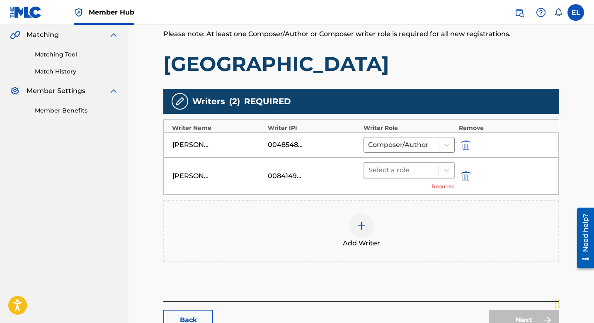
drag, startPoint x: 410, startPoint y: 162, endPoint x: 411, endPoint y: 176, distance: 14.1
click at [410, 163] on div "Select a role" at bounding box center [409, 170] width 91 height 17
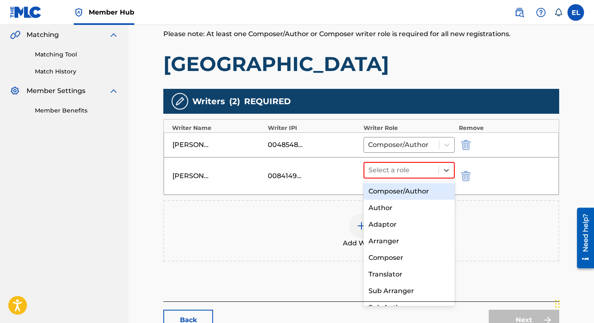
click at [404, 190] on div "Composer/Author" at bounding box center [409, 191] width 91 height 17
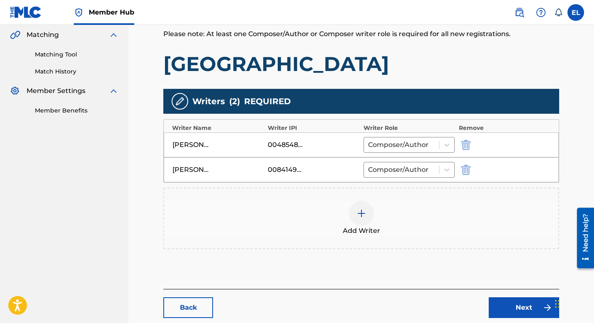
click at [361, 211] on img at bounding box center [362, 213] width 10 height 10
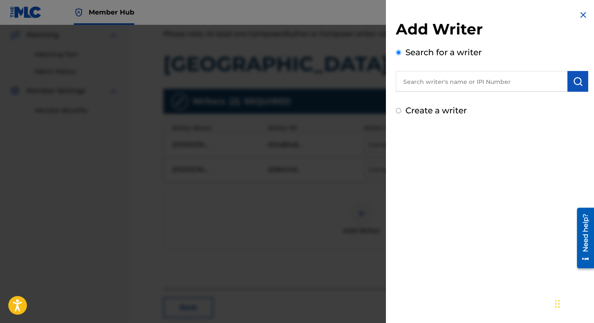
click at [463, 85] on input "text" at bounding box center [482, 81] width 172 height 21
paste input "799908355"
type input "00799908355"
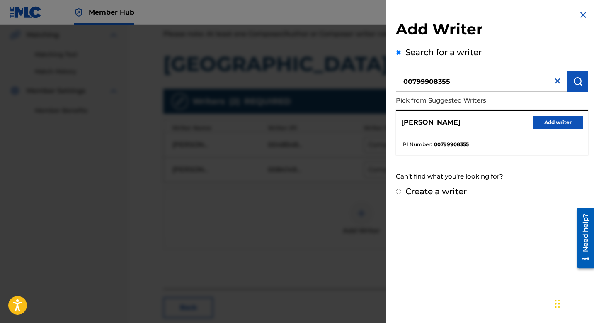
click at [561, 115] on div "OZRO GRAHAM Add writer" at bounding box center [493, 122] width 192 height 23
click at [559, 119] on button "Add writer" at bounding box center [559, 122] width 50 height 12
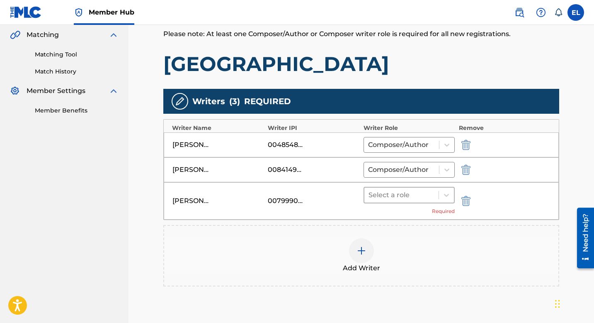
click at [435, 190] on div "Select a role" at bounding box center [402, 195] width 74 height 15
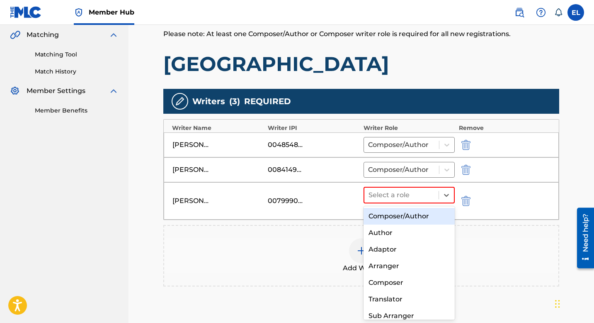
drag, startPoint x: 417, startPoint y: 211, endPoint x: 422, endPoint y: 210, distance: 4.2
click at [417, 211] on div "Composer/Author" at bounding box center [409, 216] width 91 height 17
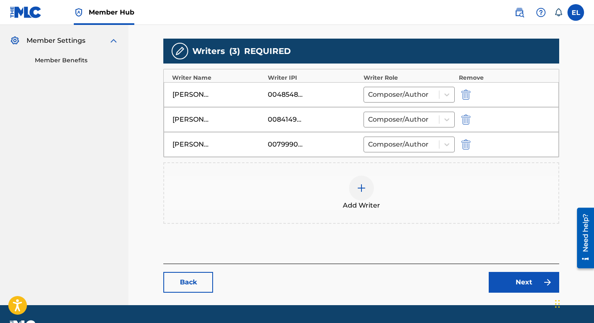
scroll to position [264, 0]
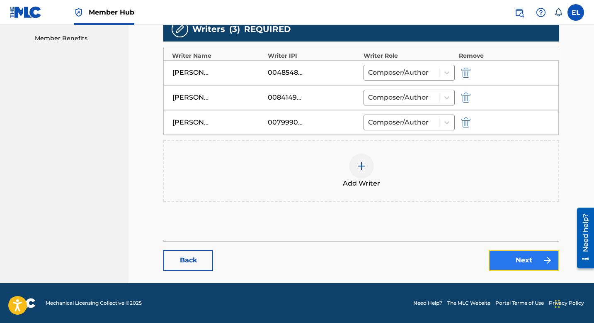
click at [543, 264] on img at bounding box center [548, 260] width 10 height 10
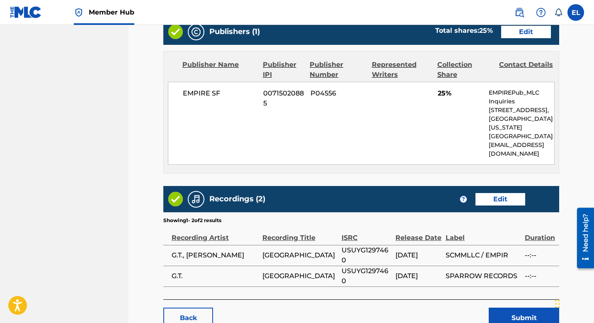
scroll to position [255, 0]
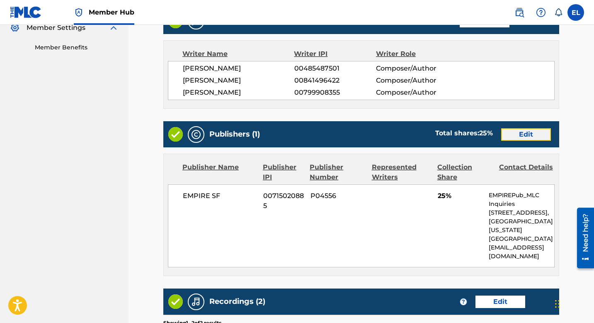
click at [521, 134] on link "Edit" at bounding box center [527, 134] width 50 height 12
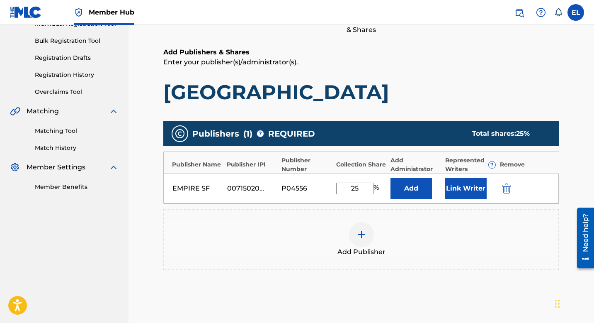
scroll to position [139, 0]
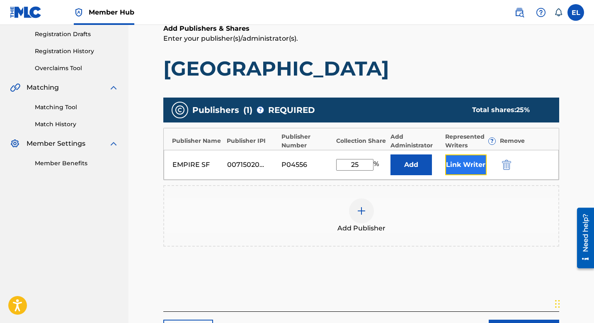
click at [471, 167] on button "Link Writer" at bounding box center [466, 164] width 41 height 21
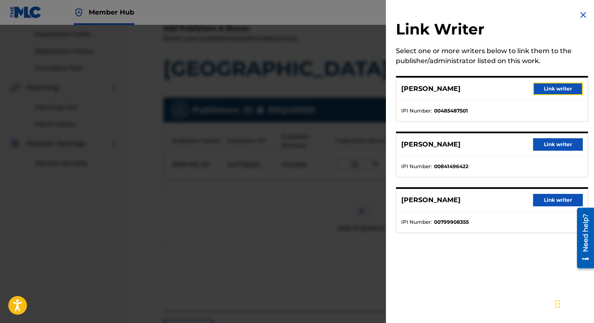
click at [550, 90] on button "Link writer" at bounding box center [559, 89] width 50 height 12
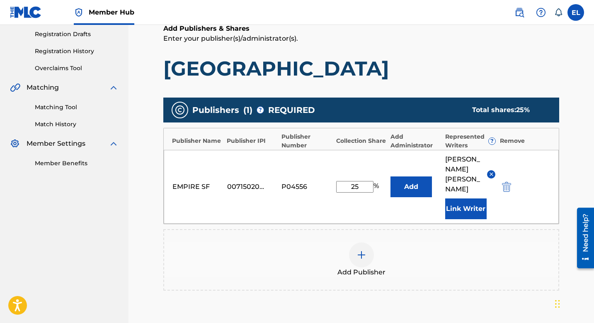
scroll to position [233, 0]
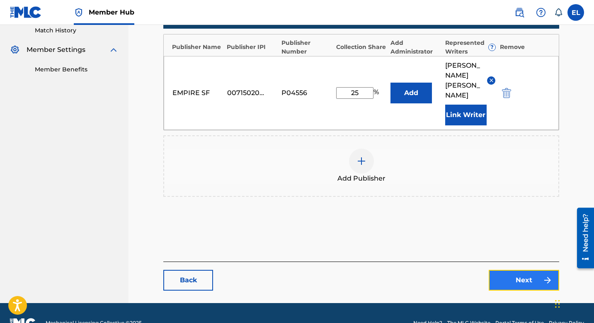
click at [522, 270] on link "Next" at bounding box center [524, 280] width 71 height 21
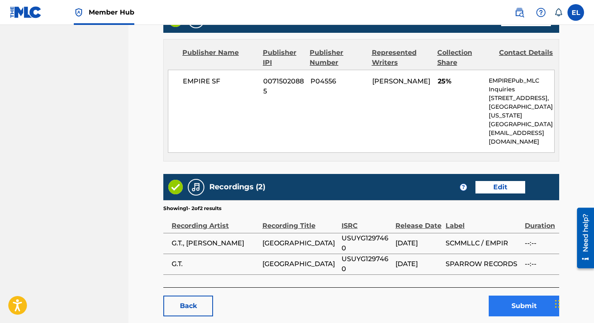
scroll to position [405, 0]
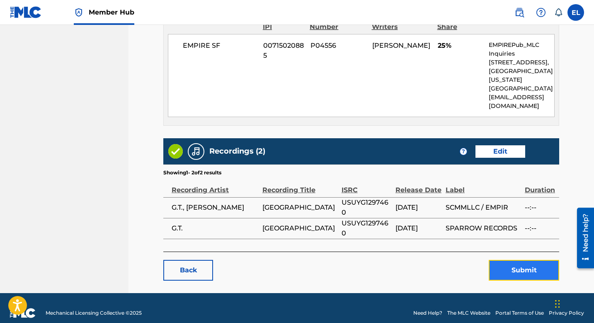
click at [509, 263] on button "Submit" at bounding box center [524, 270] width 71 height 21
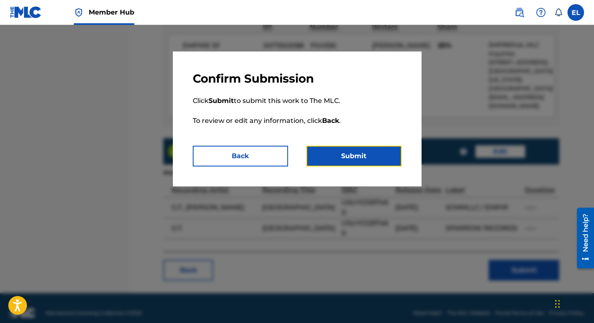
click at [381, 163] on button "Submit" at bounding box center [354, 156] width 95 height 21
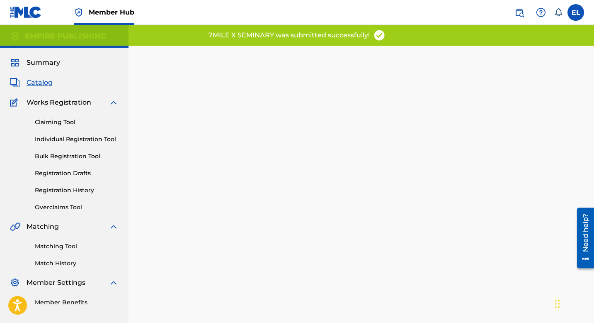
click at [38, 84] on span "Catalog" at bounding box center [40, 83] width 26 height 10
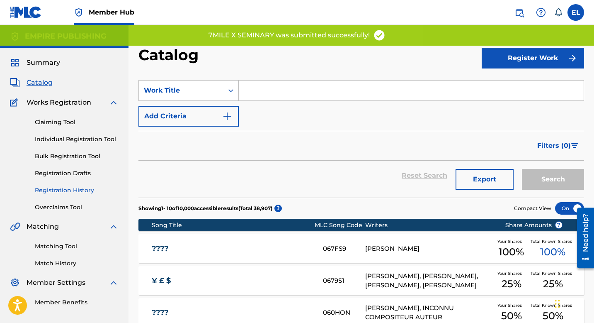
click at [87, 186] on link "Registration History" at bounding box center [77, 190] width 84 height 9
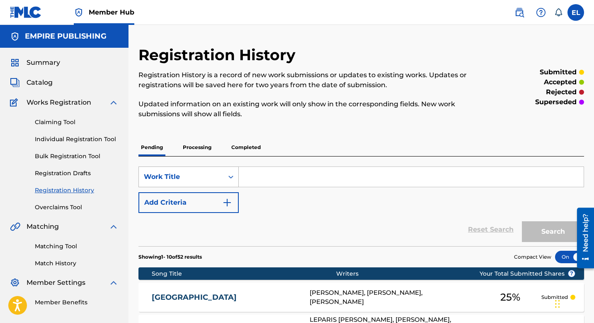
scroll to position [165, 0]
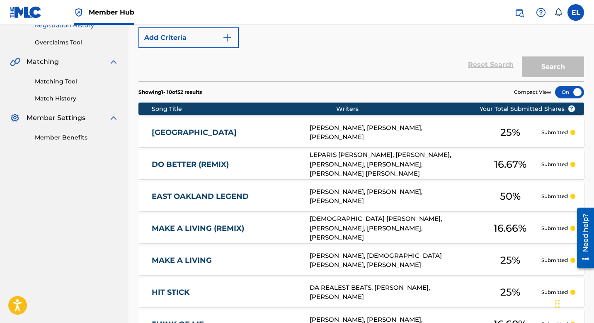
click at [229, 132] on link "7MILE X SEMINARY" at bounding box center [225, 133] width 147 height 10
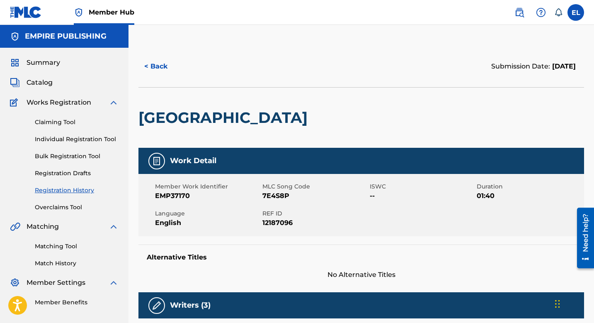
click at [280, 195] on span "7E4S8P" at bounding box center [315, 196] width 105 height 10
copy span "7E4S8P"
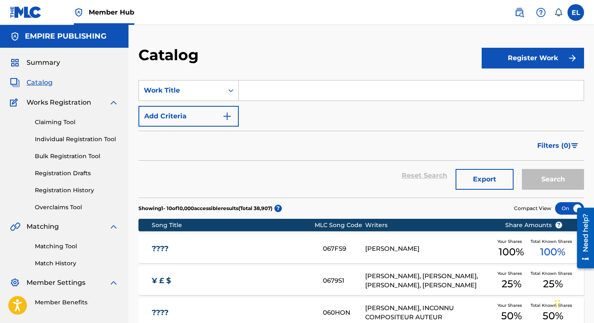
click at [277, 105] on div "SearchWithCriteria5f18e9eb-8c47-4d8b-9d39-2e9b38cf92ba Work Title Add Criteria" at bounding box center [362, 103] width 446 height 46
click at [275, 93] on input "Search Form" at bounding box center [411, 90] width 345 height 20
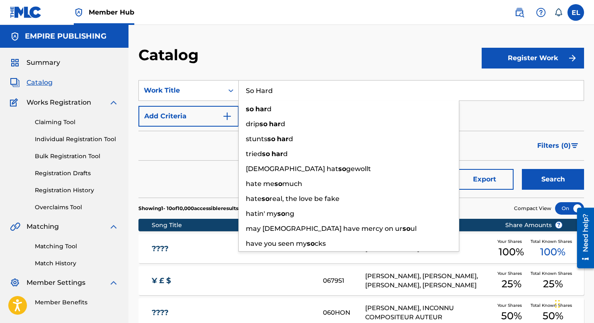
type input "So Hard"
click at [522, 169] on button "Search" at bounding box center [553, 179] width 62 height 21
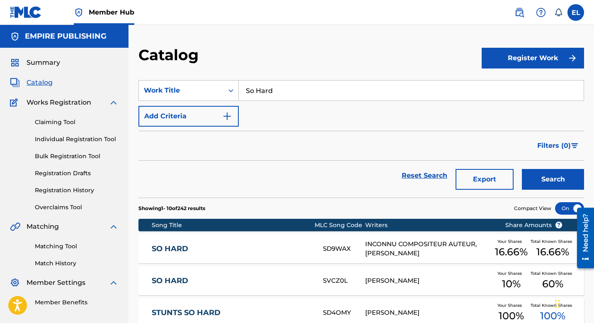
click at [276, 90] on input "So Hard" at bounding box center [411, 90] width 345 height 20
click at [523, 8] on img at bounding box center [520, 12] width 10 height 10
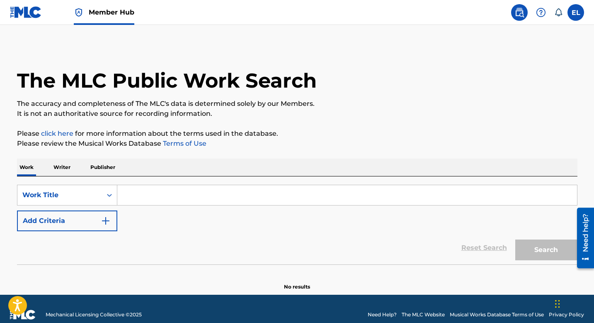
click at [232, 199] on input "Search Form" at bounding box center [347, 195] width 460 height 20
paste input "So Hard"
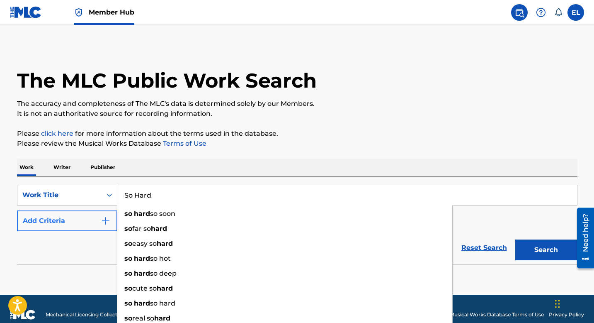
type input "So Hard"
click at [84, 223] on button "Add Criteria" at bounding box center [67, 220] width 100 height 21
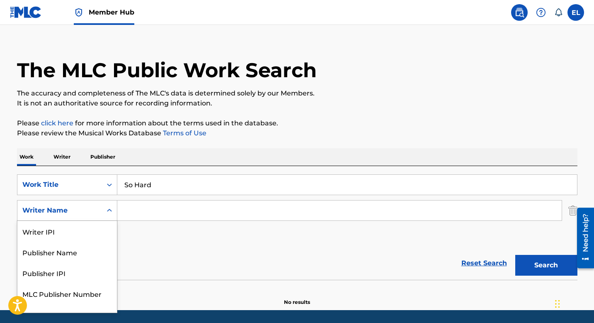
click at [88, 221] on div "Writer Name selected, 5 of 5. 5 results available. Use Up and Down to choose op…" at bounding box center [67, 210] width 100 height 21
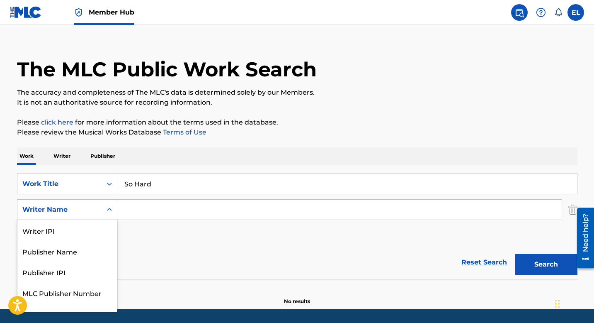
scroll to position [12, 0]
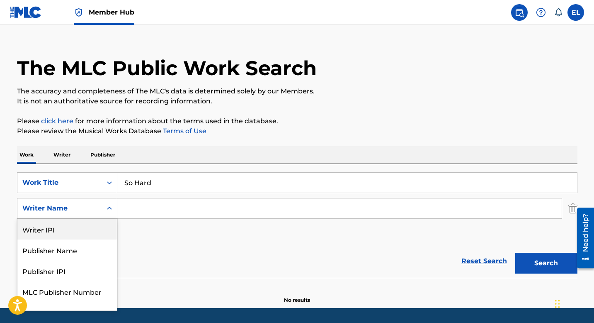
click at [151, 210] on input "Search Form" at bounding box center [339, 208] width 445 height 20
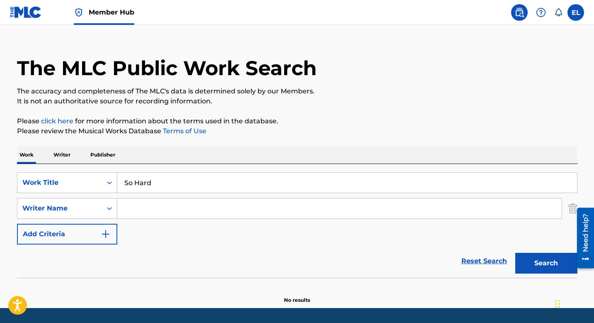
click at [210, 215] on input "Search Form" at bounding box center [339, 208] width 445 height 20
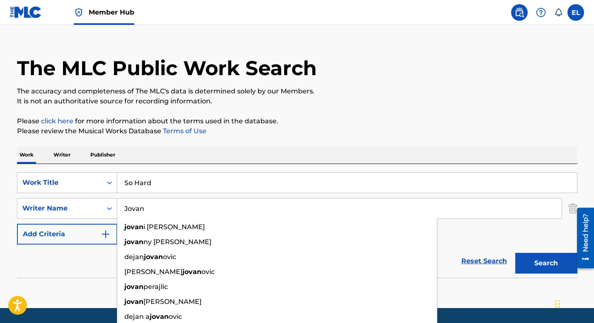
type input "Jovan"
click at [516, 253] on button "Search" at bounding box center [547, 263] width 62 height 21
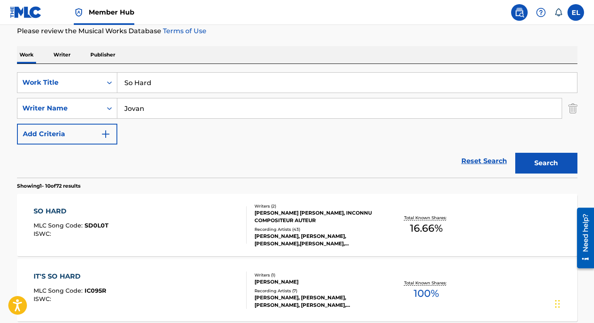
scroll to position [129, 0]
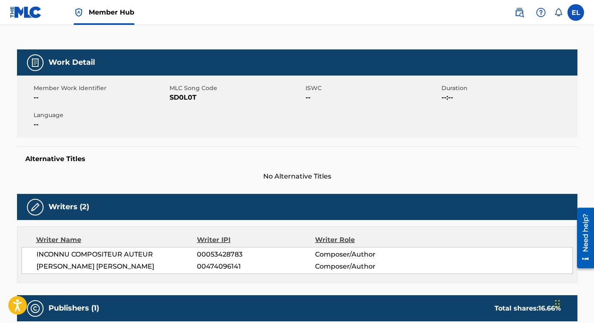
scroll to position [46, 0]
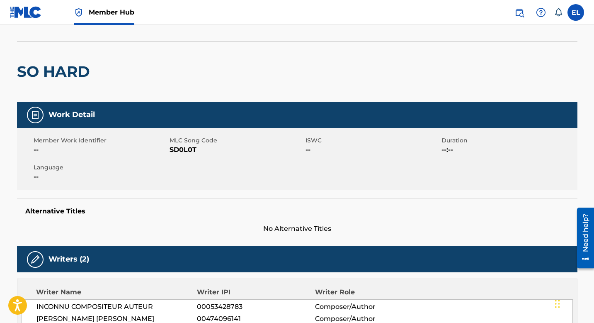
click at [178, 145] on span "SD0L0T" at bounding box center [237, 150] width 134 height 10
copy span "SD0L0T"
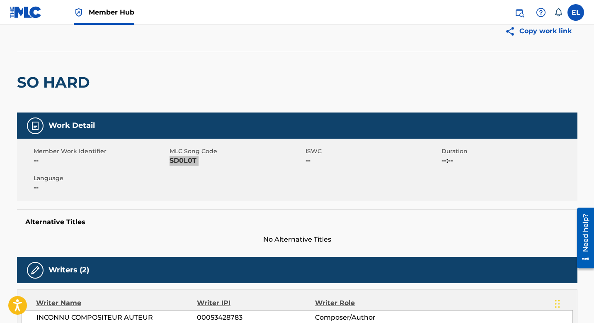
scroll to position [0, 0]
